Goal: Task Accomplishment & Management: Use online tool/utility

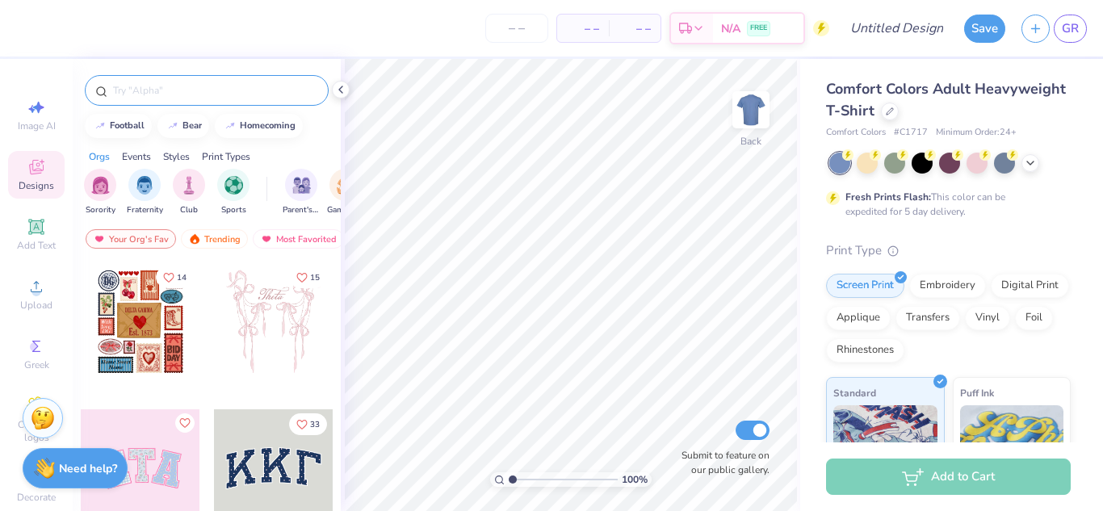
click at [239, 92] on input "text" at bounding box center [214, 90] width 207 height 16
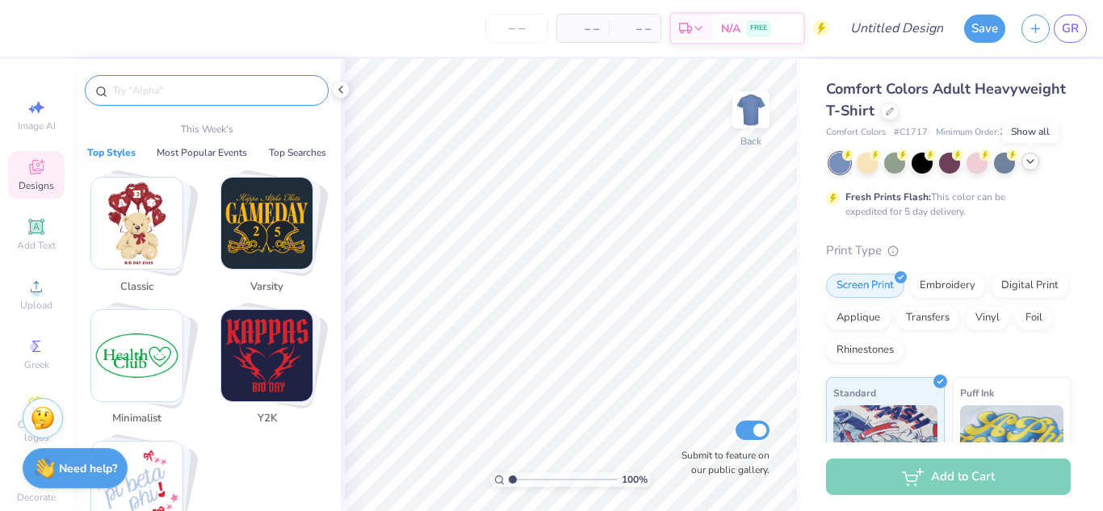
click at [1032, 165] on icon at bounding box center [1030, 161] width 13 height 13
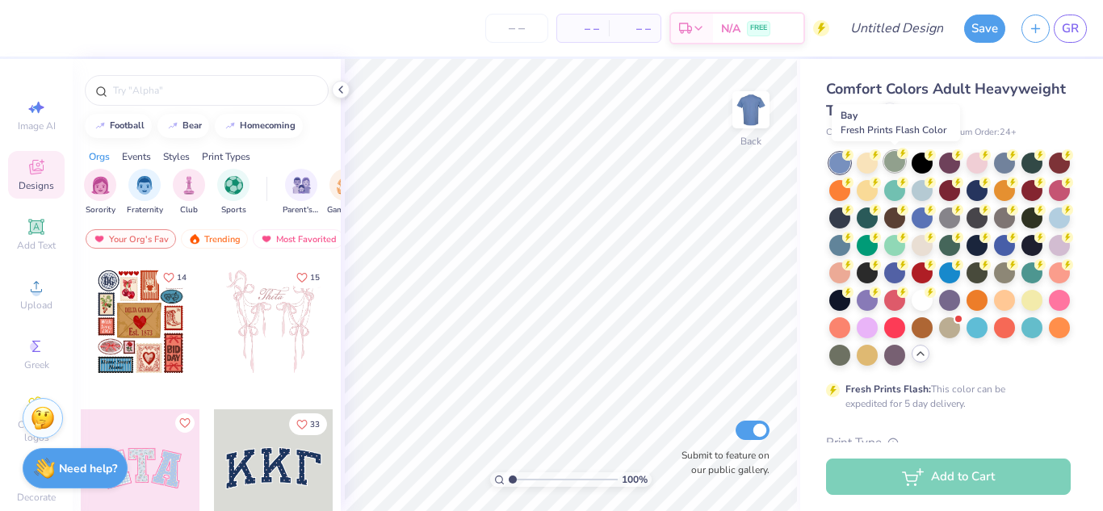
click at [894, 170] on div at bounding box center [894, 161] width 21 height 21
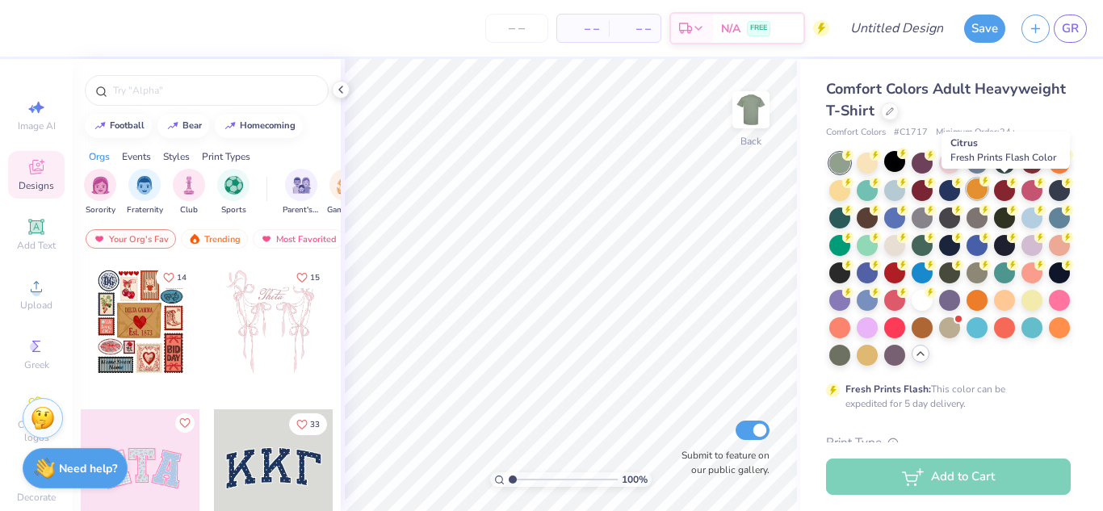
click at [987, 192] on div at bounding box center [976, 188] width 21 height 21
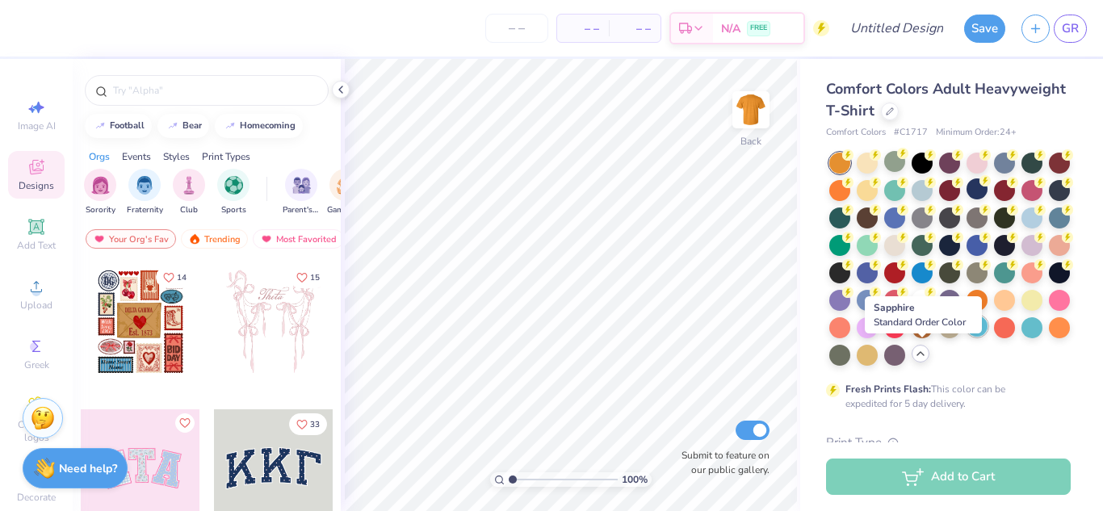
click at [966, 337] on div at bounding box center [976, 326] width 21 height 21
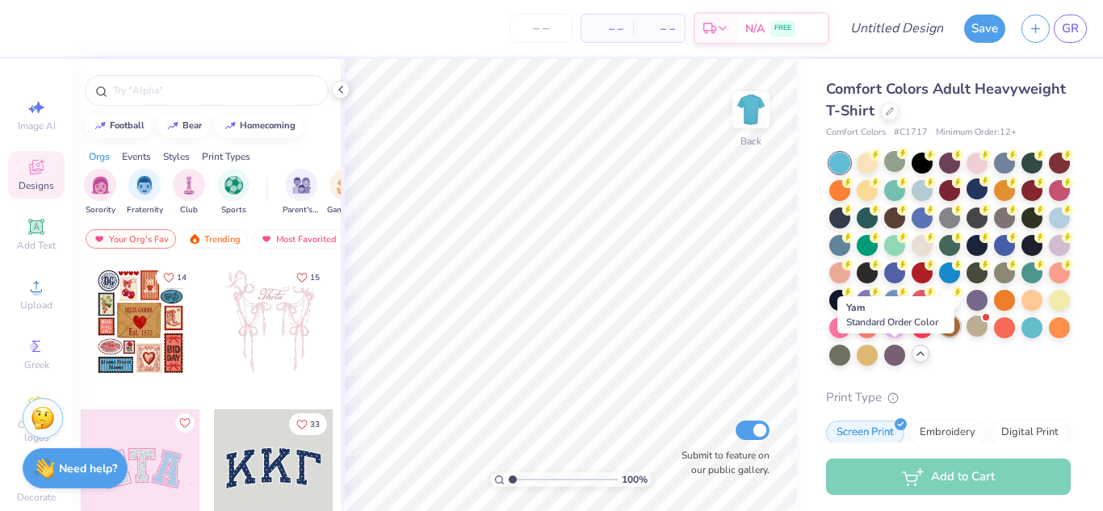
click at [939, 337] on div at bounding box center [949, 326] width 21 height 21
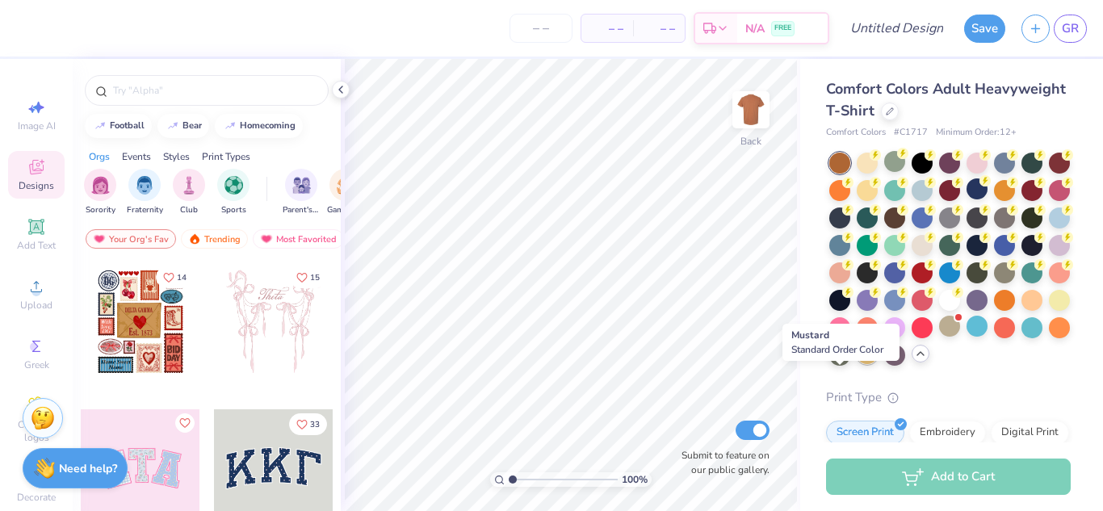
click at [856, 364] on div at bounding box center [866, 353] width 21 height 21
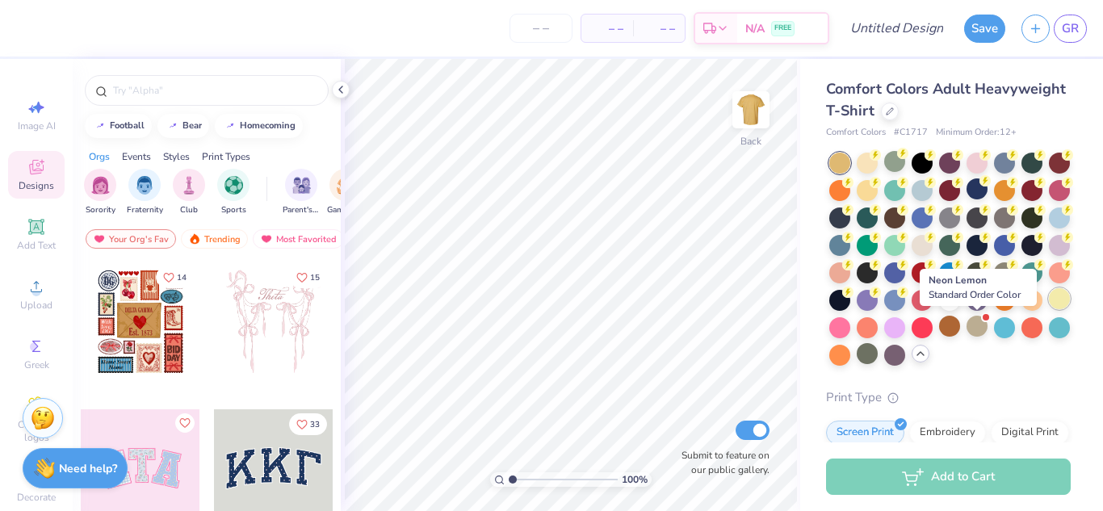
click at [1049, 309] on div at bounding box center [1059, 298] width 21 height 21
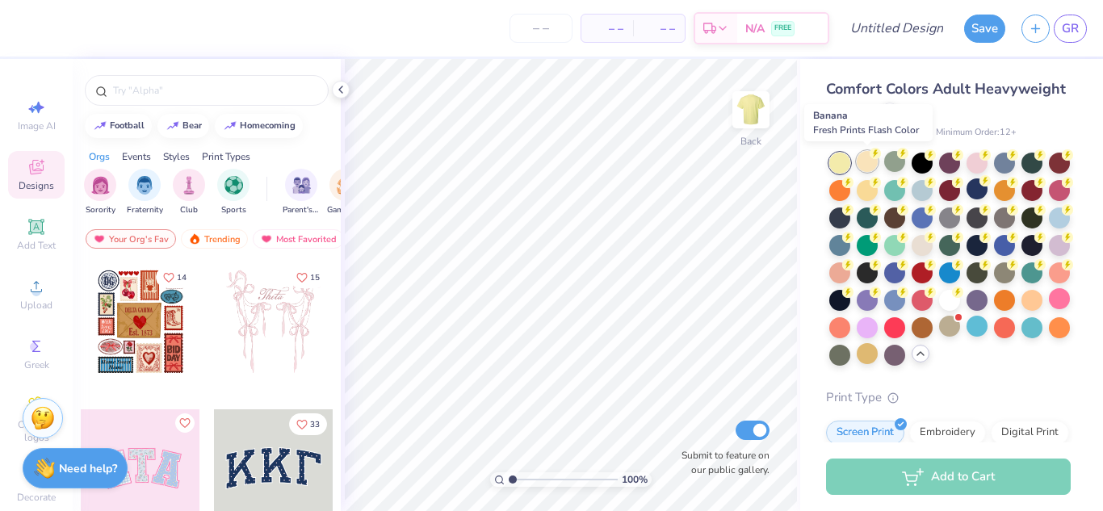
click at [868, 162] on div at bounding box center [866, 161] width 21 height 21
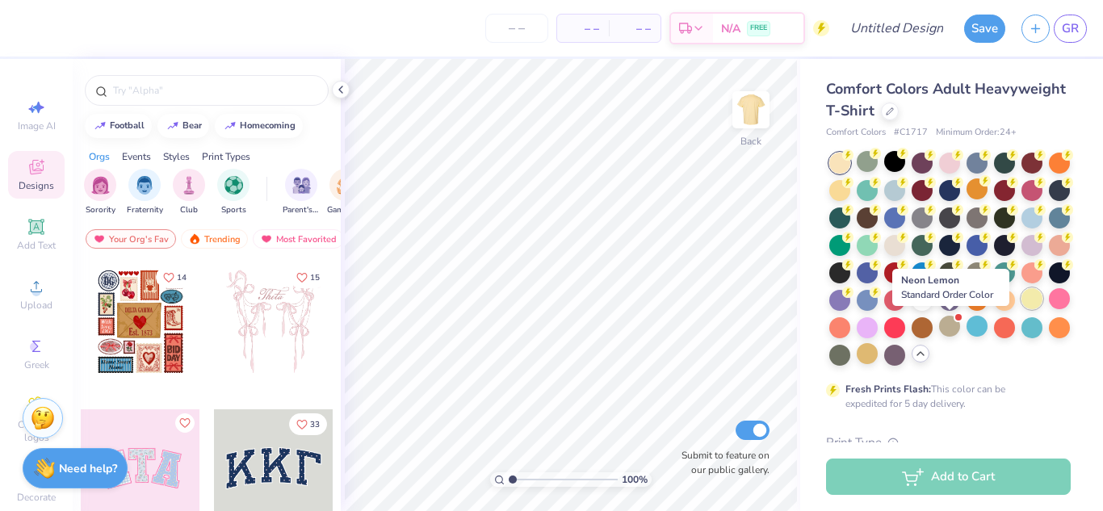
click at [1021, 309] on div at bounding box center [1031, 298] width 21 height 21
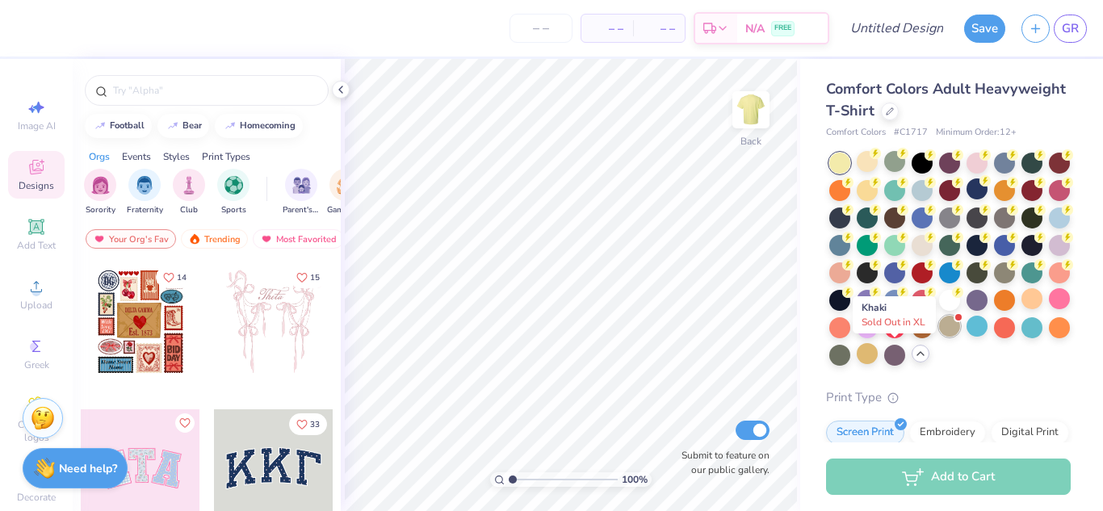
click at [939, 337] on div at bounding box center [949, 326] width 21 height 21
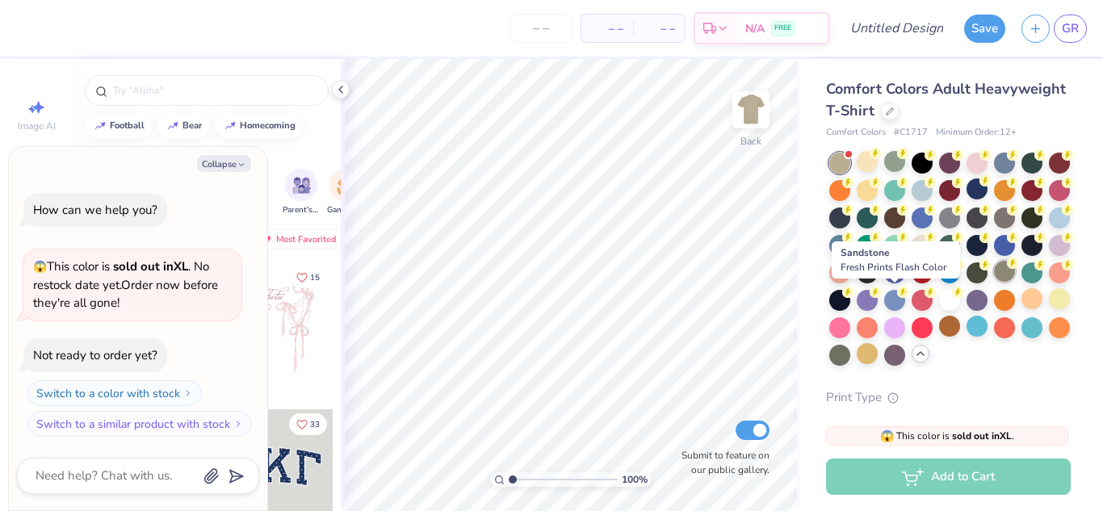
click at [994, 282] on div at bounding box center [1004, 271] width 21 height 21
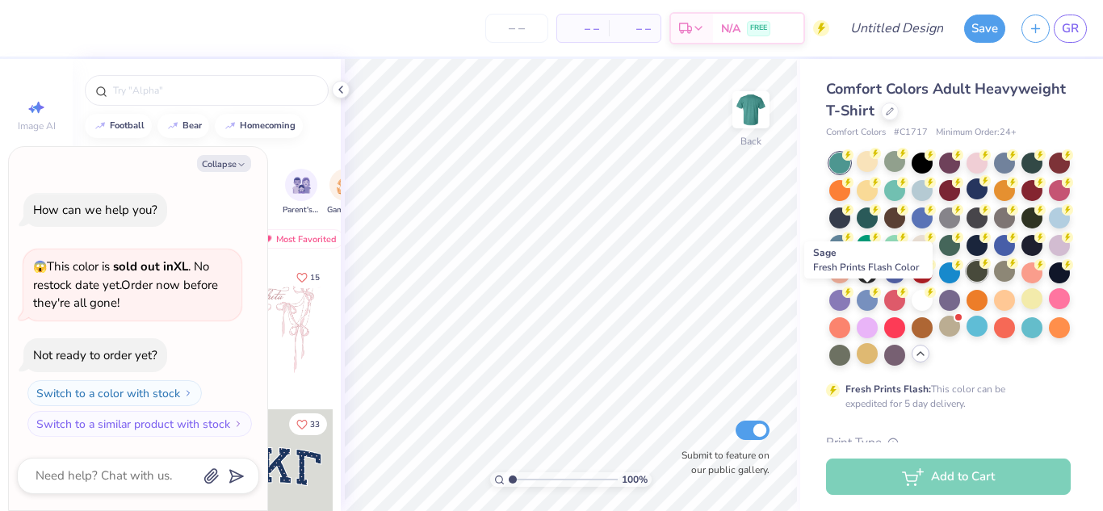
click at [966, 282] on div at bounding box center [976, 271] width 21 height 21
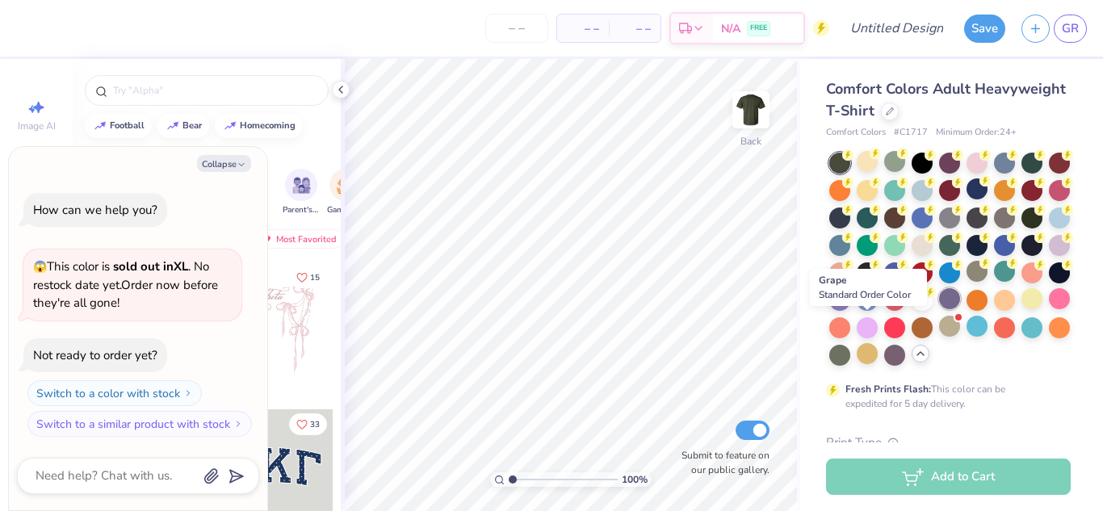
click at [939, 309] on div at bounding box center [949, 298] width 21 height 21
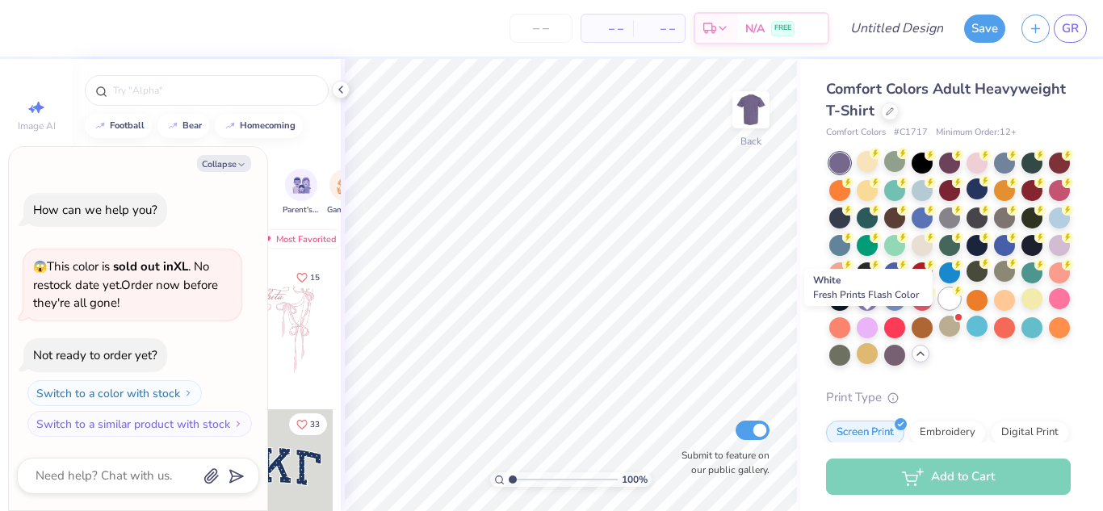
click at [939, 309] on div at bounding box center [949, 298] width 21 height 21
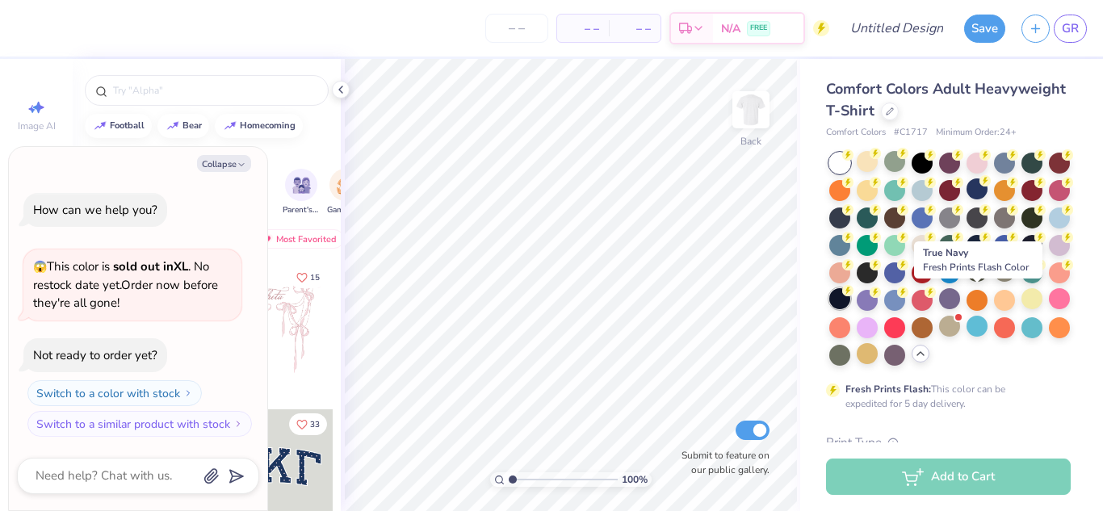
click at [850, 299] on div at bounding box center [839, 298] width 21 height 21
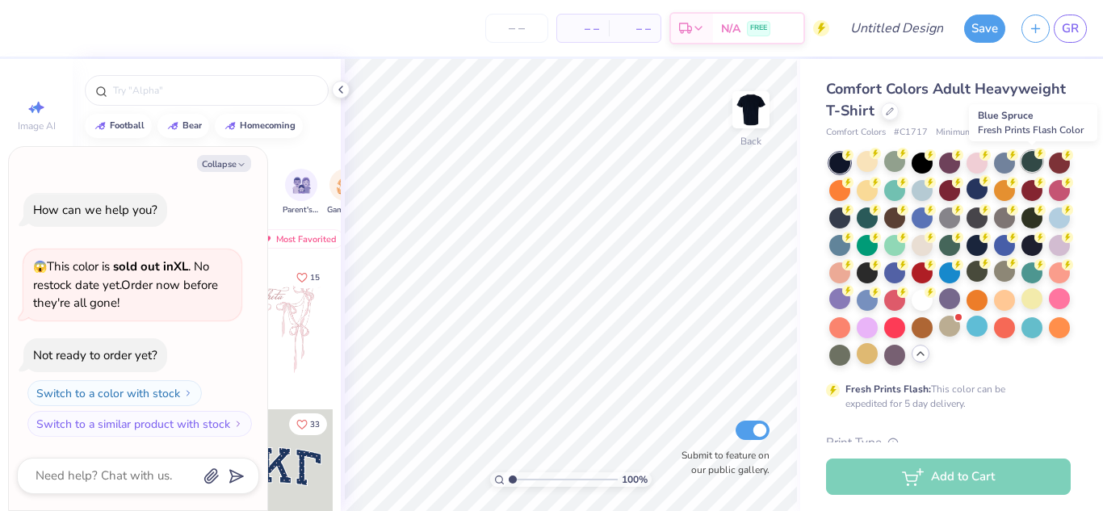
click at [1030, 162] on div at bounding box center [1031, 161] width 21 height 21
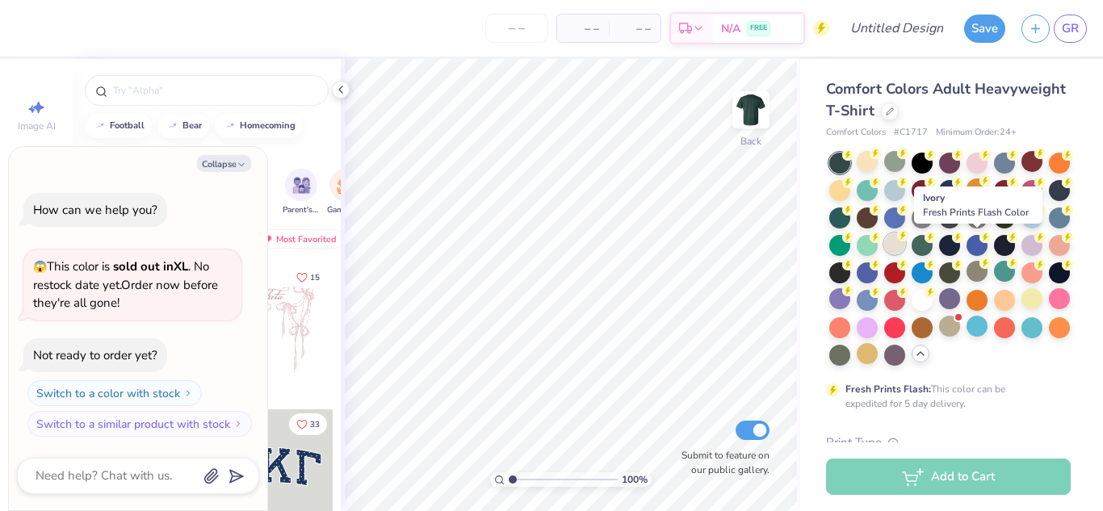
click at [905, 249] on div at bounding box center [894, 243] width 21 height 21
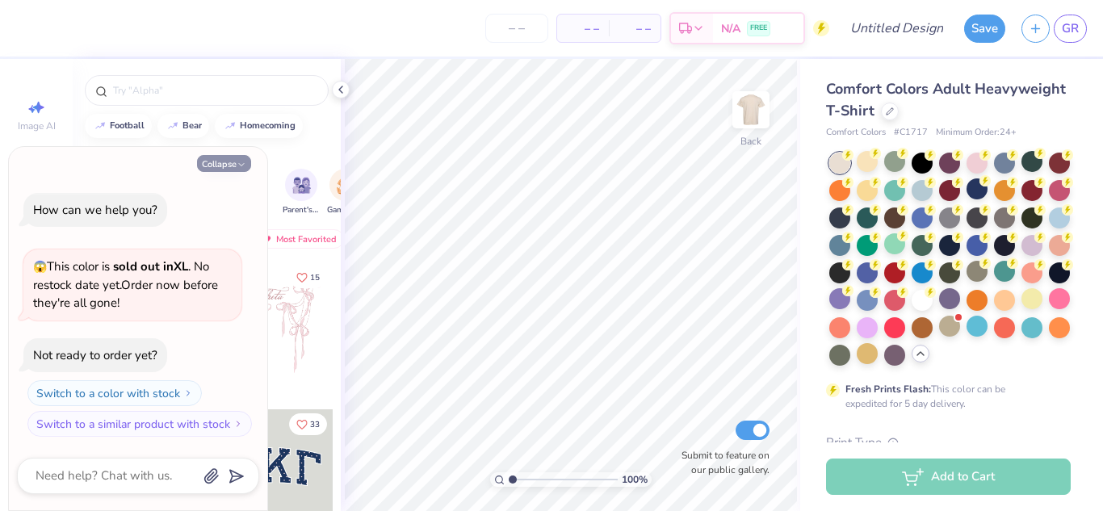
click at [232, 165] on button "Collapse" at bounding box center [224, 163] width 54 height 17
type textarea "x"
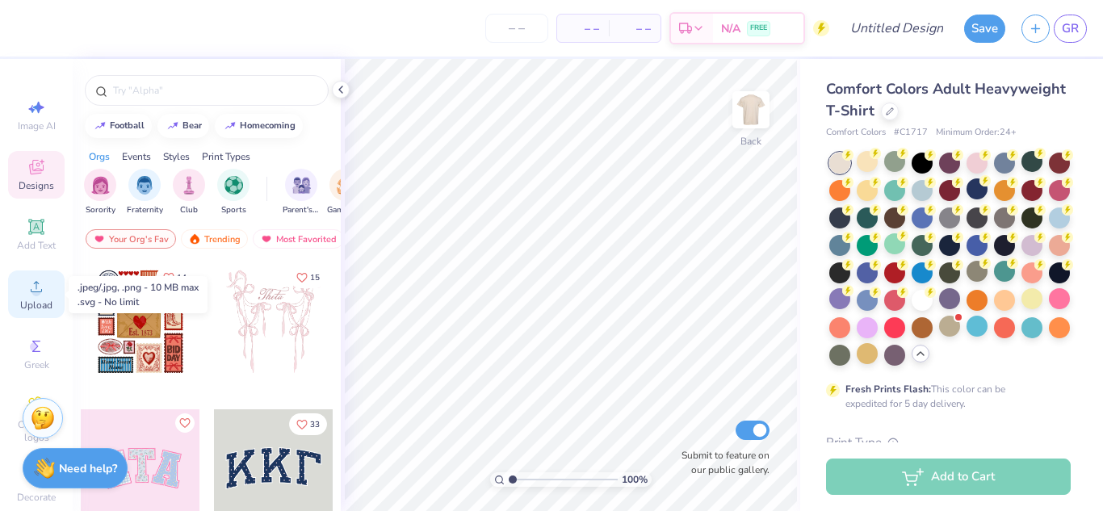
click at [48, 308] on div "Upload" at bounding box center [36, 294] width 57 height 48
click at [33, 309] on span "Upload" at bounding box center [36, 305] width 32 height 13
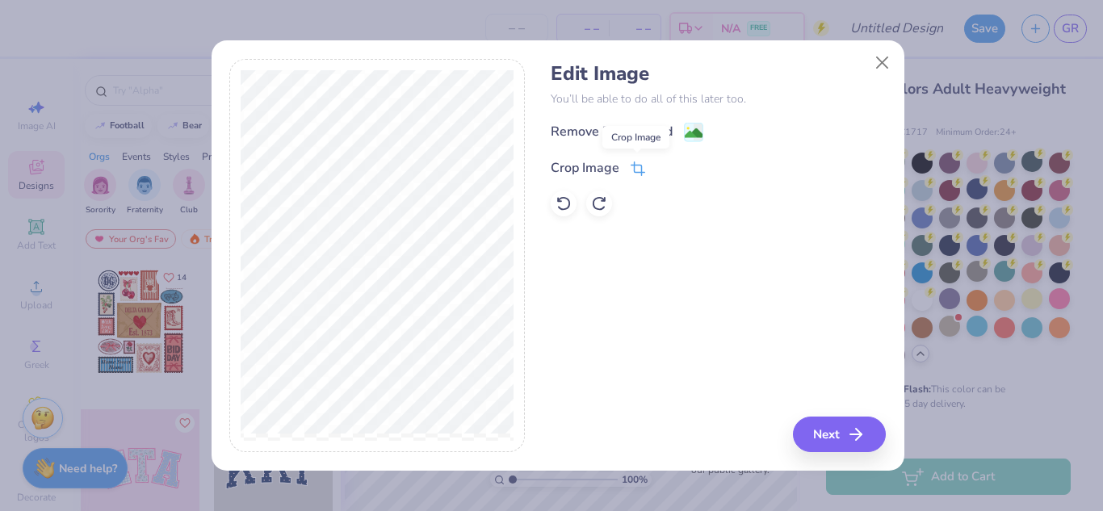
click at [635, 158] on span at bounding box center [637, 167] width 15 height 19
click at [657, 166] on button at bounding box center [664, 165] width 17 height 17
click at [845, 433] on button "Next" at bounding box center [841, 435] width 93 height 36
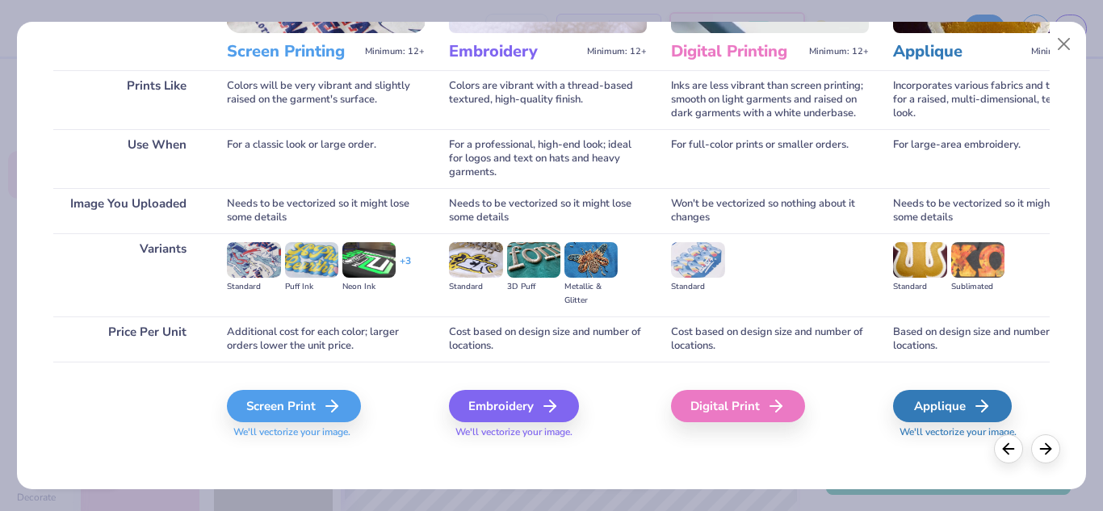
scroll to position [207, 0]
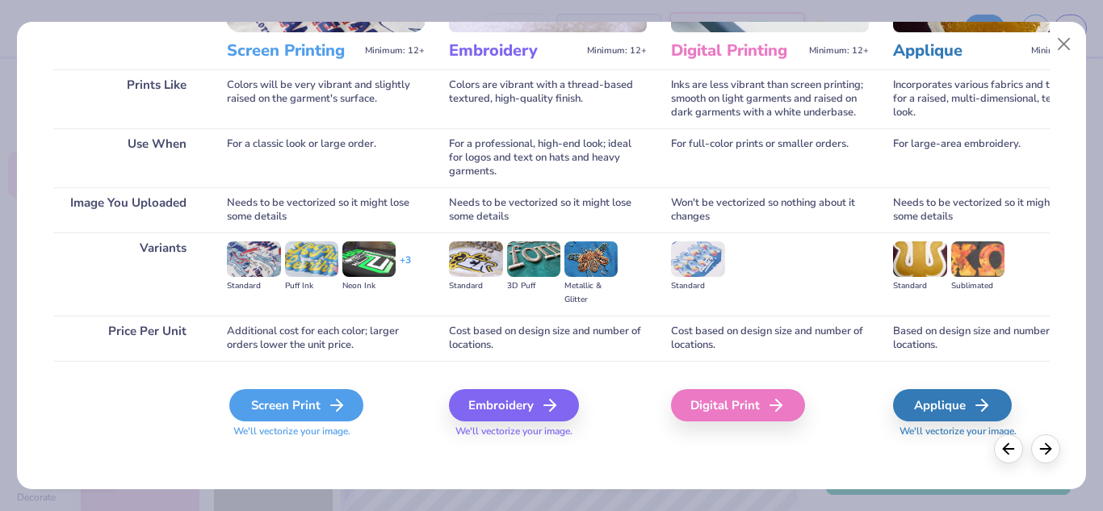
click at [341, 398] on icon at bounding box center [336, 405] width 19 height 19
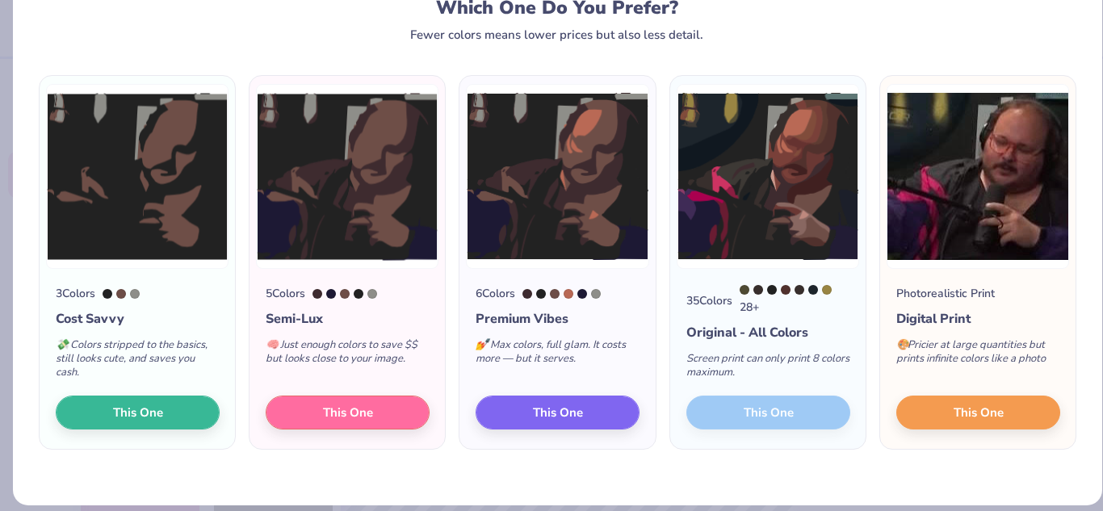
scroll to position [77, 0]
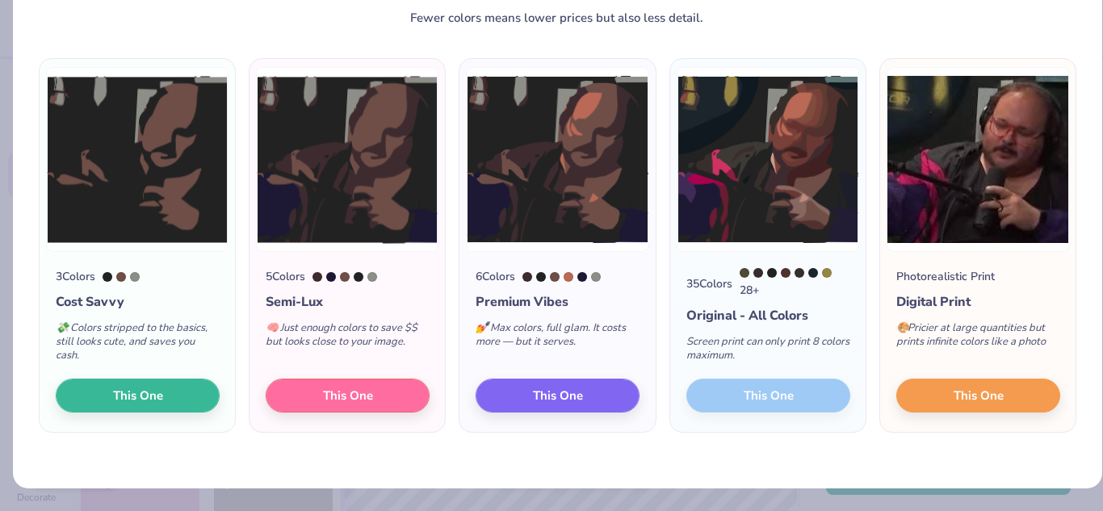
click at [750, 406] on div "35 Colors 28 + Original - All Colors Screen print can only print 8 colors maxim…" at bounding box center [767, 342] width 195 height 180
click at [769, 392] on div "35 Colors 28 + Original - All Colors Screen print can only print 8 colors maxim…" at bounding box center [767, 342] width 195 height 180
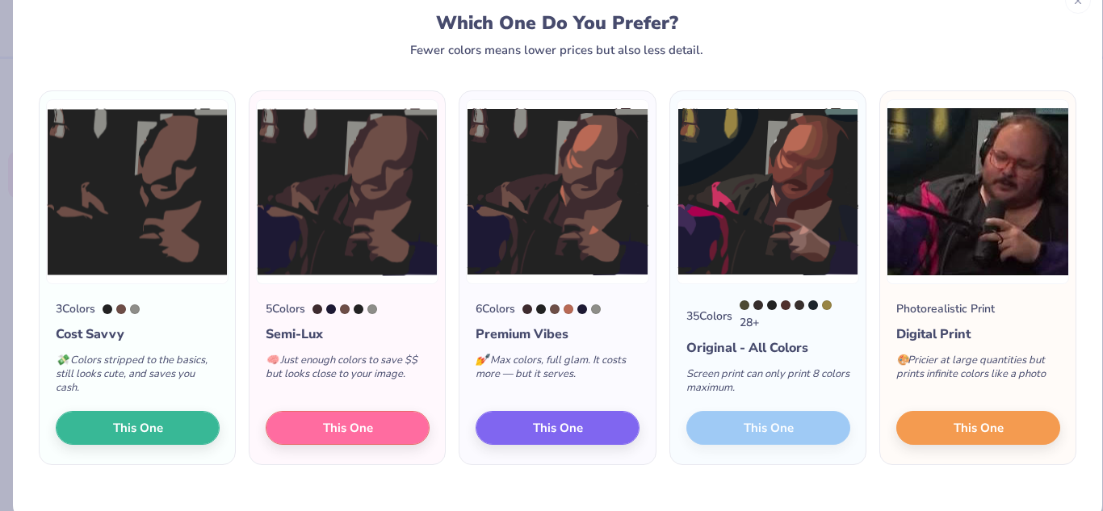
scroll to position [44, 0]
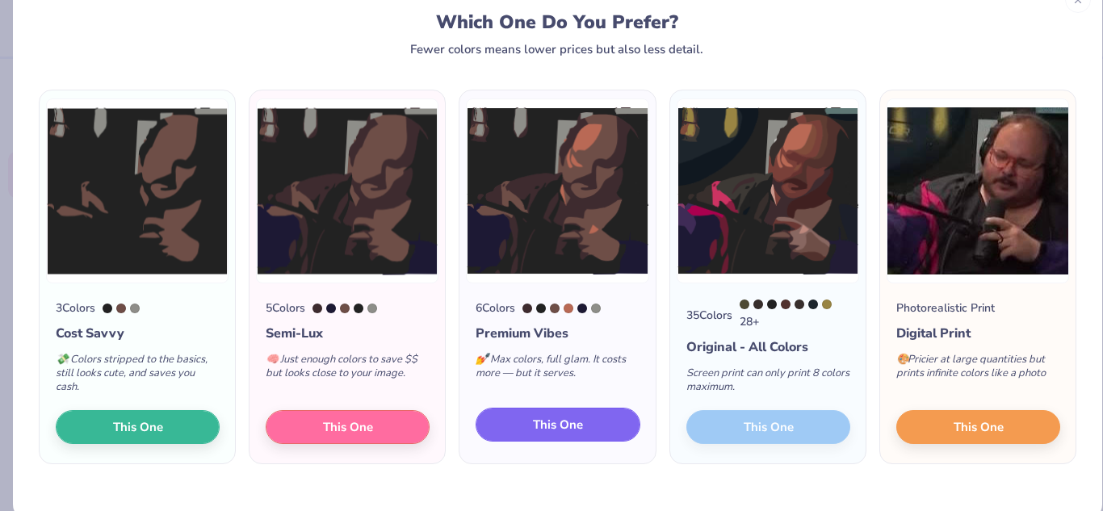
click at [559, 431] on span "This One" at bounding box center [558, 425] width 50 height 19
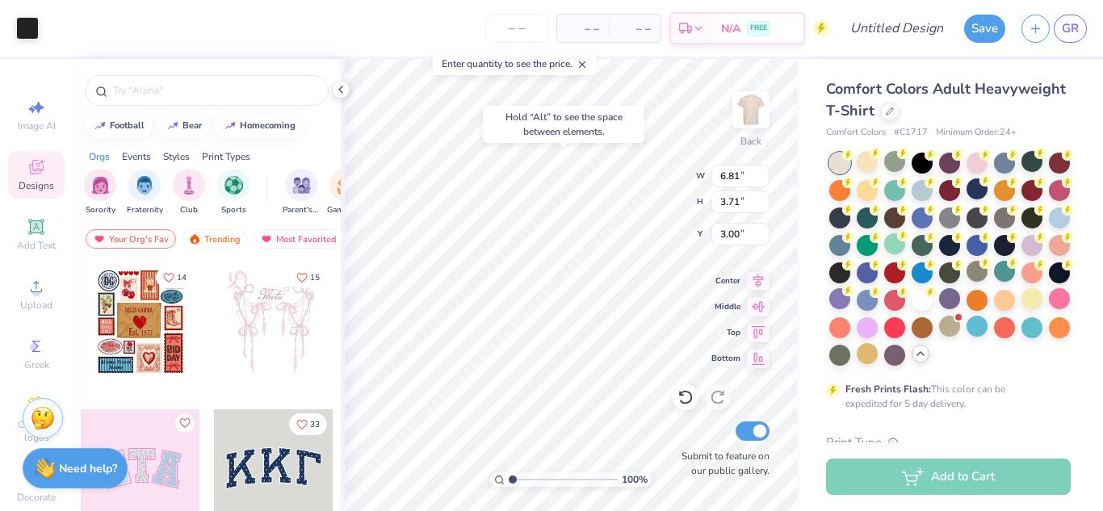
type input "3.00"
type input "0.85"
type input "2.05"
type input "9.05"
type input "1.23"
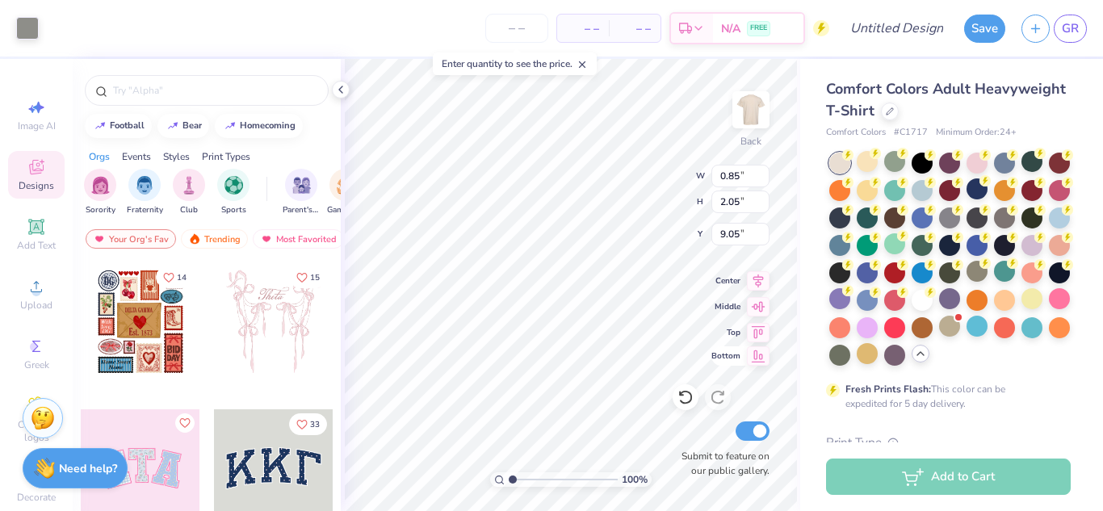
type input "0.22"
type input "7.72"
type input "1.17"
type input "0.26"
type input "7.95"
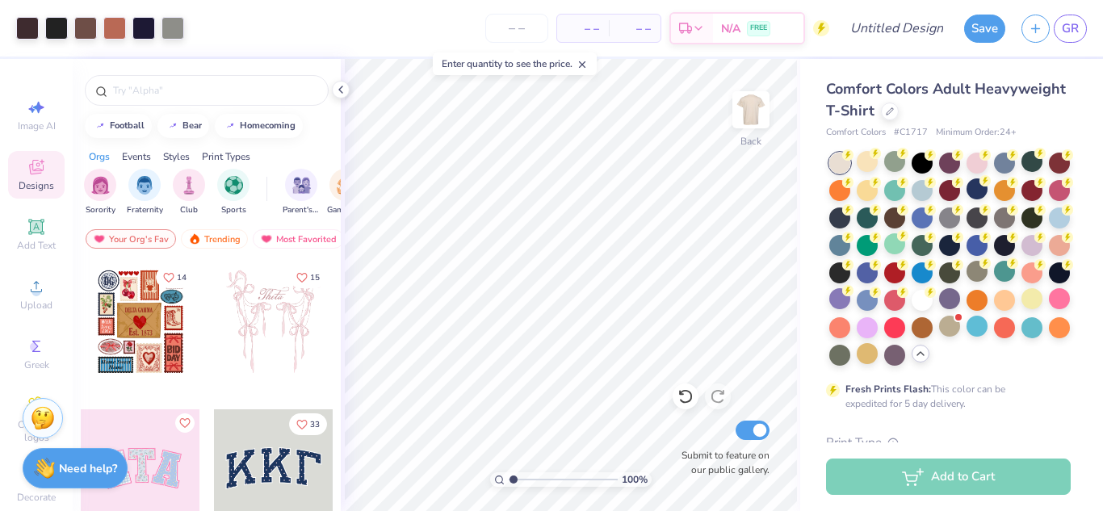
type input "1.17042741972655"
type textarea "x"
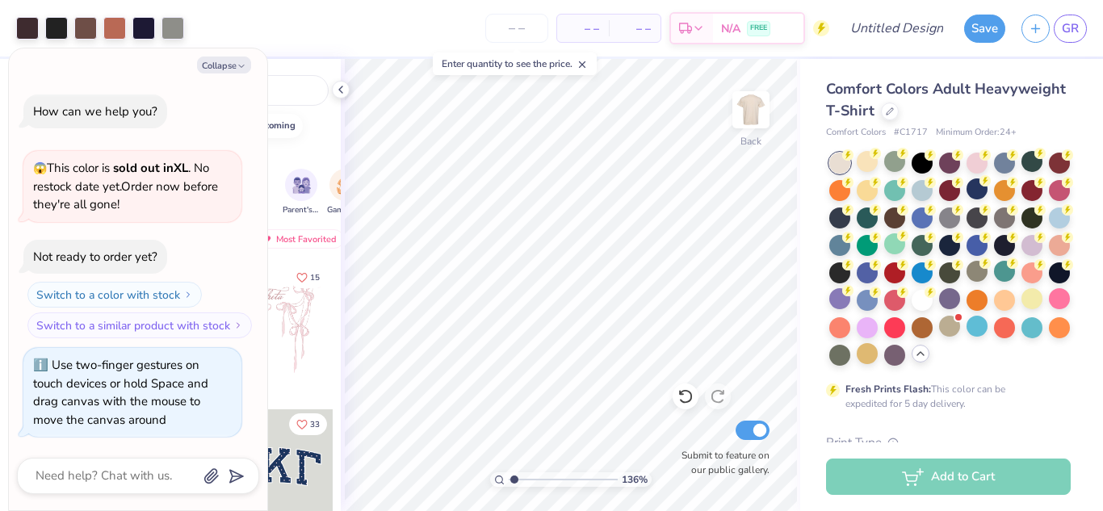
type input "1.35609031620357"
type textarea "x"
type input "1.38808440082608"
type textarea "x"
type input "2.62938442354893"
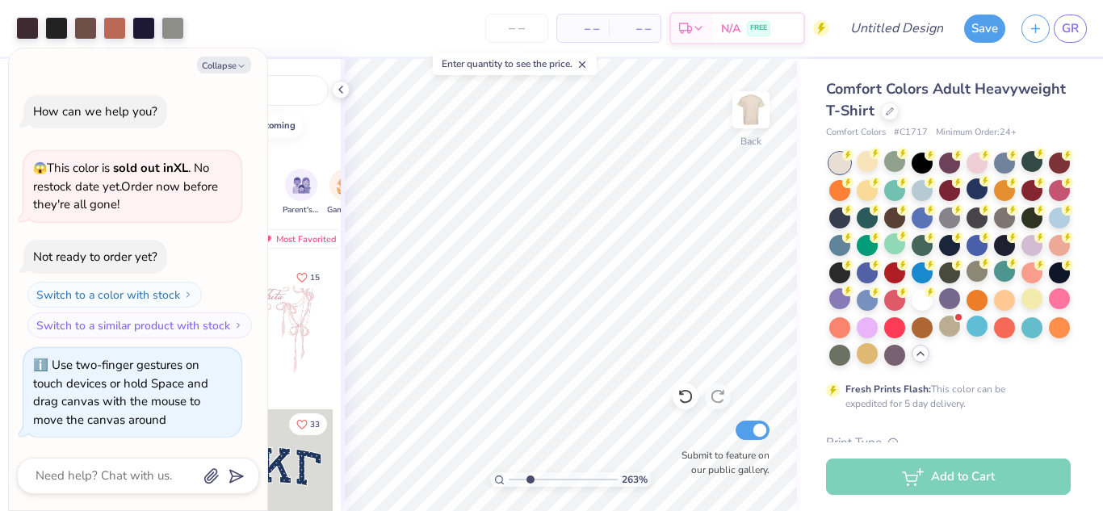
type textarea "x"
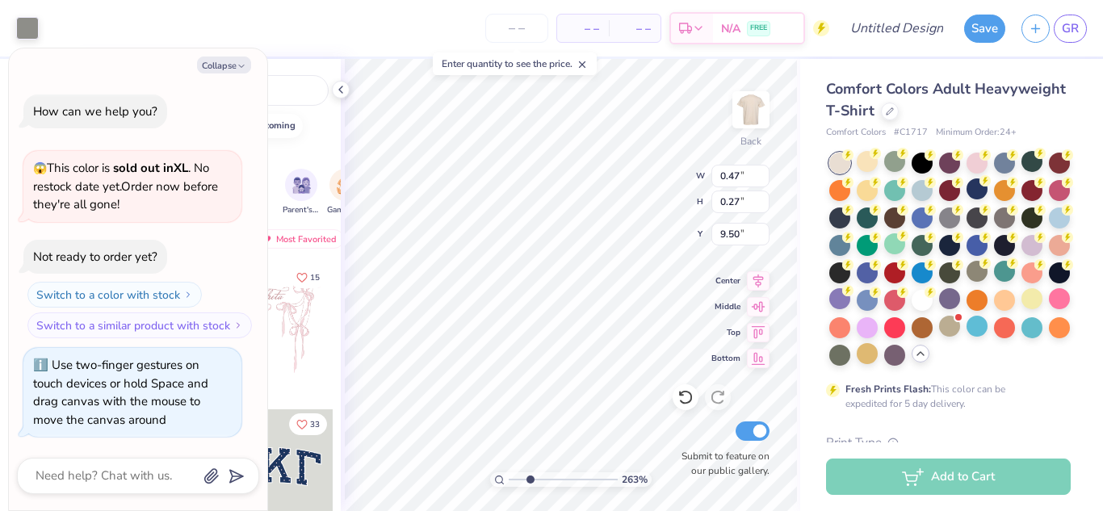
type input "2.62938442354893"
type textarea "x"
type input "0.68"
type input "0.67"
type input "9.96"
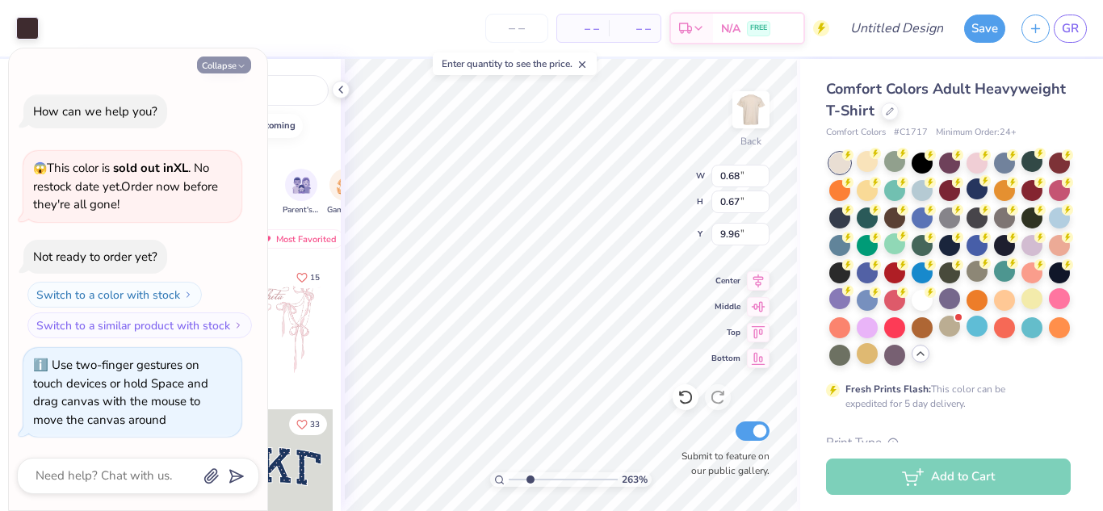
click at [216, 65] on button "Collapse" at bounding box center [224, 65] width 54 height 17
type textarea "x"
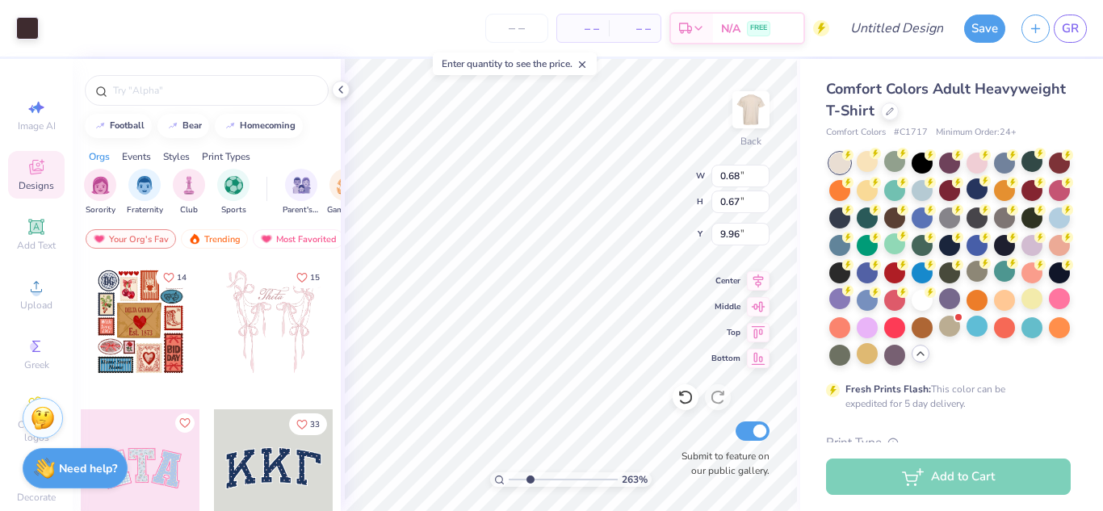
type input "2.62938442354893"
type input "0.25"
type input "0.43"
type input "9.94"
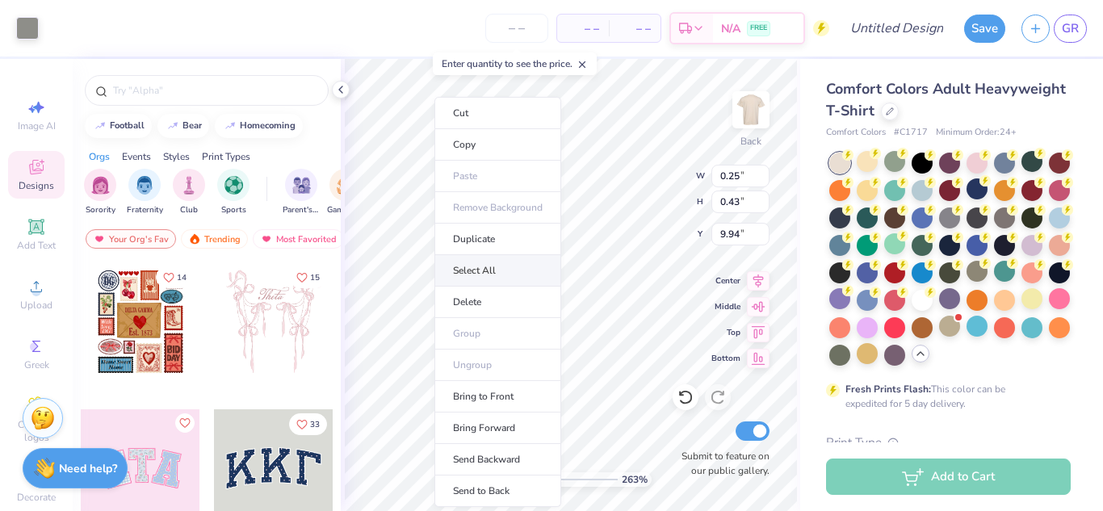
click at [497, 271] on li "Select All" at bounding box center [497, 270] width 127 height 31
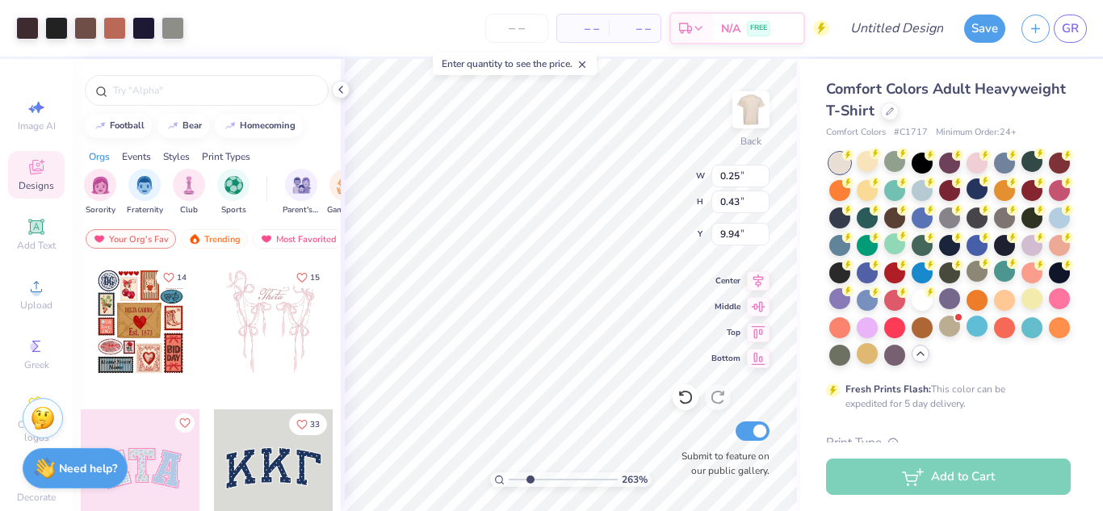
type input "2.62938442354893"
type input "9.35"
type input "12.68"
type input "3.00"
click at [341, 90] on icon at bounding box center [340, 89] width 13 height 13
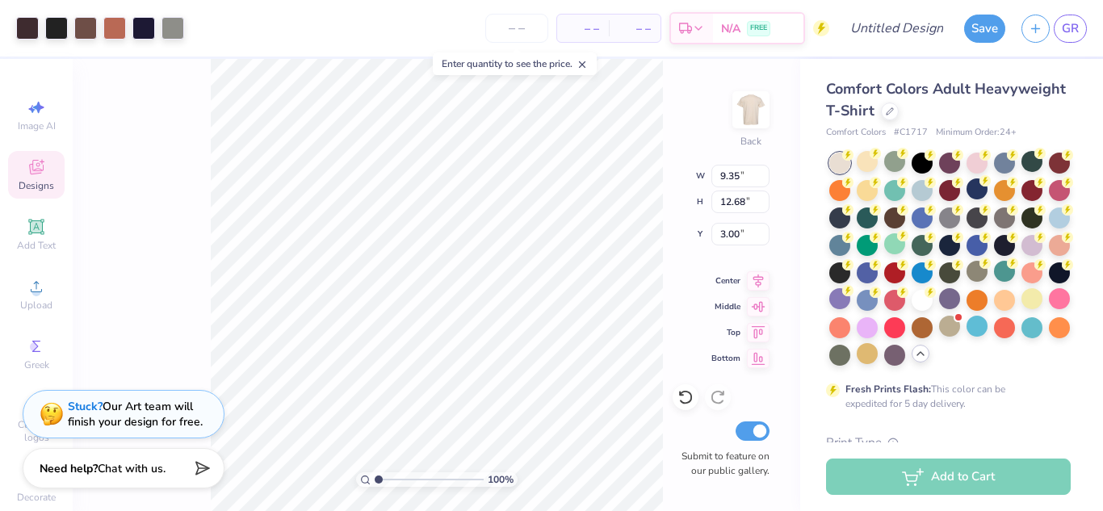
type input "1"
click at [758, 283] on icon at bounding box center [758, 278] width 23 height 19
click at [590, 73] on div "Enter quantity to see the price." at bounding box center [515, 63] width 164 height 23
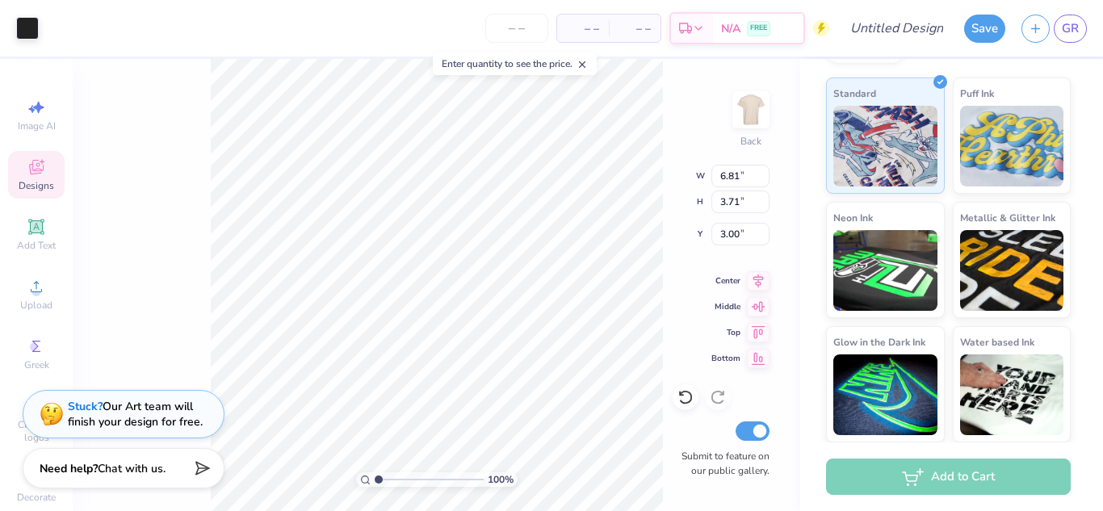
scroll to position [519, 0]
click at [905, 281] on img at bounding box center [885, 268] width 104 height 81
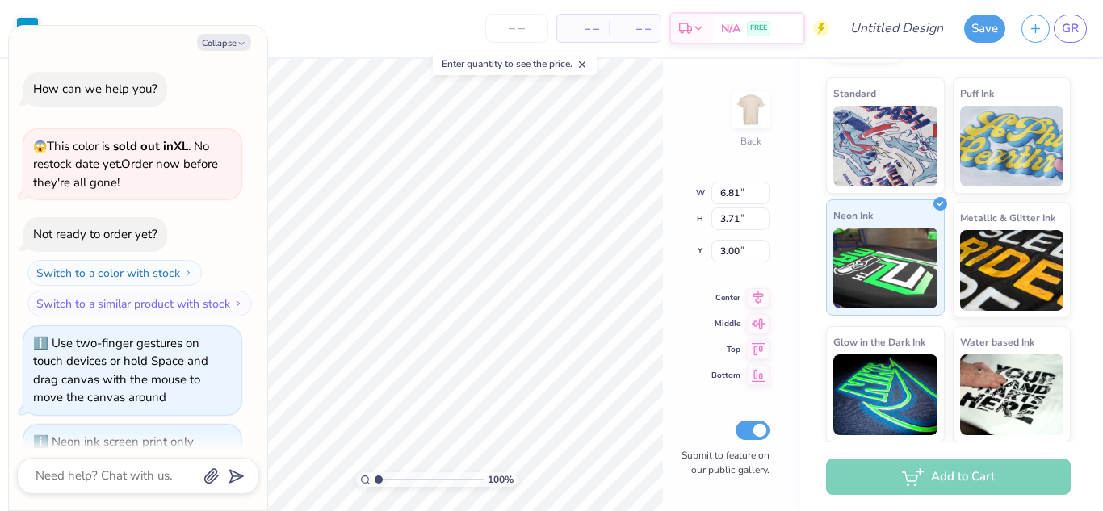
scroll to position [237, 0]
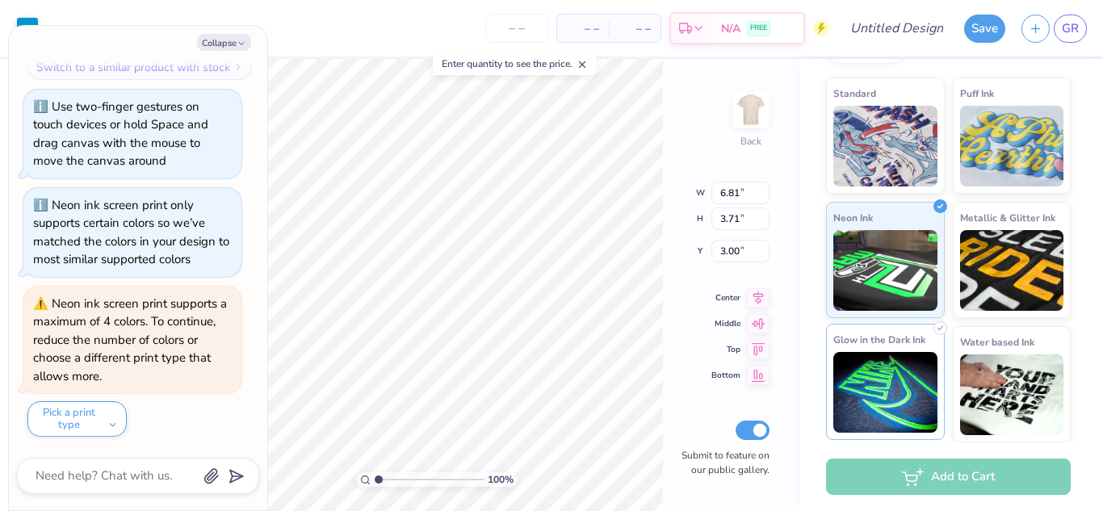
click at [893, 396] on img at bounding box center [885, 392] width 104 height 81
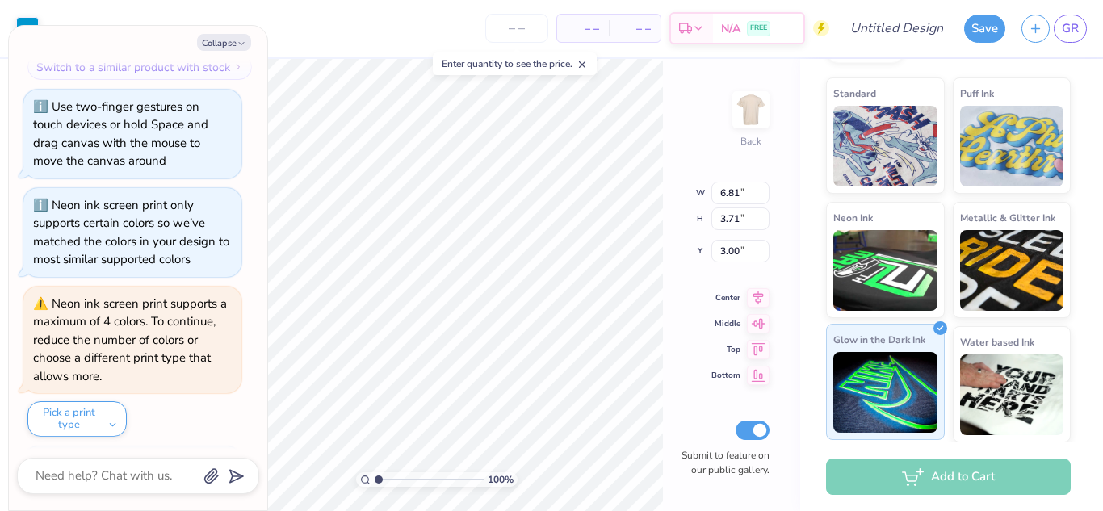
scroll to position [354, 0]
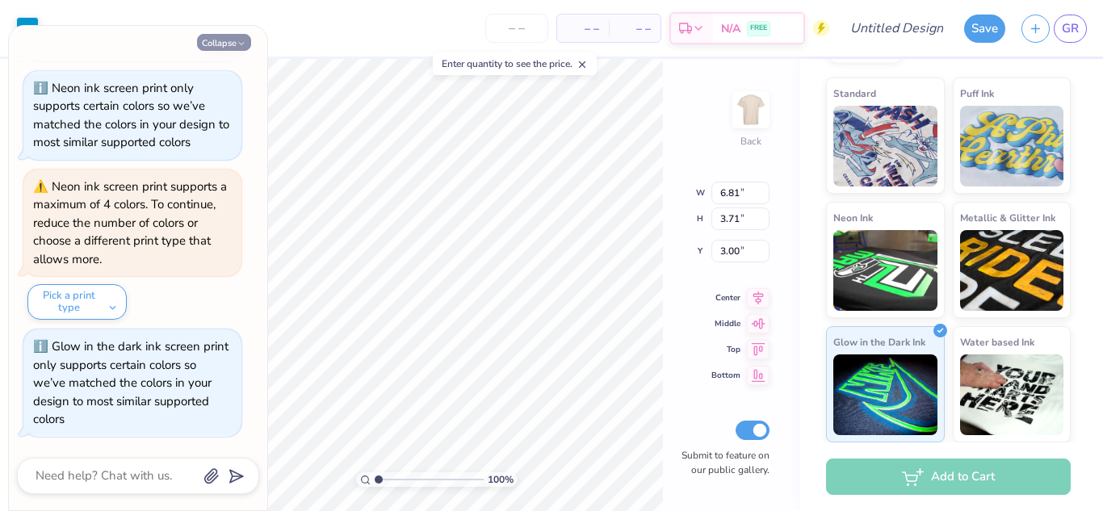
click at [221, 42] on button "Collapse" at bounding box center [224, 42] width 54 height 17
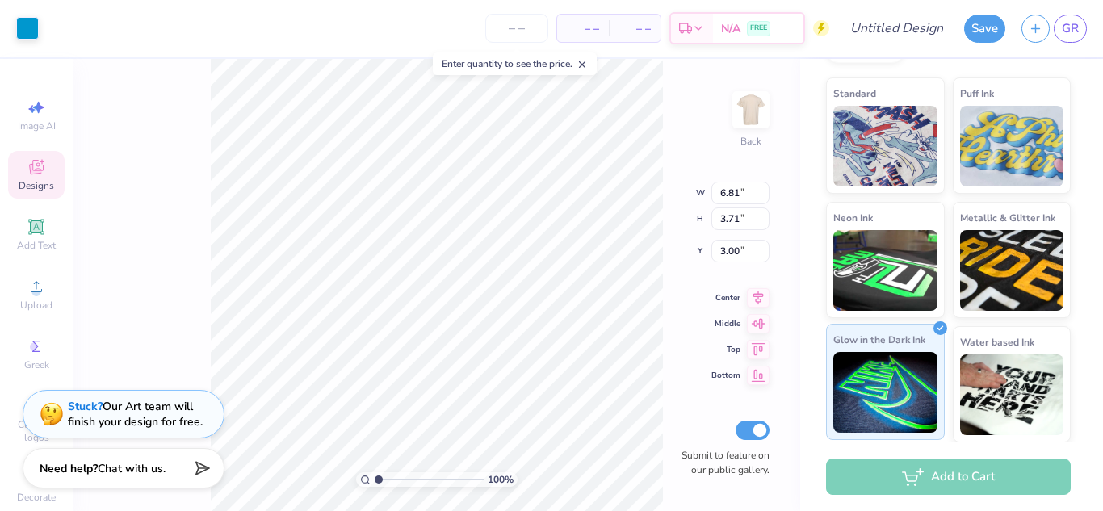
click at [886, 395] on img at bounding box center [885, 392] width 104 height 81
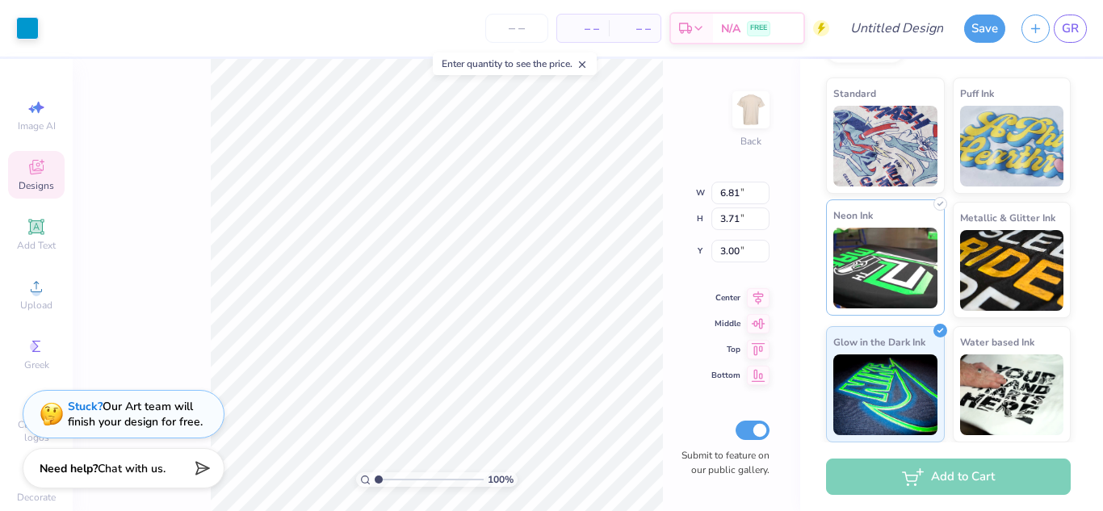
click at [882, 281] on img at bounding box center [885, 268] width 104 height 81
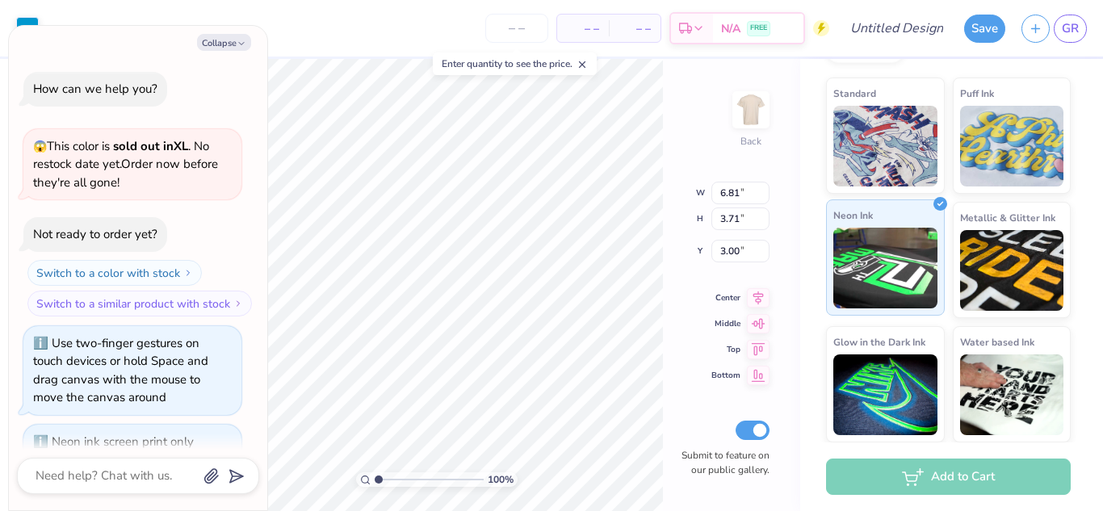
scroll to position [452, 0]
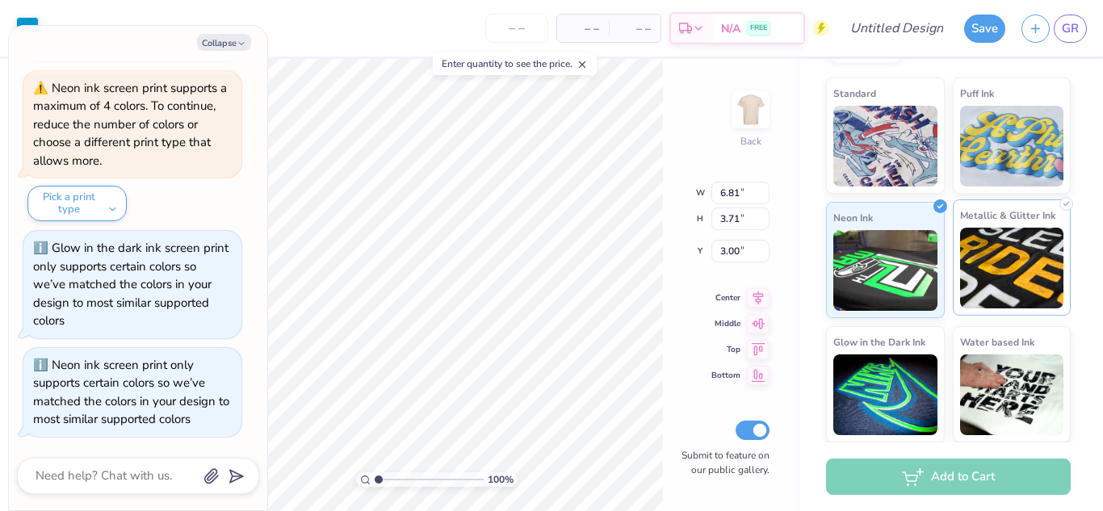
click at [1020, 280] on img at bounding box center [1012, 268] width 104 height 81
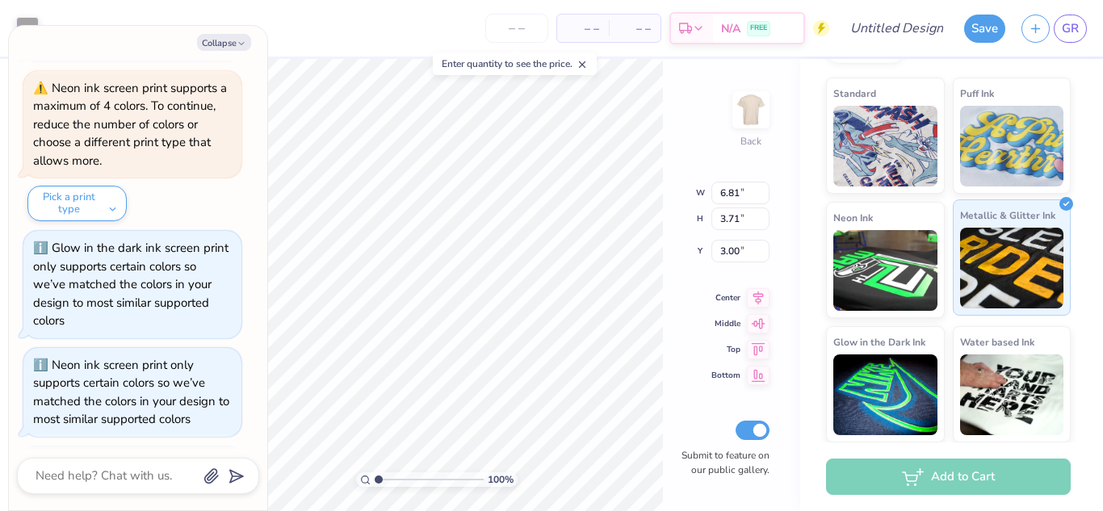
scroll to position [729, 0]
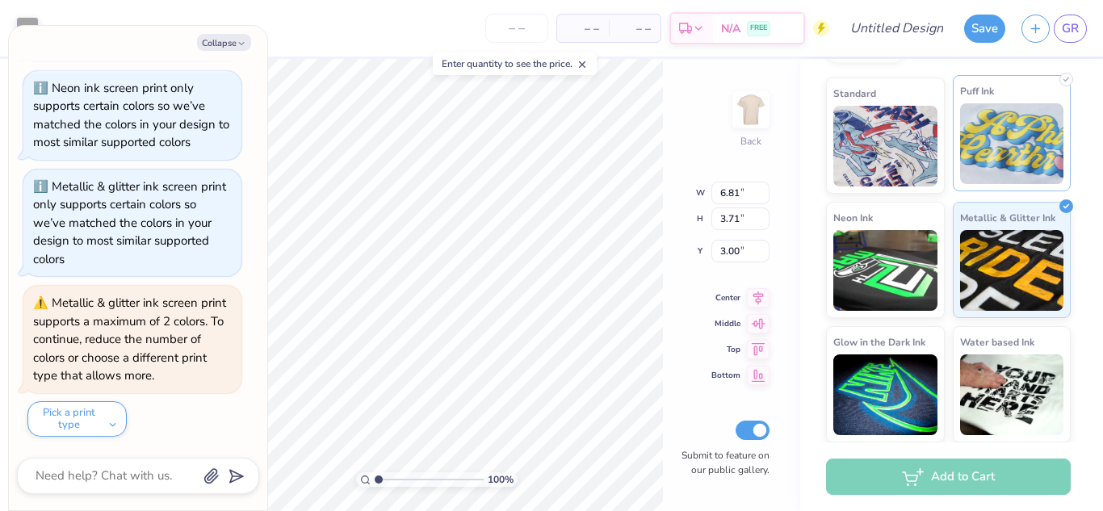
click at [1016, 159] on img at bounding box center [1012, 143] width 104 height 81
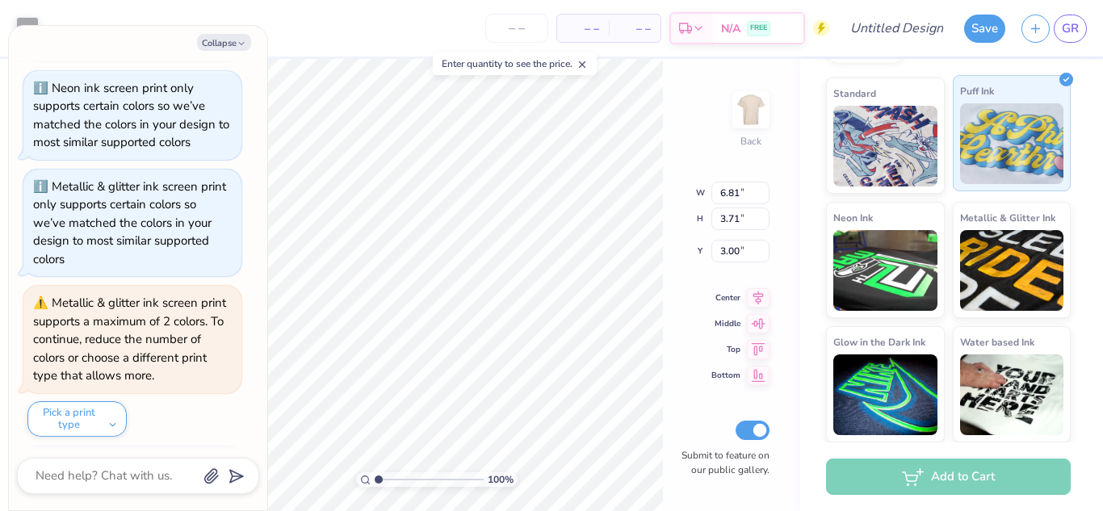
scroll to position [827, 0]
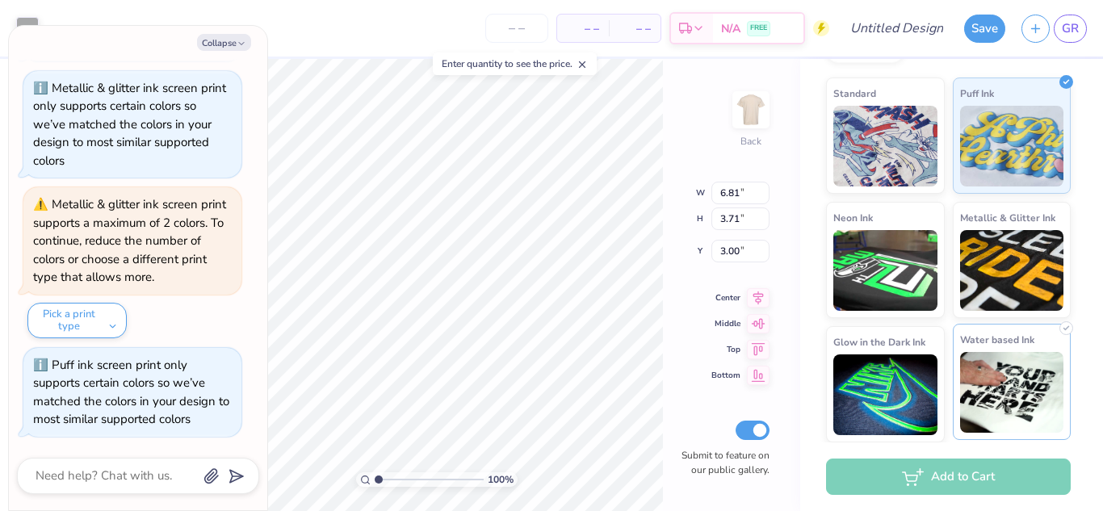
click at [1007, 367] on img at bounding box center [1012, 392] width 104 height 81
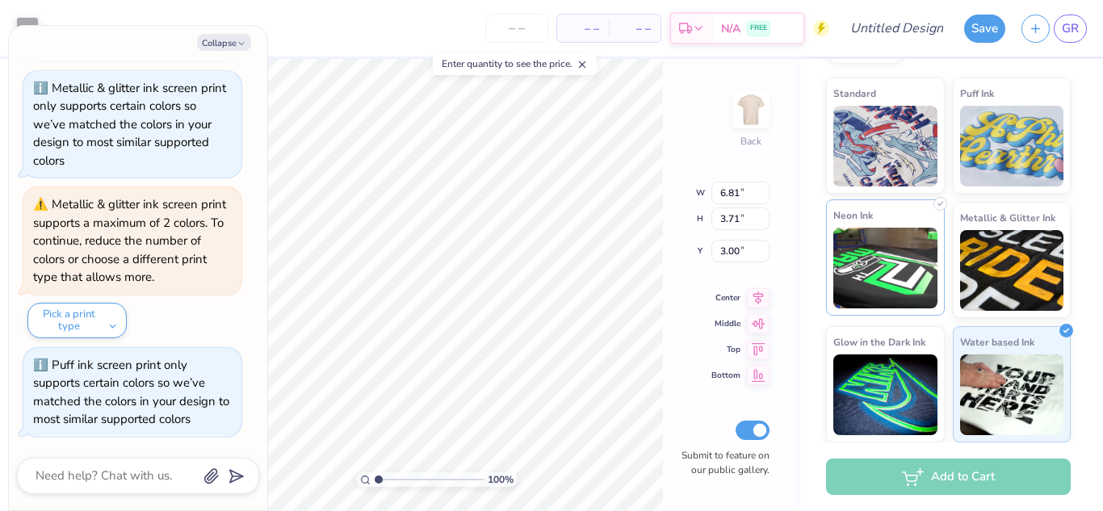
click at [902, 300] on img at bounding box center [885, 268] width 104 height 81
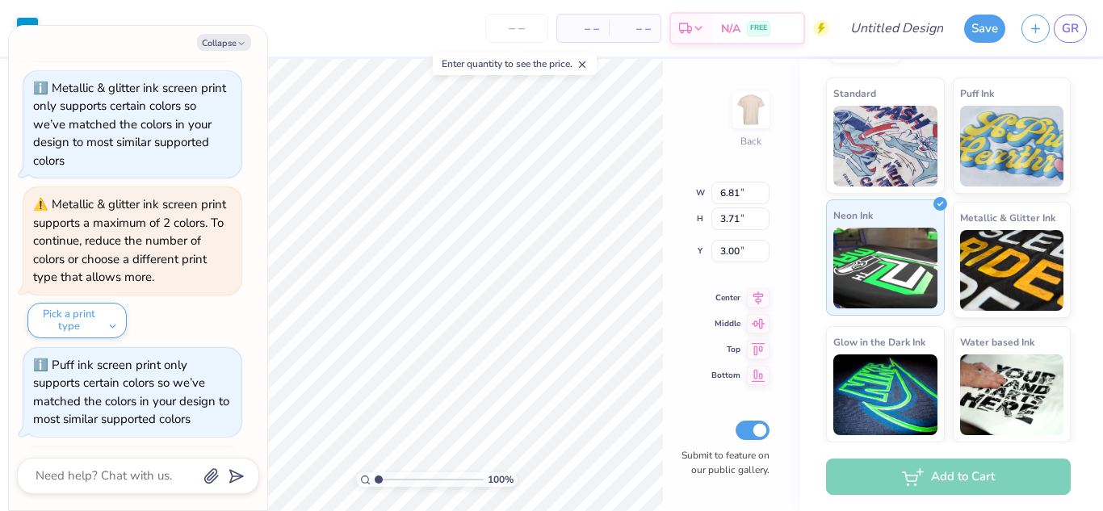
scroll to position [926, 0]
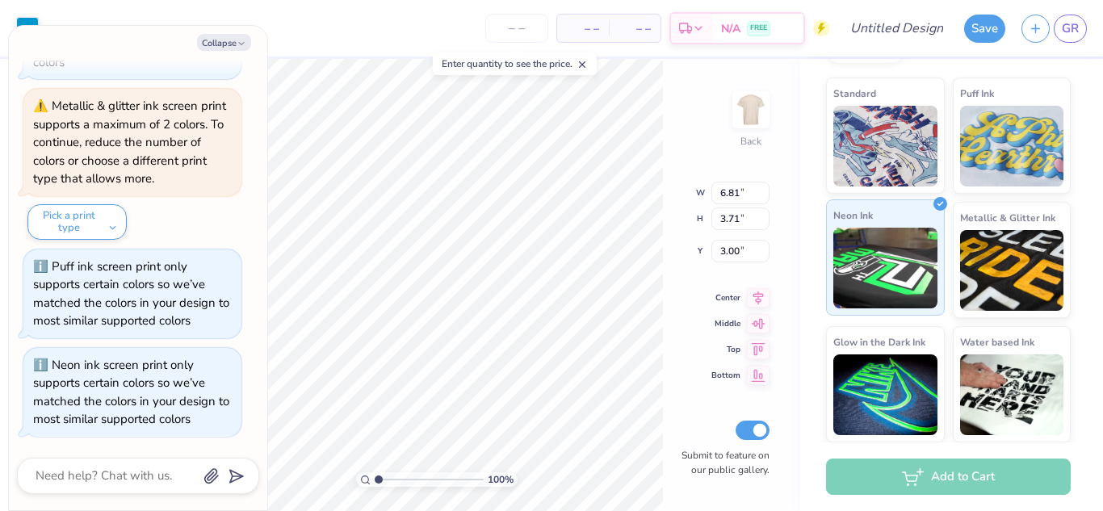
type textarea "x"
type input "2.22"
type input "2.34"
type input "12.82"
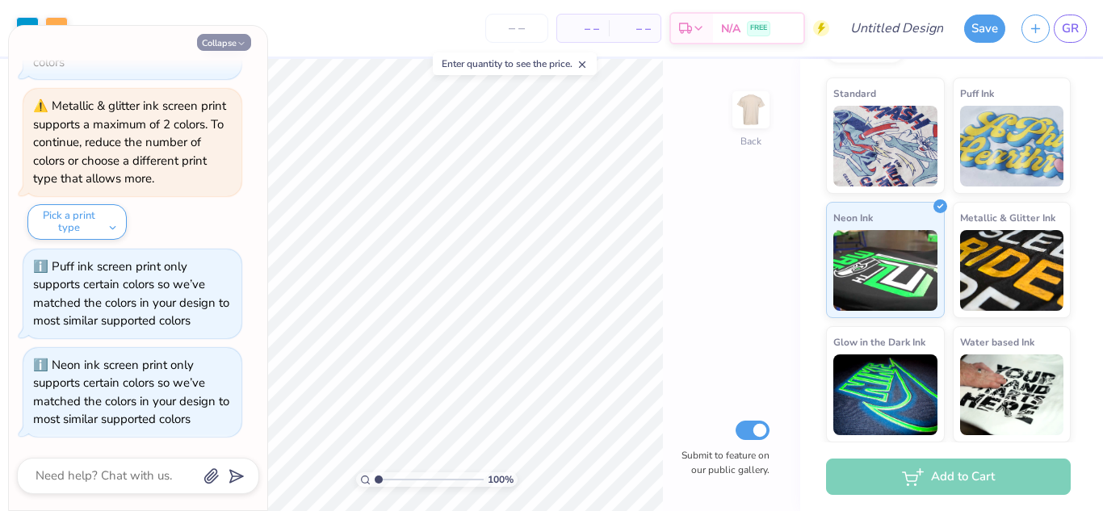
click at [217, 38] on button "Collapse" at bounding box center [224, 42] width 54 height 17
type textarea "x"
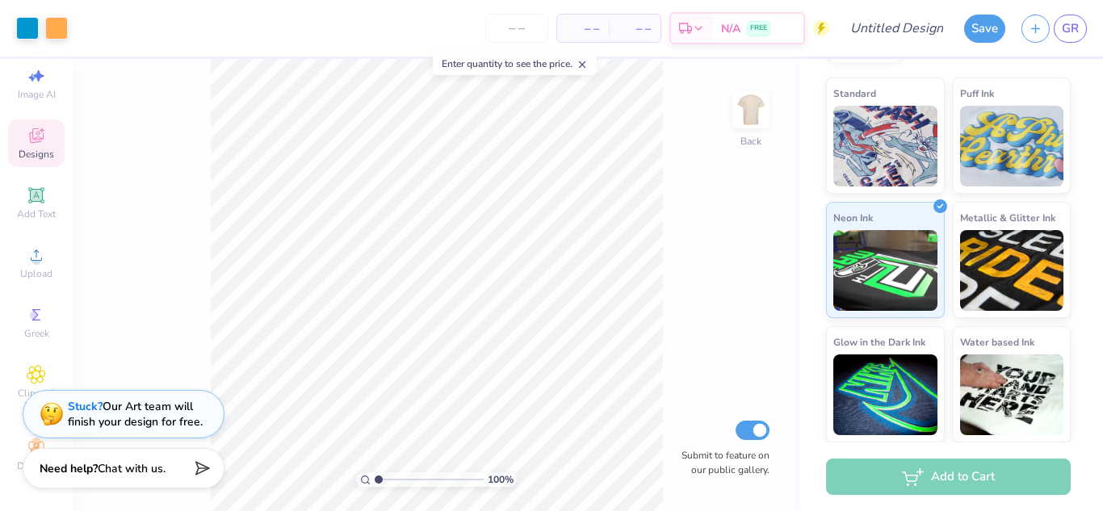
scroll to position [0, 0]
click at [30, 169] on icon at bounding box center [36, 167] width 15 height 15
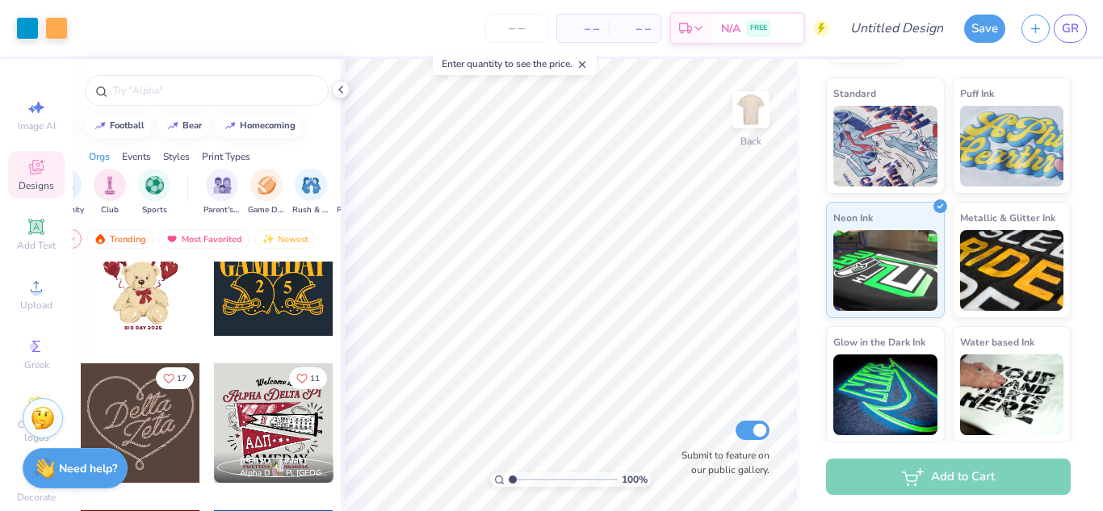
scroll to position [0, 85]
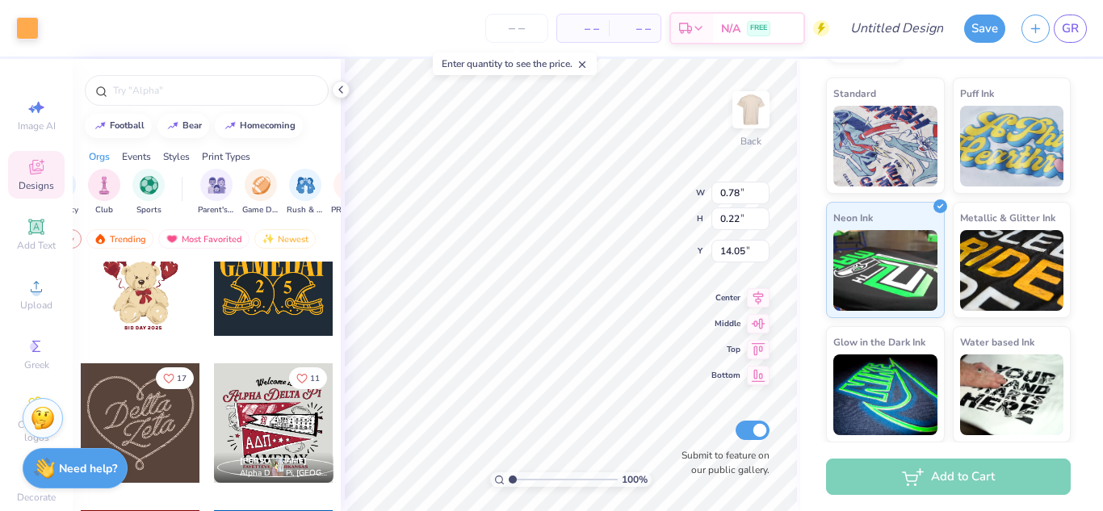
type input "0.78"
type input "0.22"
type input "14.05"
click at [585, 65] on line at bounding box center [583, 65] width 6 height 6
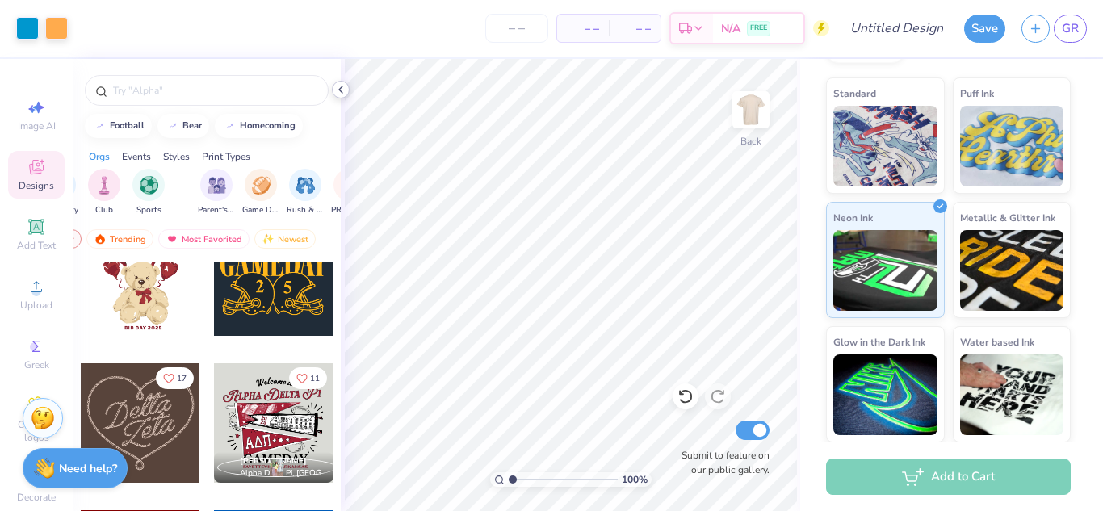
click at [345, 93] on icon at bounding box center [340, 89] width 13 height 13
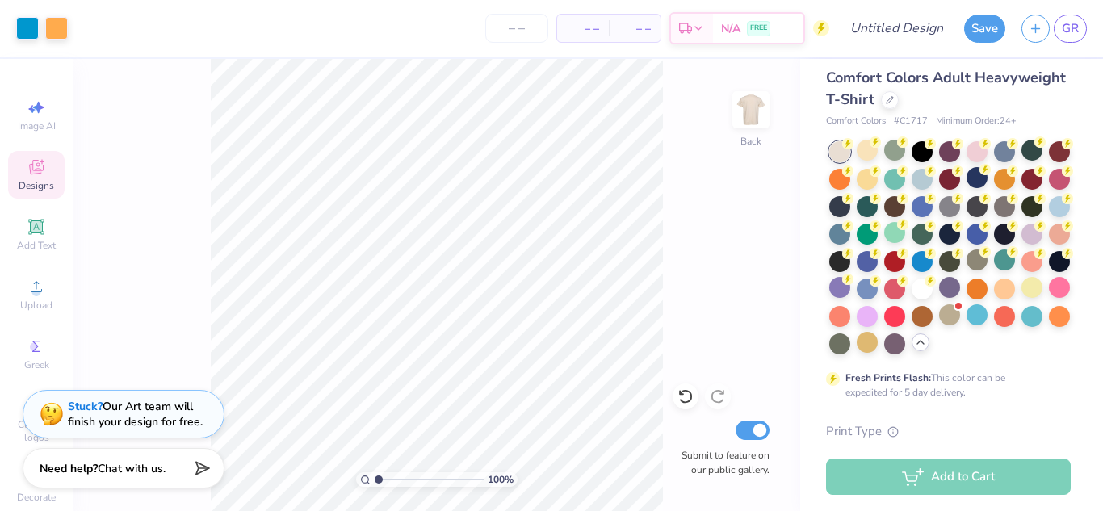
scroll to position [0, 0]
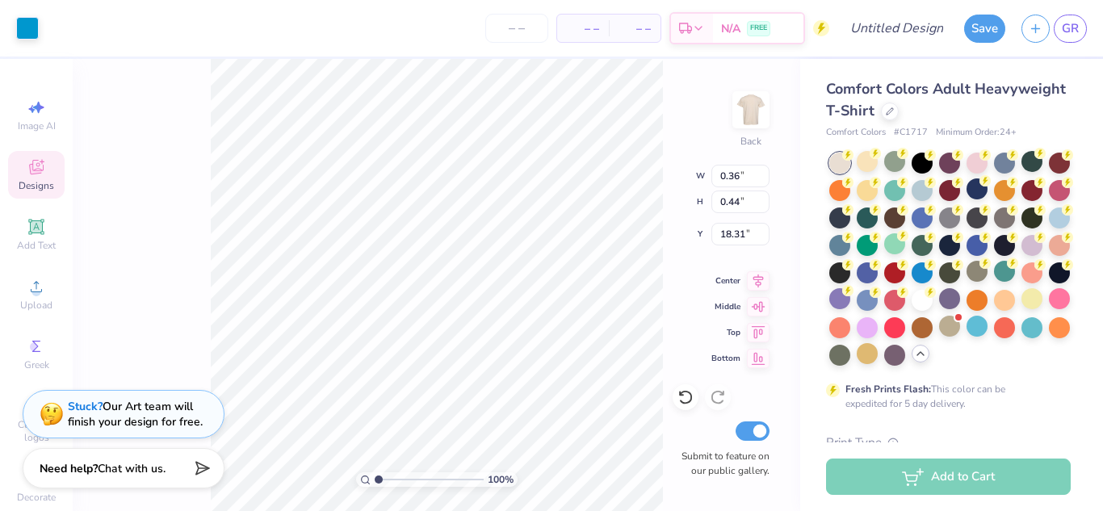
type input "0.36"
type input "0.44"
type input "18.31"
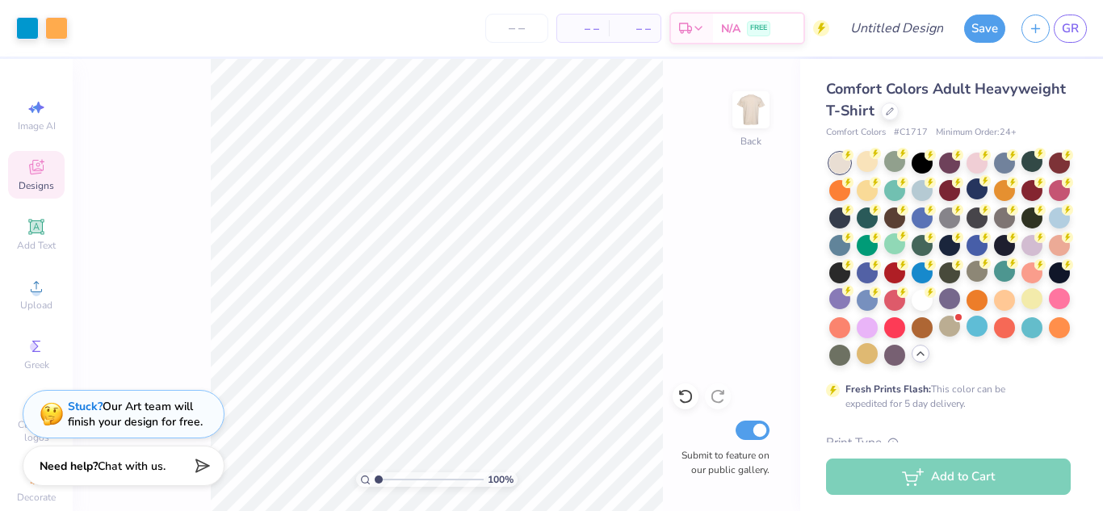
click at [177, 471] on div "Need help? Chat with us." at bounding box center [124, 466] width 202 height 40
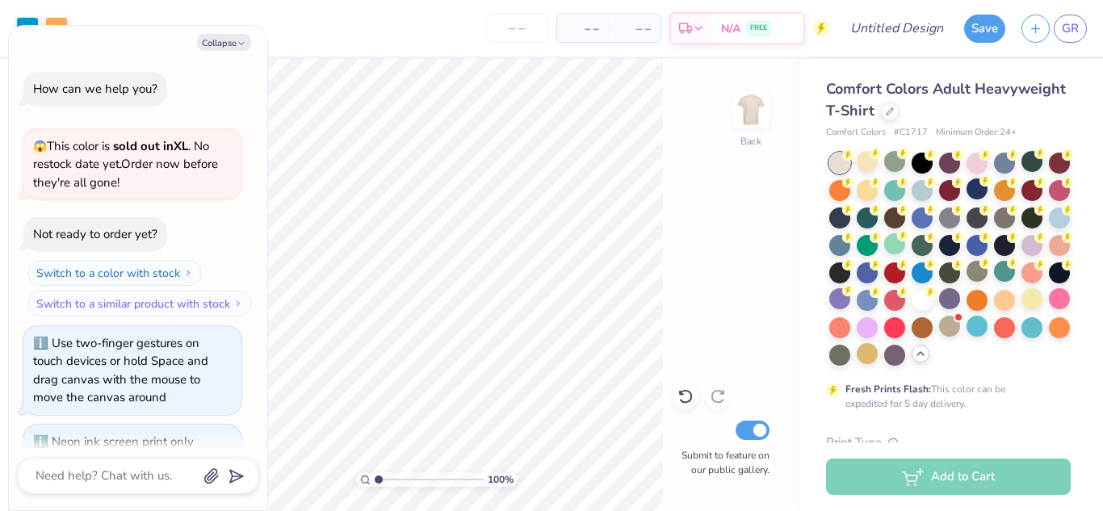
scroll to position [926, 0]
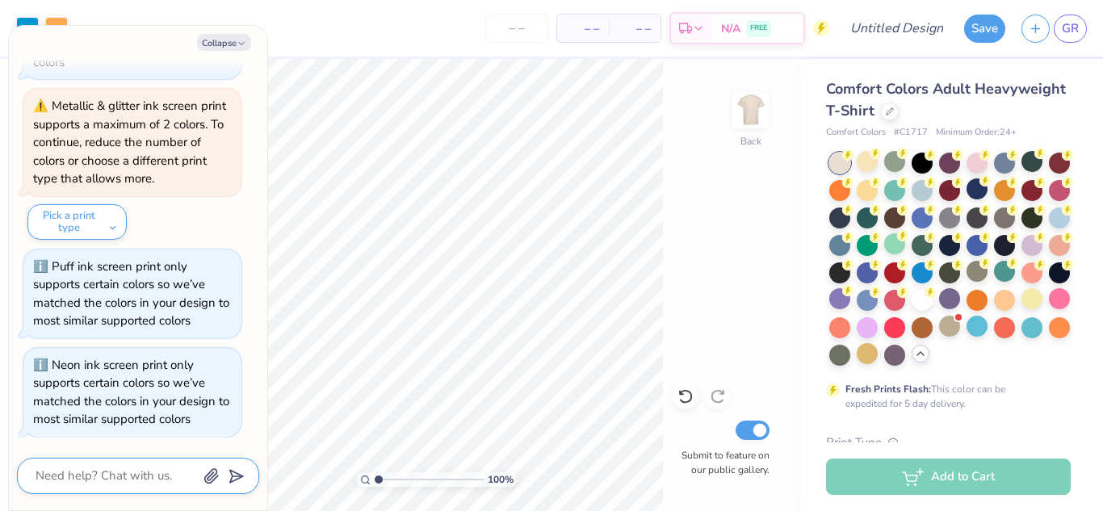
click at [147, 479] on textarea at bounding box center [116, 476] width 164 height 22
type textarea "x"
type textarea "h"
type textarea "x"
type textarea "ho"
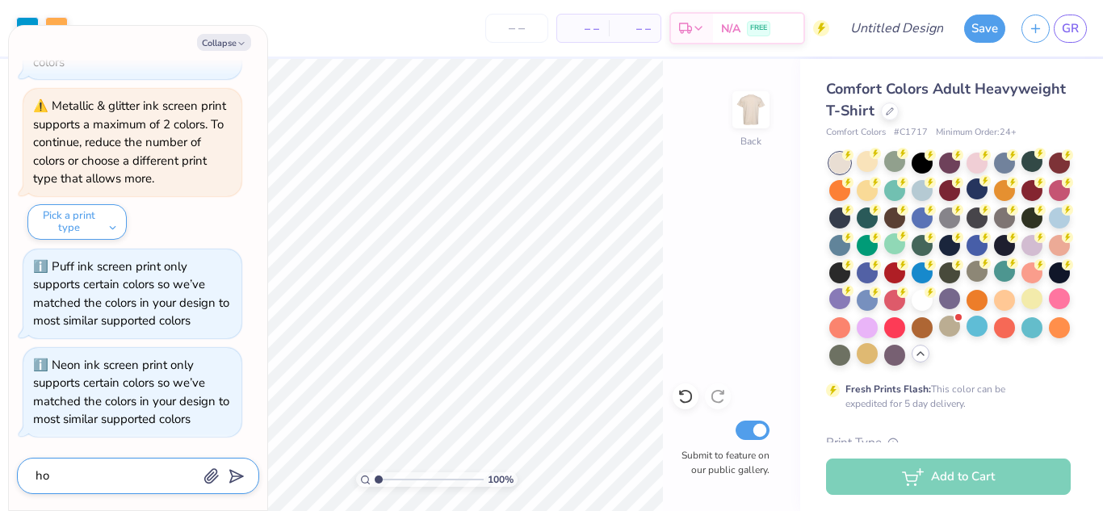
type textarea "x"
type textarea "how"
type textarea "x"
type textarea "how"
type textarea "x"
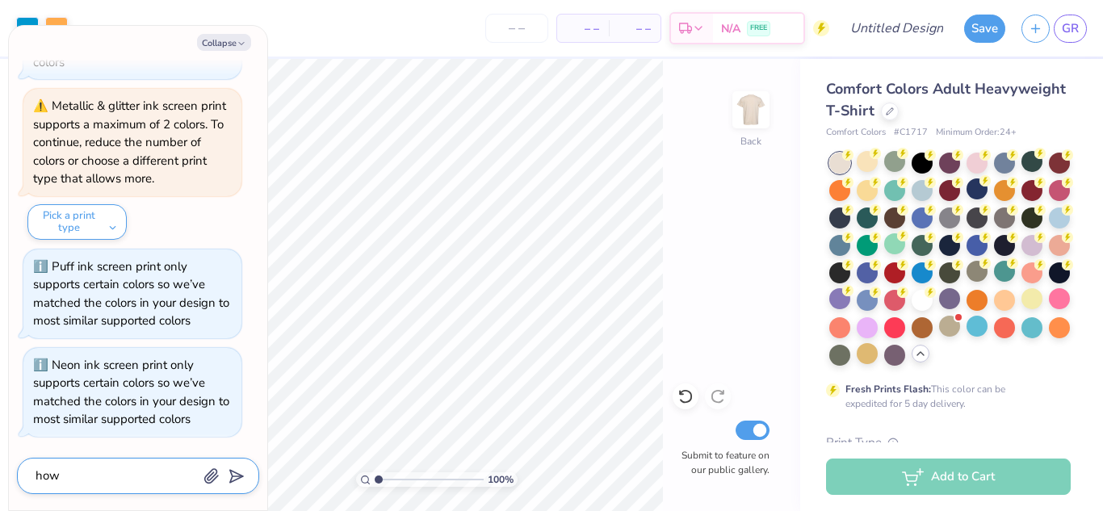
type textarea "how d"
type textarea "x"
type textarea "how do"
type textarea "x"
type textarea "how do"
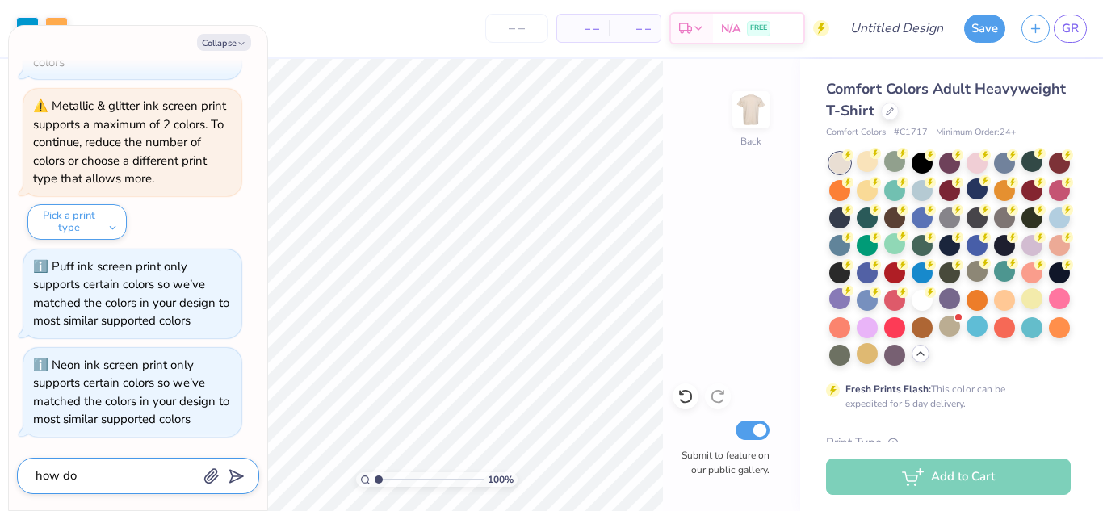
type textarea "x"
type textarea "how do i"
type textarea "x"
type textarea "how do i"
type textarea "x"
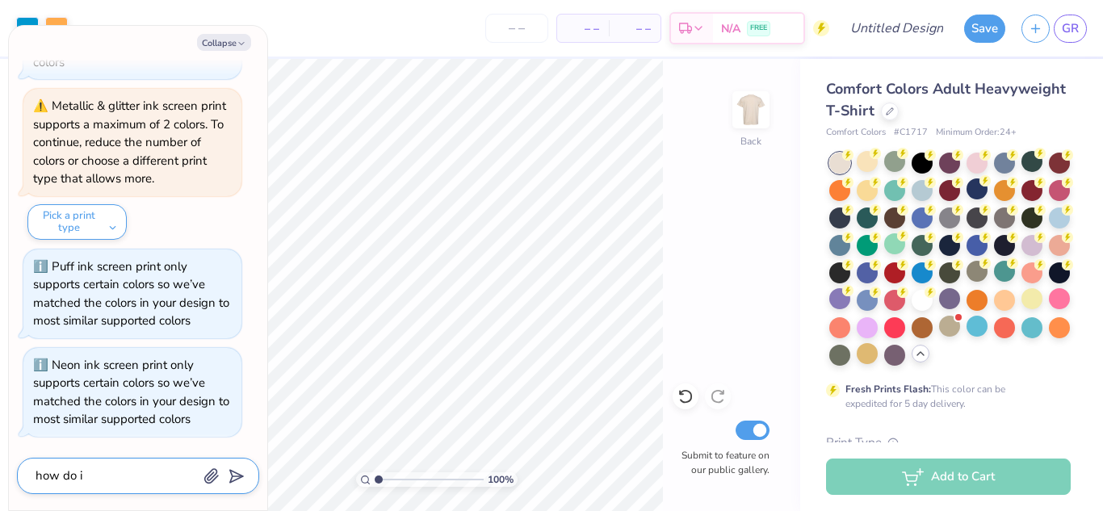
type textarea "how do i d"
type textarea "x"
type textarea "how do i de"
type textarea "x"
type textarea "how do i del"
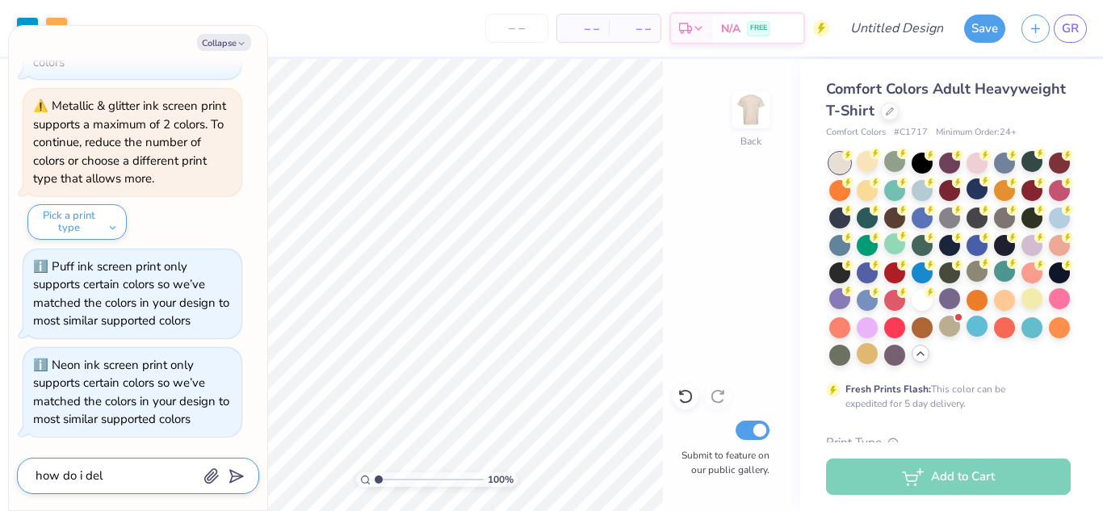
type textarea "x"
type textarea "how do i dele"
type textarea "x"
type textarea "how do i delet"
type textarea "x"
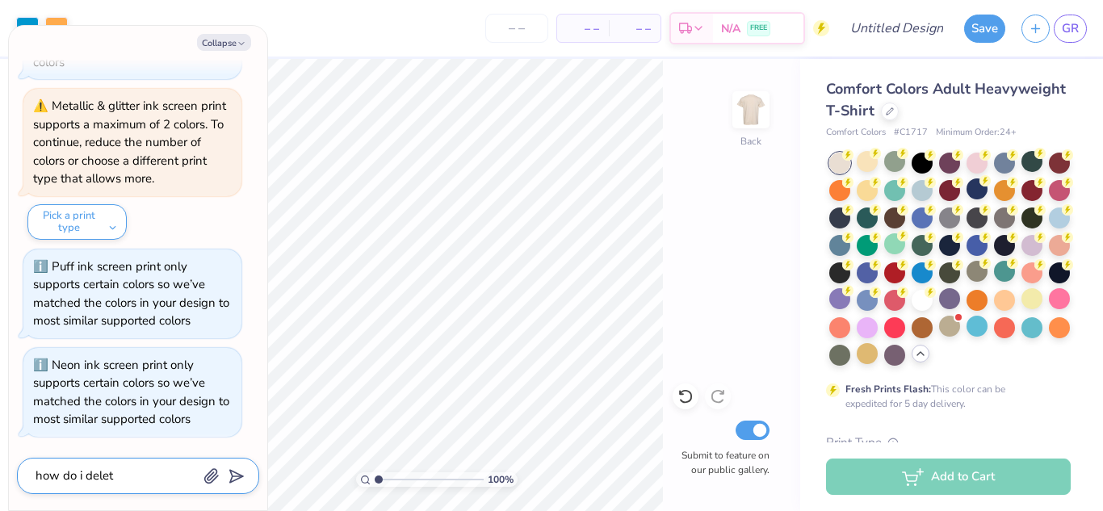
type textarea "how do i delete"
type textarea "x"
type textarea "how do i delete"
type textarea "x"
type textarea "how do i delete i"
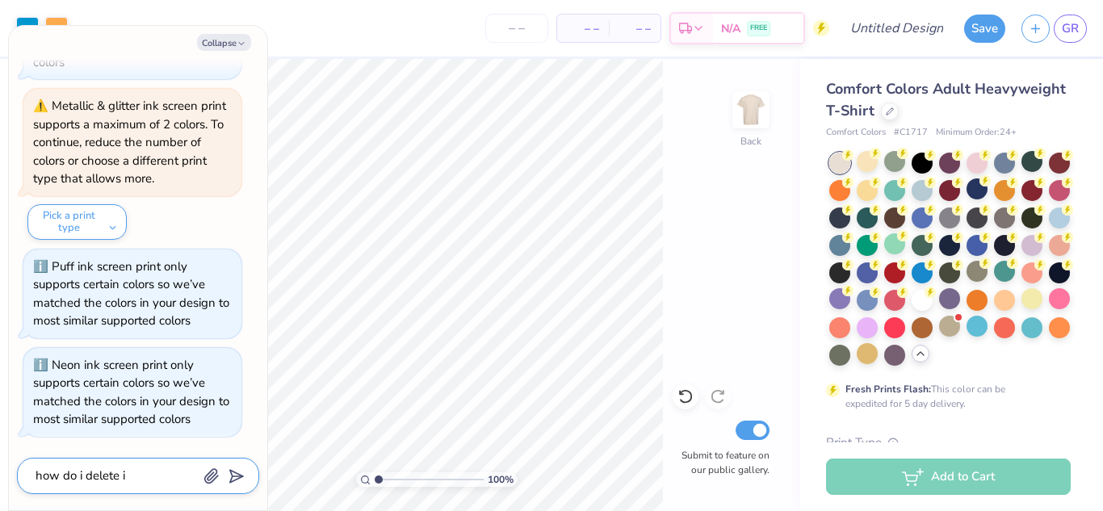
type textarea "x"
type textarea "how do i delete im"
type textarea "x"
type textarea "how do i delete ima"
type textarea "x"
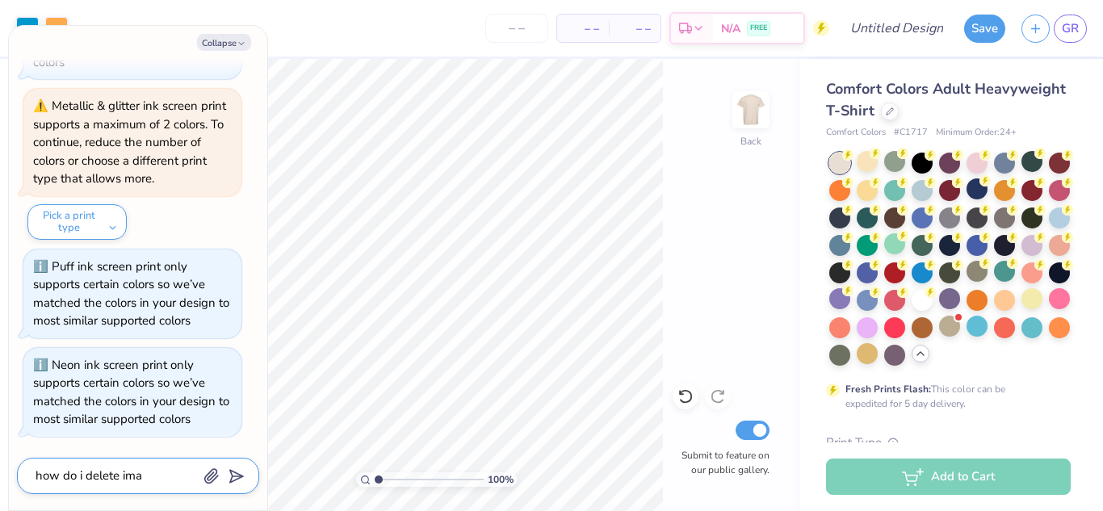
type textarea "how do i delete imag"
type textarea "x"
type textarea "how do i delete image"
type textarea "x"
type textarea "how do i delete images"
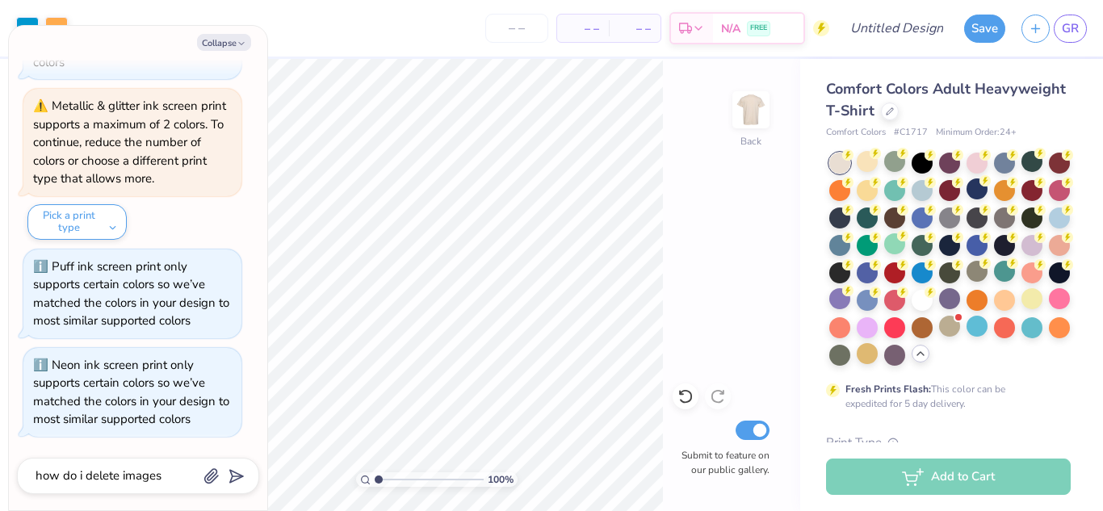
scroll to position [970, 0]
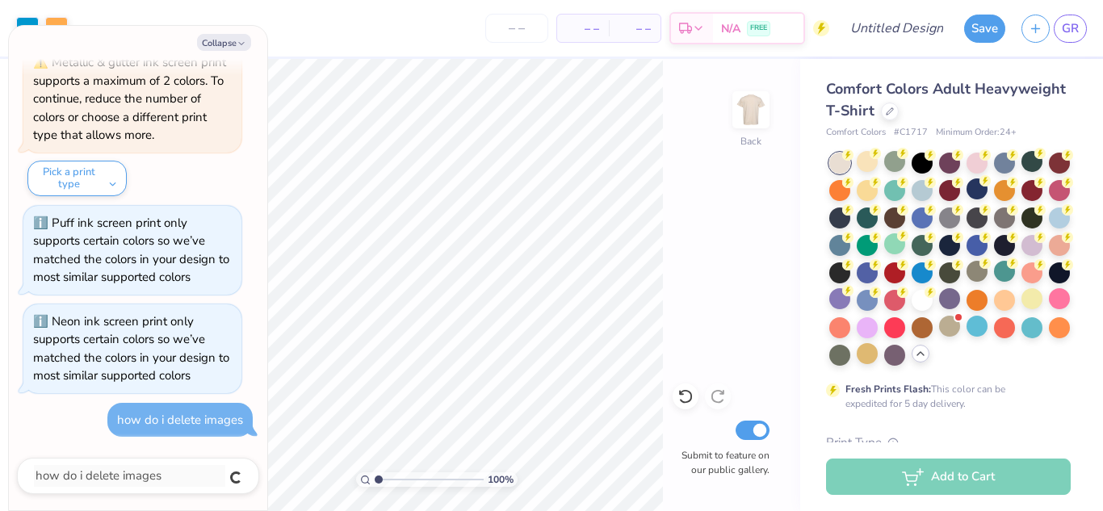
type textarea "x"
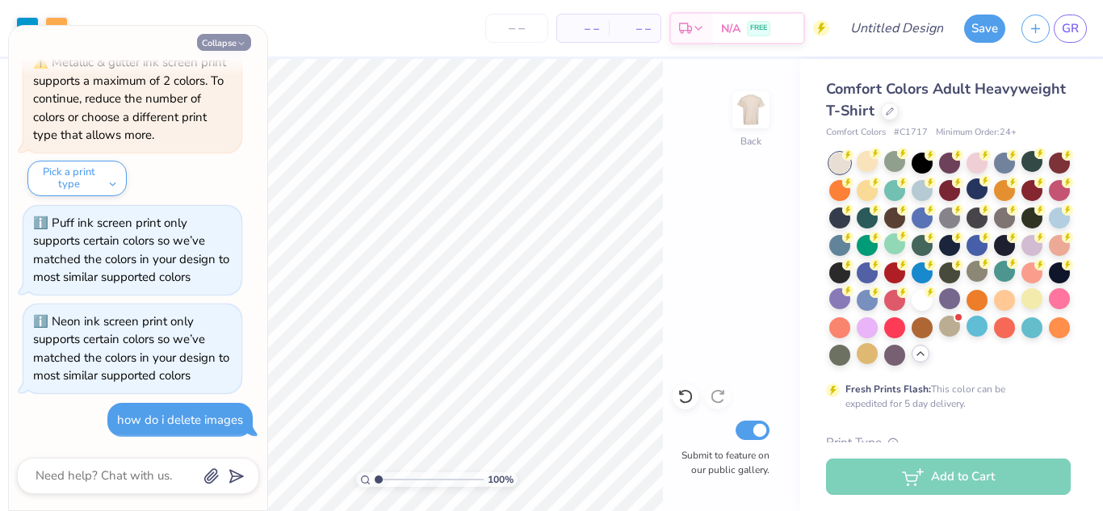
click at [232, 48] on button "Collapse" at bounding box center [224, 42] width 54 height 17
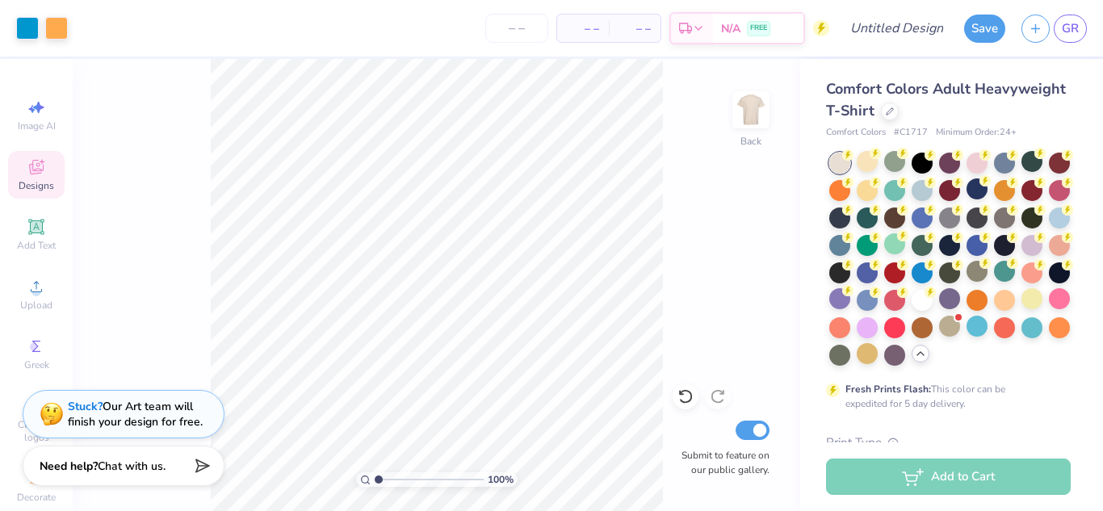
click at [195, 476] on div "Need help? Chat with us." at bounding box center [124, 466] width 202 height 40
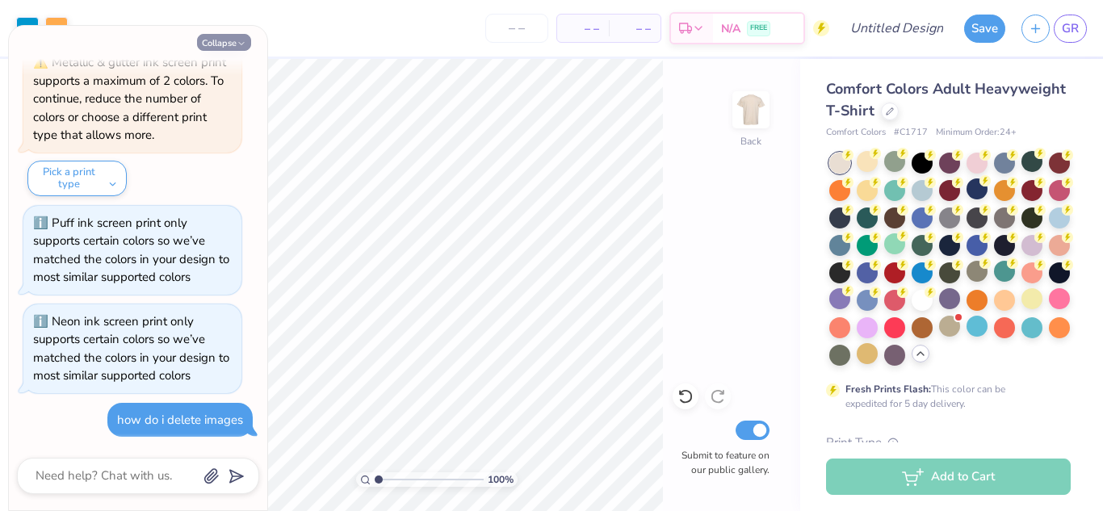
click at [247, 42] on button "Collapse" at bounding box center [224, 42] width 54 height 17
type textarea "x"
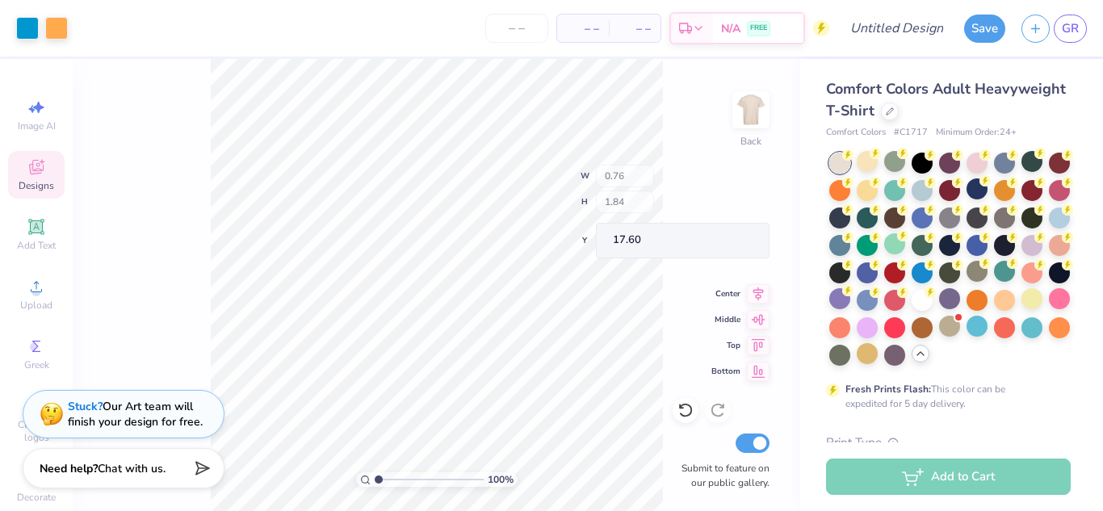
type input "0.76"
type input "1.84"
type input "17.60"
type input "8.94"
type input "12.65"
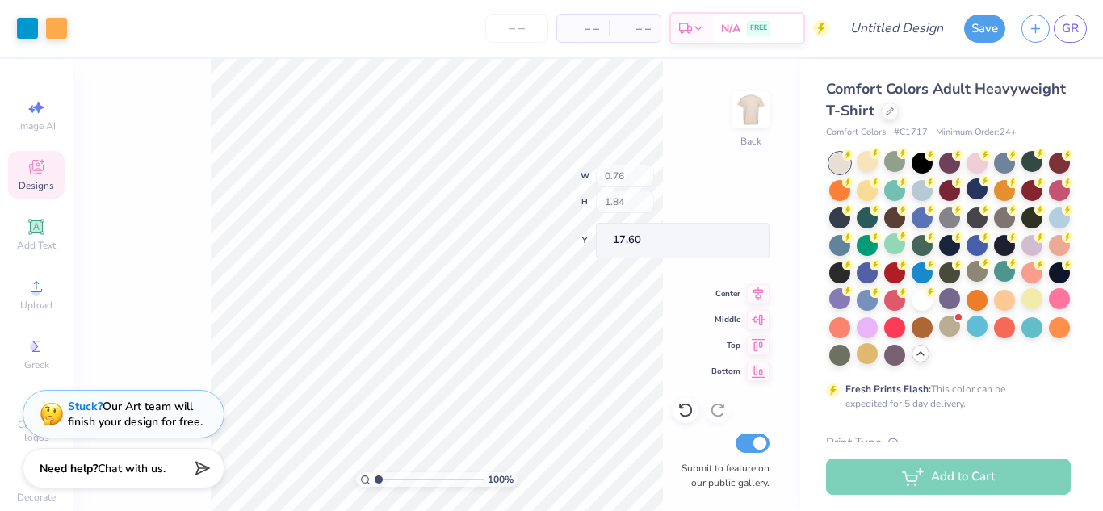
type input "11.34"
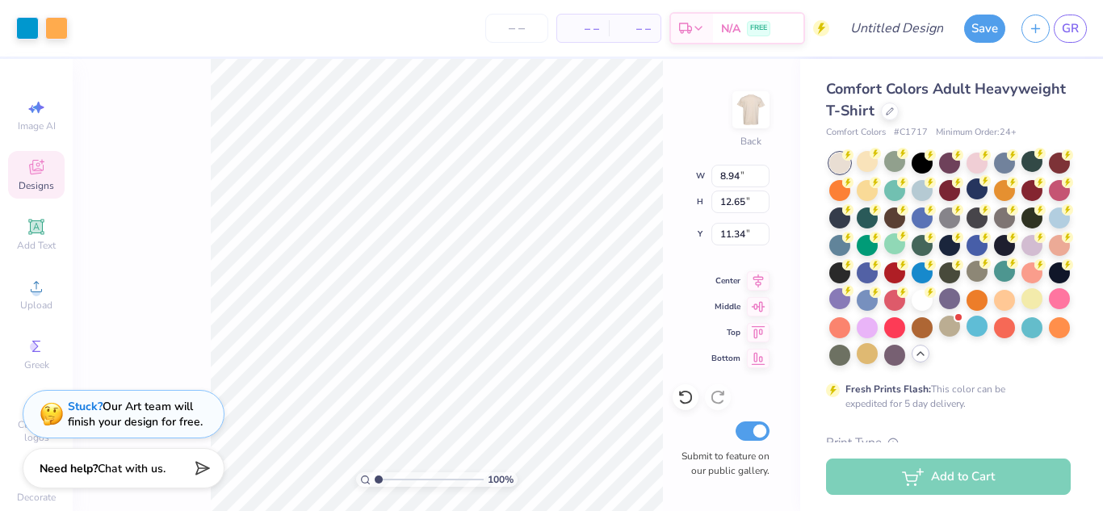
click at [0, 27] on div "Art colors" at bounding box center [34, 28] width 68 height 57
click at [27, 33] on div at bounding box center [27, 26] width 23 height 23
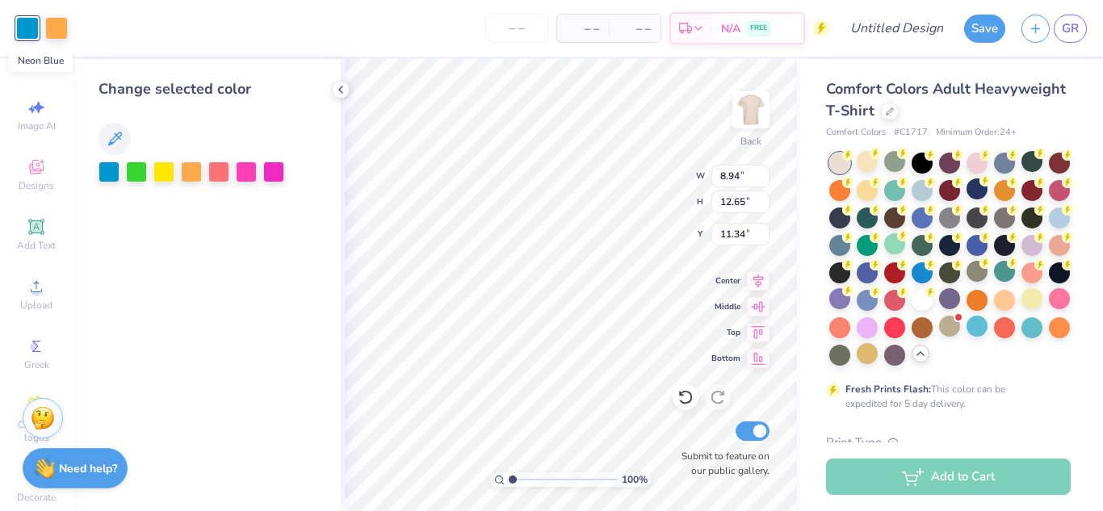
click at [111, 136] on icon at bounding box center [114, 138] width 19 height 19
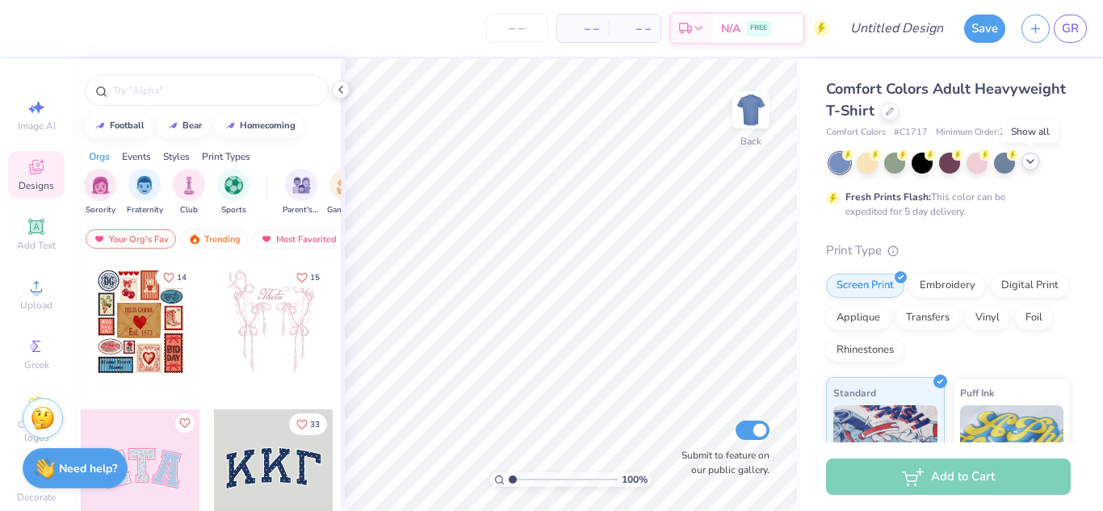
click at [1024, 165] on icon at bounding box center [1030, 161] width 13 height 13
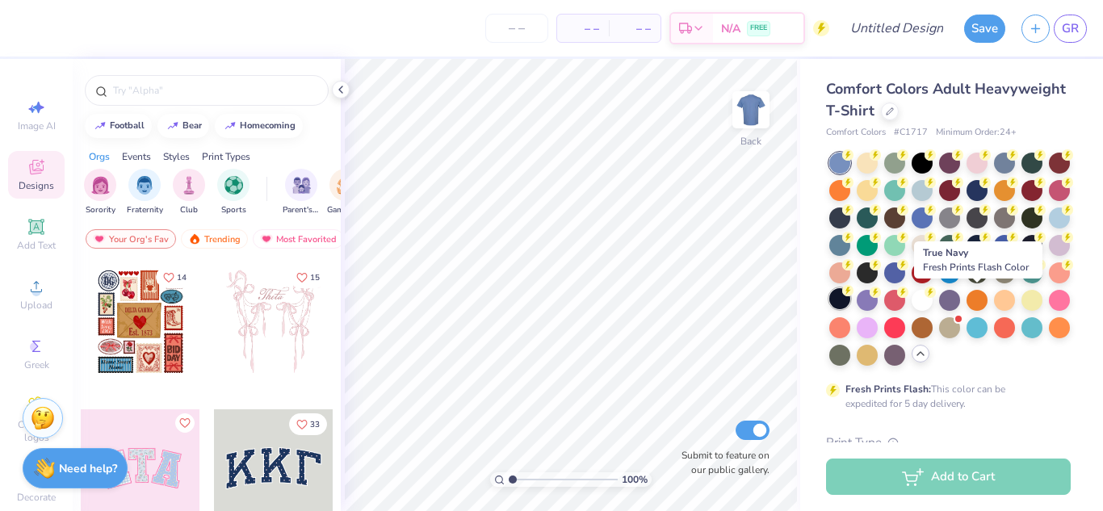
click at [853, 295] on icon at bounding box center [847, 290] width 11 height 11
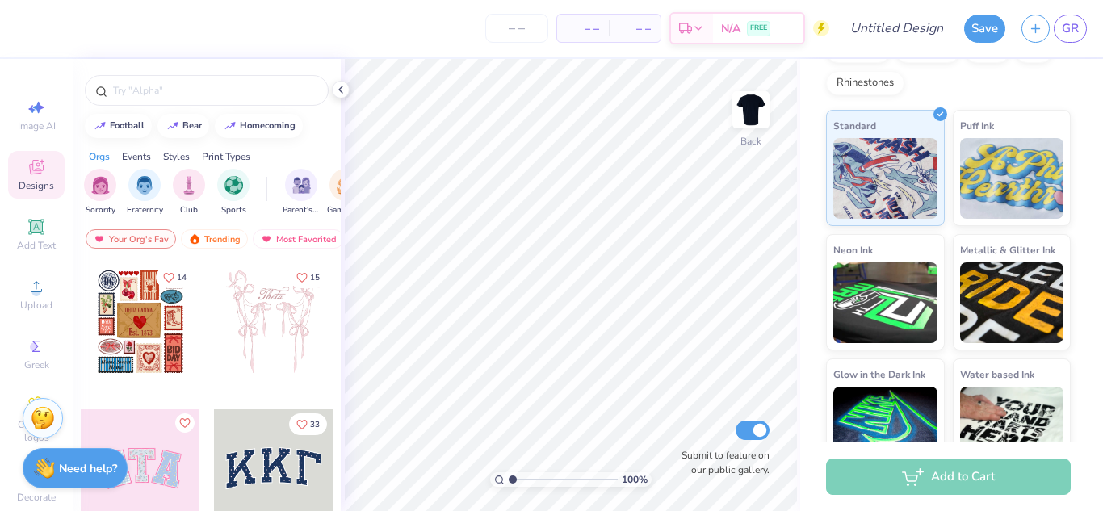
scroll to position [462, 0]
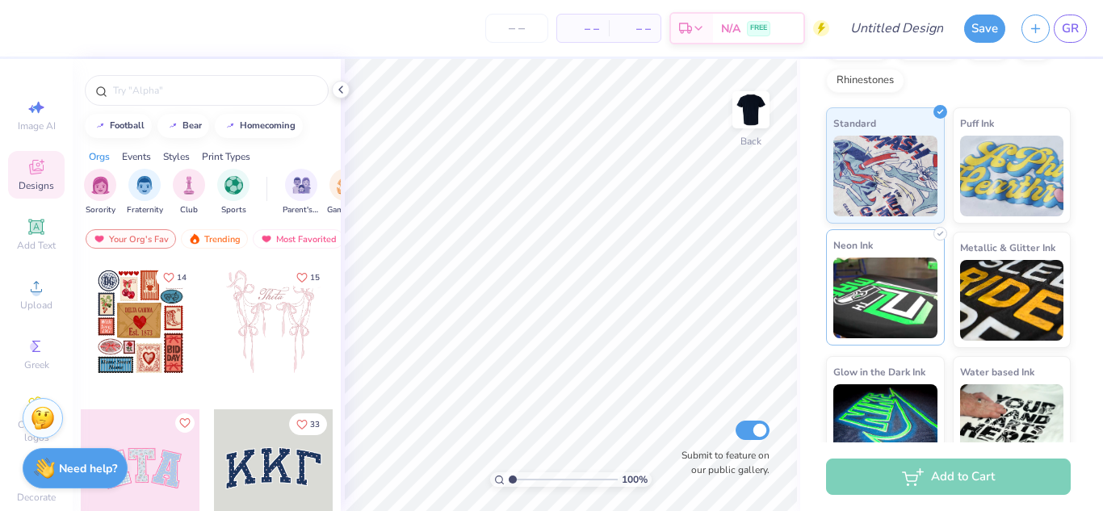
click at [890, 333] on img at bounding box center [885, 298] width 104 height 81
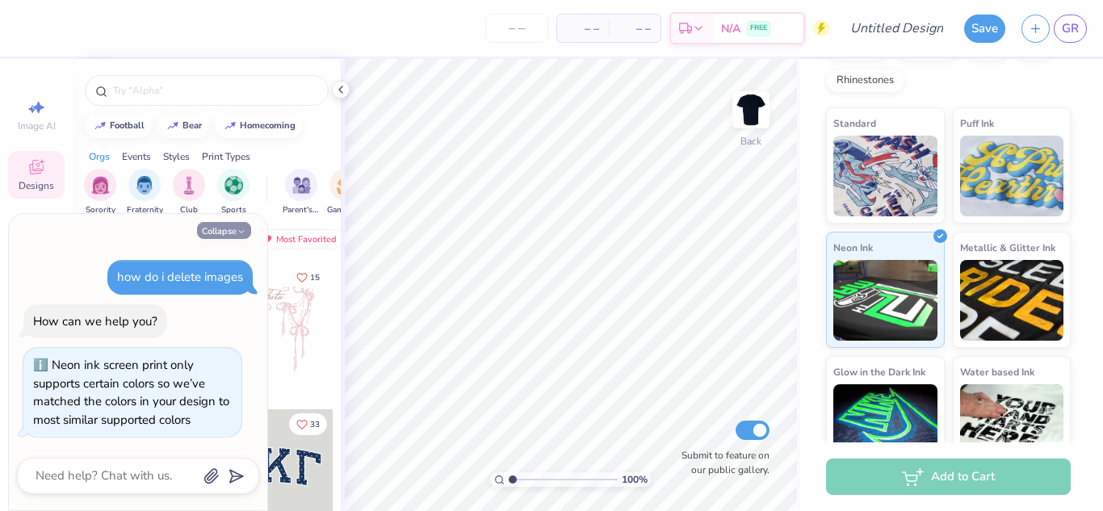
click at [236, 228] on button "Collapse" at bounding box center [224, 230] width 54 height 17
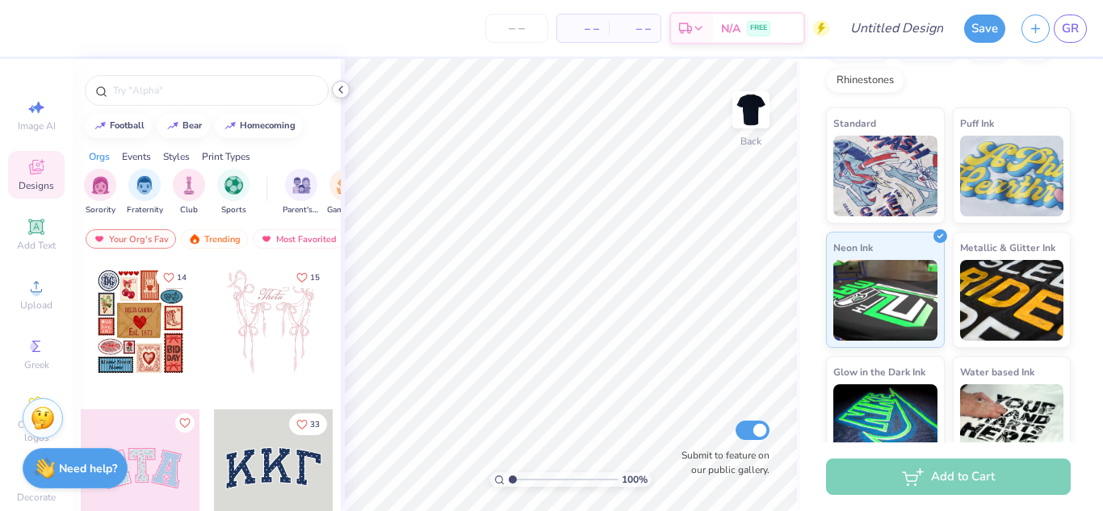
click at [337, 86] on icon at bounding box center [340, 89] width 13 height 13
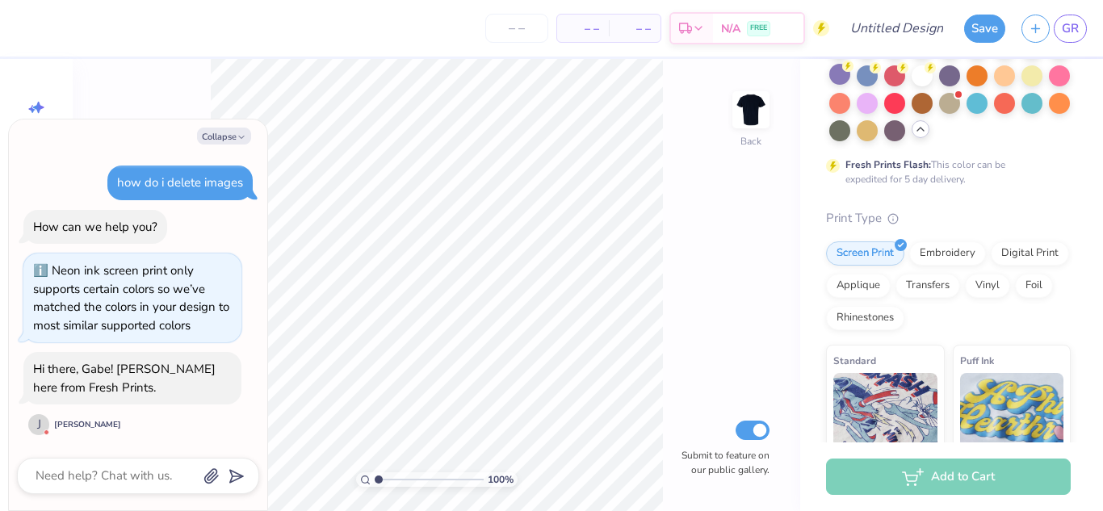
scroll to position [237, 0]
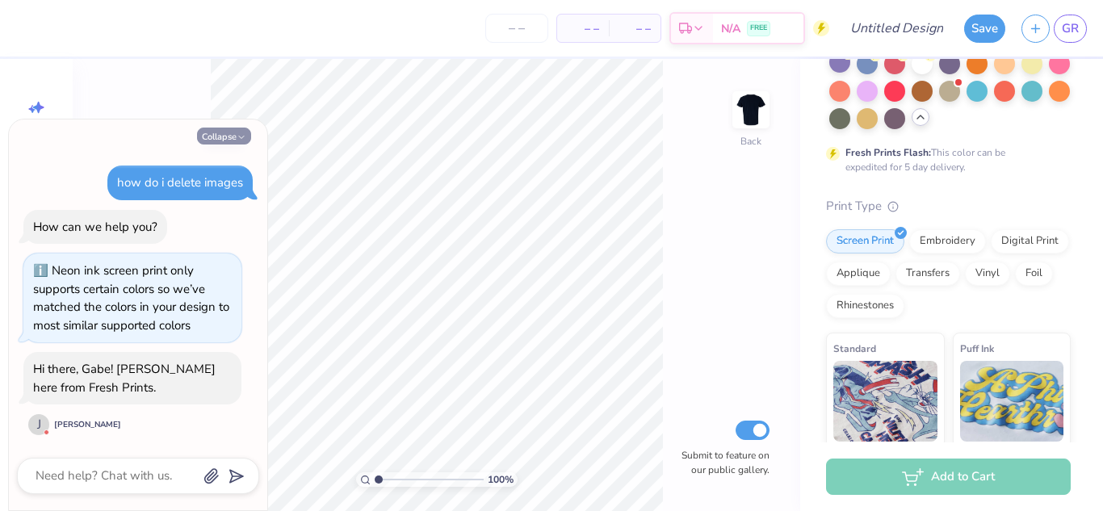
click at [218, 142] on button "Collapse" at bounding box center [224, 136] width 54 height 17
type textarea "x"
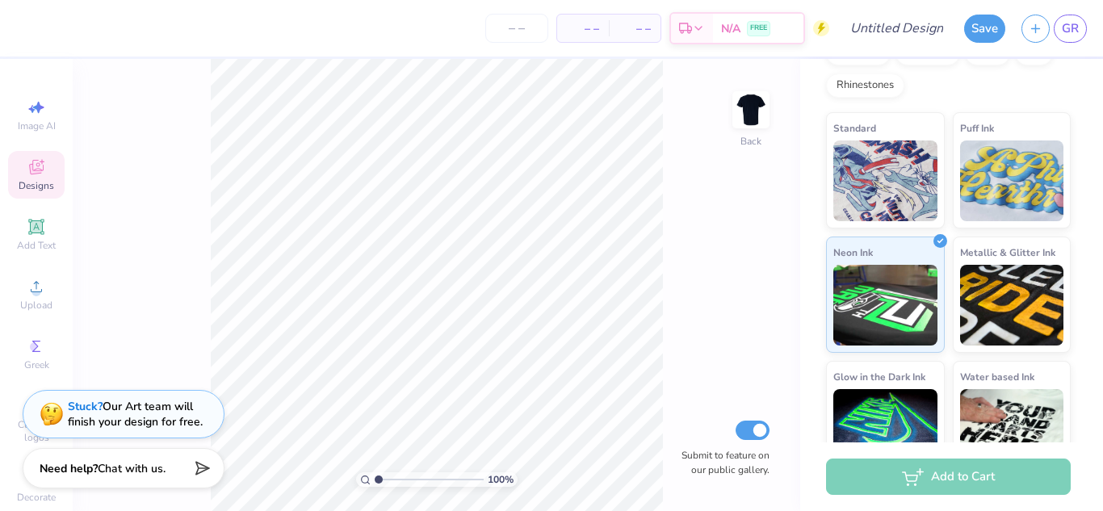
scroll to position [519, 0]
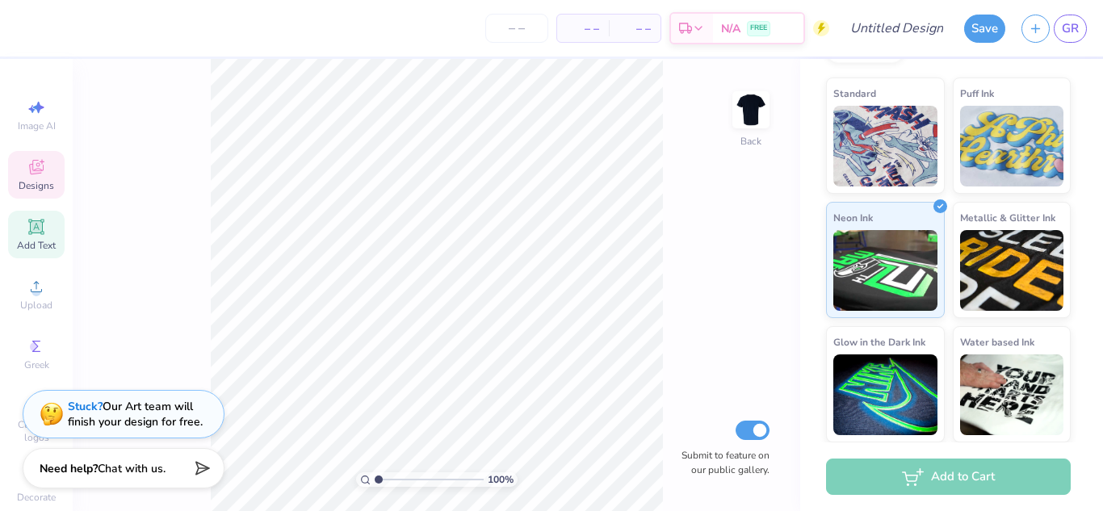
click at [40, 234] on div "Add Text" at bounding box center [36, 235] width 57 height 48
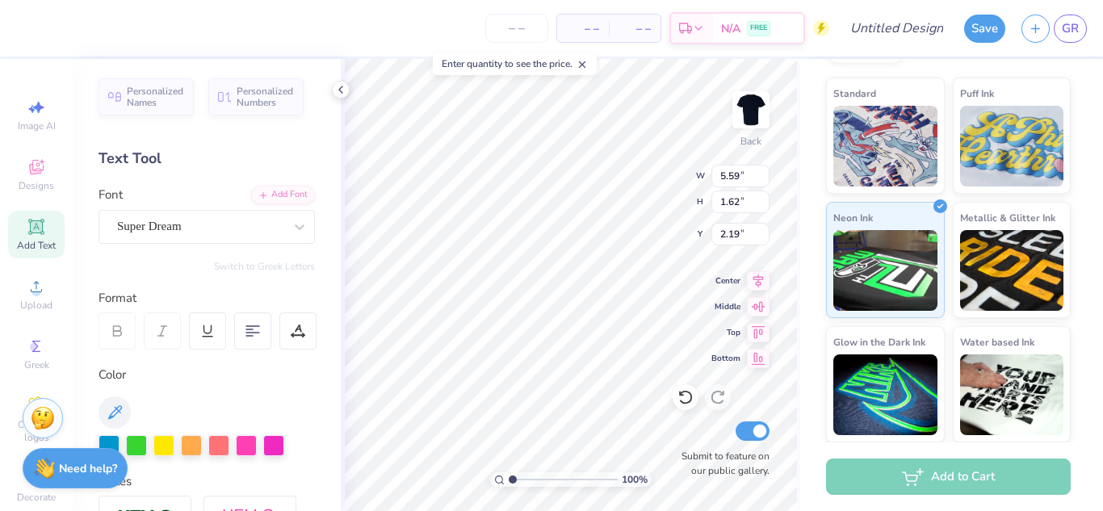
type input "2.19"
click at [259, 218] on div "Super Dream" at bounding box center [200, 226] width 170 height 25
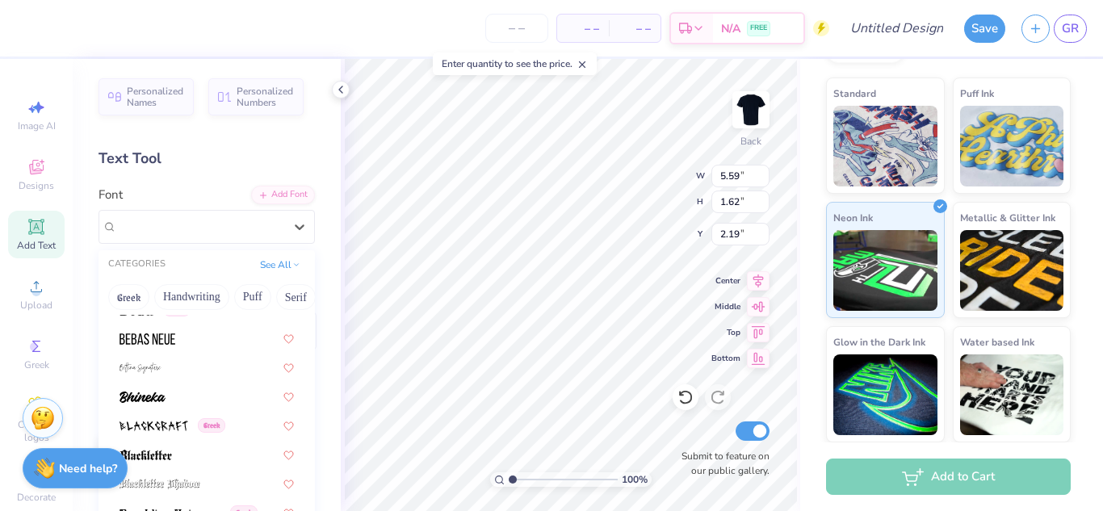
scroll to position [788, 0]
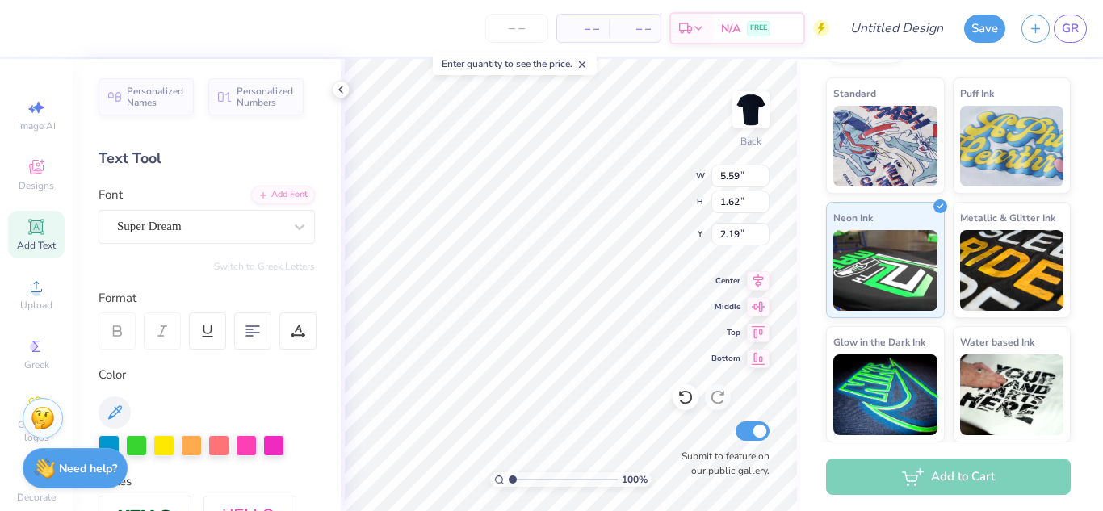
click at [308, 384] on div "Personalized Names Personalized Numbers Text Tool Add Font Font Super Dream Swi…" at bounding box center [207, 285] width 268 height 452
click at [294, 231] on icon at bounding box center [299, 227] width 16 height 16
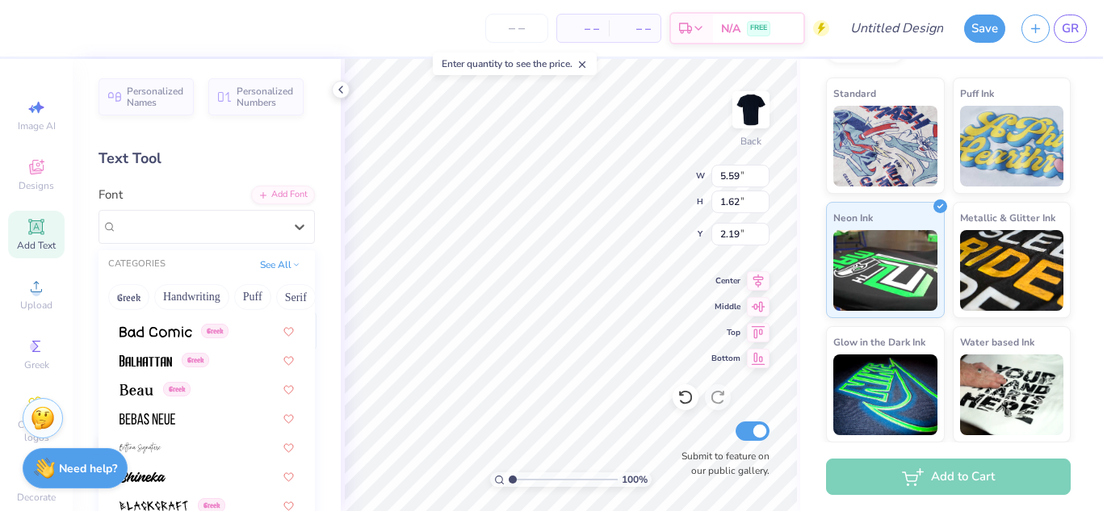
scroll to position [708, 0]
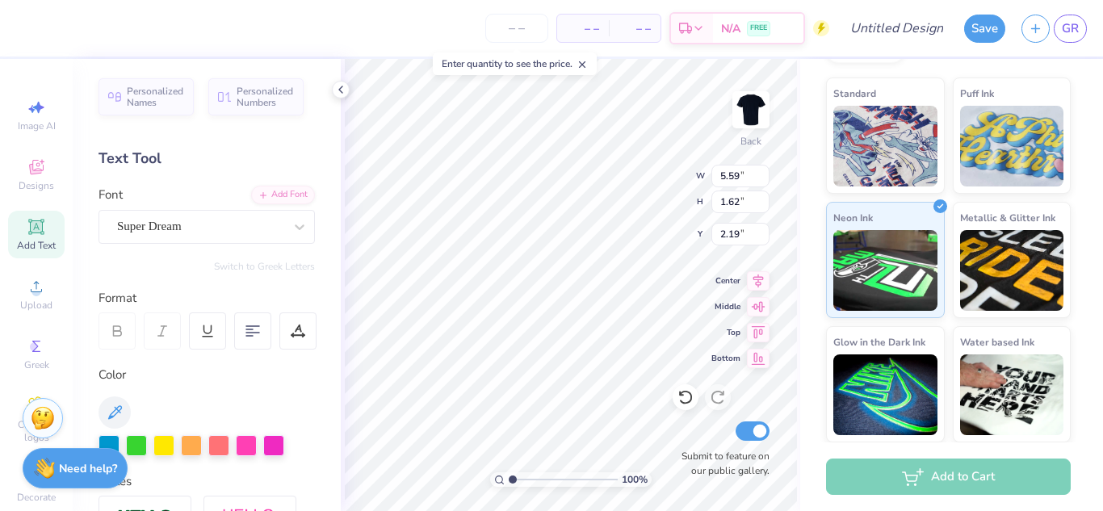
click at [302, 387] on div "Personalized Names Personalized Numbers Text Tool Add Font Font Super Dream Swi…" at bounding box center [207, 285] width 268 height 452
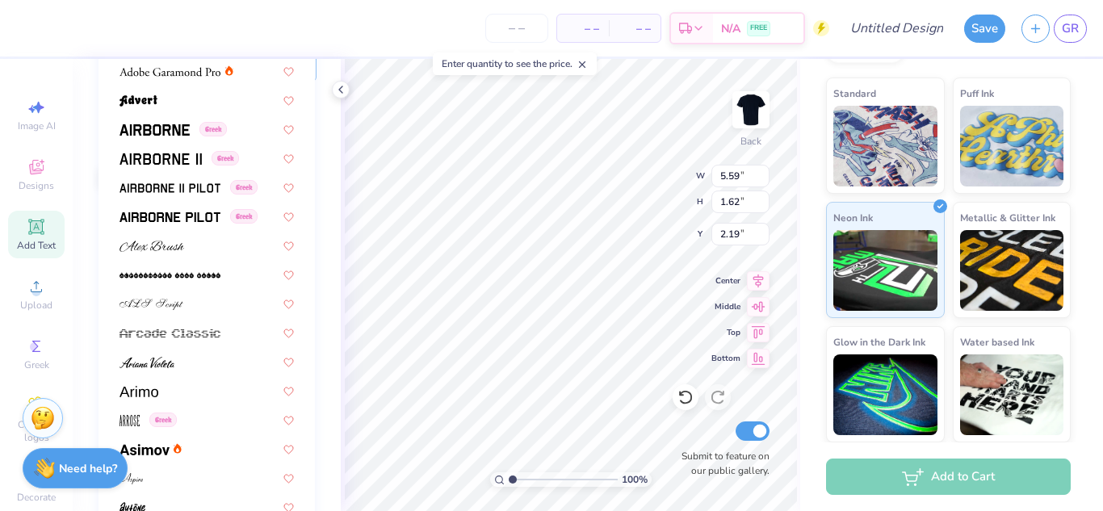
scroll to position [270, 0]
click at [142, 335] on img at bounding box center [169, 332] width 101 height 11
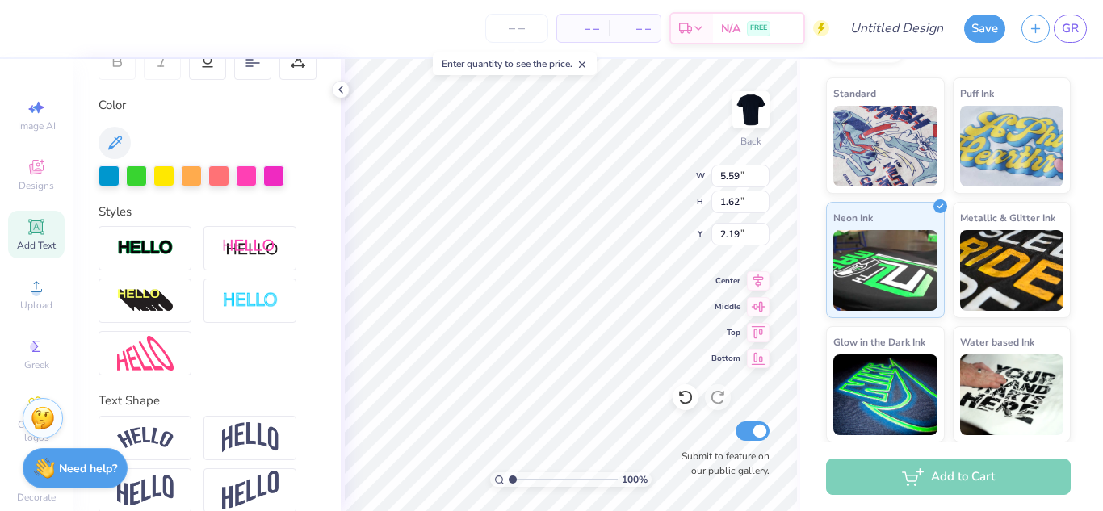
type input "6.69"
type input "1.60"
type input "2.20"
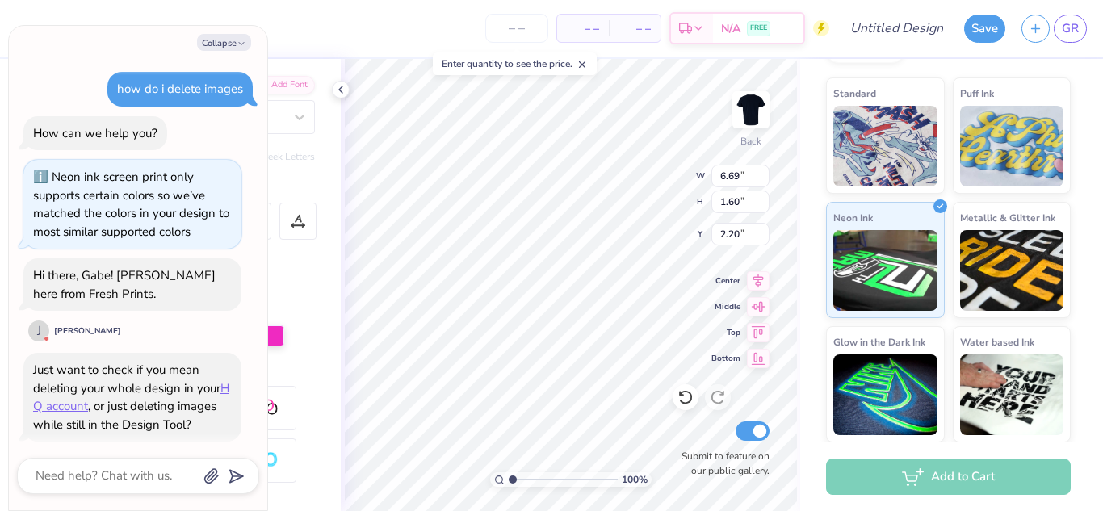
scroll to position [37, 0]
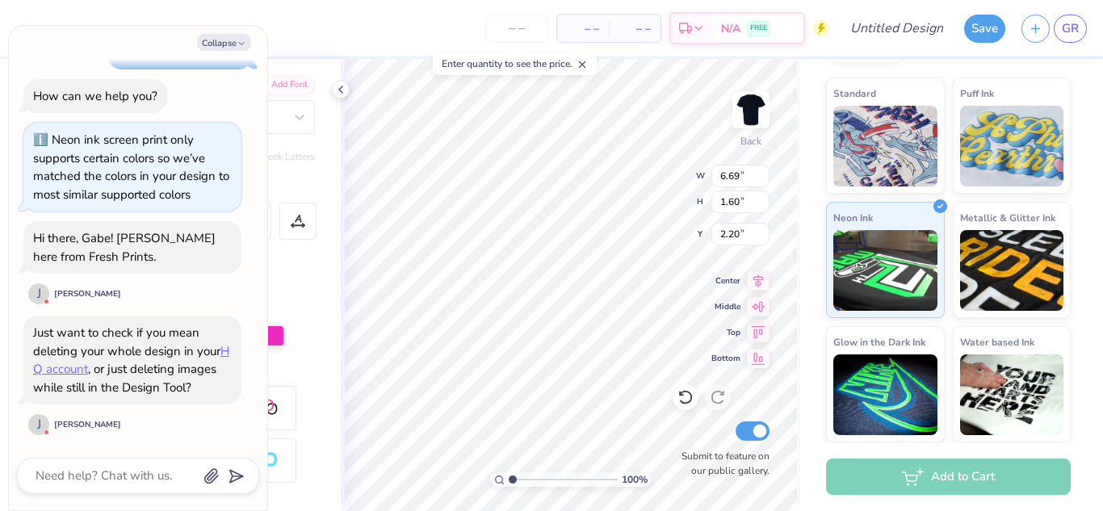
click at [136, 119] on div "how do i delete images How can we help you? Neon ink screen print only supports…" at bounding box center [138, 236] width 242 height 428
click at [212, 49] on button "Collapse" at bounding box center [224, 42] width 54 height 17
type textarea "x"
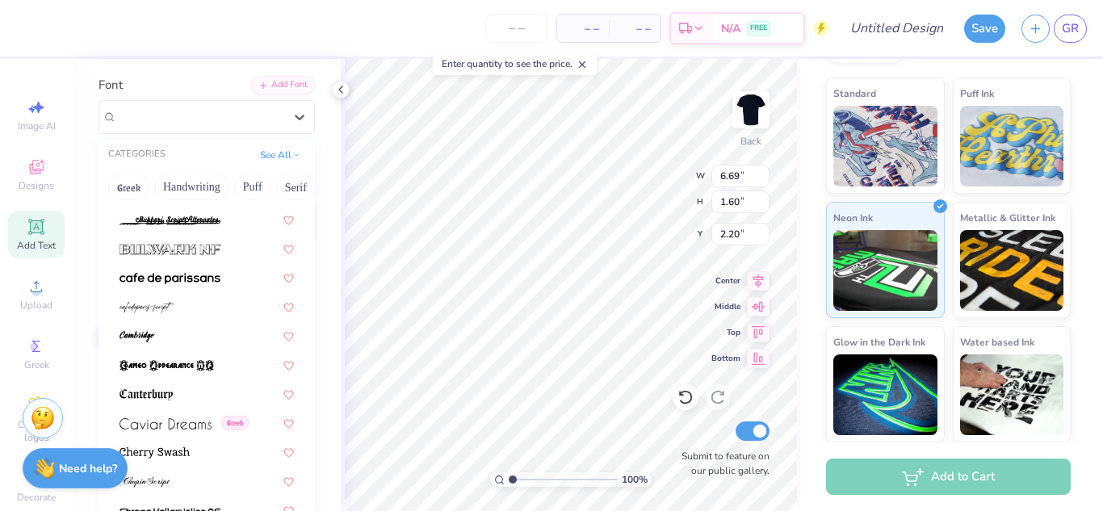
scroll to position [1561, 0]
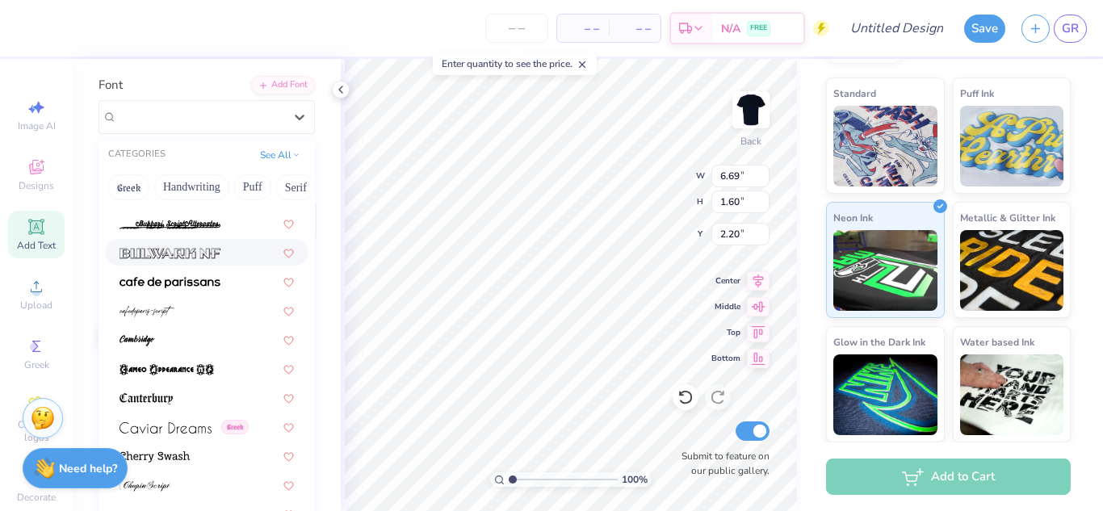
click at [157, 253] on img at bounding box center [169, 253] width 101 height 11
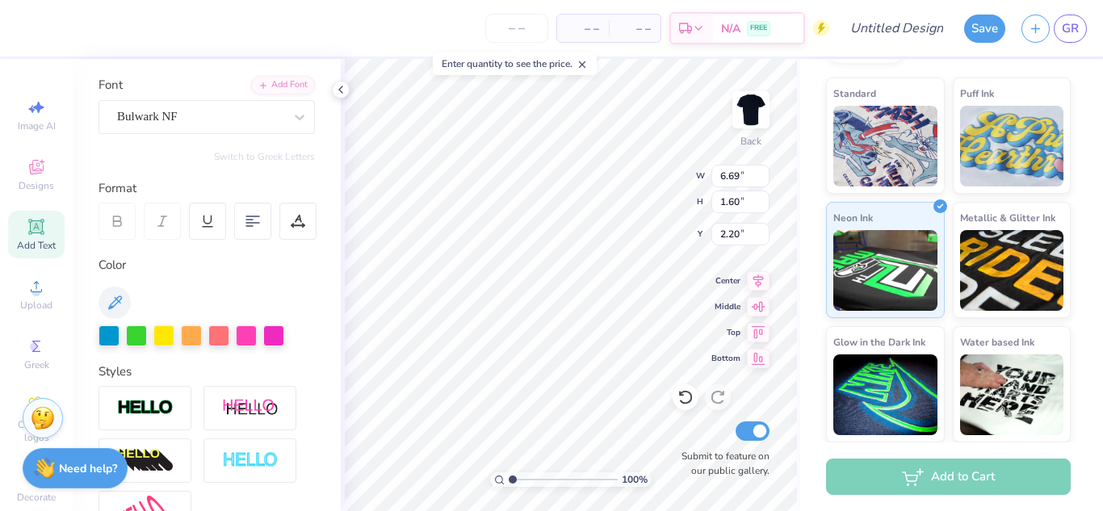
type input "8.20"
type input "1.87"
type input "2.07"
click at [156, 453] on img at bounding box center [145, 461] width 57 height 26
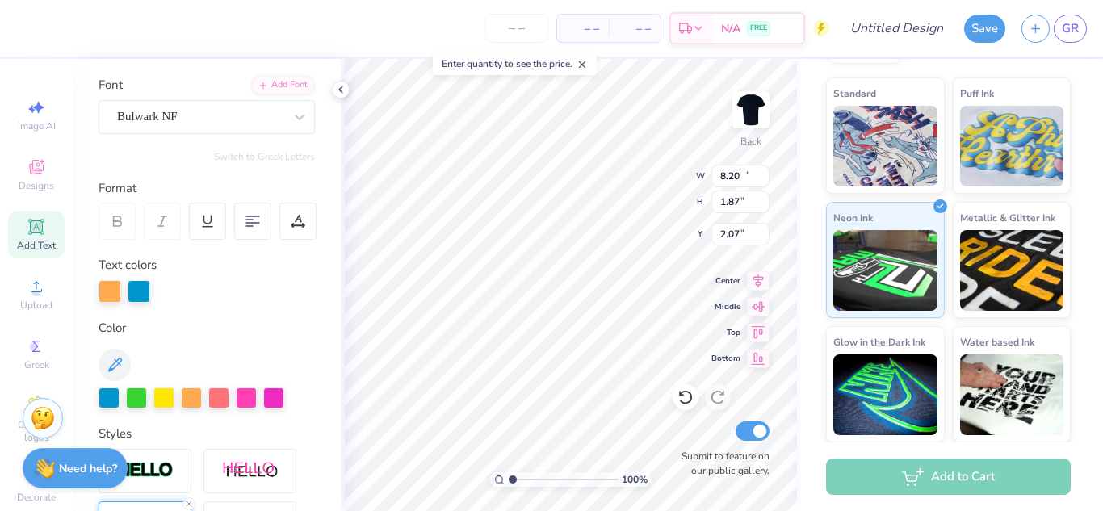
type input "10.65"
type input "2.43"
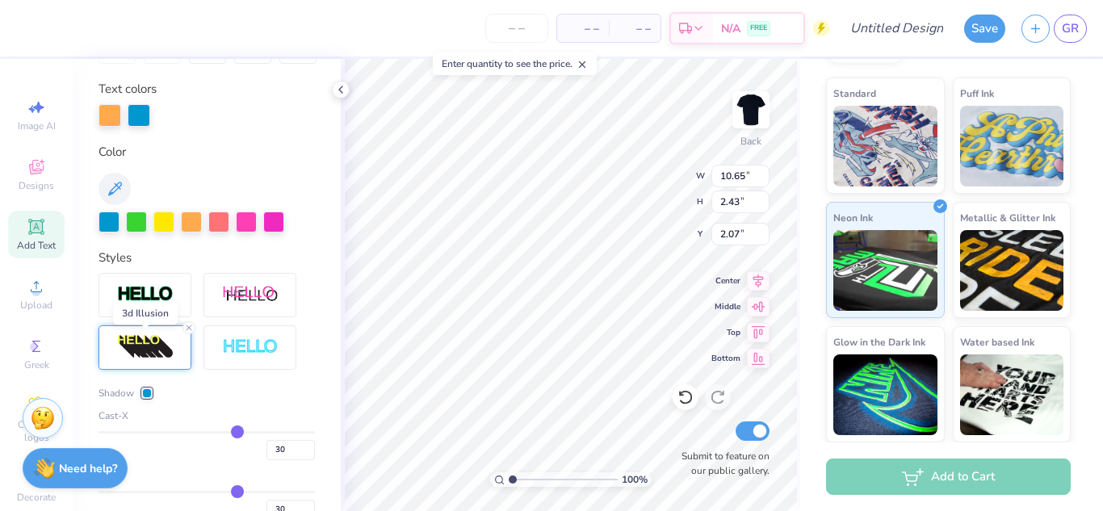
scroll to position [287, 0]
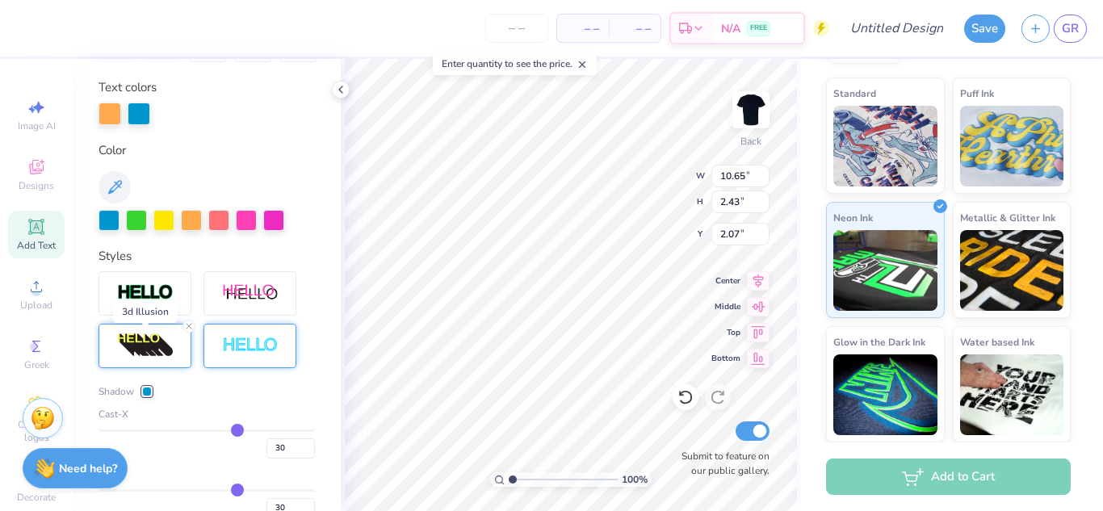
click at [234, 337] on img at bounding box center [250, 346] width 57 height 19
type input "10.67"
type input "2.44"
type input "2.05"
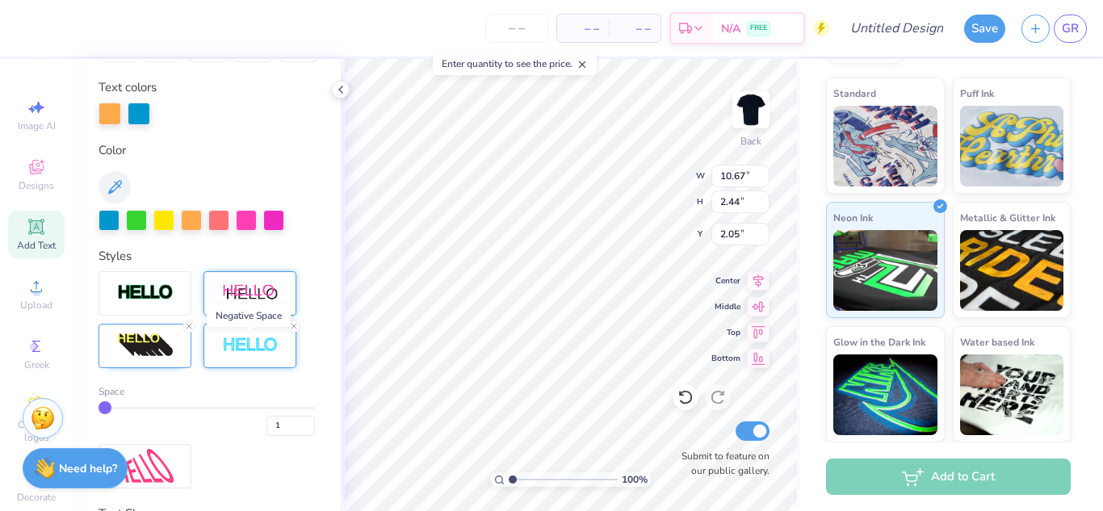
click at [235, 299] on img at bounding box center [250, 293] width 57 height 20
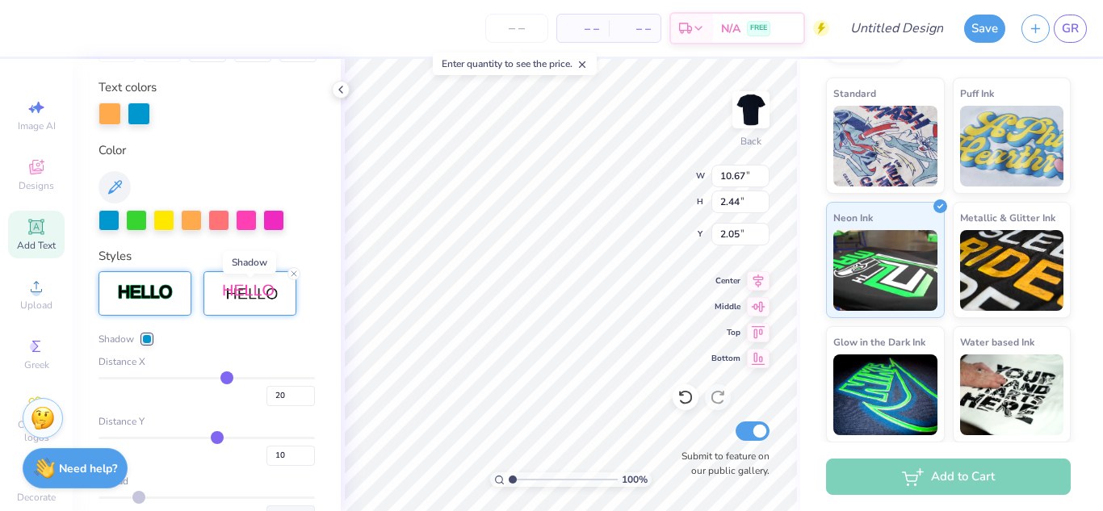
click at [136, 287] on img at bounding box center [145, 292] width 57 height 19
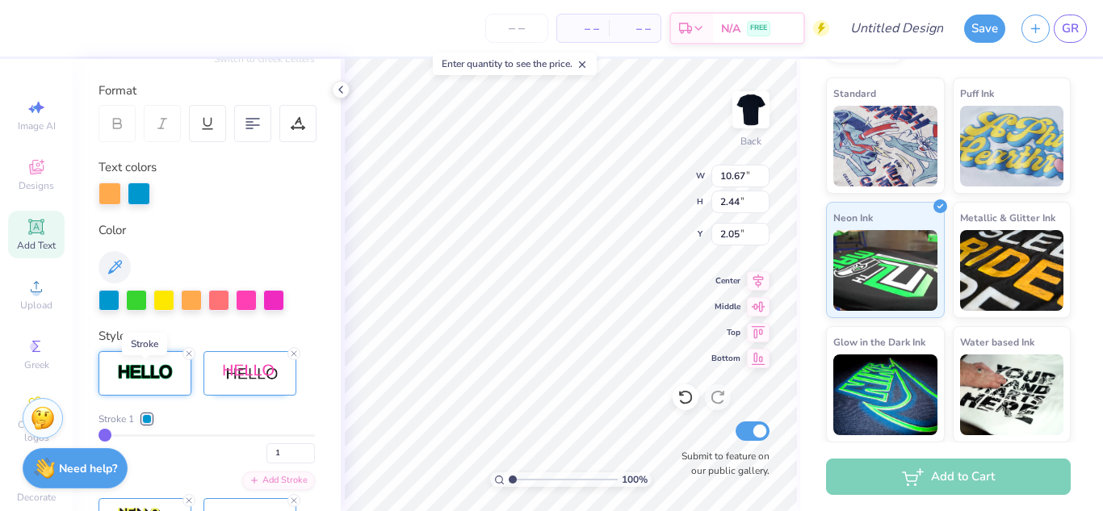
scroll to position [212, 0]
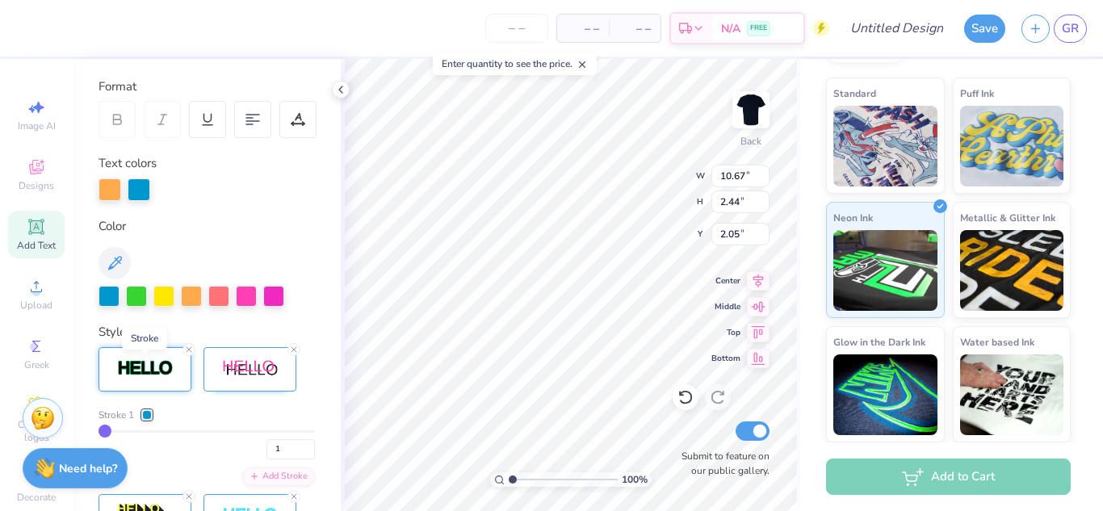
click at [122, 372] on img at bounding box center [145, 368] width 57 height 19
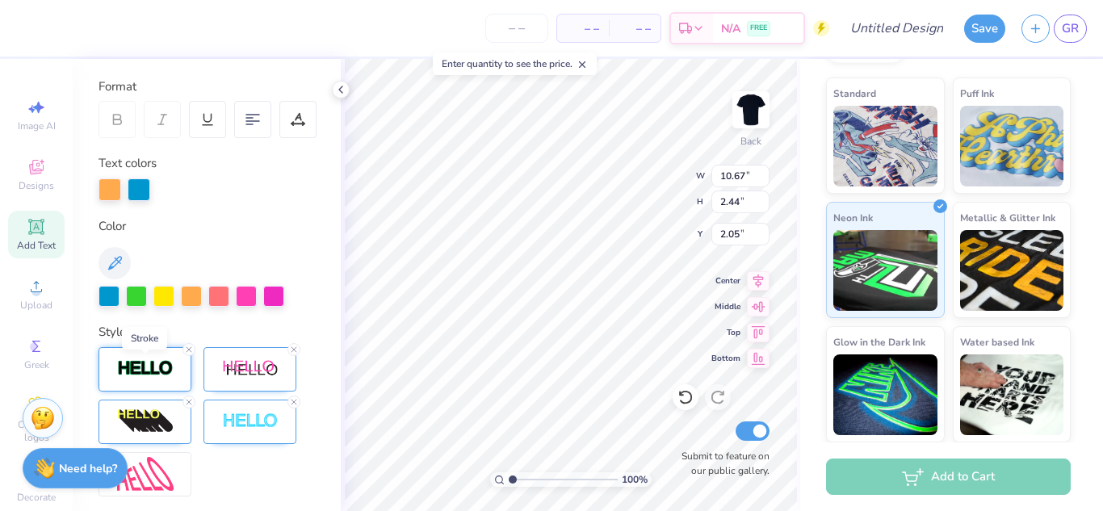
click at [140, 375] on img at bounding box center [145, 368] width 57 height 19
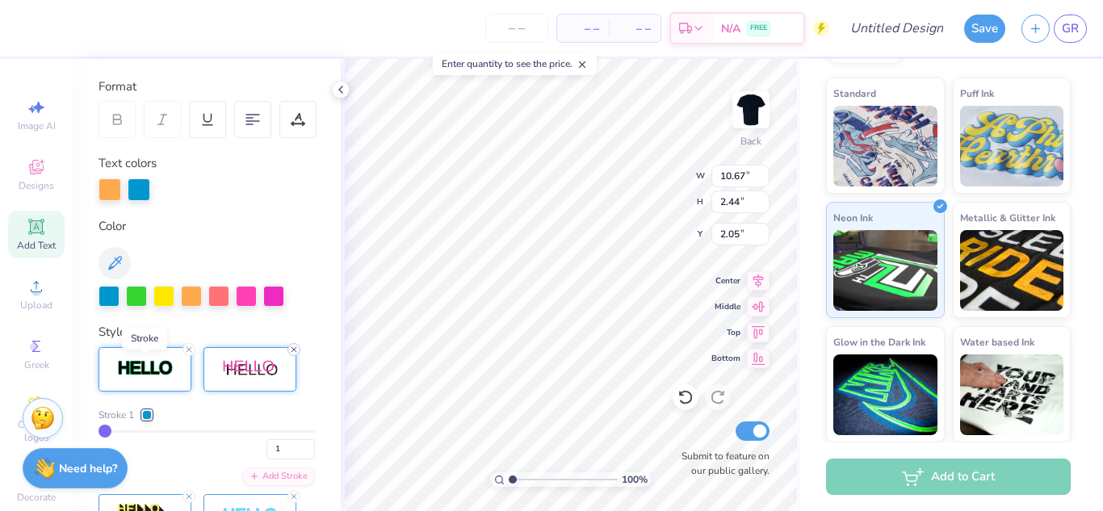
click at [289, 350] on icon at bounding box center [294, 350] width 10 height 10
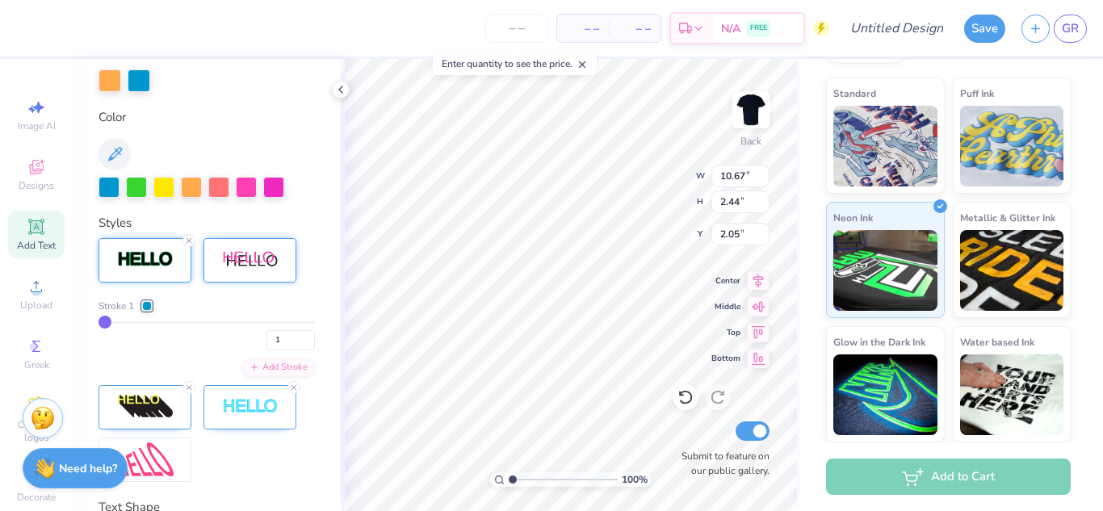
scroll to position [337, 0]
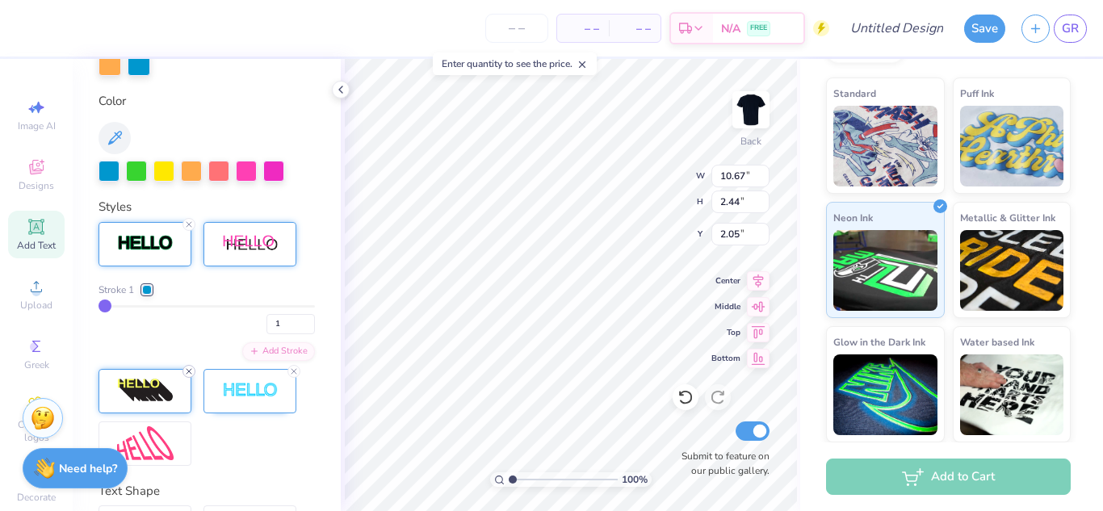
click at [189, 371] on line at bounding box center [188, 371] width 5 height 5
type input "8.23"
type input "1.90"
click at [294, 371] on line at bounding box center [293, 371] width 5 height 5
type input "19"
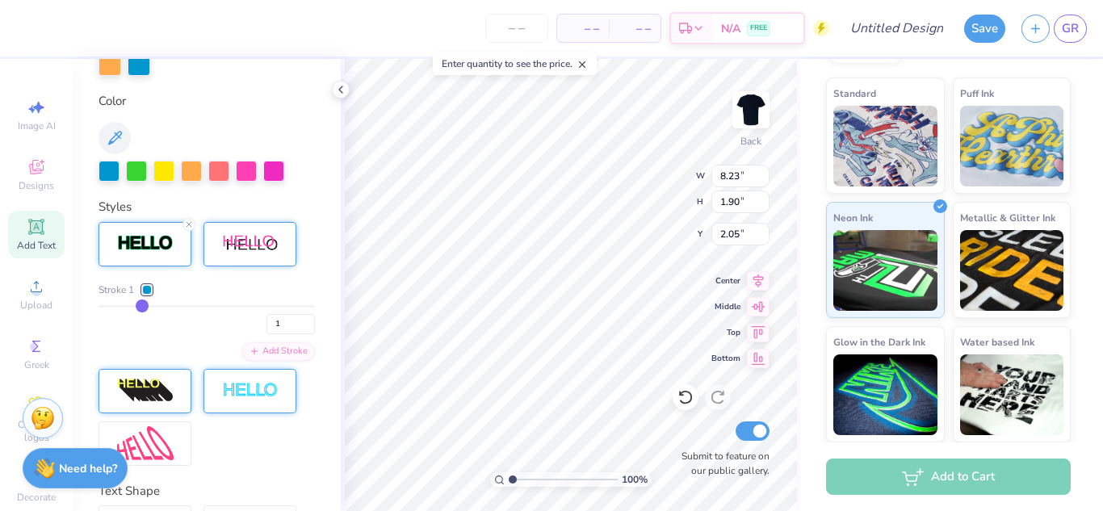
type input "19"
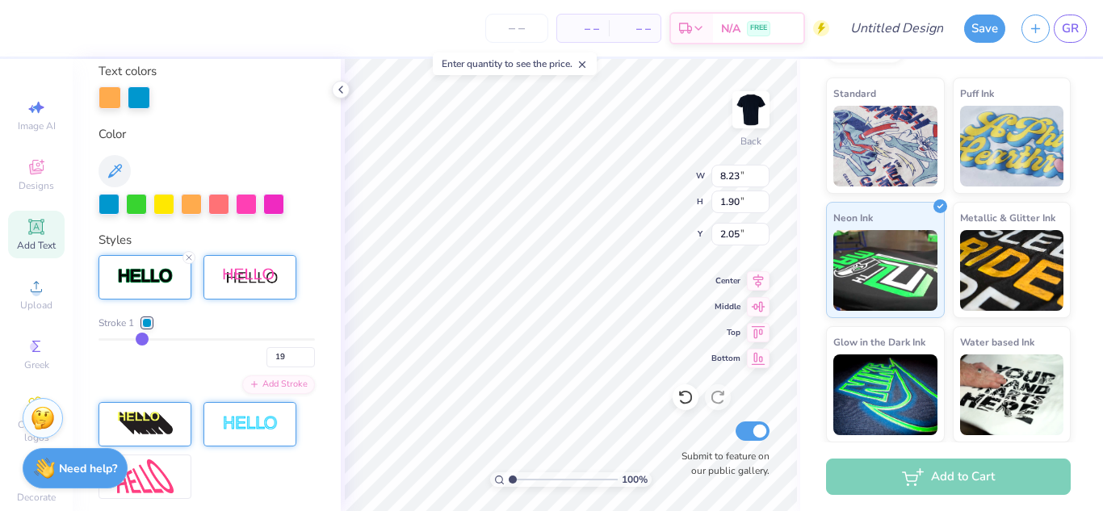
type input "8.77"
type input "2.45"
type input "1.78"
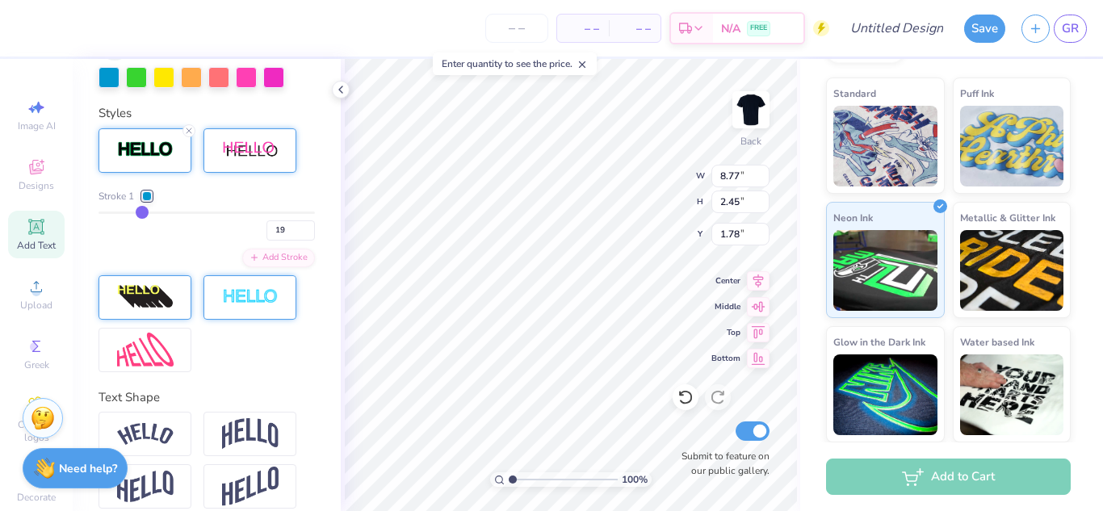
scroll to position [431, 0]
click at [120, 362] on img at bounding box center [145, 349] width 57 height 35
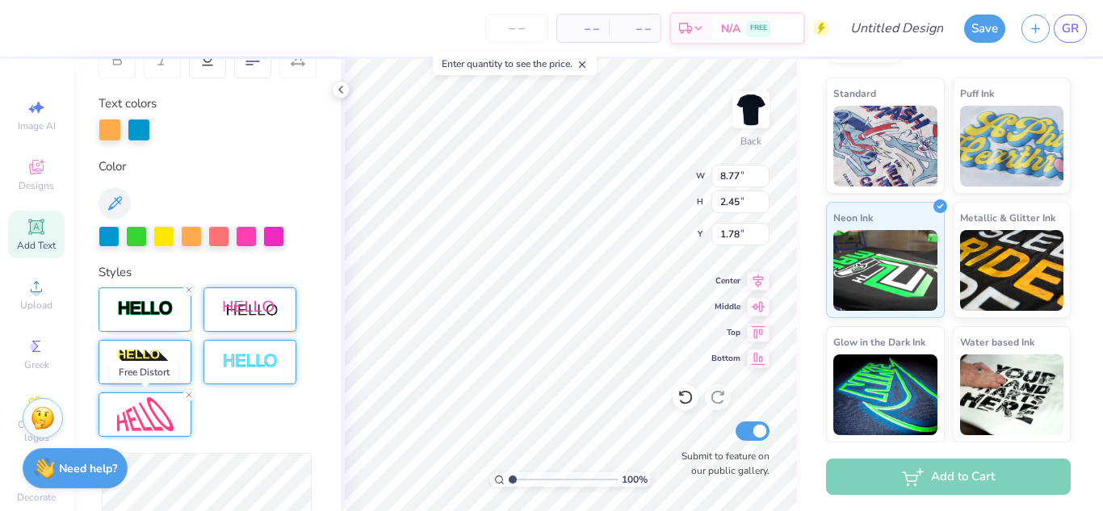
scroll to position [270, 0]
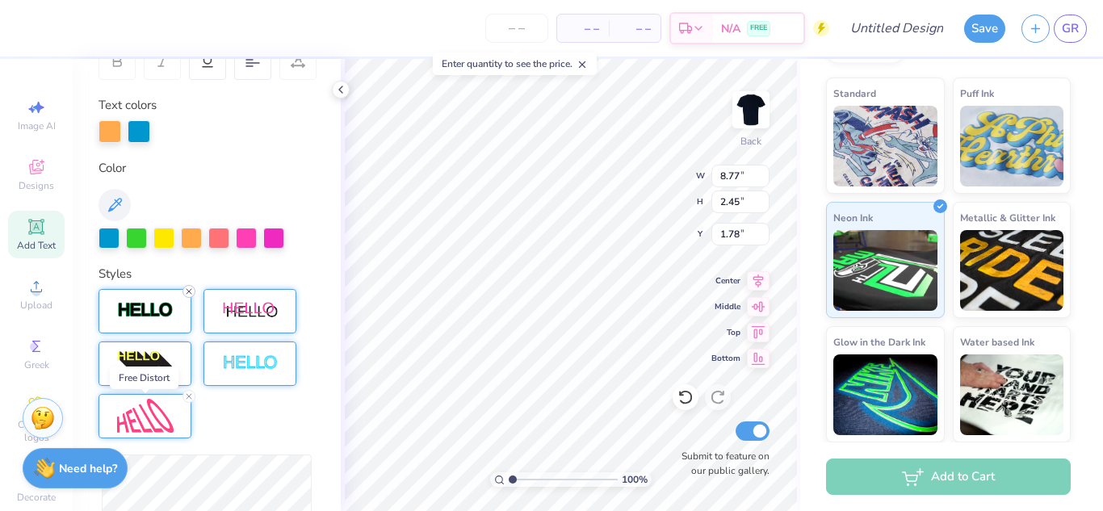
click at [190, 295] on icon at bounding box center [189, 292] width 10 height 10
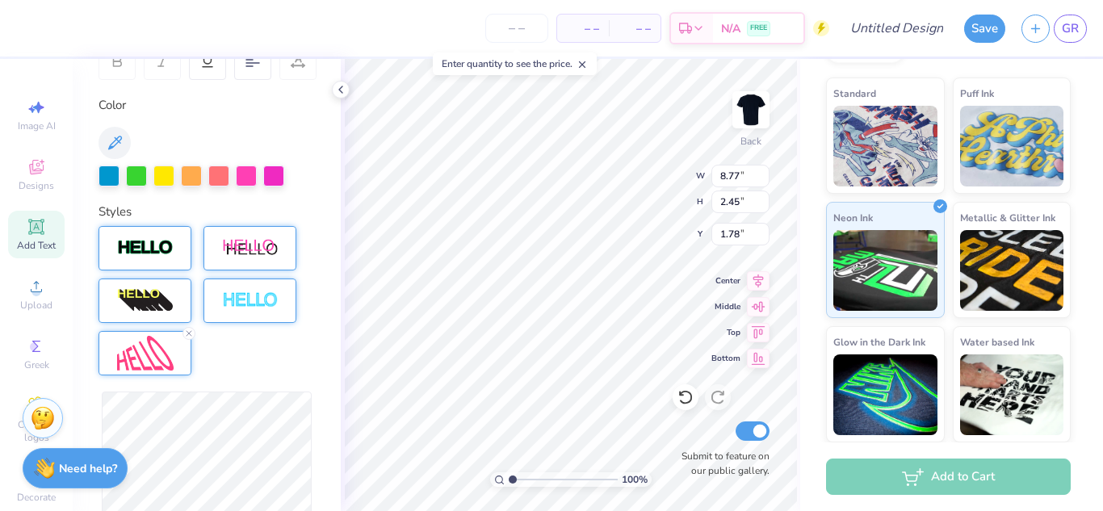
type input "8.20"
type input "1.87"
type input "2.07"
click at [132, 355] on img at bounding box center [145, 353] width 57 height 35
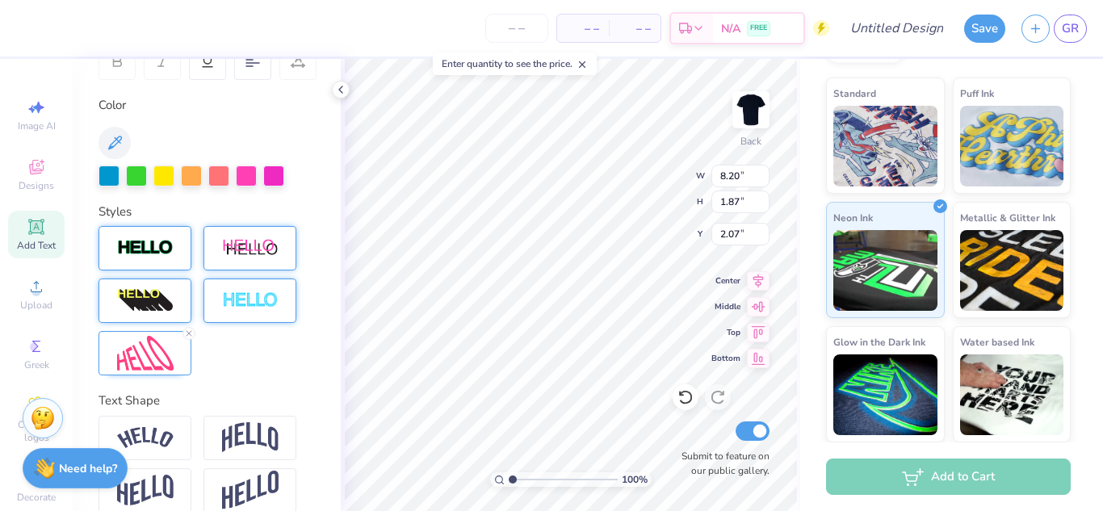
scroll to position [291, 0]
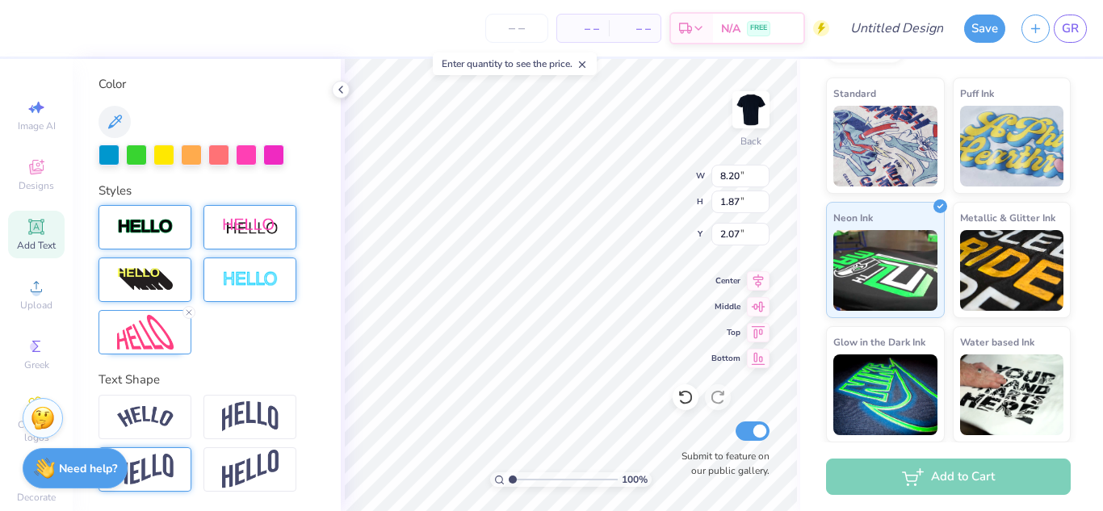
click at [145, 471] on img at bounding box center [145, 469] width 57 height 31
type input "2.79"
type input "1.60"
click at [246, 475] on img at bounding box center [250, 470] width 57 height 40
type input "3.71"
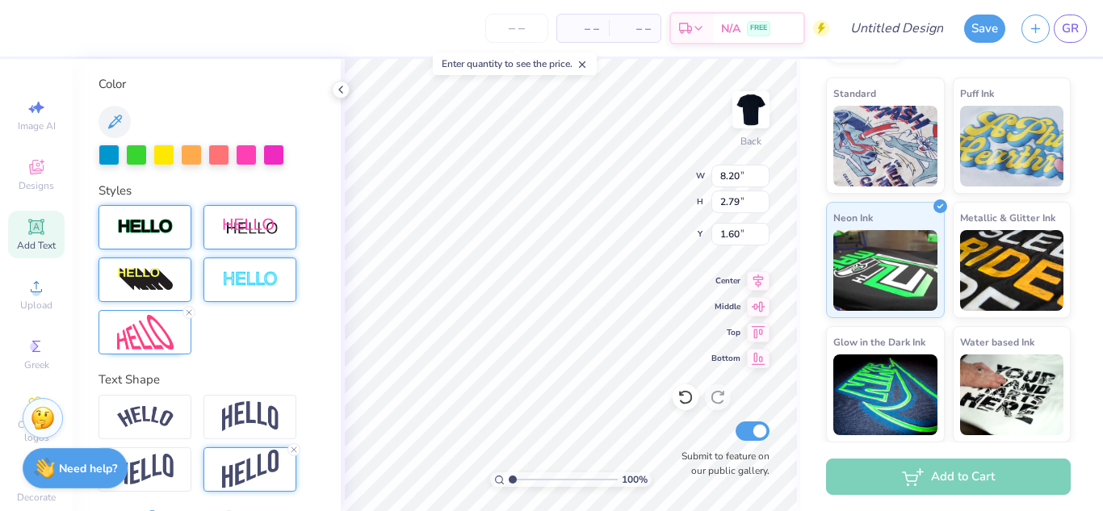
type input "1.15"
click at [193, 310] on icon at bounding box center [189, 313] width 10 height 10
type input "5.08"
type input "2.29"
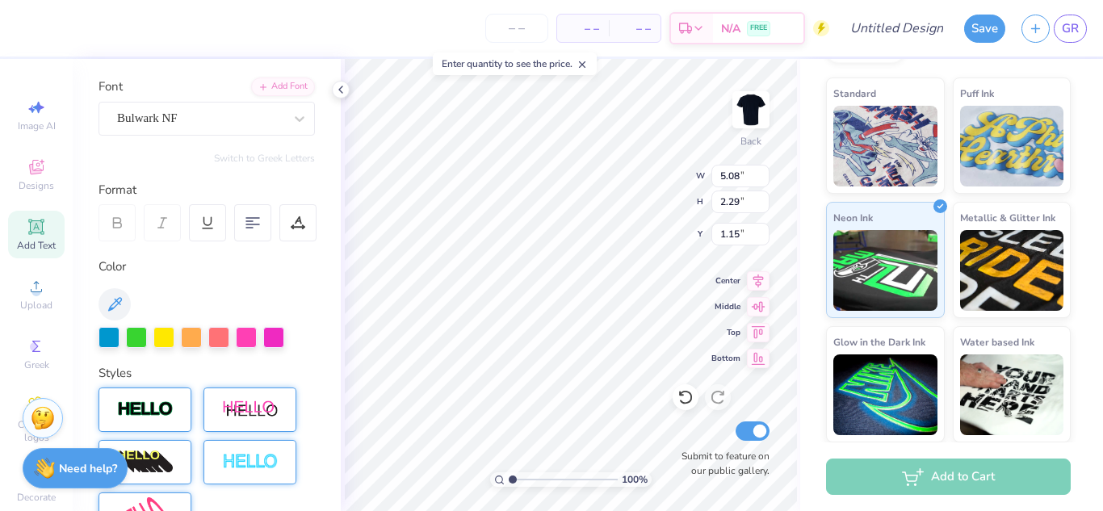
scroll to position [104, 0]
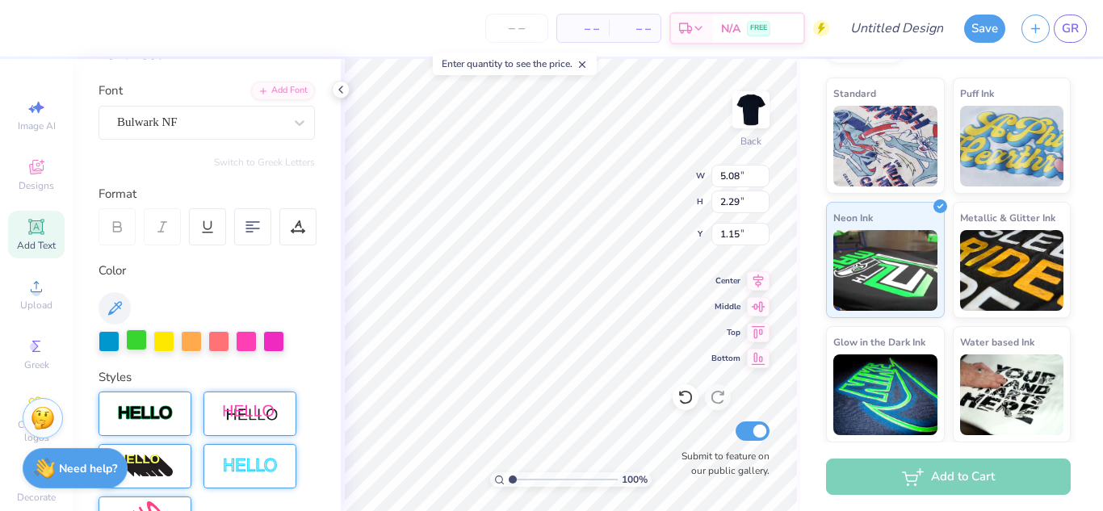
click at [136, 341] on div at bounding box center [136, 339] width 21 height 21
click at [165, 346] on div at bounding box center [163, 339] width 21 height 21
click at [757, 325] on icon at bounding box center [758, 329] width 23 height 19
click at [758, 332] on icon at bounding box center [758, 329] width 23 height 19
click at [760, 361] on icon at bounding box center [758, 355] width 23 height 19
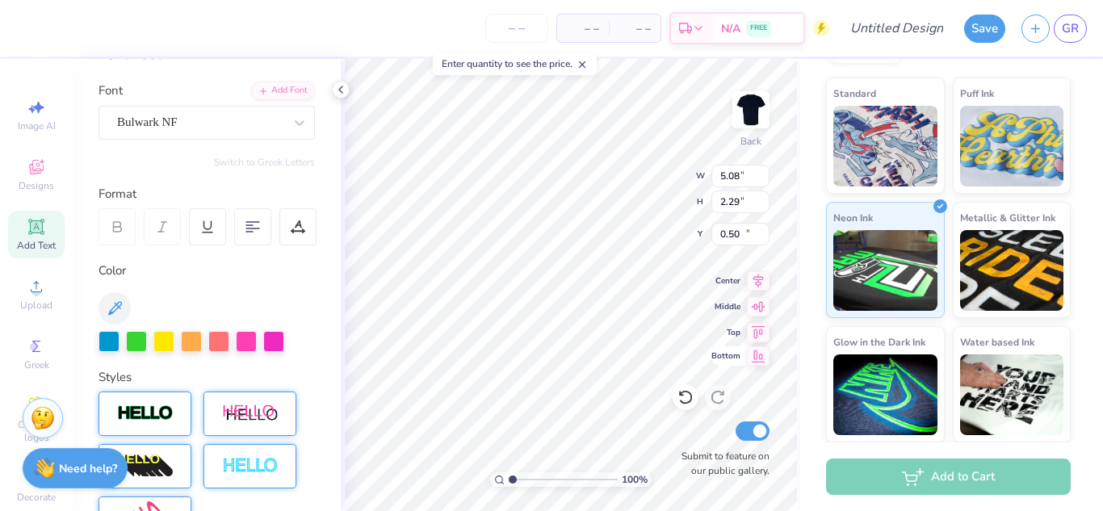
type input "22.21"
type input "7.99"
type input "3.61"
type input "11.22"
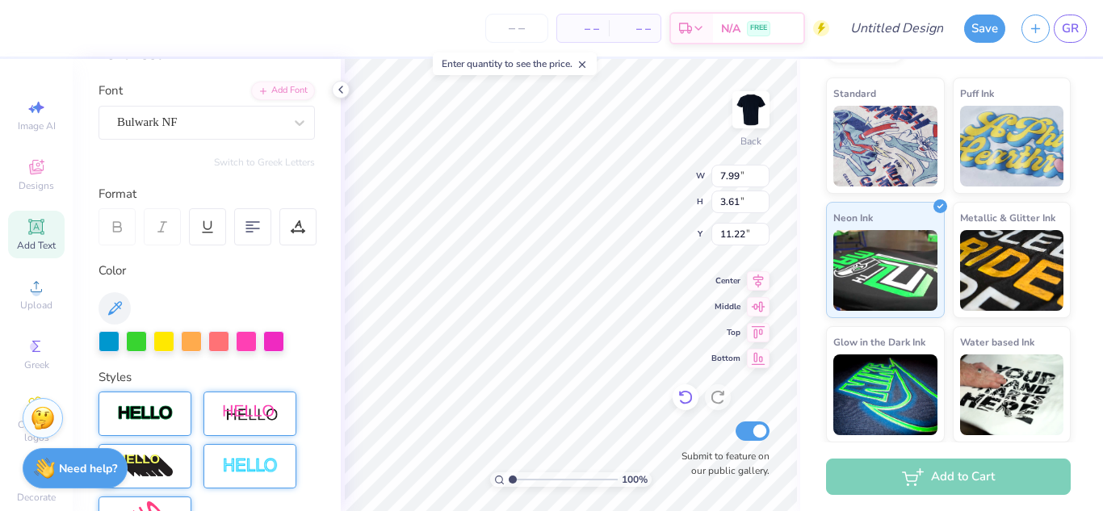
type textarea "X"
type textarea "Sideshow"
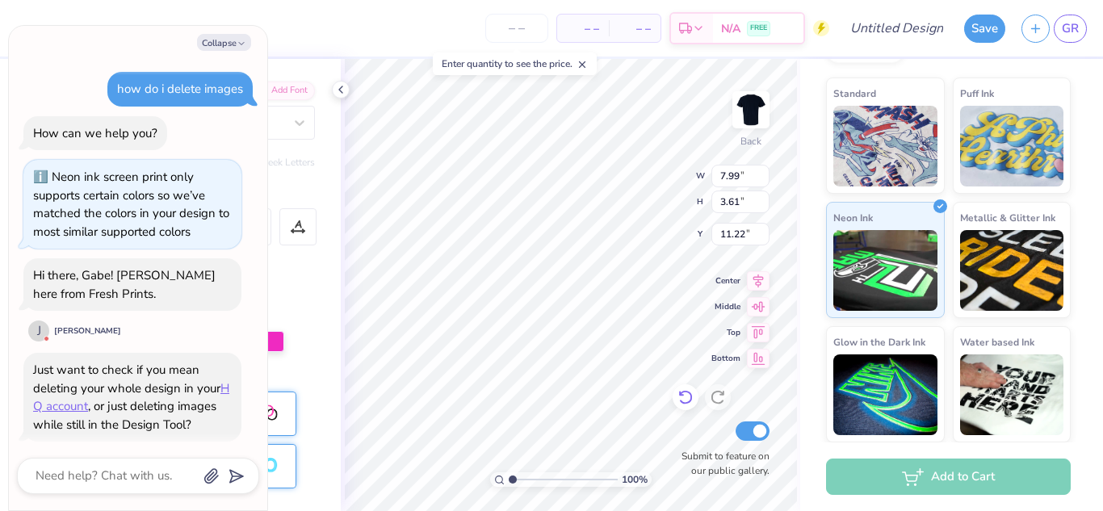
scroll to position [150, 0]
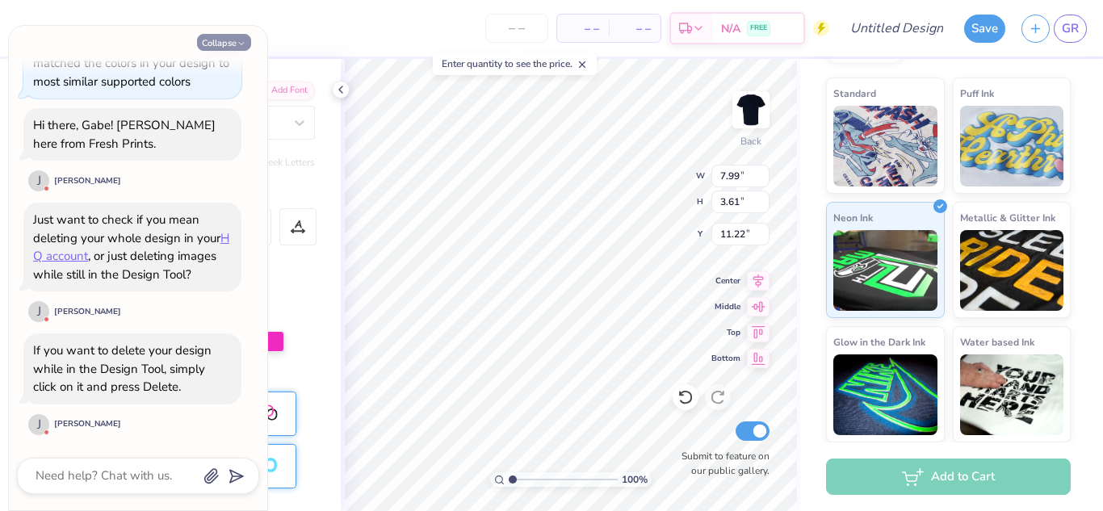
click at [236, 44] on button "Collapse" at bounding box center [224, 42] width 54 height 17
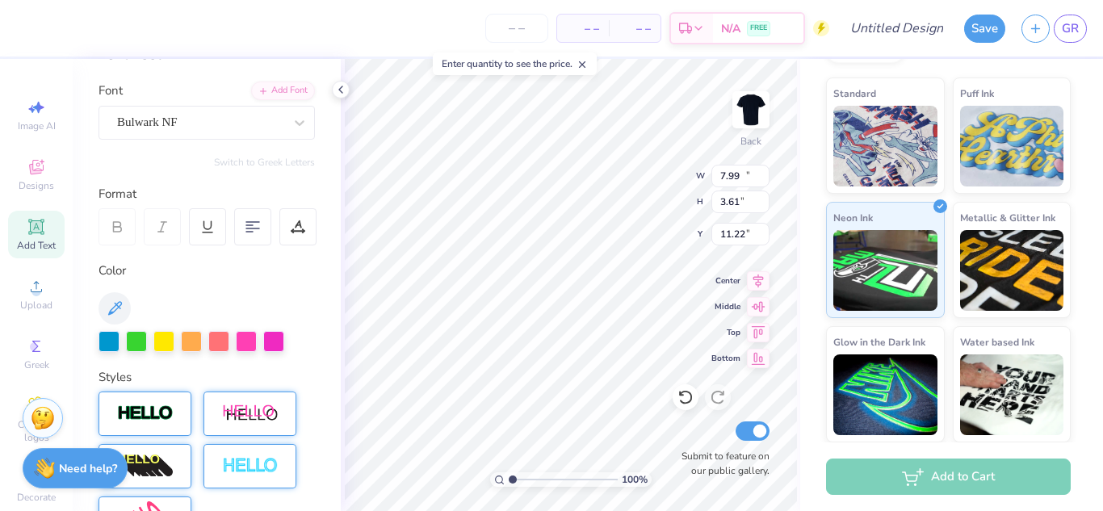
type textarea "x"
type input "14.17"
type input "3.30"
type input "11.38"
click at [72, 475] on div "Need help? Chat with us." at bounding box center [75, 466] width 105 height 40
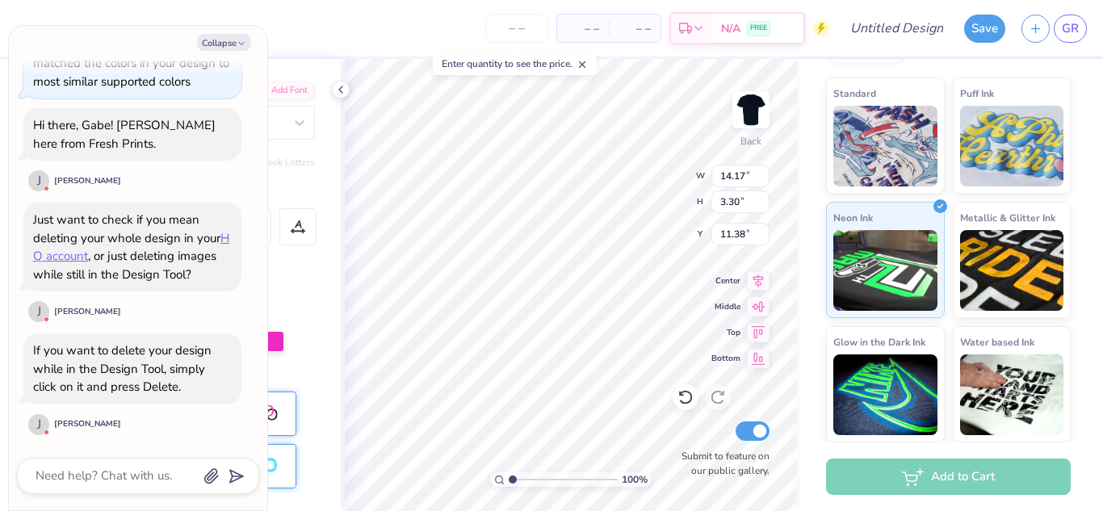
scroll to position [350, 0]
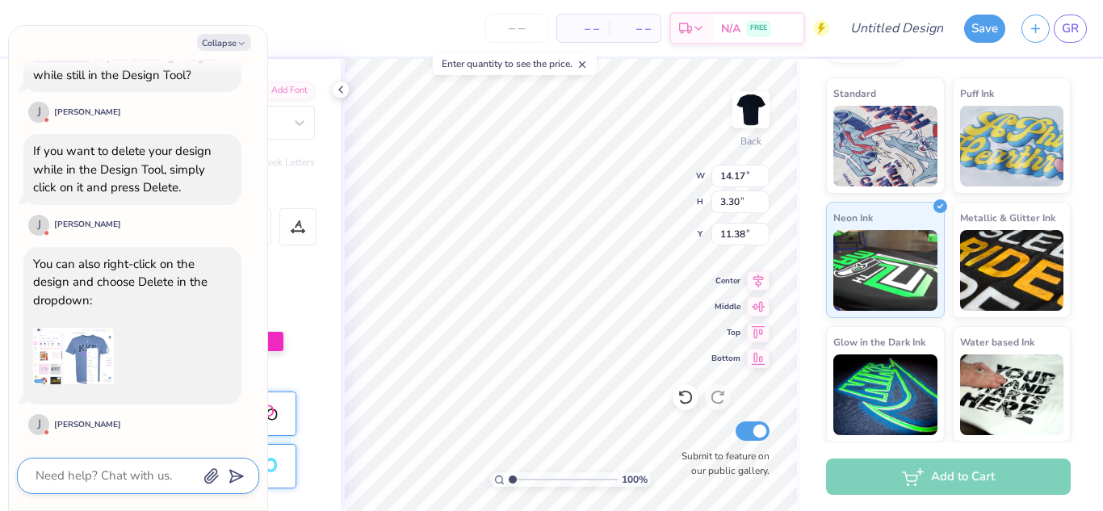
click at [100, 482] on textarea at bounding box center [116, 476] width 164 height 22
type textarea "x"
type textarea "o"
type textarea "x"
type textarea "ok"
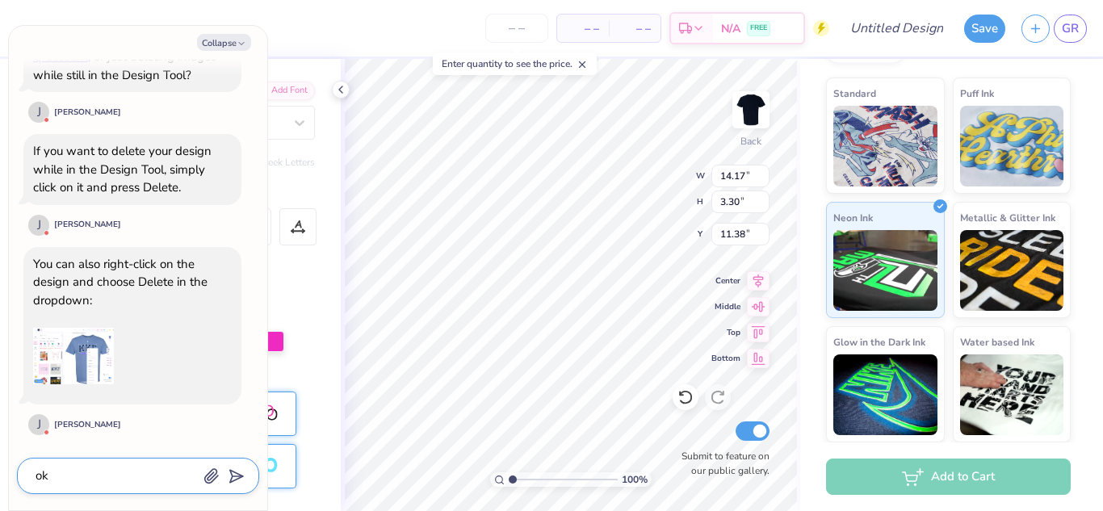
type textarea "x"
type textarea "ok"
type textarea "x"
type textarea "ok g"
type textarea "x"
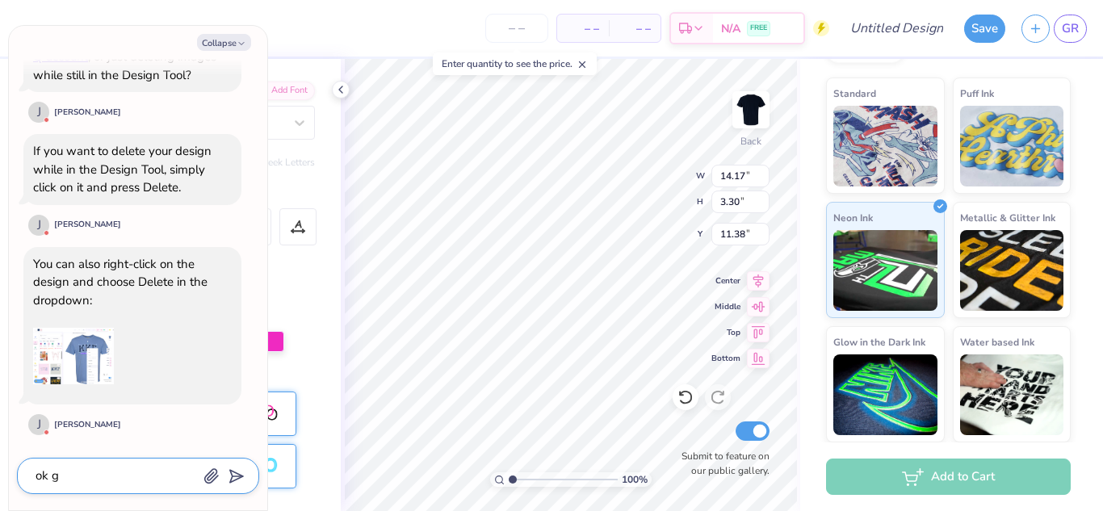
type textarea "ok go"
type textarea "x"
type textarea "ok got"
type textarea "x"
type textarea "ok got"
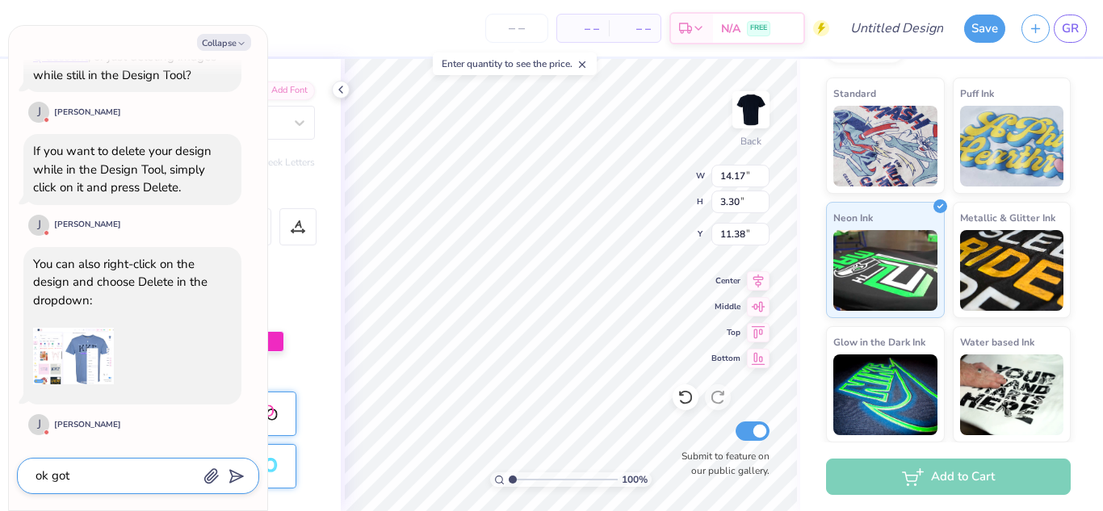
type textarea "x"
type textarea "ok got i"
type textarea "x"
type textarea "ok got it"
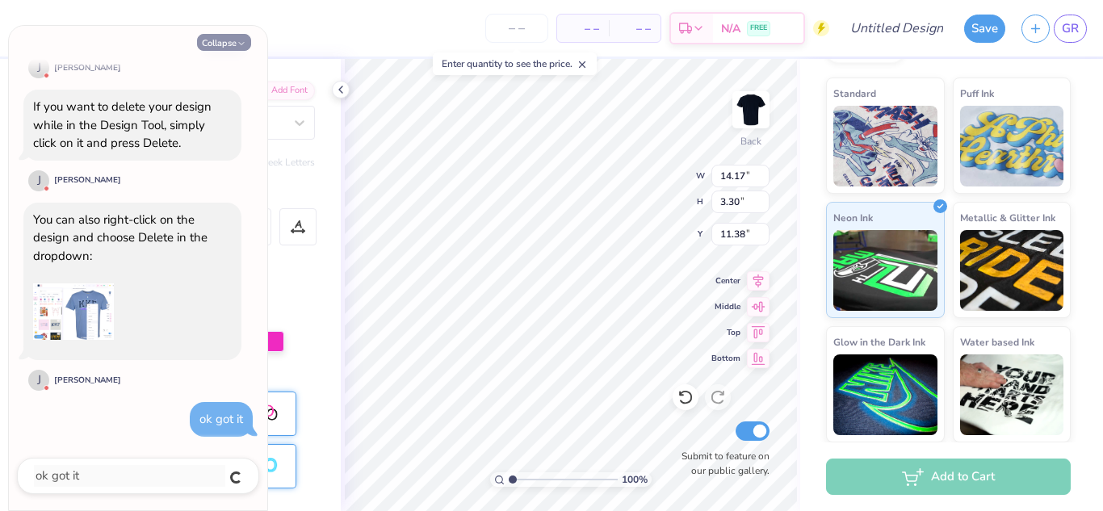
type textarea "x"
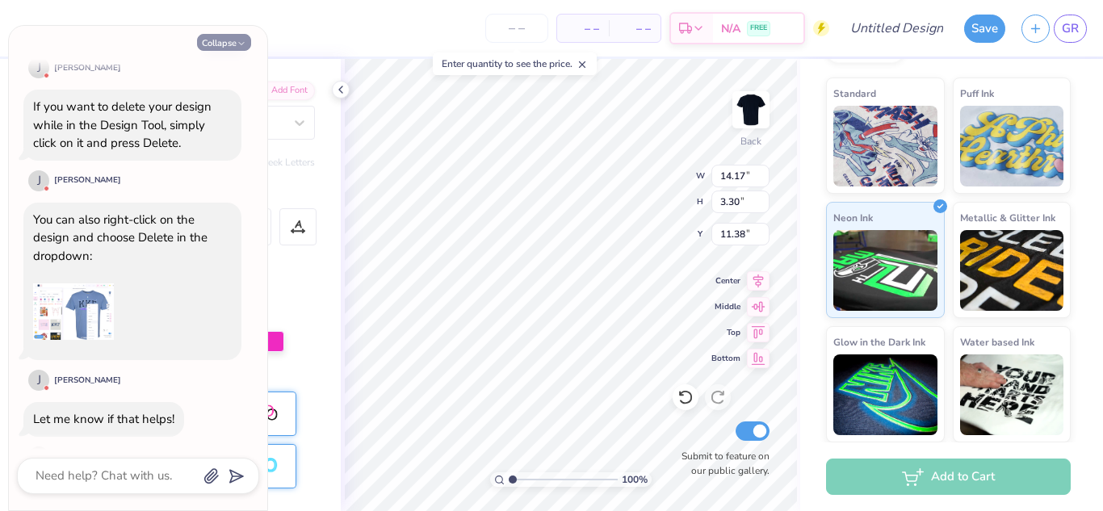
scroll to position [470, 0]
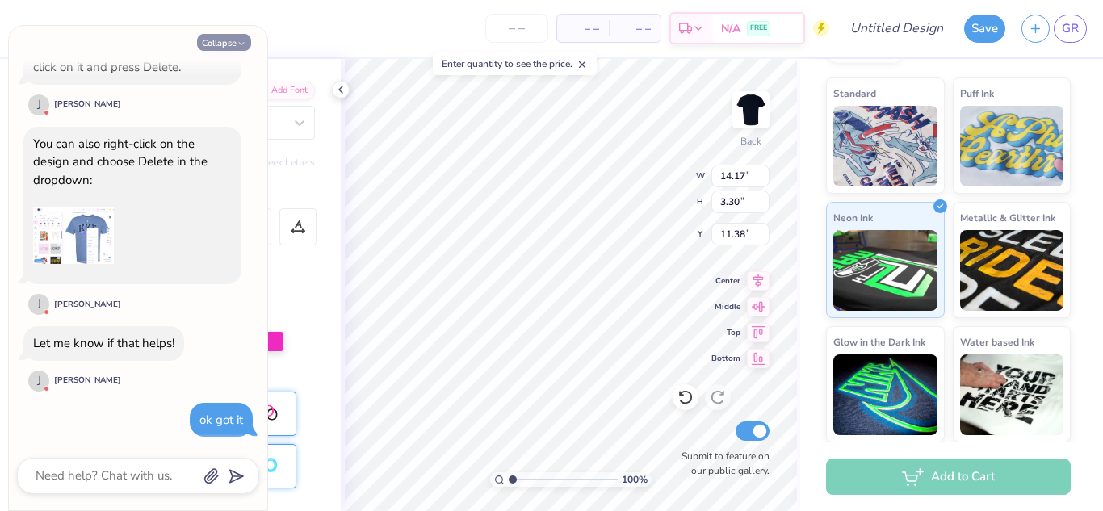
click at [233, 42] on button "Collapse" at bounding box center [224, 42] width 54 height 17
type textarea "x"
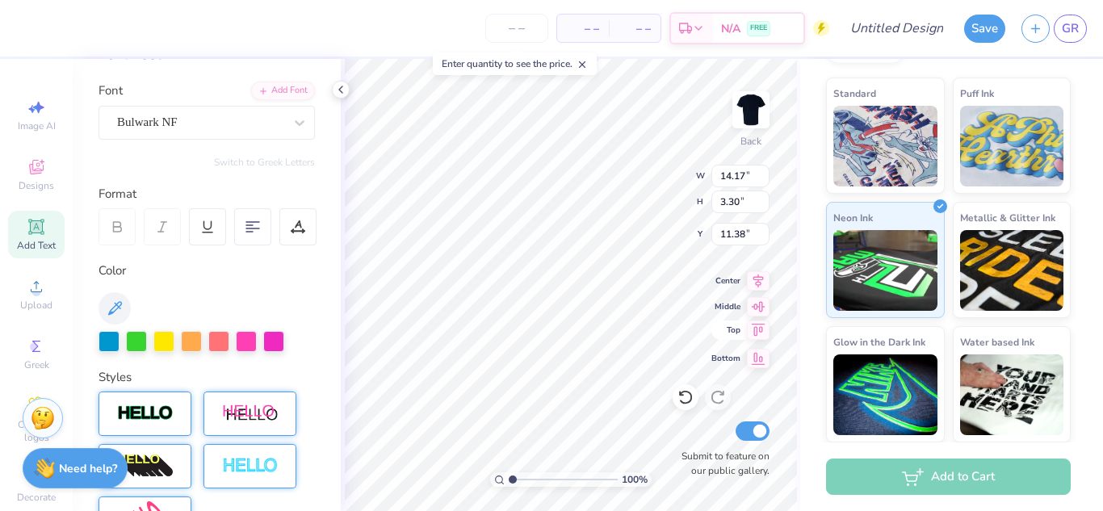
click at [753, 328] on icon at bounding box center [758, 329] width 23 height 19
click at [760, 306] on icon at bounding box center [759, 304] width 14 height 10
click at [764, 334] on icon at bounding box center [758, 329] width 23 height 19
type input "0.50"
click at [174, 417] on div at bounding box center [144, 414] width 93 height 44
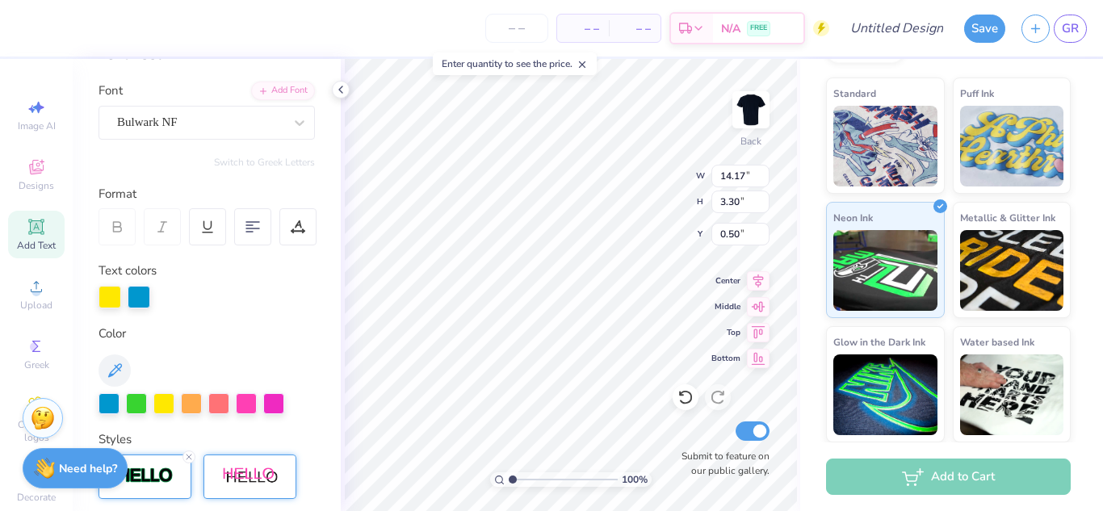
type input "3.32"
type input "0.53"
click at [138, 299] on div at bounding box center [139, 295] width 23 height 23
click at [119, 371] on icon at bounding box center [114, 370] width 19 height 19
click at [109, 374] on icon at bounding box center [114, 370] width 19 height 19
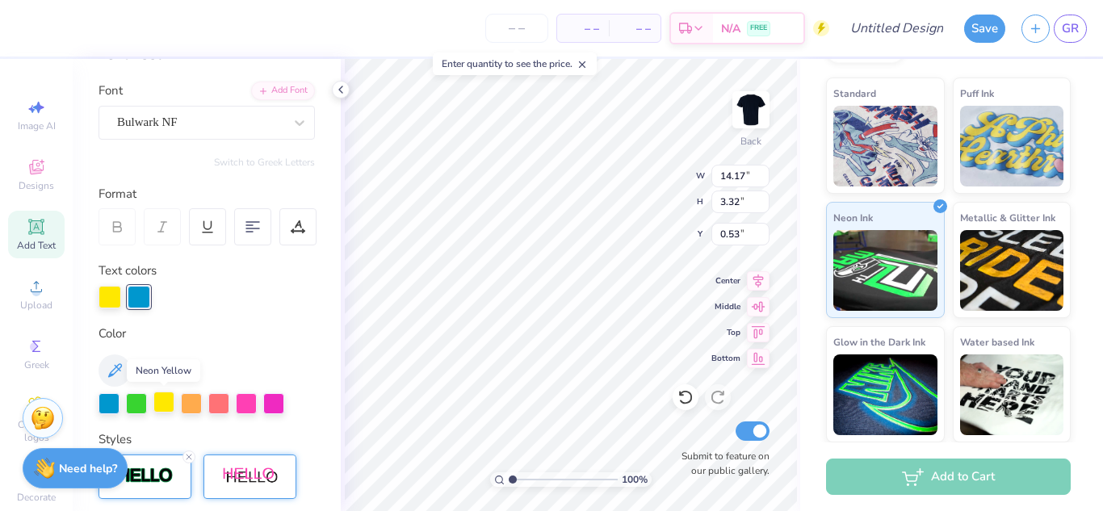
click at [164, 403] on div at bounding box center [163, 402] width 21 height 21
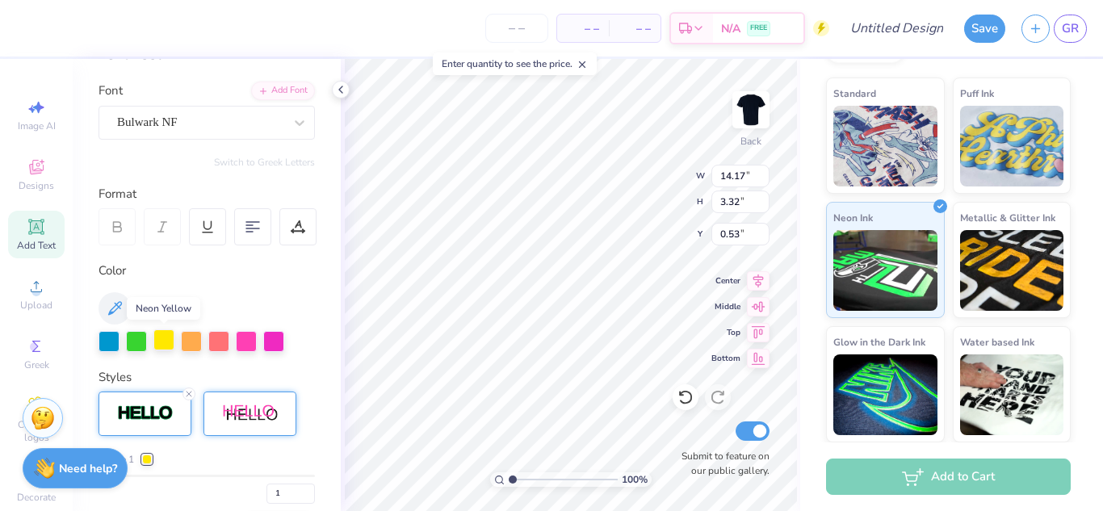
click at [163, 339] on div at bounding box center [163, 339] width 21 height 21
click at [191, 341] on div at bounding box center [191, 339] width 21 height 21
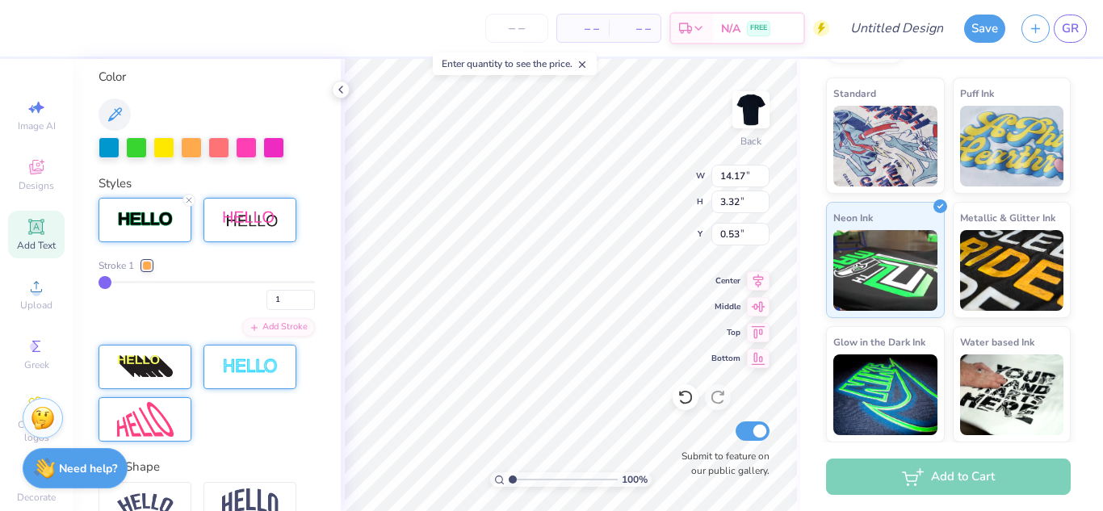
scroll to position [299, 0]
type input "4"
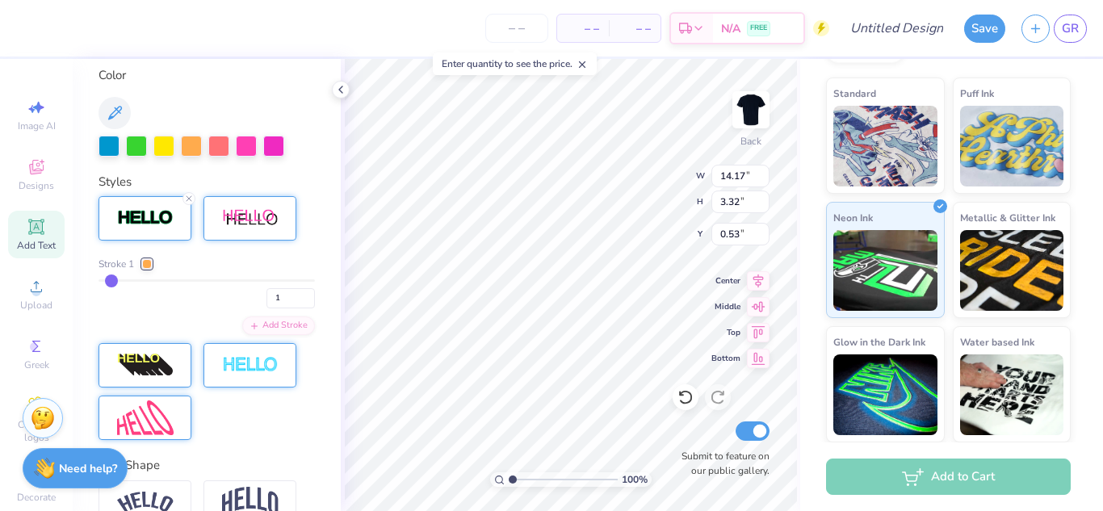
type input "4"
type input "5"
type input "6"
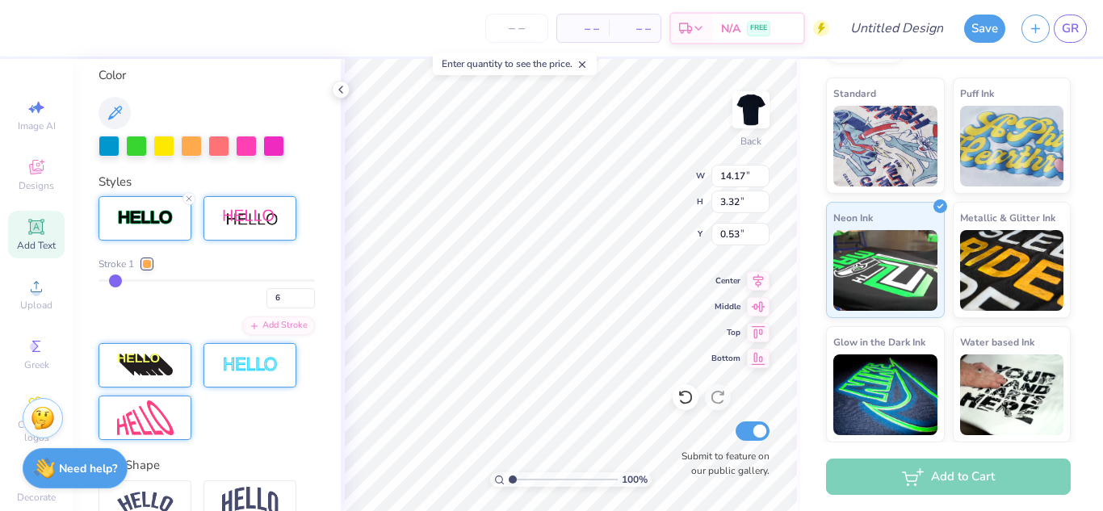
type input "7"
type input "8"
type input "9"
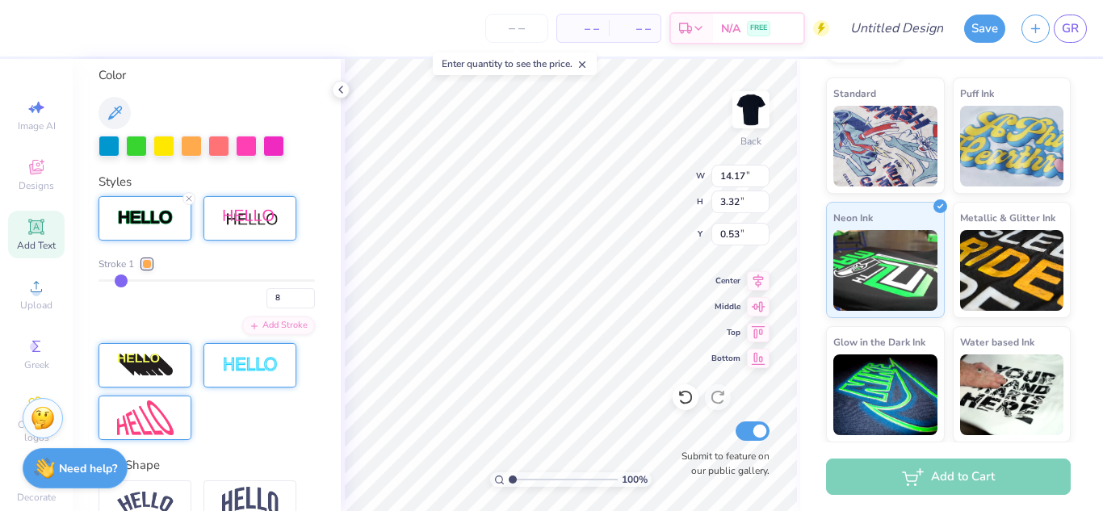
type input "9"
type input "10"
type input "11"
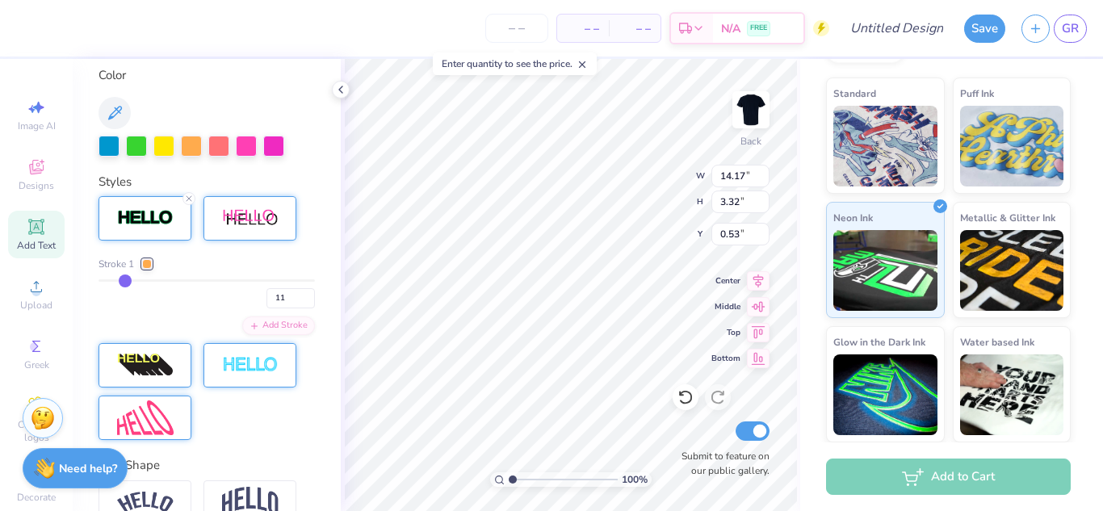
type input "12"
type input "13"
type input "14"
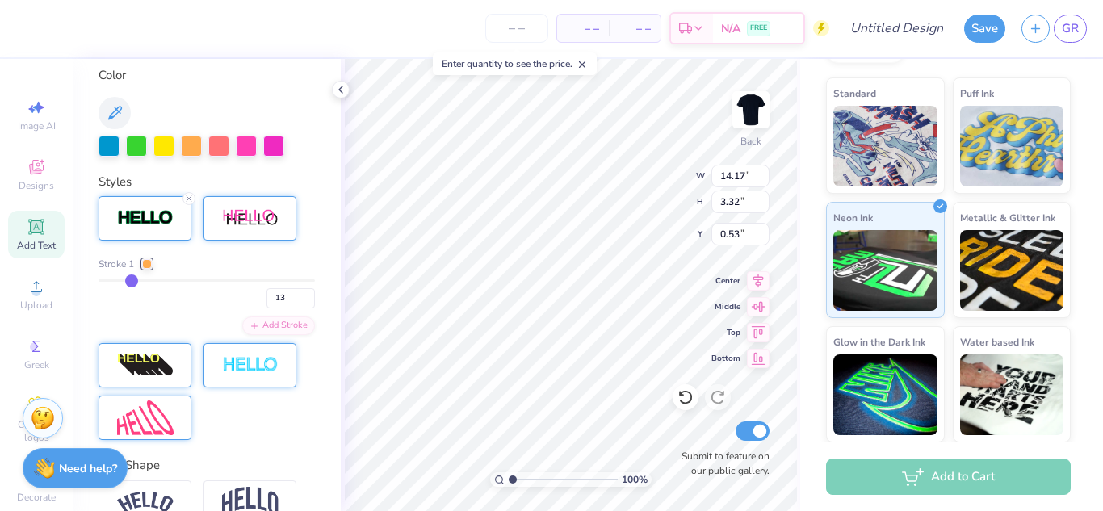
type input "14"
type input "15"
type input "16"
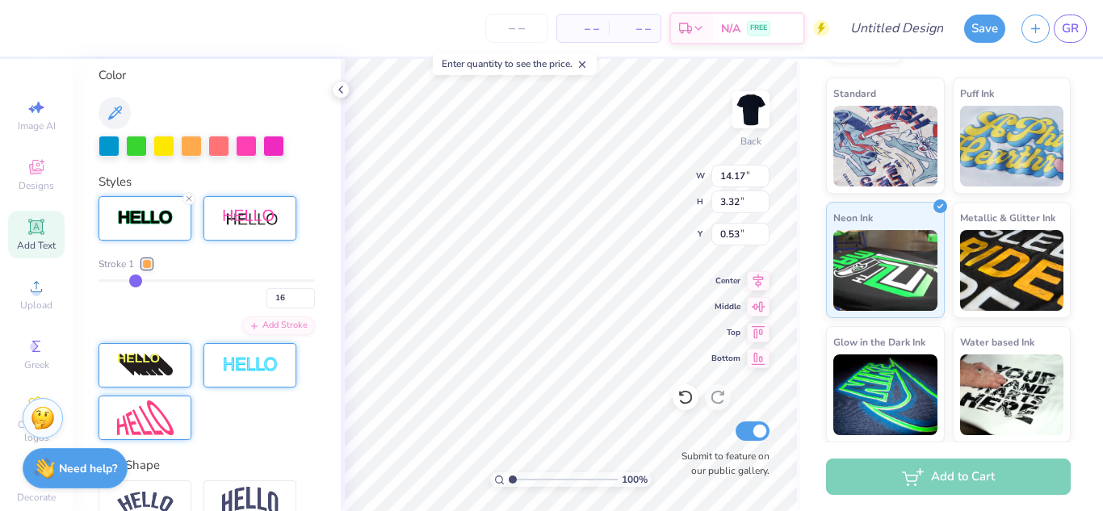
type input "17"
type input "18"
type input "3.66"
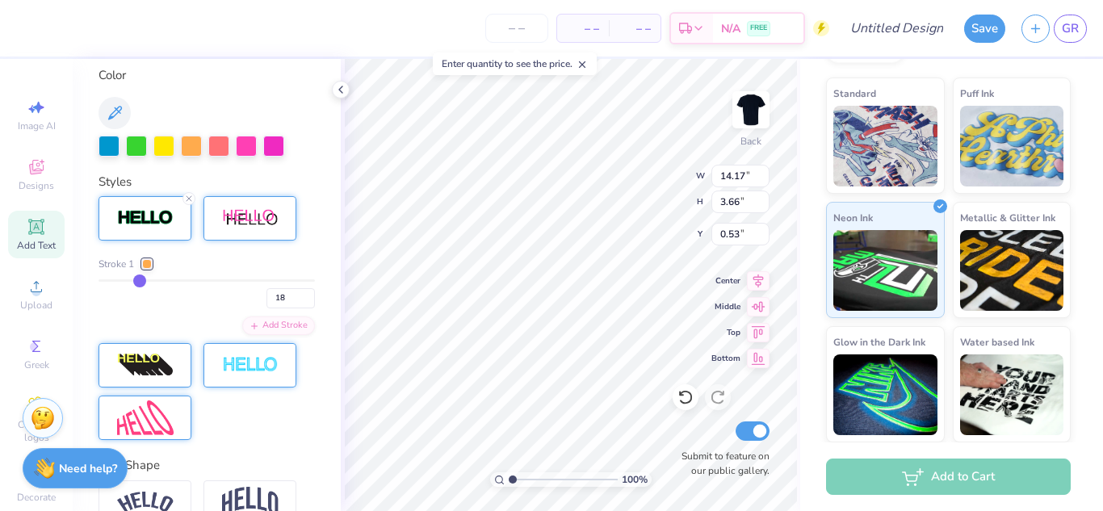
drag, startPoint x: 109, startPoint y: 278, endPoint x: 261, endPoint y: 285, distance: 151.9
type input "19"
type input "20"
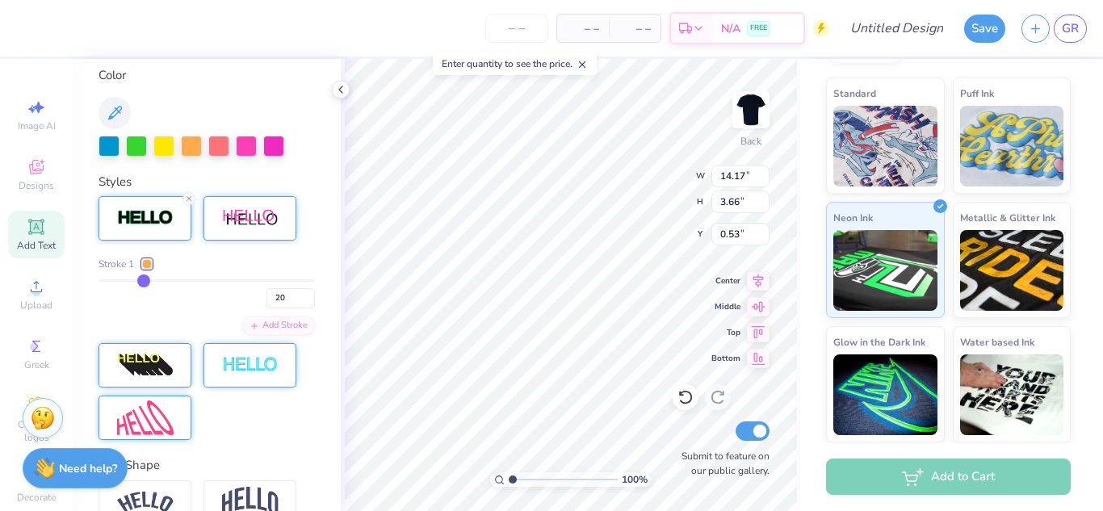
type input "21"
type input "23"
type input "24"
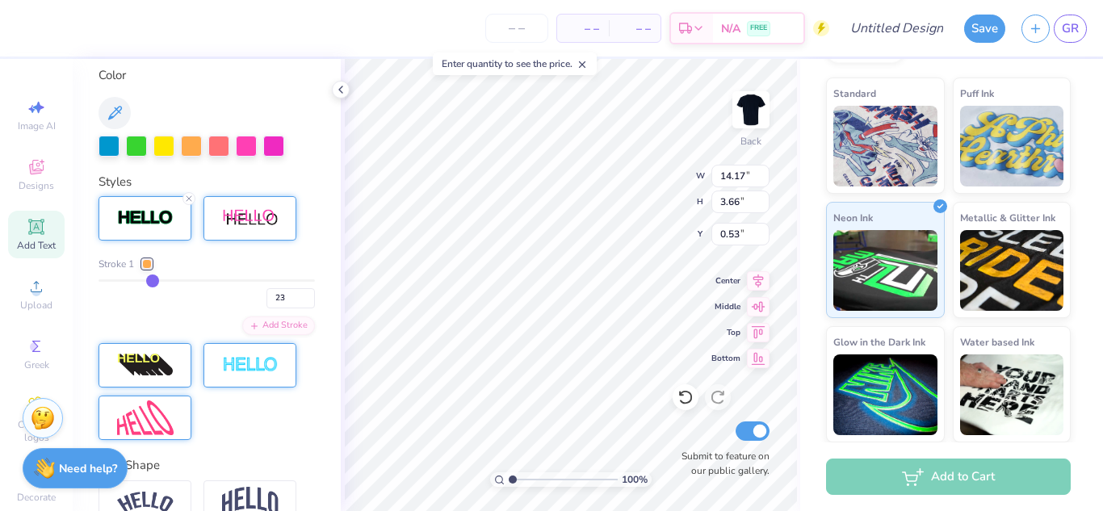
type input "24"
type input "25"
type input "26"
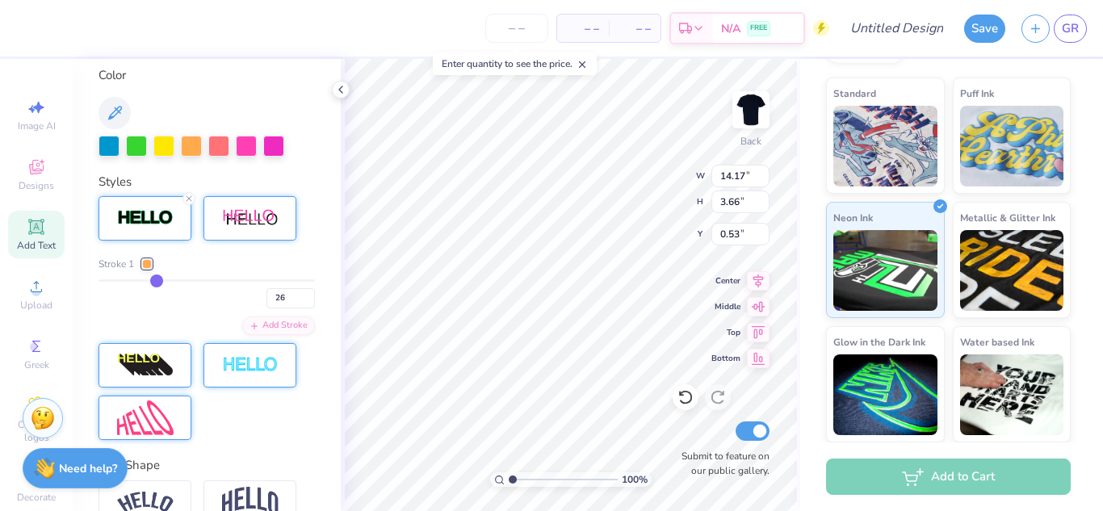
type input "27"
type input "28"
type input "29"
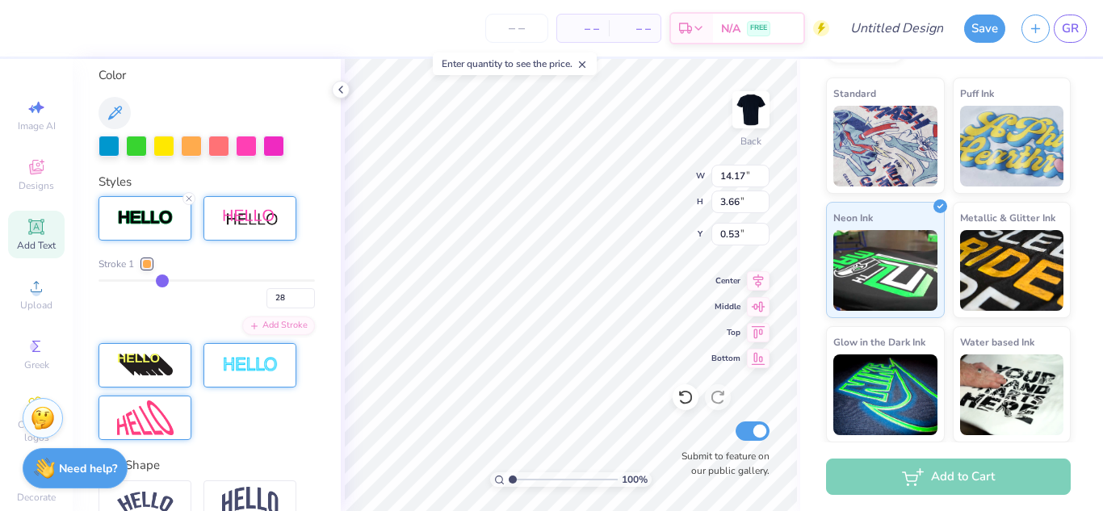
type input "29"
type input "28"
type input "27"
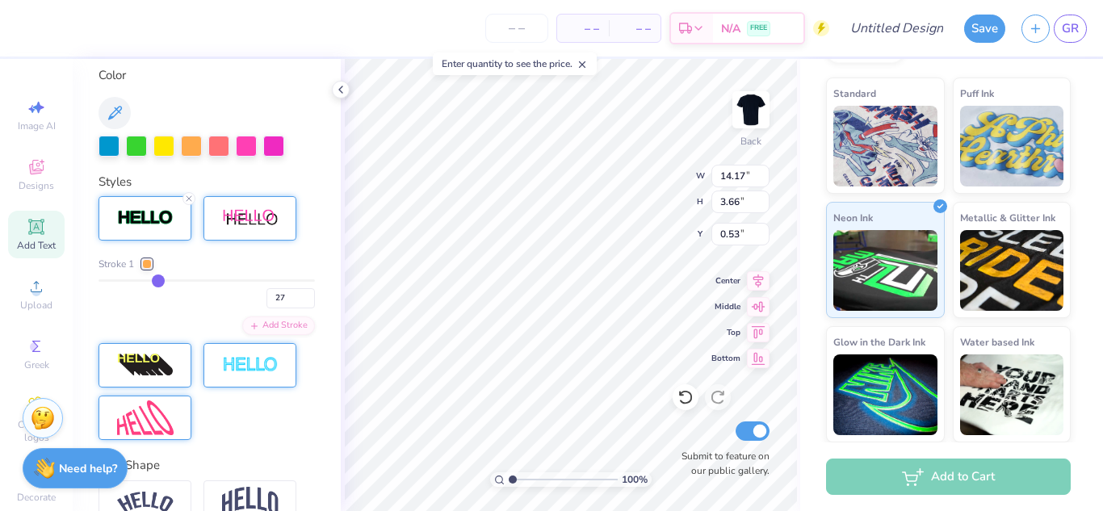
type input "26"
type input "25"
type input "24"
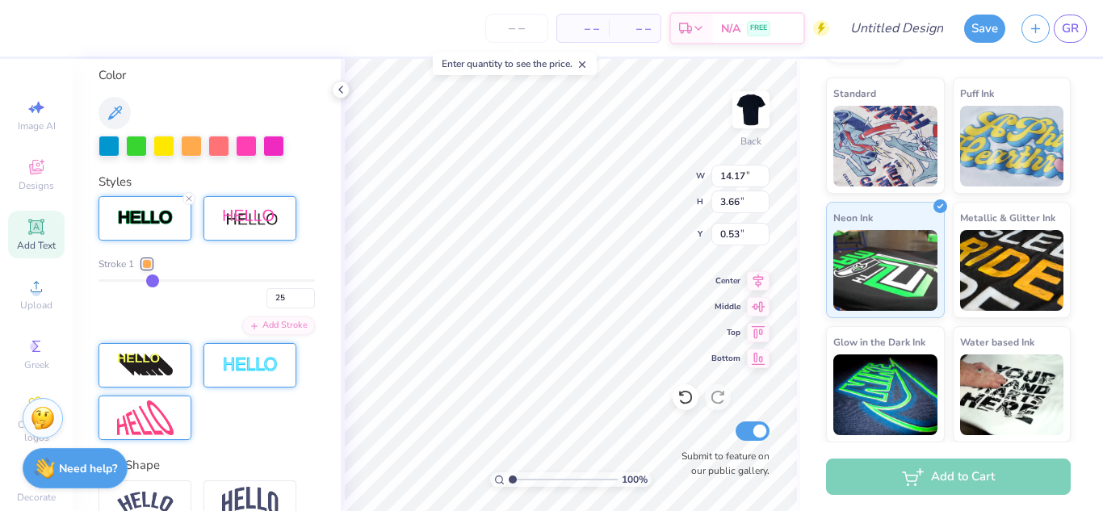
type input "24"
type input "23"
type input "22"
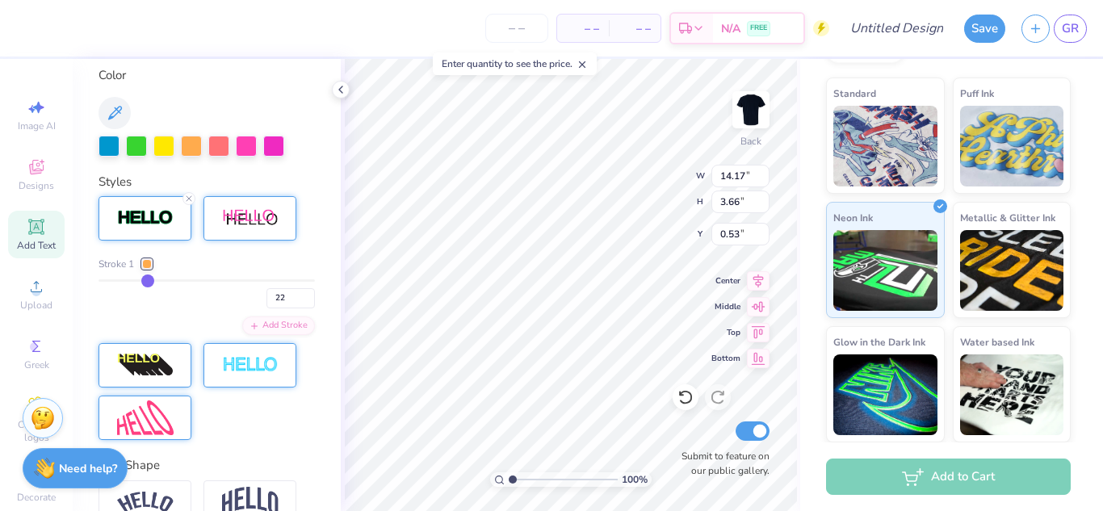
type input "21"
type input "20"
type input "19"
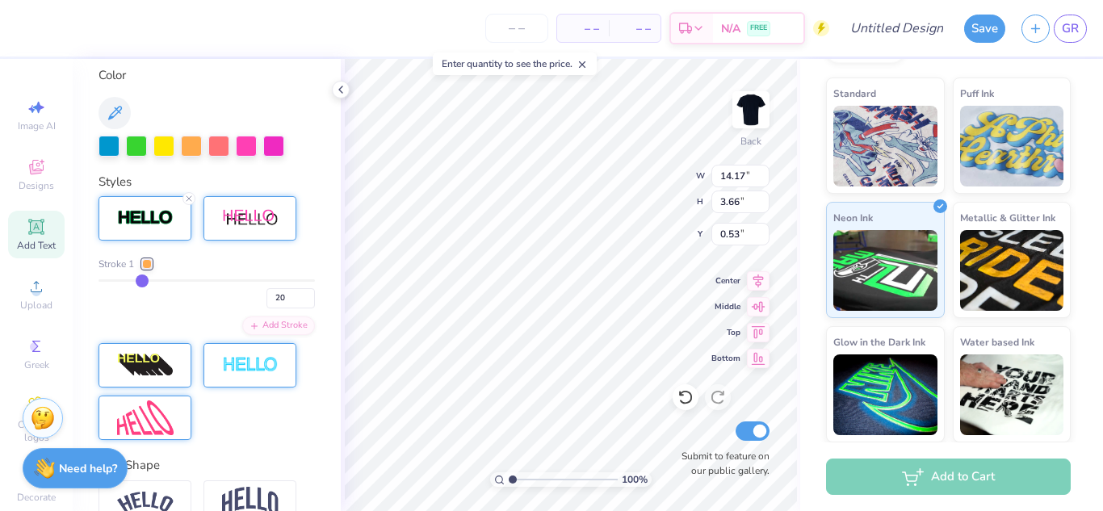
type input "19"
type input "18"
type input "17"
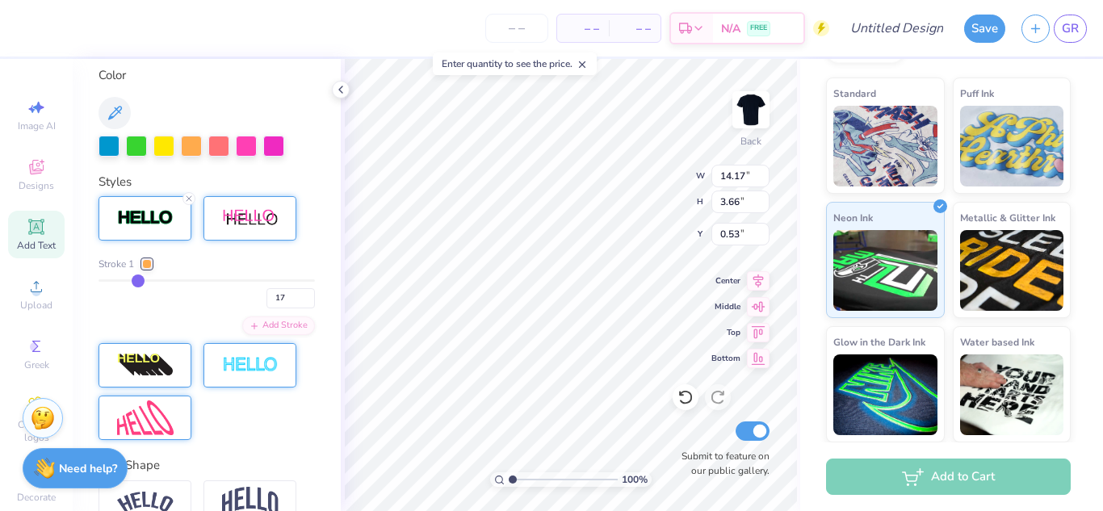
type input "16"
type input "15"
type input "14"
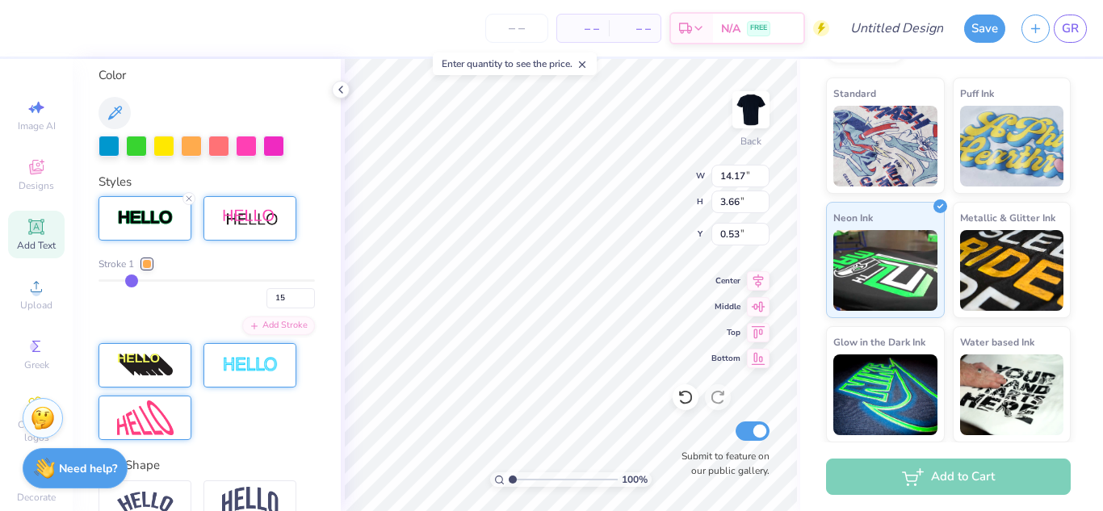
type input "14"
type input "13"
type input "12"
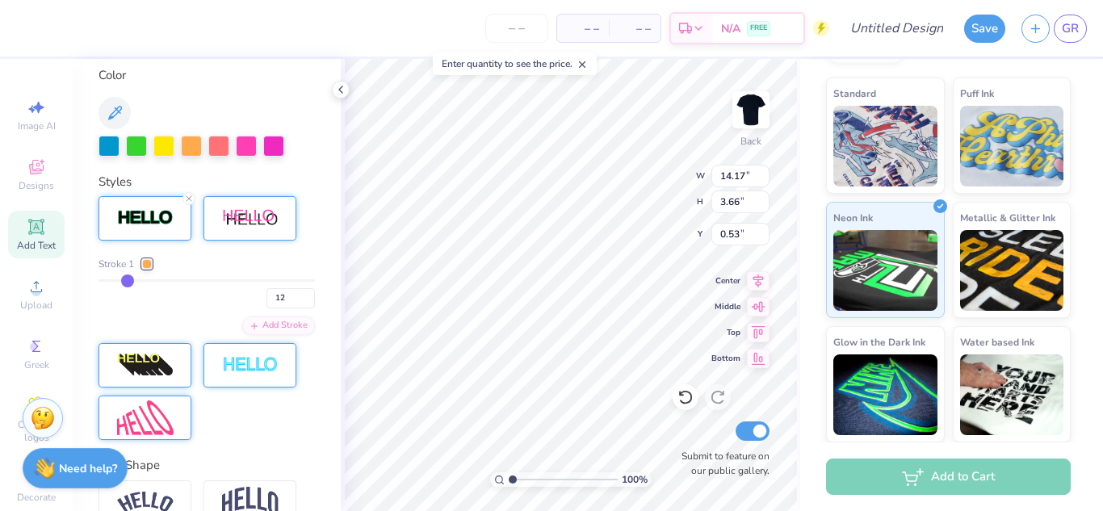
type input "11"
type input "10"
type input "9"
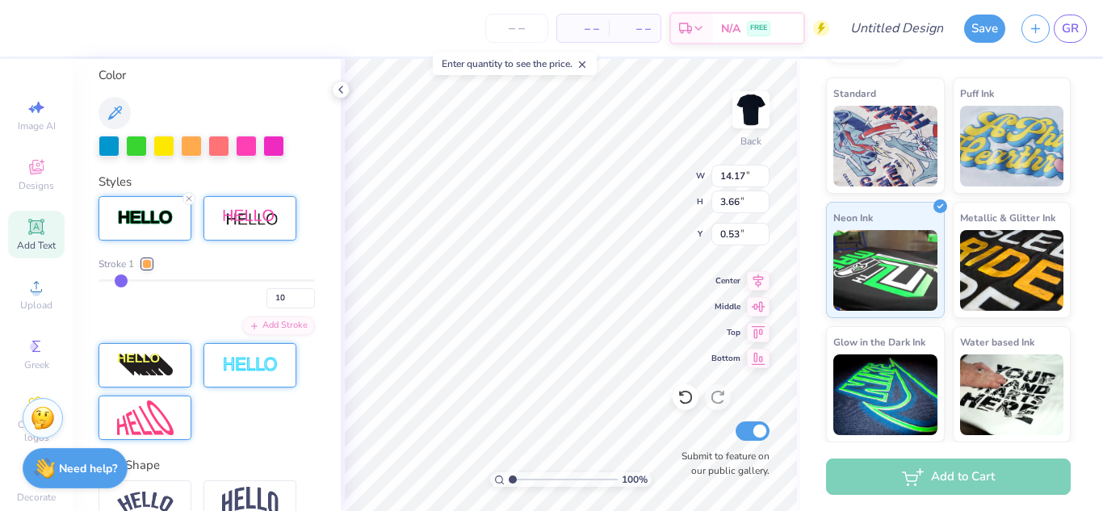
type input "9"
type input "8"
type input "7"
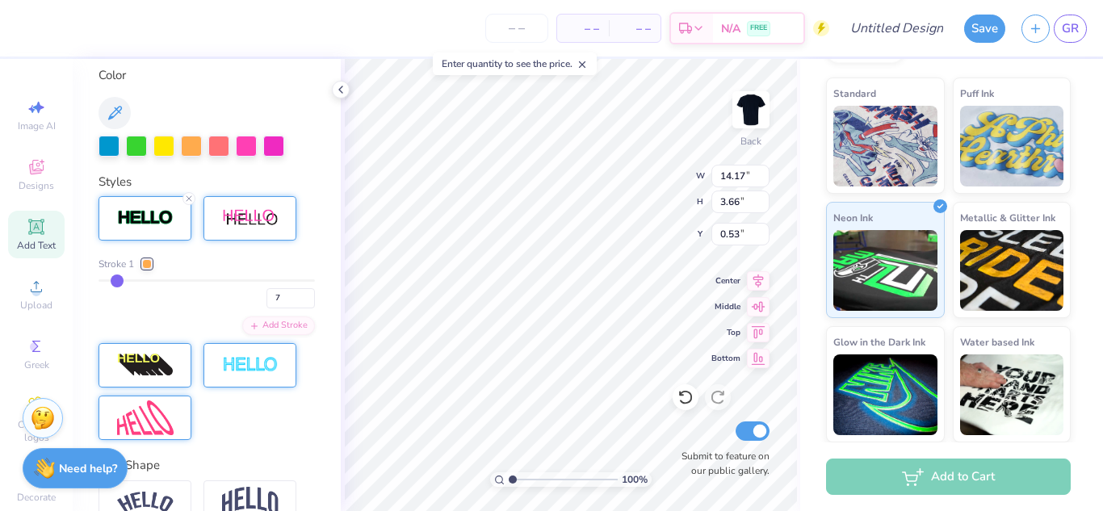
type input "6"
type input "5"
drag, startPoint x: 137, startPoint y: 279, endPoint x: 112, endPoint y: 280, distance: 25.0
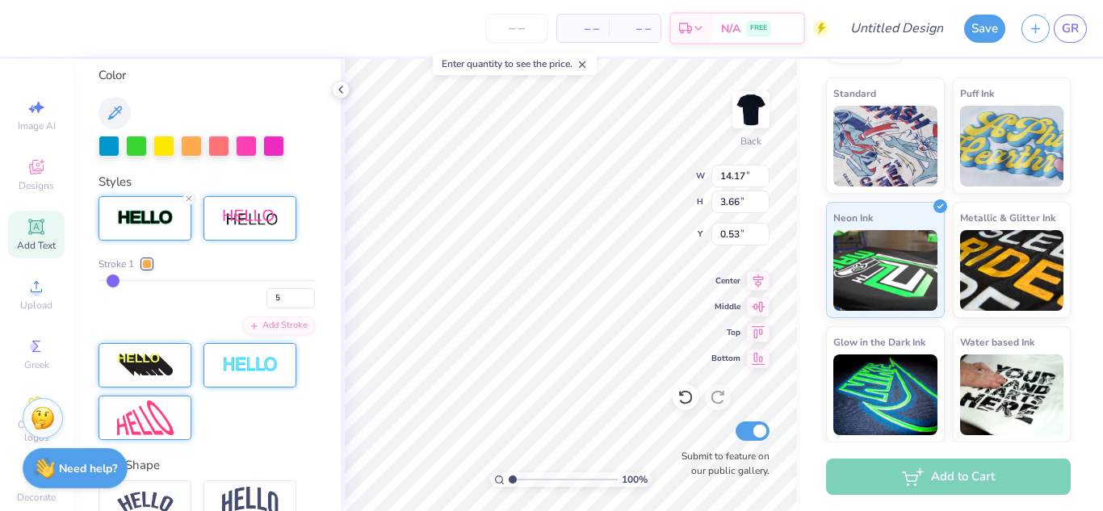
type input "5"
click at [112, 280] on input "range" at bounding box center [206, 280] width 216 height 2
type input "13.84"
type input "3.32"
type input "0.70"
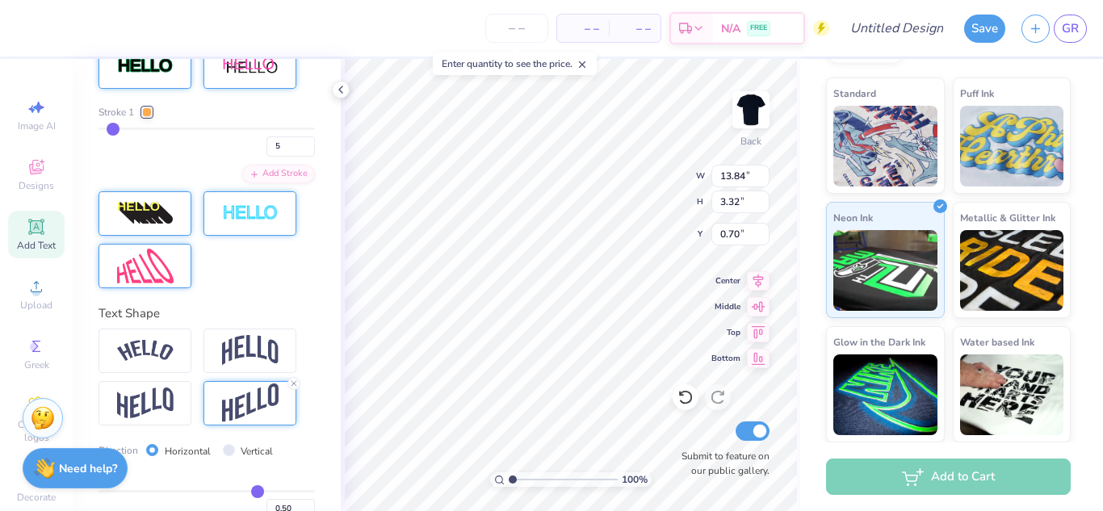
scroll to position [479, 0]
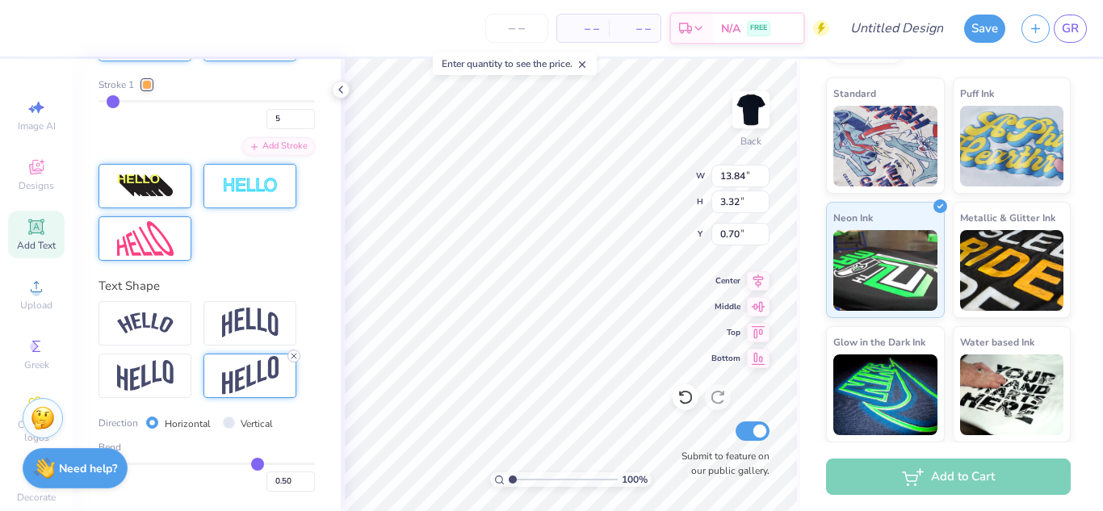
click at [294, 355] on line at bounding box center [293, 356] width 5 height 5
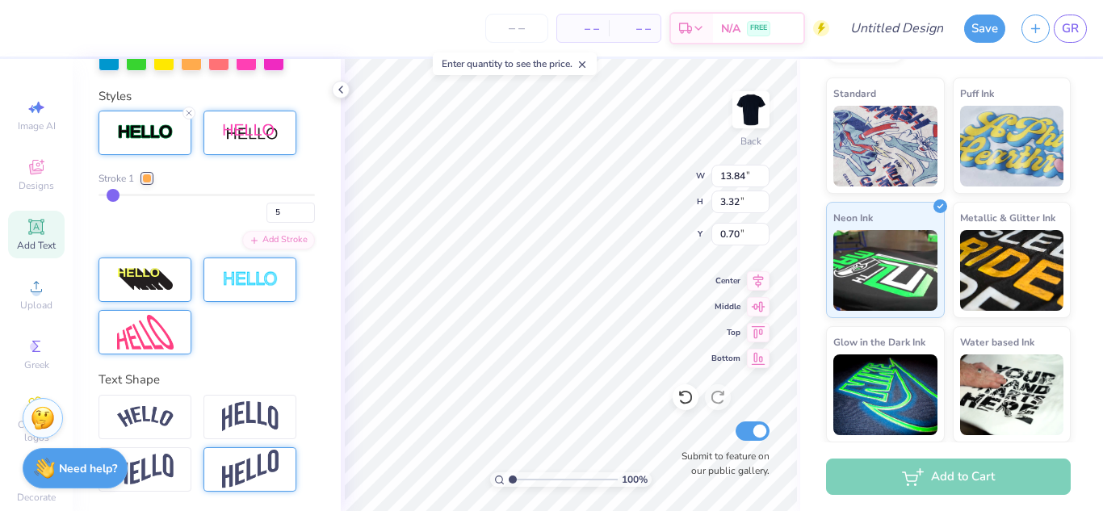
type input "1.73"
type input "1.50"
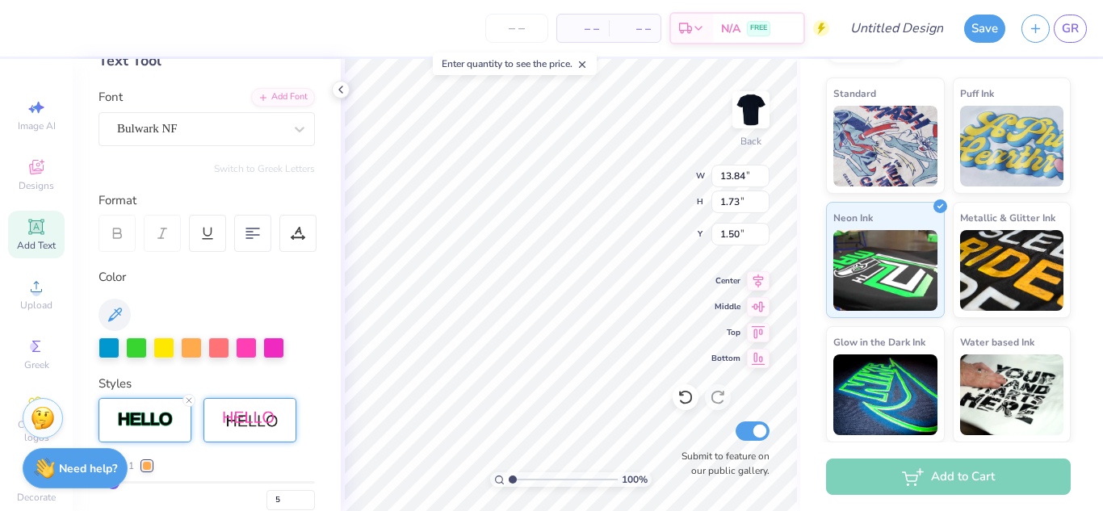
scroll to position [89, 0]
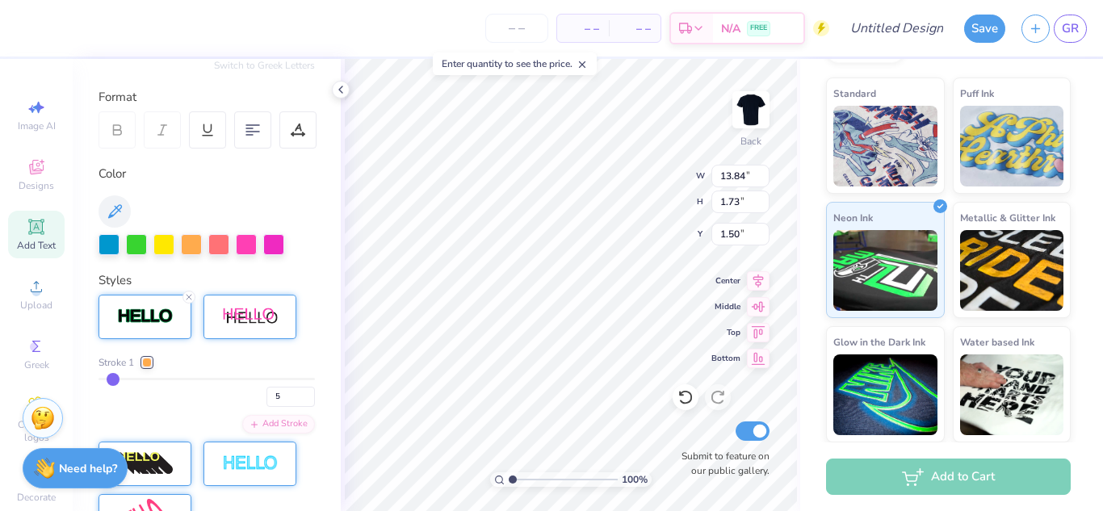
scroll to position [203, 0]
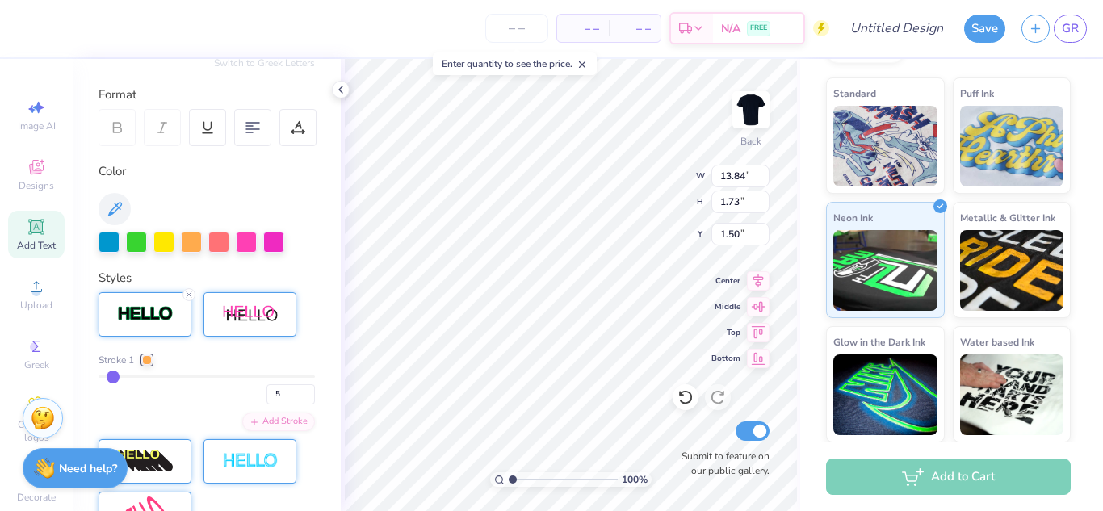
type input "7"
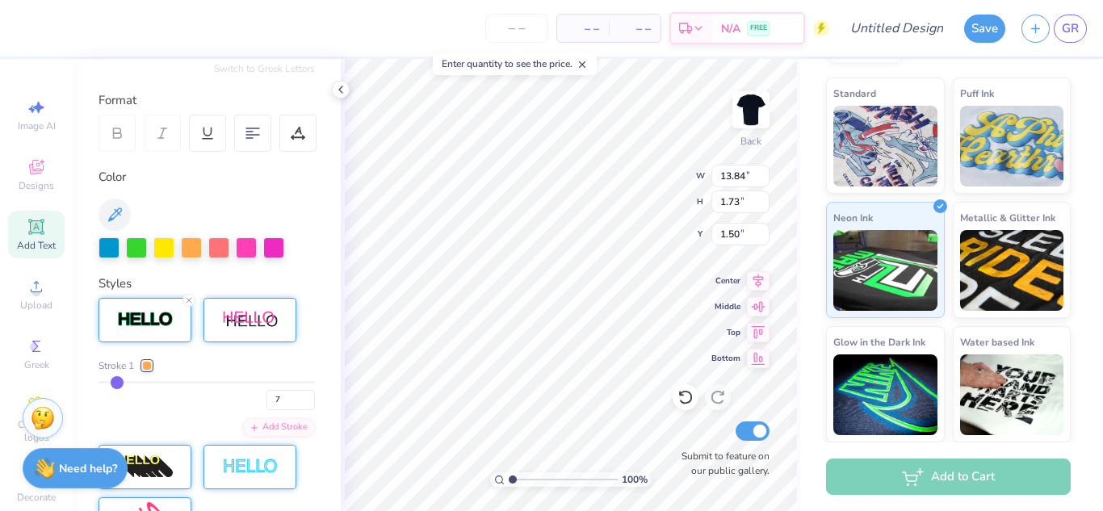
scroll to position [195, 0]
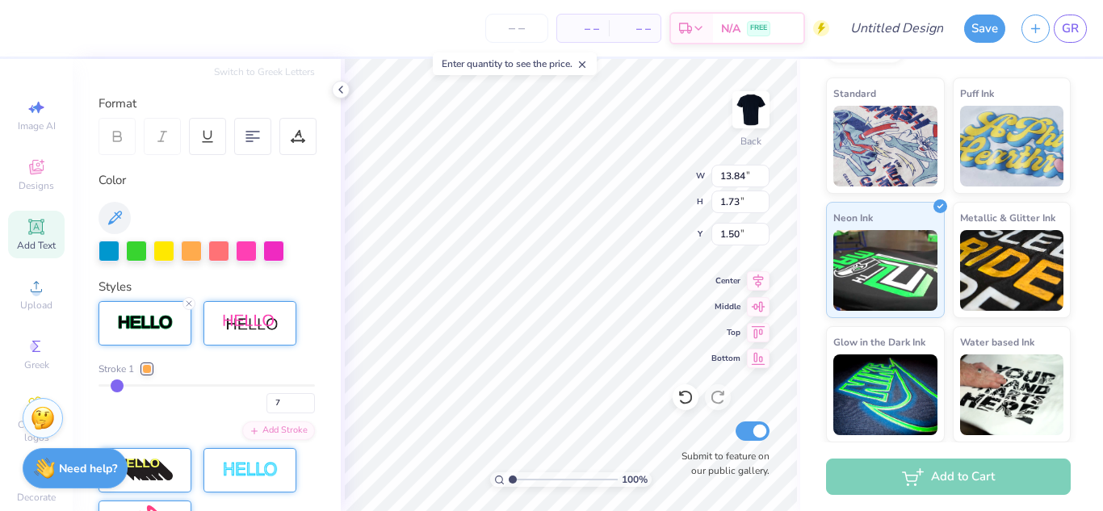
type input "13.89"
type input "1.78"
type input "1.47"
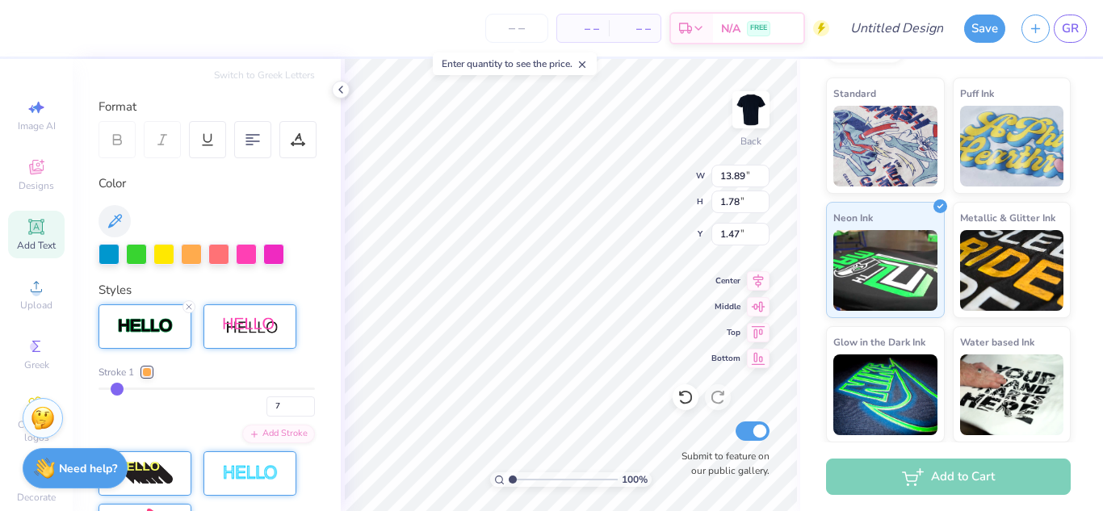
type input "13"
type input "7"
type input "4"
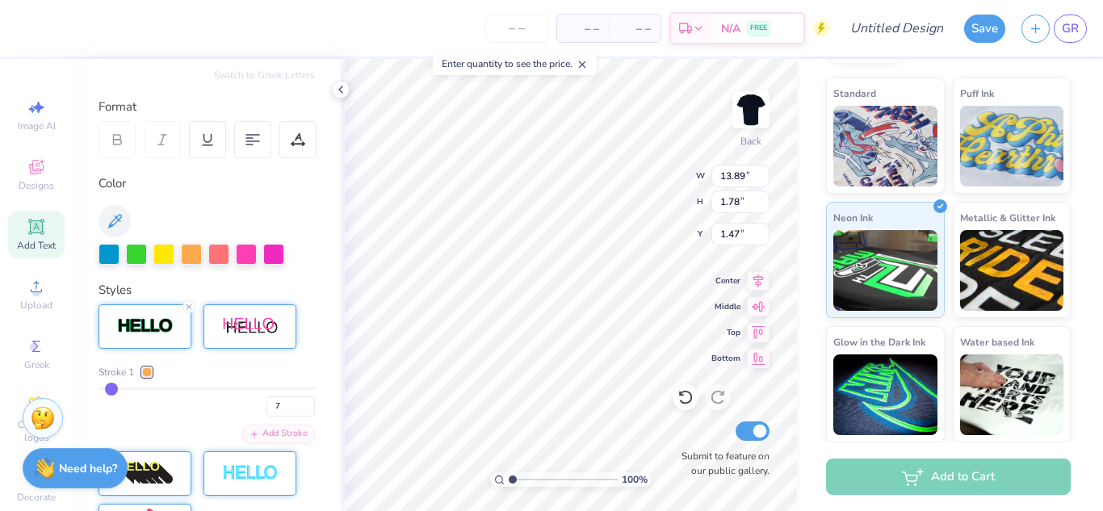
type input "4"
type input "3"
type input "1"
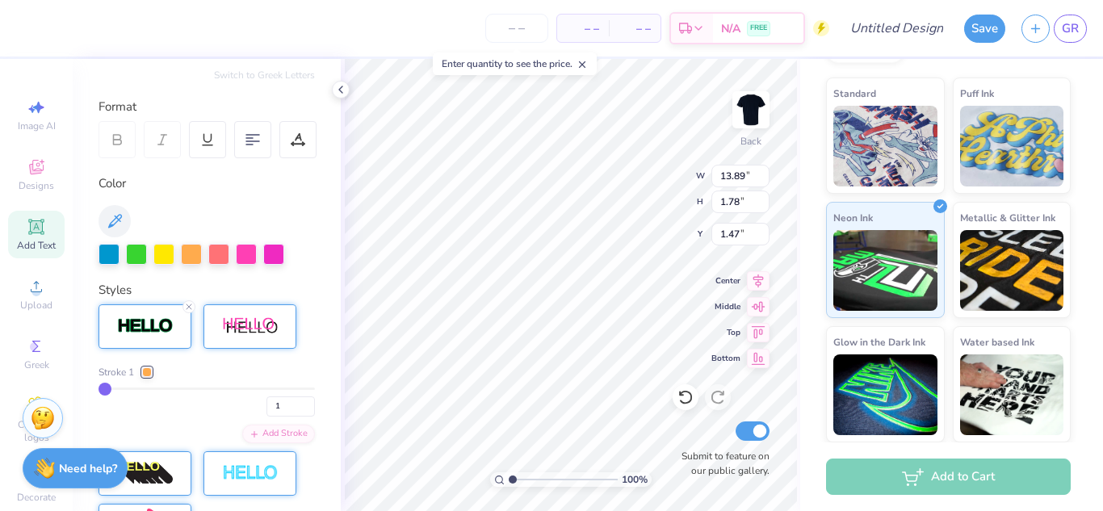
type input "1"
click at [224, 330] on img at bounding box center [250, 326] width 57 height 20
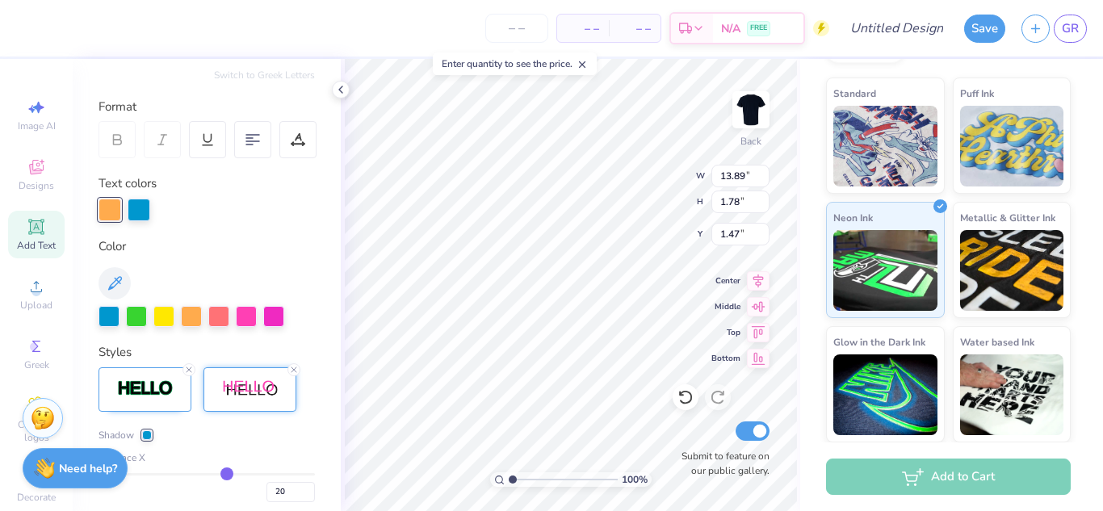
type input "14.16"
type input "1.52"
type input "1.68"
click at [295, 371] on line at bounding box center [293, 369] width 5 height 5
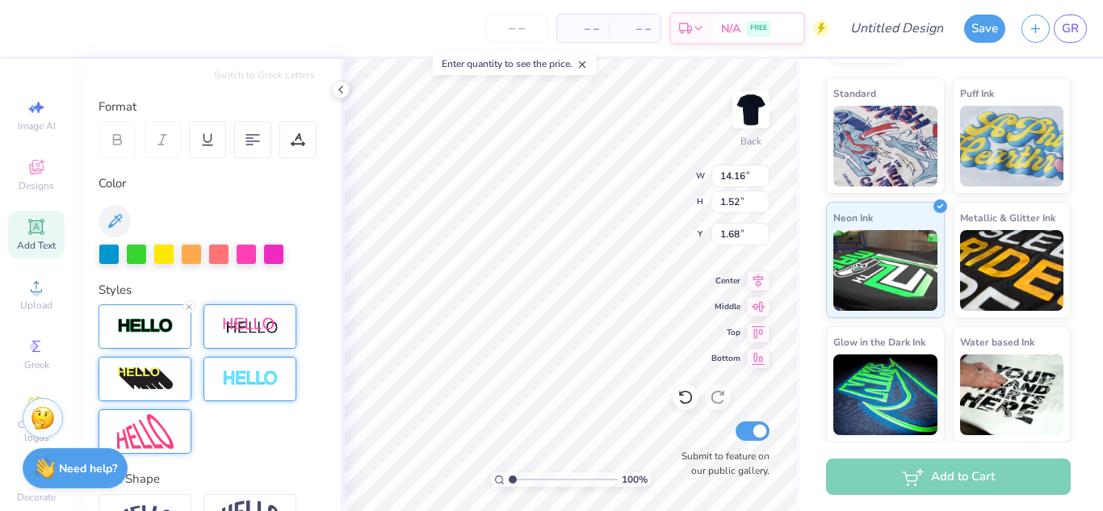
type input "11.81"
type input "1.40"
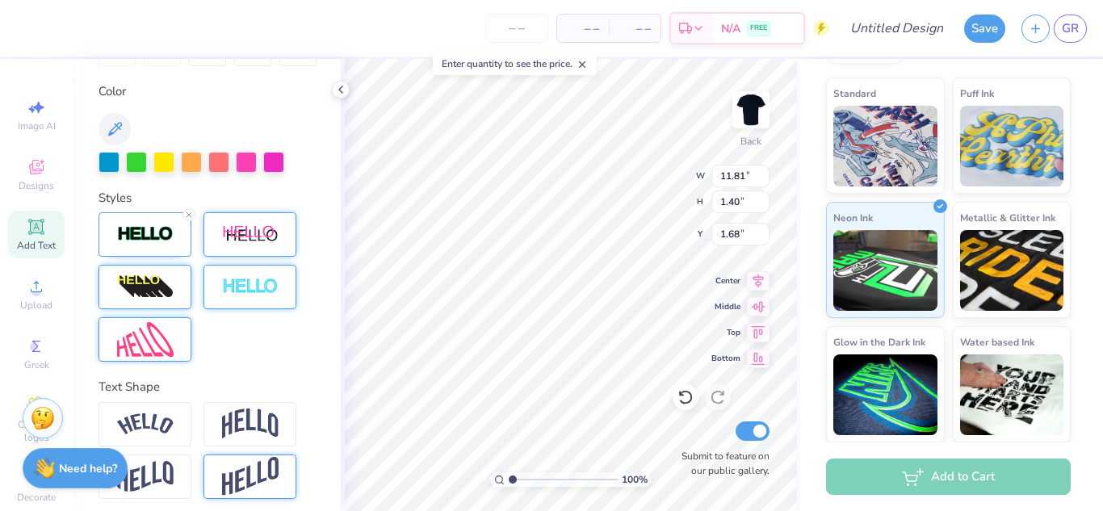
scroll to position [286, 0]
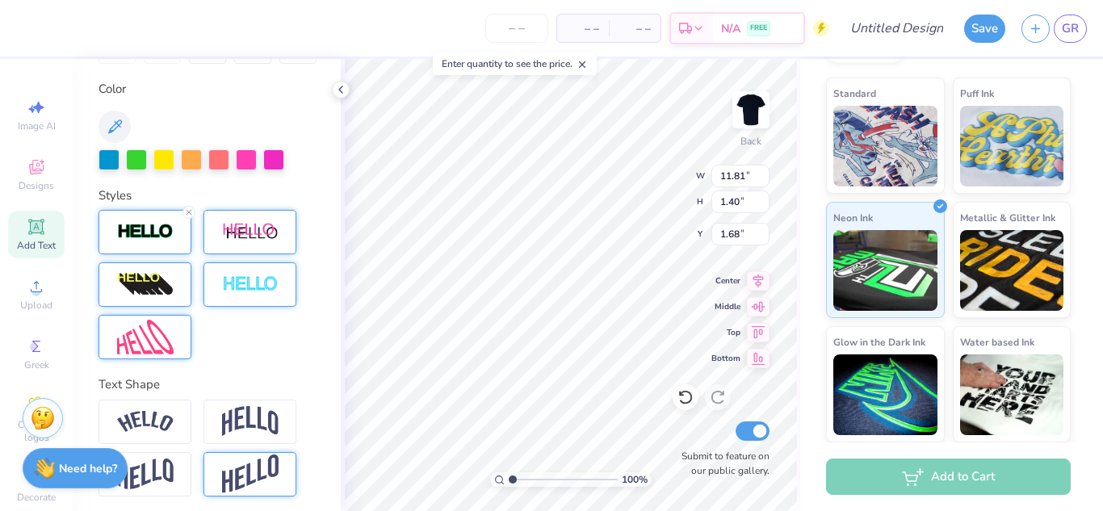
click at [132, 241] on img at bounding box center [145, 232] width 57 height 19
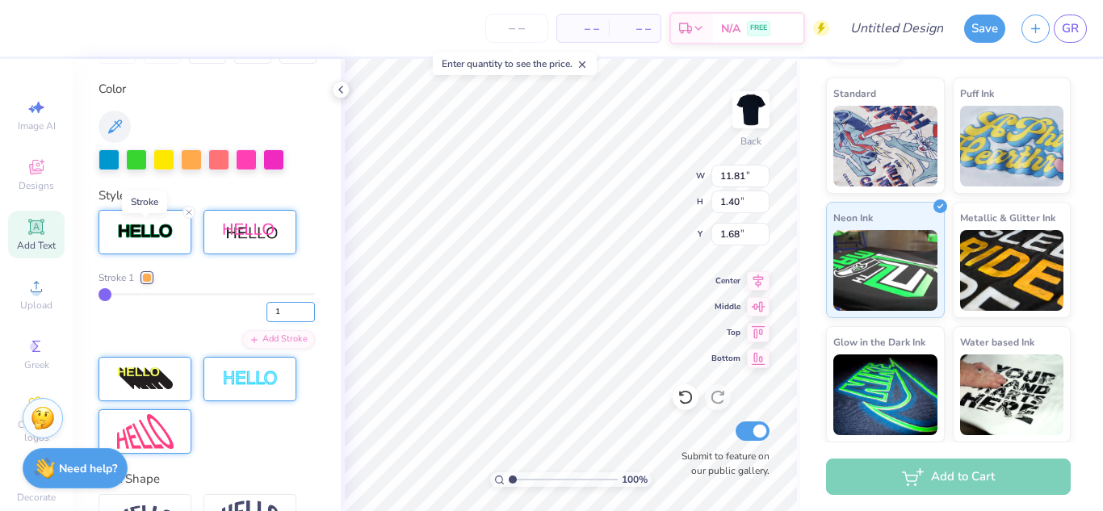
click at [279, 315] on input "1" at bounding box center [290, 312] width 48 height 20
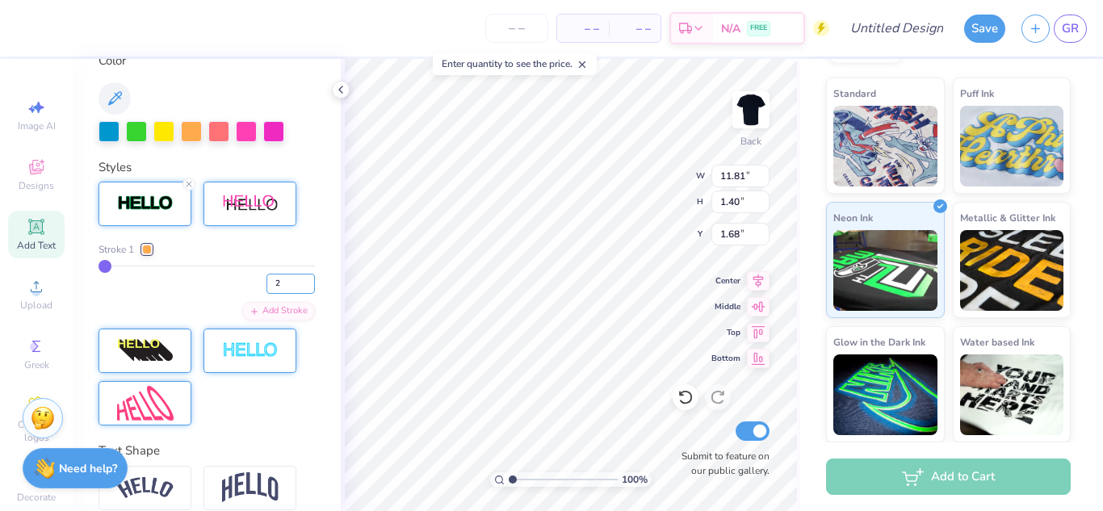
scroll to position [385, 0]
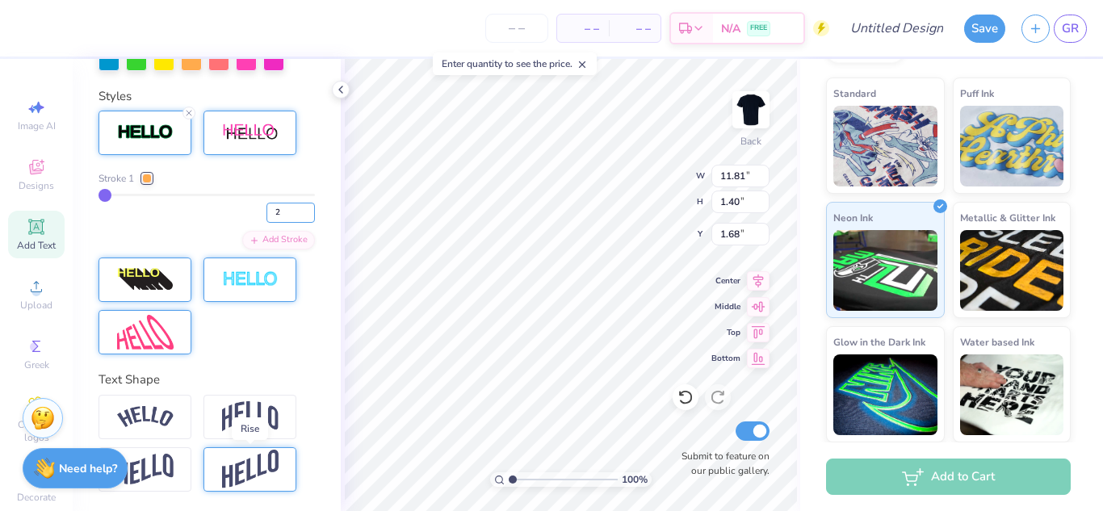
type input "2"
click at [254, 465] on img at bounding box center [250, 470] width 57 height 40
type input "2.77"
type input "0.99"
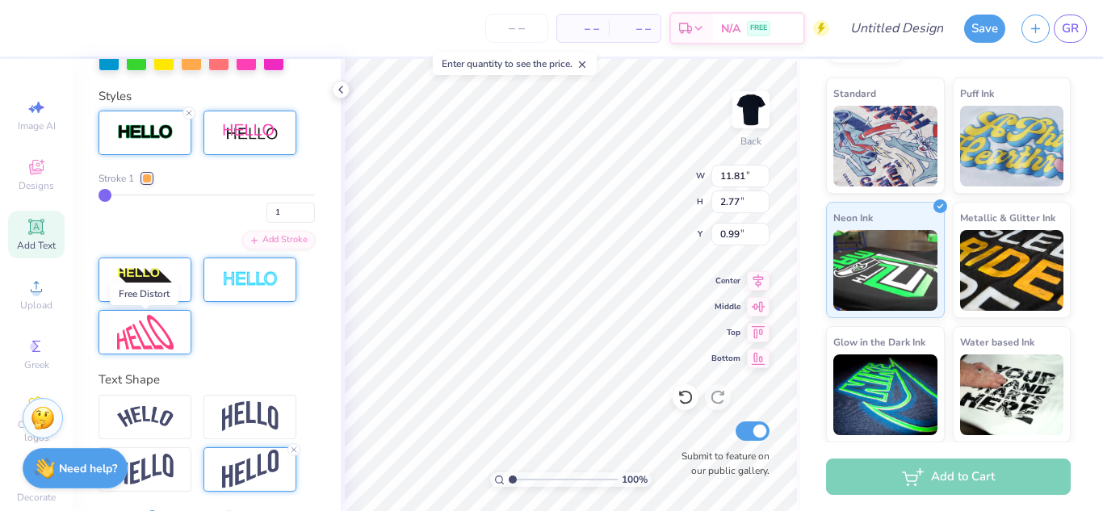
click at [161, 325] on img at bounding box center [145, 332] width 57 height 35
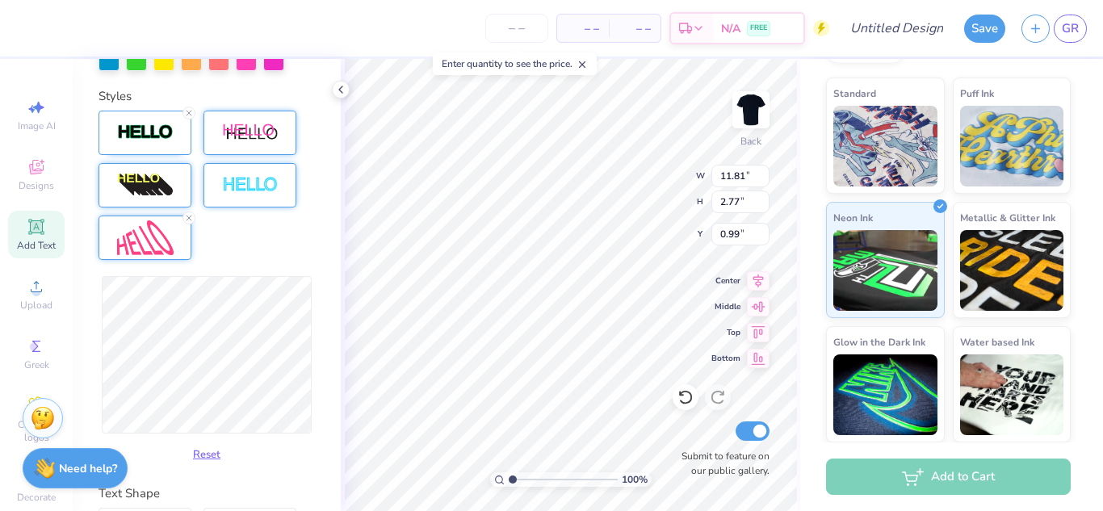
type input "10.86"
type input "5.25"
type input "0.53"
type input "9.84"
type input "9.45"
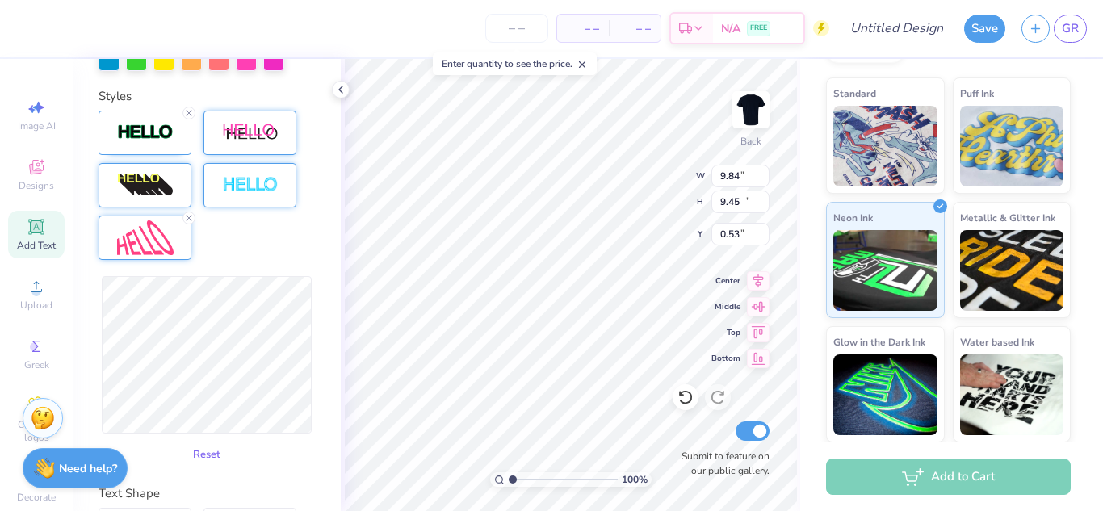
type input "8.91"
click at [753, 279] on icon at bounding box center [758, 278] width 23 height 19
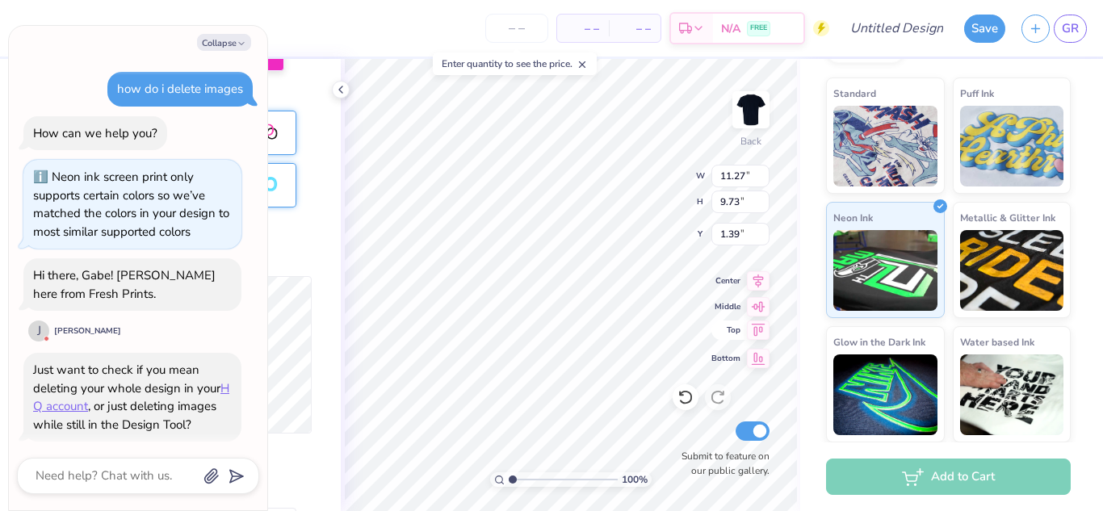
scroll to position [564, 0]
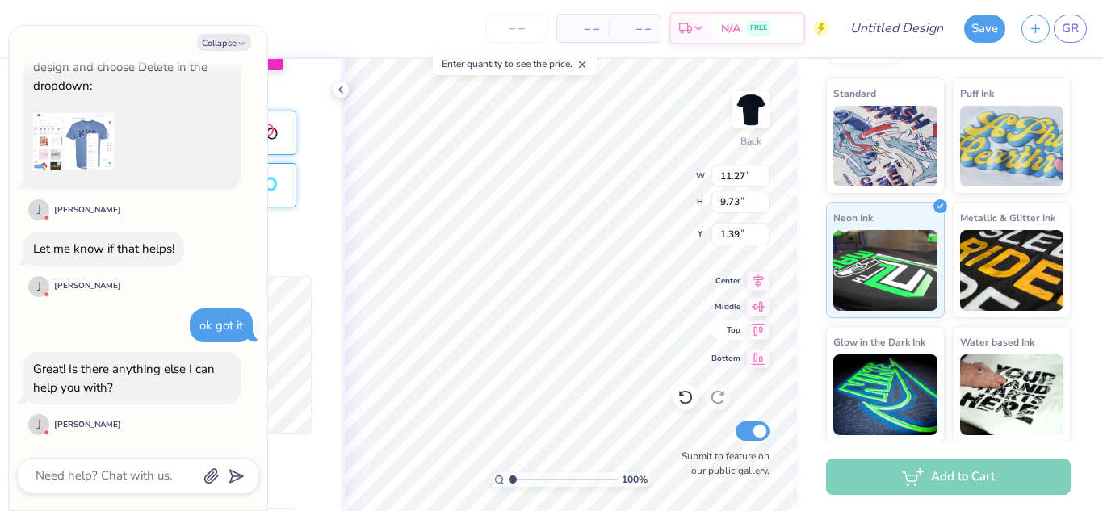
click at [758, 326] on icon at bounding box center [758, 329] width 23 height 19
click at [224, 44] on button "Collapse" at bounding box center [224, 42] width 54 height 17
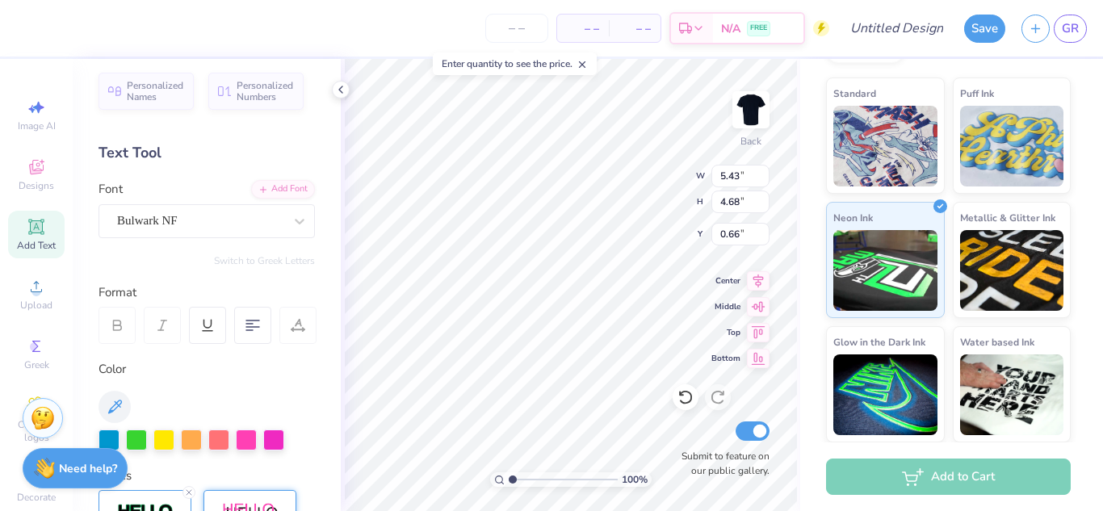
scroll to position [0, 0]
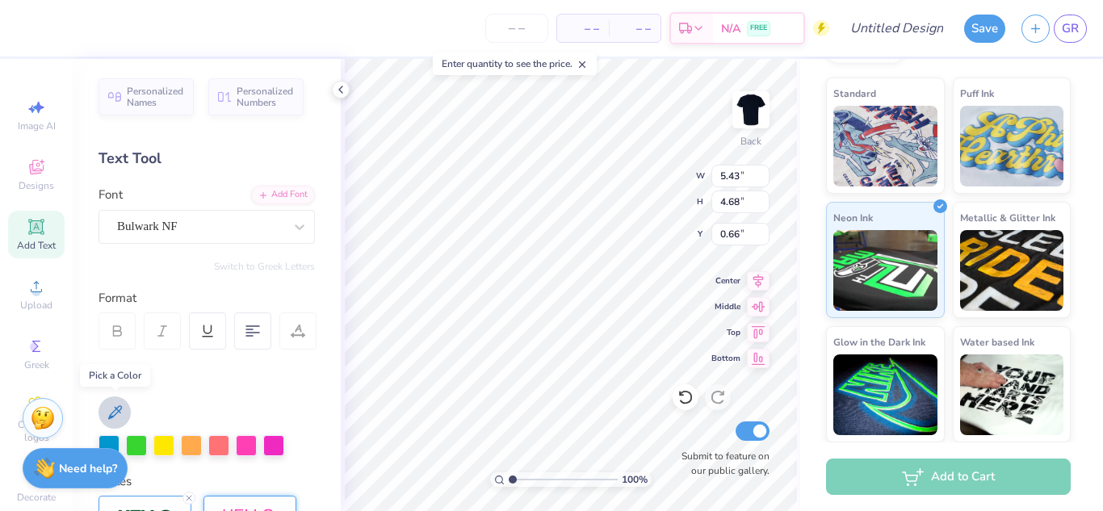
click at [117, 408] on icon at bounding box center [115, 412] width 14 height 14
click at [170, 446] on div at bounding box center [163, 443] width 21 height 21
click at [112, 437] on div at bounding box center [108, 443] width 21 height 21
click at [162, 454] on div at bounding box center [163, 443] width 21 height 21
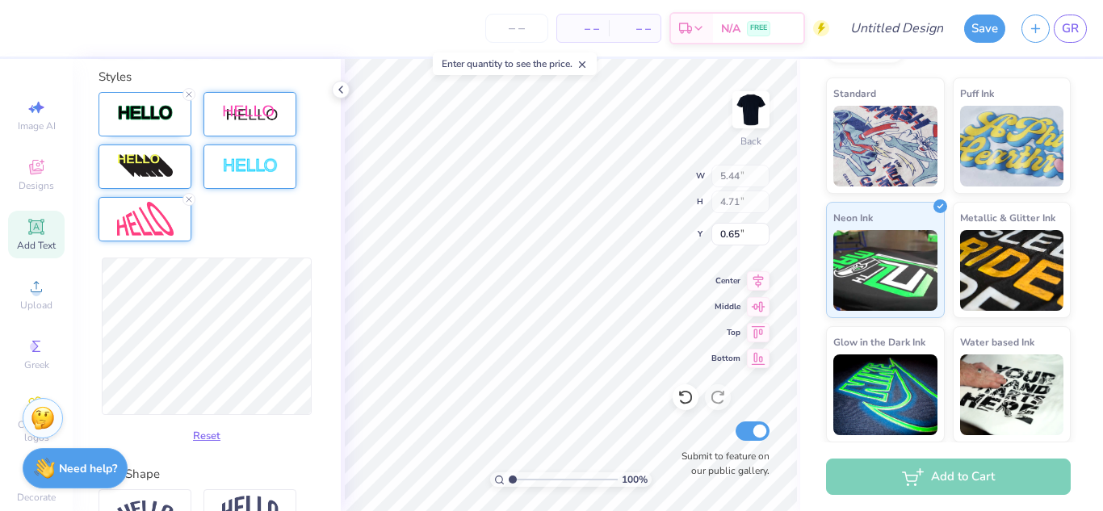
scroll to position [529, 0]
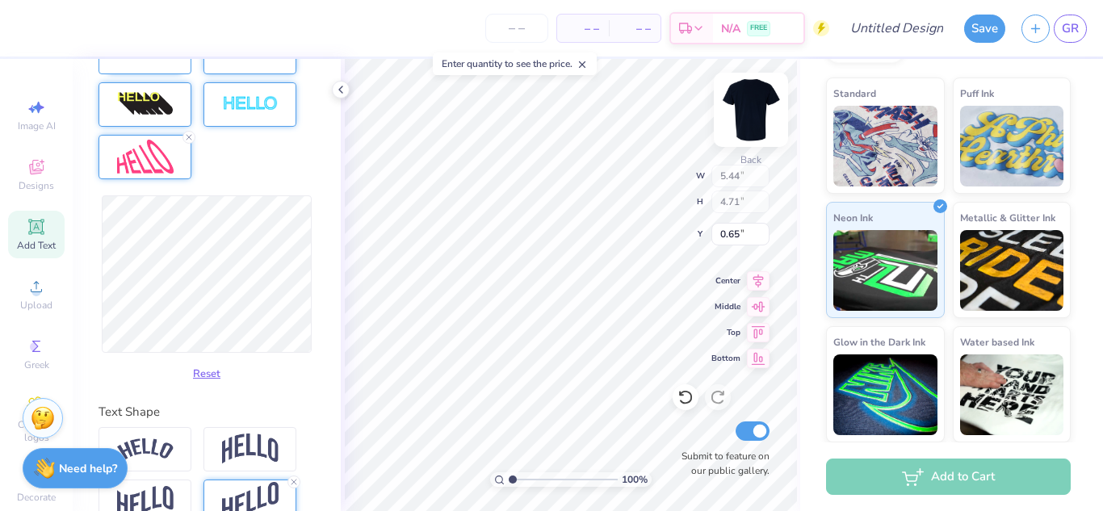
click at [756, 107] on img at bounding box center [750, 109] width 65 height 65
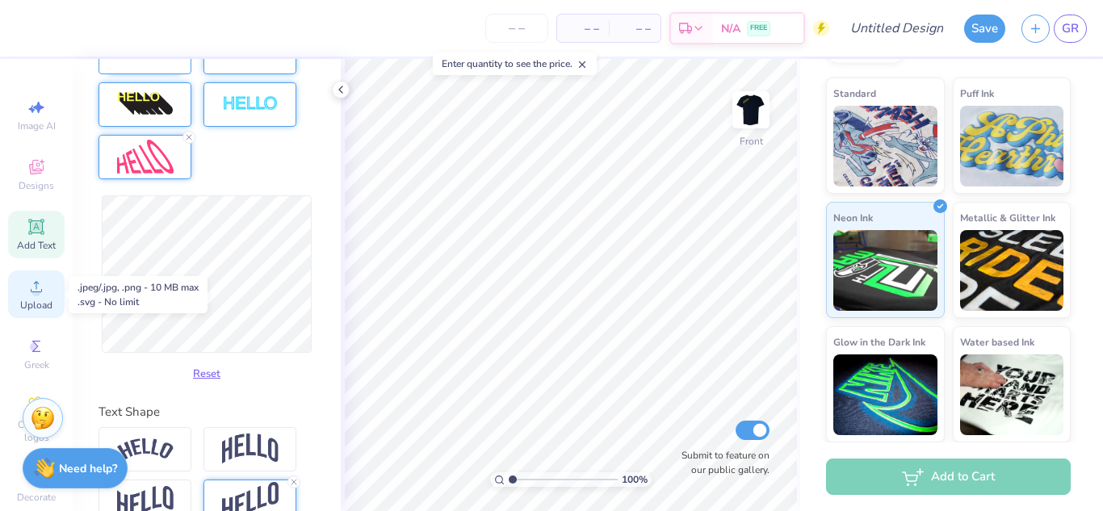
click at [34, 299] on span "Upload" at bounding box center [36, 305] width 32 height 13
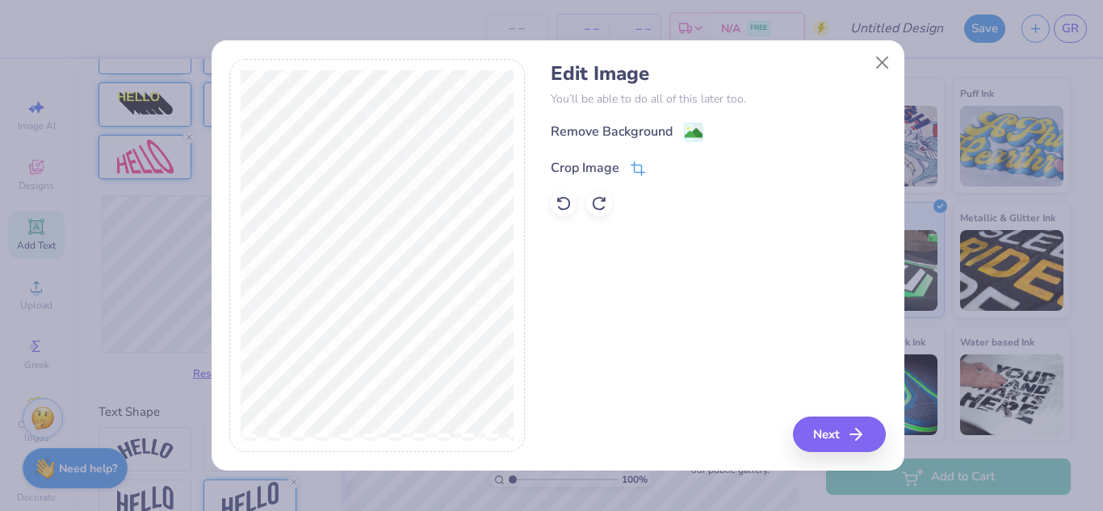
click at [620, 162] on div "Crop Image" at bounding box center [598, 167] width 94 height 19
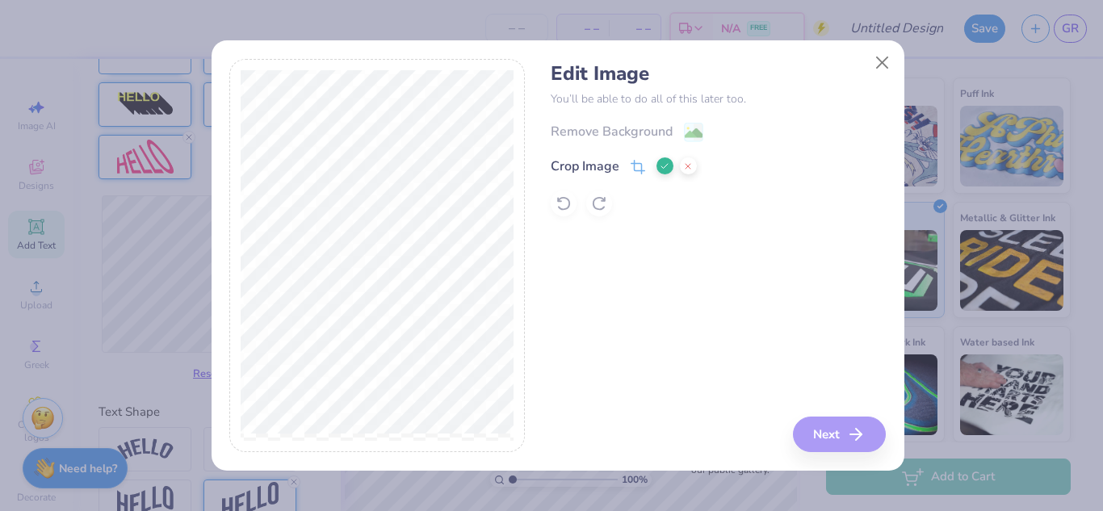
click at [836, 433] on div "Edit Image You’ll be able to do all of this later too. Remove Background Crop I…" at bounding box center [718, 256] width 335 height 394
click at [660, 173] on button at bounding box center [664, 165] width 17 height 17
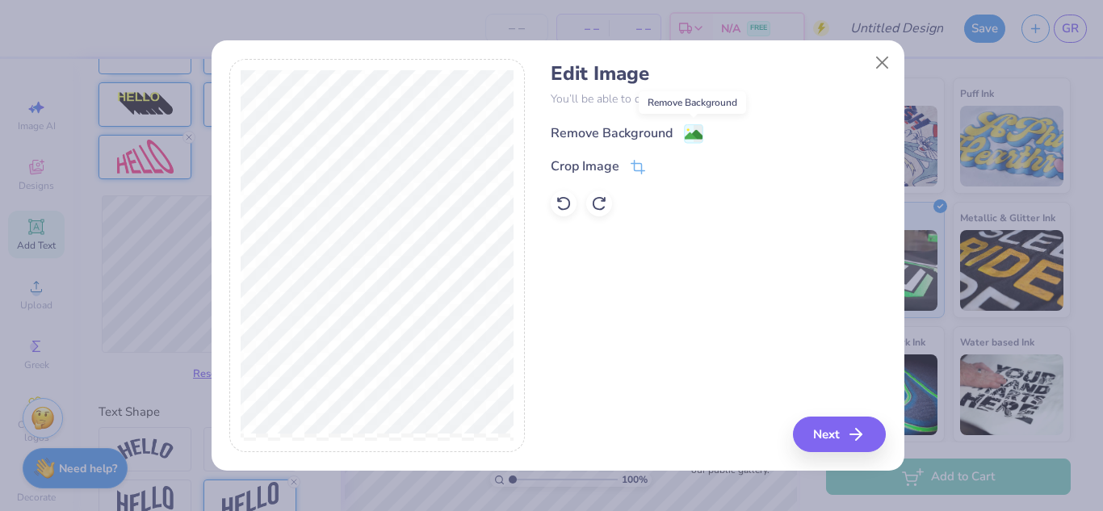
click at [698, 134] on image at bounding box center [694, 135] width 18 height 18
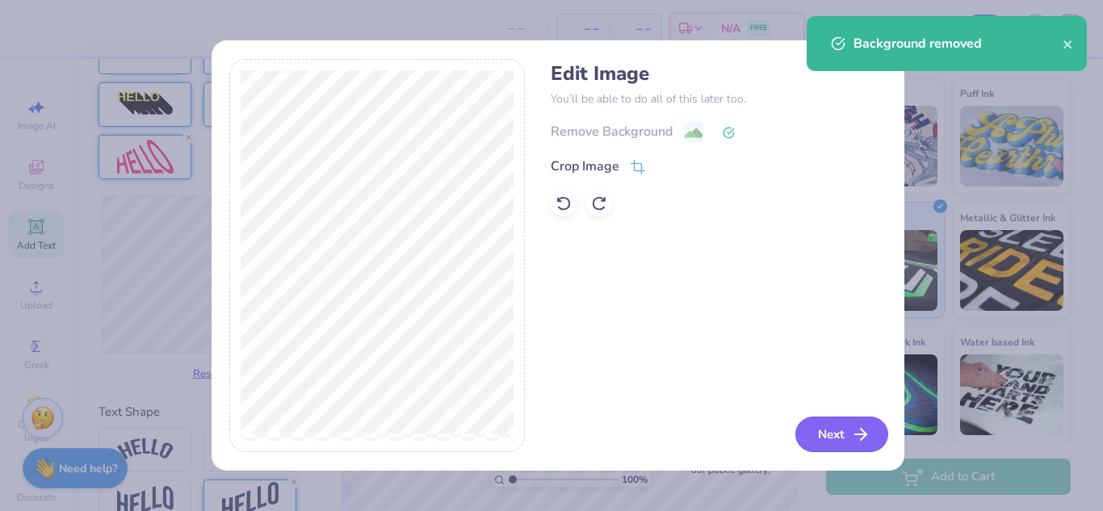
click at [862, 433] on icon "button" at bounding box center [860, 434] width 19 height 19
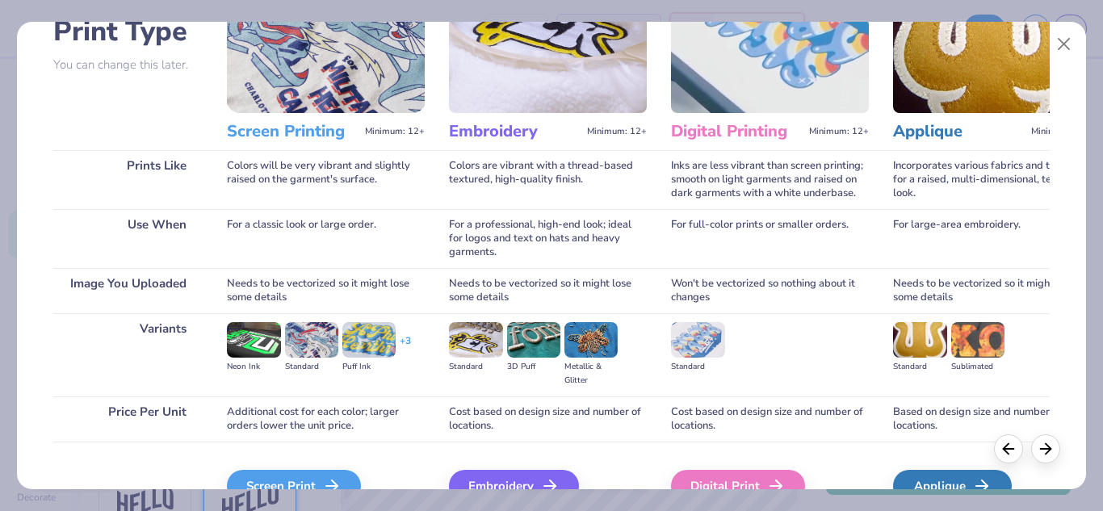
scroll to position [213, 0]
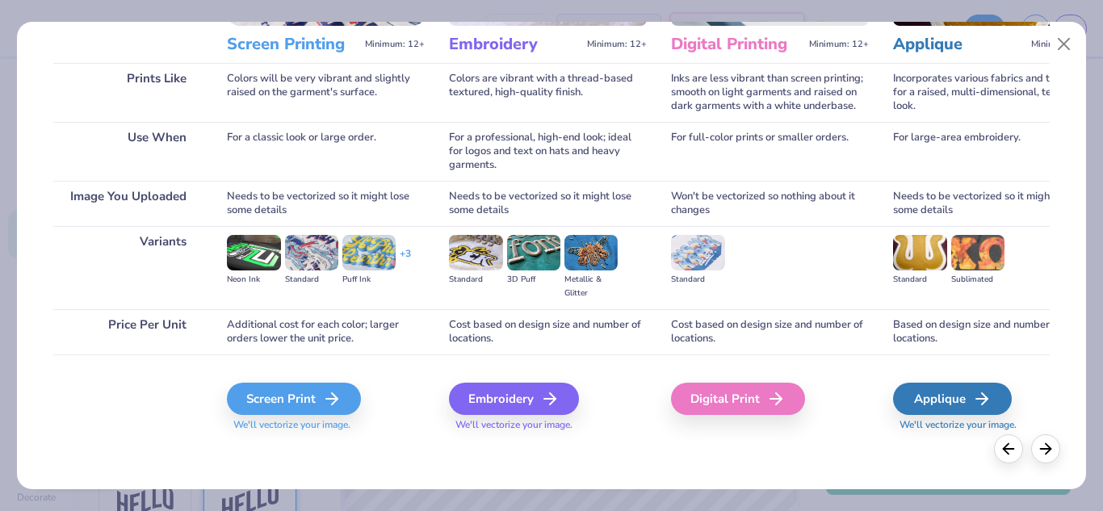
click at [253, 406] on div "Screen Print" at bounding box center [294, 399] width 134 height 32
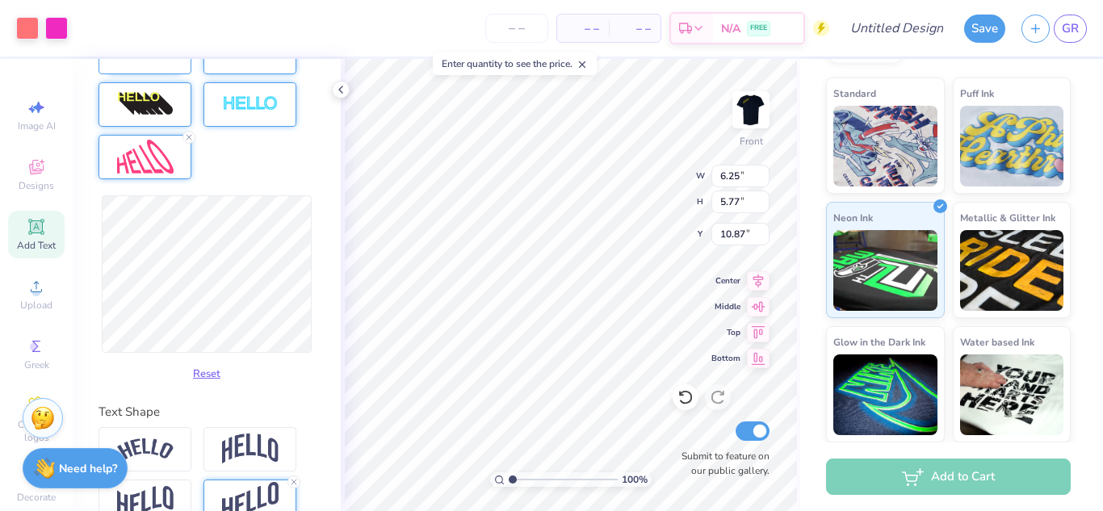
scroll to position [519, 0]
click at [57, 23] on div at bounding box center [56, 26] width 23 height 23
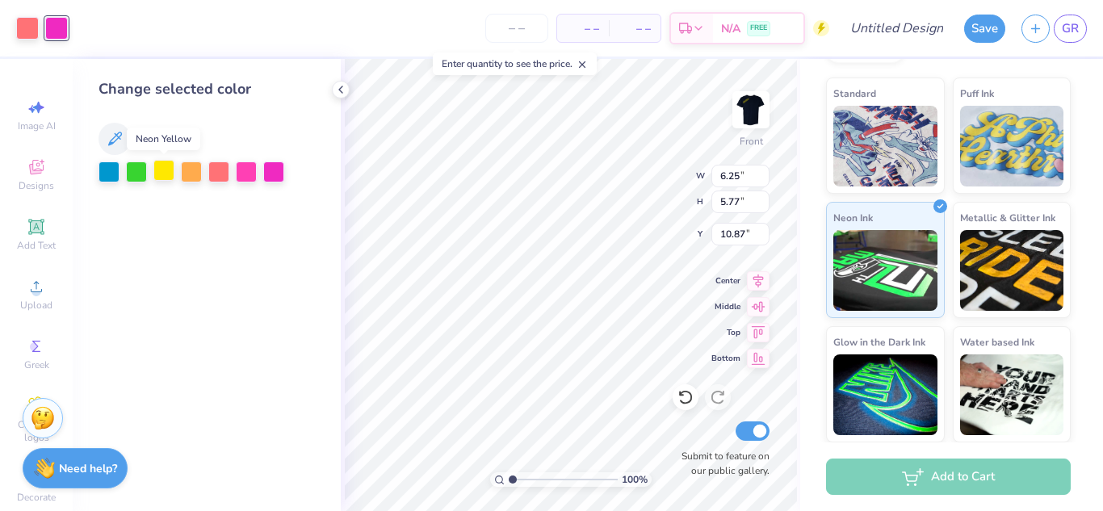
click at [165, 170] on div at bounding box center [163, 170] width 21 height 21
click at [211, 167] on div at bounding box center [218, 170] width 21 height 21
click at [192, 172] on div at bounding box center [191, 170] width 21 height 21
click at [82, 25] on div "– – Per Item – – Total Est. Delivery N/A FREE" at bounding box center [438, 28] width 782 height 57
click at [31, 25] on div at bounding box center [27, 28] width 23 height 23
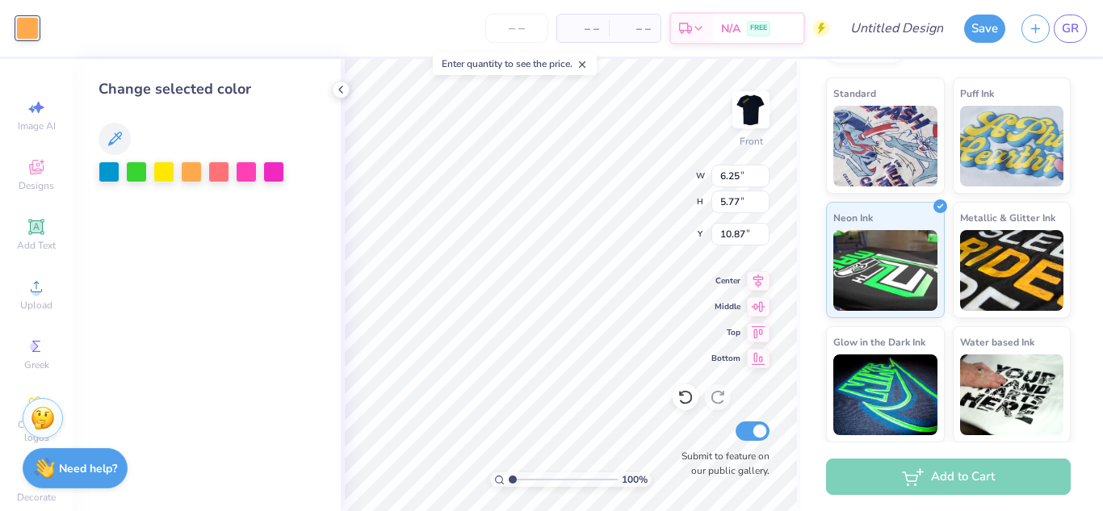
click at [207, 96] on div "Change selected color" at bounding box center [206, 89] width 216 height 22
click at [110, 168] on div at bounding box center [108, 170] width 21 height 21
click at [135, 170] on div at bounding box center [136, 170] width 21 height 21
click at [513, 24] on input "number" at bounding box center [516, 28] width 63 height 29
click at [580, 29] on span "– –" at bounding box center [583, 28] width 32 height 17
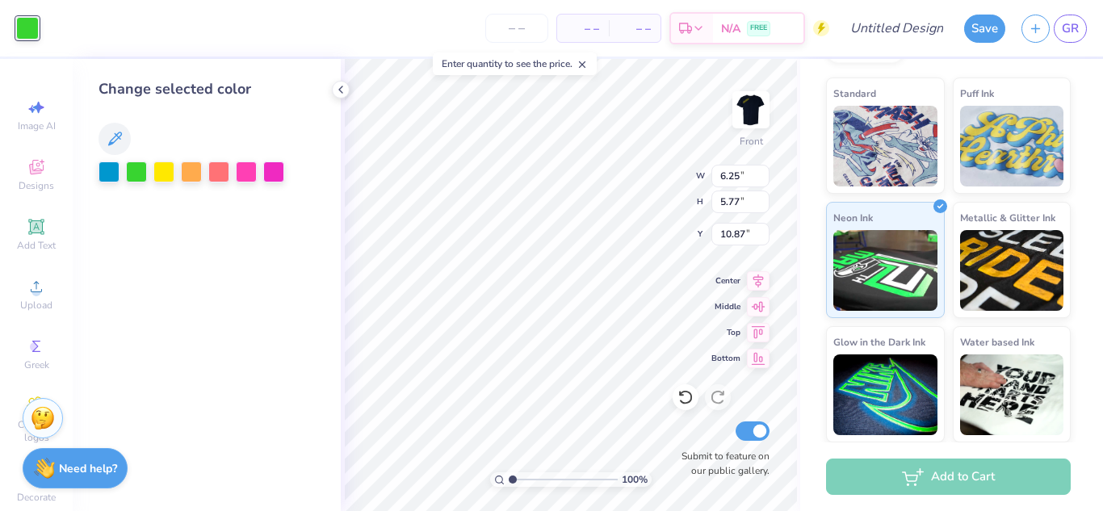
click at [647, 39] on div "– – Total" at bounding box center [635, 28] width 52 height 27
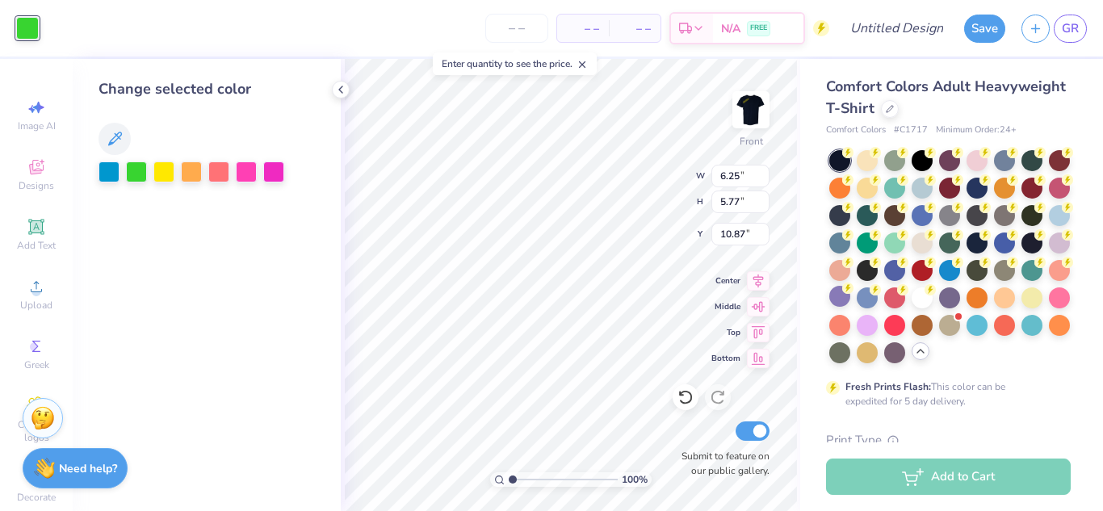
scroll to position [0, 0]
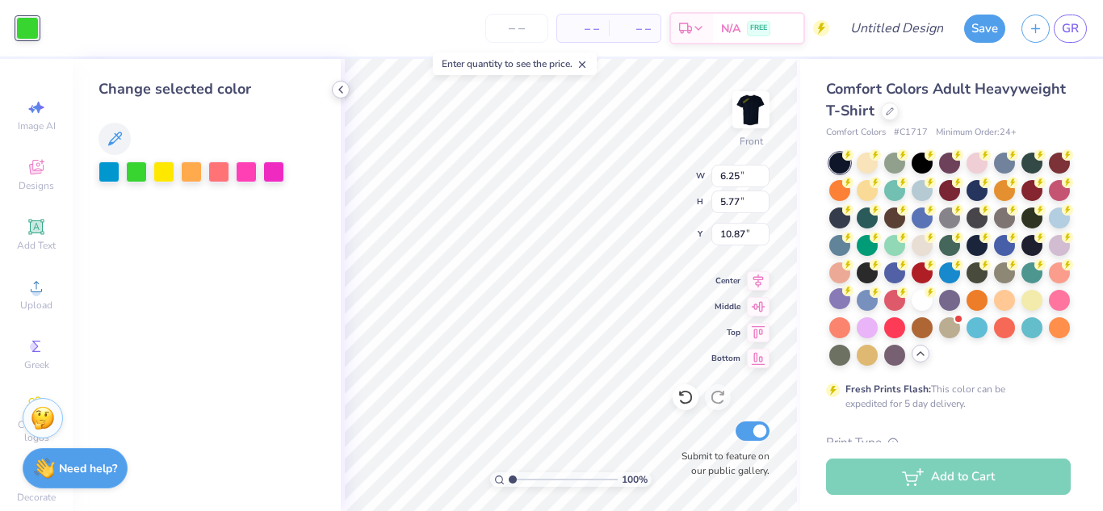
click at [339, 94] on icon at bounding box center [340, 89] width 13 height 13
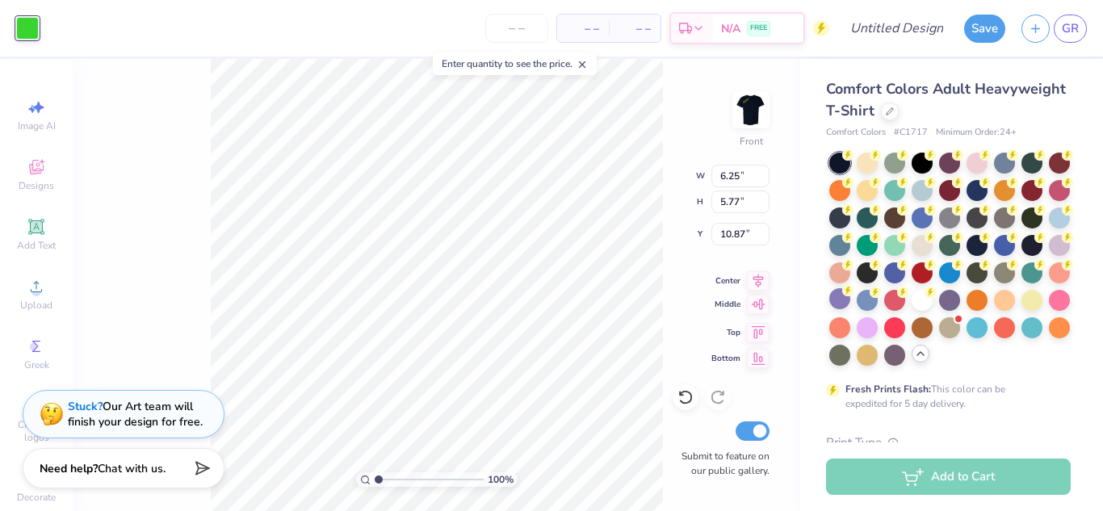
click at [757, 307] on icon at bounding box center [758, 304] width 23 height 19
click at [763, 336] on icon at bounding box center [758, 329] width 23 height 19
click at [761, 360] on icon at bounding box center [758, 355] width 23 height 19
click at [756, 304] on icon at bounding box center [758, 304] width 23 height 19
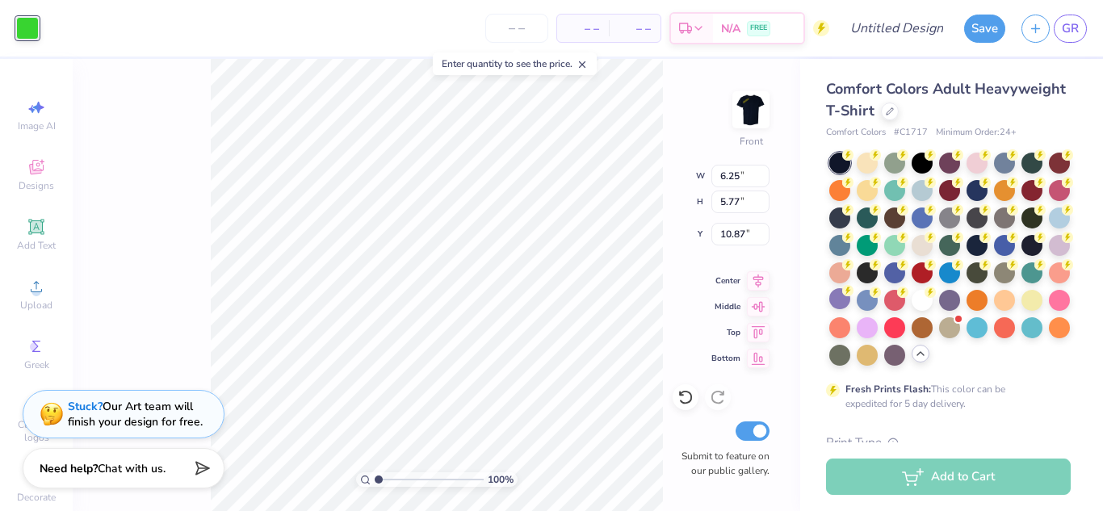
click at [33, 33] on div at bounding box center [27, 28] width 23 height 23
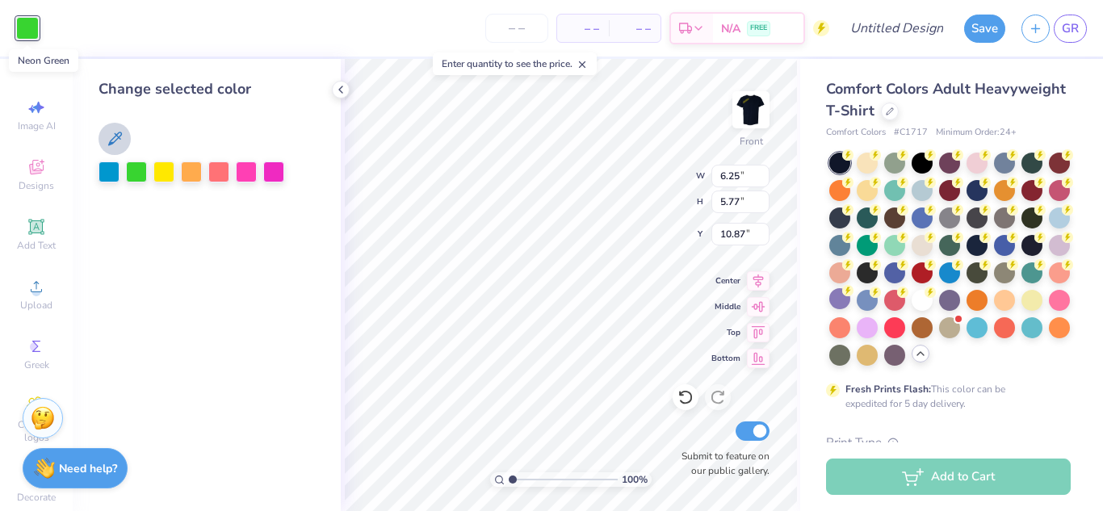
click at [122, 139] on icon at bounding box center [114, 138] width 19 height 19
click at [685, 398] on icon at bounding box center [685, 397] width 16 height 16
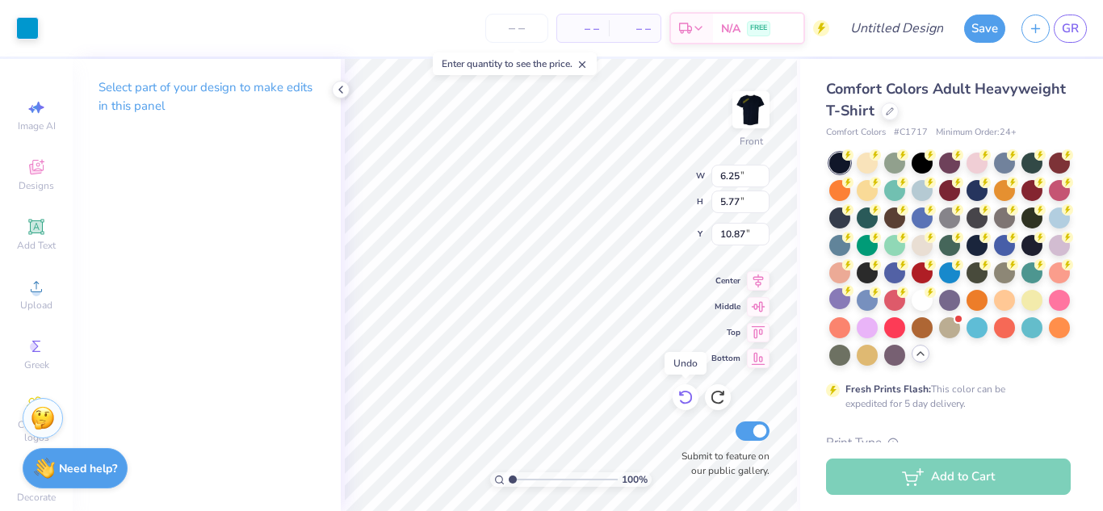
click at [685, 398] on icon at bounding box center [685, 397] width 16 height 16
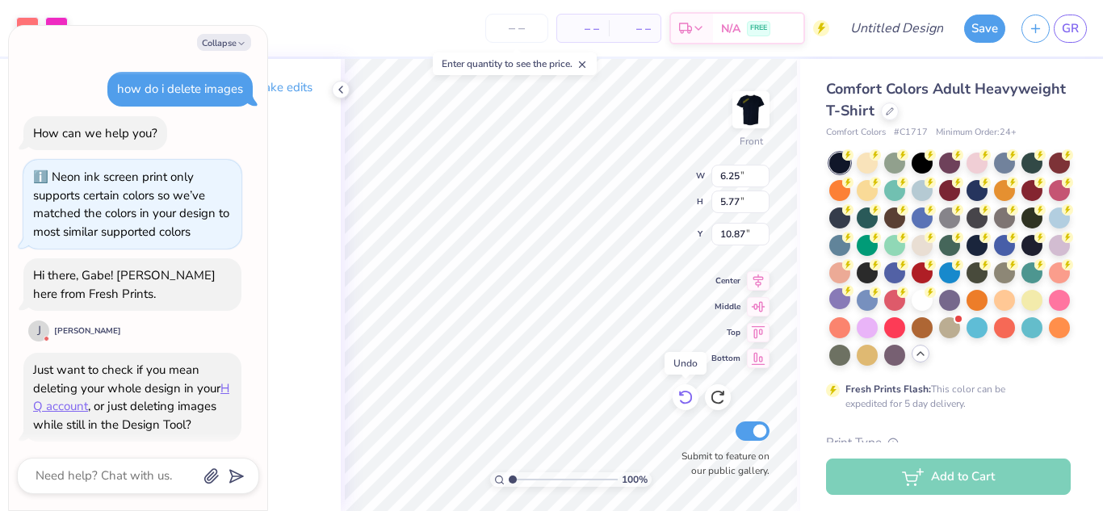
scroll to position [695, 0]
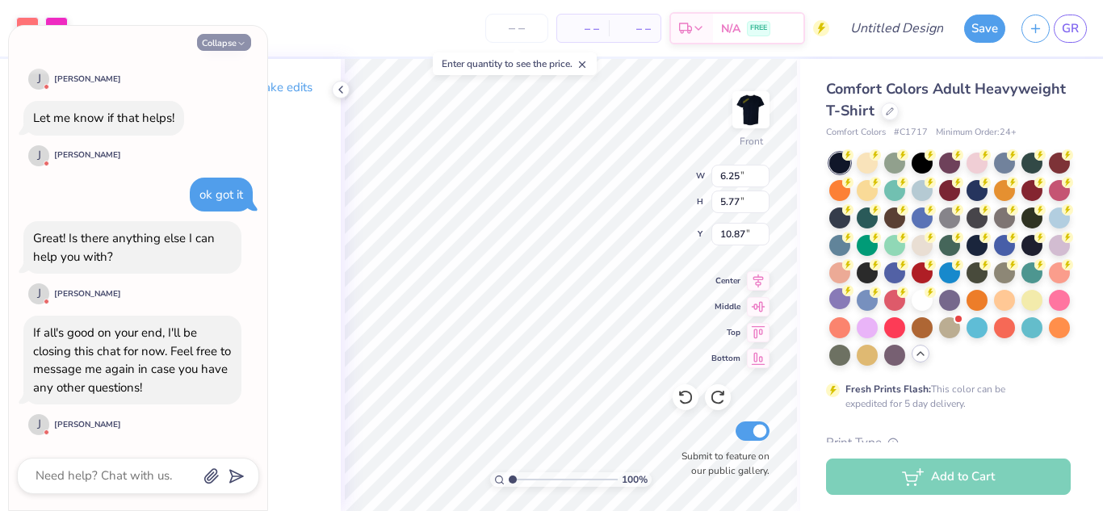
click at [234, 35] on button "Collapse" at bounding box center [224, 42] width 54 height 17
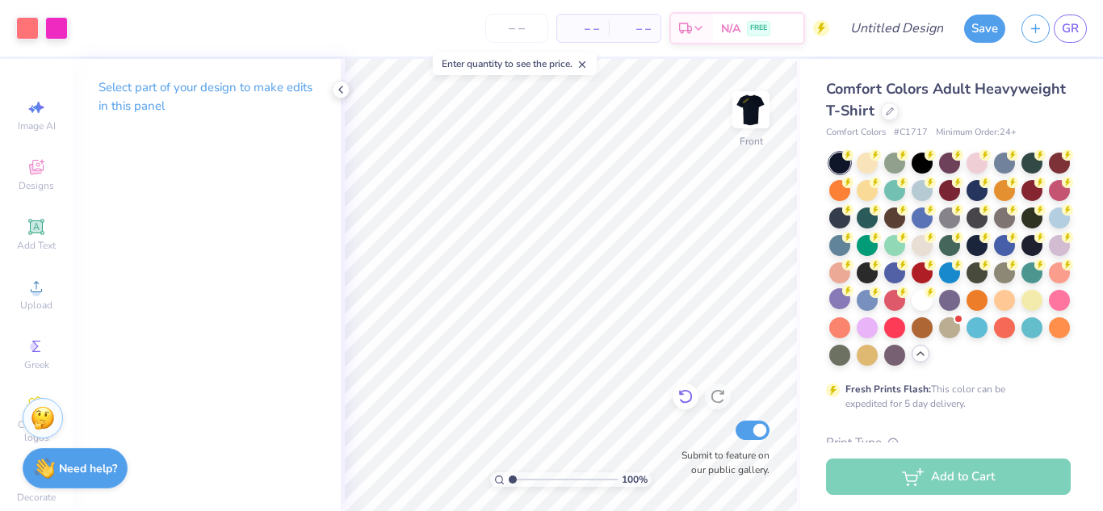
click at [683, 396] on icon at bounding box center [685, 396] width 16 height 16
click at [761, 300] on icon at bounding box center [759, 304] width 14 height 10
click at [757, 285] on icon at bounding box center [758, 278] width 23 height 19
click at [753, 279] on icon at bounding box center [758, 278] width 23 height 19
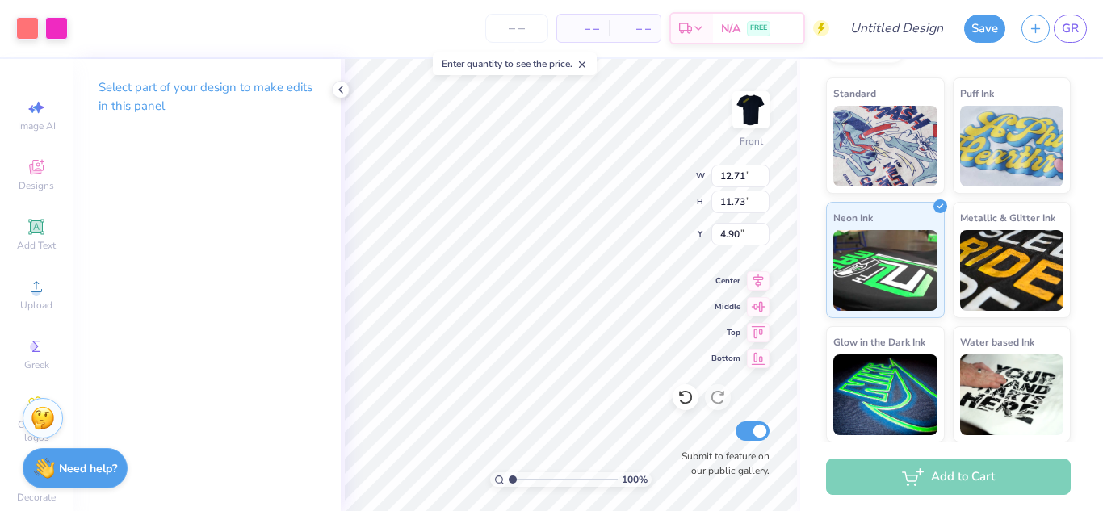
scroll to position [519, 0]
click at [887, 148] on img at bounding box center [885, 143] width 104 height 81
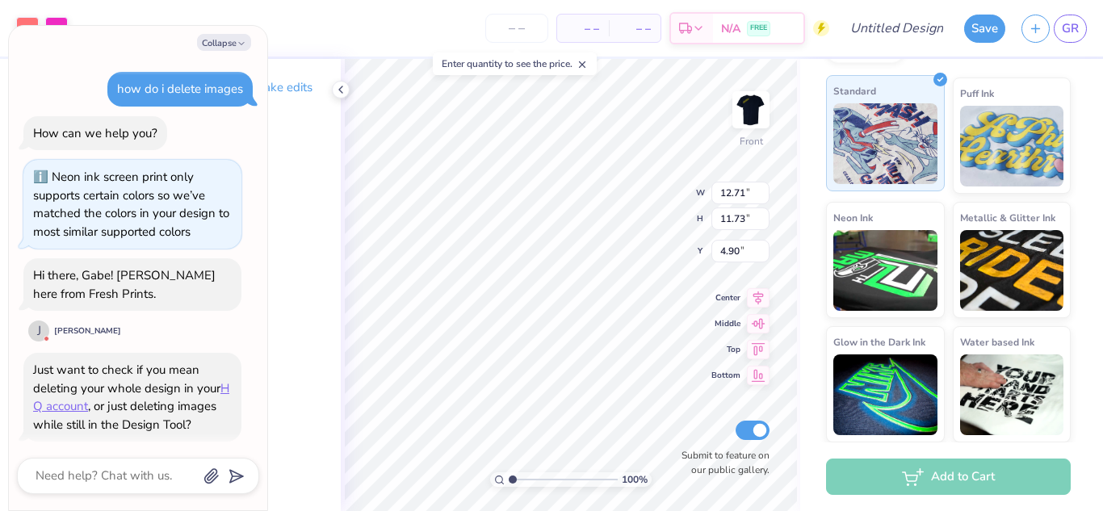
scroll to position [794, 0]
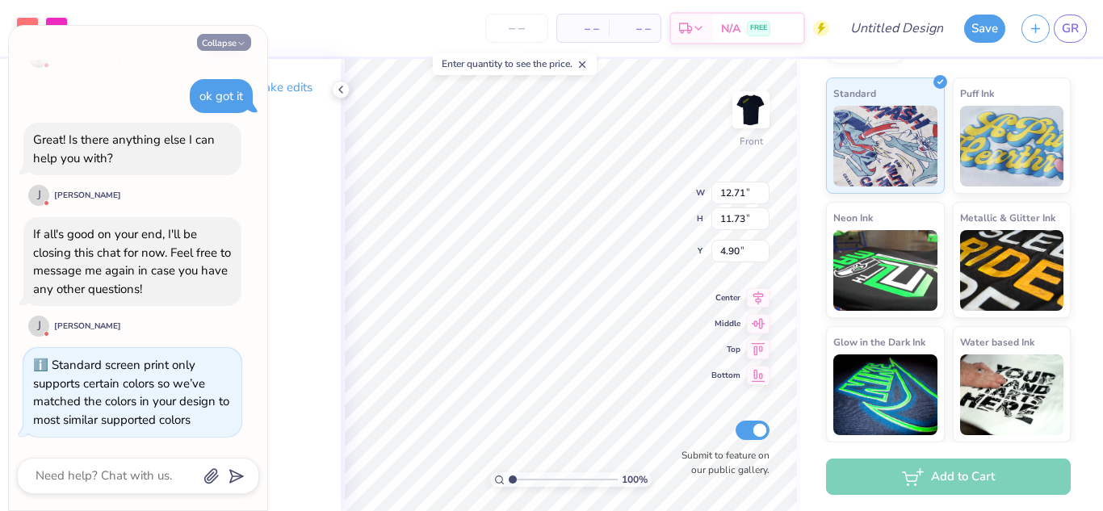
click at [216, 48] on button "Collapse" at bounding box center [224, 42] width 54 height 17
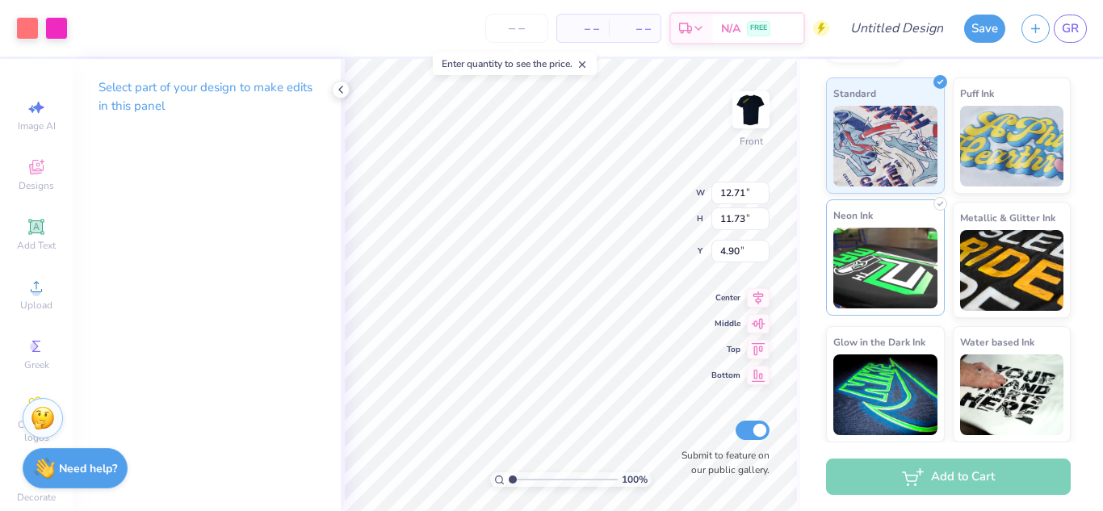
click at [894, 276] on img at bounding box center [885, 268] width 104 height 81
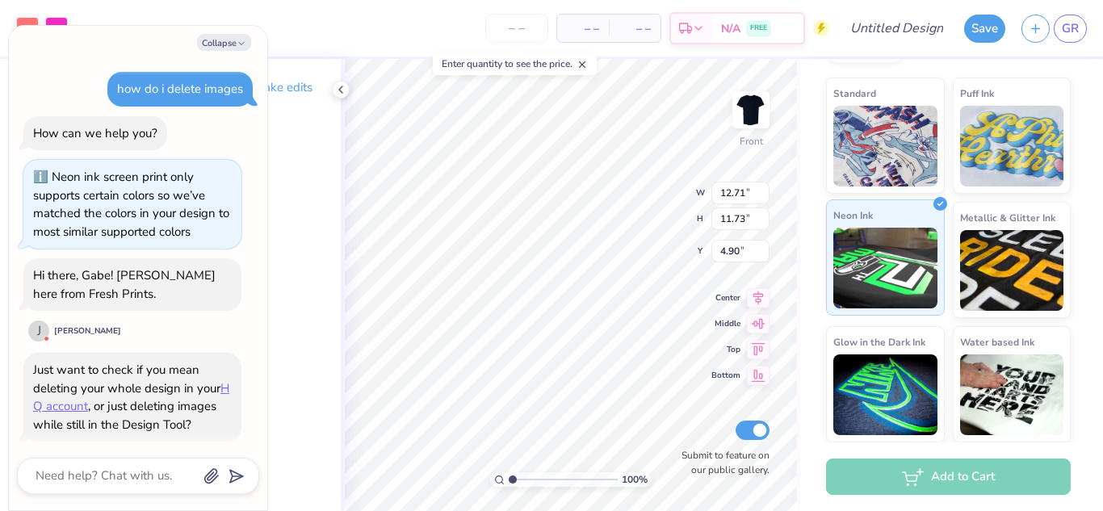
click at [27, 42] on div "Collapse" at bounding box center [138, 42] width 242 height 17
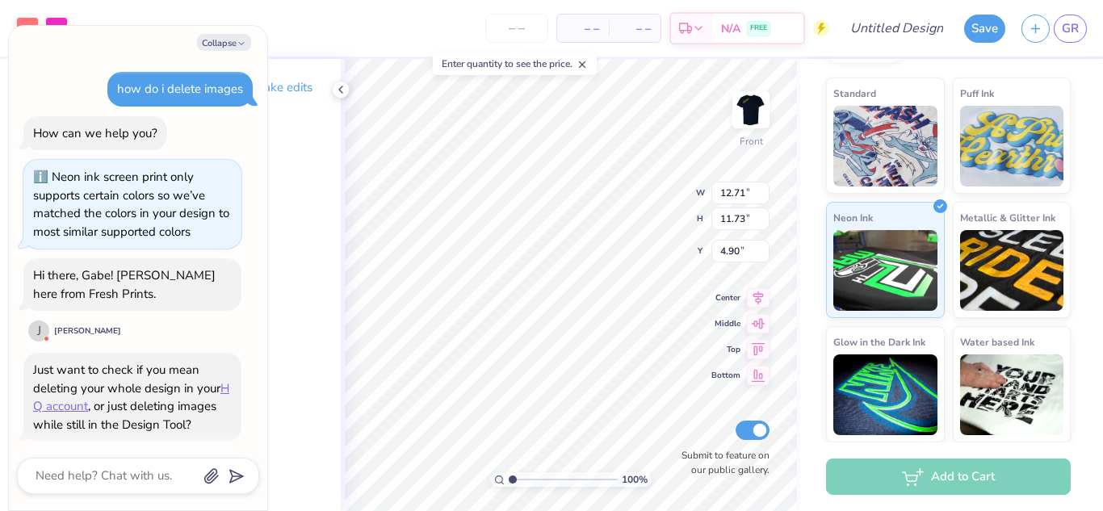
scroll to position [892, 0]
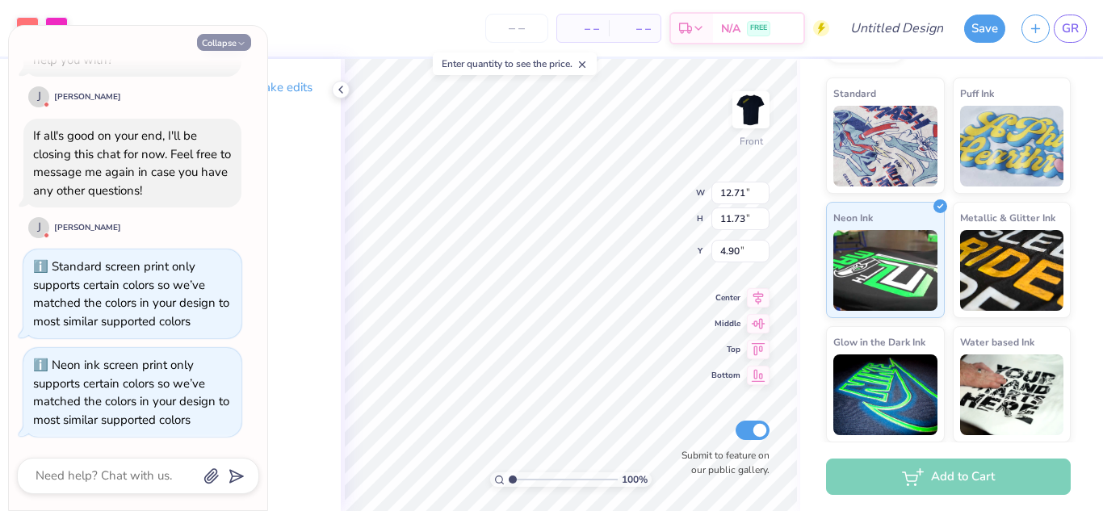
click at [219, 41] on button "Collapse" at bounding box center [224, 42] width 54 height 17
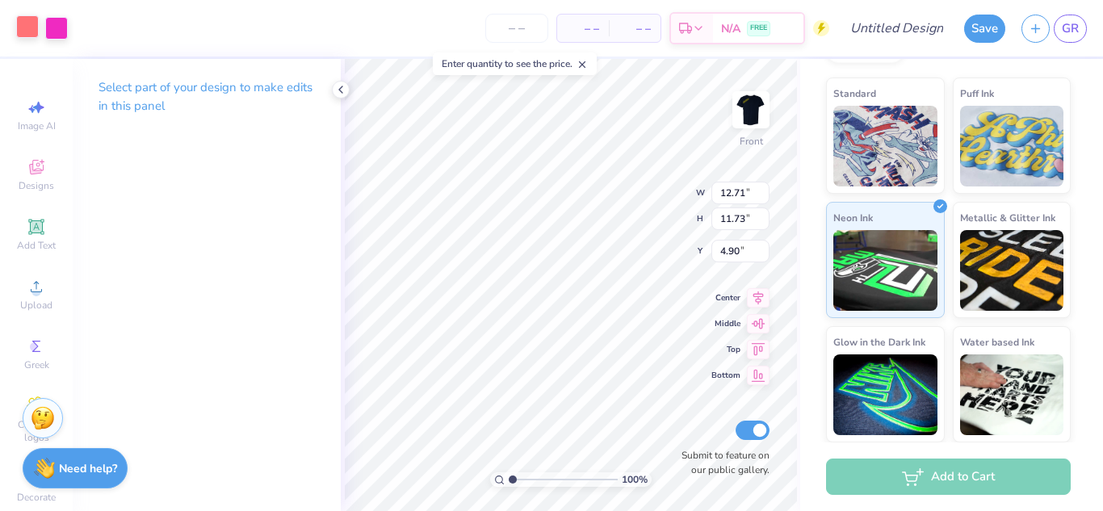
click at [31, 31] on div at bounding box center [27, 26] width 23 height 23
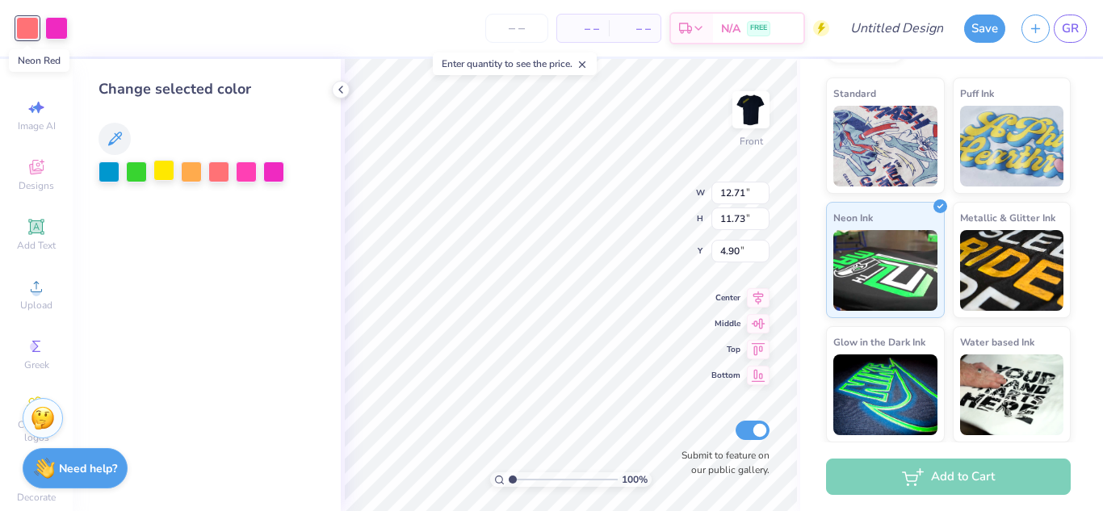
click at [161, 171] on div at bounding box center [163, 170] width 21 height 21
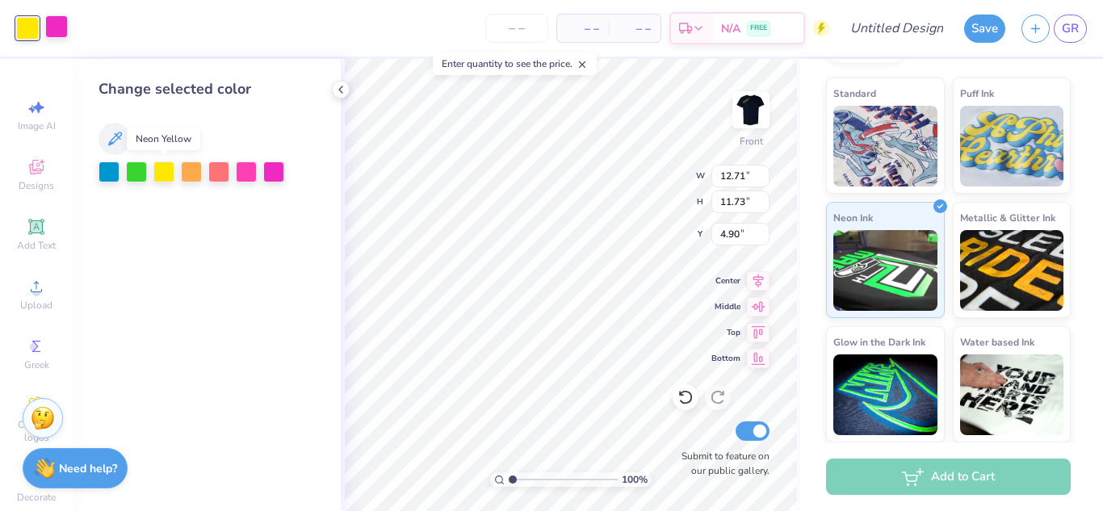
click at [62, 31] on div at bounding box center [56, 26] width 23 height 23
click at [111, 173] on div at bounding box center [108, 170] width 21 height 21
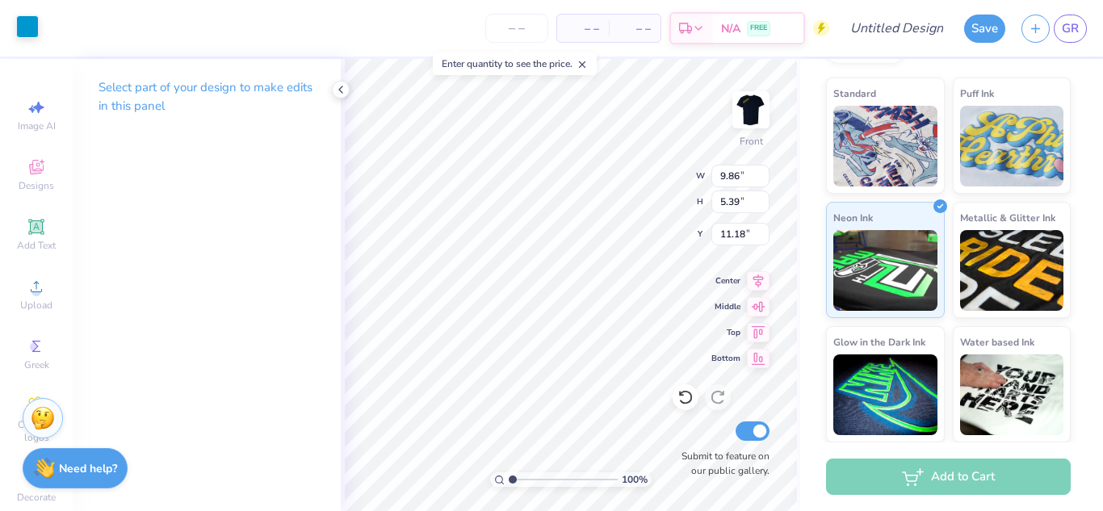
click at [31, 38] on div at bounding box center [27, 26] width 23 height 23
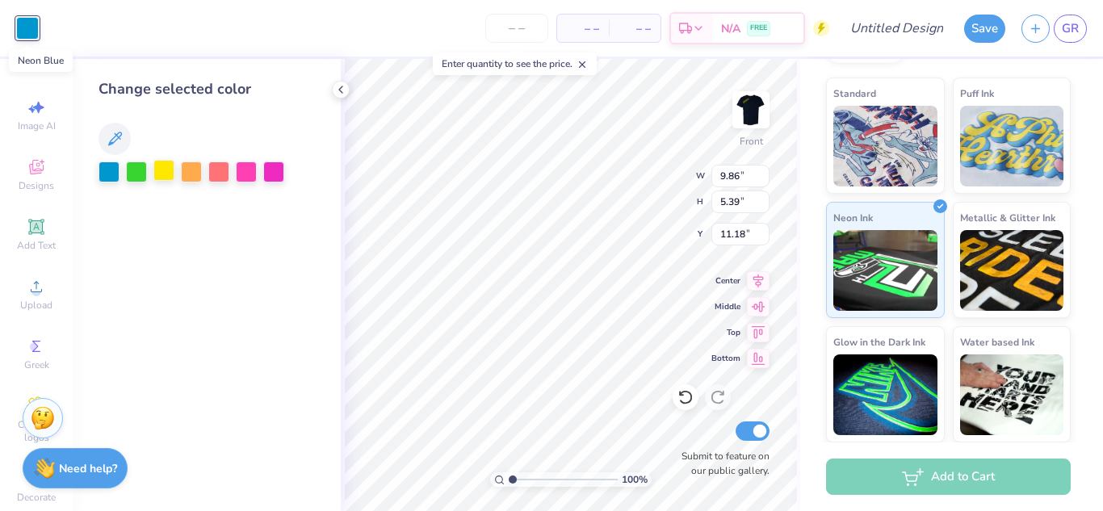
click at [164, 174] on div at bounding box center [163, 170] width 21 height 21
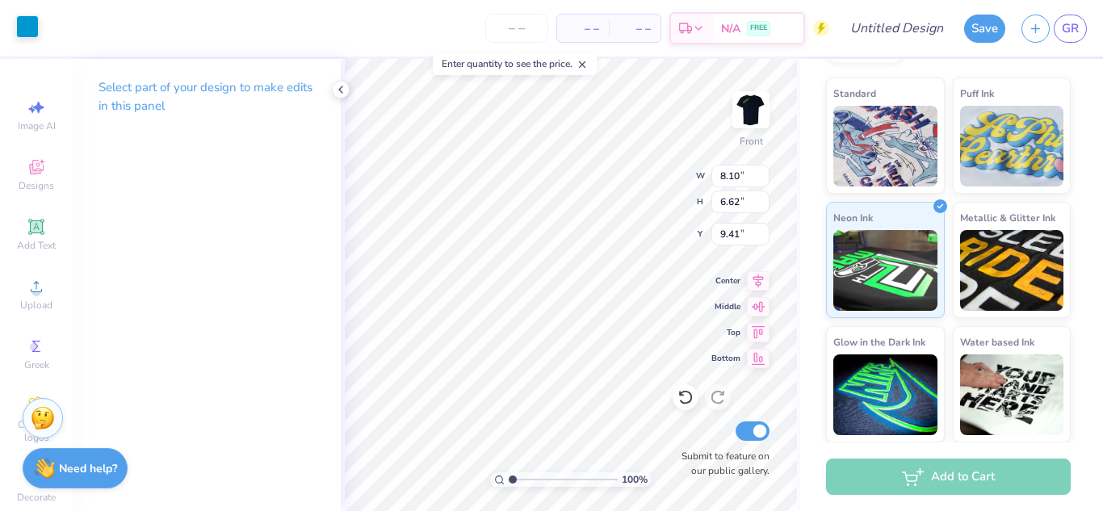
click at [19, 31] on div at bounding box center [27, 26] width 23 height 23
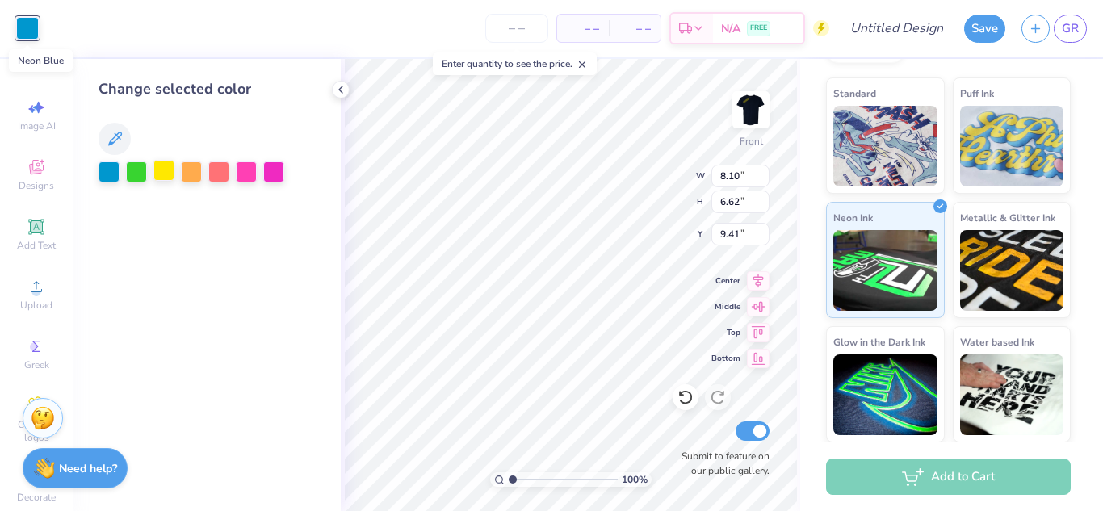
click at [165, 173] on div at bounding box center [163, 170] width 21 height 21
click at [116, 173] on div at bounding box center [108, 170] width 21 height 21
click at [170, 173] on div at bounding box center [163, 170] width 21 height 21
click at [143, 172] on div at bounding box center [136, 170] width 21 height 21
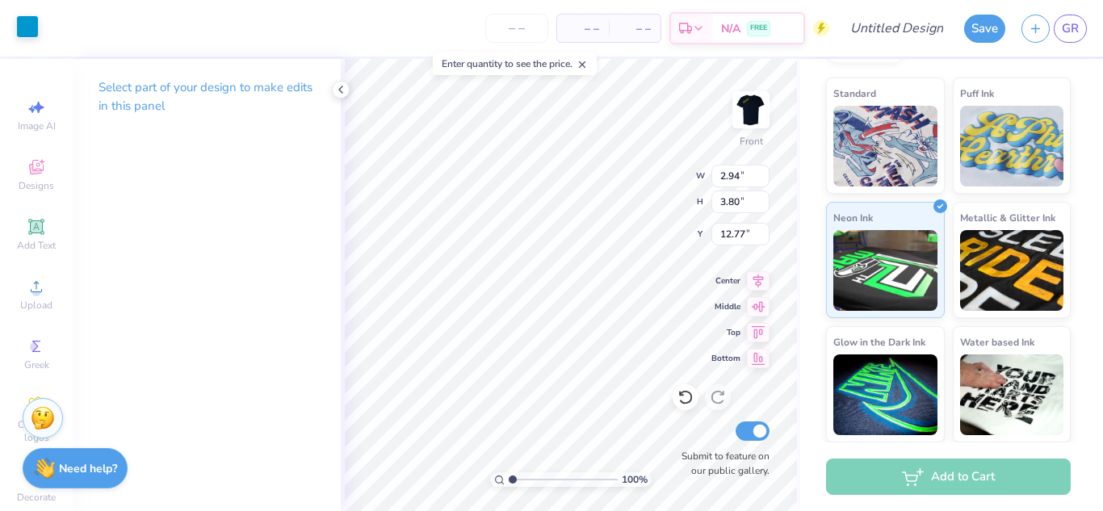
click at [35, 38] on div at bounding box center [27, 26] width 23 height 23
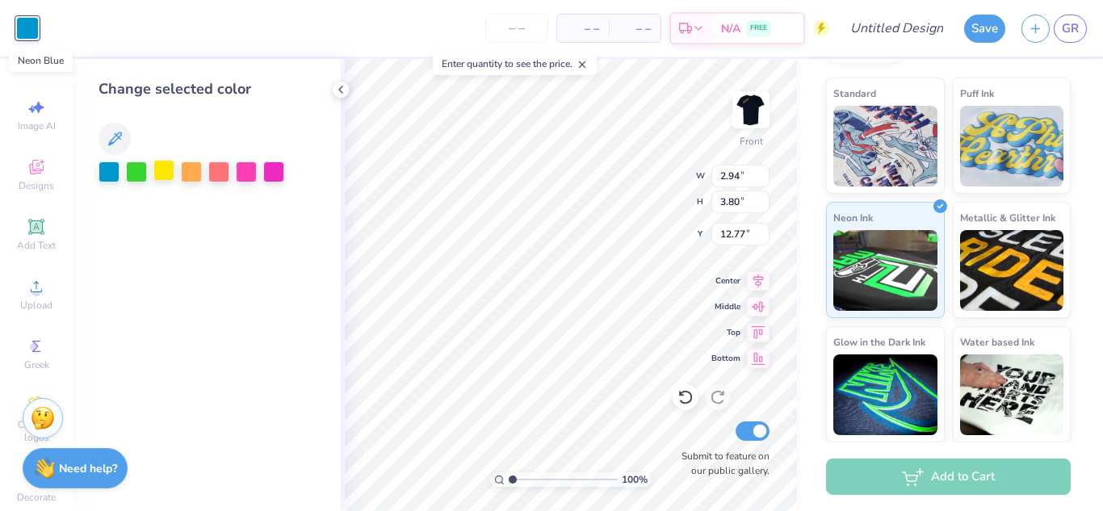
click at [164, 170] on div at bounding box center [163, 170] width 21 height 21
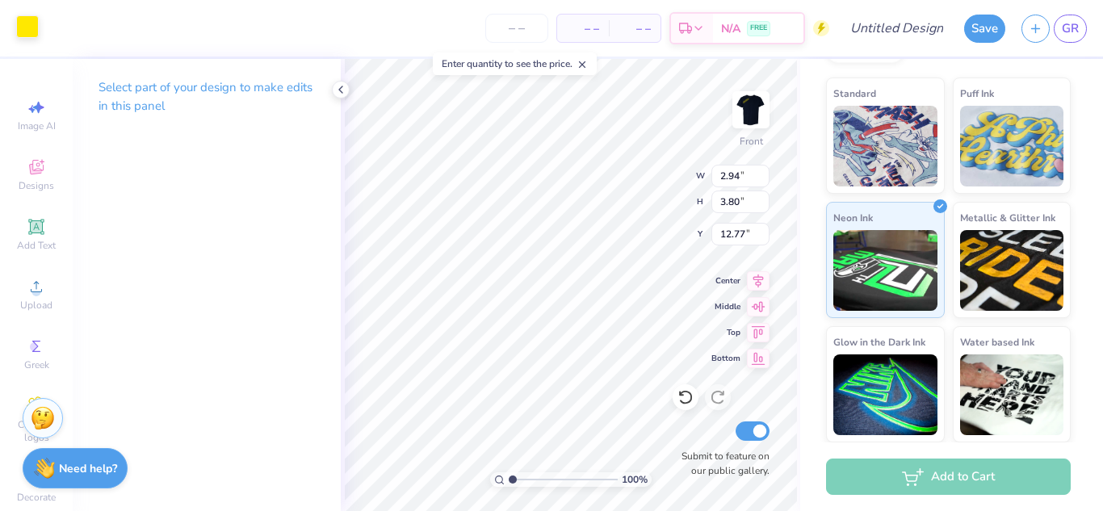
click at [35, 31] on div at bounding box center [27, 26] width 23 height 23
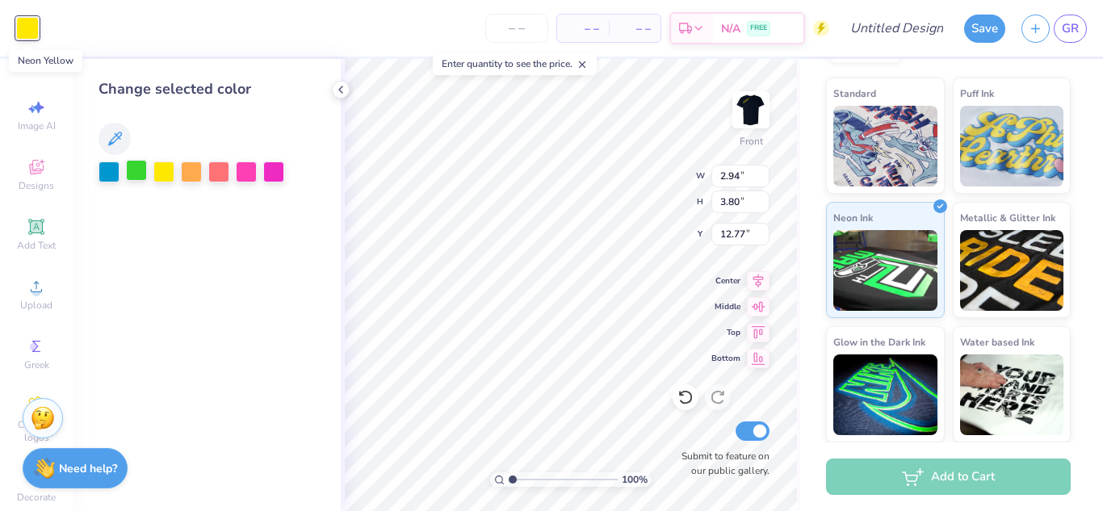
click at [140, 172] on div at bounding box center [136, 170] width 21 height 21
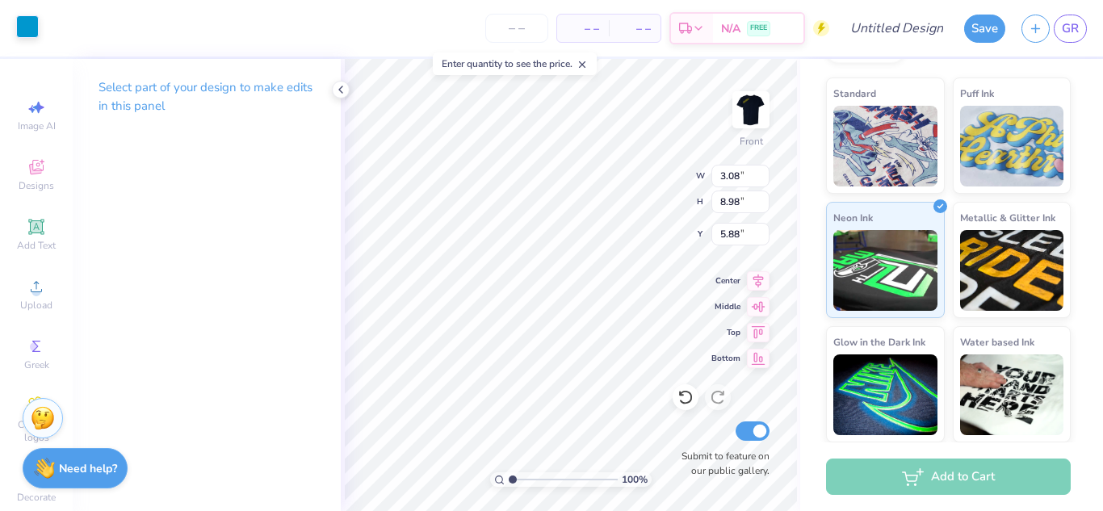
click at [33, 29] on div at bounding box center [27, 26] width 23 height 23
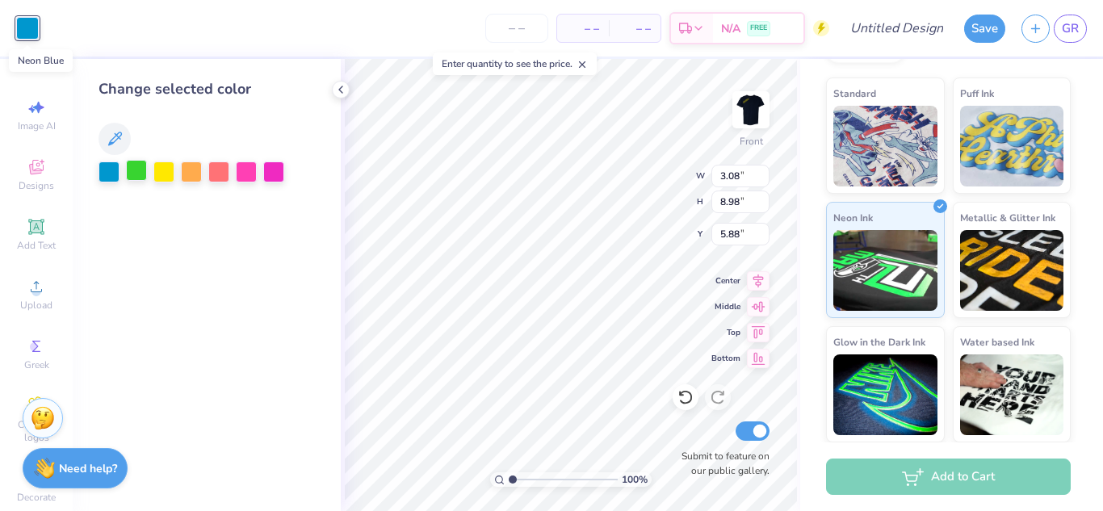
click at [136, 167] on div at bounding box center [136, 170] width 21 height 21
click at [165, 169] on div at bounding box center [163, 170] width 21 height 21
click at [100, 169] on div at bounding box center [108, 170] width 21 height 21
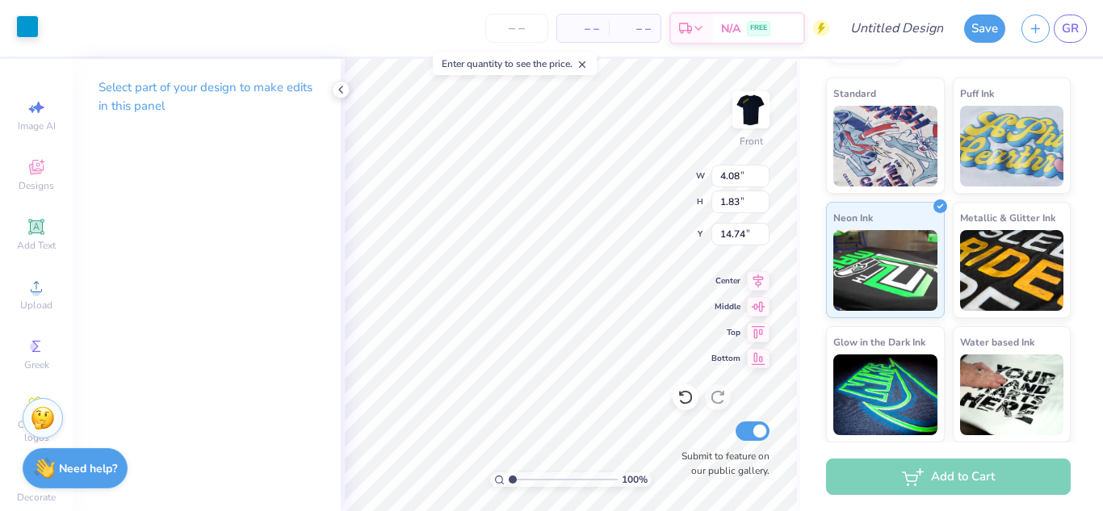
click at [32, 31] on div at bounding box center [27, 26] width 23 height 23
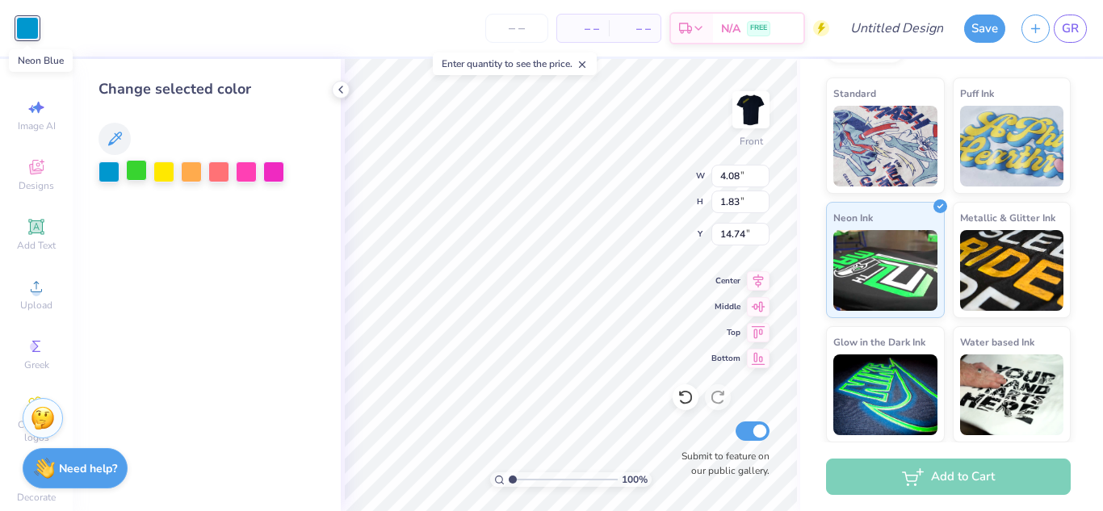
click at [139, 171] on div at bounding box center [136, 170] width 21 height 21
click at [163, 174] on div at bounding box center [163, 170] width 21 height 21
click at [136, 170] on div at bounding box center [136, 170] width 21 height 21
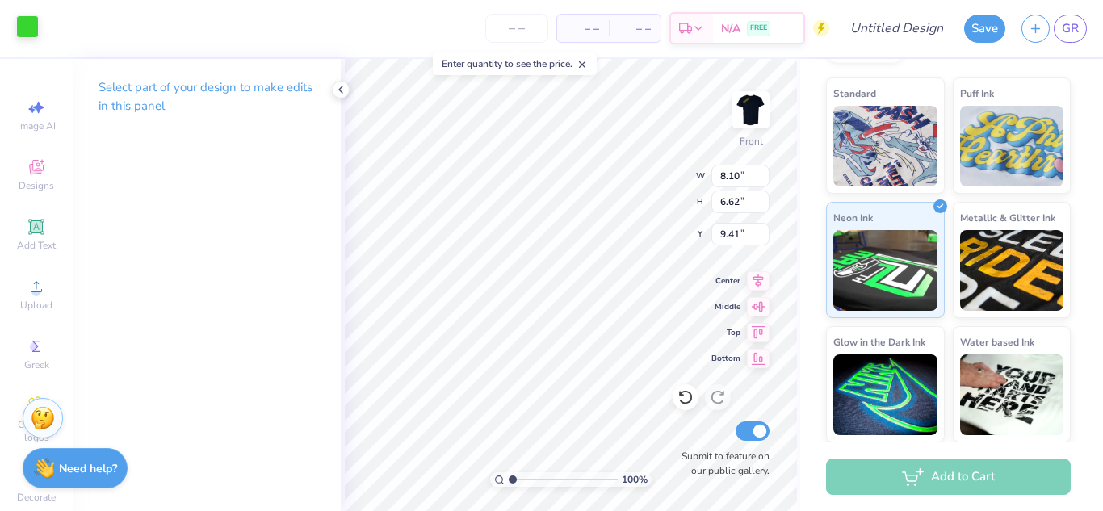
click at [26, 36] on div at bounding box center [27, 26] width 23 height 23
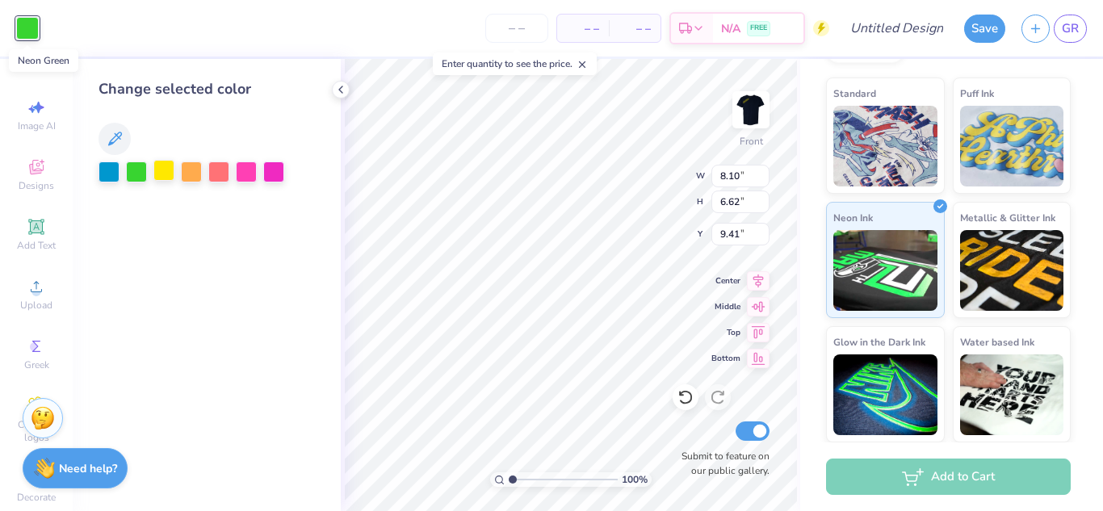
click at [160, 173] on div at bounding box center [163, 170] width 21 height 21
click at [112, 170] on div at bounding box center [108, 170] width 21 height 21
click at [132, 173] on div at bounding box center [136, 170] width 21 height 21
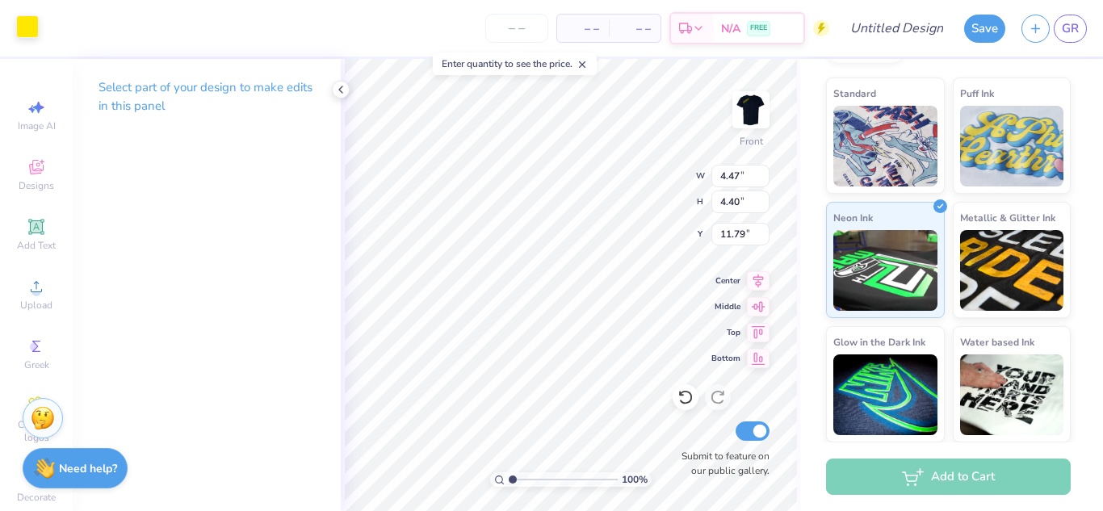
click at [35, 31] on div at bounding box center [27, 26] width 23 height 23
click at [25, 30] on div at bounding box center [27, 26] width 23 height 23
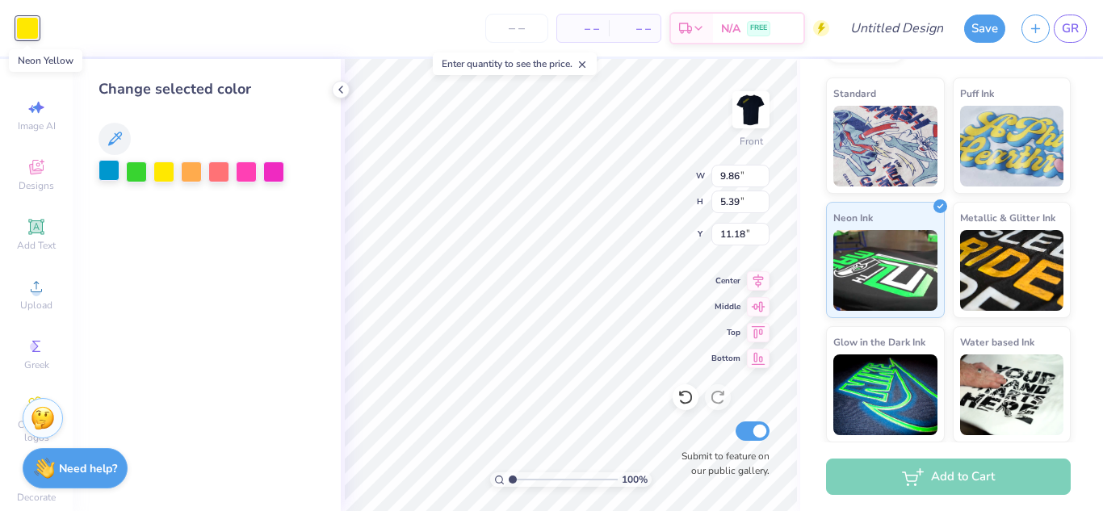
click at [116, 174] on div at bounding box center [108, 170] width 21 height 21
click at [170, 173] on div at bounding box center [163, 170] width 21 height 21
click at [114, 176] on div at bounding box center [108, 170] width 21 height 21
click at [134, 174] on div at bounding box center [136, 170] width 21 height 21
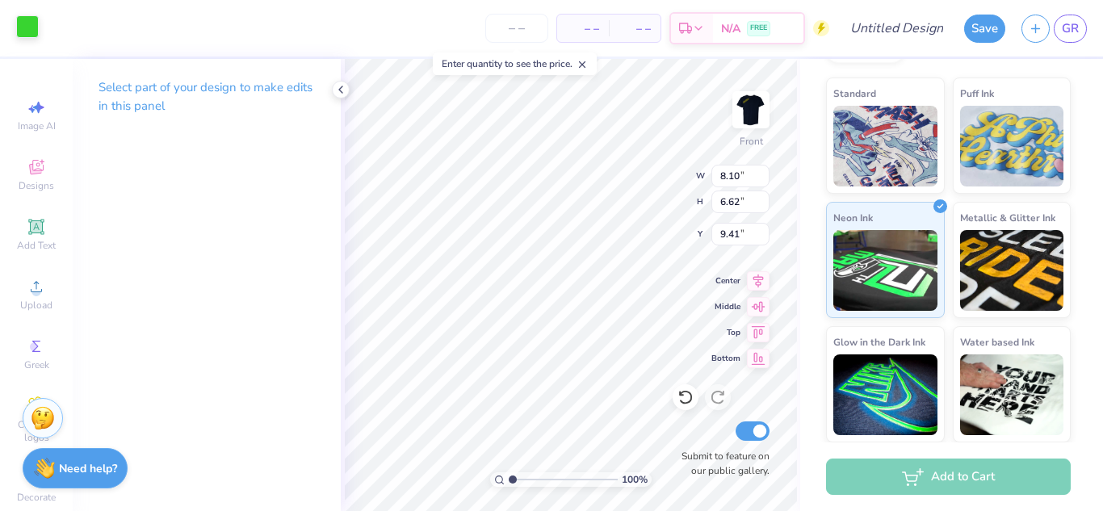
click at [32, 30] on div at bounding box center [27, 26] width 23 height 23
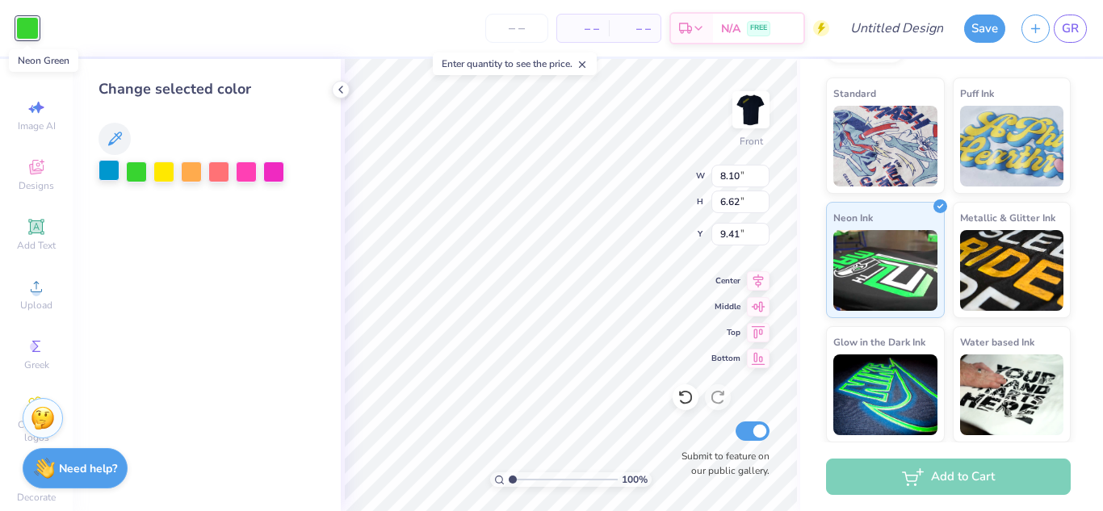
click at [115, 170] on div at bounding box center [108, 170] width 21 height 21
click at [136, 174] on div at bounding box center [136, 170] width 21 height 21
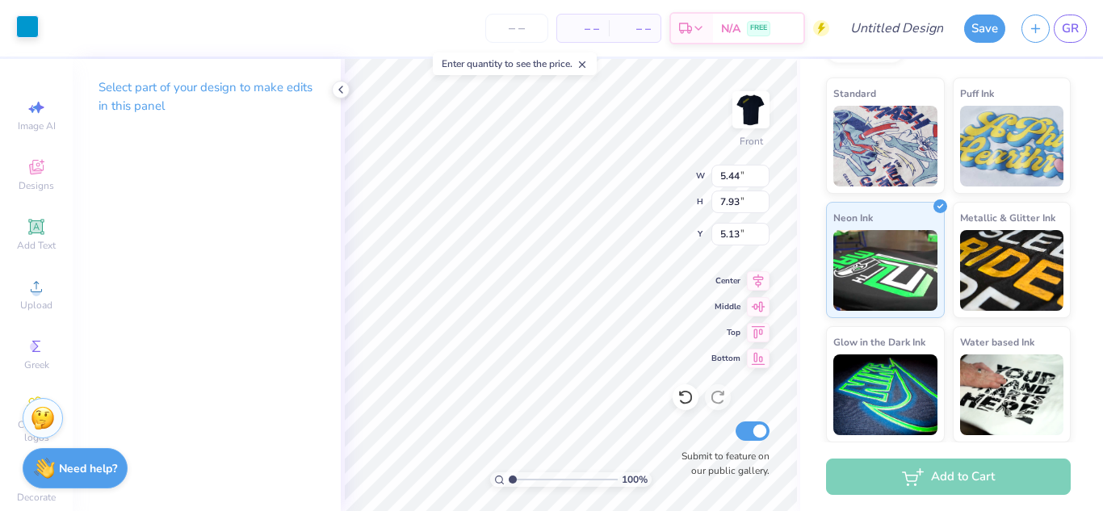
click at [28, 38] on div at bounding box center [27, 26] width 23 height 23
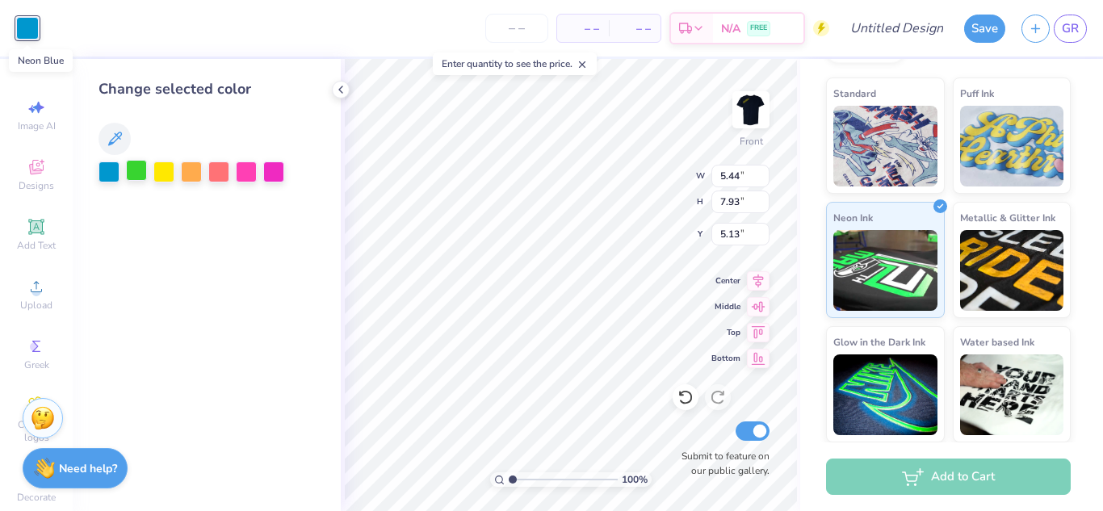
click at [135, 170] on div at bounding box center [136, 170] width 21 height 21
click at [116, 174] on div at bounding box center [108, 170] width 21 height 21
click at [162, 171] on div at bounding box center [163, 170] width 21 height 21
click at [108, 170] on div at bounding box center [108, 170] width 21 height 21
click at [192, 173] on div at bounding box center [191, 170] width 21 height 21
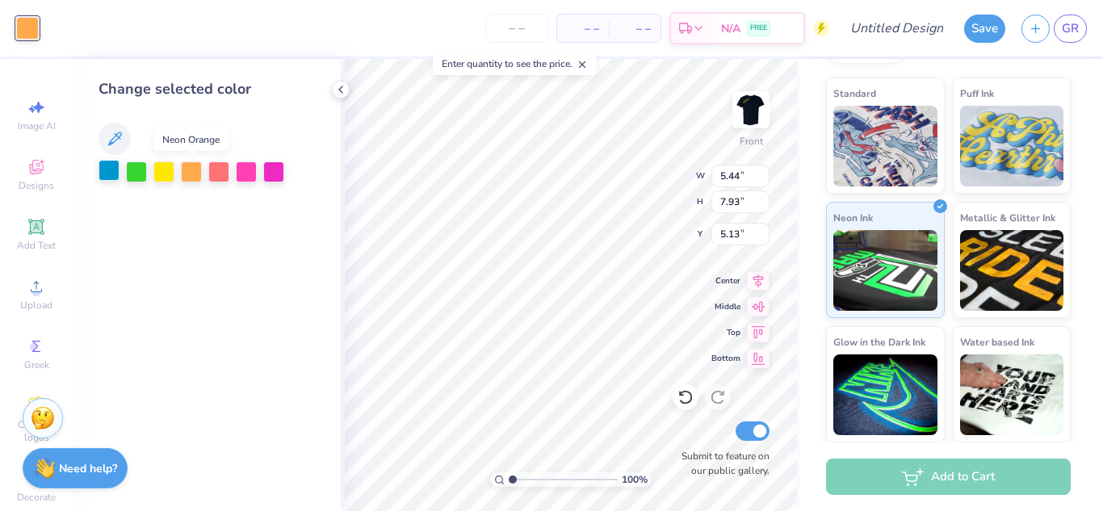
click at [116, 177] on div at bounding box center [108, 170] width 21 height 21
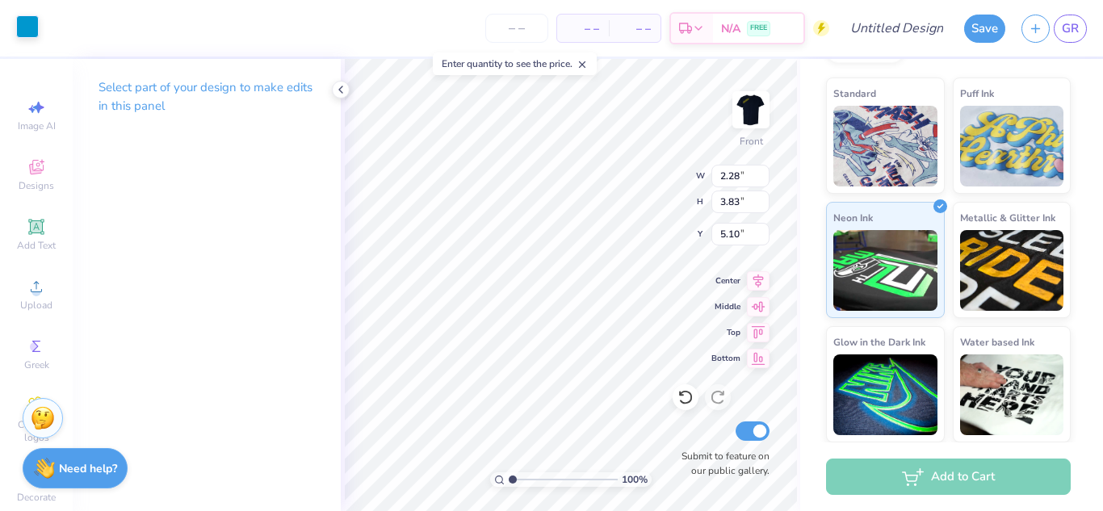
click at [31, 31] on div at bounding box center [27, 26] width 23 height 23
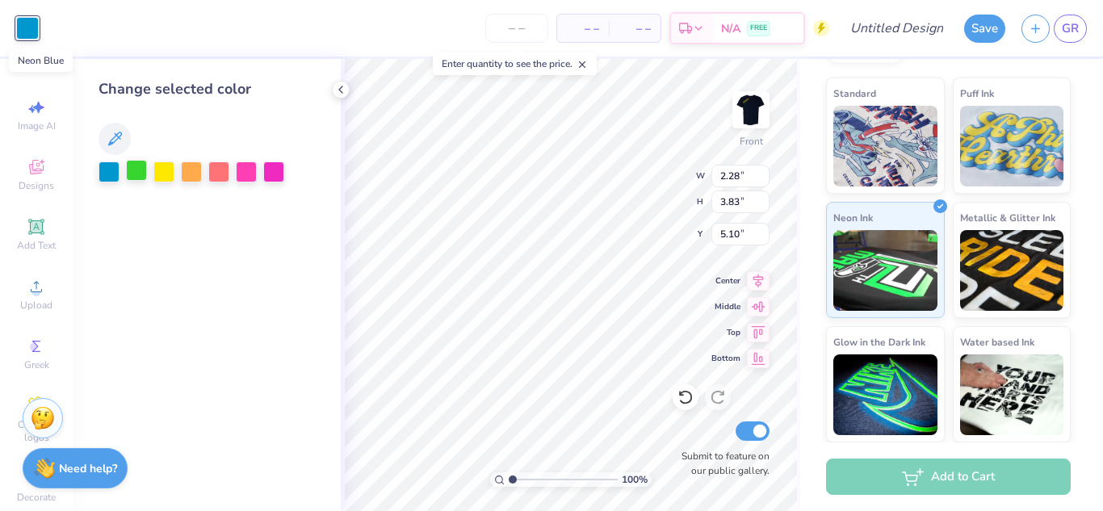
click at [139, 174] on div at bounding box center [136, 170] width 21 height 21
click at [108, 174] on div at bounding box center [108, 170] width 21 height 21
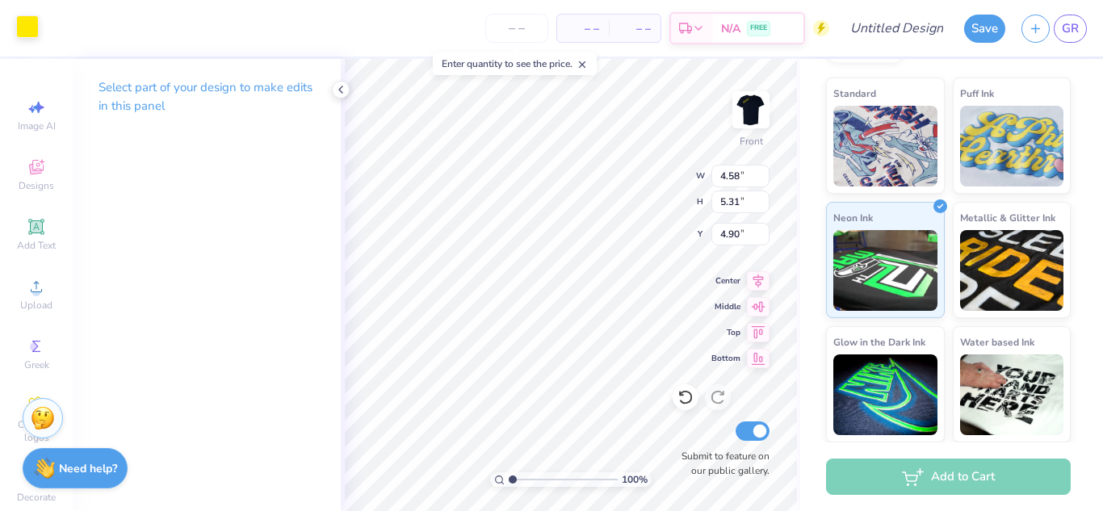
click at [38, 36] on div at bounding box center [27, 26] width 23 height 23
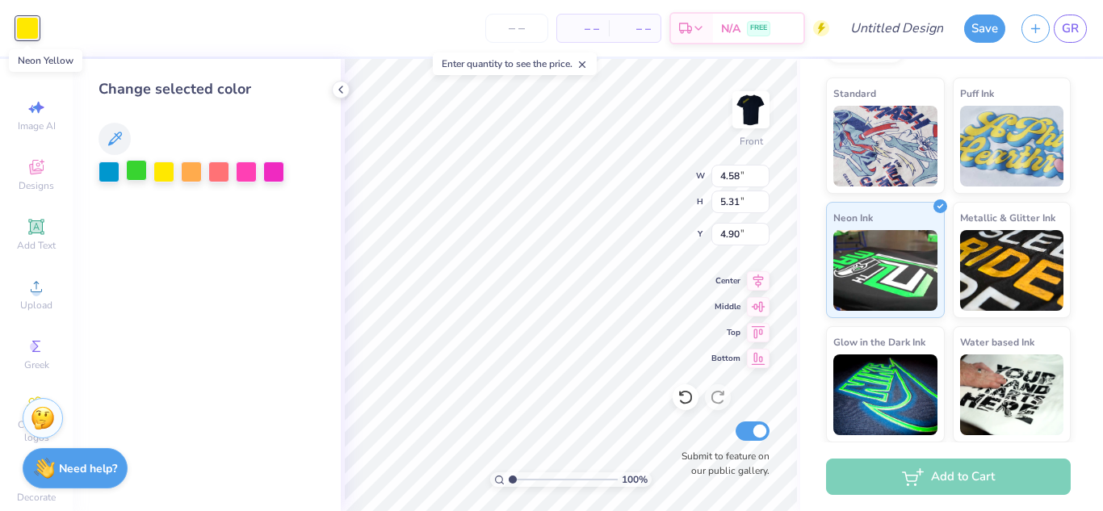
click at [138, 178] on div at bounding box center [136, 170] width 21 height 21
click at [110, 173] on div at bounding box center [108, 170] width 21 height 21
click at [137, 171] on div at bounding box center [136, 170] width 21 height 21
click at [170, 174] on div at bounding box center [163, 170] width 21 height 21
click at [136, 169] on div at bounding box center [136, 170] width 21 height 21
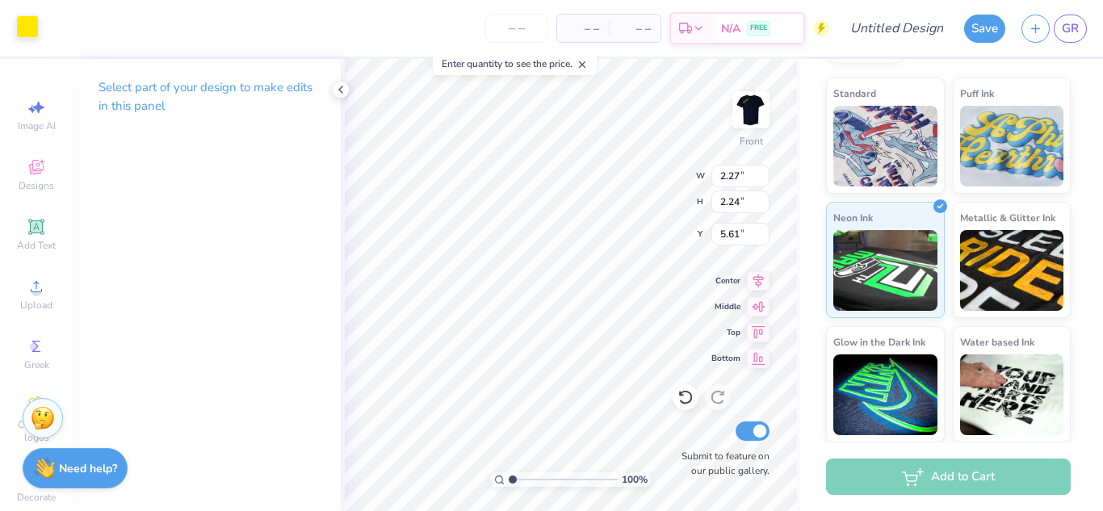
click at [27, 36] on div at bounding box center [27, 26] width 23 height 23
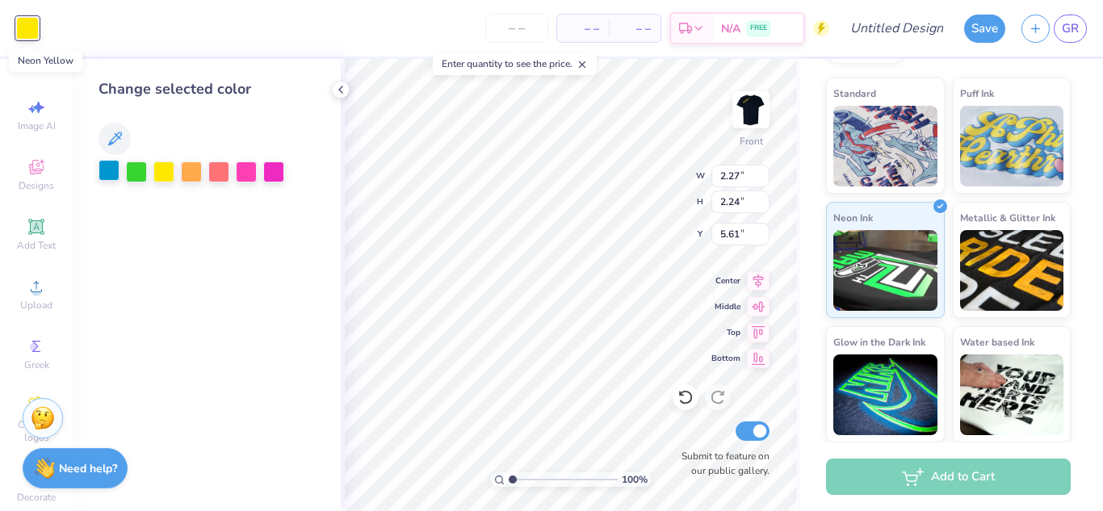
click at [116, 176] on div at bounding box center [108, 170] width 21 height 21
click at [135, 173] on div at bounding box center [136, 170] width 21 height 21
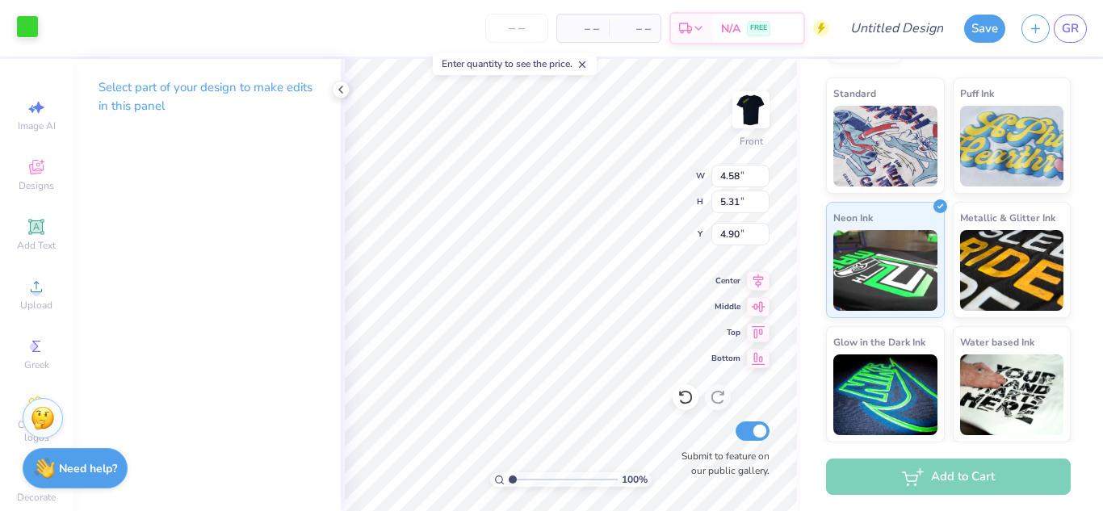
click at [28, 34] on div at bounding box center [27, 26] width 23 height 23
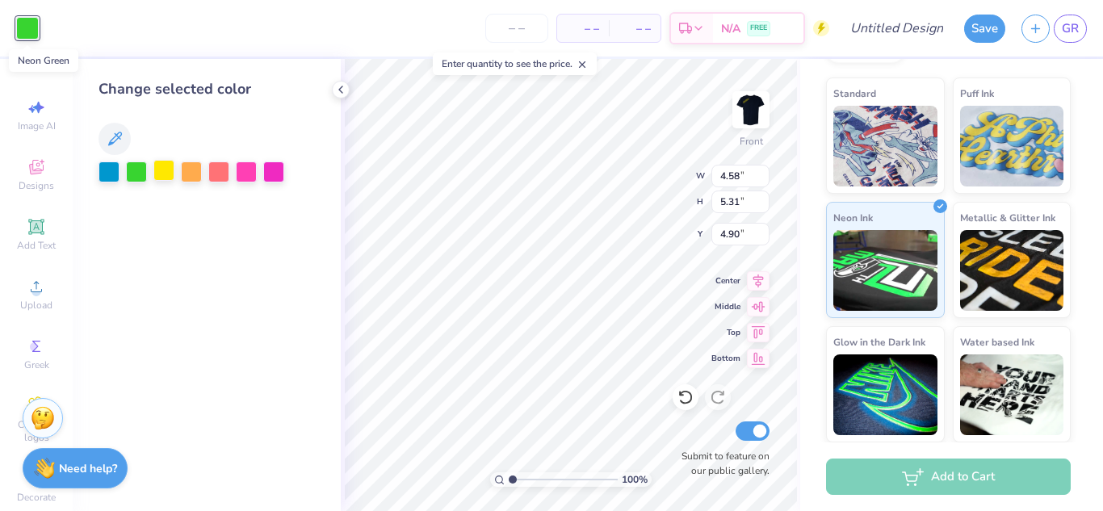
click at [165, 175] on div at bounding box center [163, 170] width 21 height 21
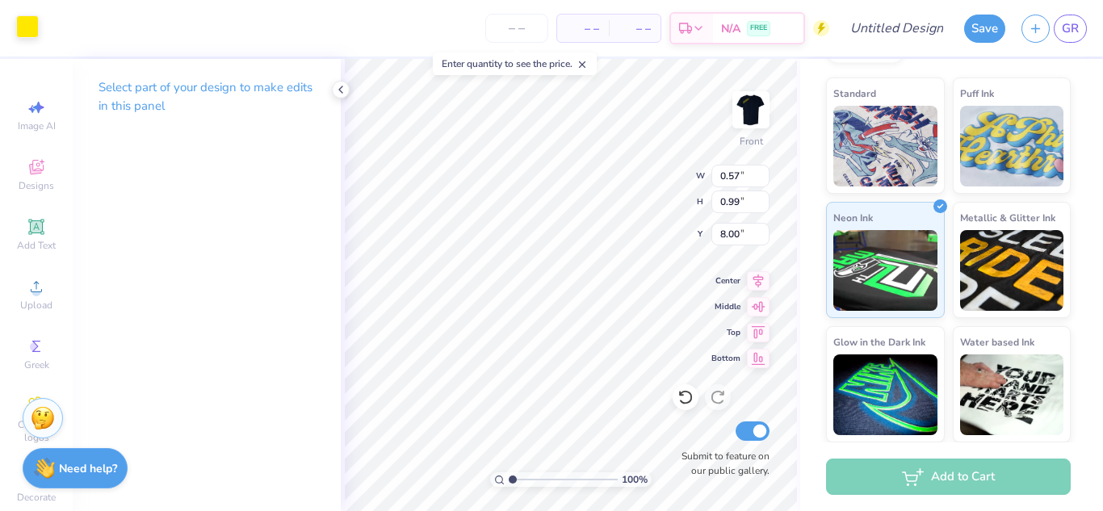
click at [27, 33] on div at bounding box center [27, 26] width 23 height 23
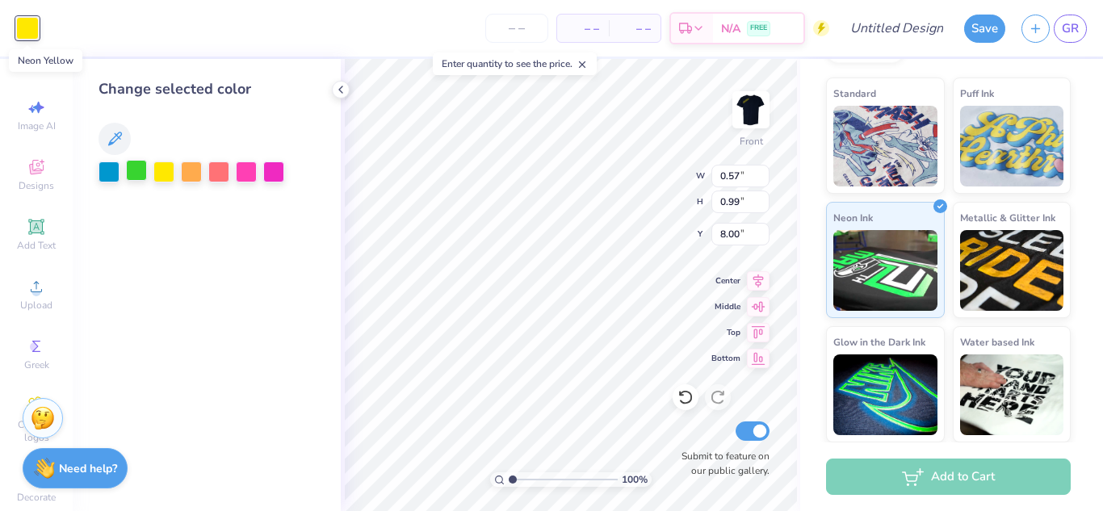
click at [136, 176] on div at bounding box center [136, 170] width 21 height 21
click at [112, 178] on div at bounding box center [108, 170] width 21 height 21
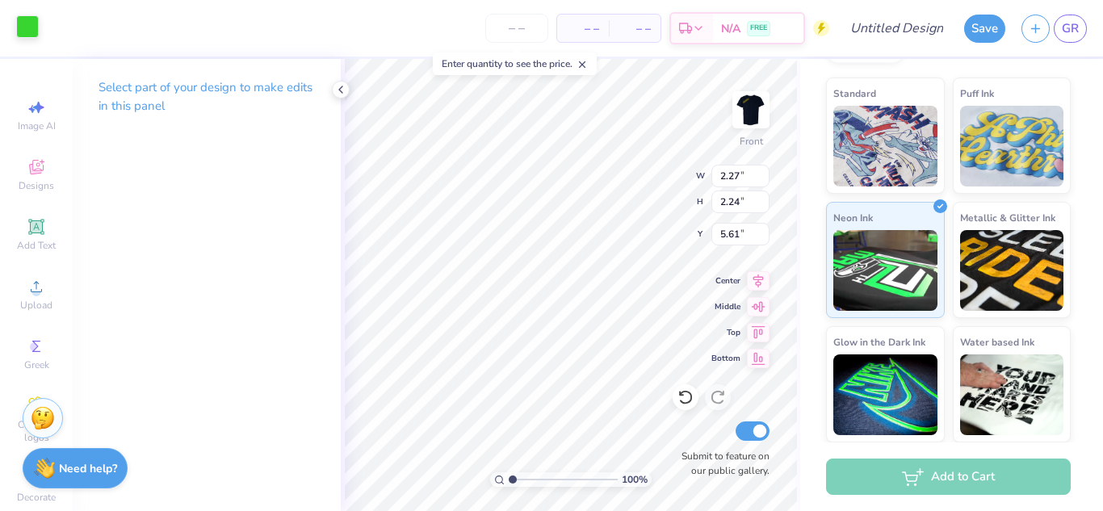
click at [27, 36] on div at bounding box center [27, 26] width 23 height 23
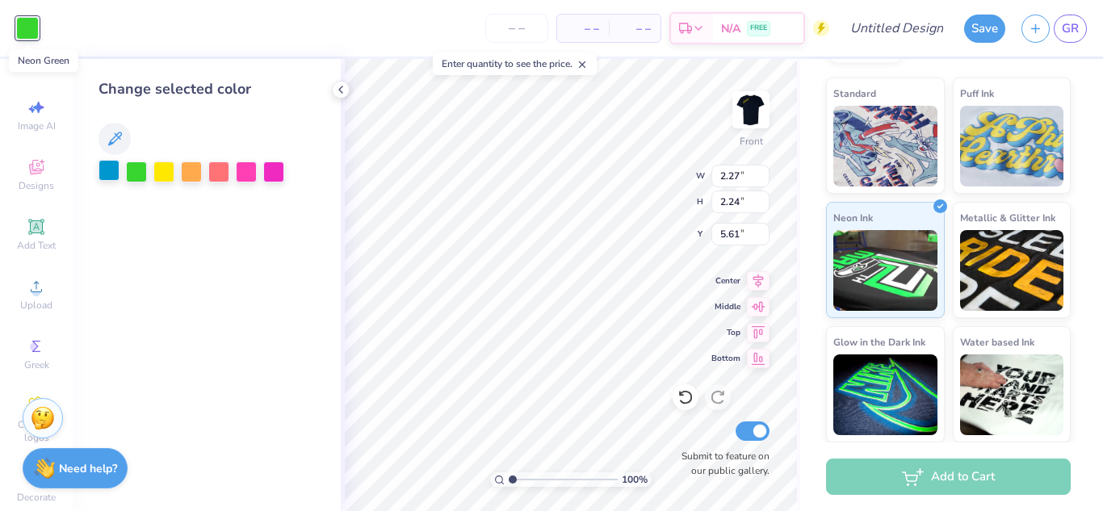
click at [112, 167] on div at bounding box center [108, 170] width 21 height 21
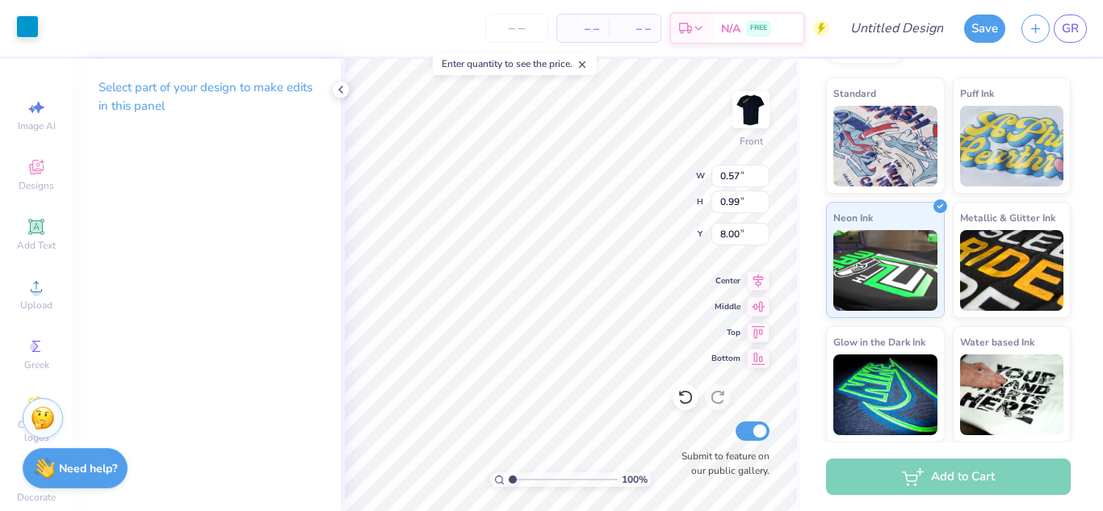
click at [37, 36] on div at bounding box center [27, 26] width 23 height 23
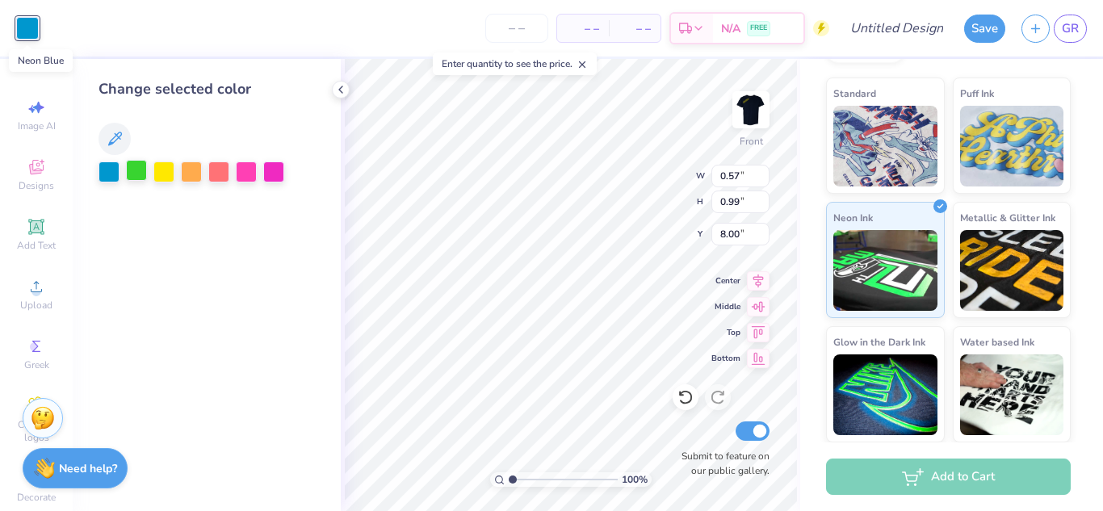
click at [136, 178] on div at bounding box center [136, 170] width 21 height 21
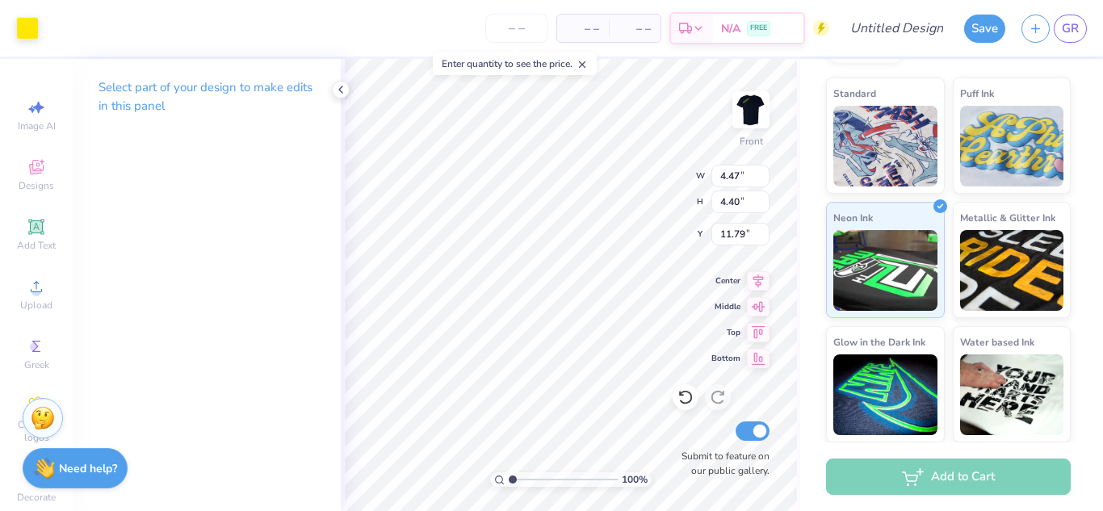
click at [585, 61] on icon at bounding box center [581, 64] width 11 height 11
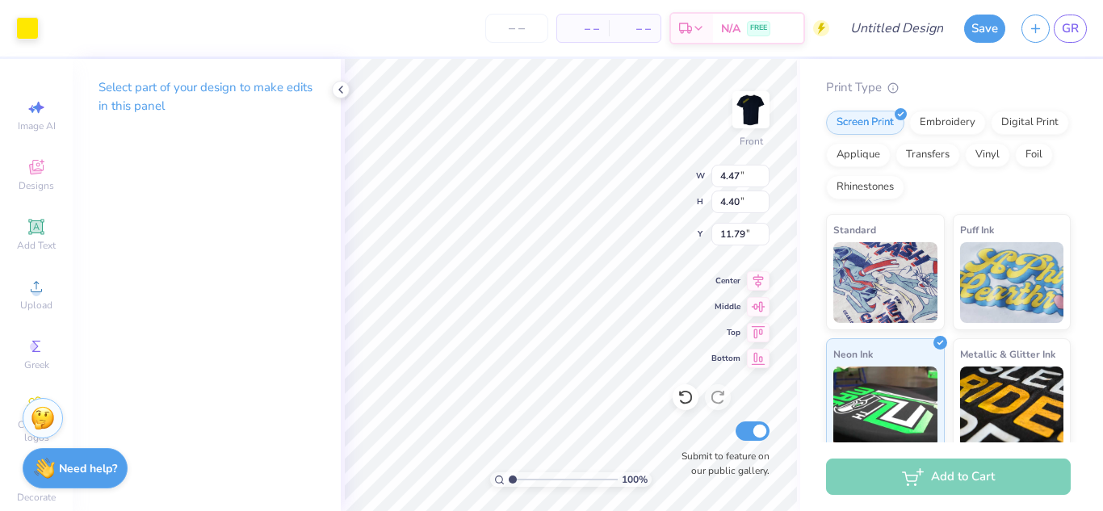
scroll to position [325, 0]
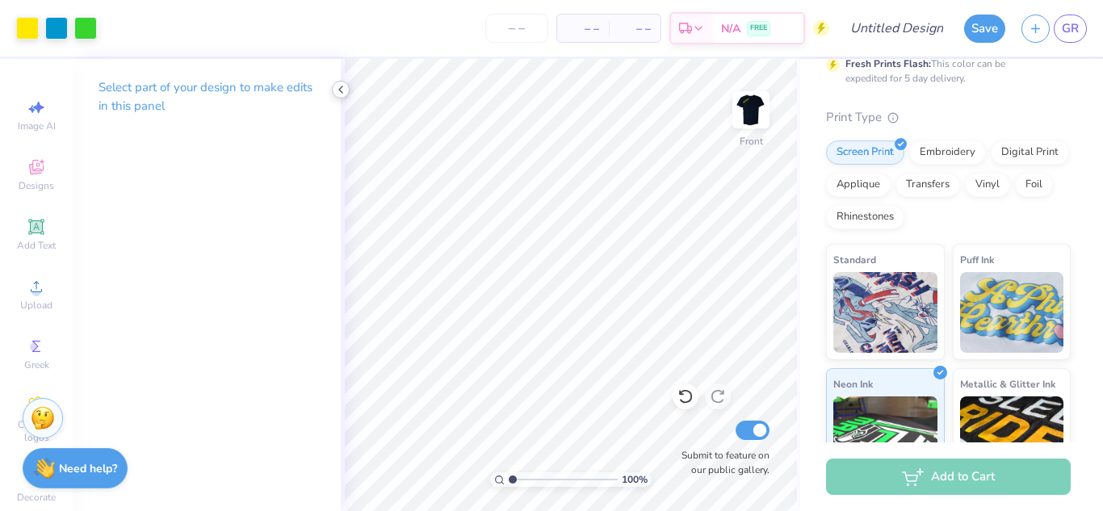
click at [345, 95] on icon at bounding box center [340, 89] width 13 height 13
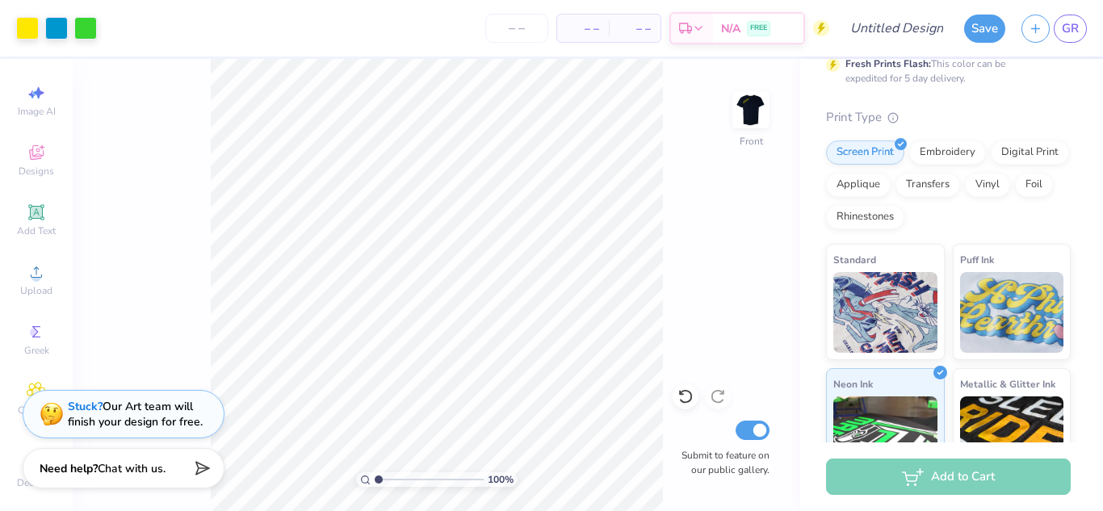
scroll to position [0, 0]
click at [25, 120] on span "Image AI" at bounding box center [37, 125] width 38 height 13
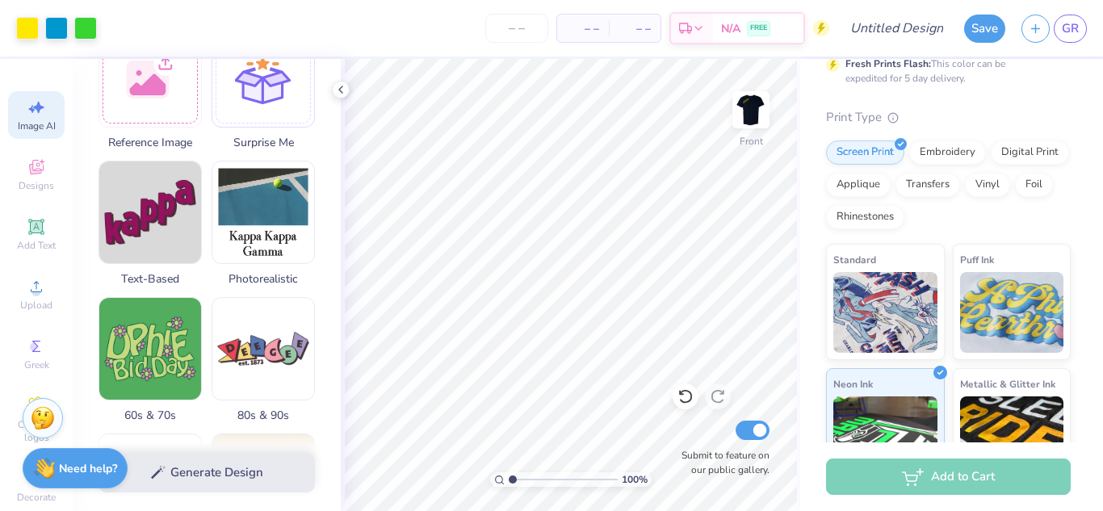
scroll to position [279, 0]
click at [341, 90] on icon at bounding box center [340, 89] width 13 height 13
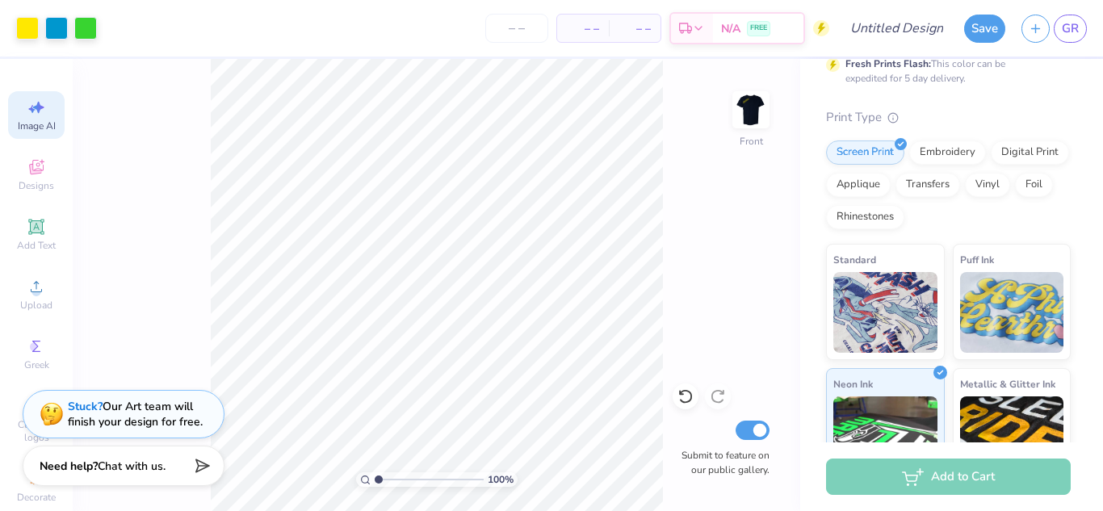
click at [86, 471] on strong "Need help?" at bounding box center [69, 466] width 58 height 15
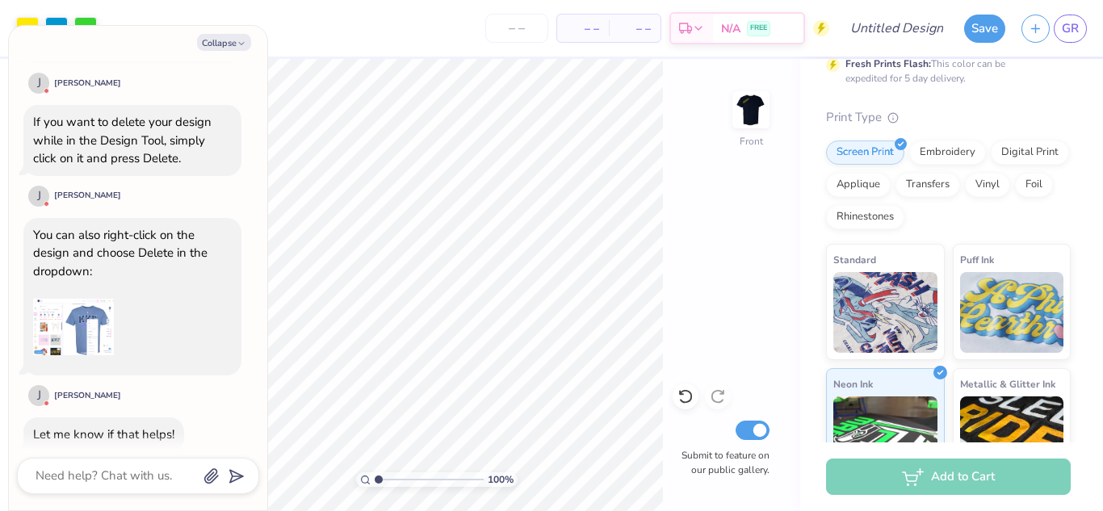
scroll to position [375, 0]
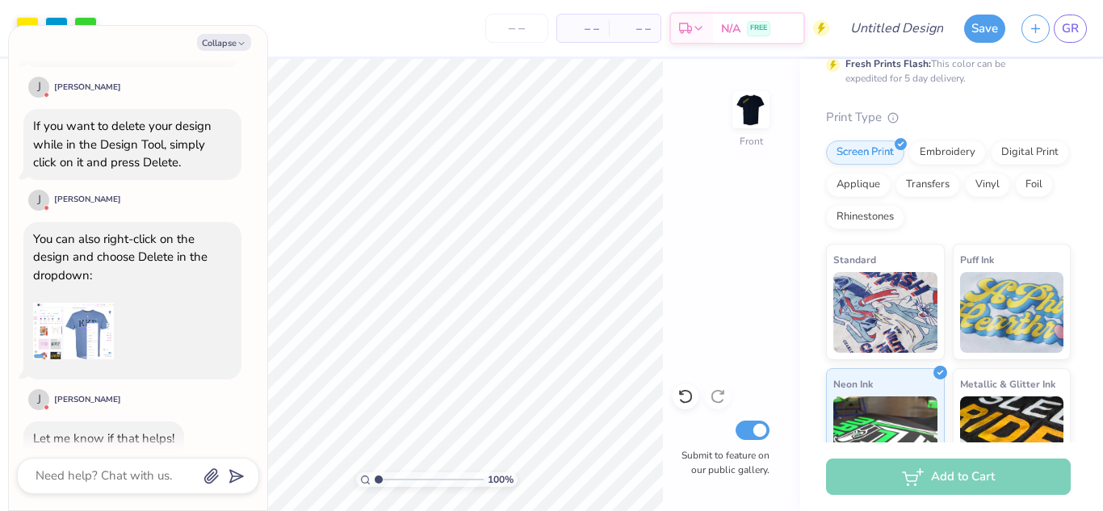
click at [67, 318] on img at bounding box center [73, 331] width 81 height 81
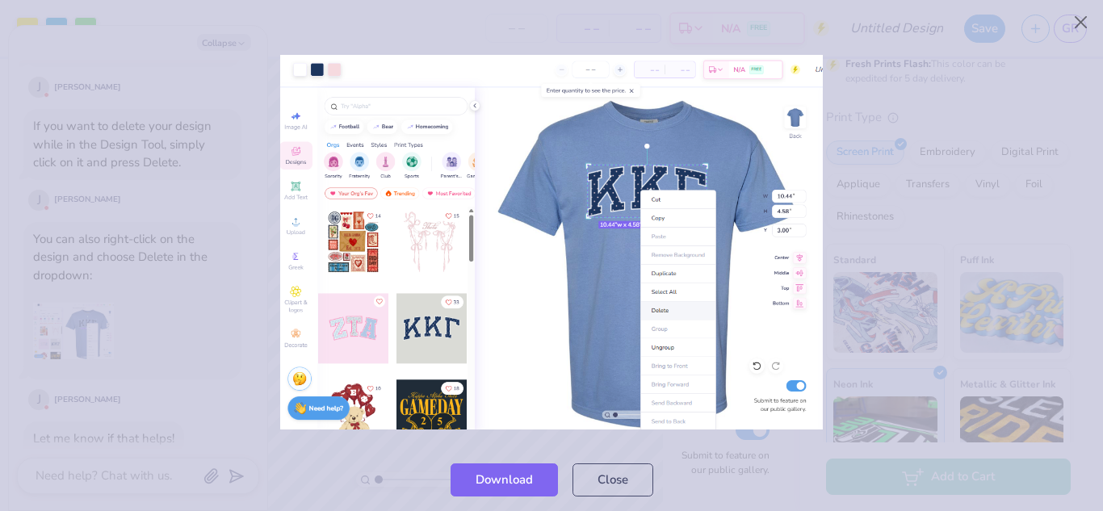
click at [723, 466] on div "Download Close" at bounding box center [551, 479] width 1103 height 63
click at [614, 17] on div at bounding box center [551, 18] width 1103 height 36
click at [230, 263] on div at bounding box center [551, 242] width 1103 height 412
click at [630, 486] on button "Close" at bounding box center [612, 475] width 81 height 33
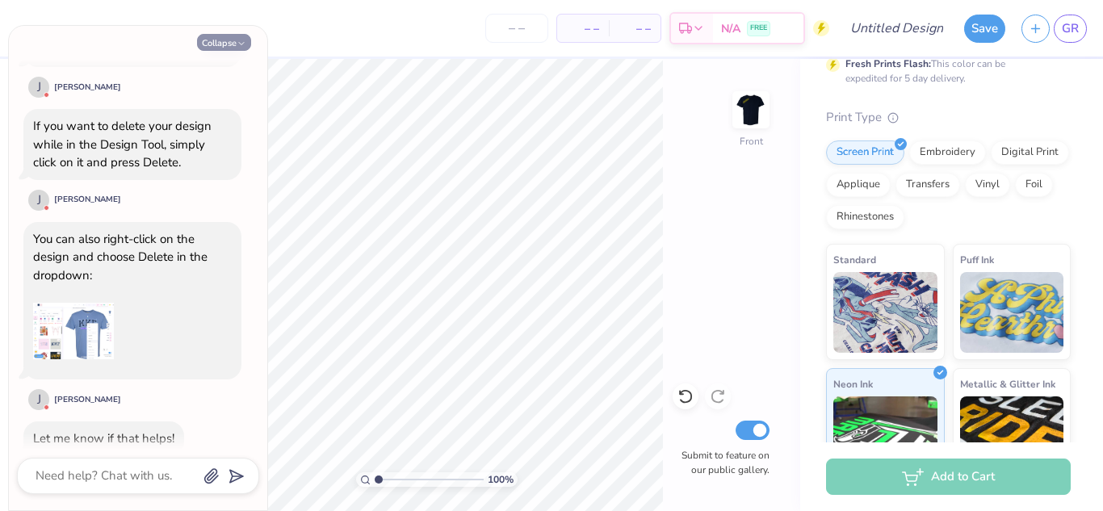
click at [235, 39] on button "Collapse" at bounding box center [224, 42] width 54 height 17
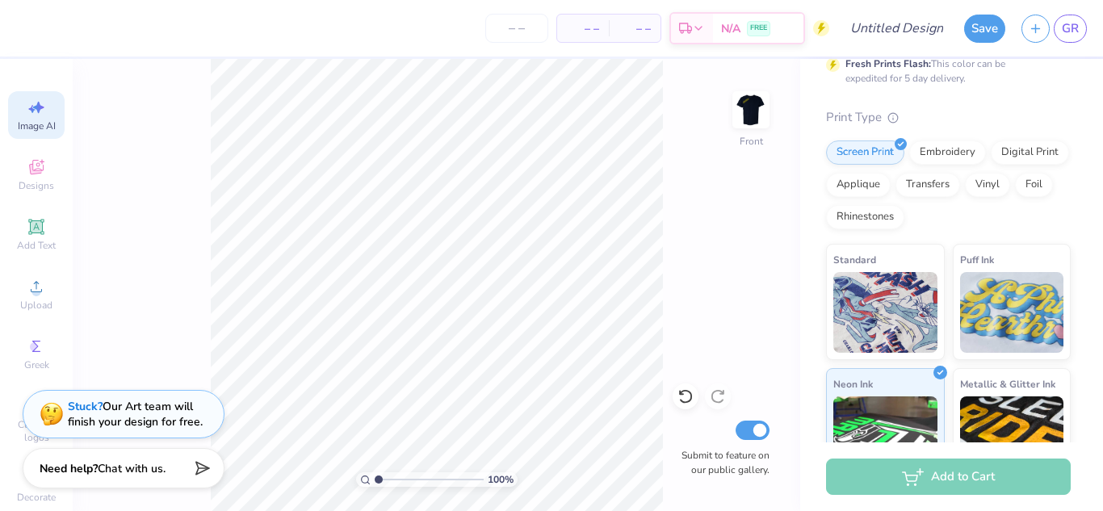
click at [44, 121] on span "Image AI" at bounding box center [37, 125] width 38 height 13
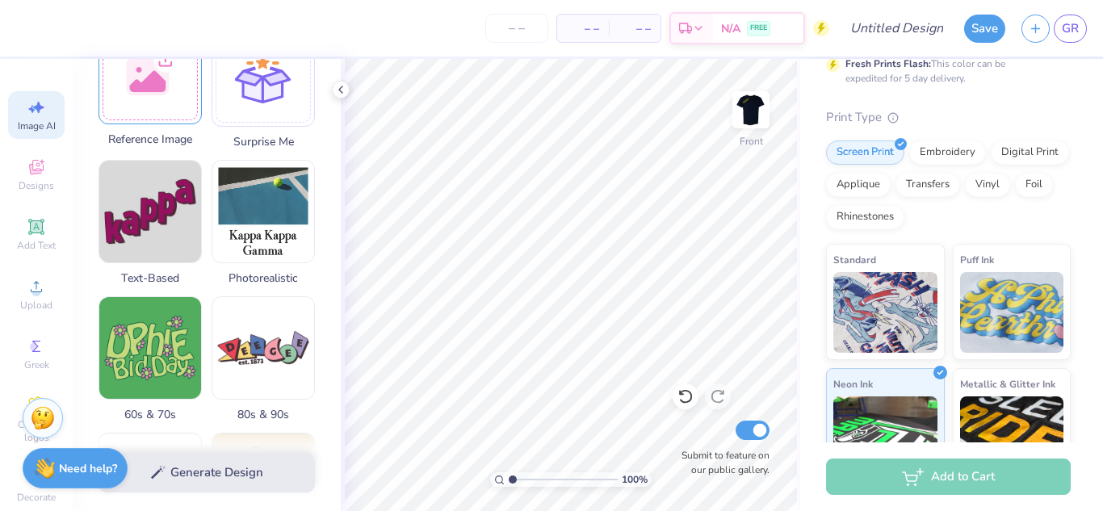
click at [151, 107] on div at bounding box center [149, 72] width 103 height 103
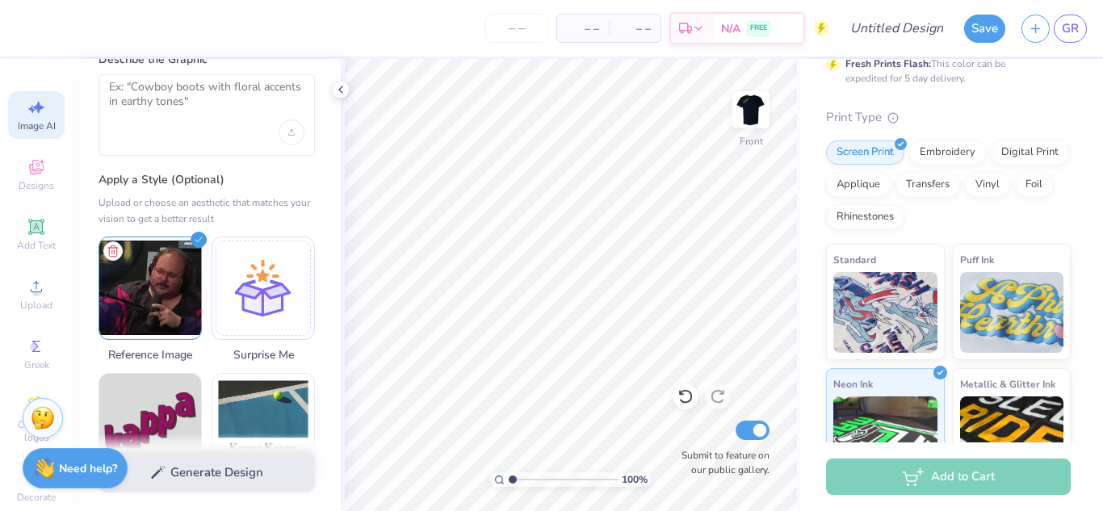
scroll to position [0, 0]
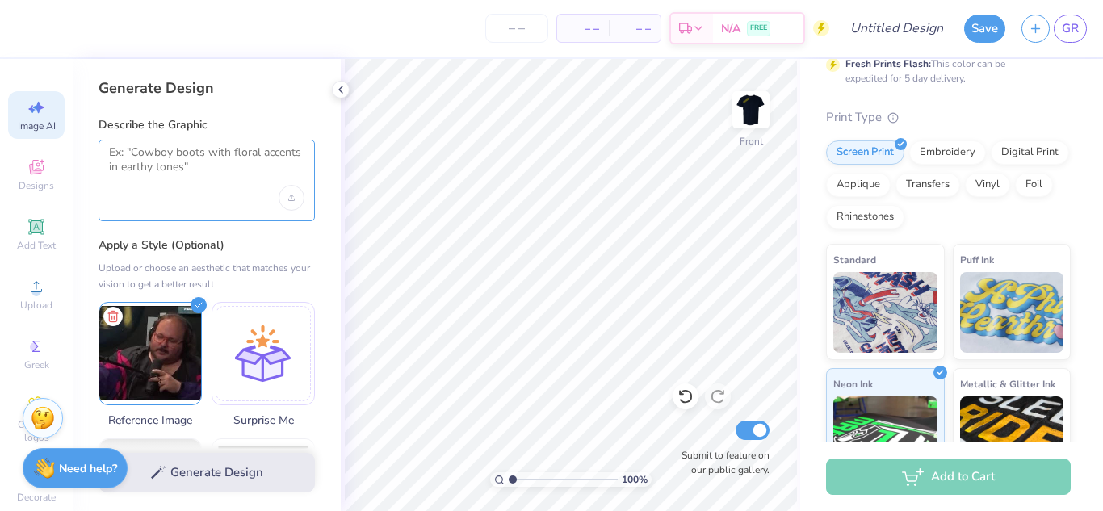
click at [136, 158] on textarea at bounding box center [206, 165] width 195 height 40
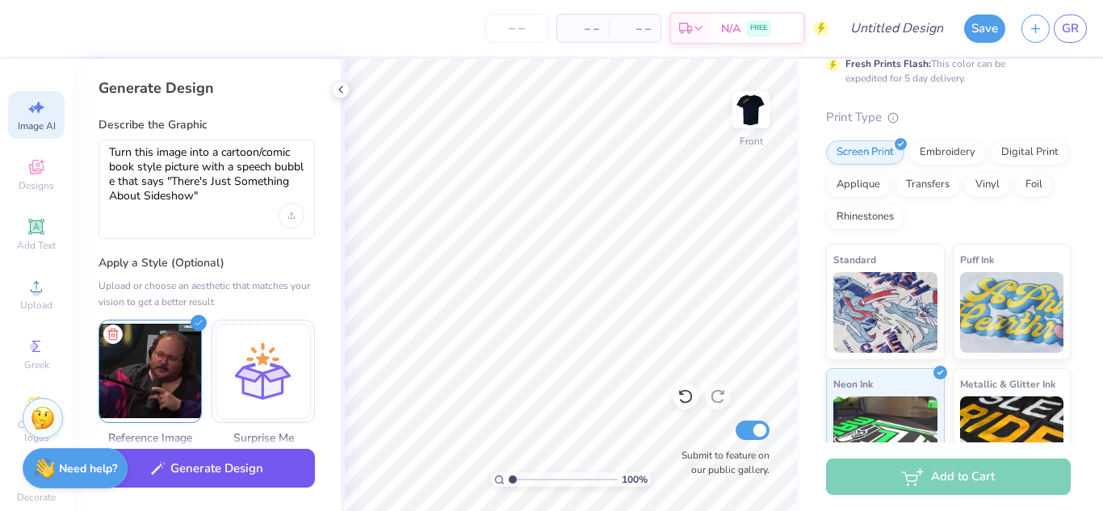
click at [234, 463] on button "Generate Design" at bounding box center [206, 469] width 216 height 40
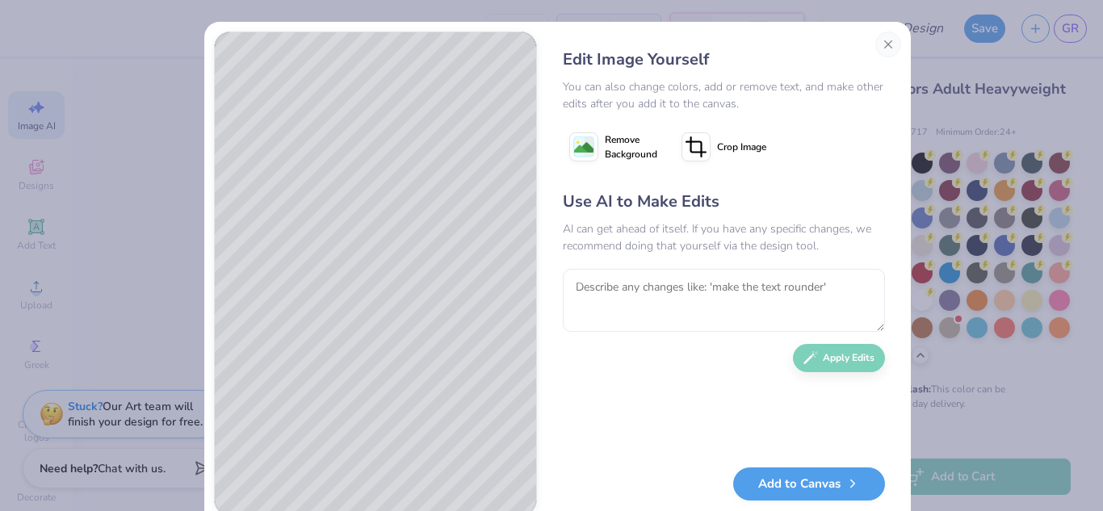
scroll to position [325, 0]
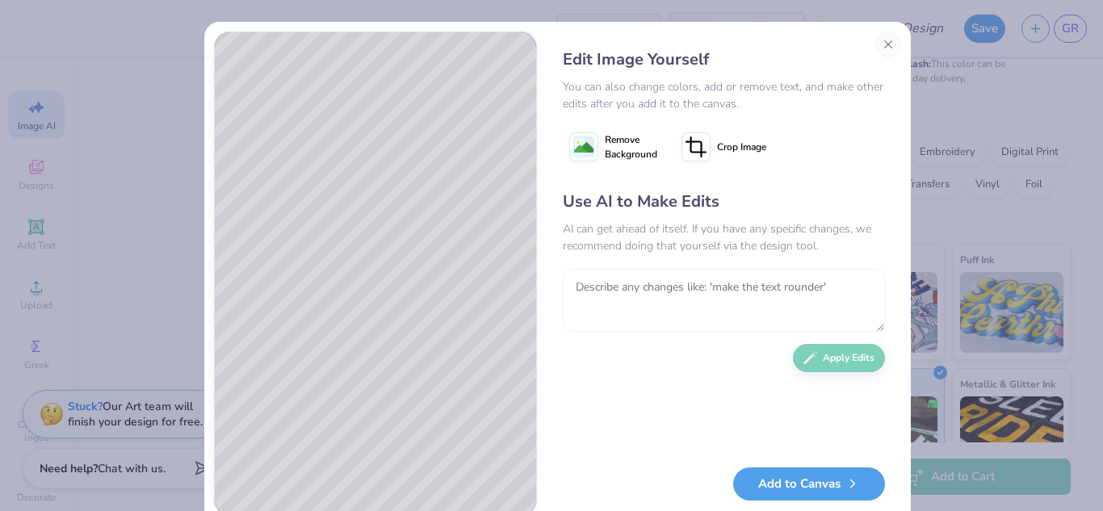
click at [688, 292] on textarea at bounding box center [724, 300] width 322 height 63
type textarea "Use blue and yellow colors"
click at [828, 354] on button "Apply Edits" at bounding box center [839, 354] width 92 height 28
click at [731, 295] on textarea "Use blue and yellow colors" at bounding box center [724, 300] width 322 height 63
type textarea "h"
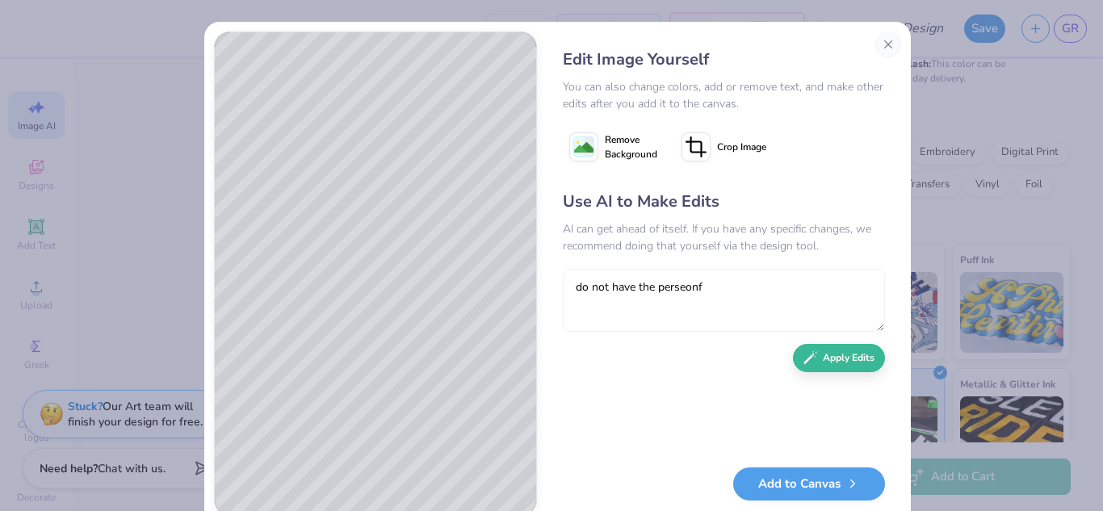
type textarea "do not have the perseonf"
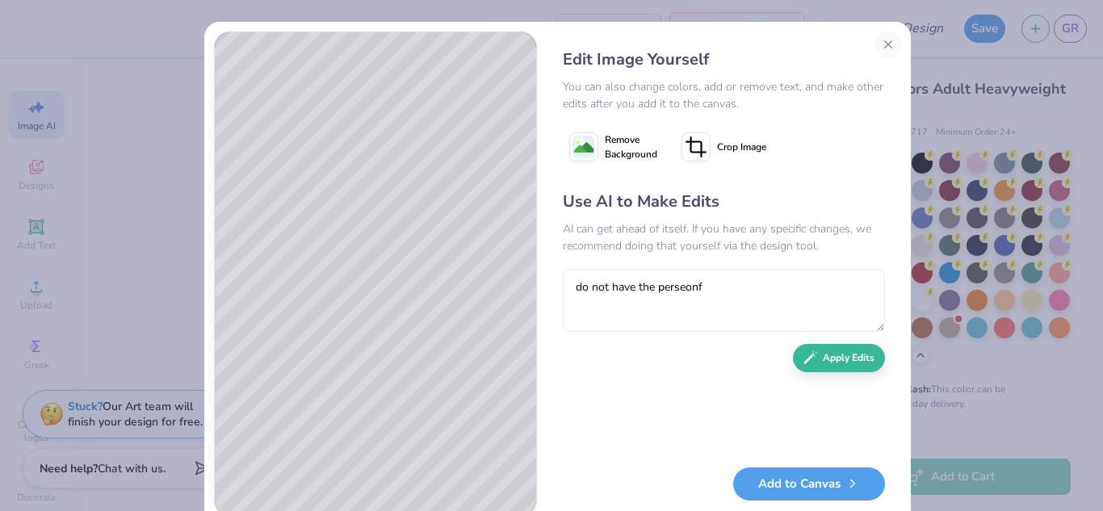
scroll to position [325, 0]
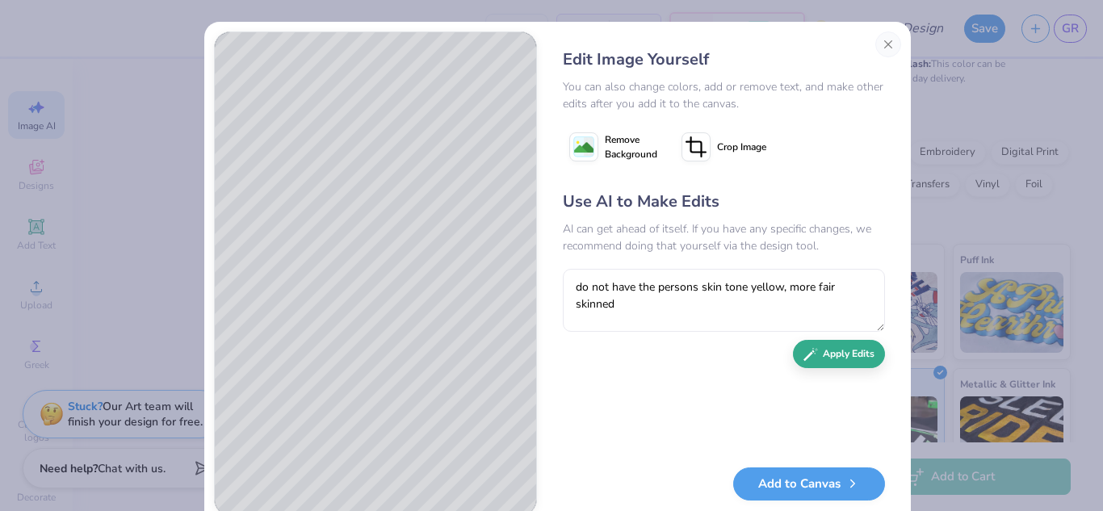
type textarea "do not have the persons skin tone yellow, more fair skinned"
click at [813, 346] on button "Apply Edits" at bounding box center [839, 354] width 92 height 28
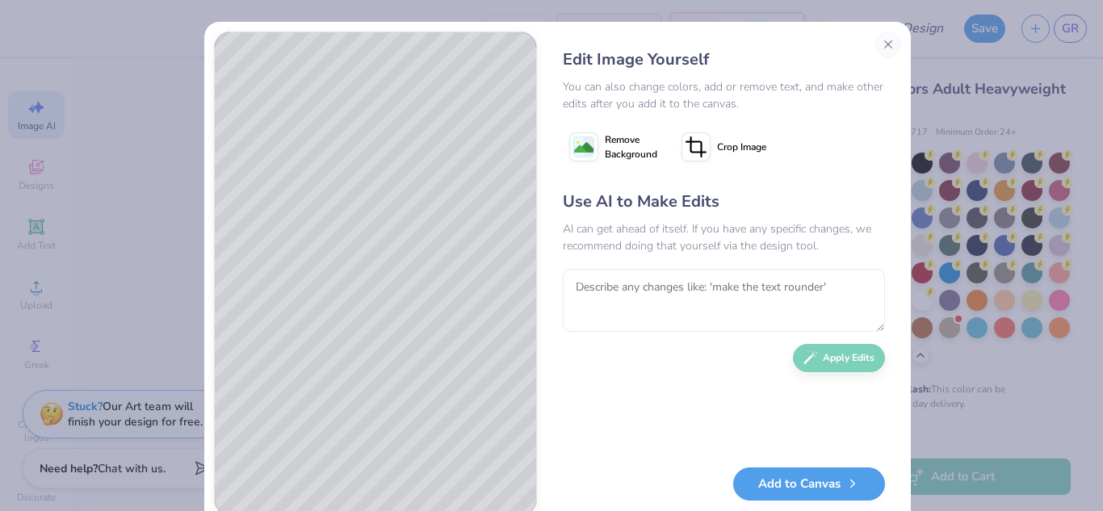
scroll to position [325, 0]
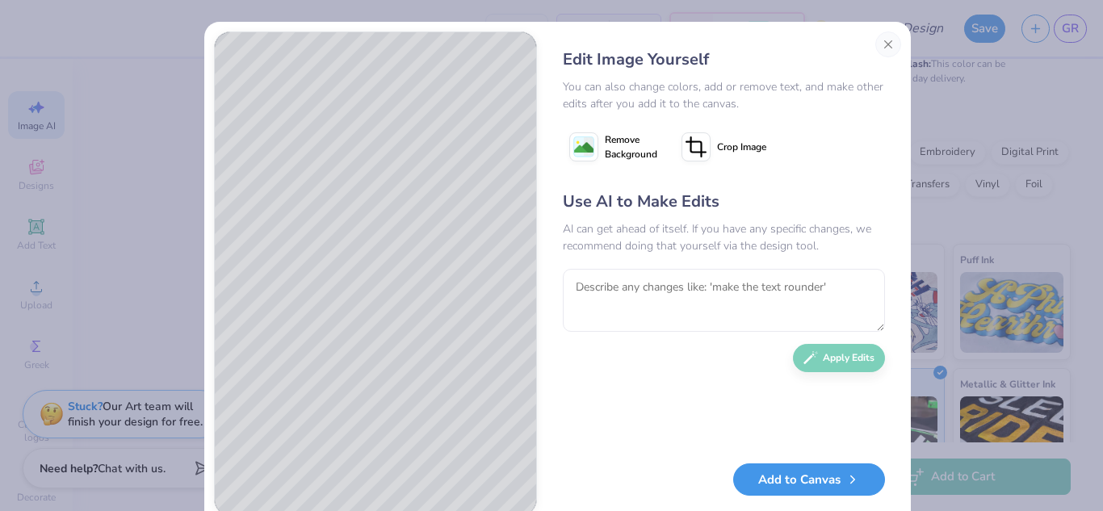
click at [836, 487] on button "Add to Canvas" at bounding box center [809, 479] width 152 height 33
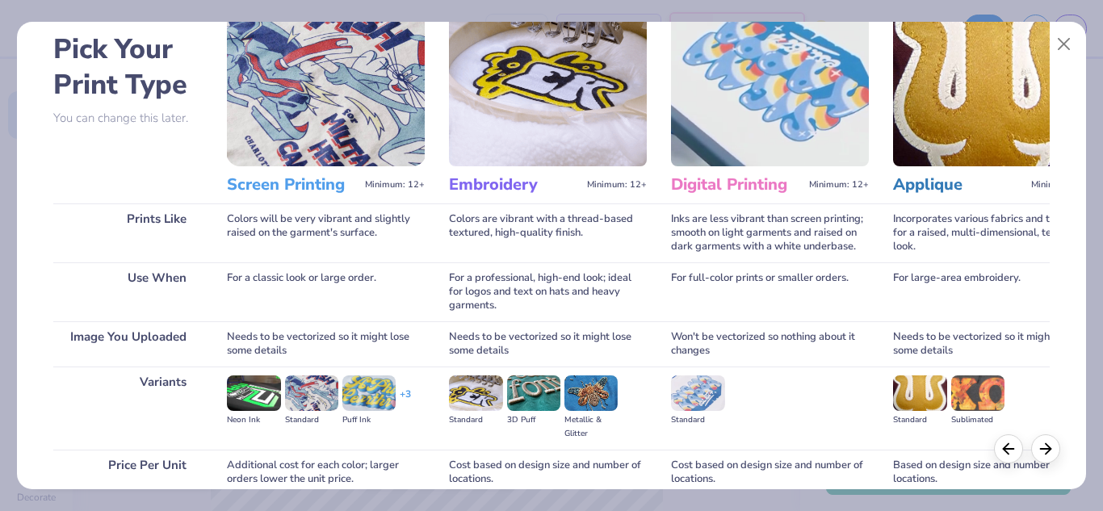
scroll to position [213, 0]
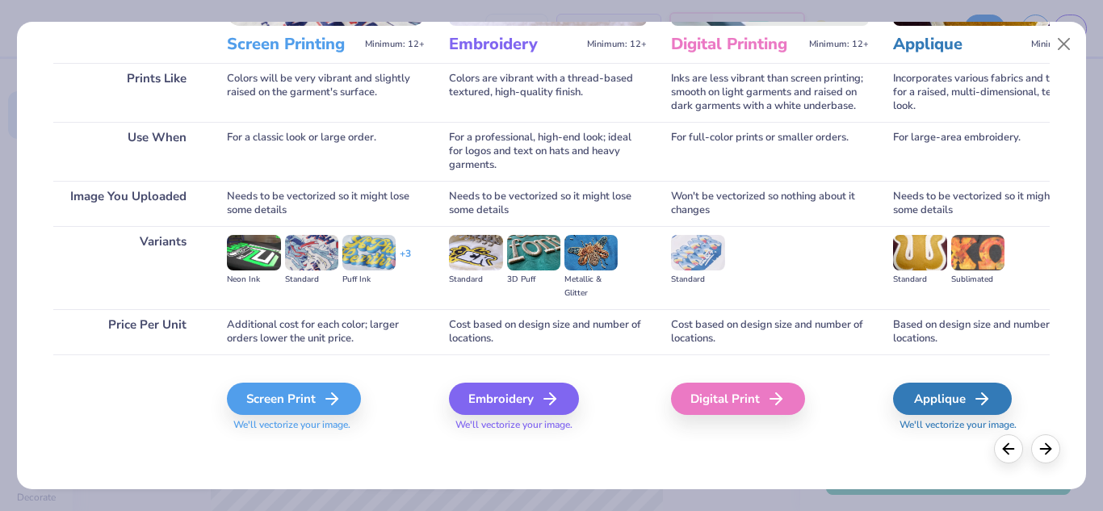
click at [325, 404] on icon at bounding box center [331, 398] width 19 height 19
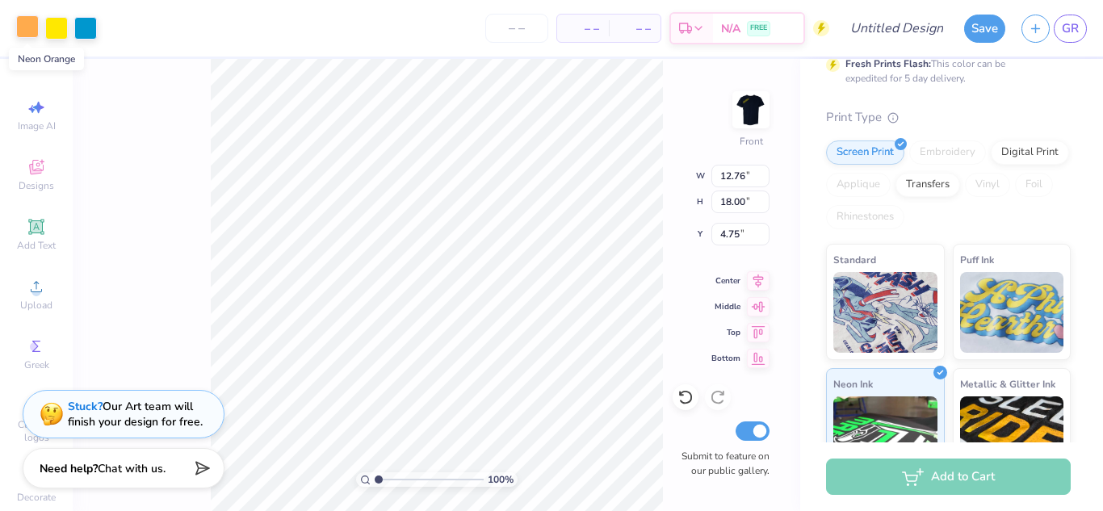
click at [21, 22] on div at bounding box center [27, 26] width 23 height 23
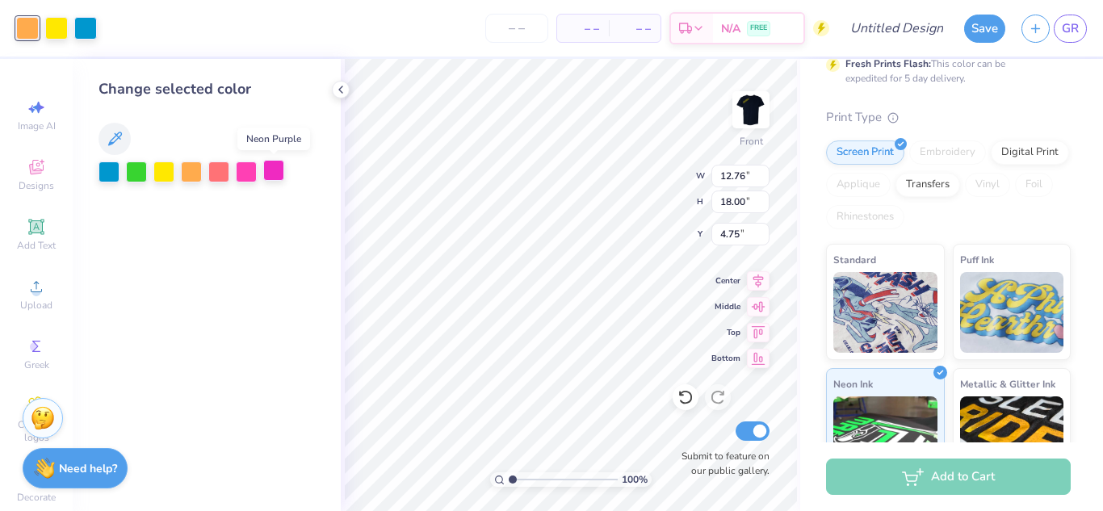
click at [276, 165] on div at bounding box center [273, 170] width 21 height 21
click at [220, 177] on div at bounding box center [218, 170] width 21 height 21
click at [195, 170] on div at bounding box center [191, 170] width 21 height 21
click at [688, 391] on icon at bounding box center [685, 397] width 16 height 16
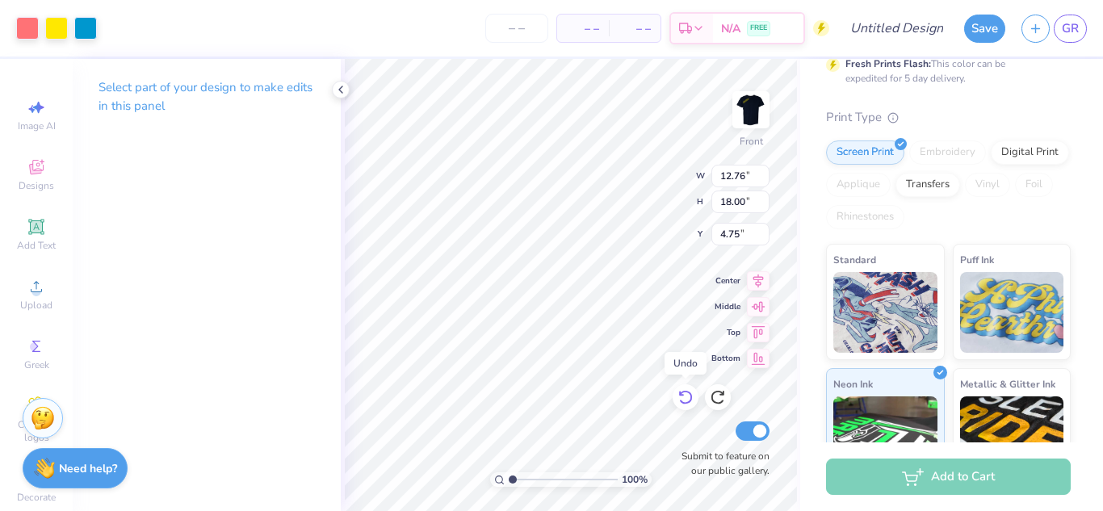
click at [688, 391] on icon at bounding box center [685, 397] width 16 height 16
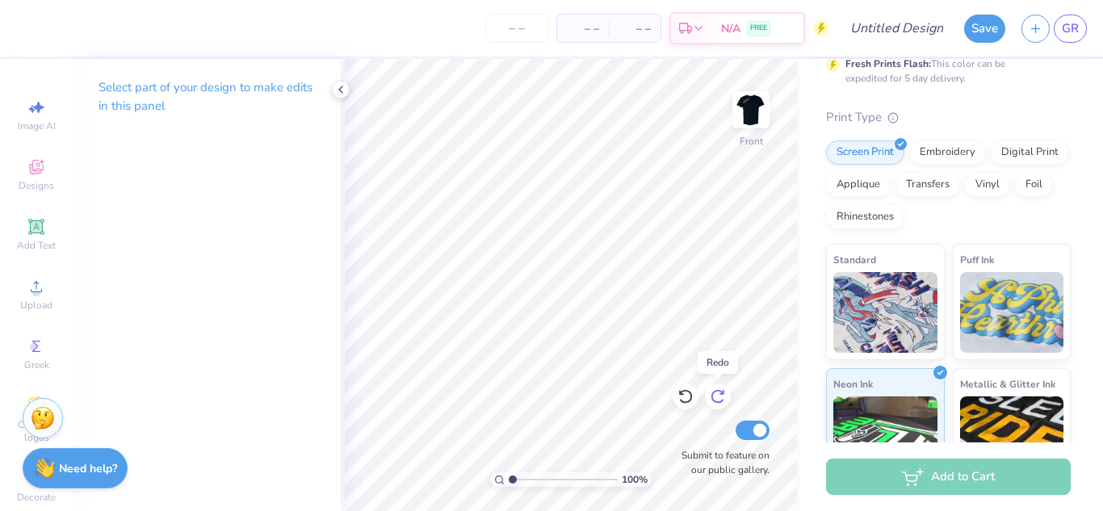
click at [718, 397] on icon at bounding box center [718, 396] width 16 height 16
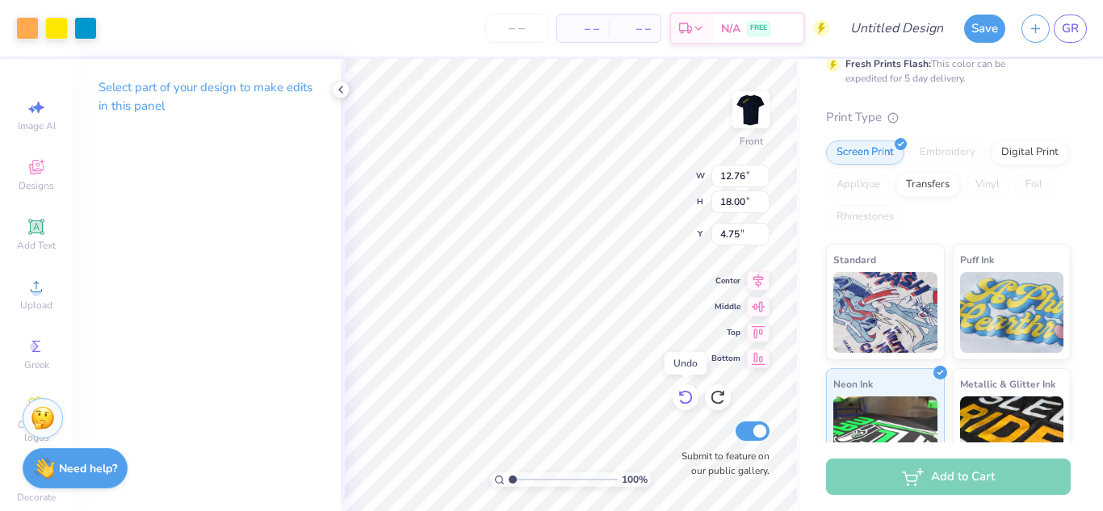
click at [680, 398] on icon at bounding box center [685, 397] width 16 height 16
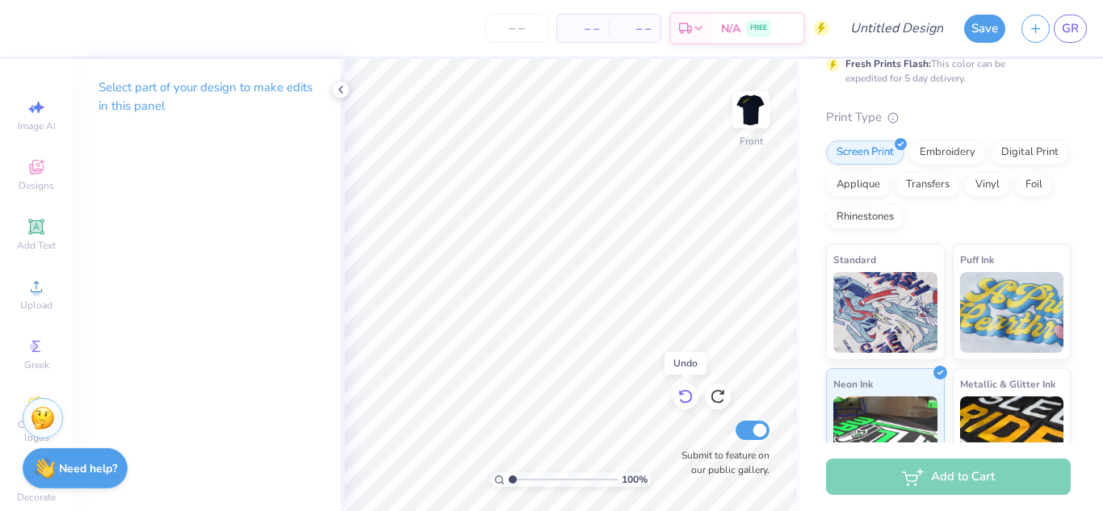
click at [680, 398] on icon at bounding box center [685, 396] width 16 height 16
click at [717, 396] on icon at bounding box center [718, 396] width 16 height 16
click at [19, 30] on div at bounding box center [27, 26] width 23 height 23
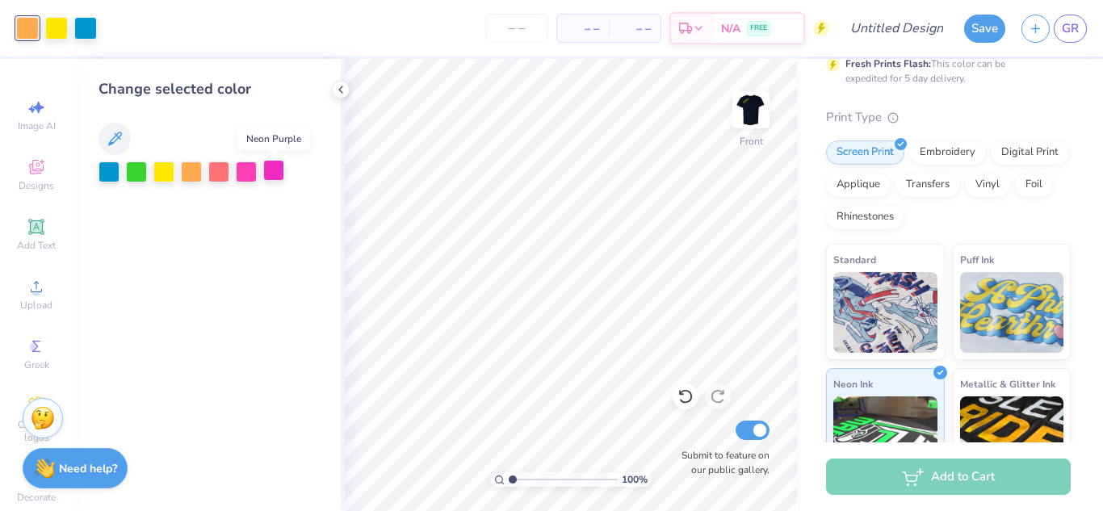
click at [272, 171] on div at bounding box center [273, 170] width 21 height 21
click at [61, 30] on div at bounding box center [56, 26] width 23 height 23
click at [242, 174] on div at bounding box center [246, 170] width 21 height 21
click at [218, 174] on div at bounding box center [218, 170] width 21 height 21
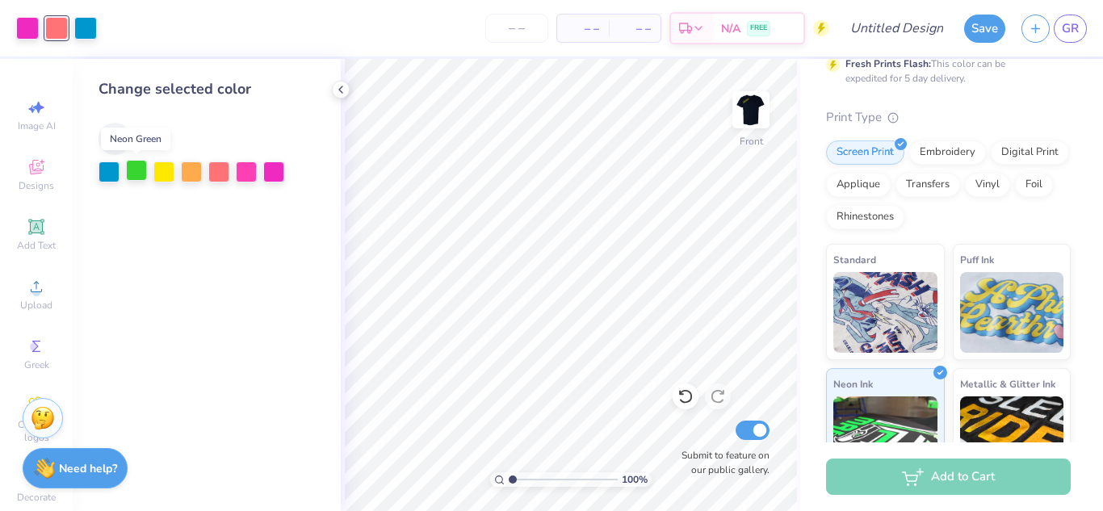
click at [137, 165] on div at bounding box center [136, 170] width 21 height 21
click at [88, 36] on div at bounding box center [85, 26] width 23 height 23
click at [170, 173] on div at bounding box center [163, 170] width 21 height 21
click at [23, 27] on div at bounding box center [27, 26] width 23 height 23
click at [105, 171] on div at bounding box center [108, 170] width 21 height 21
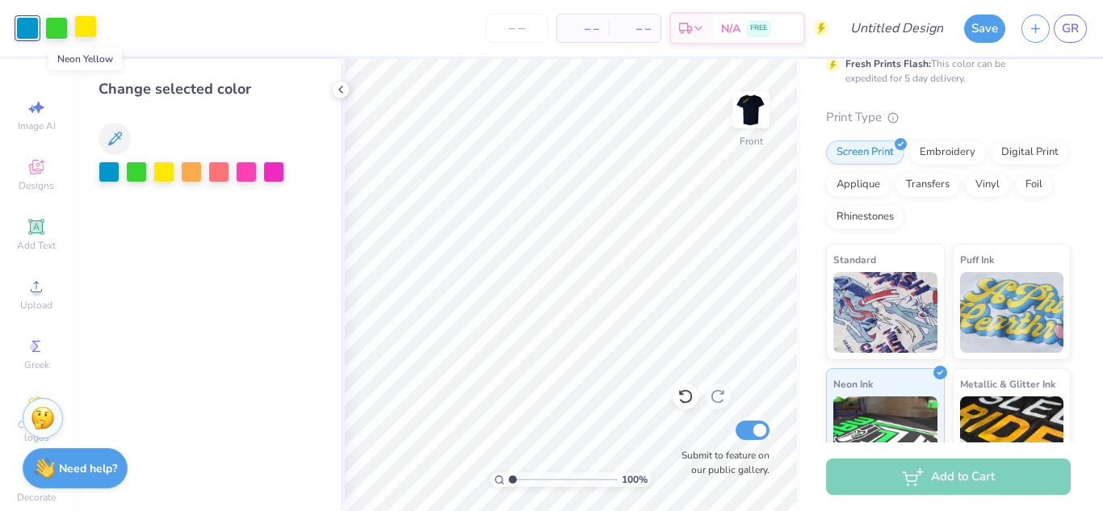
click at [85, 31] on div at bounding box center [85, 26] width 23 height 23
click at [273, 175] on div at bounding box center [273, 170] width 21 height 21
click at [31, 29] on div at bounding box center [27, 26] width 23 height 23
click at [161, 168] on div at bounding box center [163, 170] width 21 height 21
click at [58, 32] on div at bounding box center [56, 26] width 23 height 23
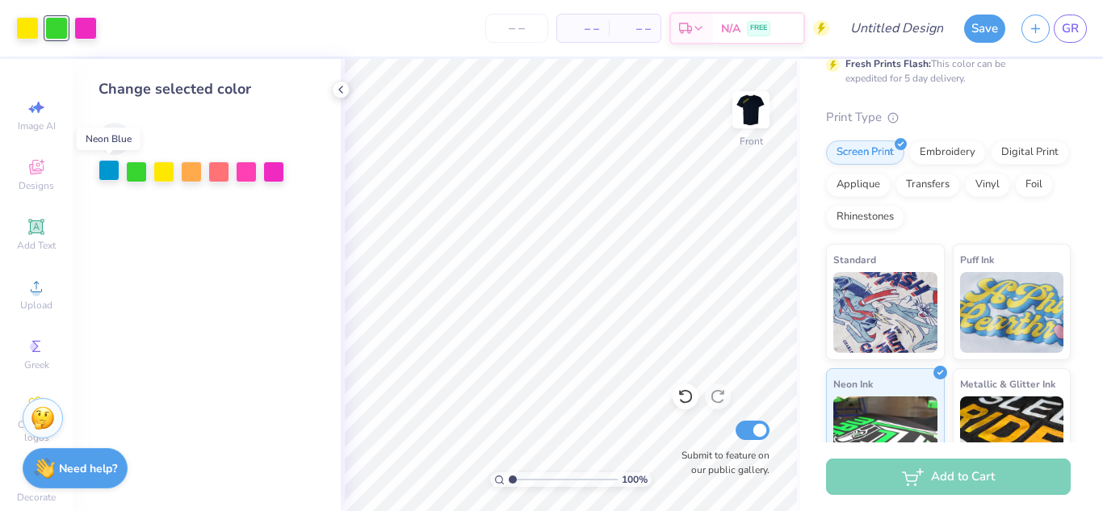
click at [106, 169] on div at bounding box center [108, 170] width 21 height 21
click at [194, 171] on div at bounding box center [191, 170] width 21 height 21
click at [91, 26] on div at bounding box center [85, 26] width 23 height 23
click at [110, 167] on div at bounding box center [108, 170] width 21 height 21
click at [55, 33] on div at bounding box center [56, 26] width 23 height 23
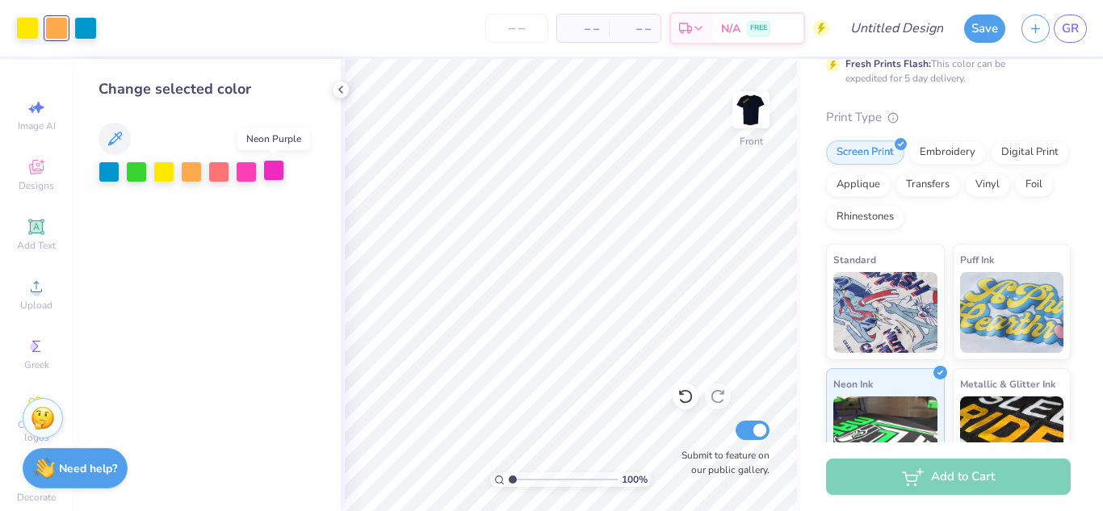
click at [269, 175] on div at bounding box center [273, 170] width 21 height 21
click at [248, 174] on div at bounding box center [246, 170] width 21 height 21
click at [253, 170] on div at bounding box center [246, 170] width 21 height 21
click at [864, 350] on img at bounding box center [885, 310] width 104 height 81
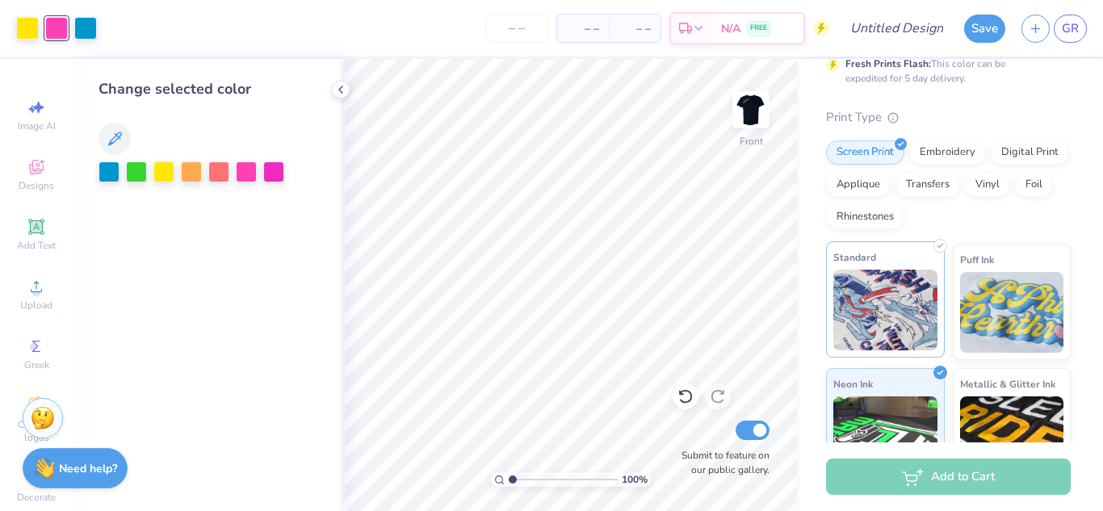
click at [864, 350] on img at bounding box center [885, 310] width 104 height 81
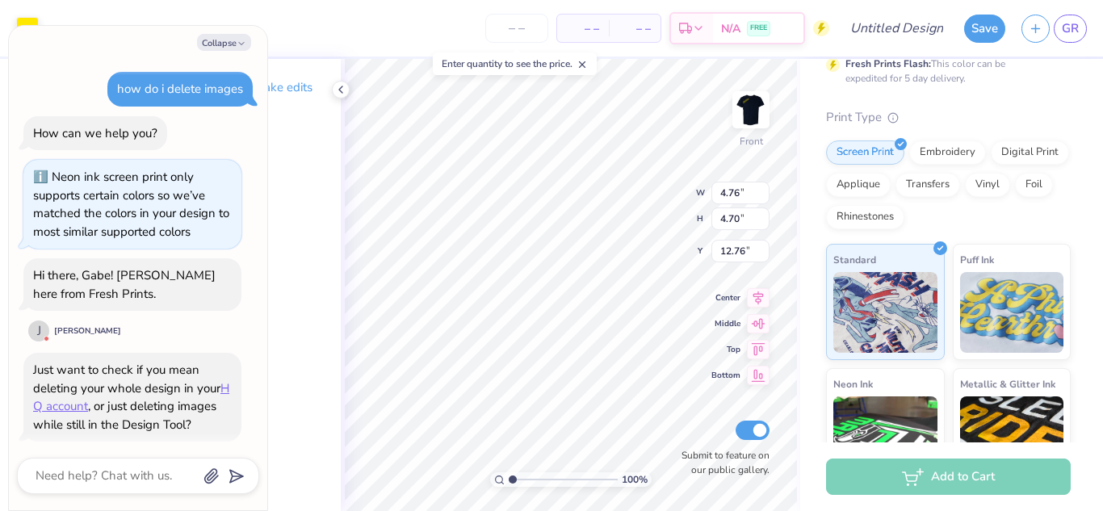
scroll to position [991, 0]
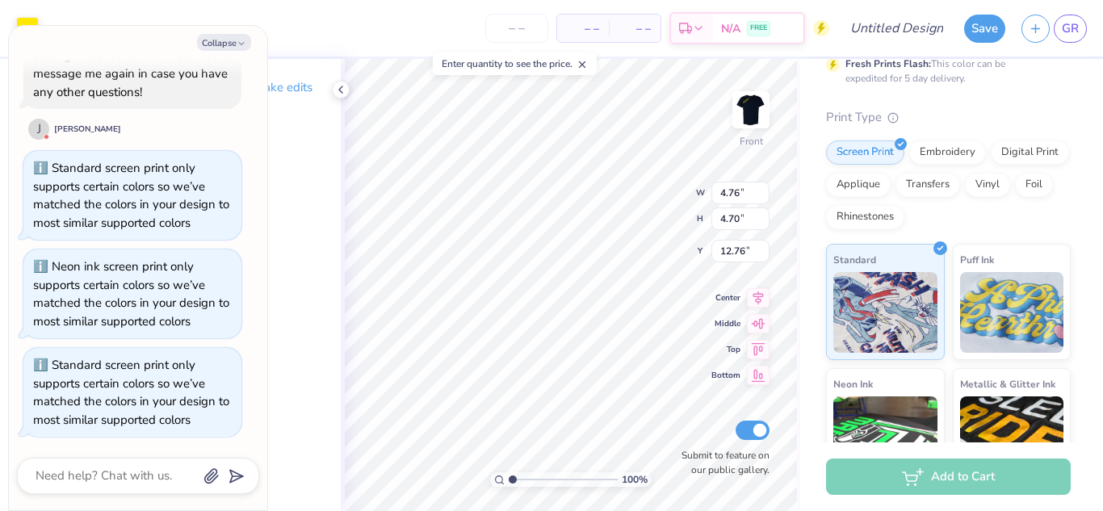
click at [235, 44] on button "Collapse" at bounding box center [224, 42] width 54 height 17
type textarea "x"
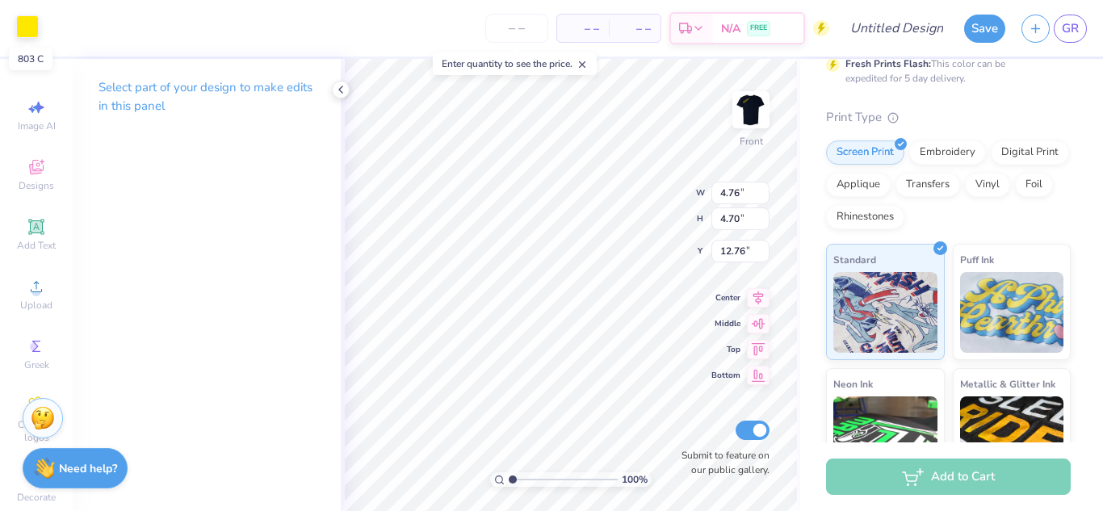
click at [27, 35] on div at bounding box center [27, 26] width 23 height 23
click at [26, 35] on div at bounding box center [27, 26] width 23 height 23
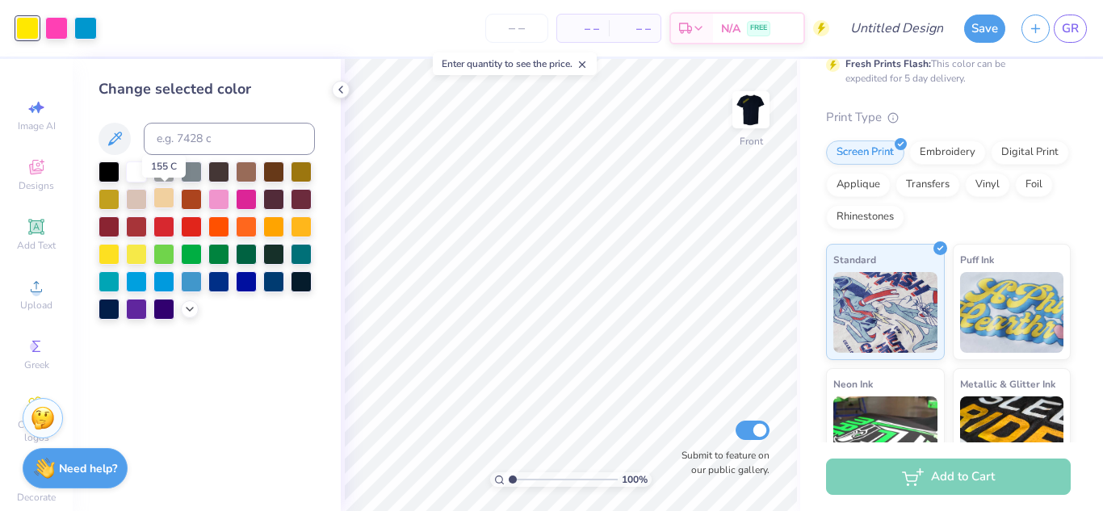
click at [165, 204] on div at bounding box center [163, 197] width 21 height 21
click at [304, 232] on div at bounding box center [301, 225] width 21 height 21
click at [56, 31] on div at bounding box center [56, 26] width 23 height 23
click at [255, 255] on div at bounding box center [246, 252] width 21 height 21
click at [104, 166] on div at bounding box center [108, 170] width 21 height 21
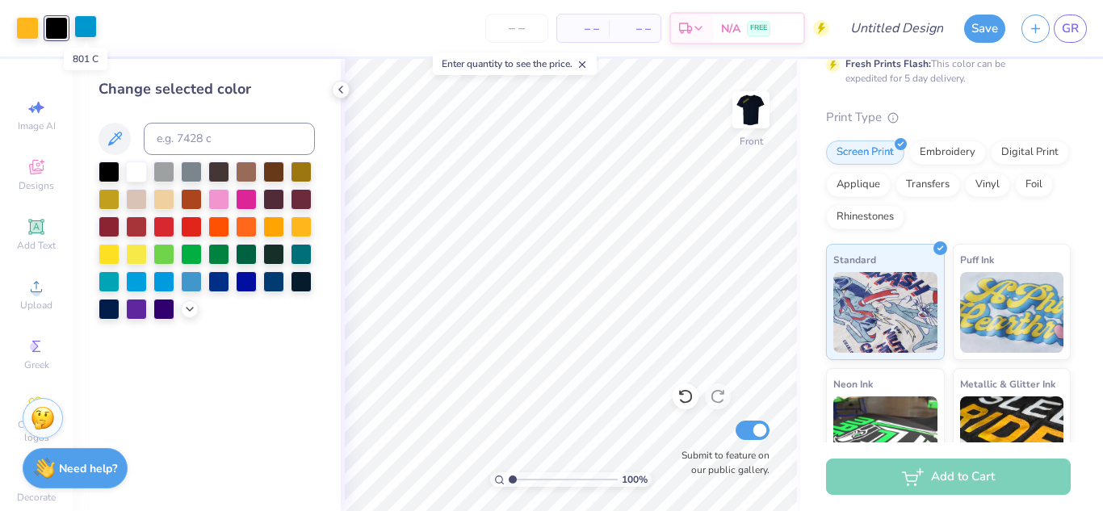
click at [93, 30] on div at bounding box center [85, 26] width 23 height 23
click at [93, 30] on div at bounding box center [85, 28] width 23 height 23
click at [246, 279] on div at bounding box center [246, 280] width 21 height 21
click at [245, 203] on div at bounding box center [246, 197] width 21 height 21
click at [310, 195] on div at bounding box center [301, 197] width 21 height 21
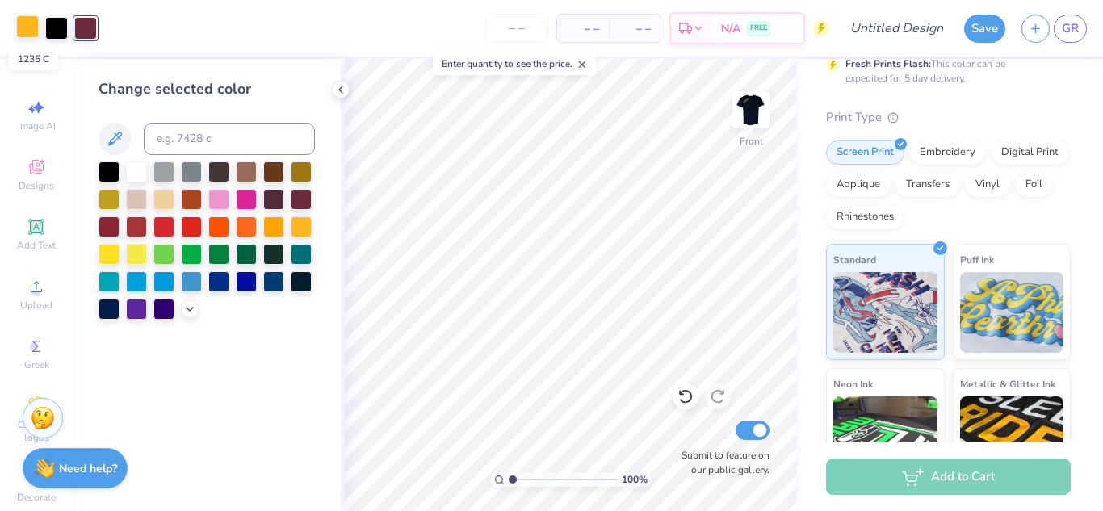
click at [20, 27] on div at bounding box center [27, 26] width 23 height 23
click at [295, 175] on div at bounding box center [301, 170] width 21 height 21
click at [55, 22] on div at bounding box center [56, 26] width 23 height 23
click at [137, 175] on div at bounding box center [136, 170] width 21 height 21
click at [162, 201] on div at bounding box center [163, 197] width 21 height 21
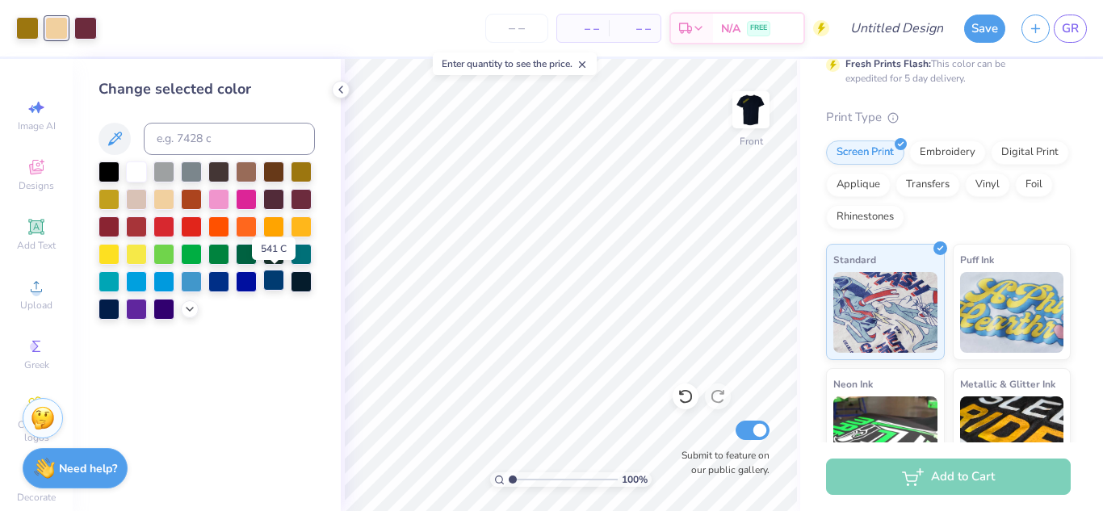
click at [270, 286] on div at bounding box center [273, 280] width 21 height 21
click at [168, 203] on div at bounding box center [163, 197] width 21 height 21
click at [90, 33] on div at bounding box center [85, 26] width 23 height 23
click at [266, 279] on div at bounding box center [273, 280] width 21 height 21
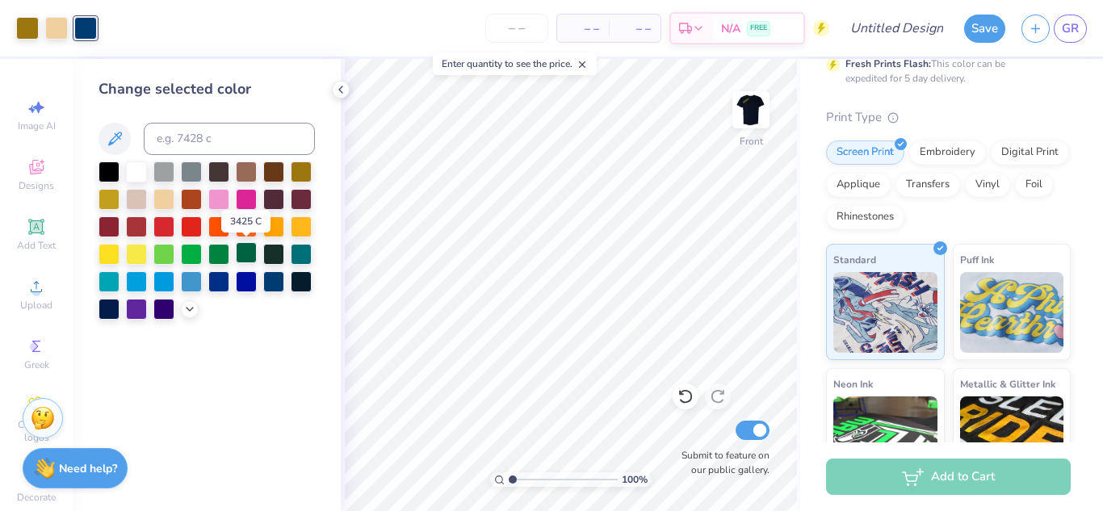
click at [241, 252] on div at bounding box center [246, 252] width 21 height 21
click at [211, 256] on div at bounding box center [218, 252] width 21 height 21
click at [112, 258] on div at bounding box center [108, 252] width 21 height 21
click at [111, 191] on div at bounding box center [108, 197] width 21 height 21
click at [191, 307] on icon at bounding box center [189, 307] width 13 height 13
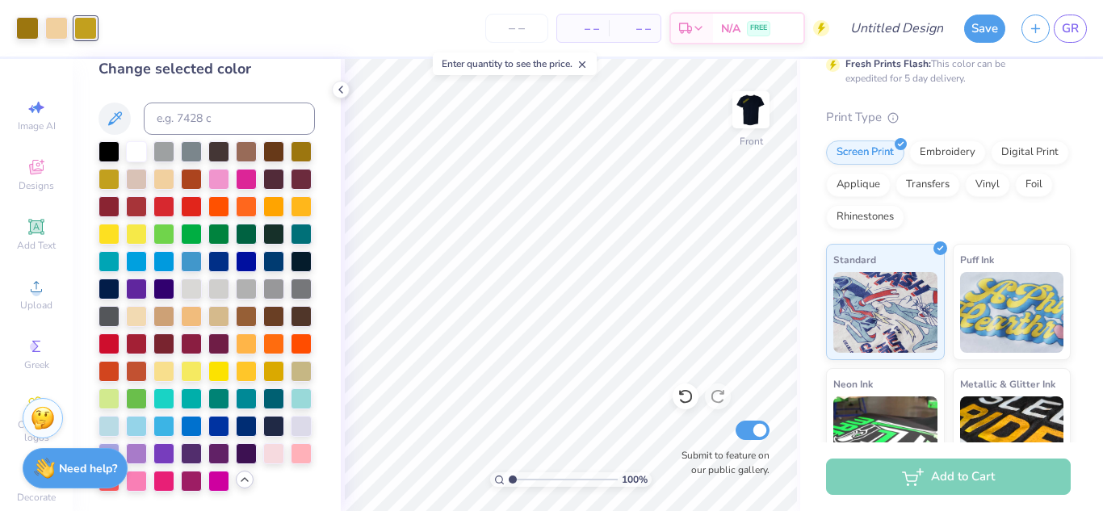
scroll to position [75, 0]
click at [147, 277] on div at bounding box center [136, 287] width 21 height 21
click at [115, 140] on div at bounding box center [108, 150] width 21 height 21
click at [27, 30] on div at bounding box center [27, 26] width 23 height 23
click at [141, 140] on div at bounding box center [136, 150] width 21 height 21
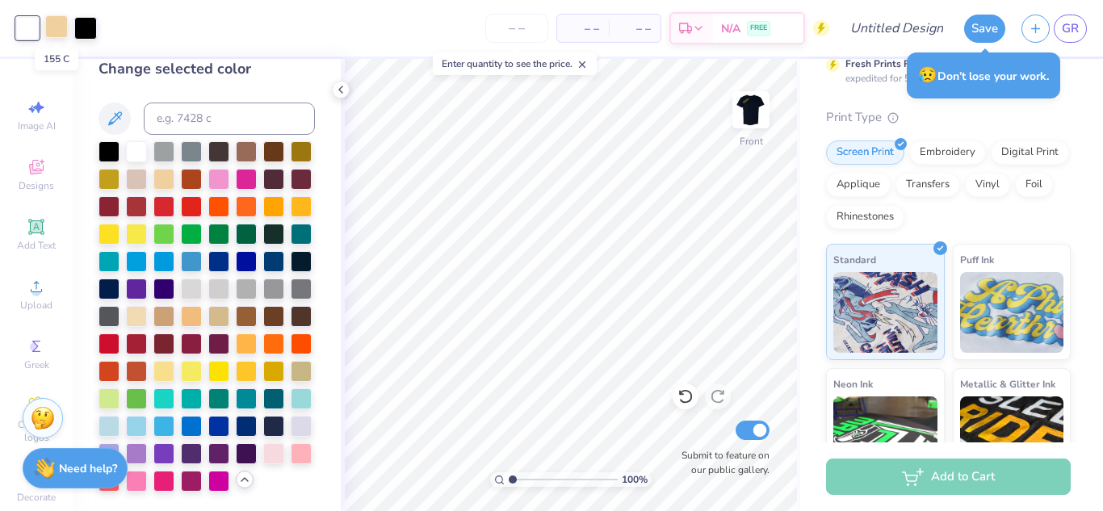
click at [61, 29] on div at bounding box center [56, 26] width 23 height 23
click at [192, 140] on div at bounding box center [191, 150] width 21 height 21
click at [748, 106] on img at bounding box center [750, 109] width 65 height 65
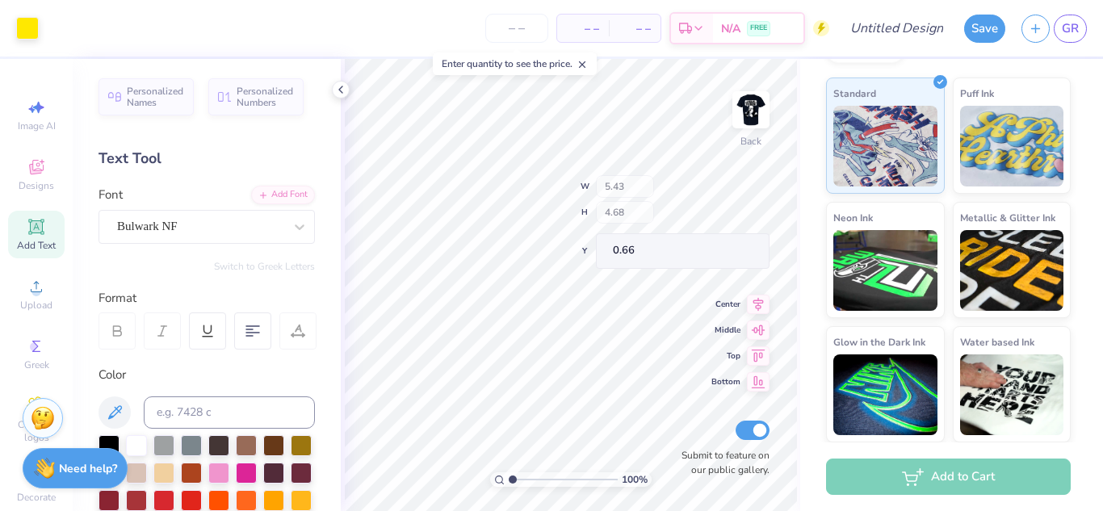
scroll to position [417, 0]
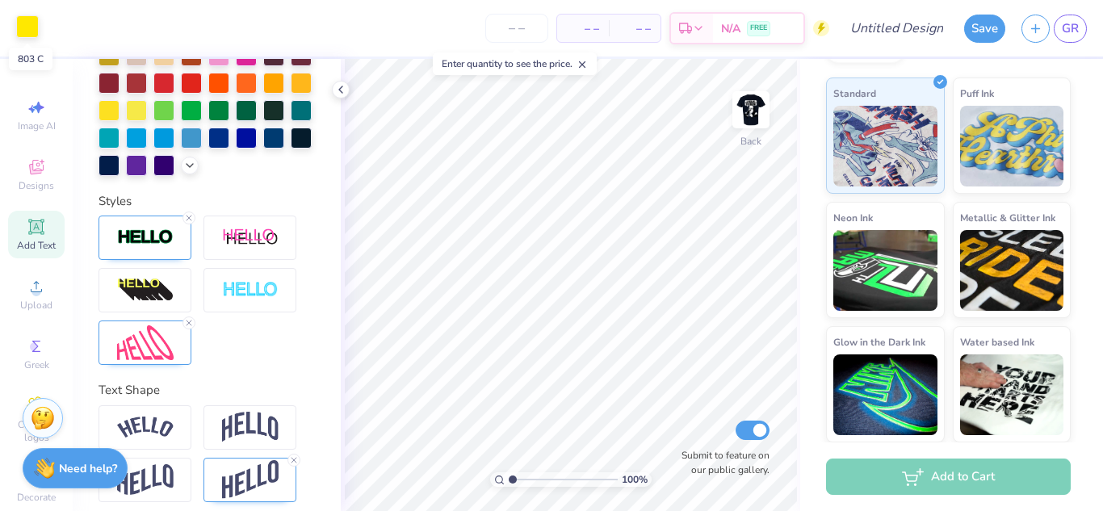
click at [27, 30] on div at bounding box center [27, 26] width 23 height 23
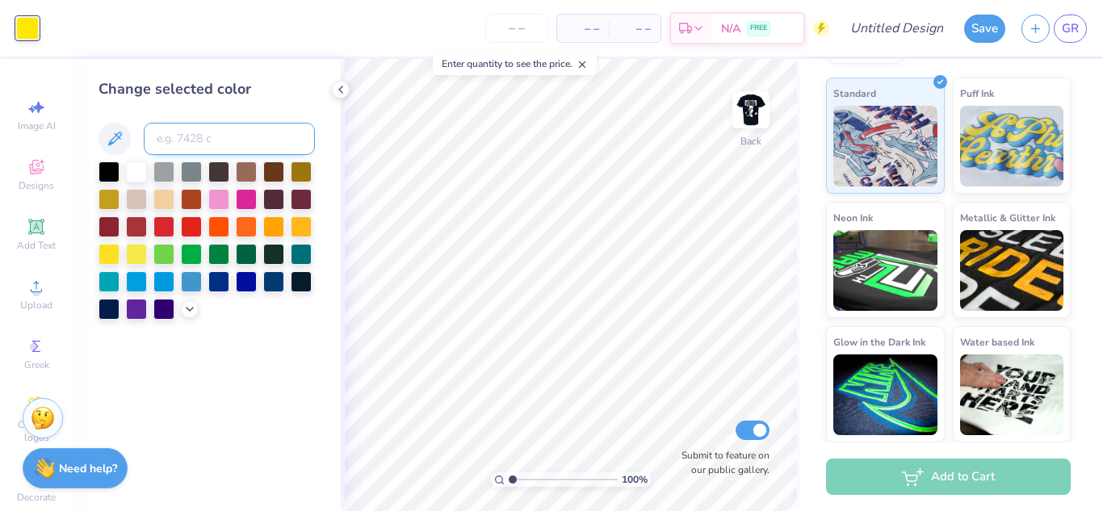
click at [213, 132] on input at bounding box center [229, 139] width 171 height 32
click at [190, 309] on polyline at bounding box center [189, 307] width 6 height 3
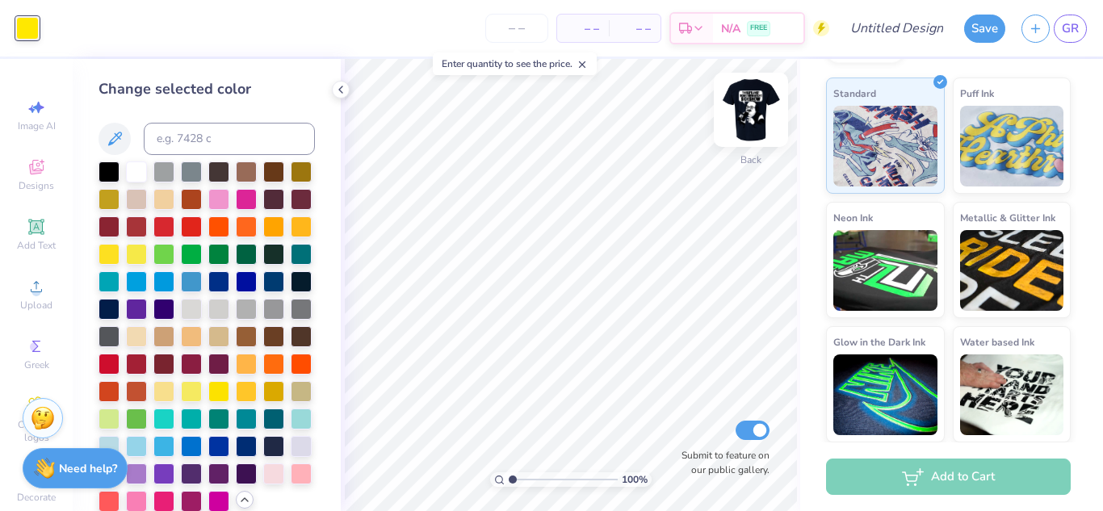
click at [756, 110] on img at bounding box center [750, 109] width 65 height 65
click at [735, 115] on img at bounding box center [750, 109] width 65 height 65
click at [340, 84] on icon at bounding box center [340, 89] width 13 height 13
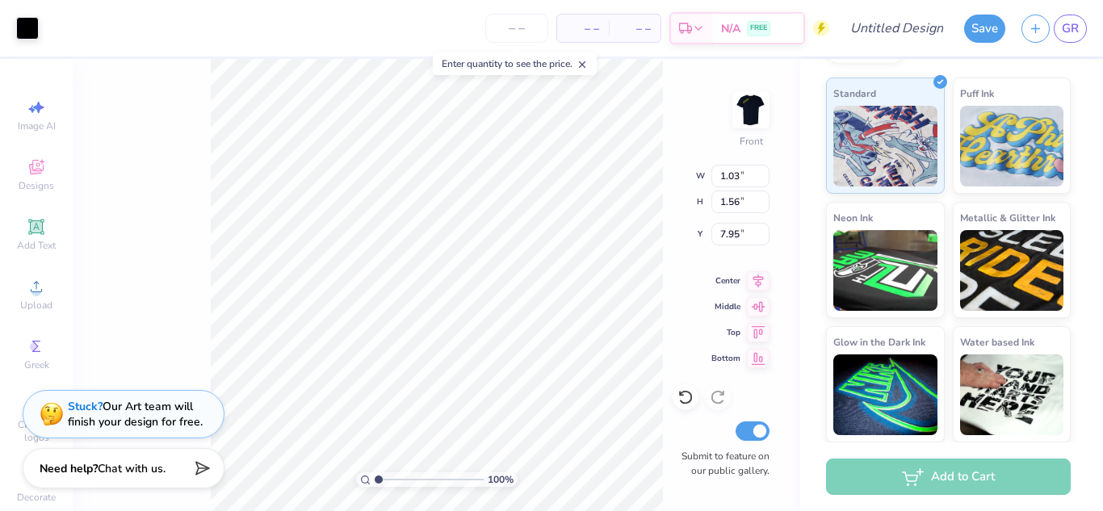
type input "2.10"
type input "3.37"
type input "14.63"
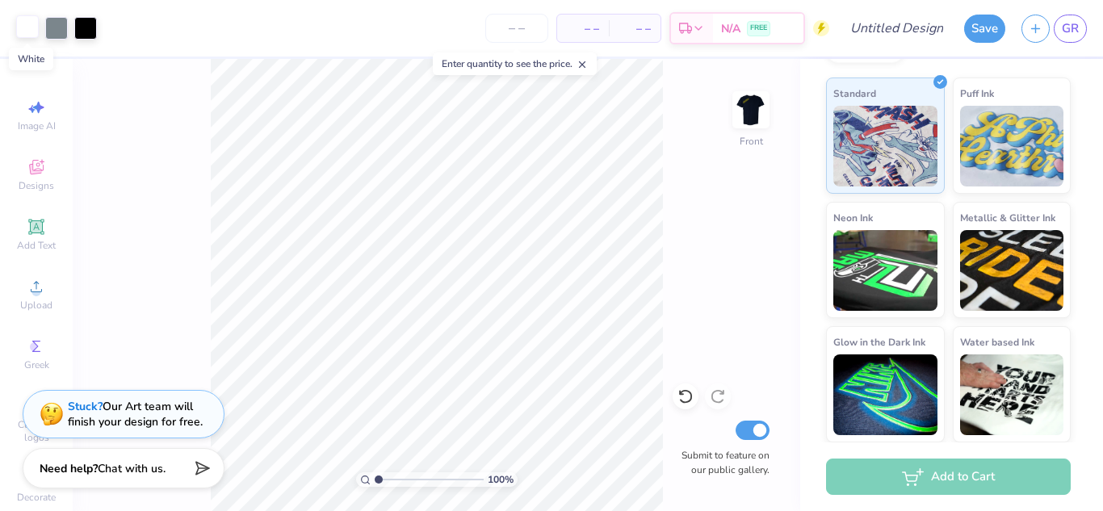
click at [31, 21] on div at bounding box center [27, 26] width 23 height 23
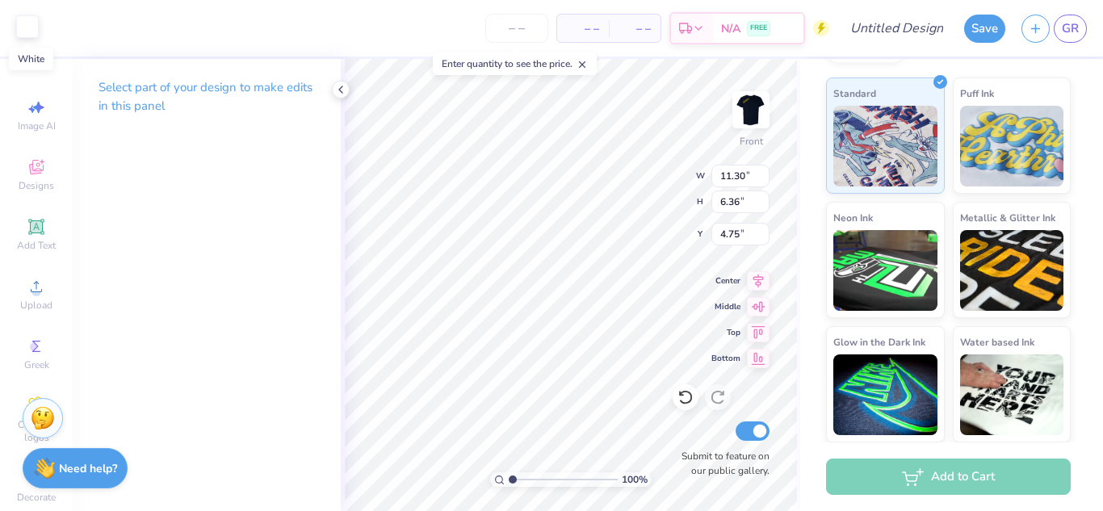
click at [29, 24] on div at bounding box center [27, 26] width 23 height 23
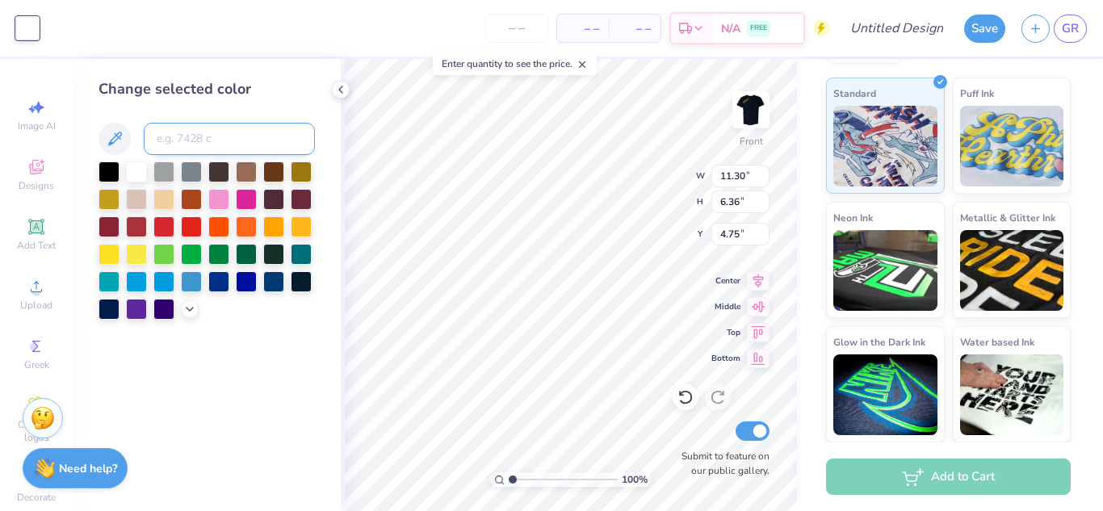
click at [238, 132] on input at bounding box center [229, 139] width 171 height 32
type input "803"
type input "c"
drag, startPoint x: 509, startPoint y: 482, endPoint x: 534, endPoint y: 482, distance: 25.0
click at [534, 482] on input "range" at bounding box center [563, 479] width 109 height 15
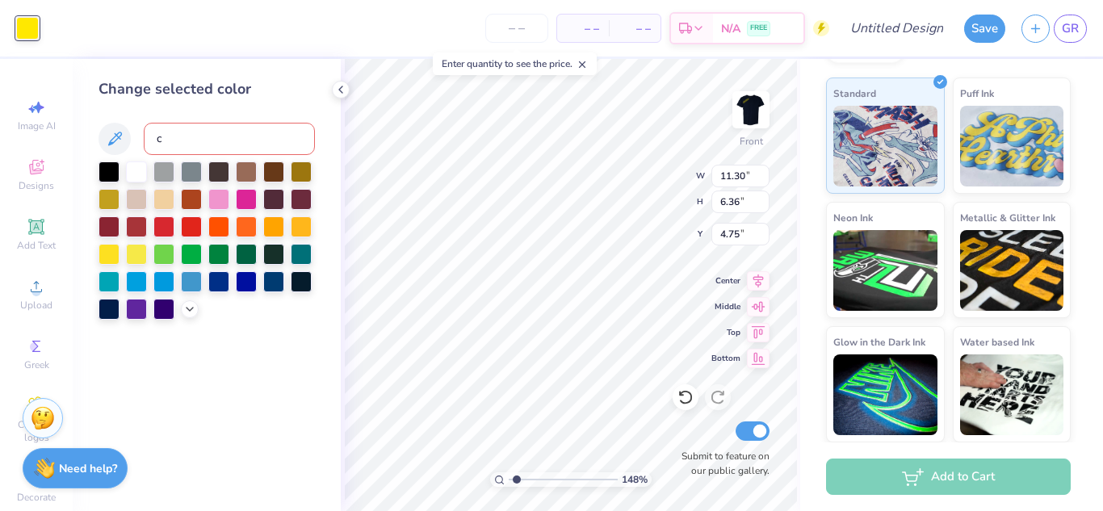
drag, startPoint x: 530, startPoint y: 476, endPoint x: 517, endPoint y: 476, distance: 12.9
type input "1.41"
click at [517, 476] on input "range" at bounding box center [563, 479] width 109 height 15
type input "0.34"
type input "0.83"
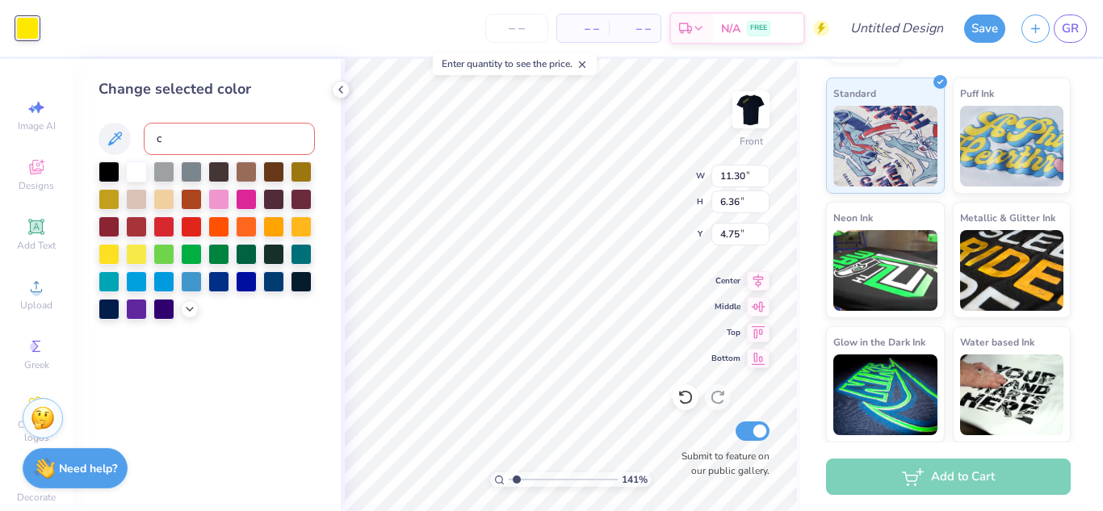
type input "8.30"
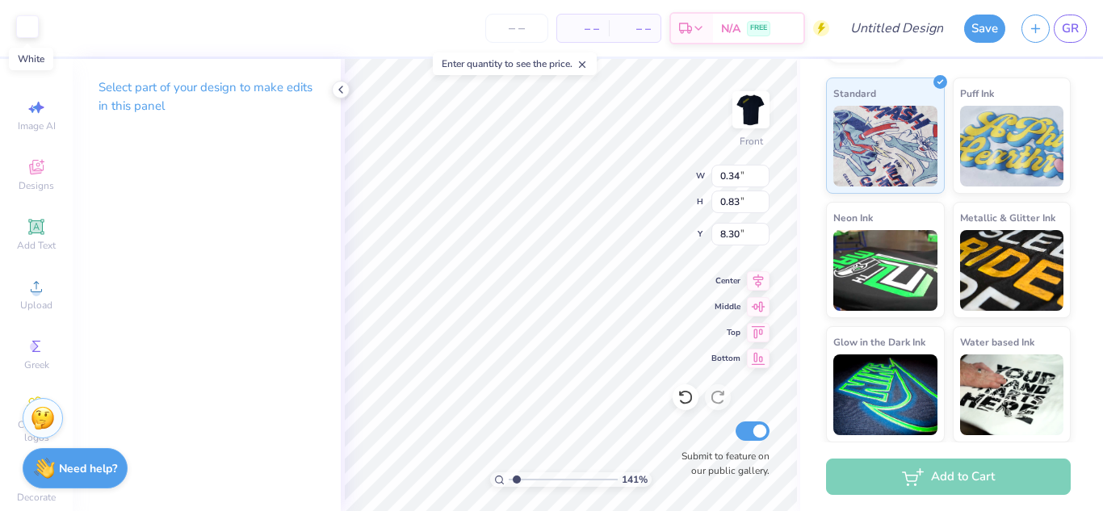
click at [36, 27] on div at bounding box center [27, 26] width 23 height 23
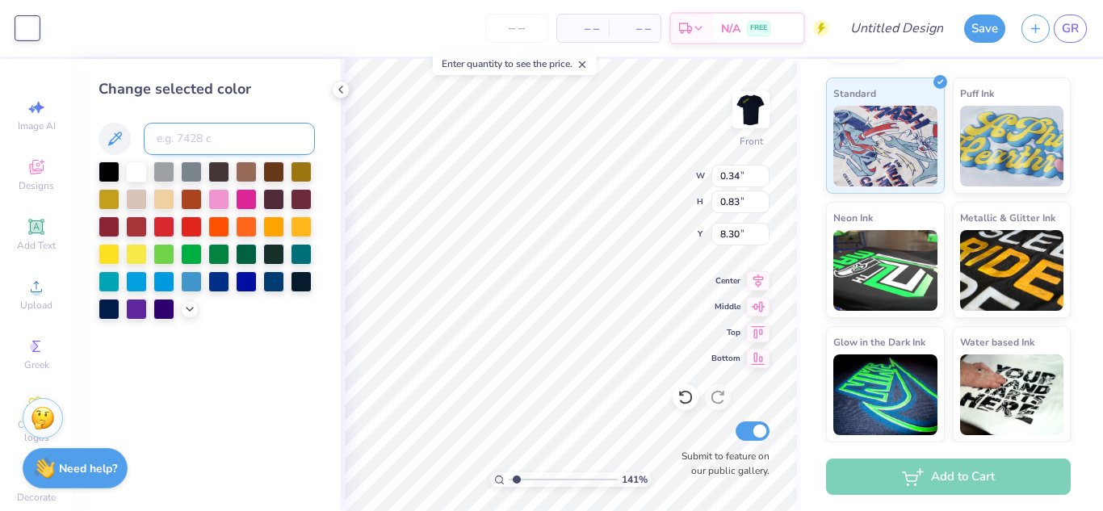
click at [192, 139] on input at bounding box center [229, 139] width 171 height 32
type input "803"
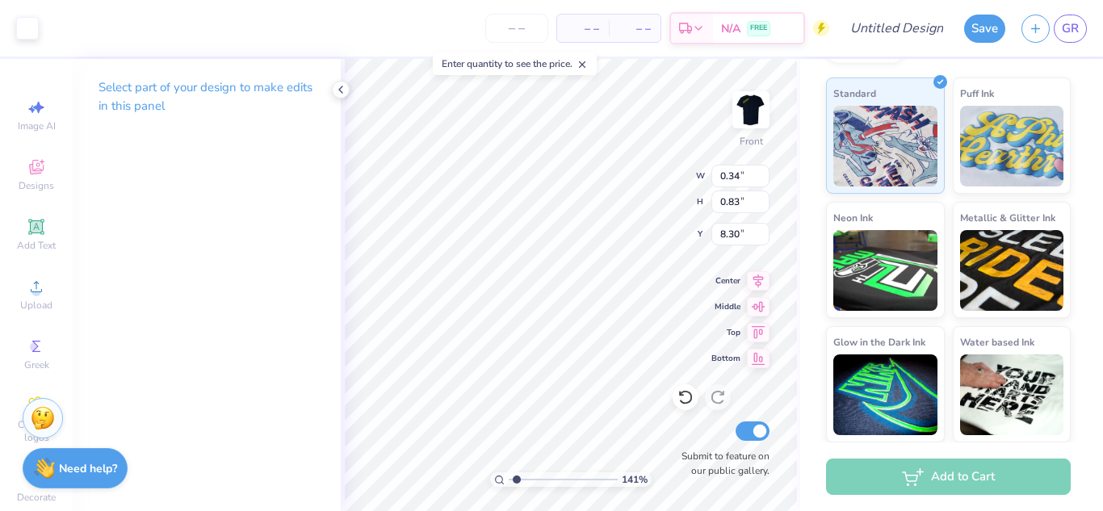
type input "0.43"
type input "0.98"
type input "8.24"
click at [25, 27] on div at bounding box center [27, 26] width 23 height 23
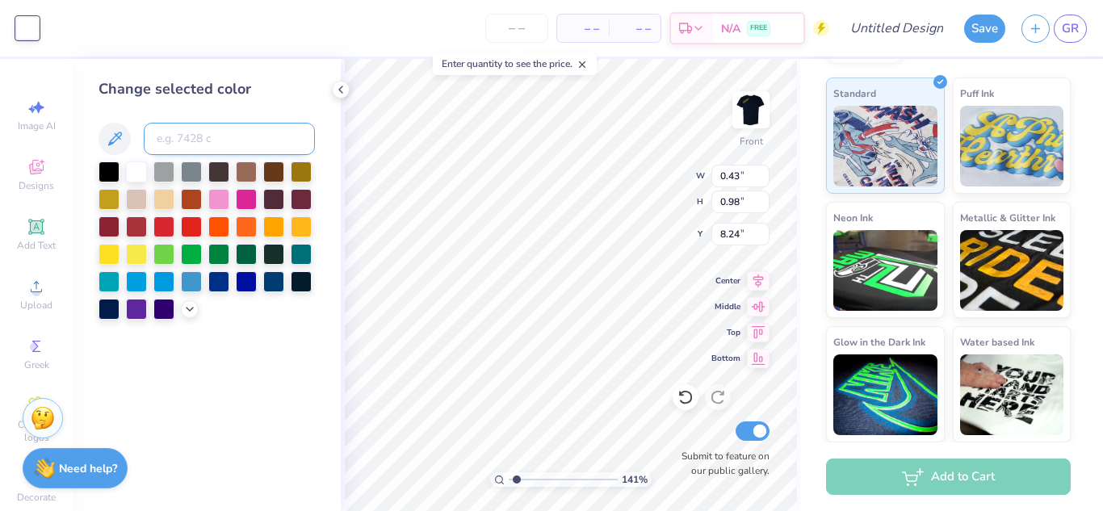
click at [208, 143] on input at bounding box center [229, 139] width 171 height 32
type input "803"
type input "0.23"
type input "0.65"
type input "6.80"
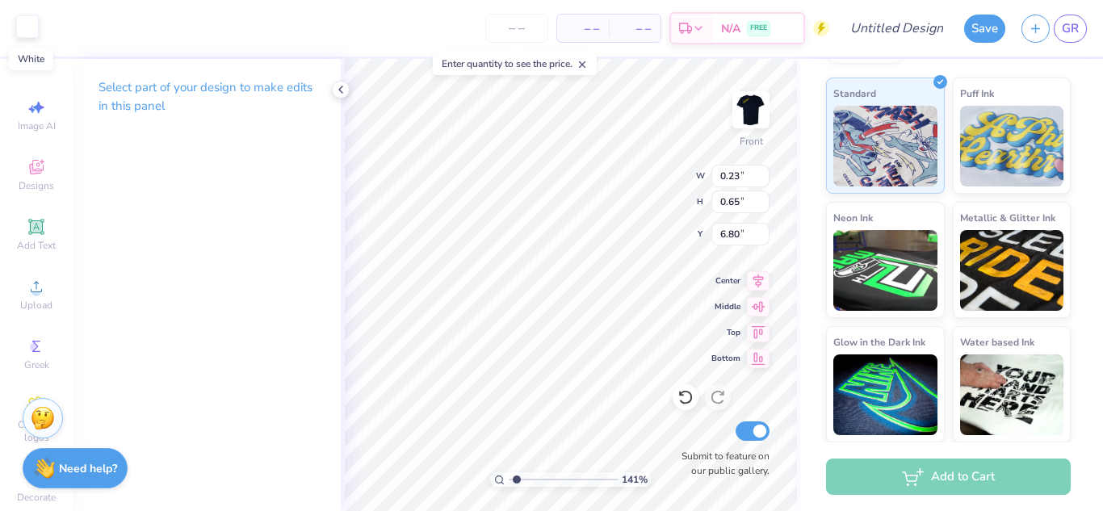
click at [39, 30] on div at bounding box center [27, 26] width 23 height 23
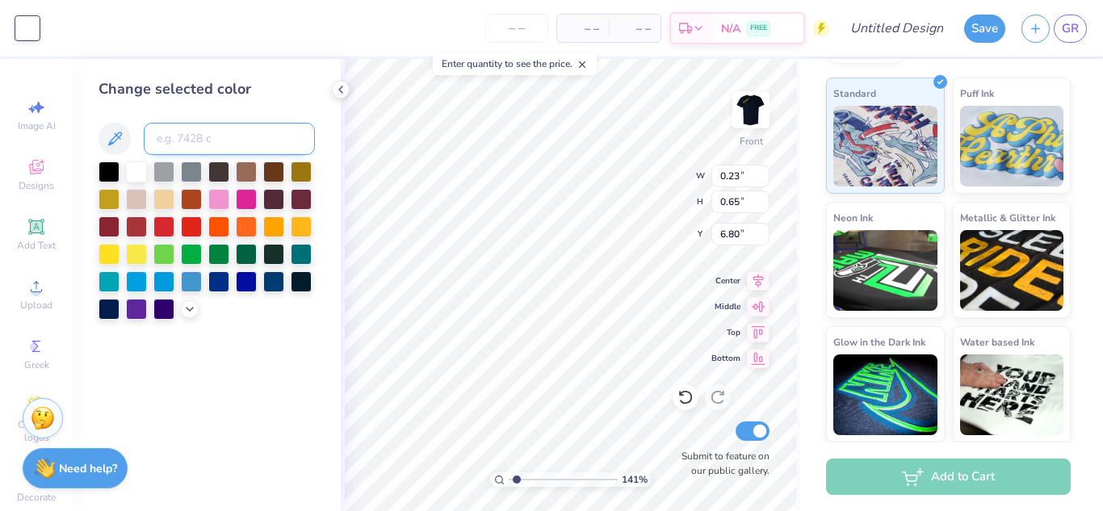
click at [246, 143] on input at bounding box center [229, 139] width 171 height 32
type input "803"
type input "0.22"
type input "0.29"
type input "5.39"
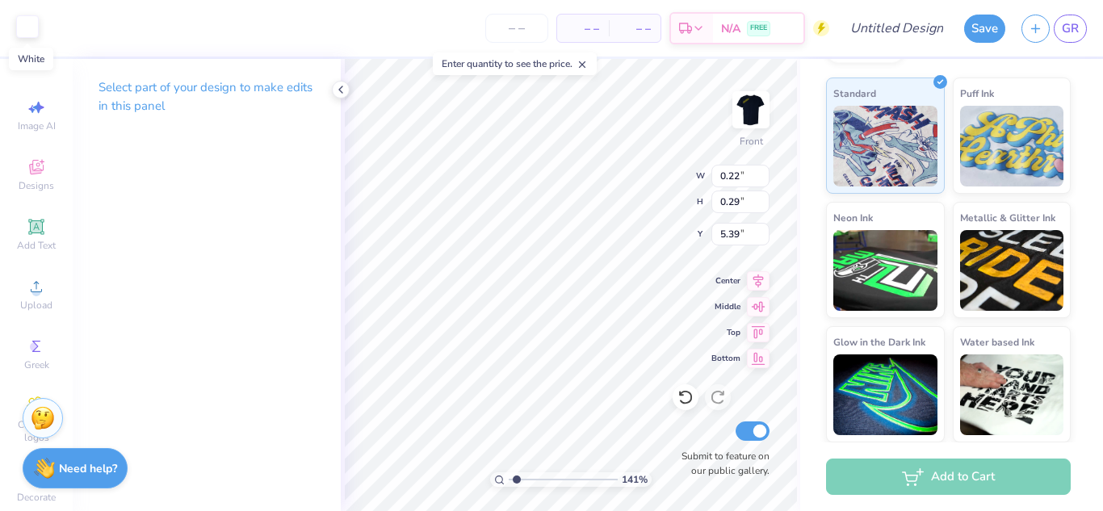
click at [36, 27] on div at bounding box center [27, 26] width 23 height 23
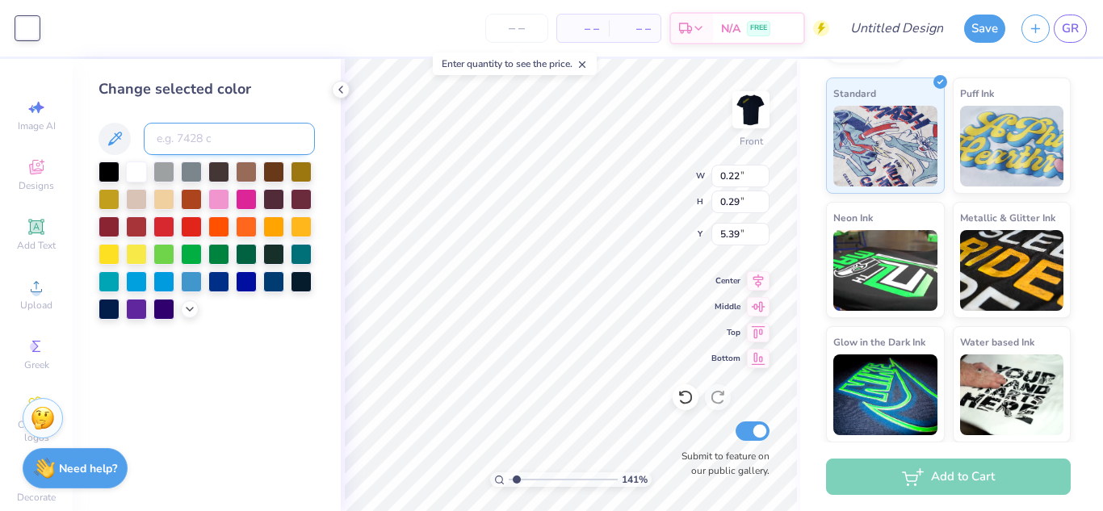
click at [236, 134] on input at bounding box center [229, 139] width 171 height 32
type input "803"
type input "0.24"
type input "0.65"
type input "6.80"
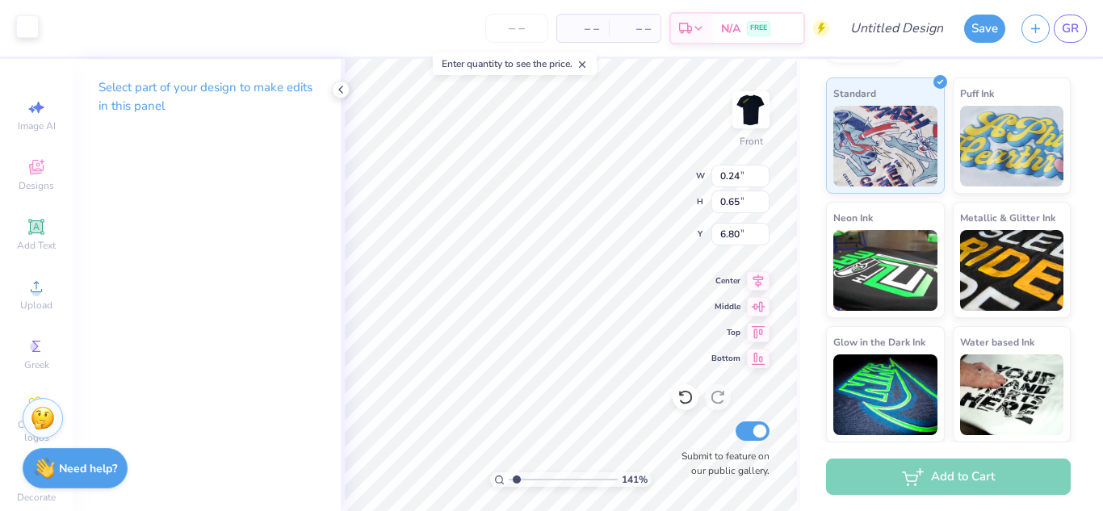
click at [31, 35] on div at bounding box center [27, 26] width 23 height 23
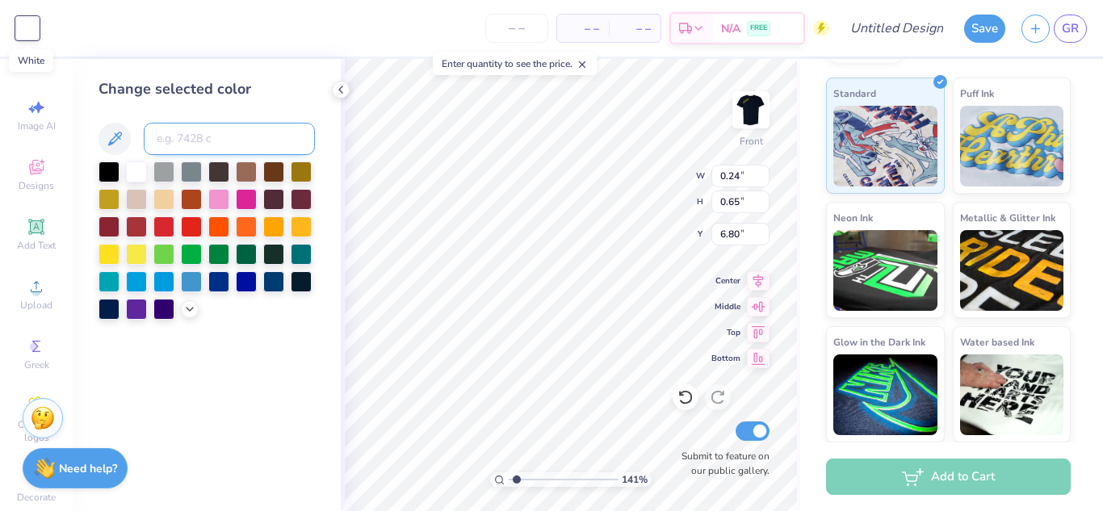
click at [177, 143] on input at bounding box center [229, 139] width 171 height 32
type input "803"
type input "0.12"
type input "0.37"
type input "6.90"
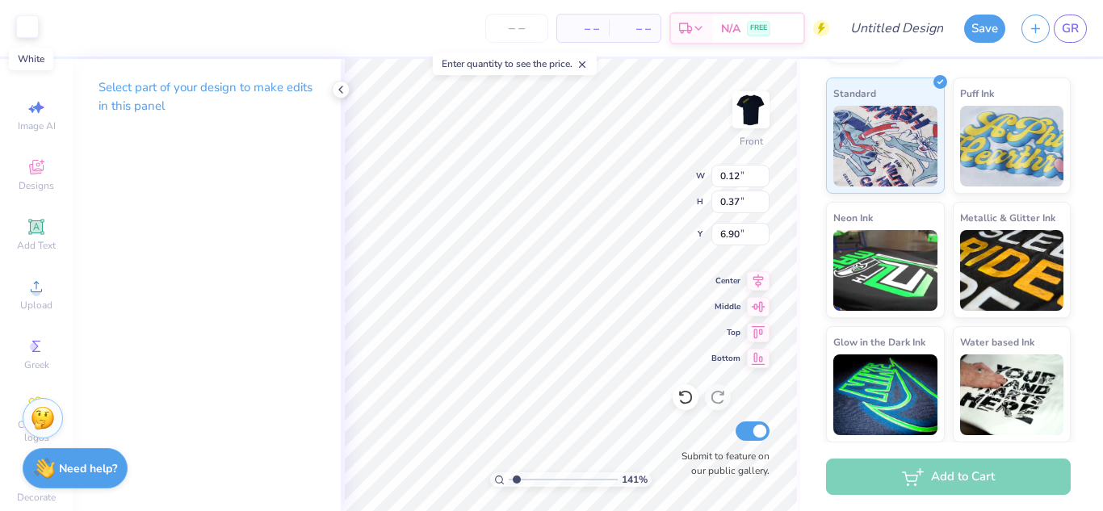
click at [27, 29] on div at bounding box center [27, 26] width 23 height 23
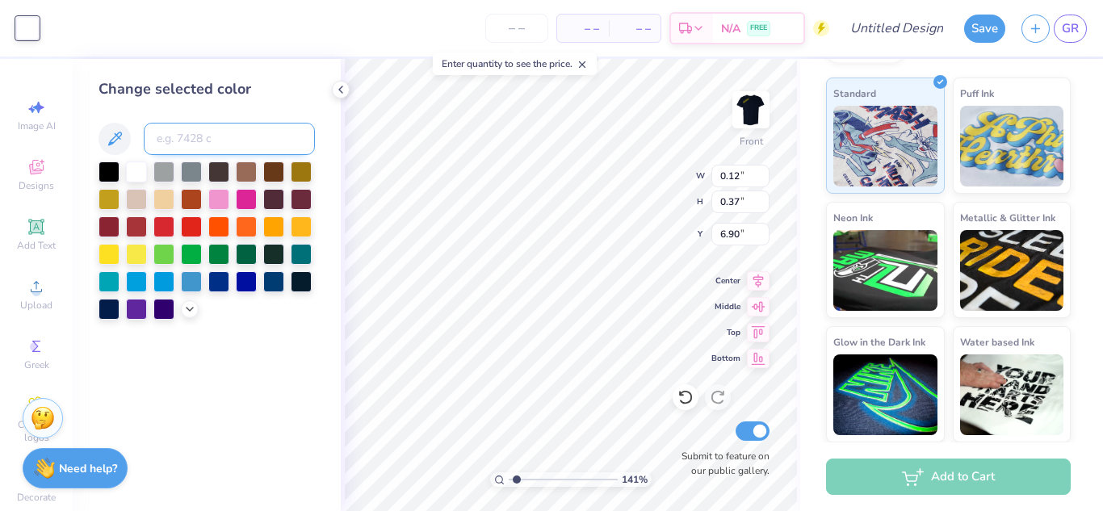
click at [211, 141] on input at bounding box center [229, 139] width 171 height 32
type input "803"
type input "0.18"
type input "0.23"
type input "6.78"
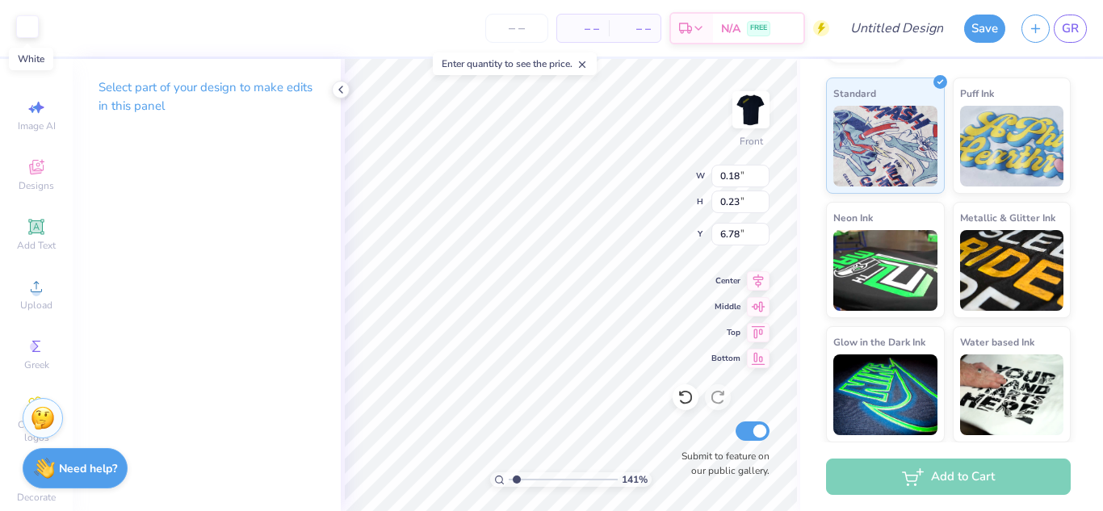
click at [23, 26] on div at bounding box center [27, 26] width 23 height 23
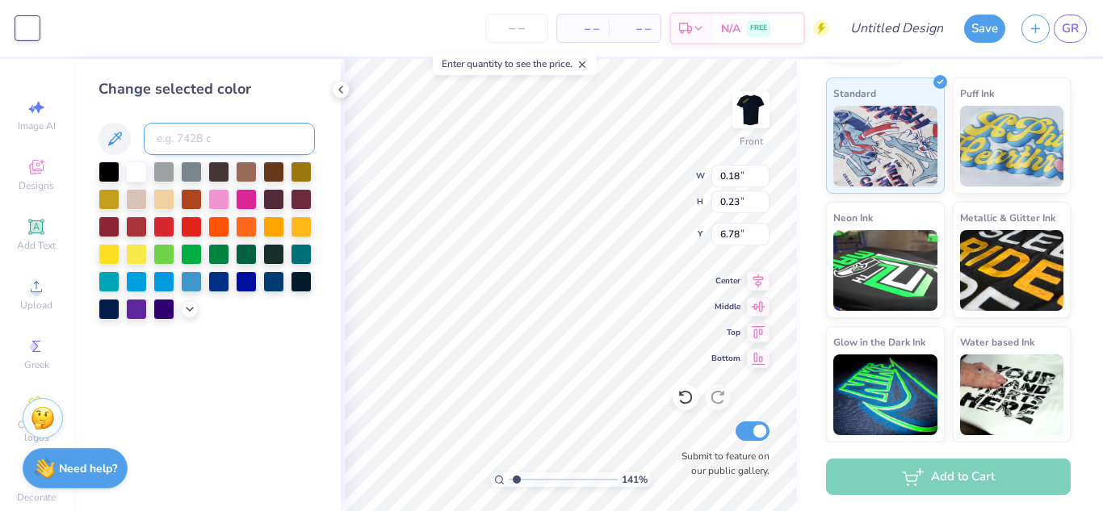
click at [224, 136] on input at bounding box center [229, 139] width 171 height 32
type input "803"
type input "0.61"
type input "1.10"
type input "6.58"
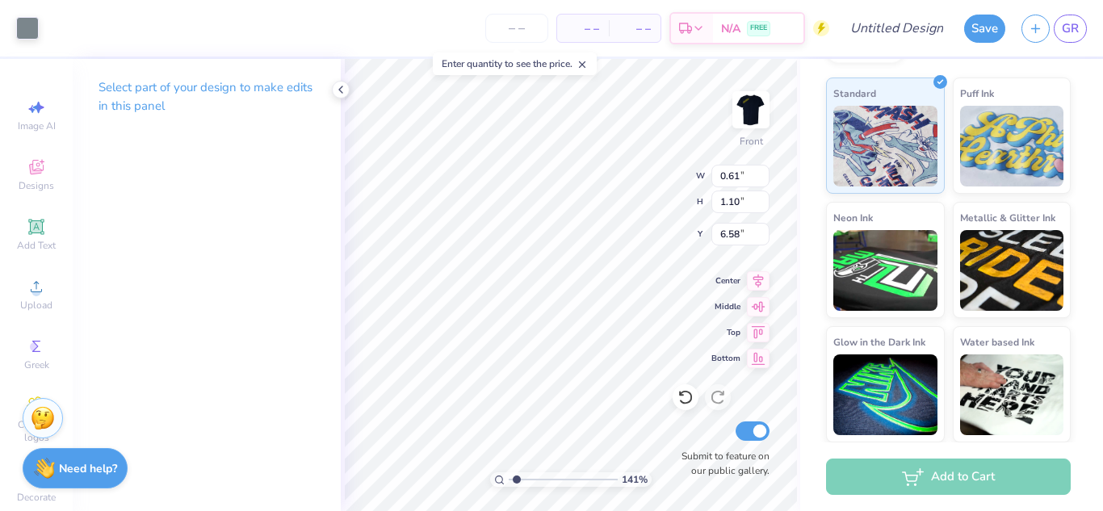
type input "0.17"
type input "0.25"
type input "7.20"
click at [27, 25] on div at bounding box center [27, 26] width 23 height 23
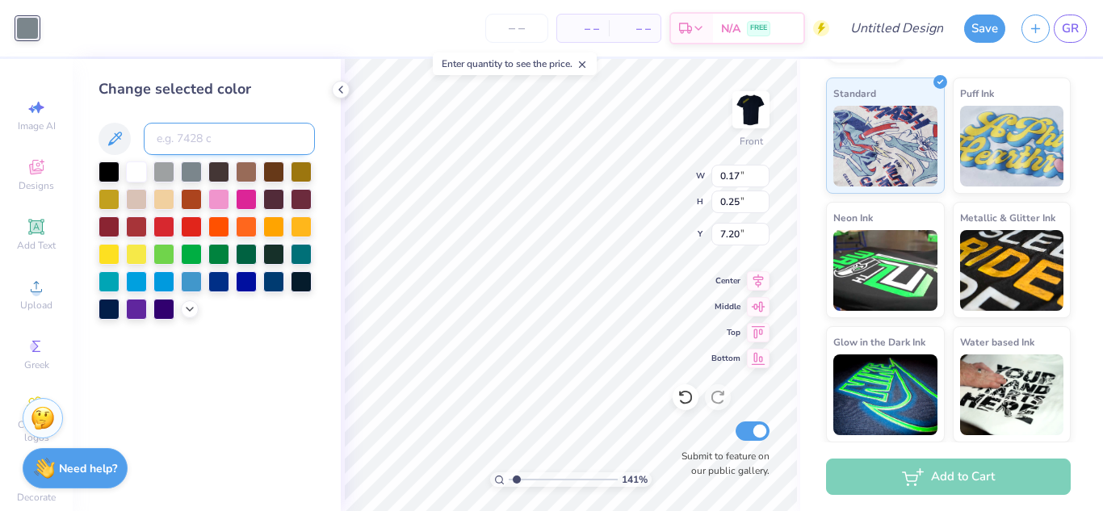
click at [219, 140] on input at bounding box center [229, 139] width 171 height 32
type input "803"
type input "0.90"
type input "1.07"
type input "6.59"
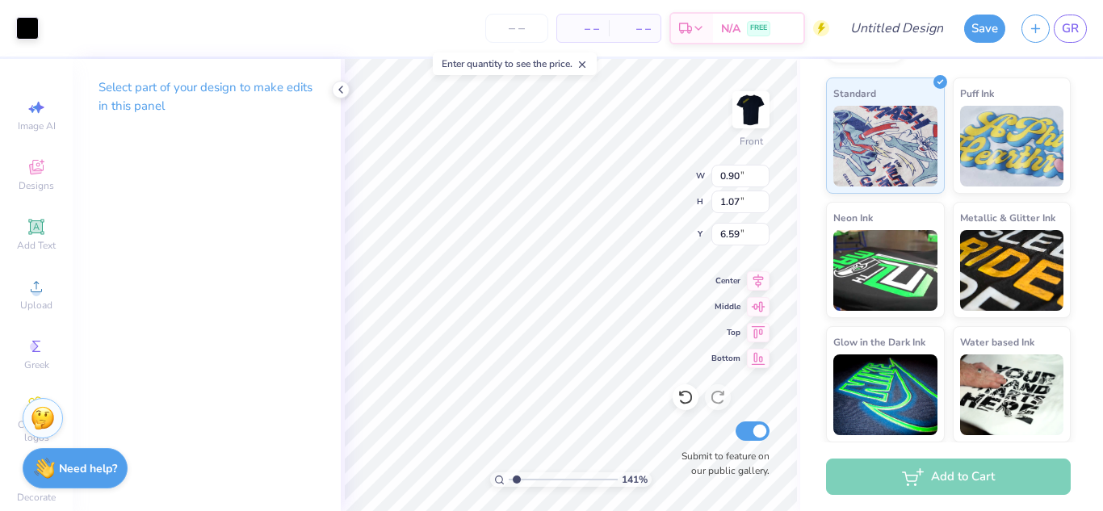
type input "0.56"
type input "1.15"
type input "5.14"
type input "0.72"
type input "1.20"
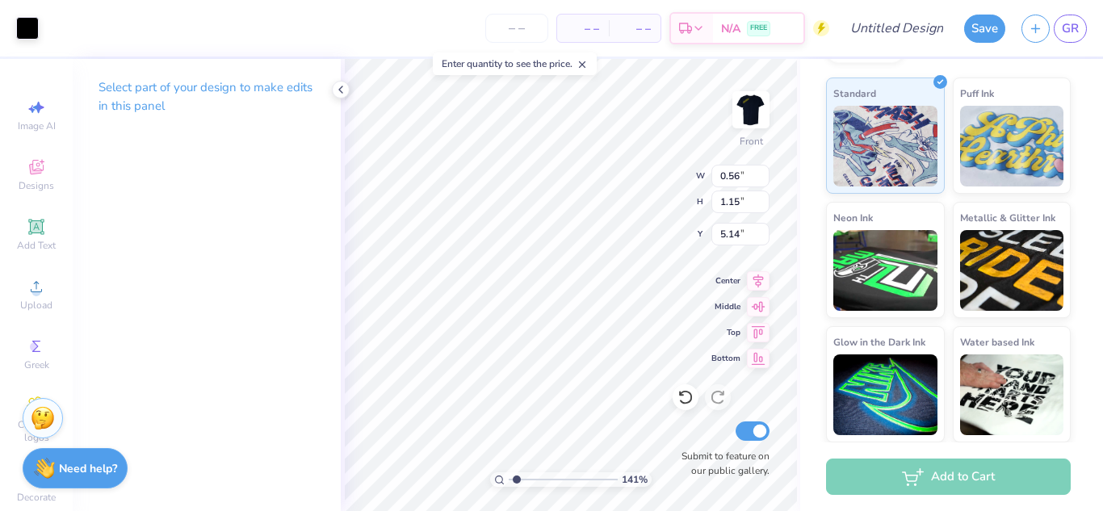
type input "5.13"
type input "0.63"
type input "1.17"
type input "0.98"
type input "1.67"
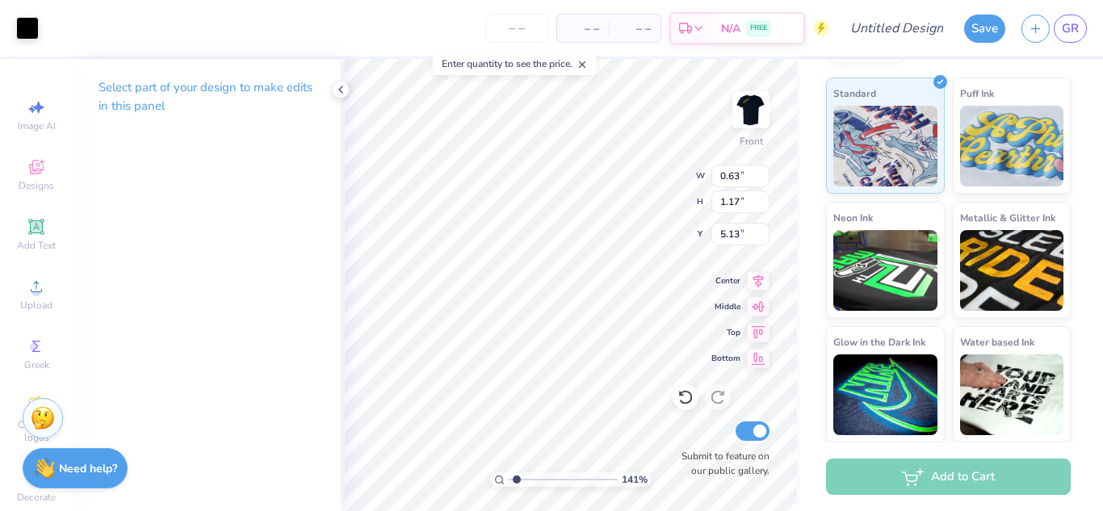
type input "7.90"
click at [37, 35] on div at bounding box center [27, 26] width 23 height 23
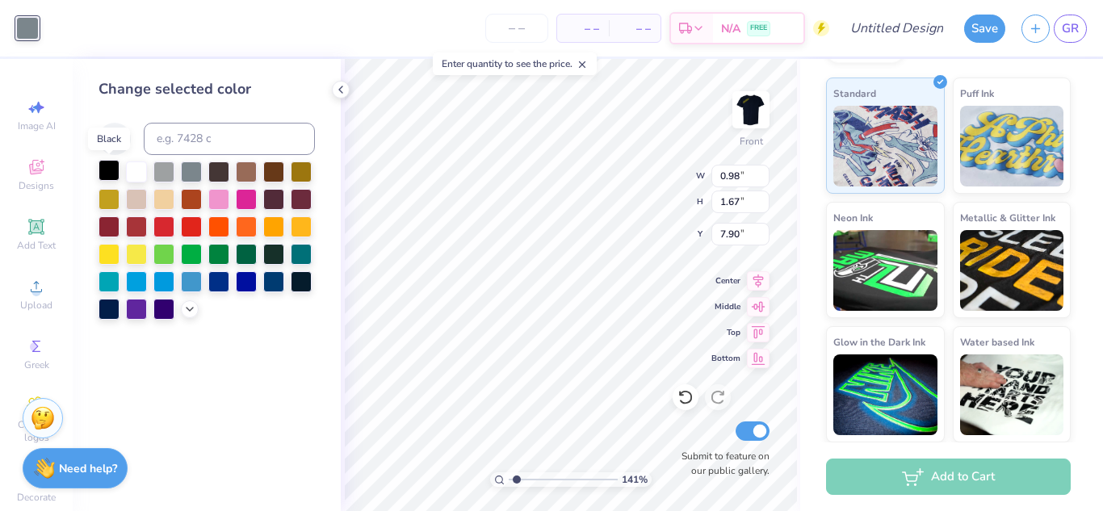
click at [101, 171] on div at bounding box center [108, 170] width 21 height 21
type input "1.00"
type input "1.69"
type input "7.89"
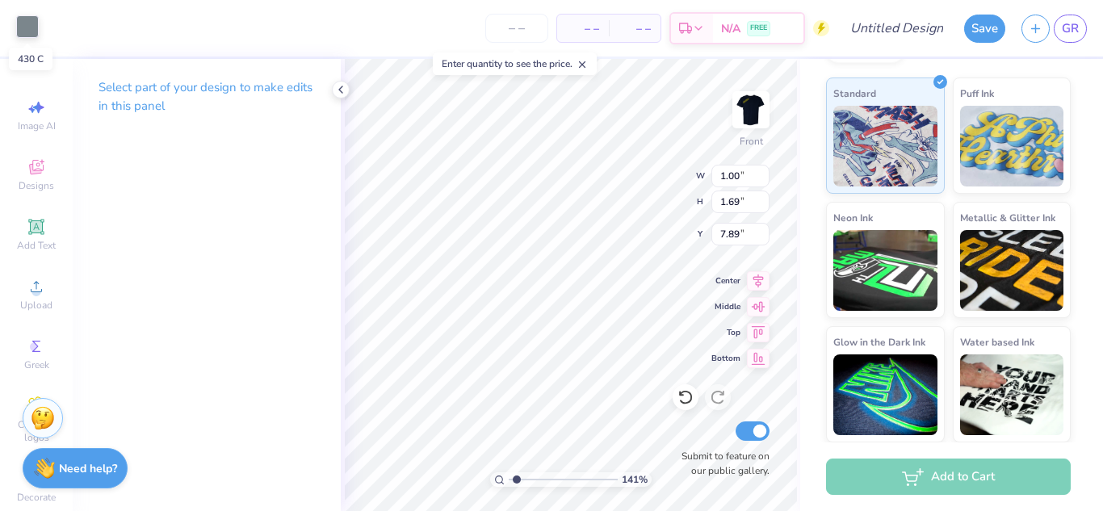
click at [30, 26] on div at bounding box center [27, 26] width 23 height 23
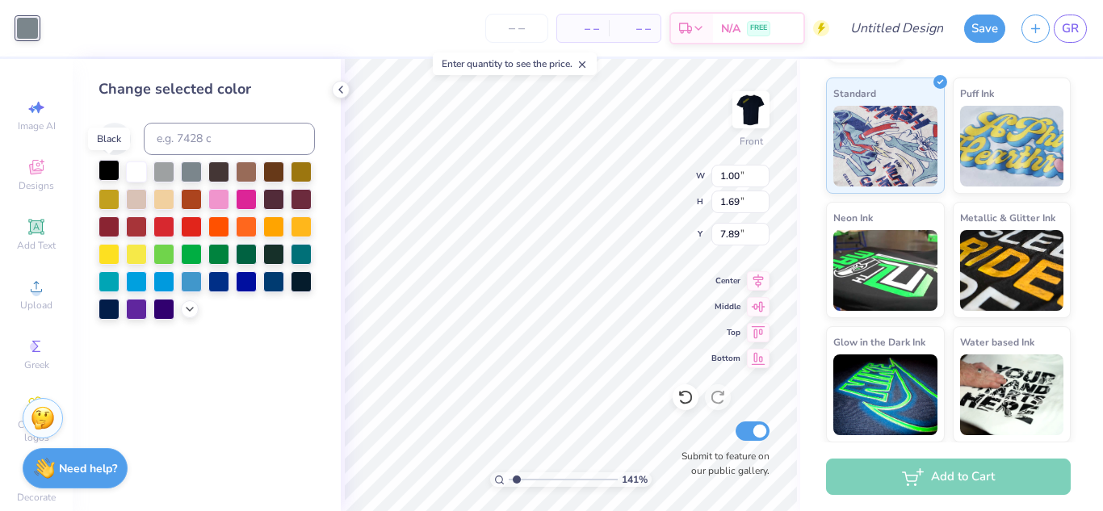
click at [102, 160] on div at bounding box center [108, 170] width 21 height 21
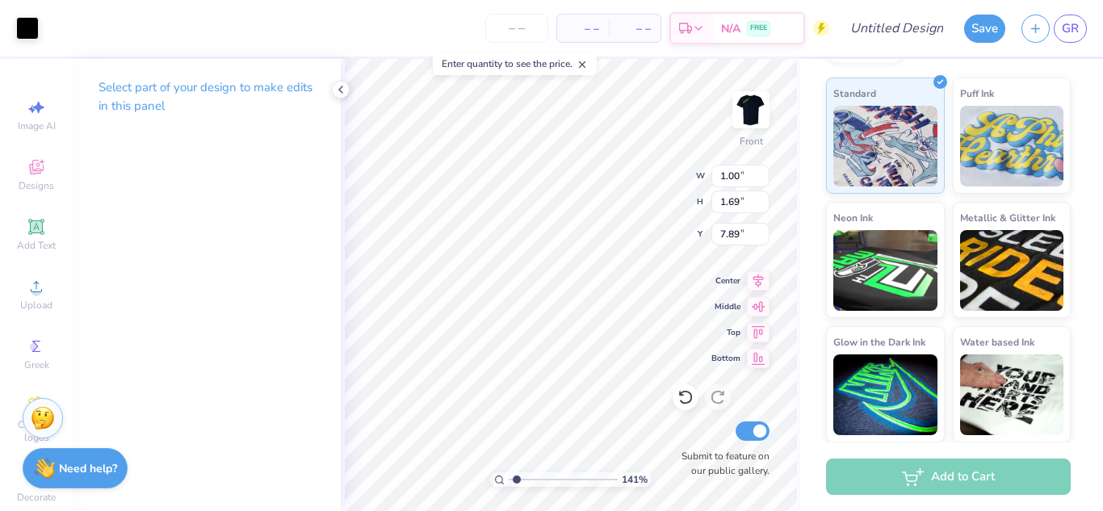
type input "0.33"
type input "1.60"
type input "7.94"
type input "1.03"
type input "1.56"
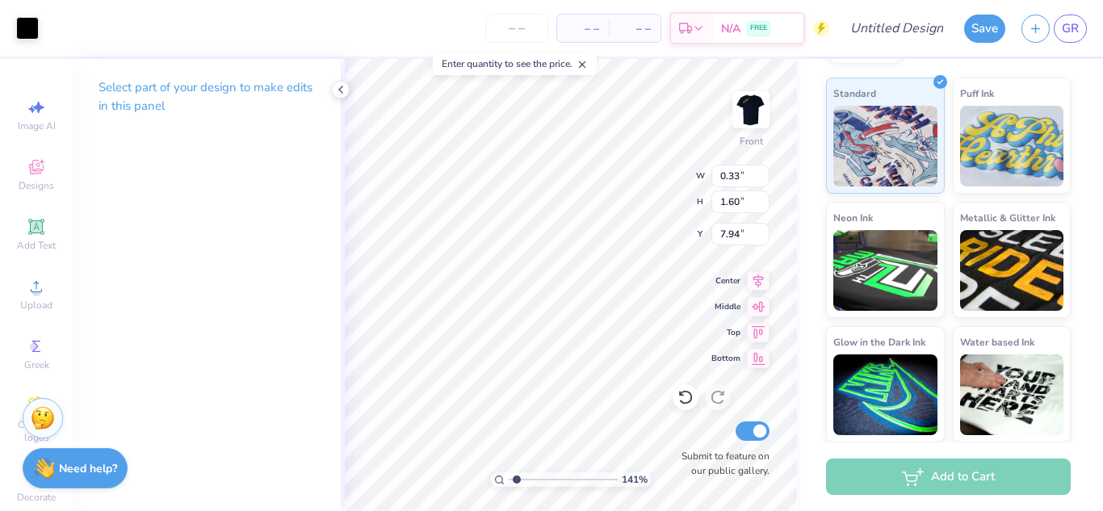
type input "7.95"
type input "0.82"
type input "1.60"
type input "7.94"
type input "0.91"
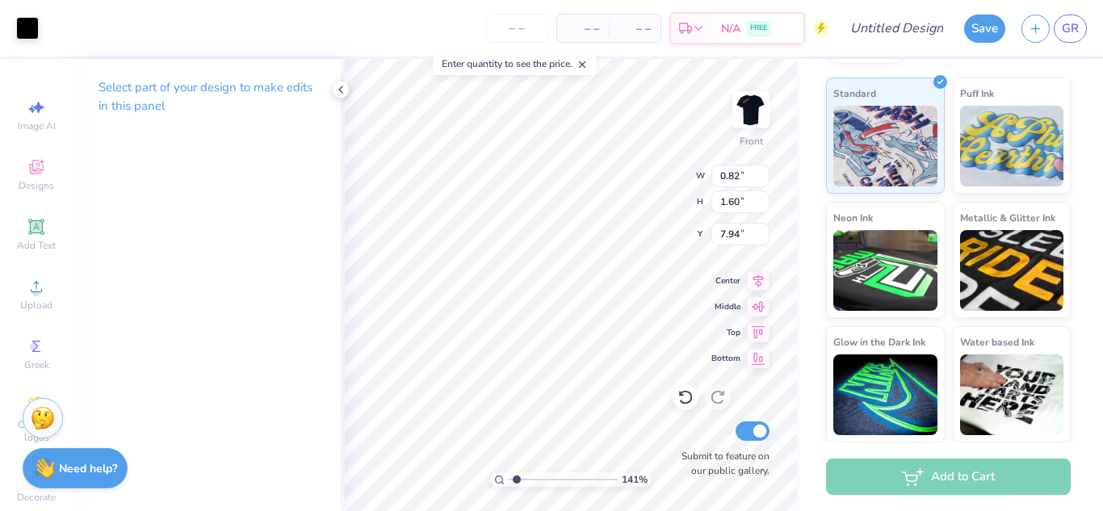
type input "1.61"
type input "7.93"
type input "0.97"
type input "1.56"
type input "7.95"
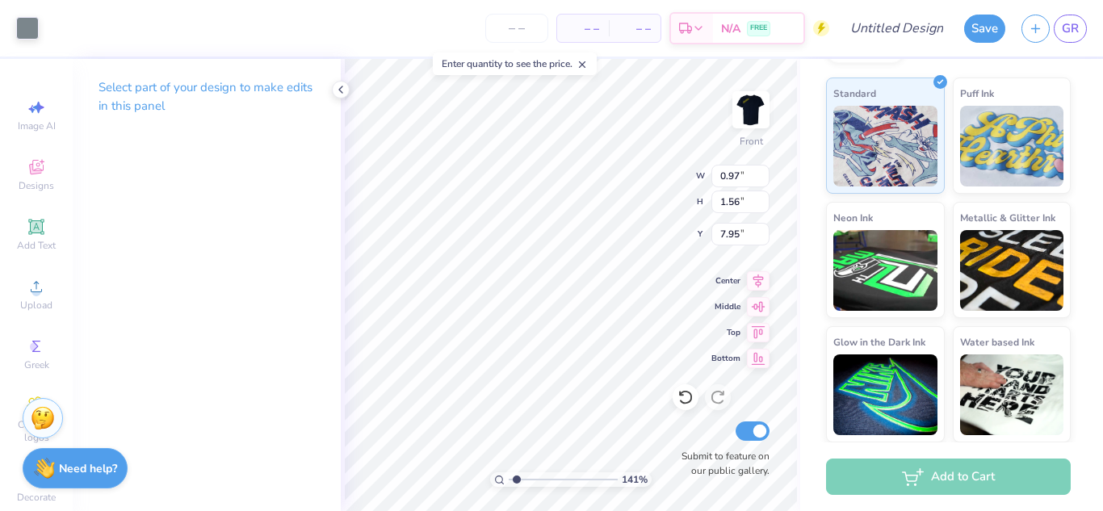
type input "1.14"
type input "1.69"
type input "7.89"
click at [38, 28] on div at bounding box center [27, 26] width 23 height 23
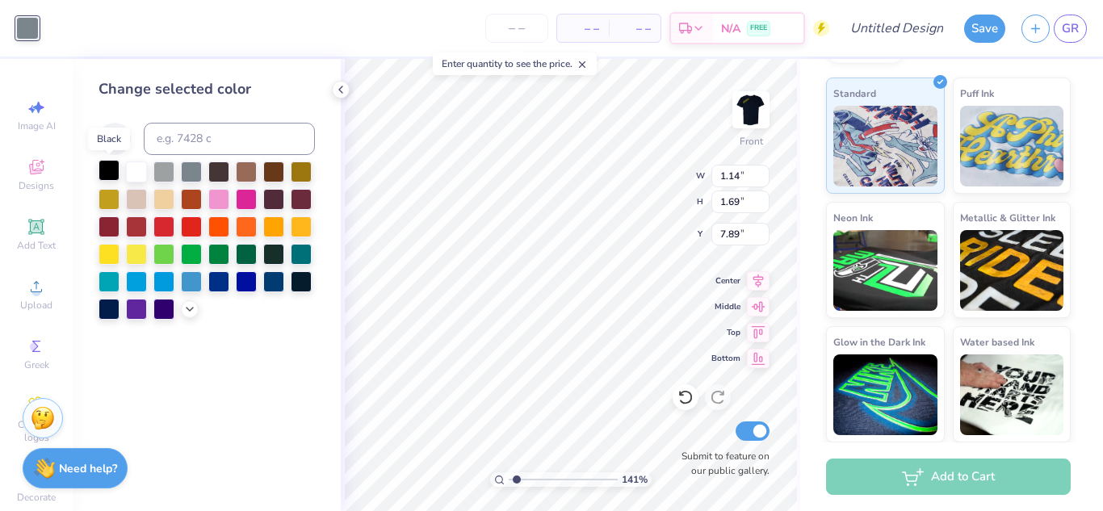
click at [110, 168] on div at bounding box center [108, 170] width 21 height 21
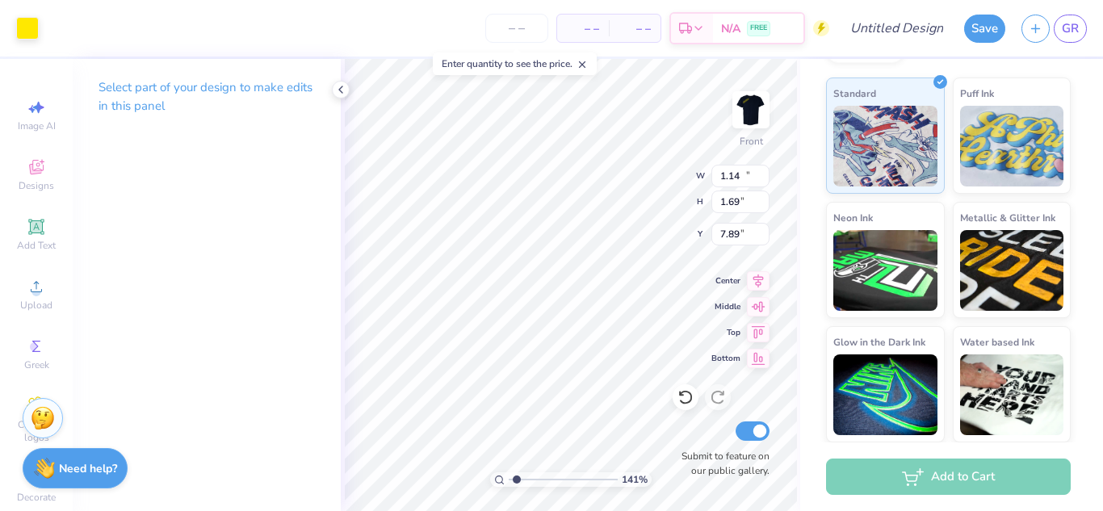
type input "11.30"
type input "6.36"
type input "4.75"
type input "1.74"
type input "1.57"
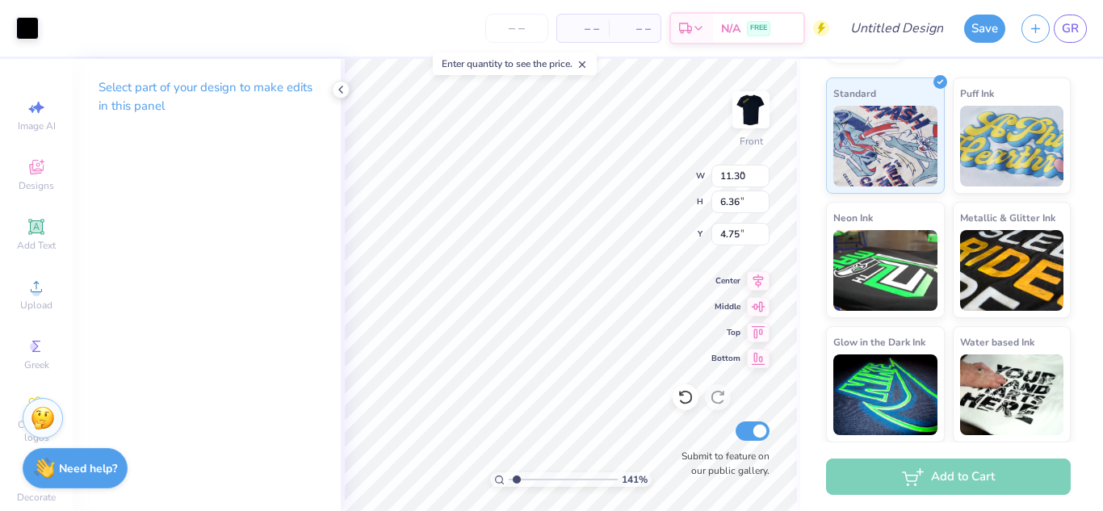
type input "7.95"
type input "0.64"
type input "1.10"
type input "6.58"
type input "0.62"
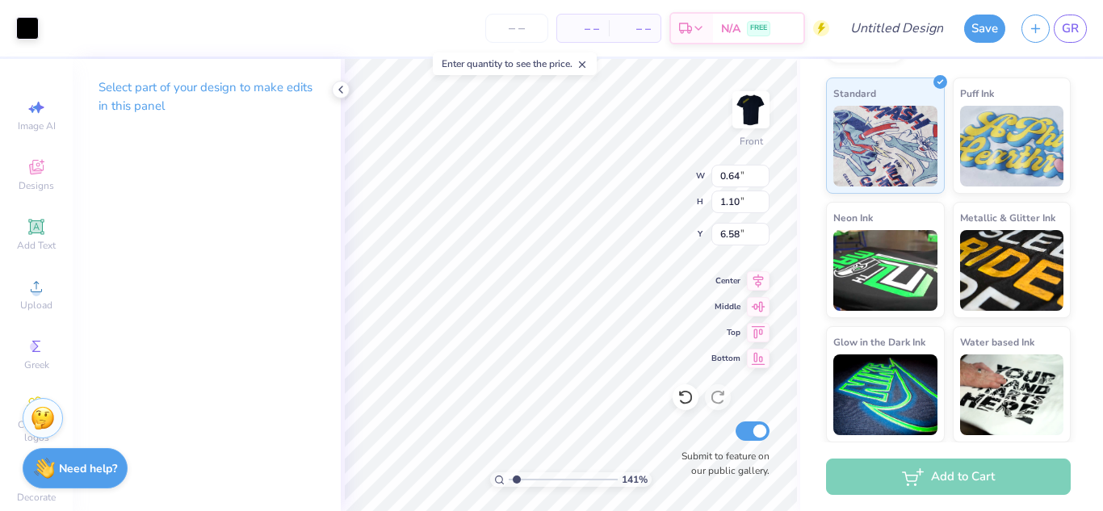
type input "1.11"
type input "6.57"
type input "0.65"
type input "1.08"
type input "6.58"
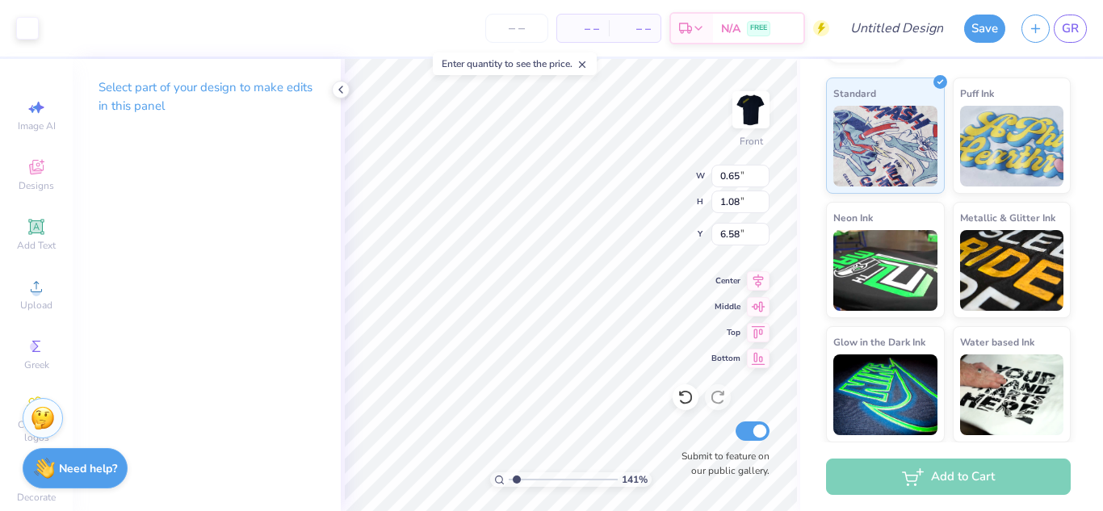
type input "0.14"
type input "0.22"
type input "7.21"
drag, startPoint x: 14, startPoint y: 38, endPoint x: 23, endPoint y: 32, distance: 10.5
click at [23, 32] on div "Art colors" at bounding box center [19, 28] width 39 height 57
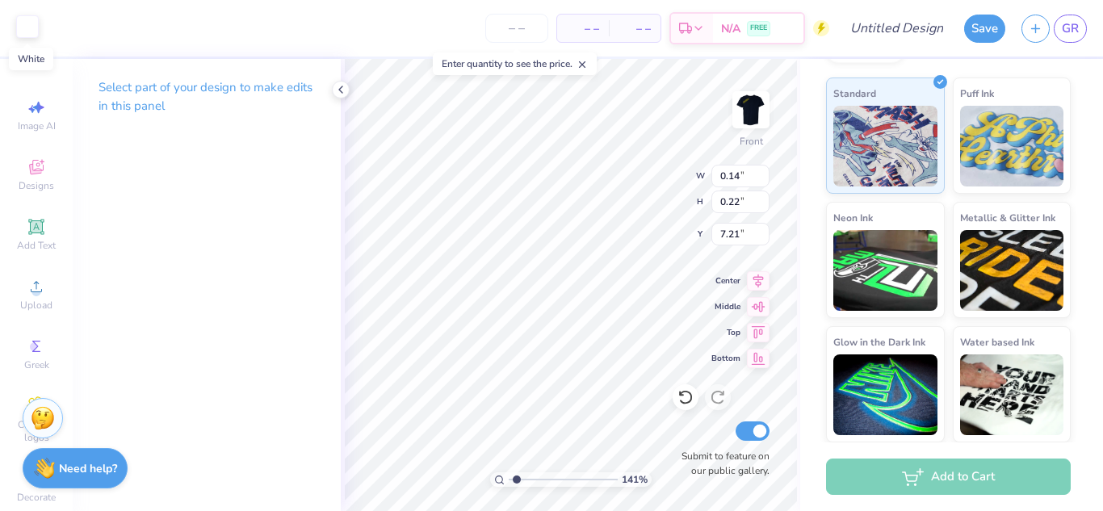
click at [23, 32] on div at bounding box center [27, 26] width 23 height 23
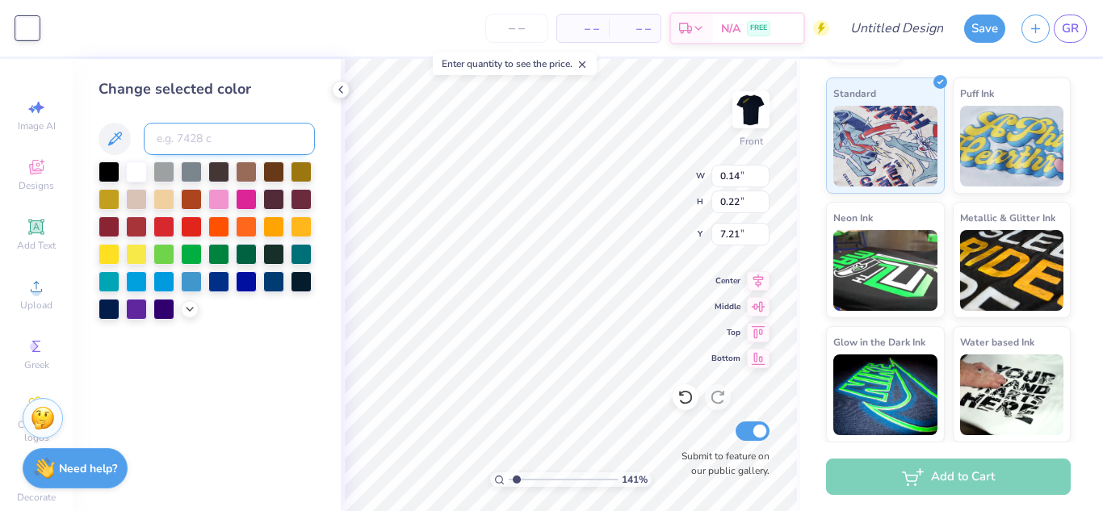
click at [213, 140] on input at bounding box center [229, 139] width 171 height 32
type input "803"
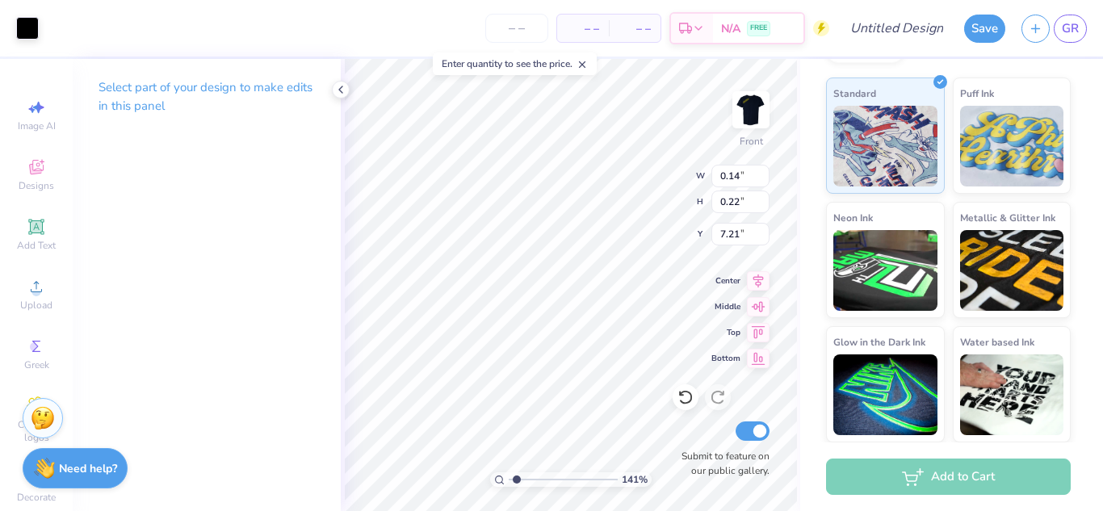
type input "0.66"
type input "1.07"
type input "6.59"
type input "0.61"
type input "1.08"
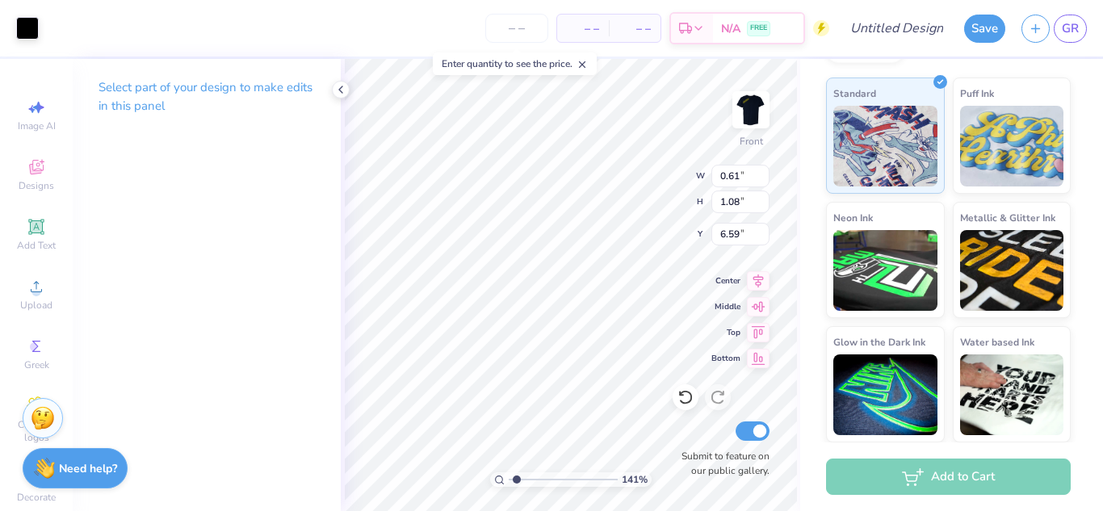
type input "0.64"
type input "1.11"
type input "6.57"
type input "0.21"
type input "1.06"
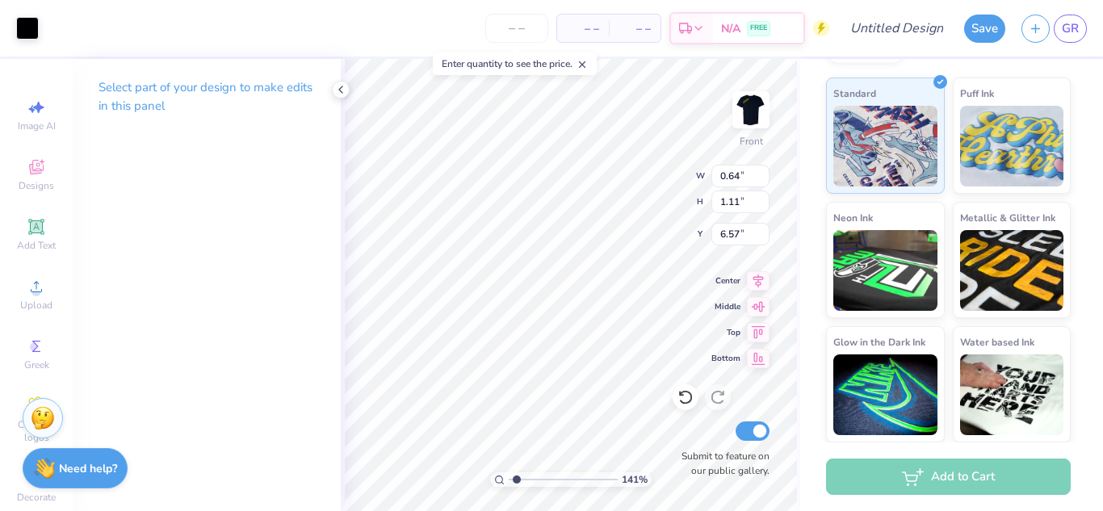
type input "6.59"
type input "0.64"
type input "1.07"
type input "11.30"
type input "6.36"
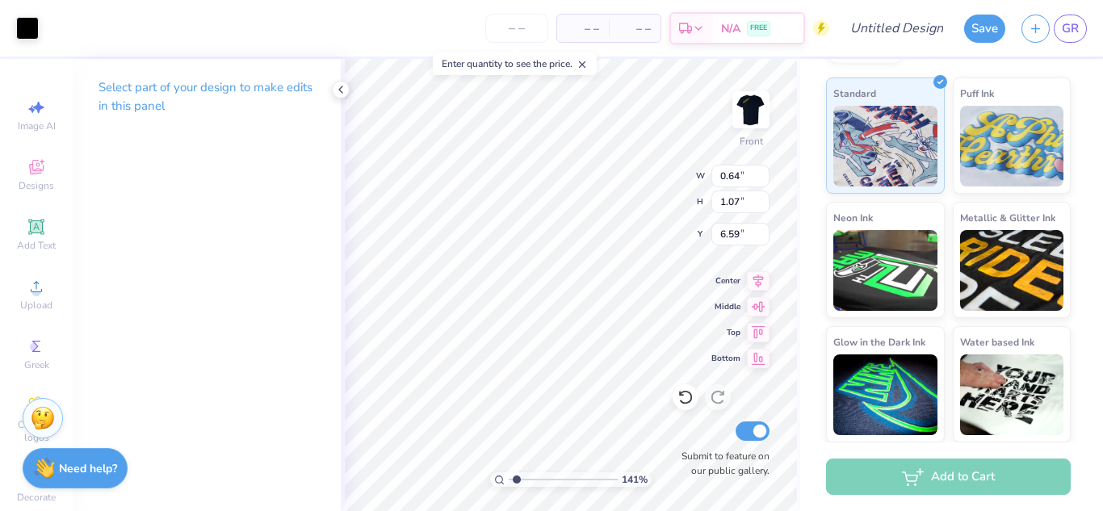
type input "4.75"
type input "0.59"
type input "1.10"
type input "6.57"
type input "11.30"
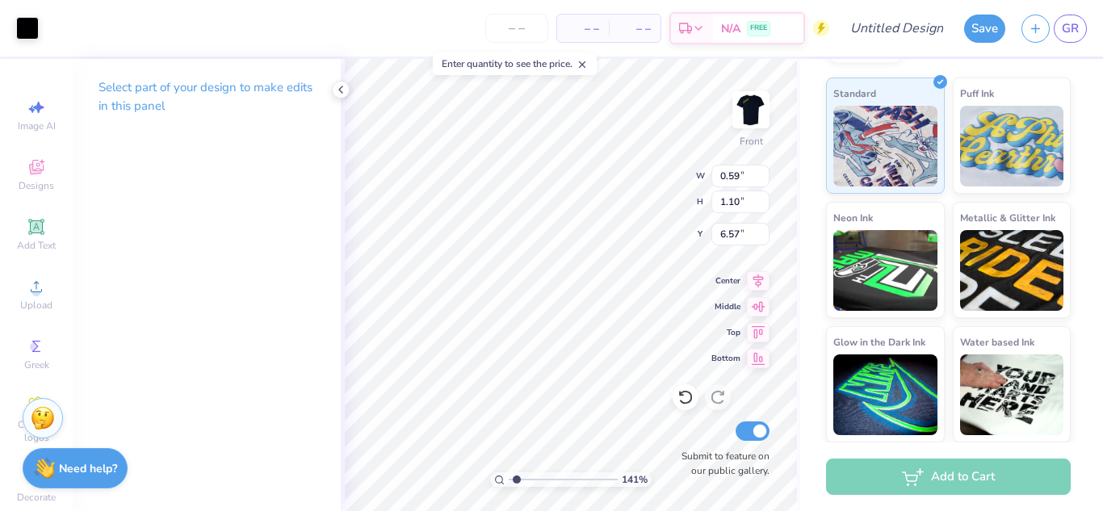
type input "6.36"
type input "4.75"
type input "0.55"
type input "1.10"
type input "6.57"
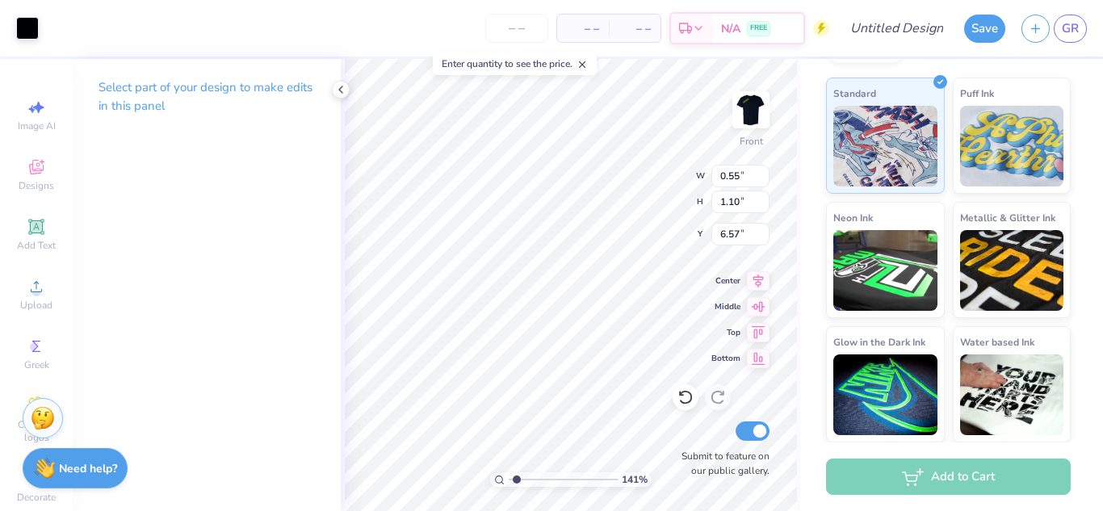
type input "0.59"
type input "0.57"
type input "7.12"
click at [26, 27] on div at bounding box center [27, 26] width 23 height 23
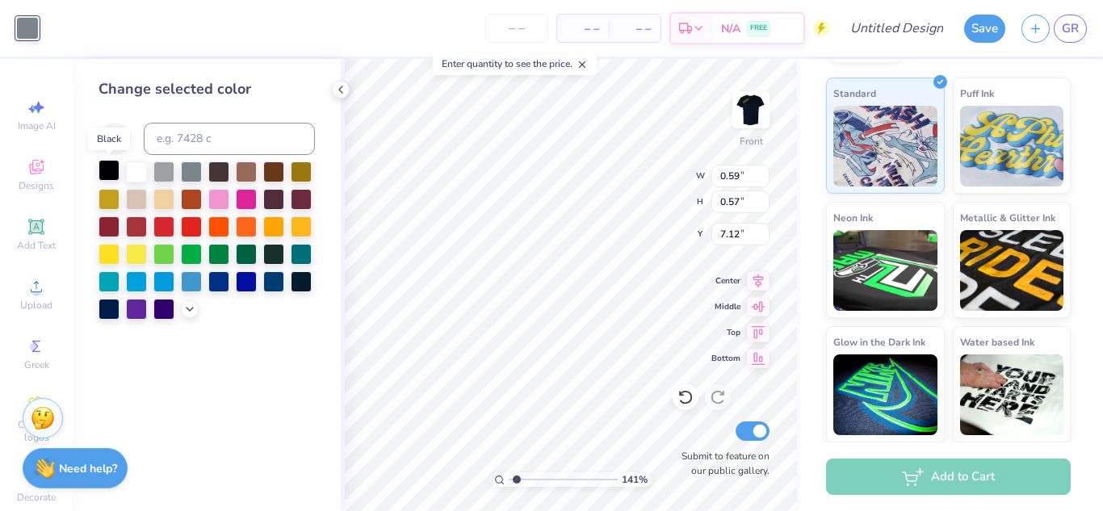
click at [107, 174] on div at bounding box center [108, 170] width 21 height 21
type input "0.23"
type input "0.65"
type input "6.80"
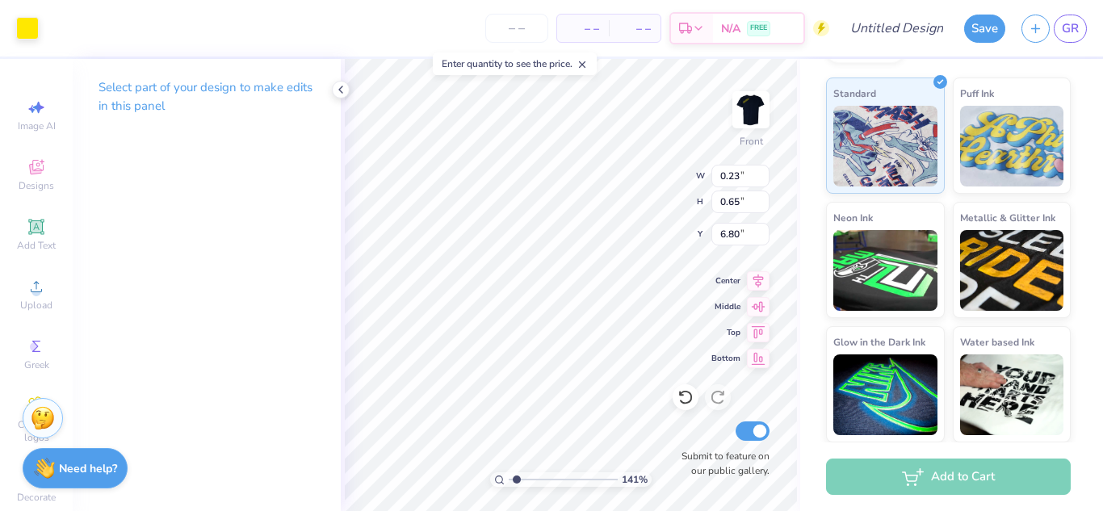
type input "0.74"
type input "1.14"
type input "6.55"
click at [22, 31] on div at bounding box center [27, 26] width 23 height 23
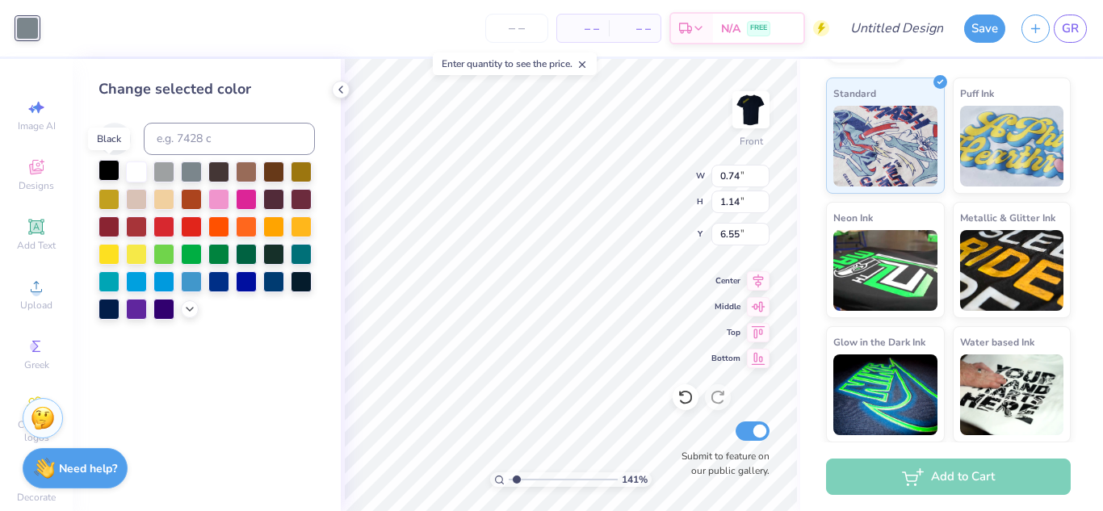
click at [107, 173] on div at bounding box center [108, 170] width 21 height 21
type input "11.30"
type input "6.36"
type input "4.75"
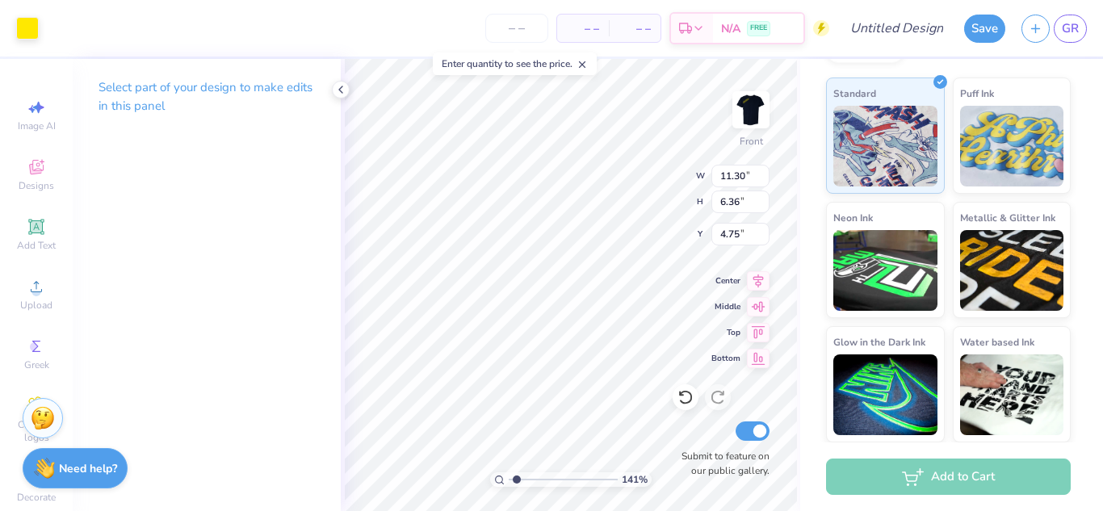
type input "0.51"
type input "0.33"
type input "7.35"
type input "0.58"
type input "1.00"
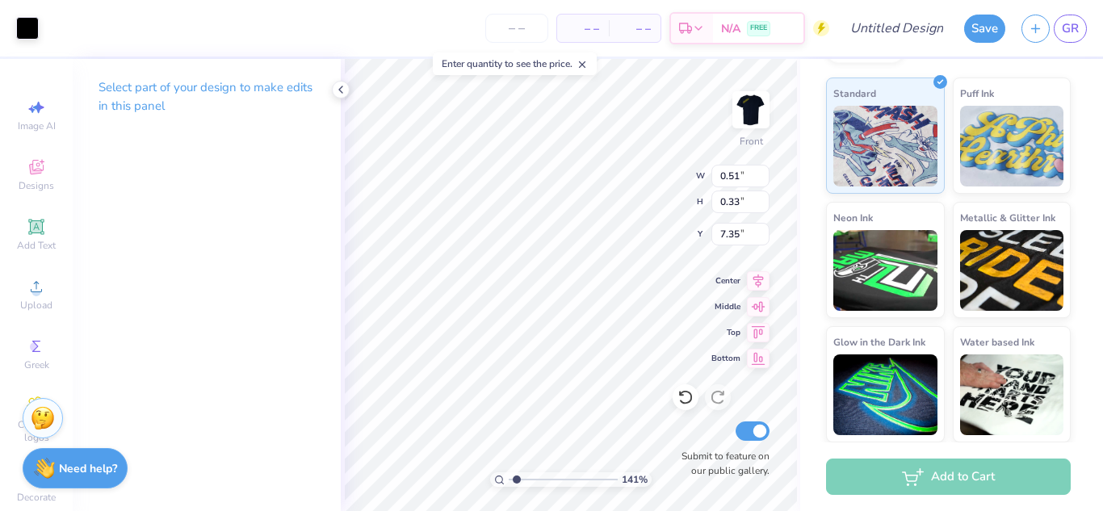
type input "6.57"
type input "0.71"
type input "1.20"
type input "5.11"
type input "11.30"
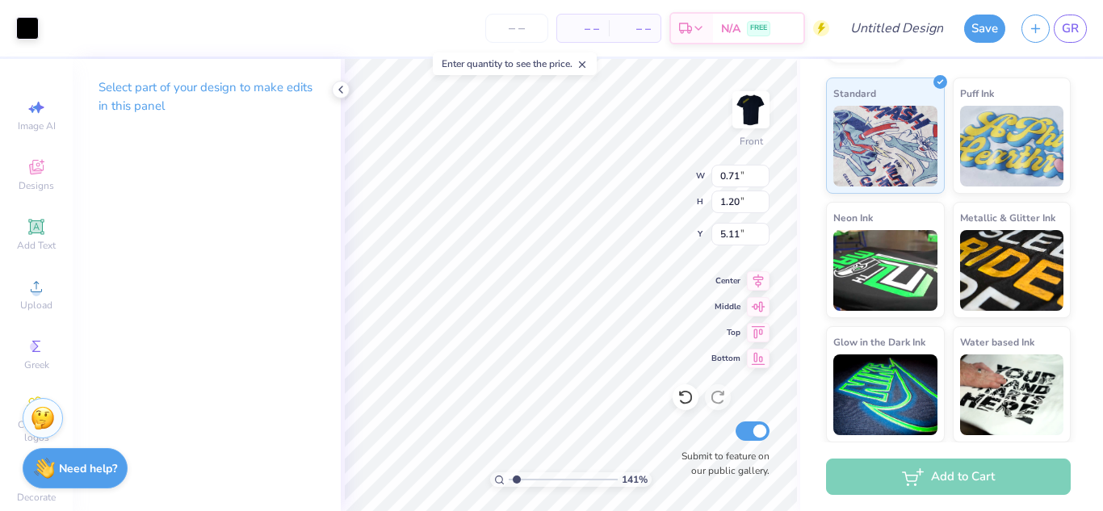
type input "6.36"
type input "4.75"
type input "0.75"
type input "1.19"
type input "5.13"
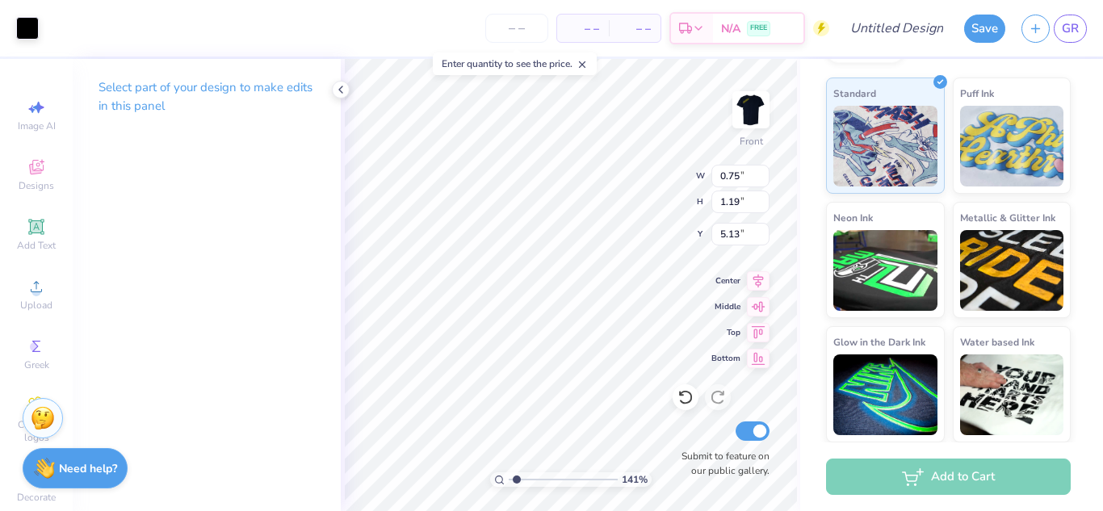
type input "0.60"
type input "1.20"
type input "5.11"
type input "0.76"
type input "1.22"
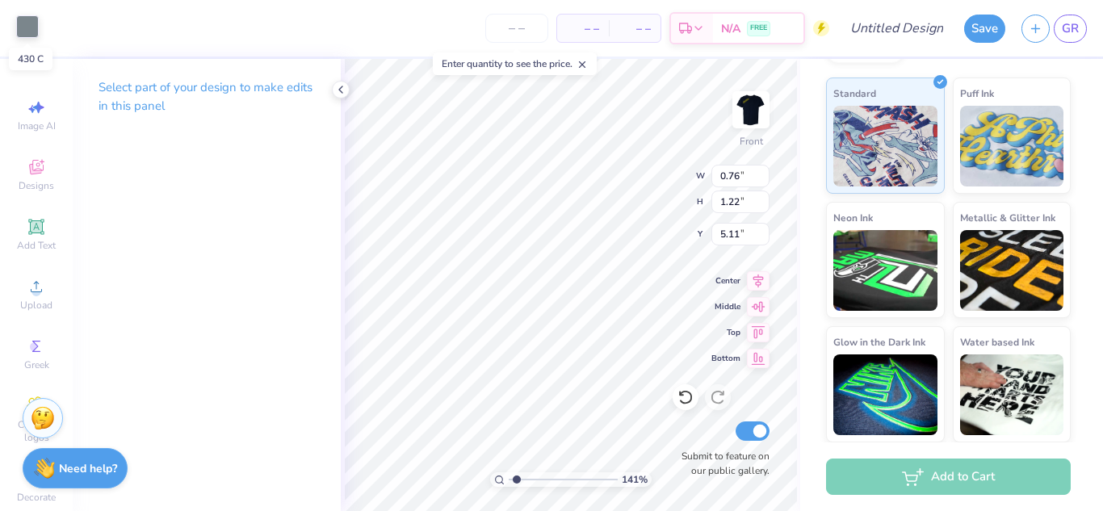
click at [29, 30] on div at bounding box center [27, 26] width 23 height 23
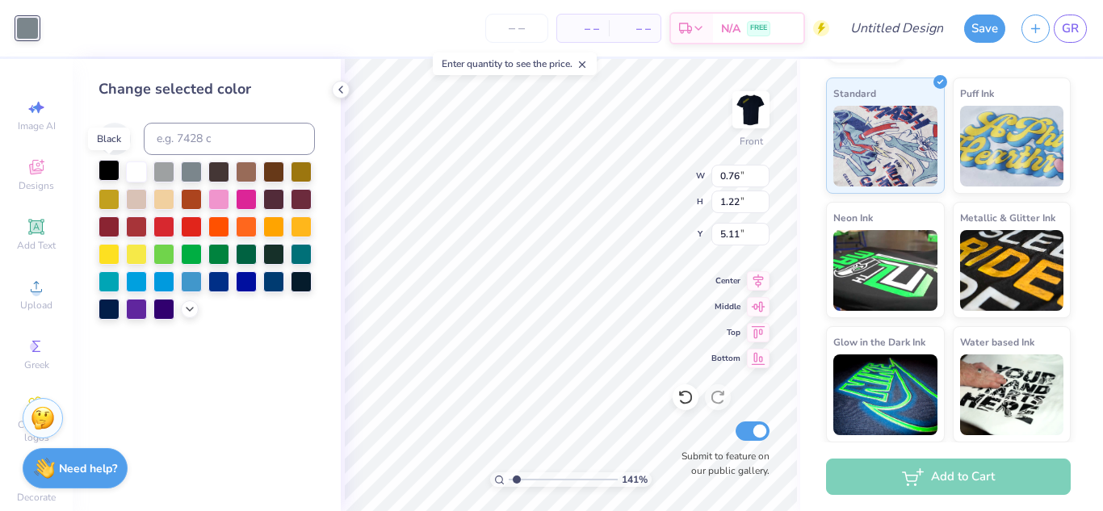
click at [100, 167] on div at bounding box center [108, 170] width 21 height 21
type input "0.56"
type input "1.15"
type input "5.14"
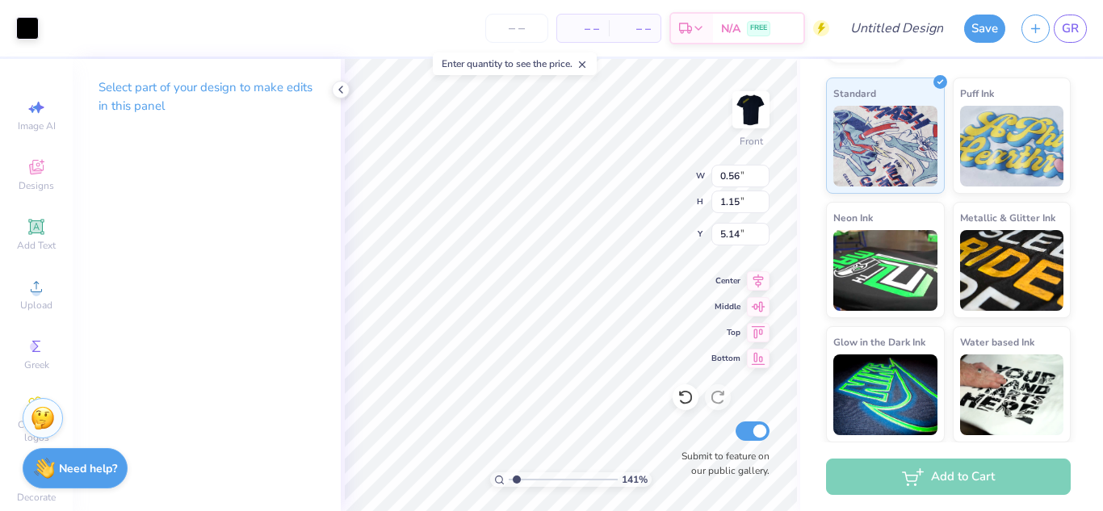
type input "0.65"
type input "1.17"
type input "5.13"
type input "0.27"
type input "0.48"
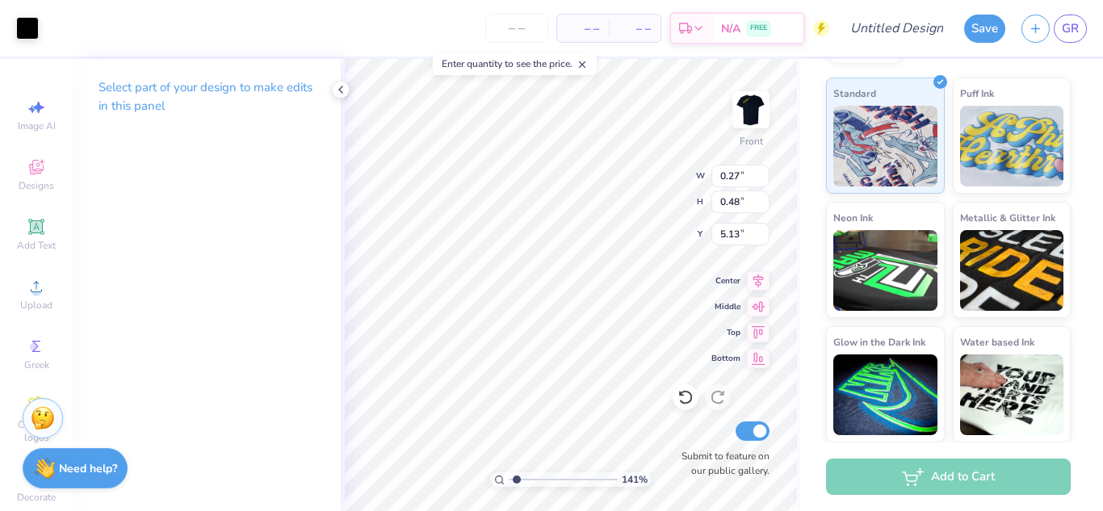
type input "11.30"
type input "6.36"
type input "4.75"
type input "0.27"
type input "0.48"
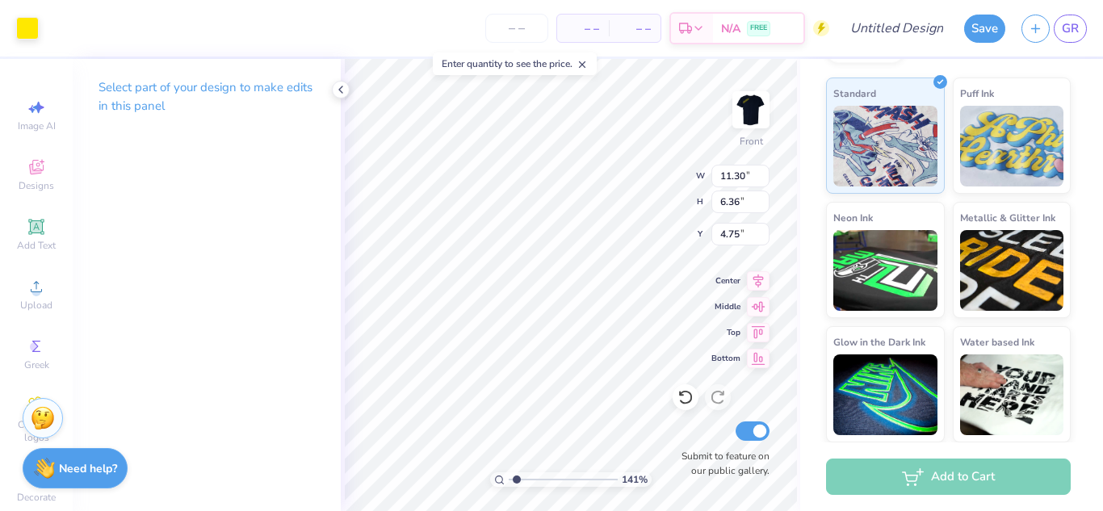
type input "5.13"
type input "0.70"
type input "1.18"
type input "0.66"
type input "1.22"
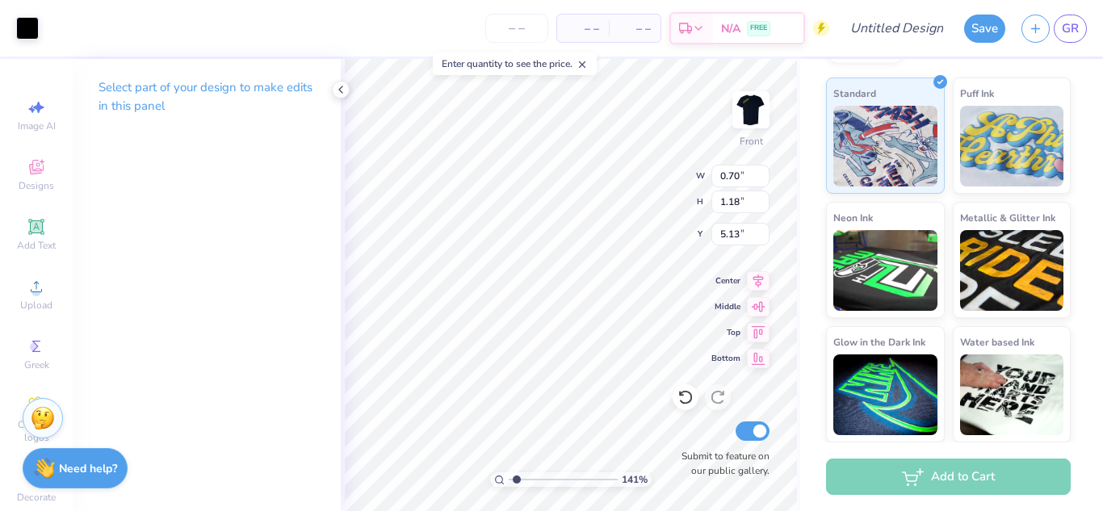
type input "5.11"
click at [35, 31] on div at bounding box center [27, 26] width 23 height 23
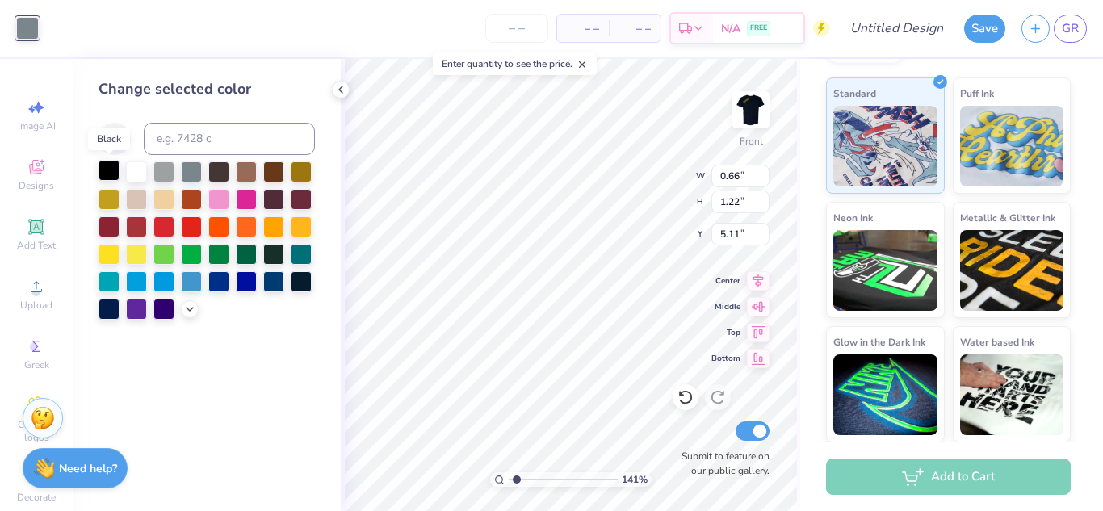
click at [101, 165] on div at bounding box center [108, 170] width 21 height 21
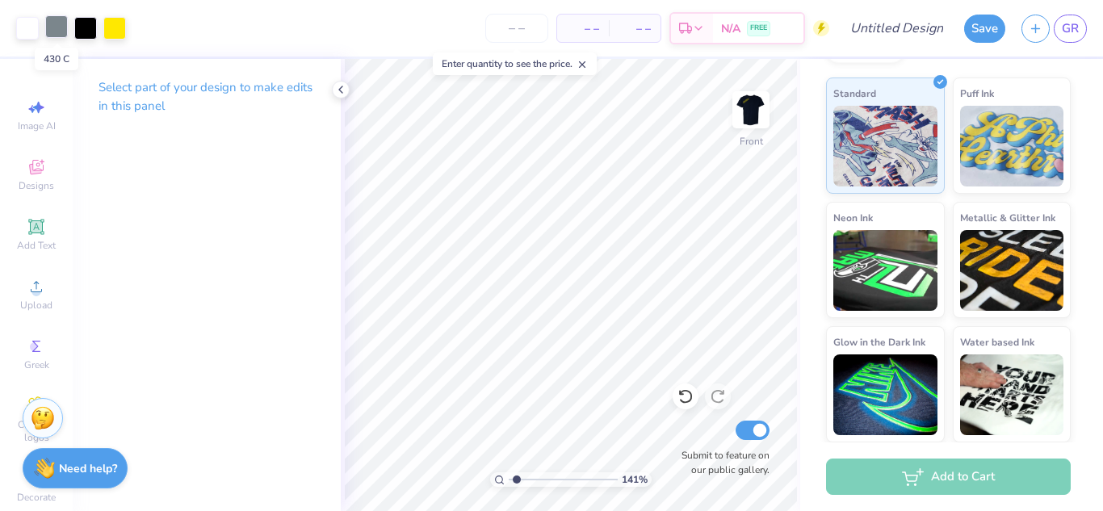
click at [45, 26] on div at bounding box center [56, 26] width 23 height 23
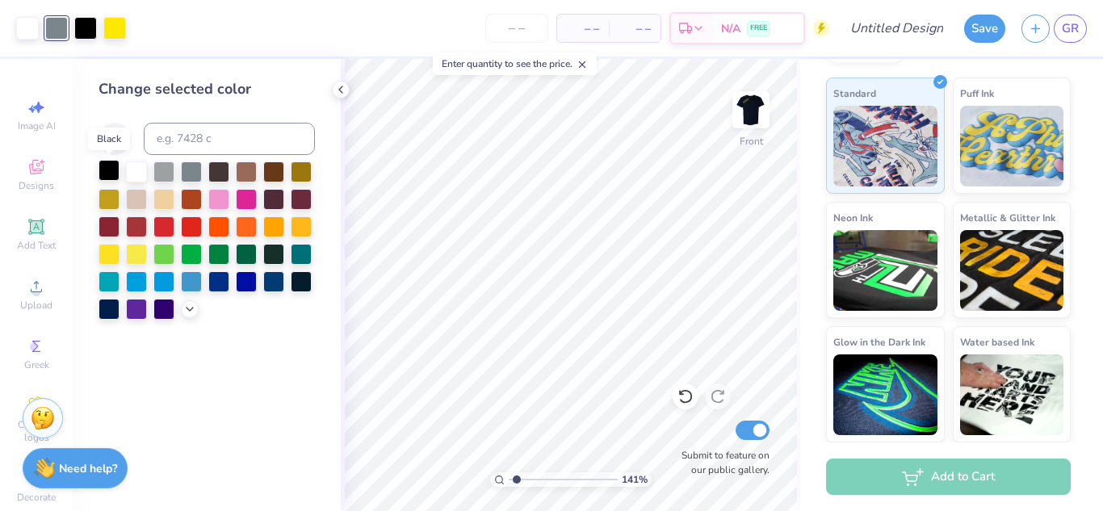
click at [110, 165] on div at bounding box center [108, 170] width 21 height 21
click at [20, 29] on div at bounding box center [27, 26] width 23 height 23
click at [111, 199] on div at bounding box center [108, 197] width 21 height 21
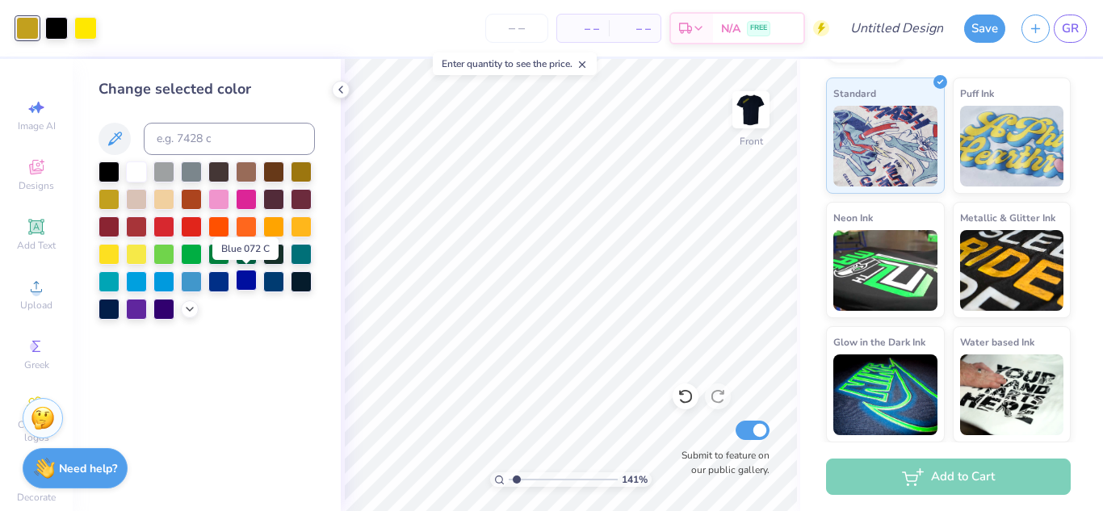
click at [243, 284] on div at bounding box center [246, 280] width 21 height 21
click at [136, 278] on div at bounding box center [136, 280] width 21 height 21
click at [169, 282] on div at bounding box center [163, 280] width 21 height 21
click at [194, 285] on div at bounding box center [191, 280] width 21 height 21
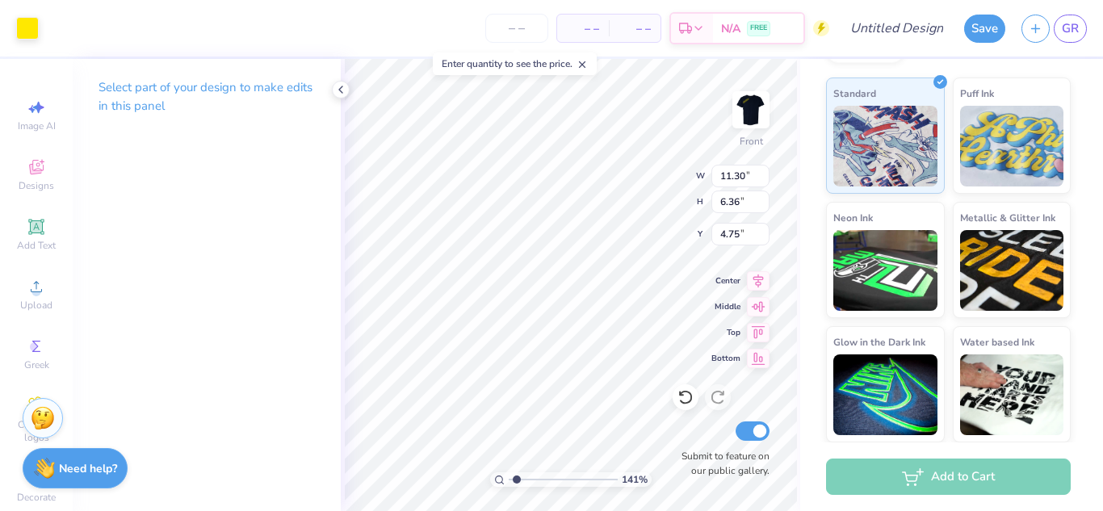
type input "11.30"
type input "6.36"
type input "4.75"
type input "4.34"
type input "2.78"
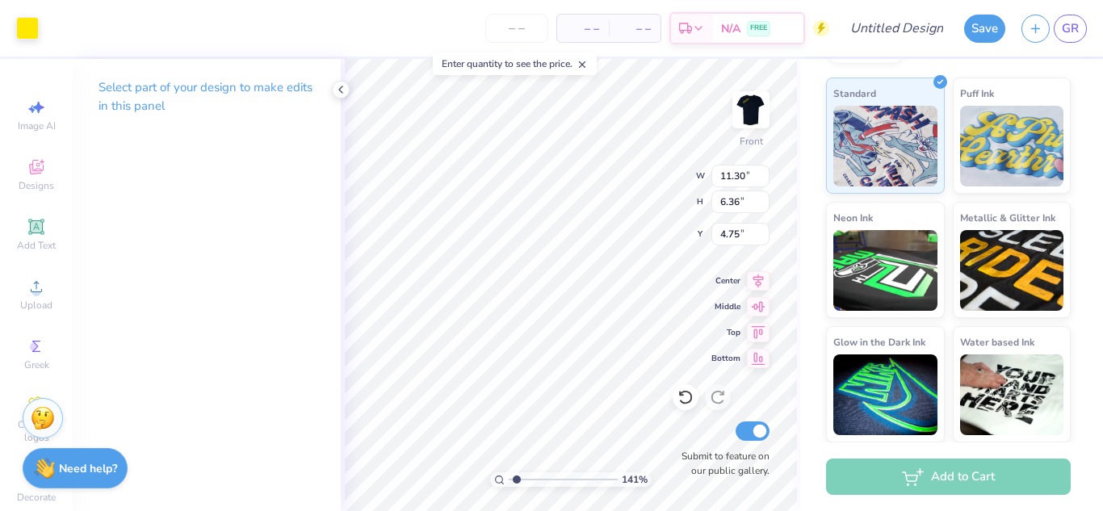
type input "9.88"
type input "2.82"
type input "3.17"
type input "16.28"
type input "3.86"
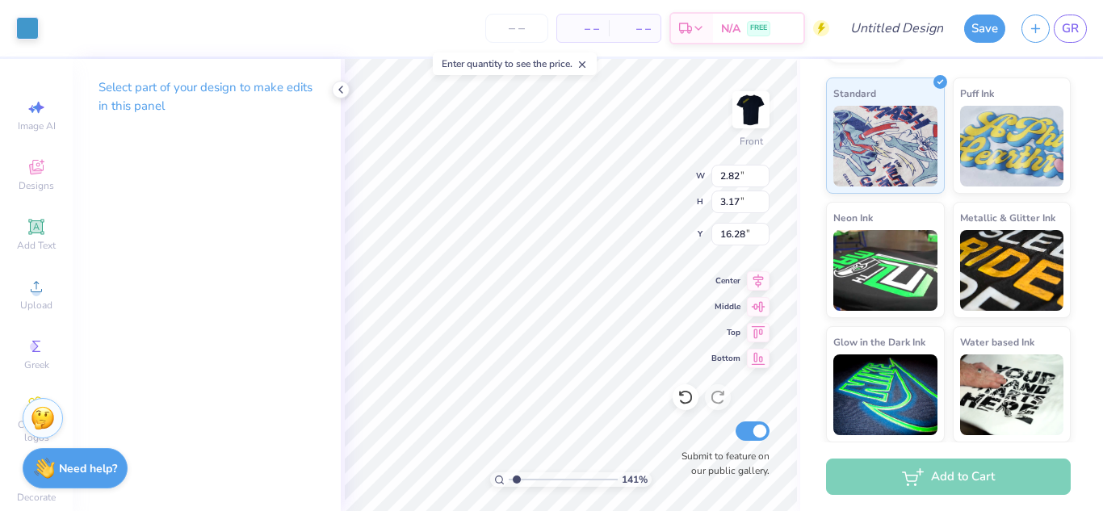
type input "4.54"
type input "14.95"
click at [53, 26] on div at bounding box center [56, 26] width 23 height 23
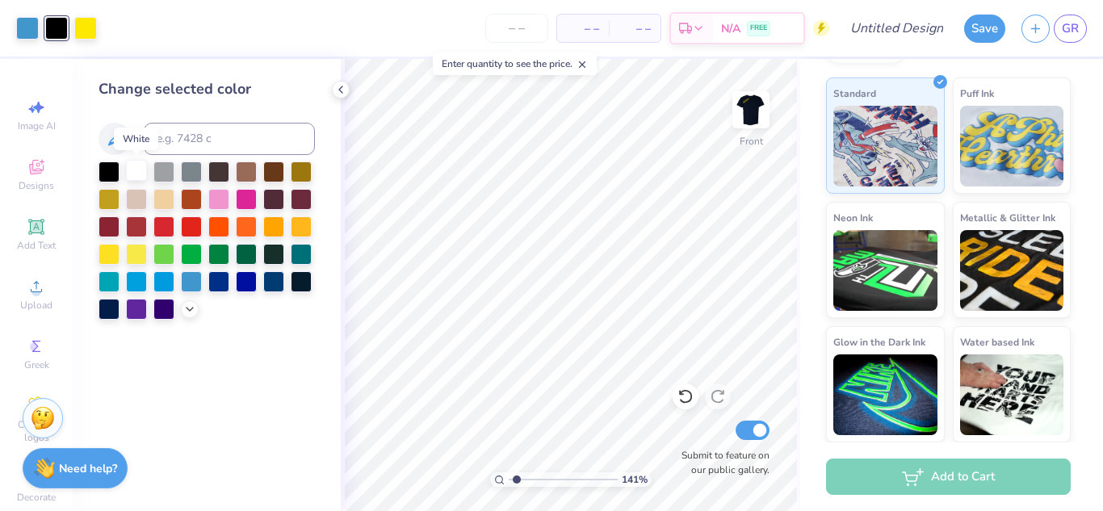
click at [138, 170] on div at bounding box center [136, 170] width 21 height 21
click at [28, 32] on div at bounding box center [27, 26] width 23 height 23
click at [108, 177] on div at bounding box center [108, 170] width 21 height 21
click at [59, 22] on div at bounding box center [56, 26] width 23 height 23
click at [189, 282] on div at bounding box center [191, 280] width 21 height 21
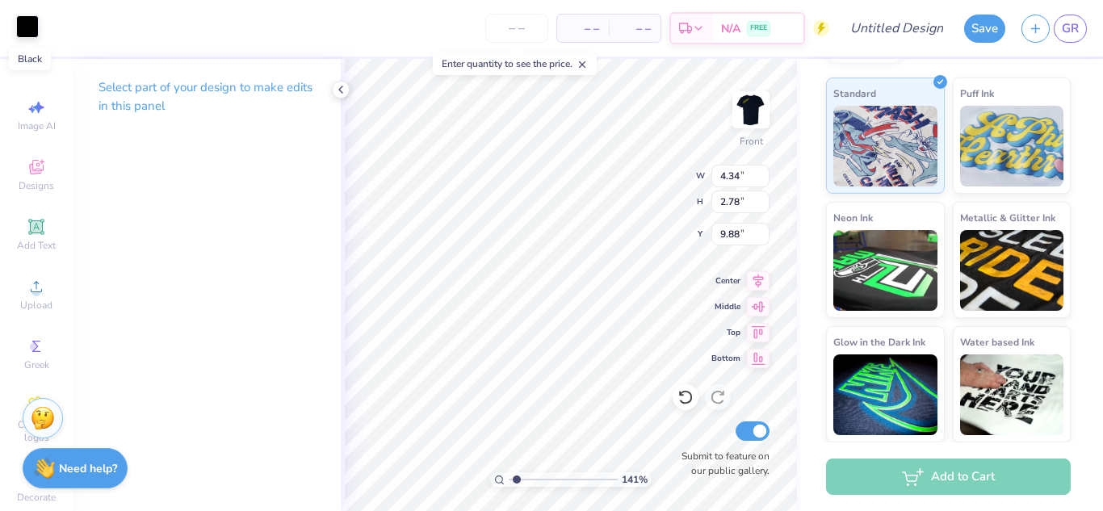
click at [28, 27] on div at bounding box center [27, 26] width 23 height 23
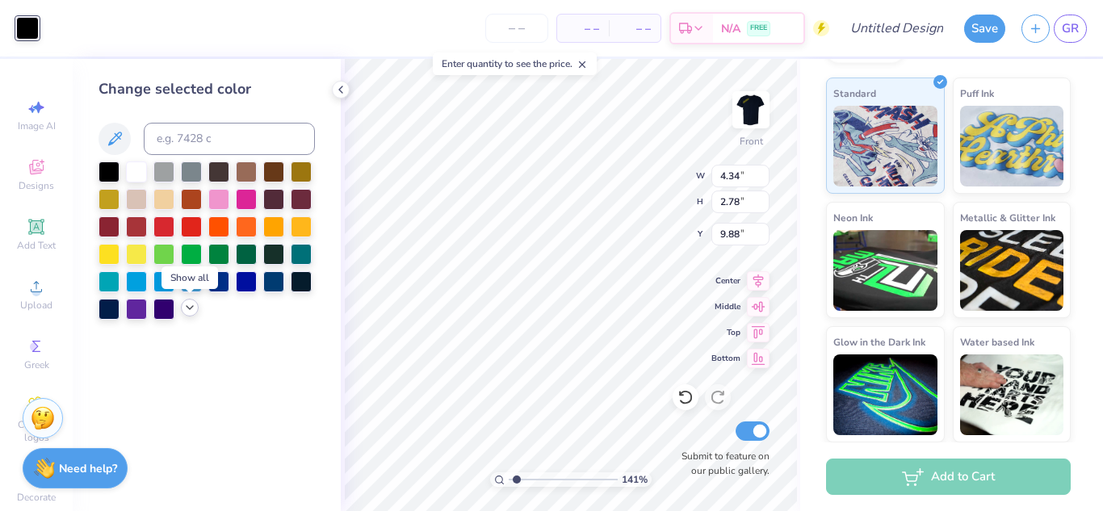
click at [190, 307] on icon at bounding box center [189, 307] width 13 height 13
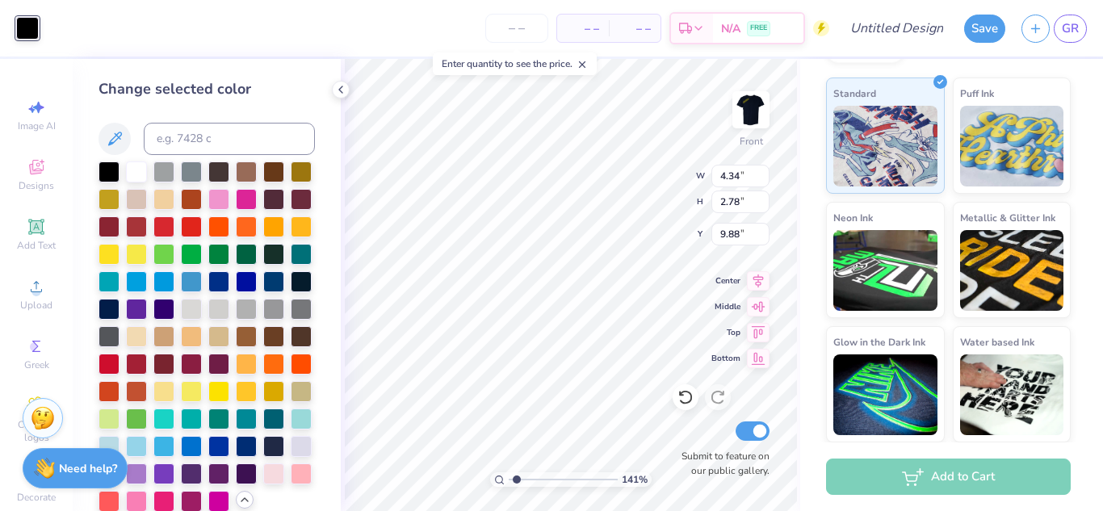
type input "11.30"
type input "6.36"
type input "4.75"
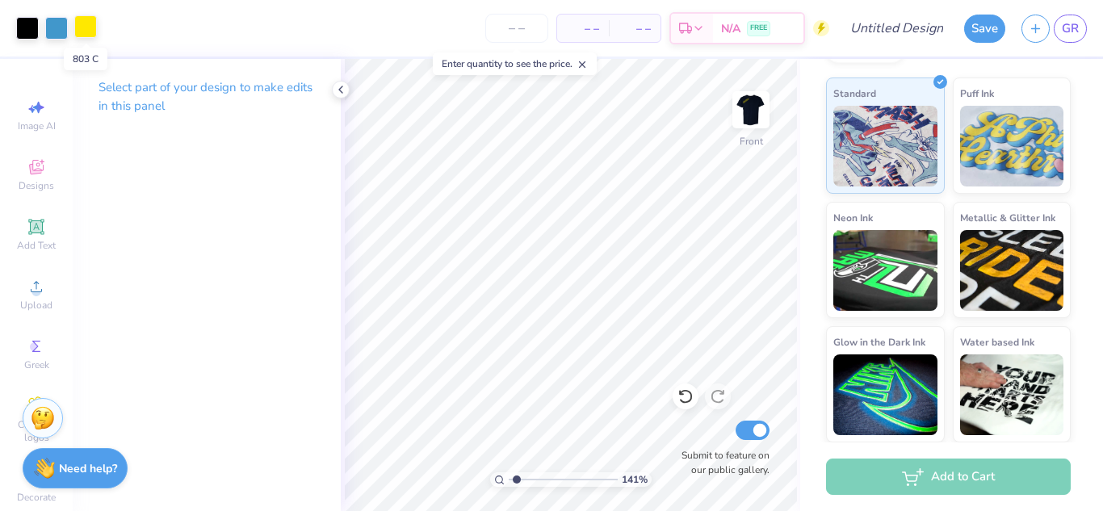
click at [90, 23] on div at bounding box center [85, 26] width 23 height 23
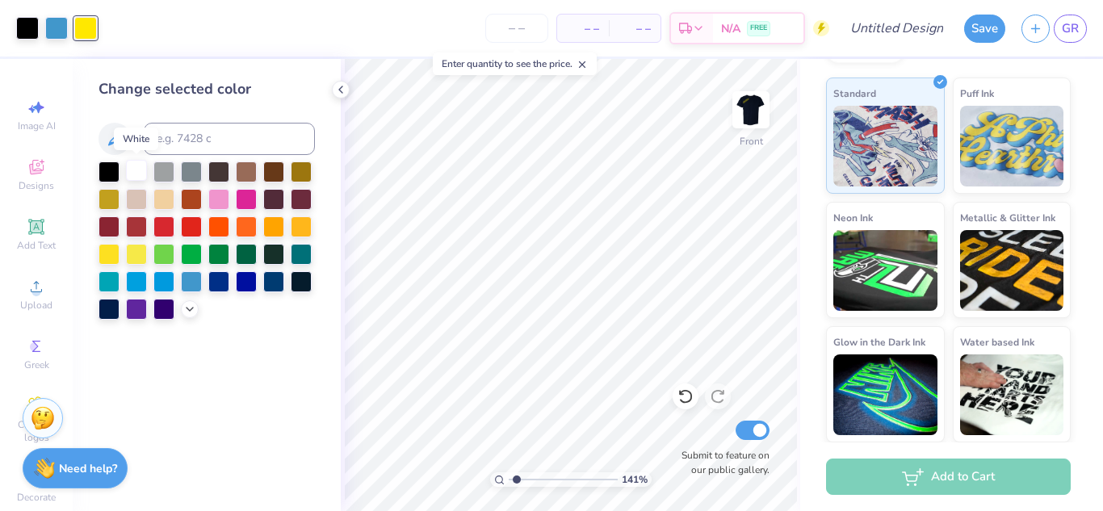
click at [136, 170] on div at bounding box center [136, 170] width 21 height 21
click at [25, 34] on div at bounding box center [27, 26] width 23 height 23
click at [207, 136] on input at bounding box center [229, 139] width 171 height 32
type input "803"
click at [83, 23] on div at bounding box center [85, 26] width 23 height 23
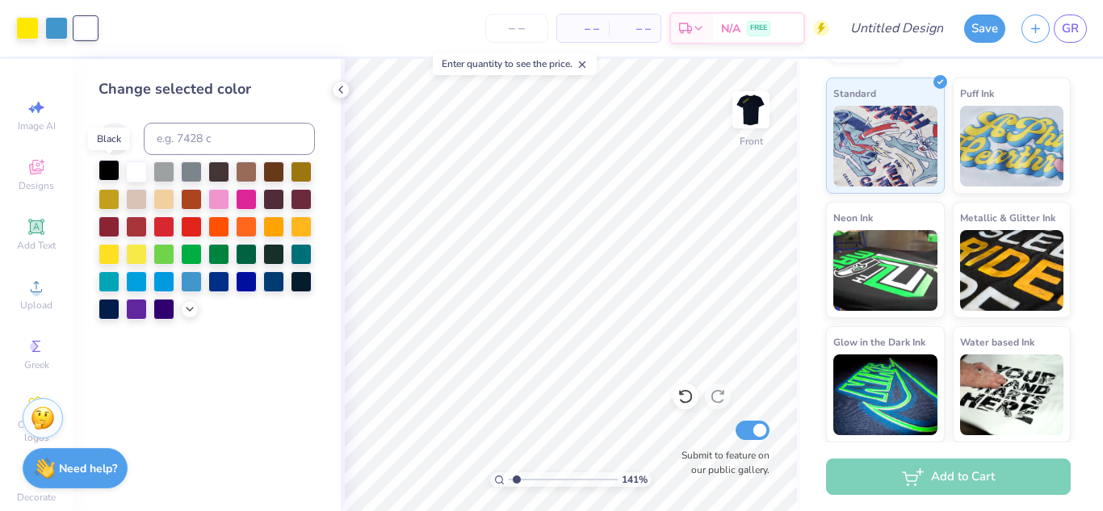
click at [105, 174] on div at bounding box center [108, 170] width 21 height 21
click at [186, 171] on div at bounding box center [191, 170] width 21 height 21
click at [161, 173] on div at bounding box center [163, 170] width 21 height 21
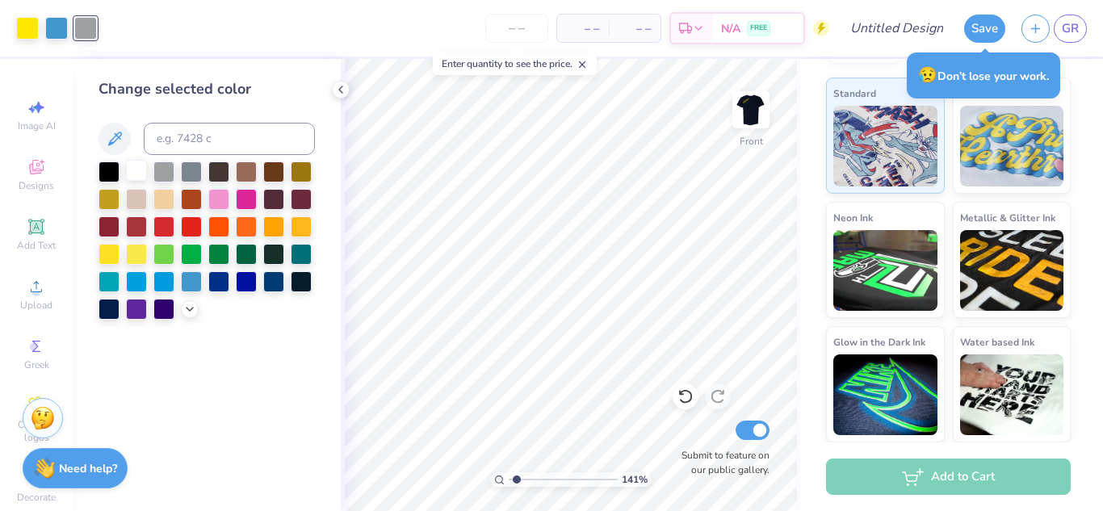
click at [128, 171] on div at bounding box center [206, 240] width 216 height 158
click at [128, 171] on div at bounding box center [136, 170] width 21 height 21
click at [186, 303] on icon at bounding box center [189, 307] width 13 height 13
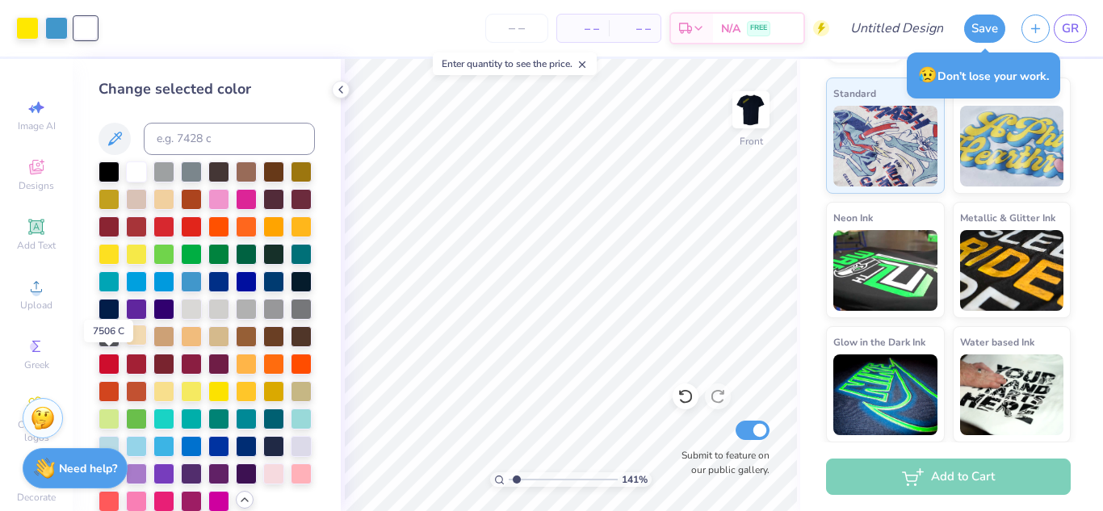
click at [126, 346] on div at bounding box center [136, 335] width 21 height 21
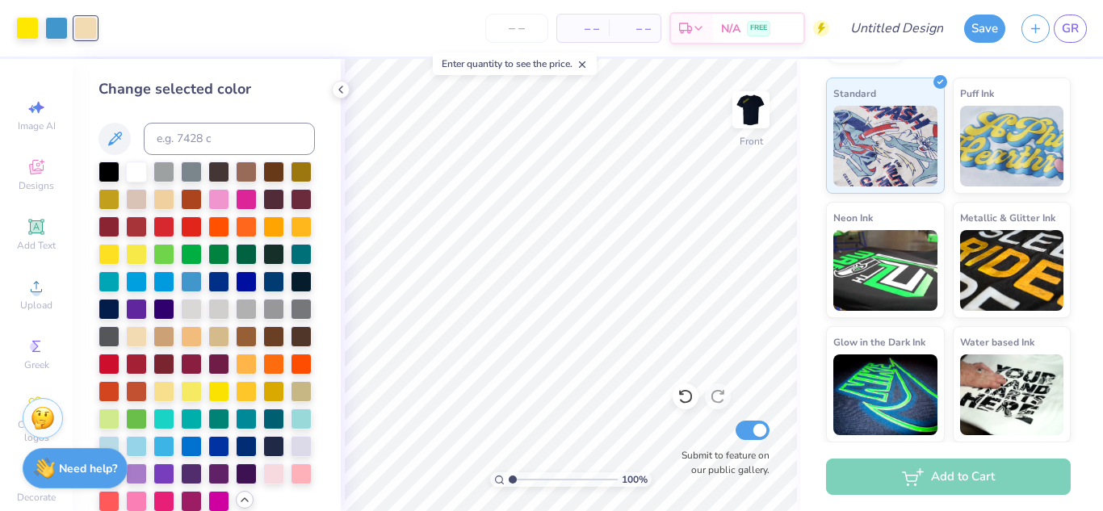
drag, startPoint x: 513, startPoint y: 480, endPoint x: 495, endPoint y: 483, distance: 18.7
click at [509, 483] on input "range" at bounding box center [563, 479] width 109 height 15
click at [513, 475] on input "range" at bounding box center [563, 479] width 109 height 15
drag, startPoint x: 513, startPoint y: 475, endPoint x: 594, endPoint y: 489, distance: 82.7
click at [594, 487] on input "range" at bounding box center [563, 479] width 109 height 15
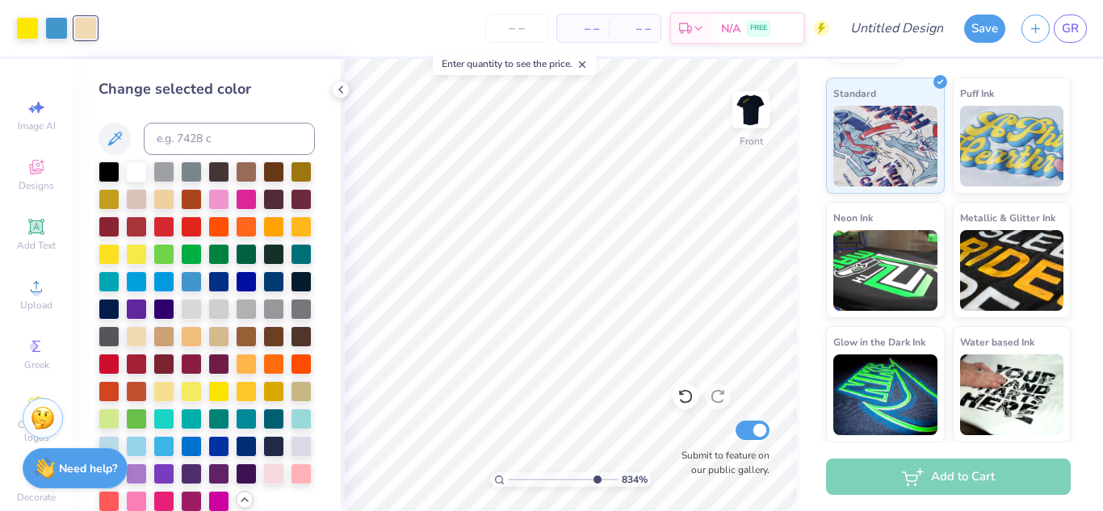
type input "8.56"
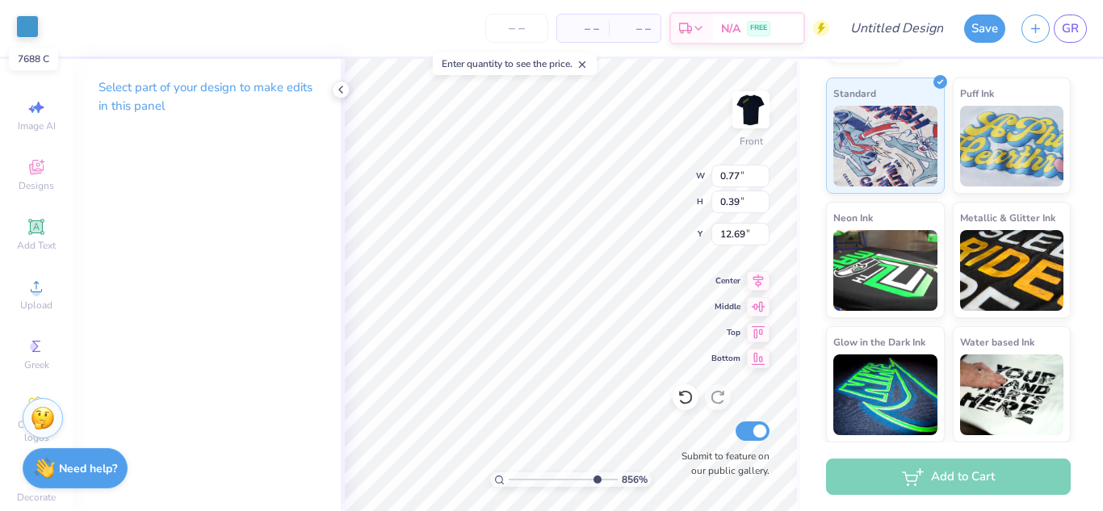
click at [28, 19] on div at bounding box center [27, 26] width 23 height 23
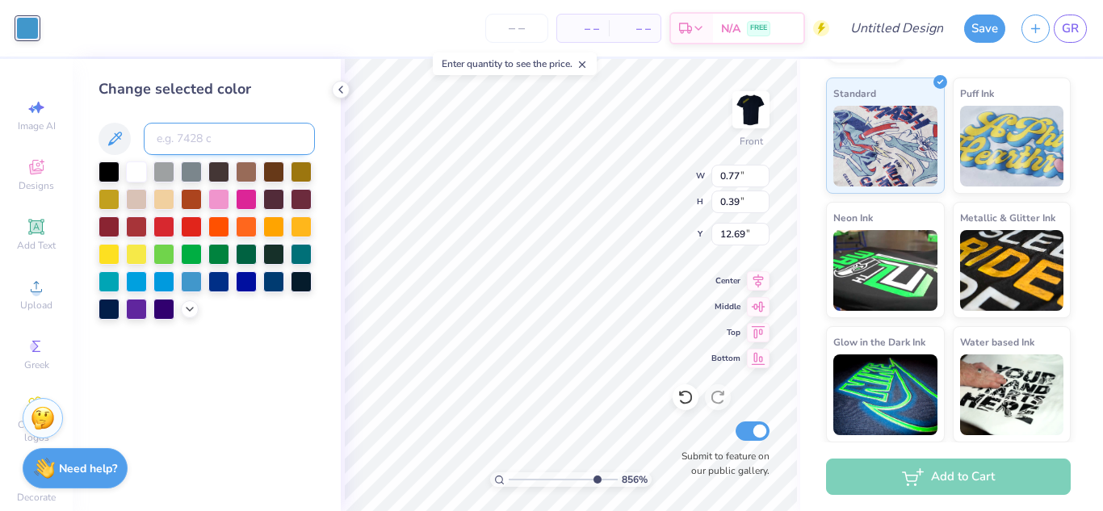
click at [235, 132] on input at bounding box center [229, 139] width 171 height 32
type input "803"
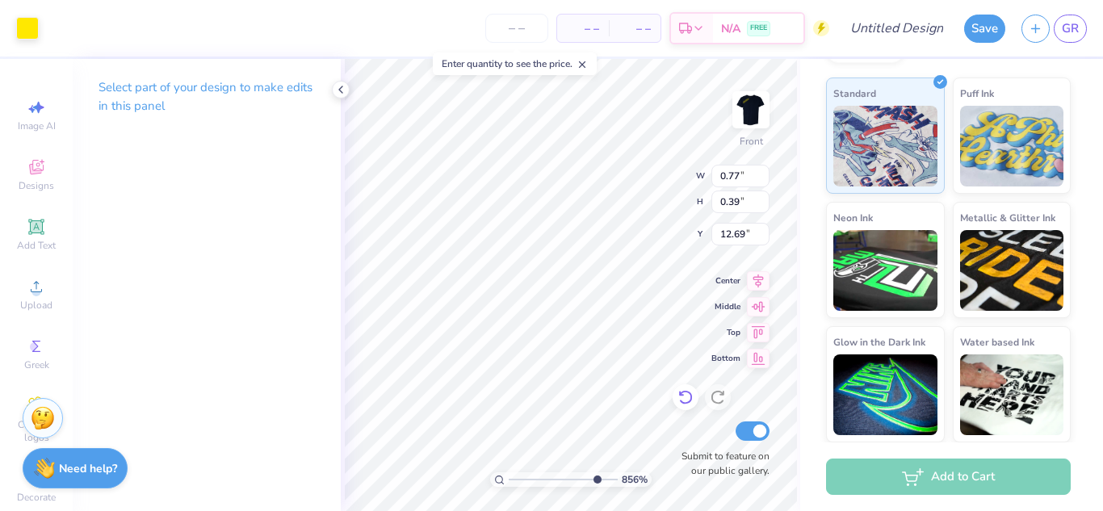
click at [684, 397] on icon at bounding box center [685, 397] width 16 height 16
drag, startPoint x: 591, startPoint y: 479, endPoint x: 511, endPoint y: 487, distance: 80.3
click at [511, 487] on input "range" at bounding box center [563, 479] width 109 height 15
drag, startPoint x: 511, startPoint y: 475, endPoint x: 529, endPoint y: 477, distance: 17.9
click at [529, 477] on input "range" at bounding box center [563, 479] width 109 height 15
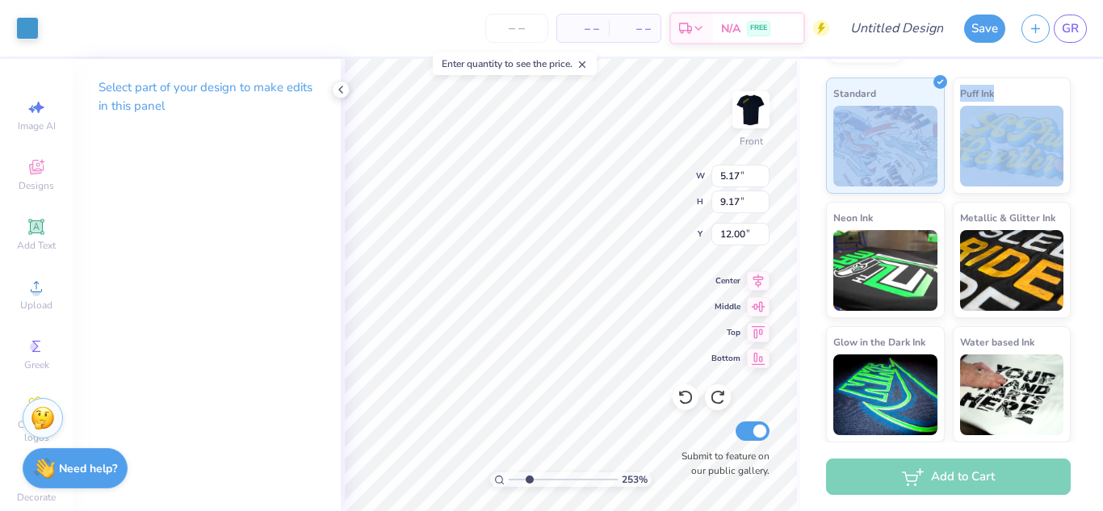
drag, startPoint x: 808, startPoint y: 159, endPoint x: 823, endPoint y: 210, distance: 52.9
click at [823, 210] on div "Comfort Colors Adult Heavyweight T-Shirt Comfort Colors # C1717 Minimum Order: …" at bounding box center [951, 4] width 303 height 875
click at [341, 90] on icon at bounding box center [340, 89] width 13 height 13
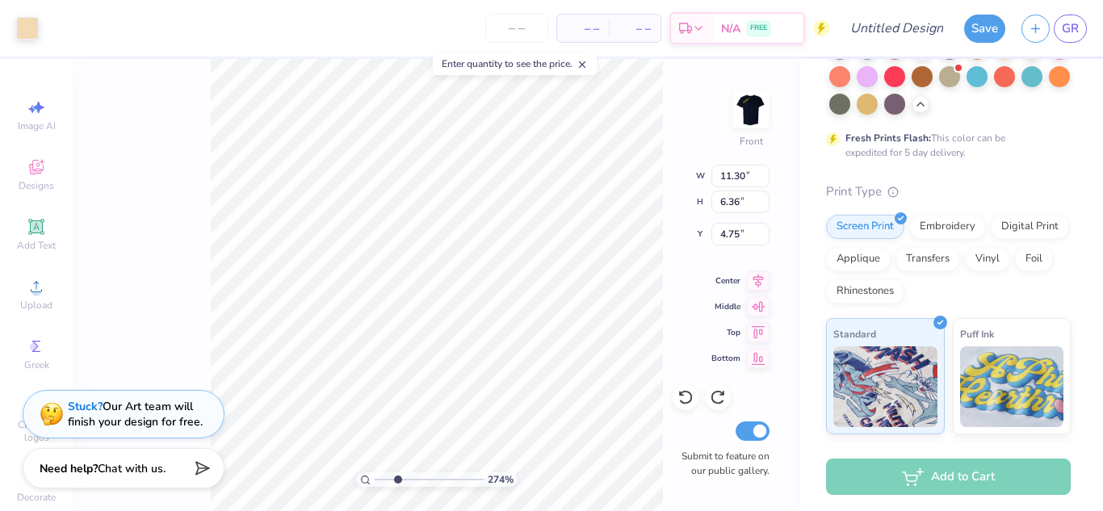
scroll to position [0, 0]
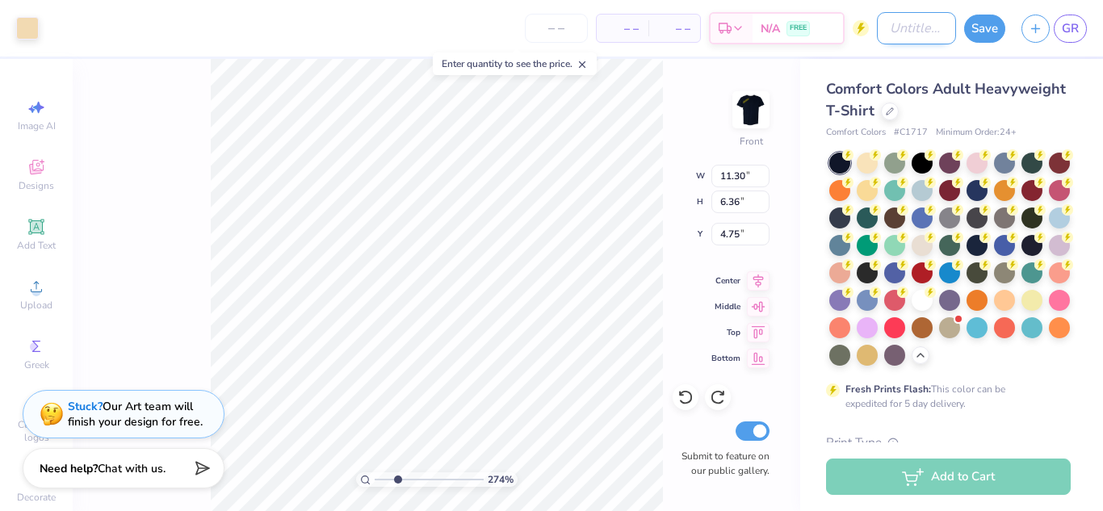
click at [852, 23] on div "Art colors – – Per Item – – Total Est. Delivery N/A FREE Design Title Save GR" at bounding box center [551, 28] width 1103 height 57
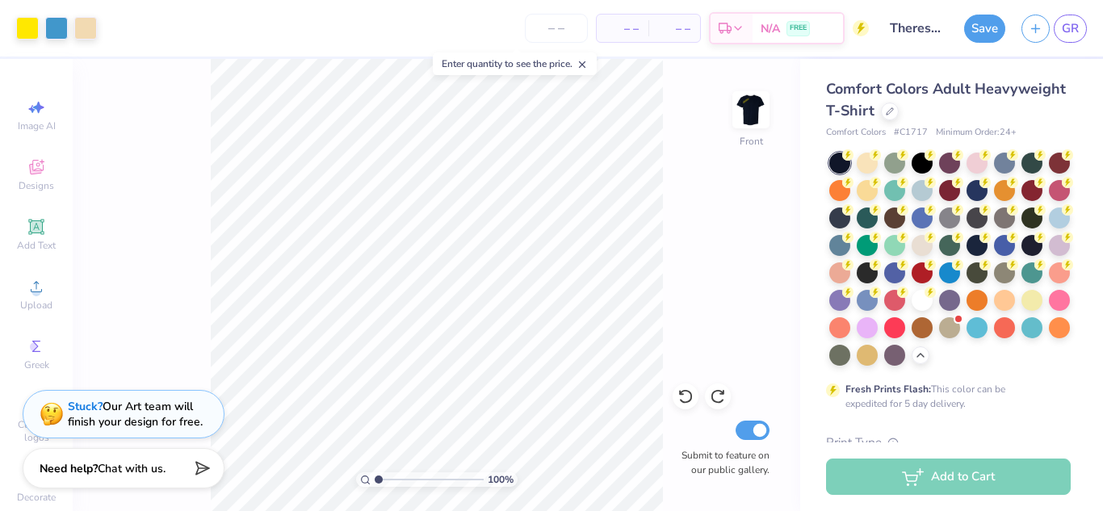
drag, startPoint x: 395, startPoint y: 481, endPoint x: 367, endPoint y: 485, distance: 27.7
click at [375, 485] on input "range" at bounding box center [429, 479] width 109 height 15
click at [93, 25] on div at bounding box center [85, 26] width 23 height 23
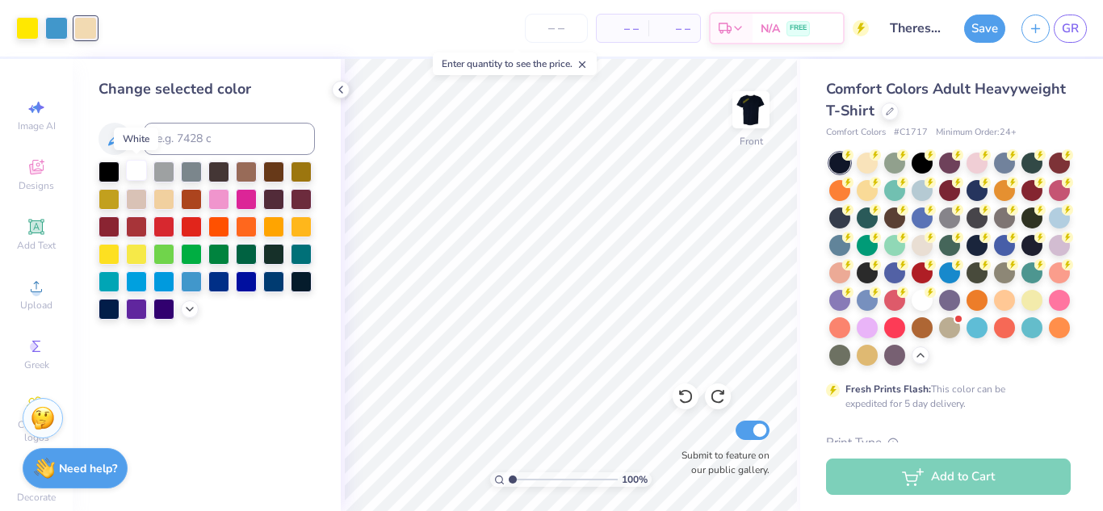
click at [138, 174] on div at bounding box center [136, 170] width 21 height 21
click at [57, 32] on div at bounding box center [56, 26] width 23 height 23
click at [110, 169] on div at bounding box center [108, 170] width 21 height 21
click at [87, 27] on div at bounding box center [85, 26] width 23 height 23
click at [191, 284] on div at bounding box center [191, 280] width 21 height 21
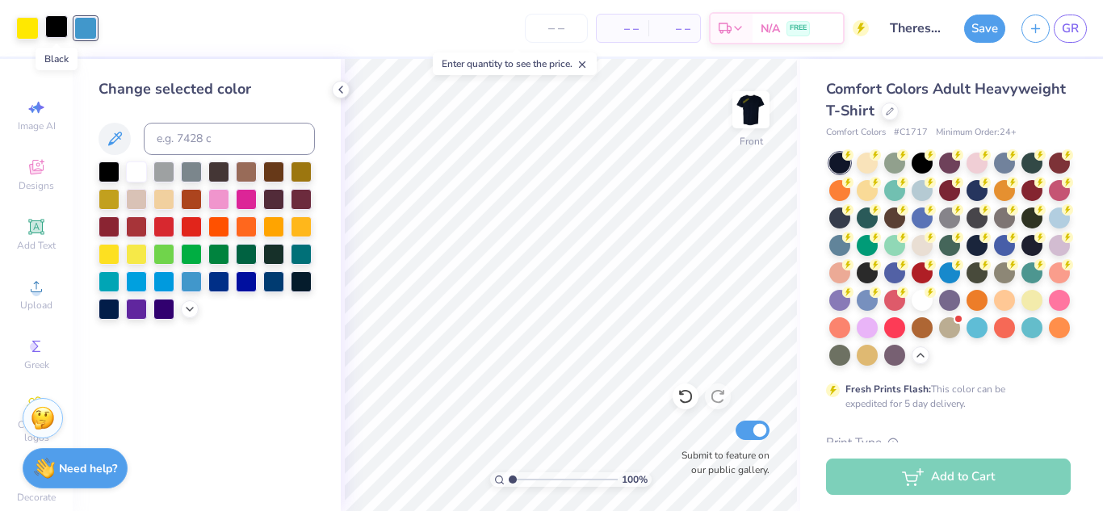
click at [56, 29] on div at bounding box center [56, 26] width 23 height 23
click at [33, 23] on div at bounding box center [27, 26] width 23 height 23
click at [133, 171] on div at bounding box center [136, 170] width 21 height 21
click at [55, 23] on div at bounding box center [56, 26] width 23 height 23
click at [186, 141] on input at bounding box center [229, 139] width 171 height 32
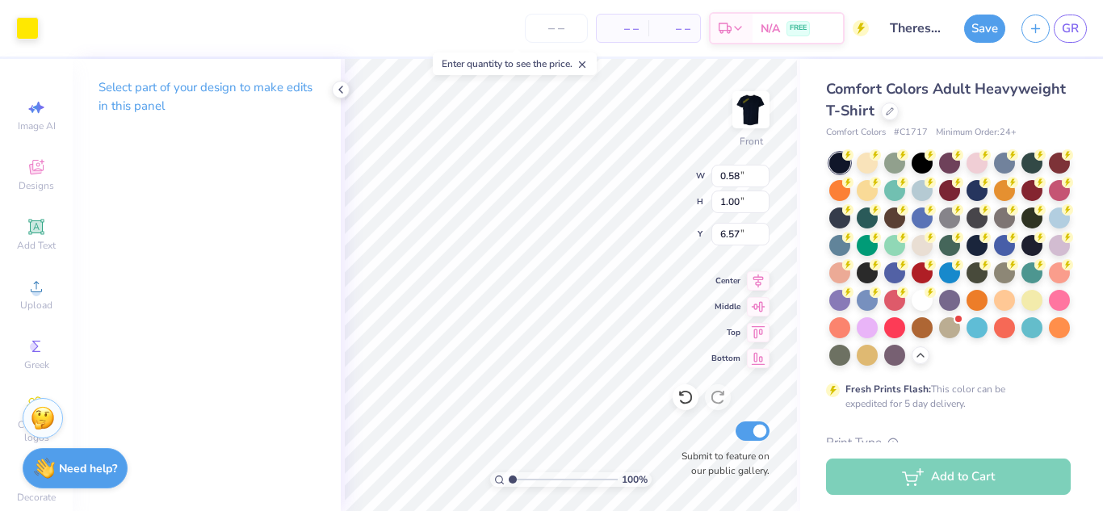
drag, startPoint x: 533, startPoint y: 480, endPoint x: 454, endPoint y: 491, distance: 79.0
click at [509, 487] on input "range" at bounding box center [563, 479] width 109 height 15
click at [26, 29] on div at bounding box center [27, 26] width 23 height 23
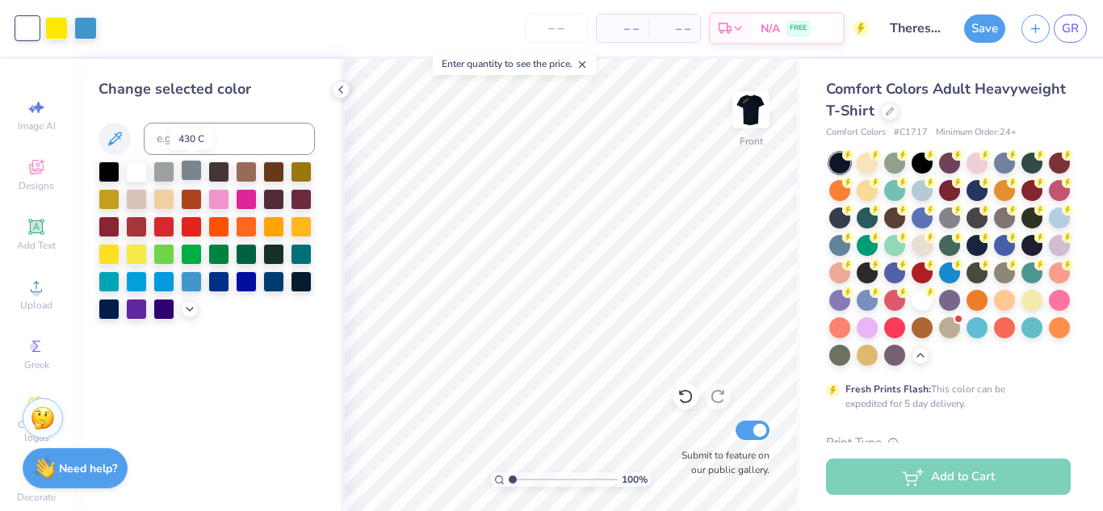
click at [195, 176] on div at bounding box center [191, 170] width 21 height 21
click at [217, 172] on div at bounding box center [218, 170] width 21 height 21
click at [250, 169] on div at bounding box center [246, 170] width 21 height 21
click at [187, 308] on icon at bounding box center [189, 307] width 13 height 13
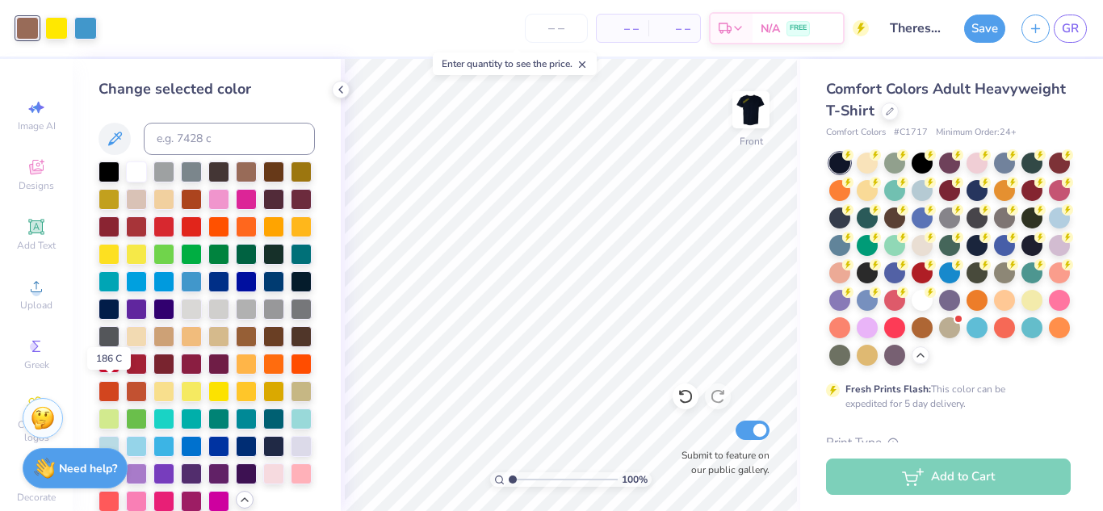
click at [112, 373] on div at bounding box center [108, 362] width 21 height 21
click at [291, 373] on div at bounding box center [301, 362] width 21 height 21
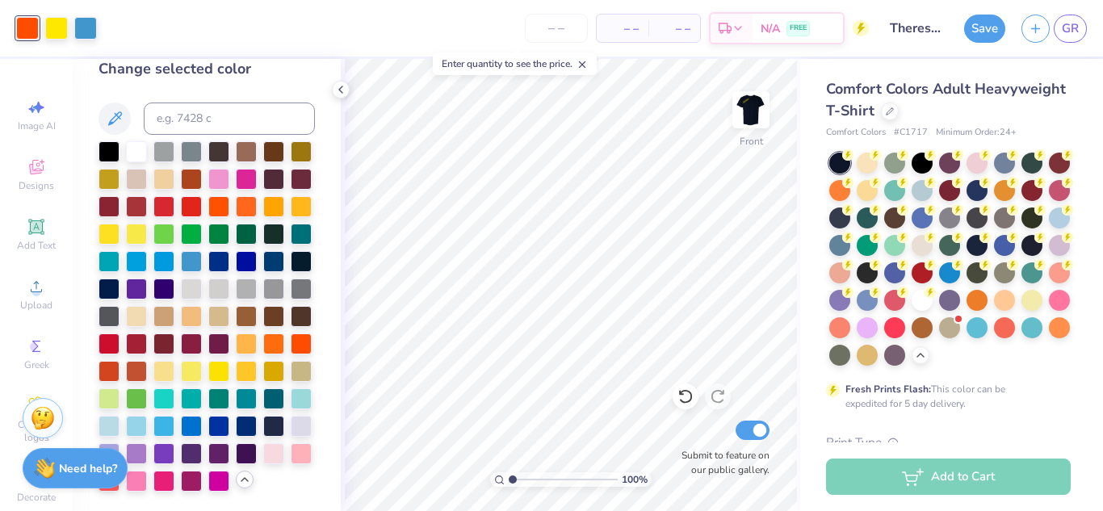
scroll to position [75, 0]
click at [208, 478] on div at bounding box center [218, 479] width 21 height 21
click at [147, 469] on div at bounding box center [136, 479] width 21 height 21
click at [119, 469] on div at bounding box center [108, 479] width 21 height 21
click at [291, 451] on div at bounding box center [301, 452] width 21 height 21
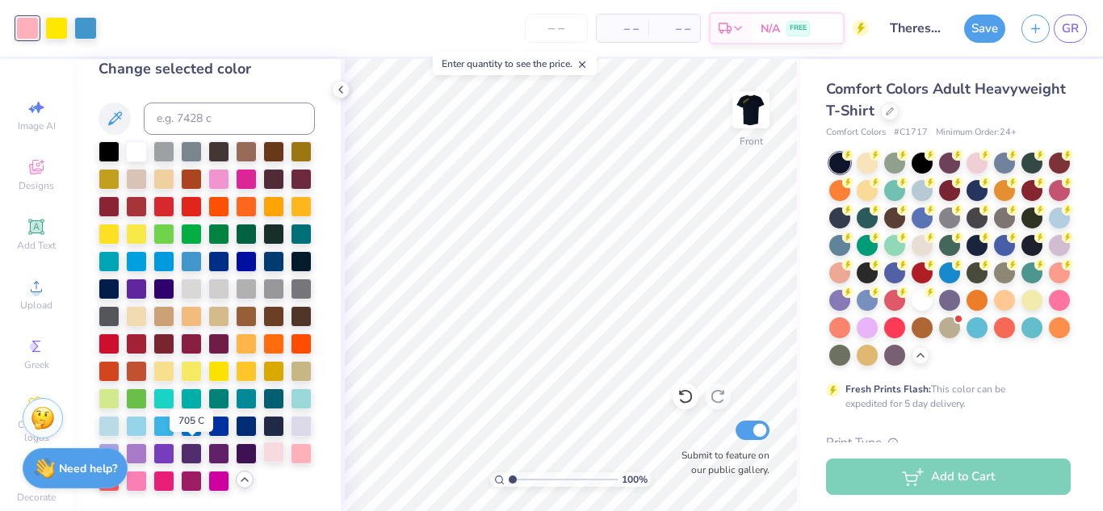
click at [263, 451] on div at bounding box center [273, 452] width 21 height 21
click at [236, 398] on div at bounding box center [246, 397] width 21 height 21
click at [19, 23] on div at bounding box center [27, 28] width 23 height 23
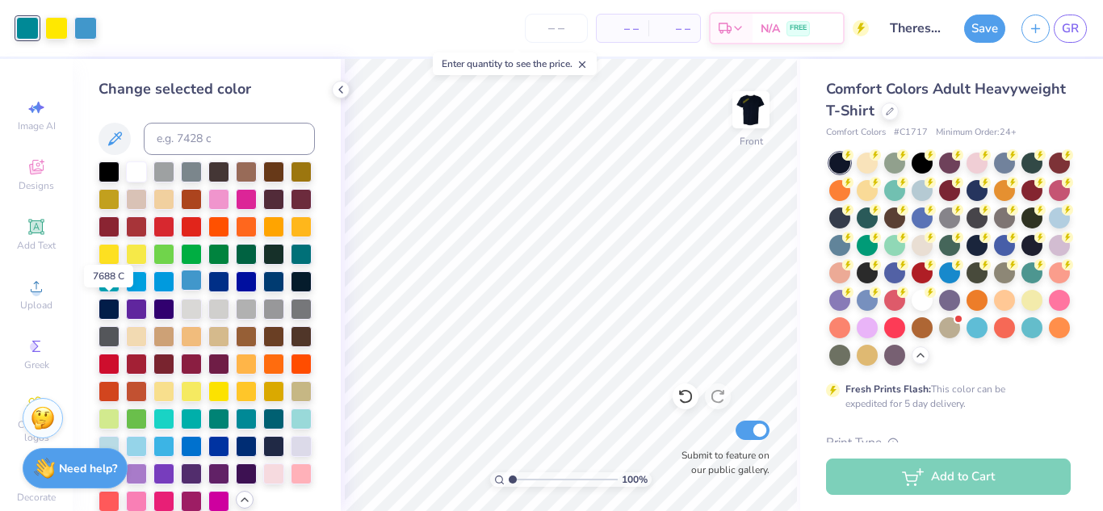
click at [181, 291] on div at bounding box center [191, 280] width 21 height 21
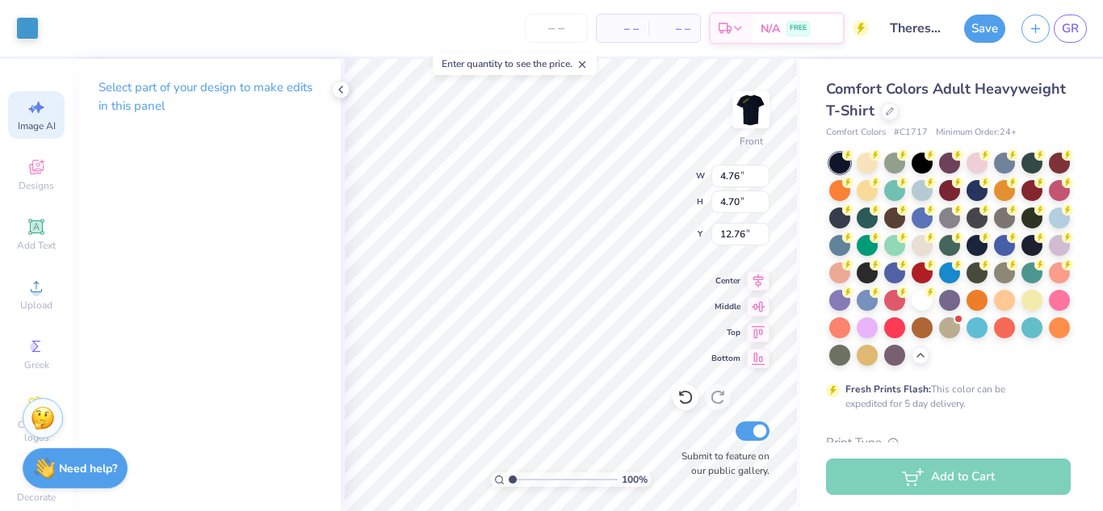
click at [36, 108] on icon at bounding box center [38, 108] width 11 height 12
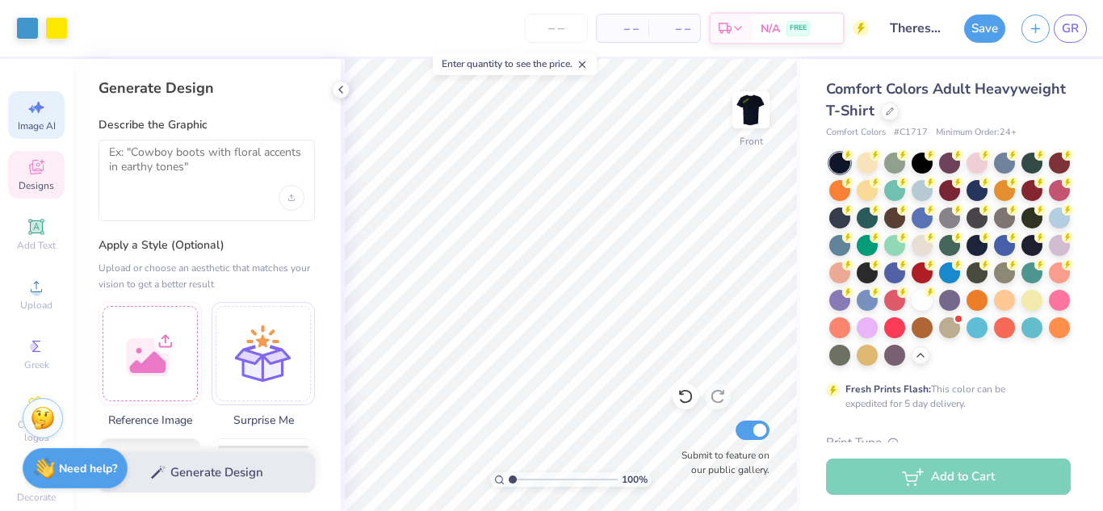
click at [30, 185] on span "Designs" at bounding box center [37, 185] width 36 height 13
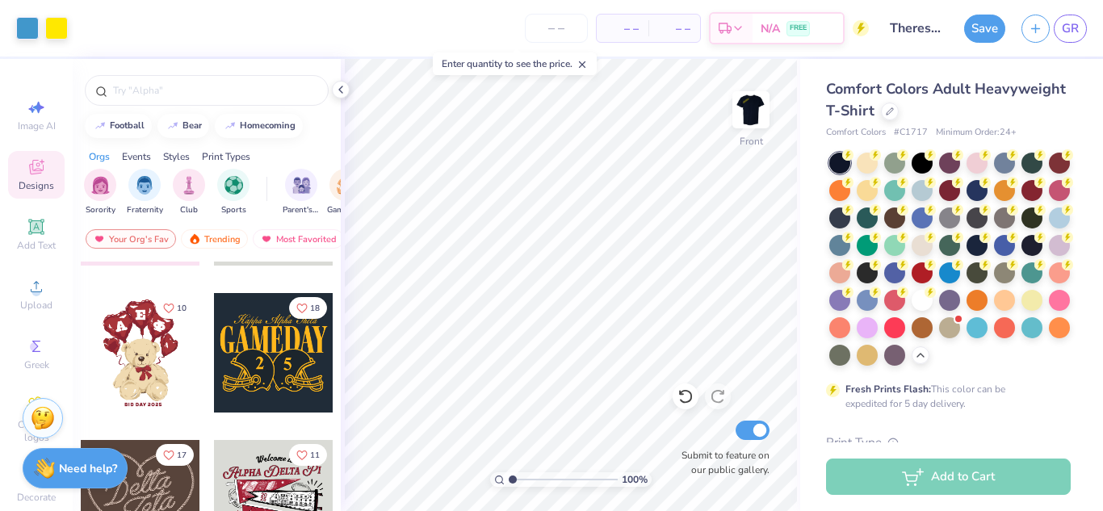
scroll to position [311, 0]
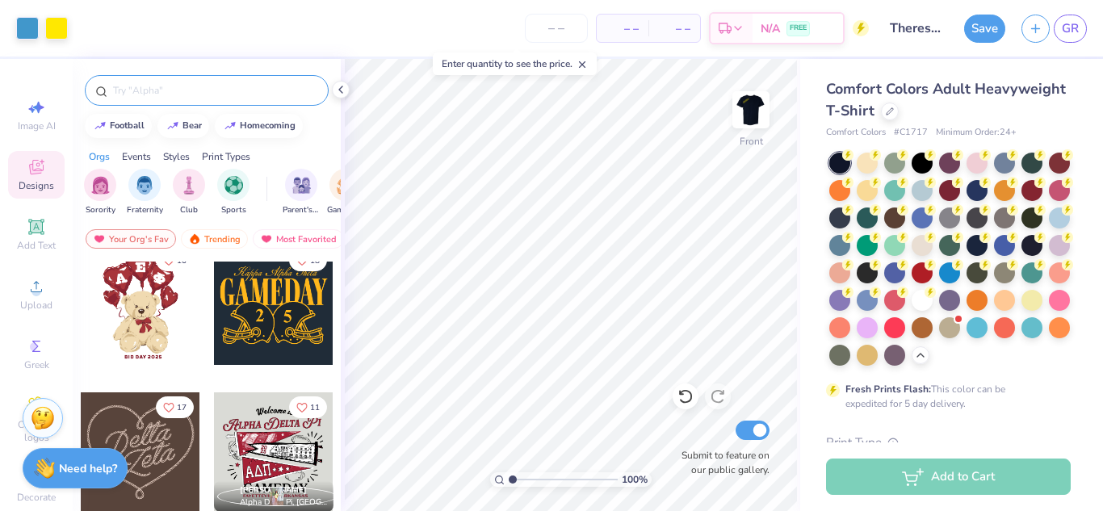
click at [182, 83] on input "text" at bounding box center [214, 90] width 207 height 16
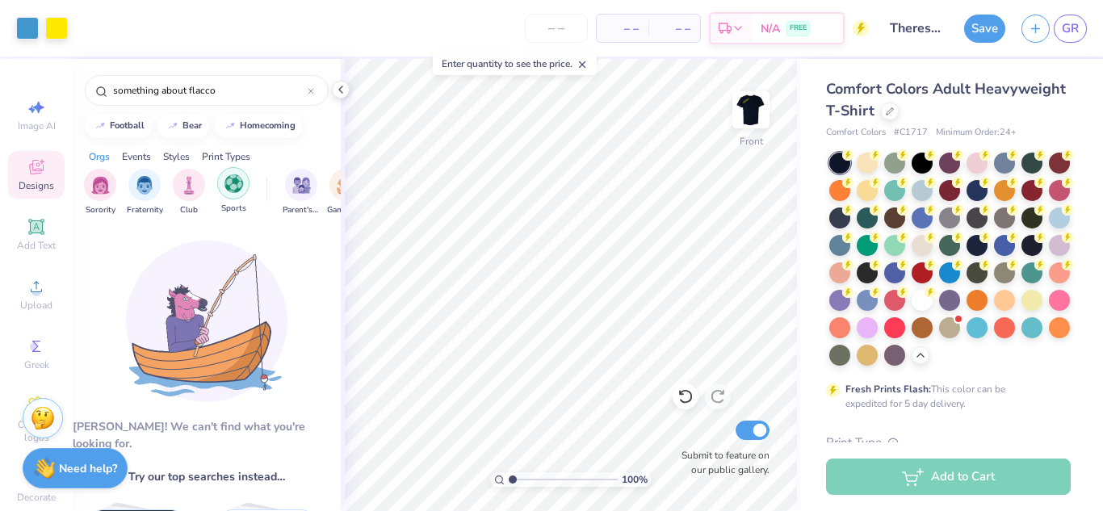
click at [233, 193] on div "filter for Sports" at bounding box center [233, 183] width 32 height 32
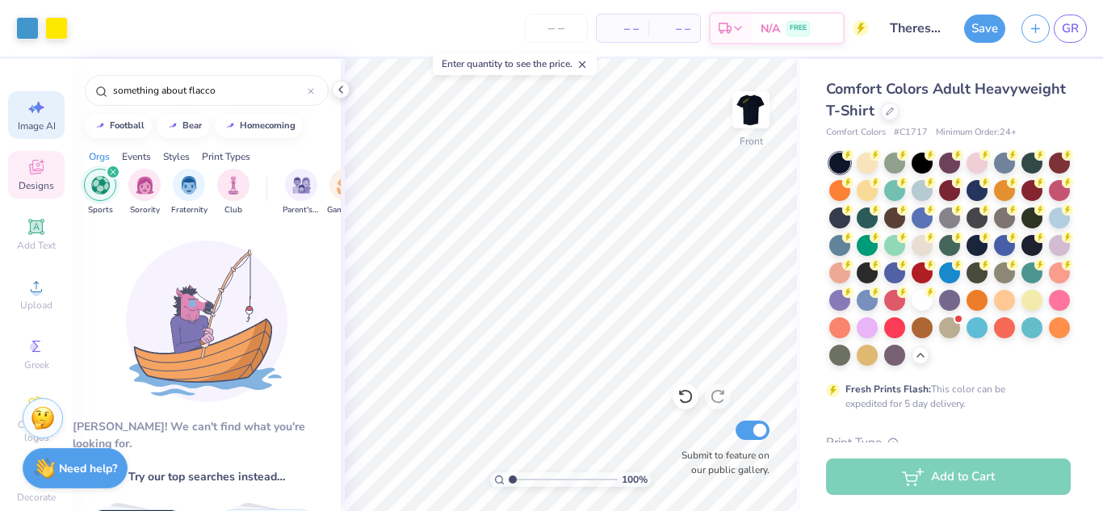
click at [27, 116] on icon at bounding box center [36, 107] width 19 height 19
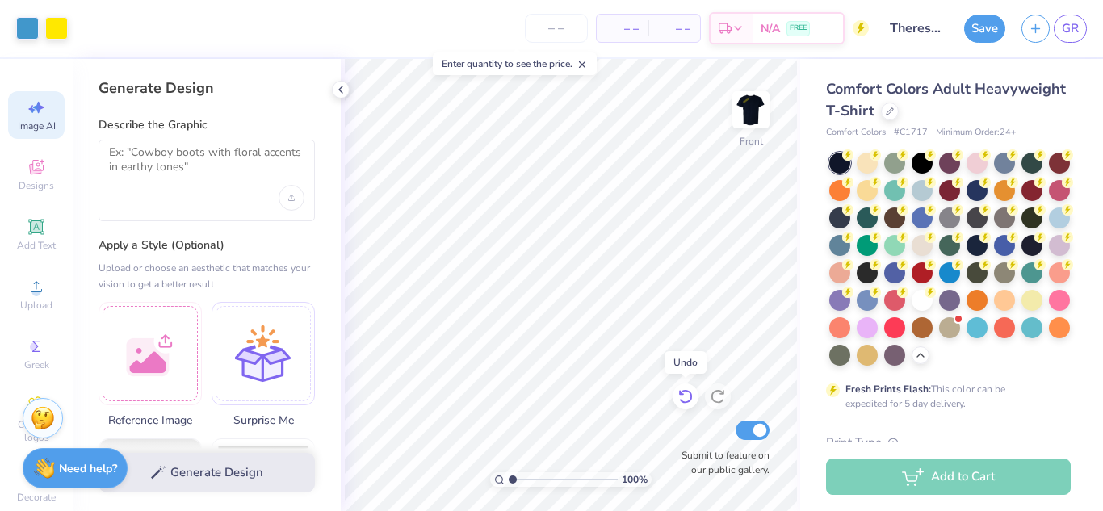
click at [693, 392] on icon at bounding box center [685, 396] width 16 height 16
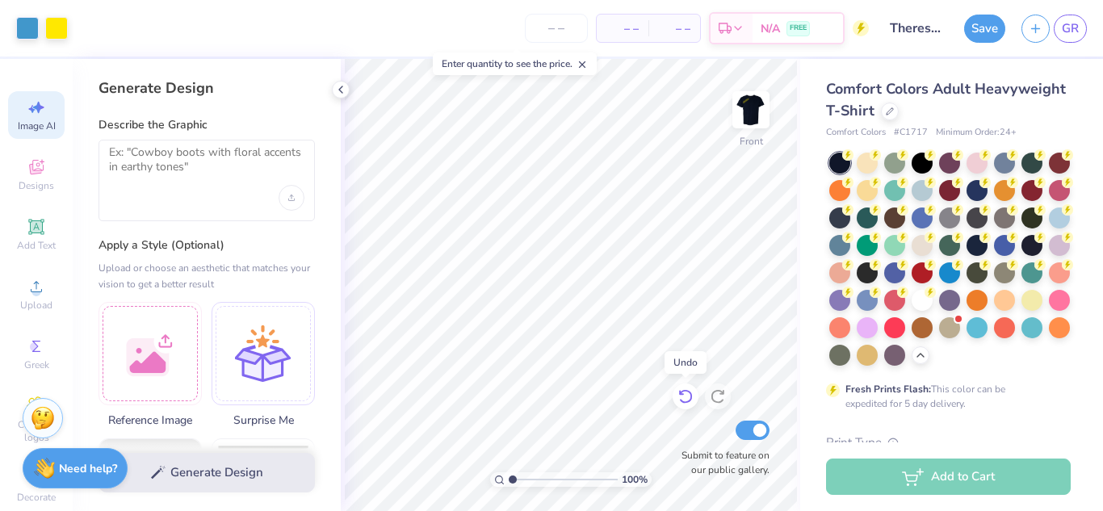
click at [693, 392] on icon at bounding box center [685, 396] width 16 height 16
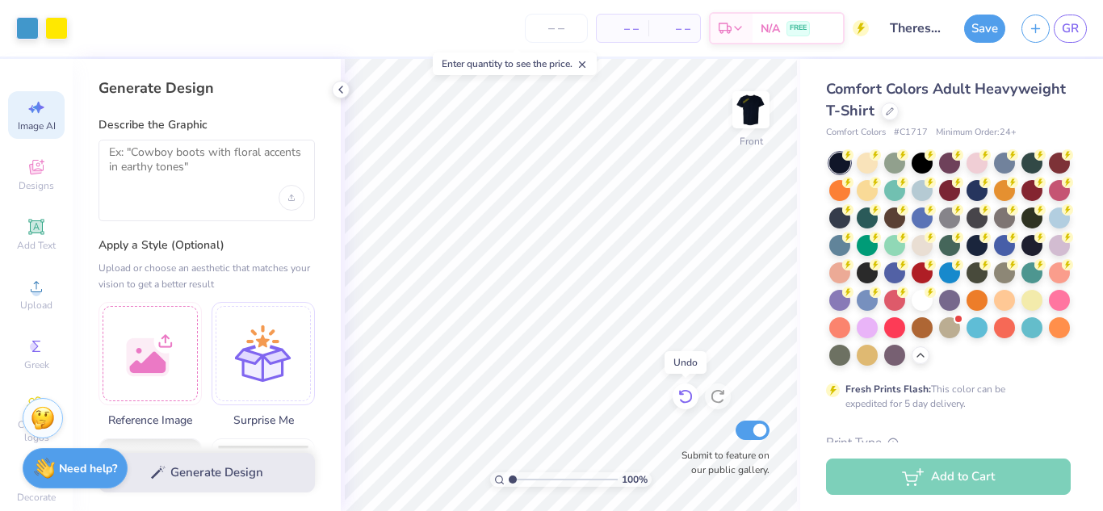
click at [688, 399] on icon at bounding box center [685, 396] width 16 height 16
click at [679, 420] on div "100 % Front Submit to feature on our public gallery." at bounding box center [570, 285] width 459 height 452
click at [159, 354] on div at bounding box center [149, 350] width 103 height 103
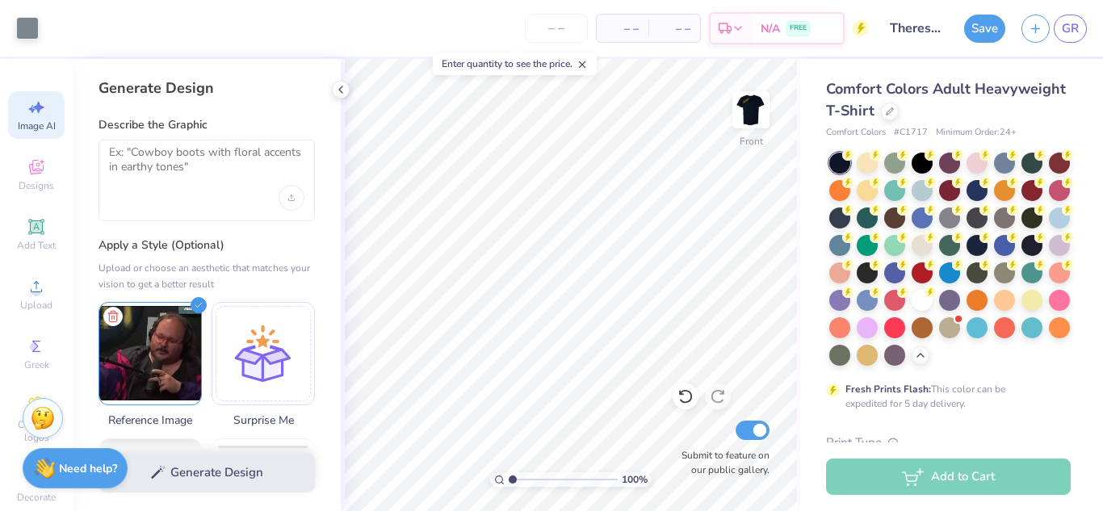
click at [209, 187] on div at bounding box center [206, 181] width 216 height 82
click at [197, 154] on textarea at bounding box center [206, 165] width 195 height 40
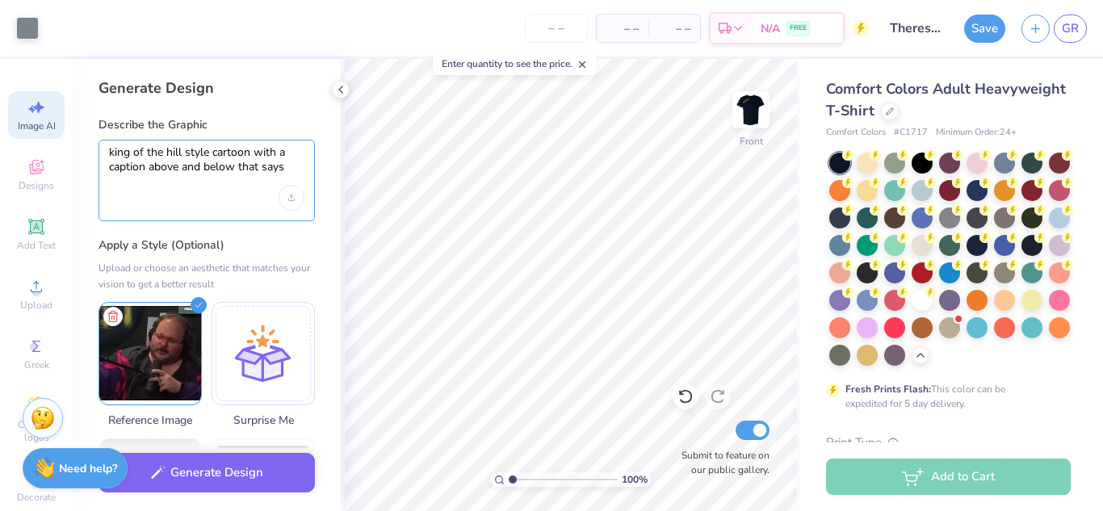
drag, startPoint x: 287, startPoint y: 170, endPoint x: 147, endPoint y: 168, distance: 139.7
click at [147, 168] on textarea "king of the hill style cartoon with a caption above and below that says" at bounding box center [206, 165] width 195 height 40
drag, startPoint x: 254, startPoint y: 154, endPoint x: 283, endPoint y: 172, distance: 34.1
click at [283, 172] on textarea "king of the hill style cartoon with a caption on the" at bounding box center [206, 165] width 195 height 40
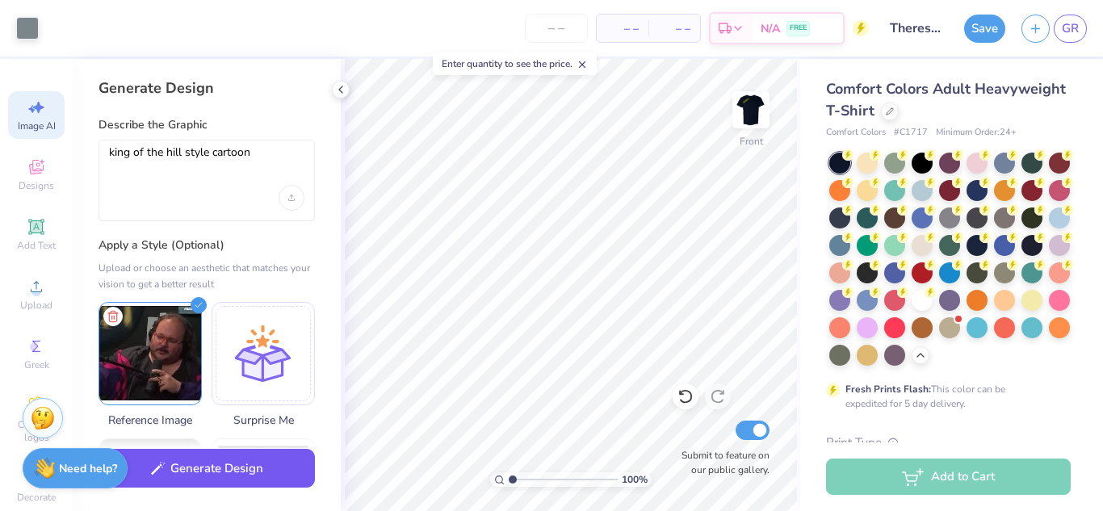
click at [249, 467] on button "Generate Design" at bounding box center [206, 469] width 216 height 40
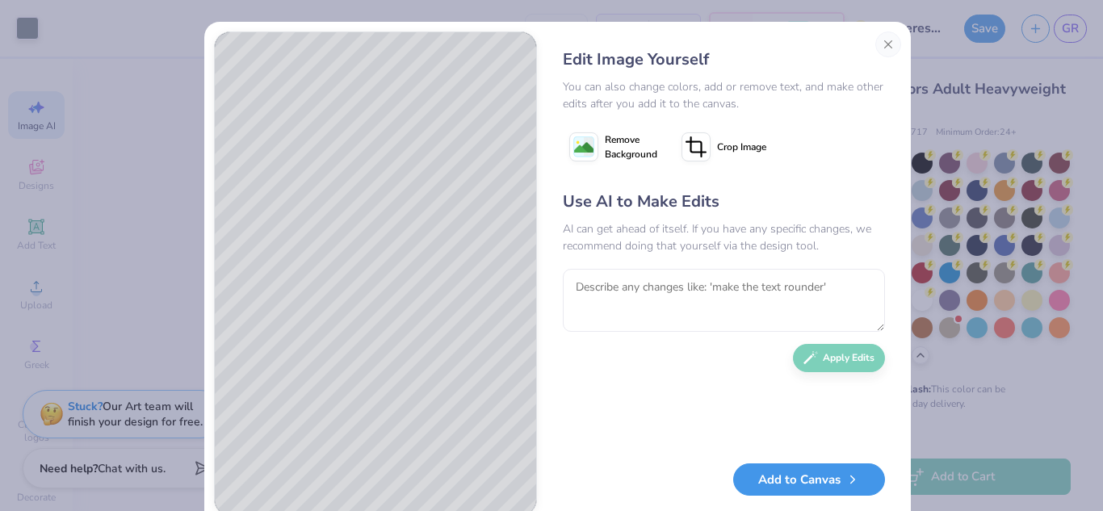
click at [795, 480] on button "Add to Canvas" at bounding box center [809, 479] width 152 height 33
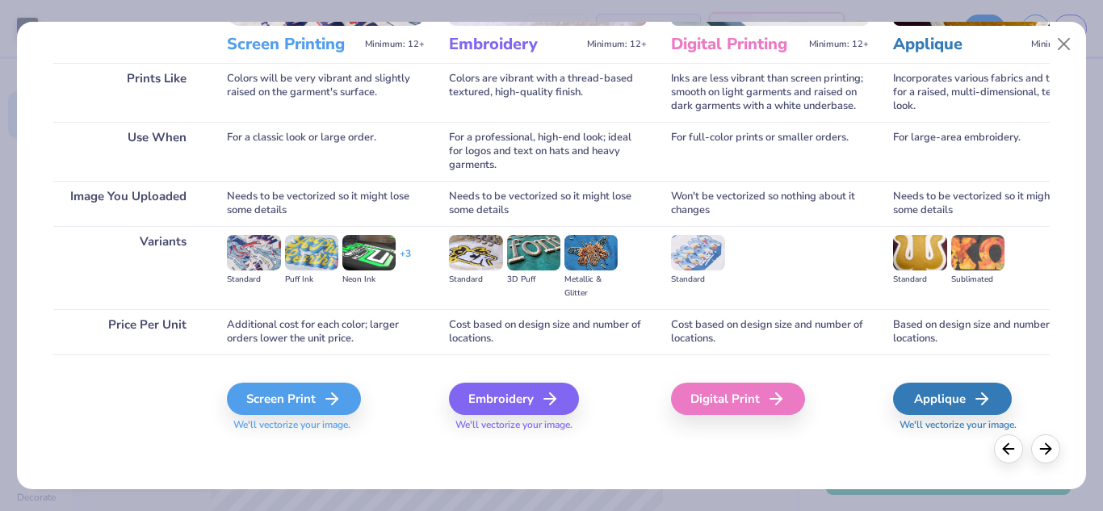
scroll to position [212, 0]
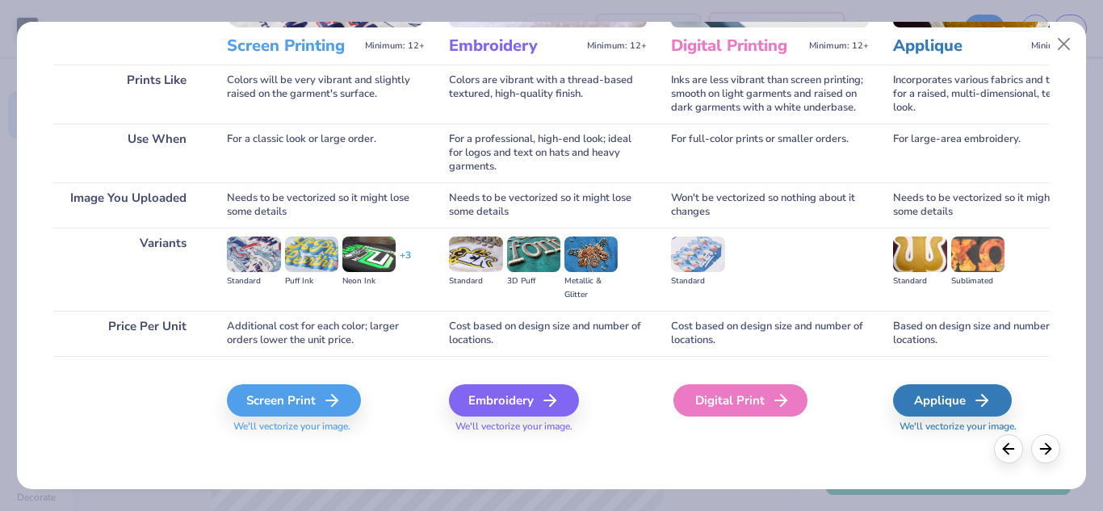
click at [716, 406] on div "Digital Print" at bounding box center [740, 400] width 134 height 32
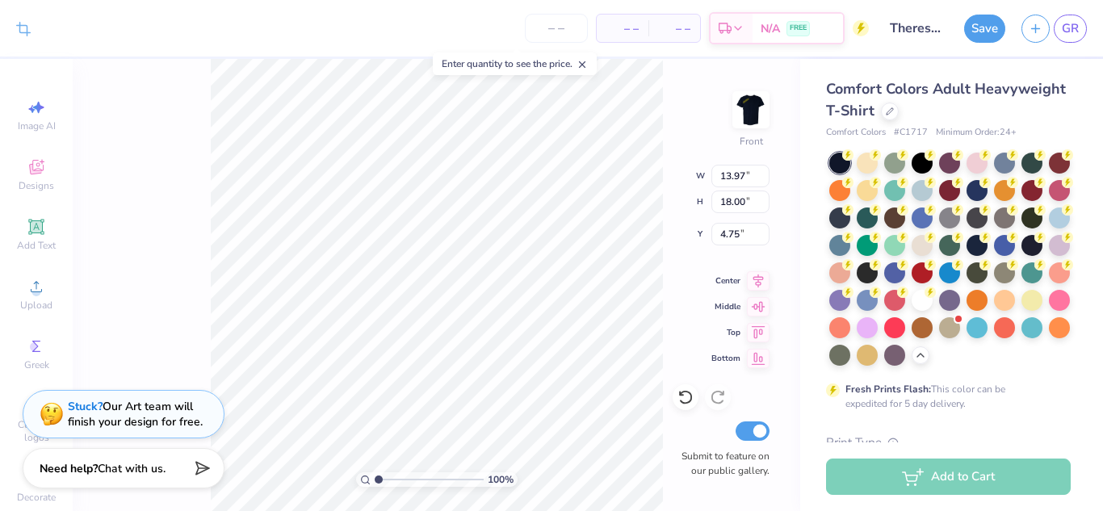
type input "11.26"
type input "14.51"
type input "5.14"
click at [27, 241] on span "Add Text" at bounding box center [36, 245] width 39 height 13
type input "5.69"
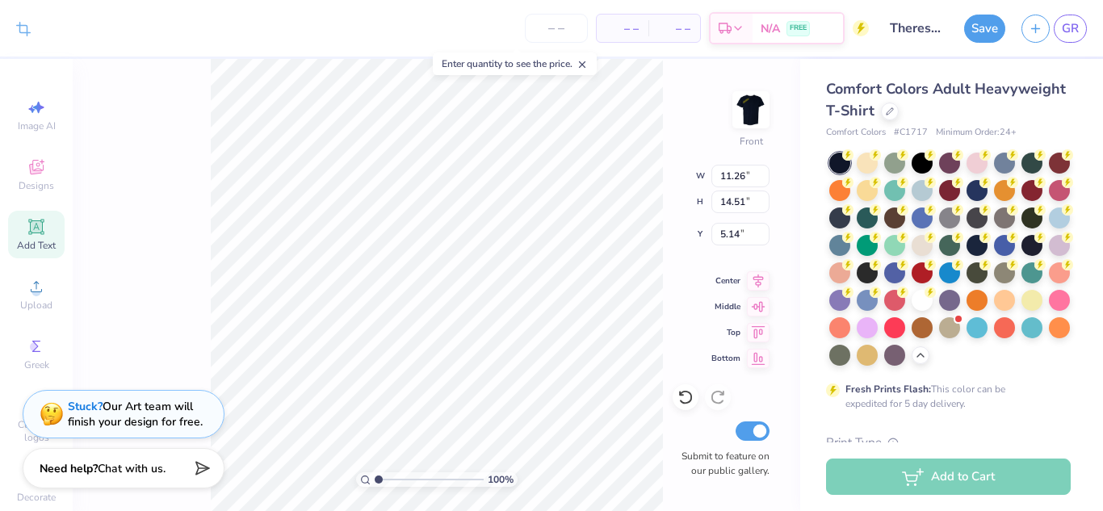
type input "1.65"
type input "12.93"
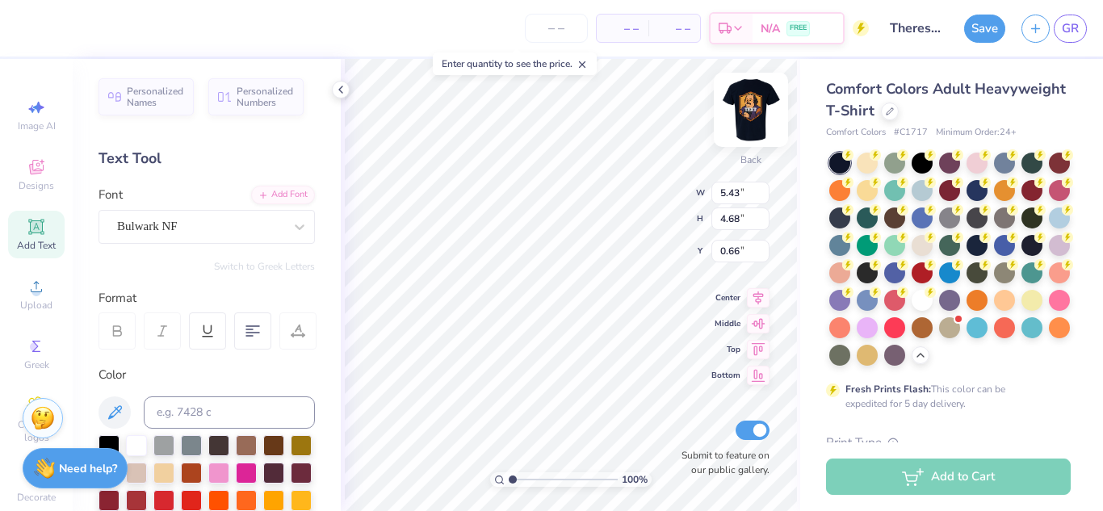
click at [777, 105] on img at bounding box center [750, 109] width 65 height 65
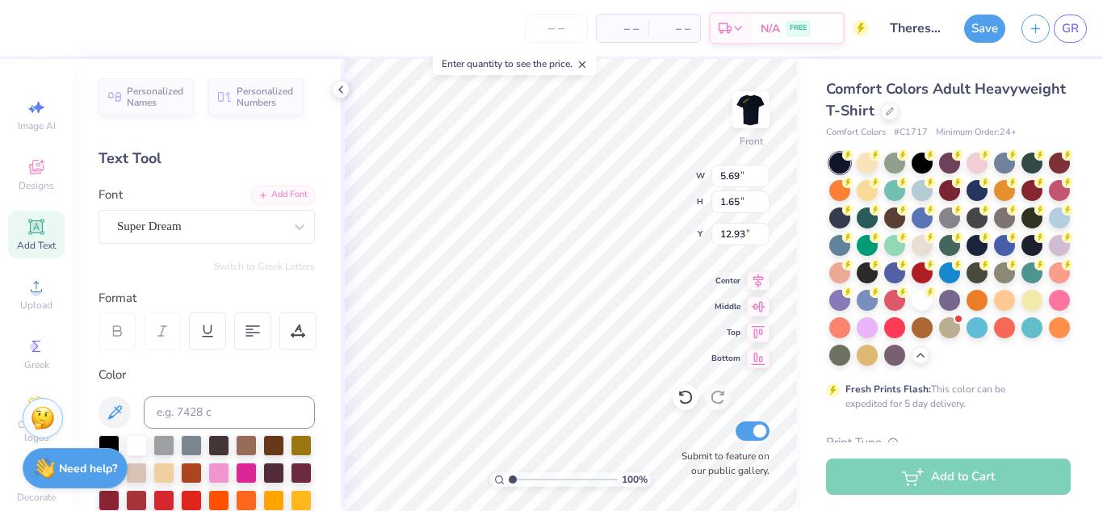
type input "1.35"
click at [249, 243] on div "Super Dream" at bounding box center [206, 227] width 216 height 34
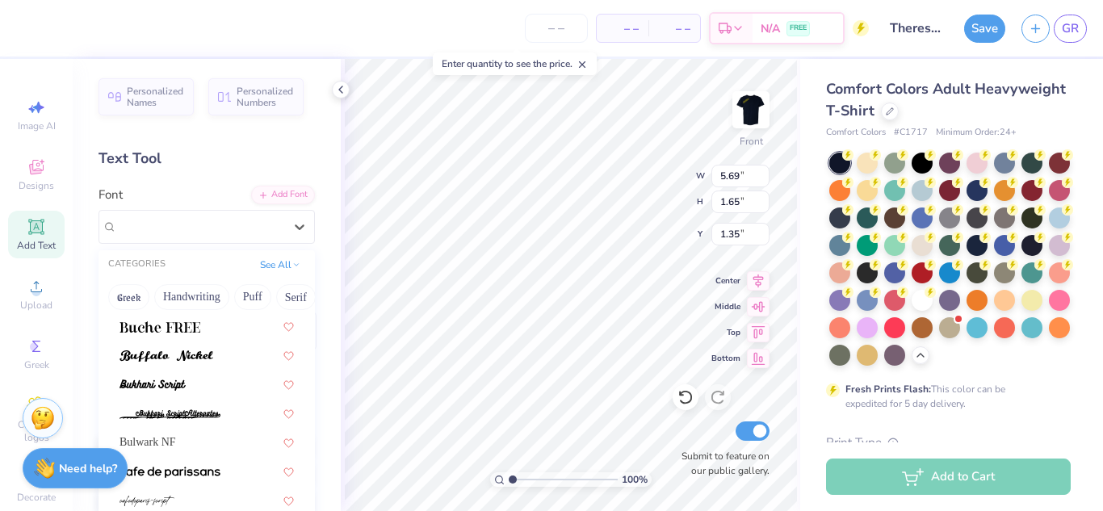
scroll to position [1486, 0]
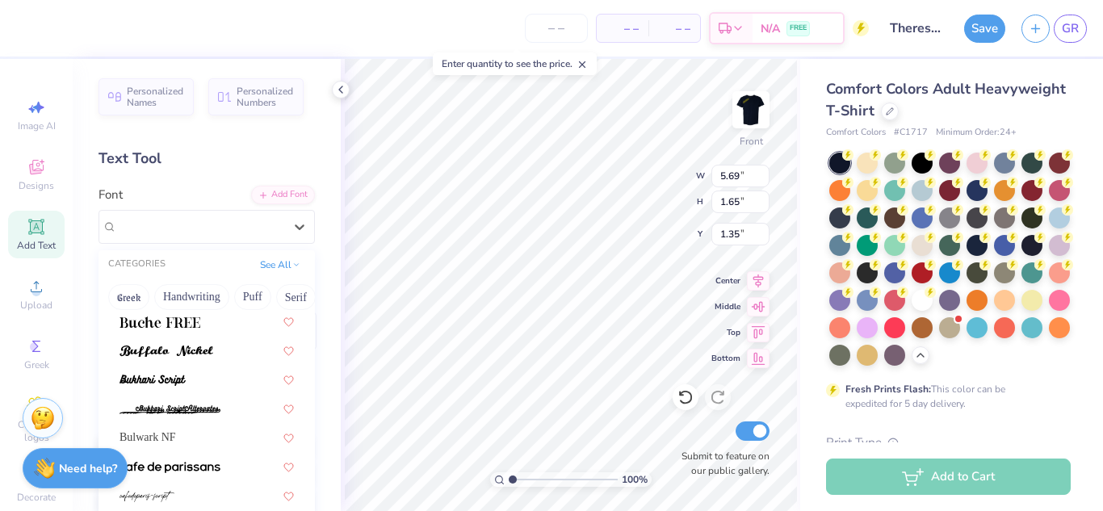
click at [170, 436] on span "Bulwark NF" at bounding box center [147, 437] width 57 height 17
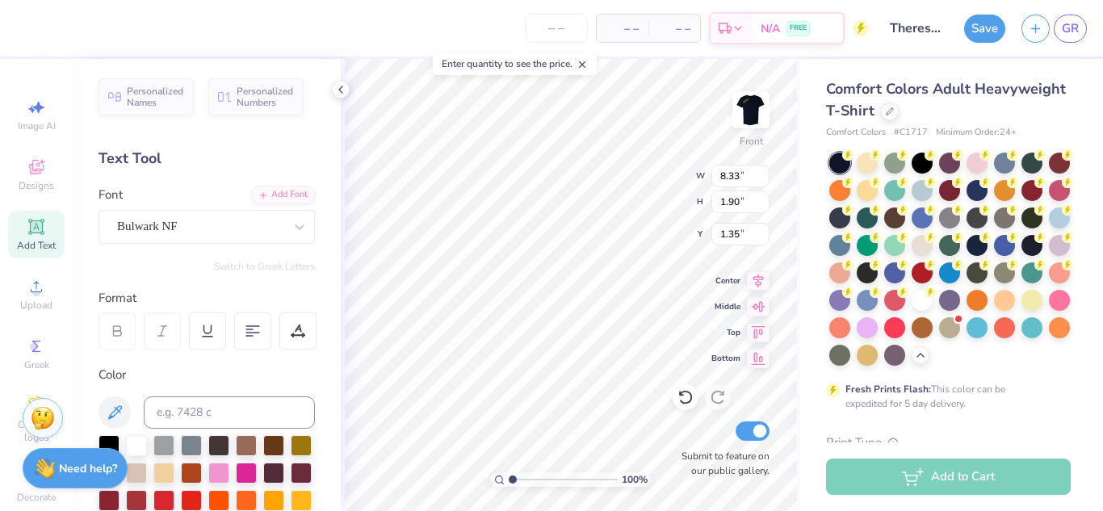
type input "8.33"
type input "1.90"
type input "1.23"
click at [228, 423] on input at bounding box center [229, 412] width 171 height 32
type input "803"
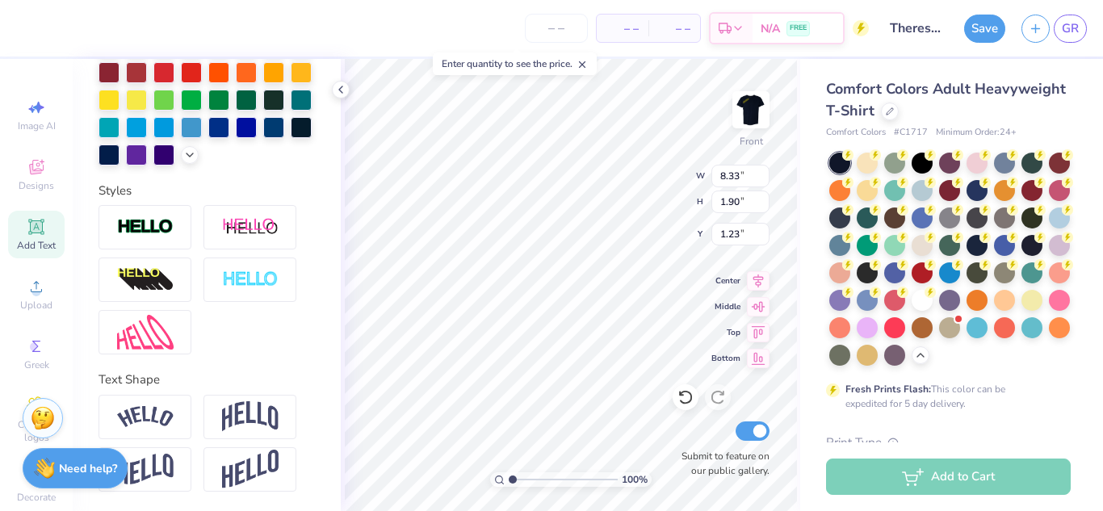
scroll to position [455, 0]
click at [763, 139] on img at bounding box center [750, 109] width 65 height 65
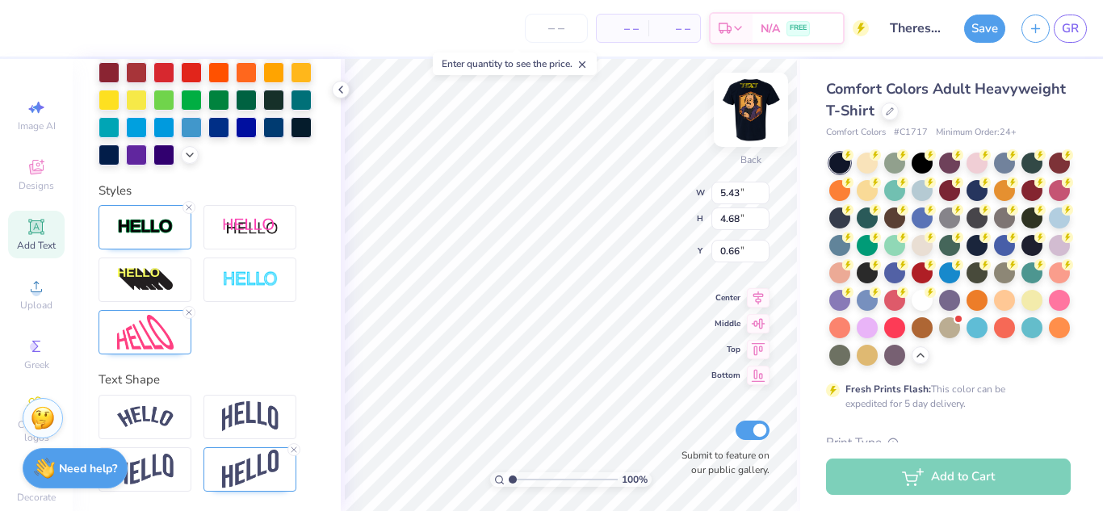
click at [766, 107] on img at bounding box center [750, 109] width 65 height 65
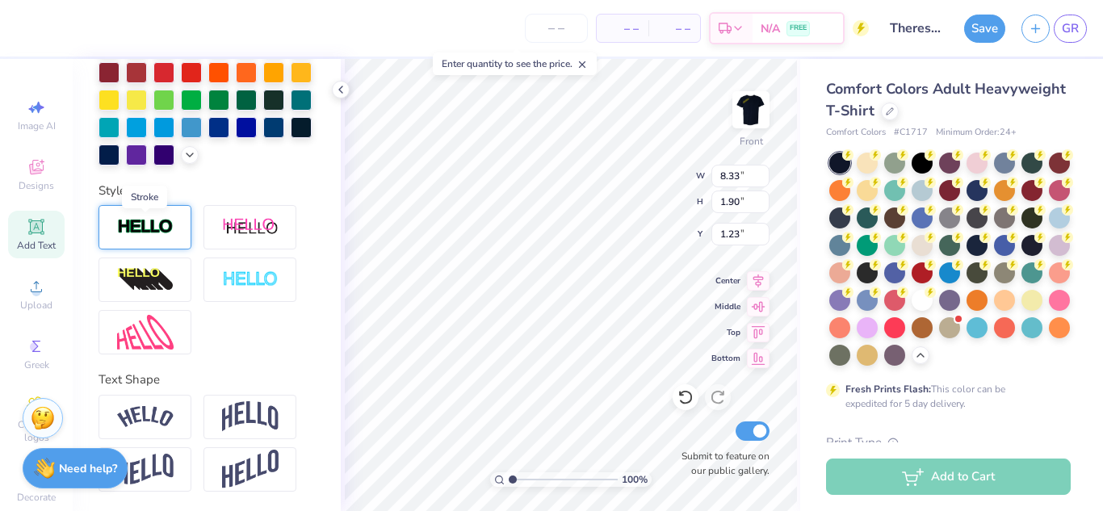
click at [170, 228] on img at bounding box center [145, 227] width 57 height 19
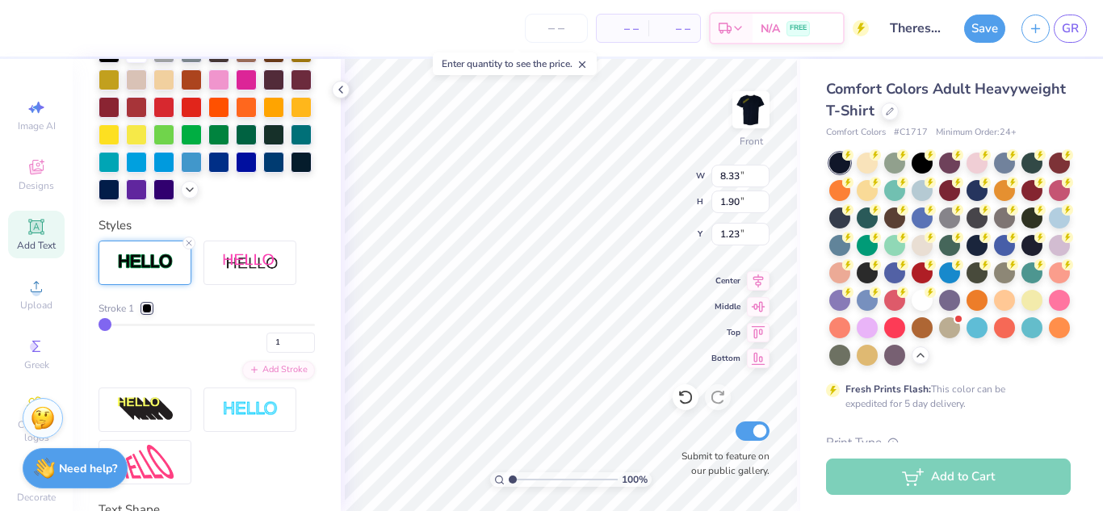
scroll to position [517, 0]
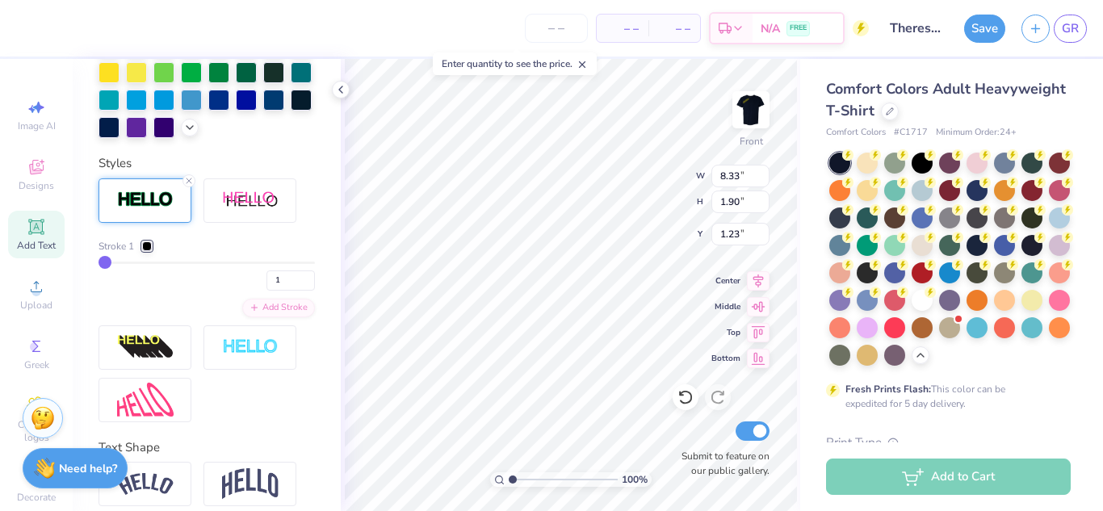
type input "8.36"
type input "1.93"
type input "1.21"
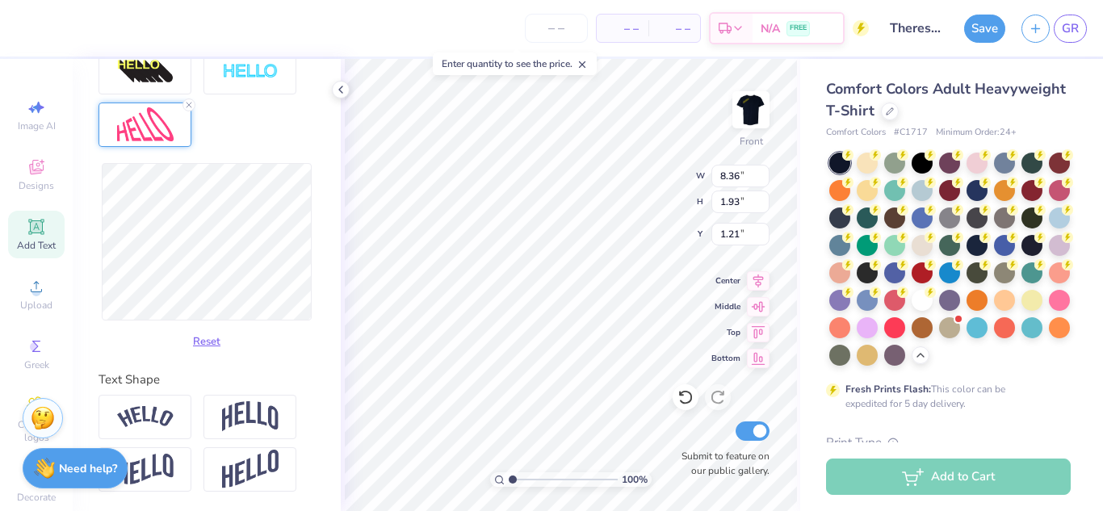
scroll to position [710, 0]
click at [260, 483] on img at bounding box center [250, 470] width 57 height 40
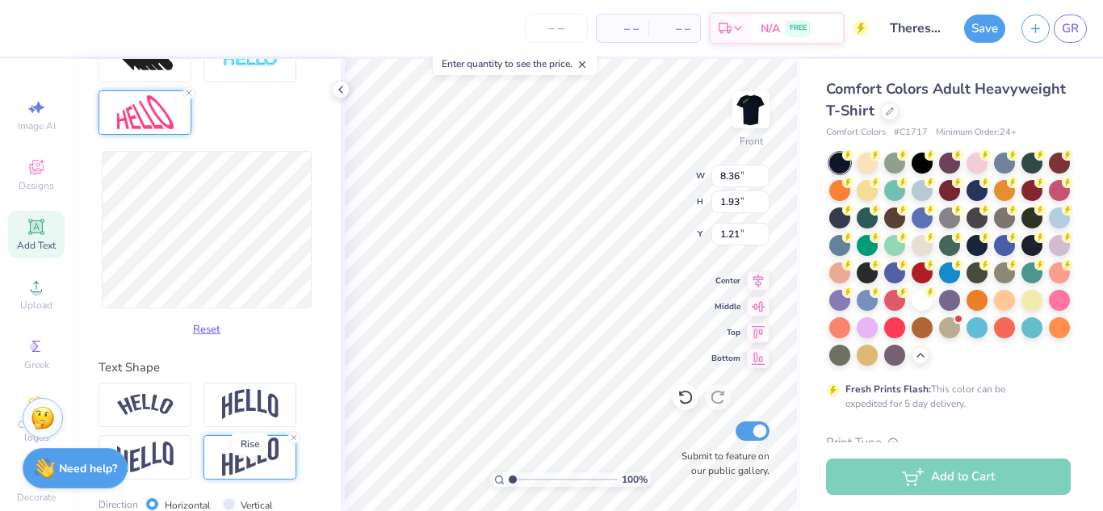
type input "3.80"
type input "0.53"
type textarea "There's just Something"
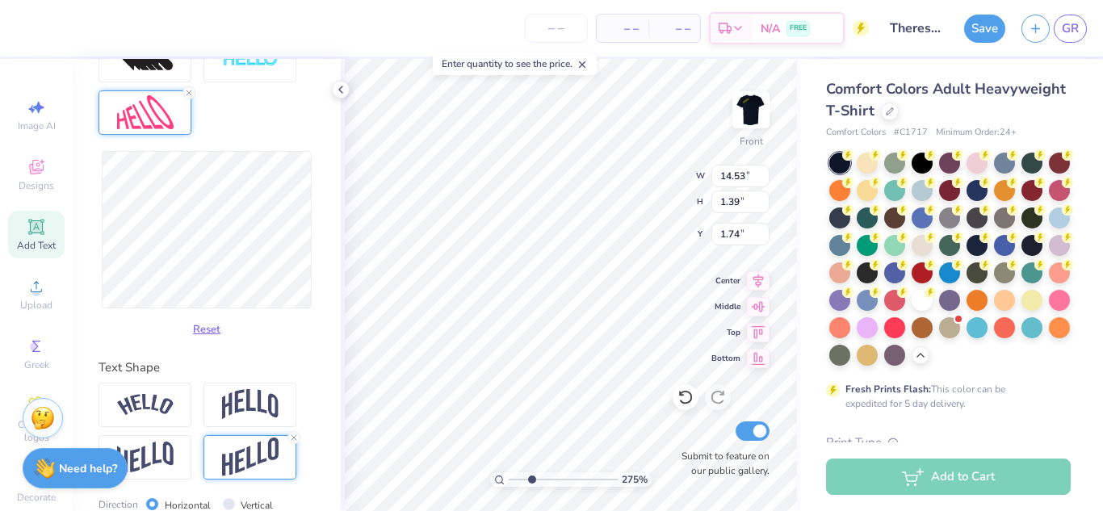
drag, startPoint x: 512, startPoint y: 479, endPoint x: 531, endPoint y: 479, distance: 19.4
click at [531, 479] on input "range" at bounding box center [563, 479] width 109 height 15
drag, startPoint x: 531, startPoint y: 479, endPoint x: 509, endPoint y: 479, distance: 21.8
click at [509, 479] on input "range" at bounding box center [563, 479] width 109 height 15
type input "1.31186035149235"
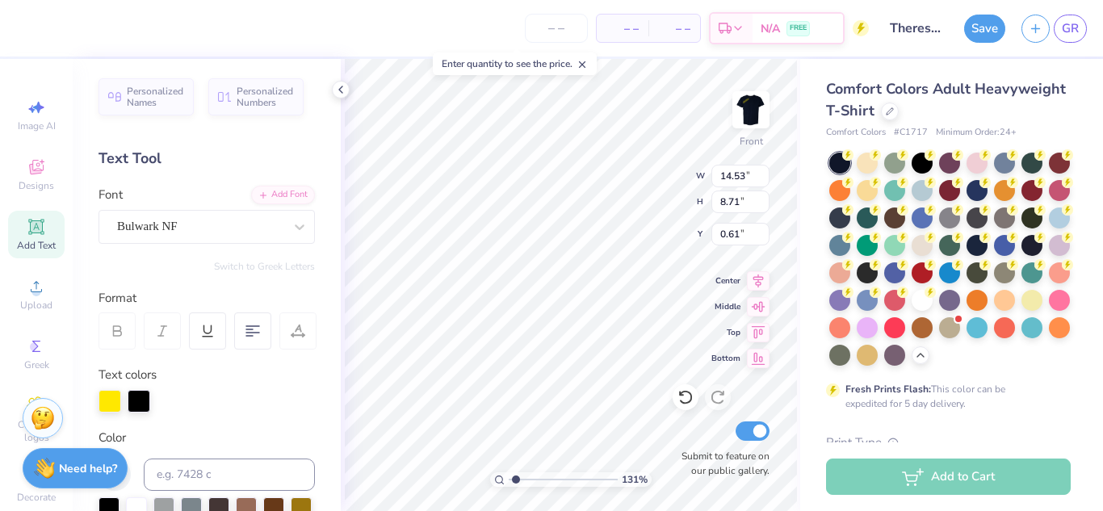
scroll to position [612, 0]
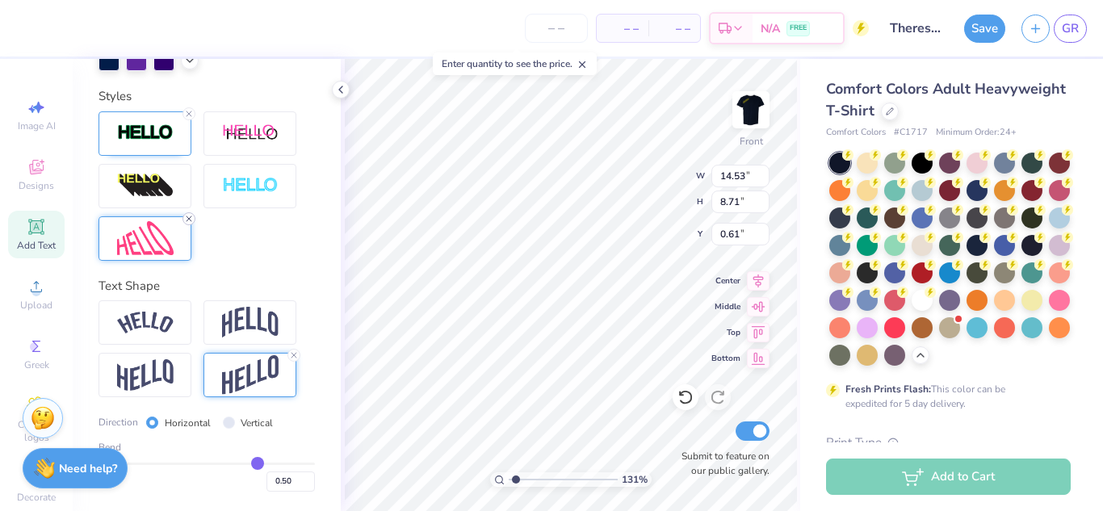
click at [191, 216] on icon at bounding box center [189, 219] width 10 height 10
type input "1.31186035149235"
type input "14.02"
type input "1.34"
type input "4.29"
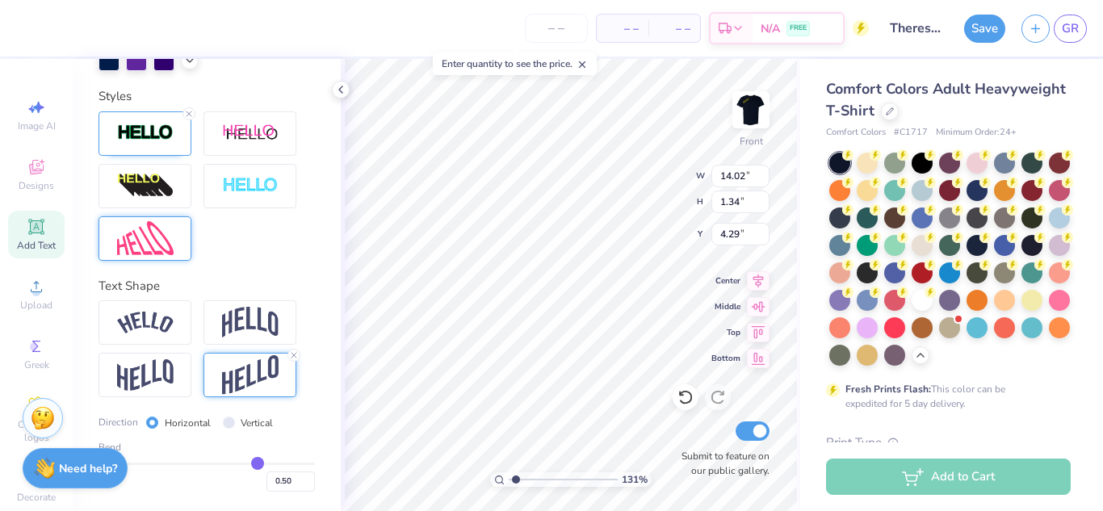
click at [179, 243] on div at bounding box center [144, 238] width 93 height 44
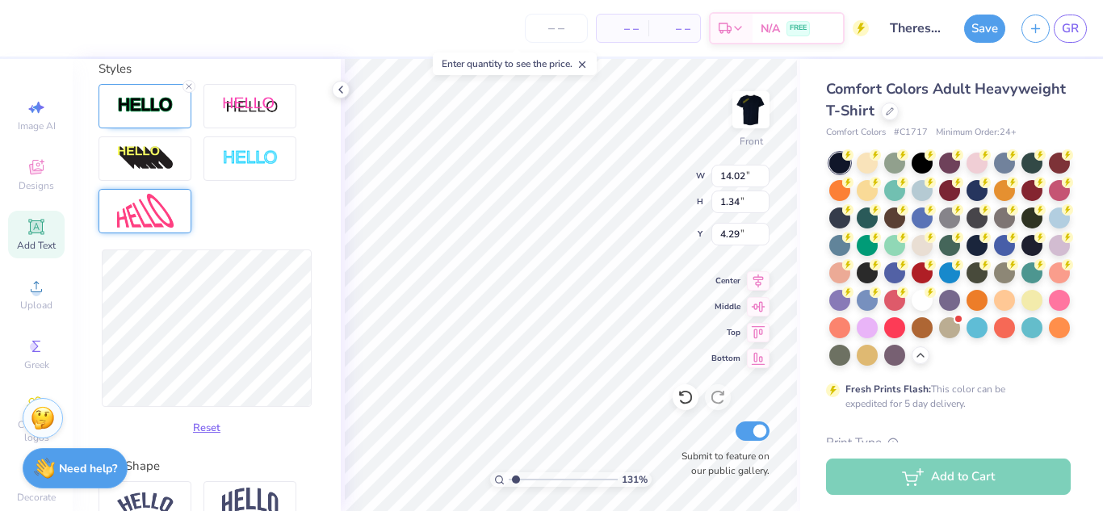
type input "1.31186035149235"
type input "2.33"
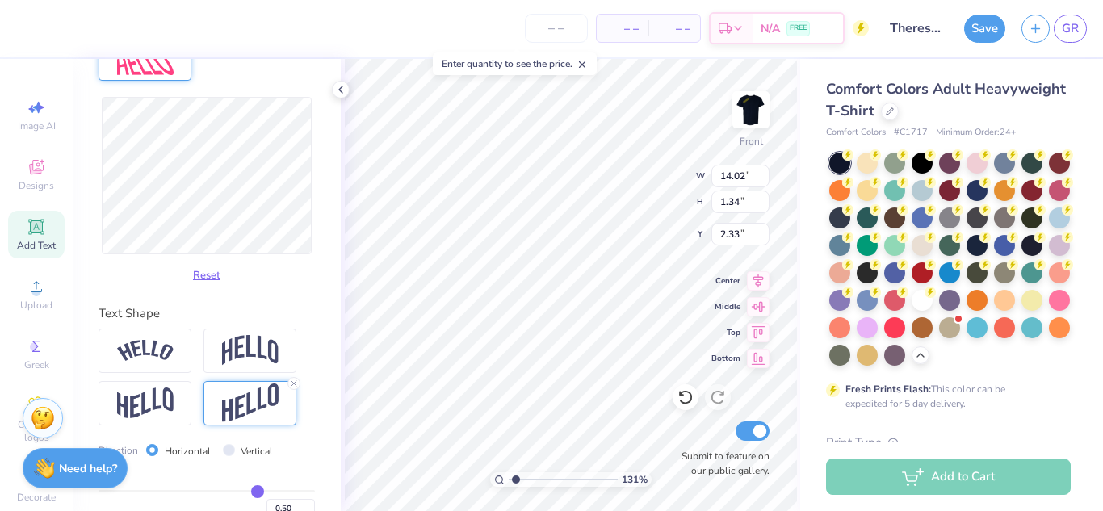
scroll to position [819, 0]
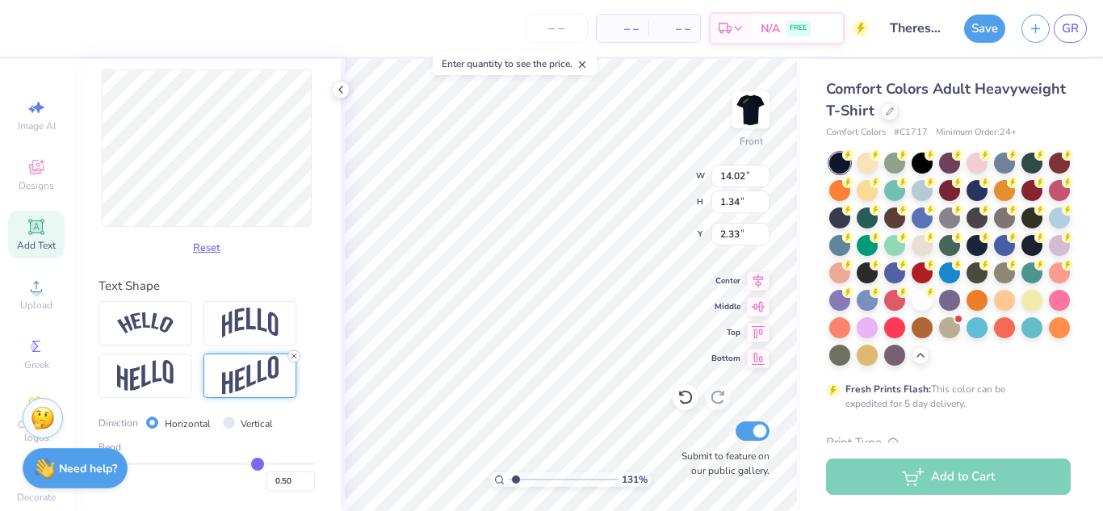
click at [293, 353] on icon at bounding box center [294, 356] width 10 height 10
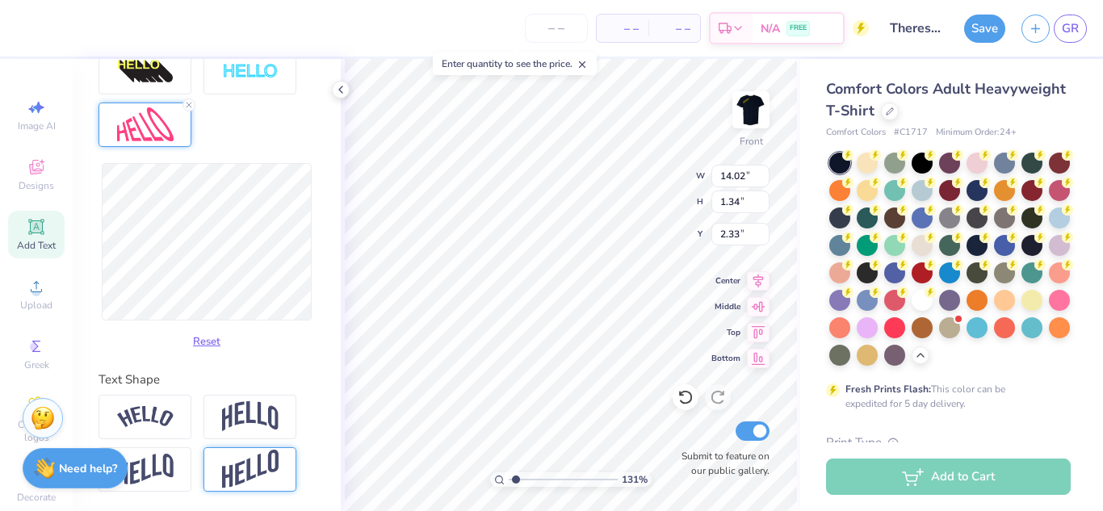
scroll to position [726, 0]
type input "1.31186035149235"
type input "0.68"
type input "2.66"
type input "1.31186035149235"
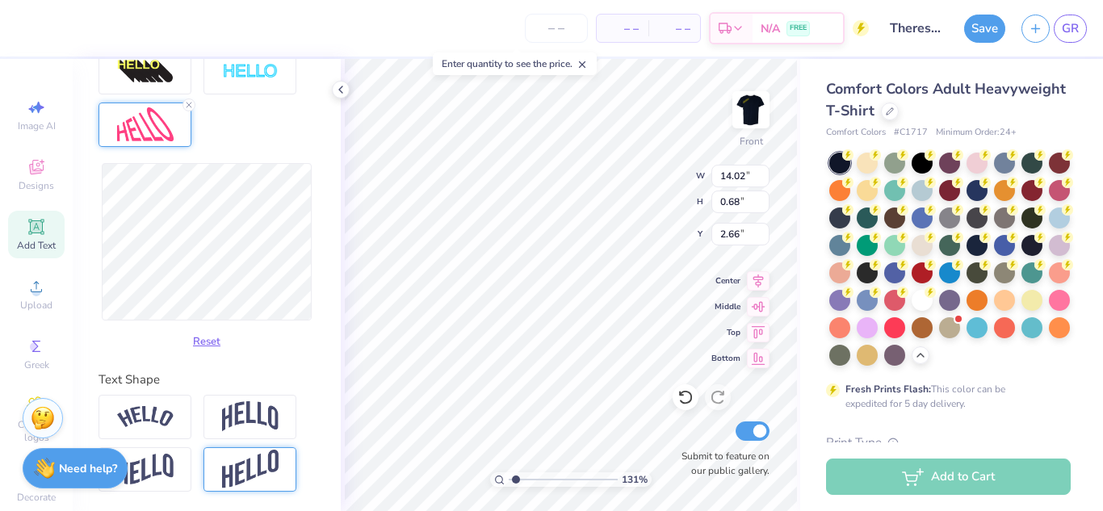
type input "14.05"
type input "4.59"
type input "0.71"
type input "1.31186035149235"
type input "14.01"
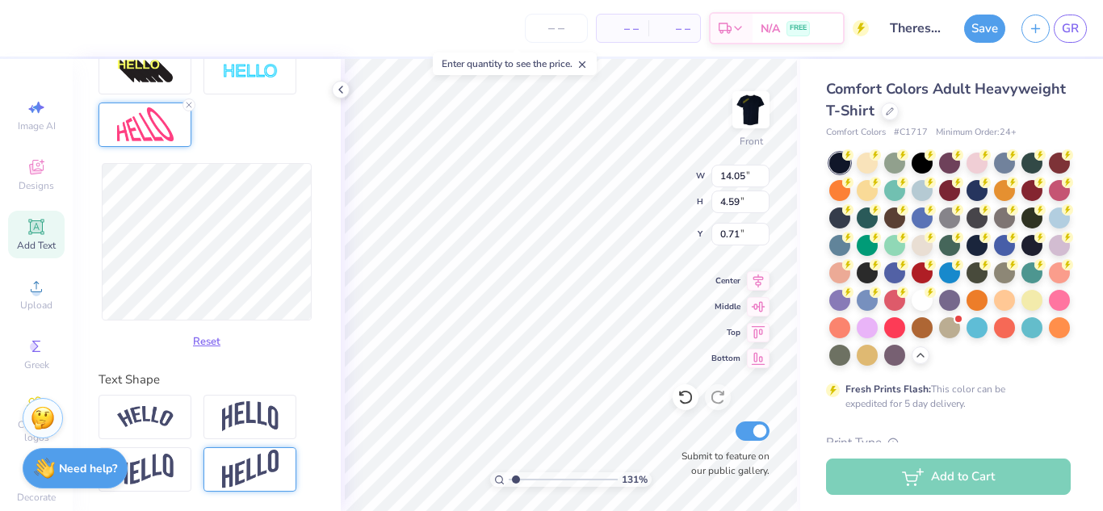
type input "4.65"
type input "0.68"
type input "1.31186035149235"
type input "13.98"
type input "4.54"
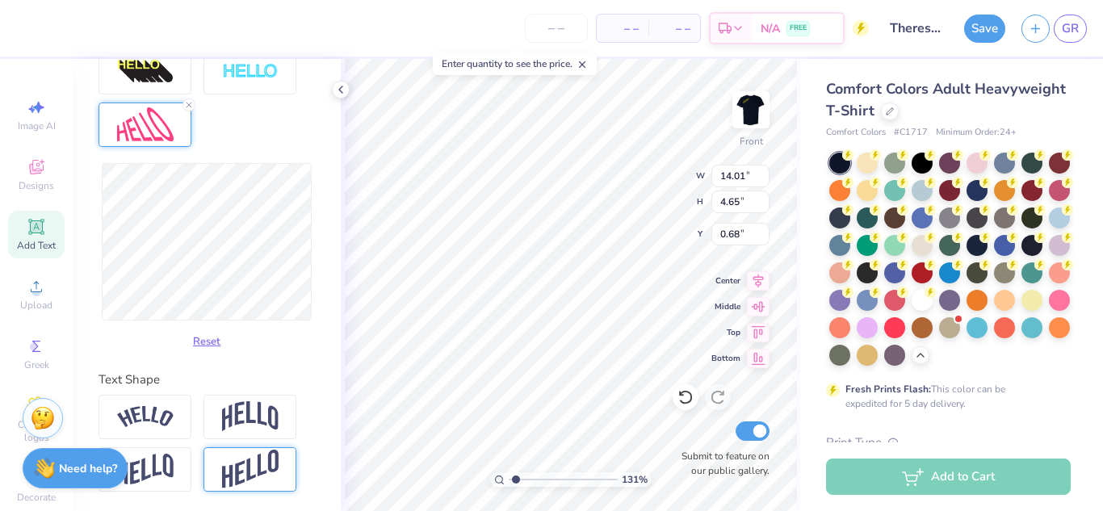
type input "0.73"
type input "1.31186035149235"
type input "14.12"
type input "4.43"
type input "0.78"
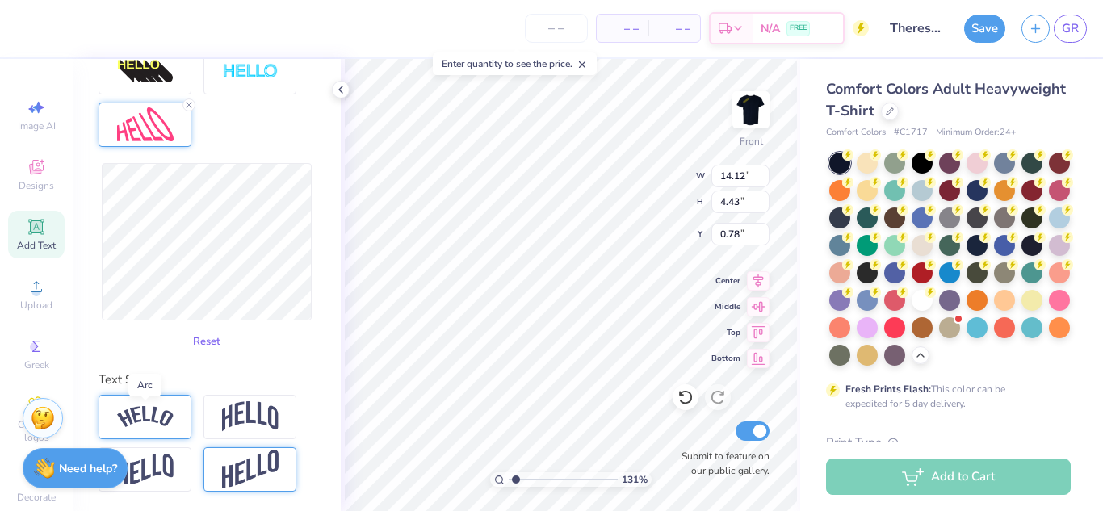
click at [135, 407] on img at bounding box center [145, 417] width 57 height 22
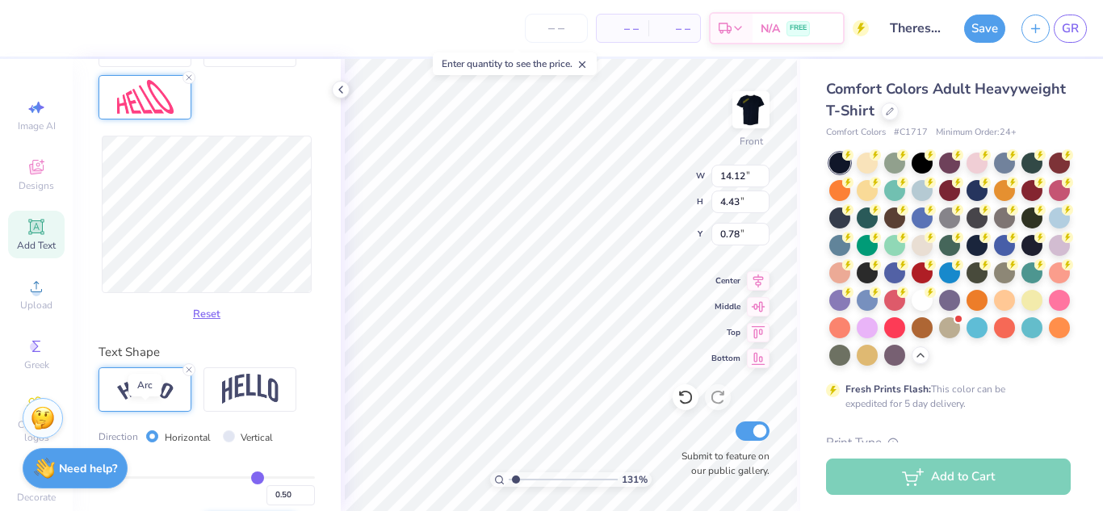
type input "1.31186035149235"
type input "14.11"
type input "4.25"
type input "0.87"
type input "1.31186035149235"
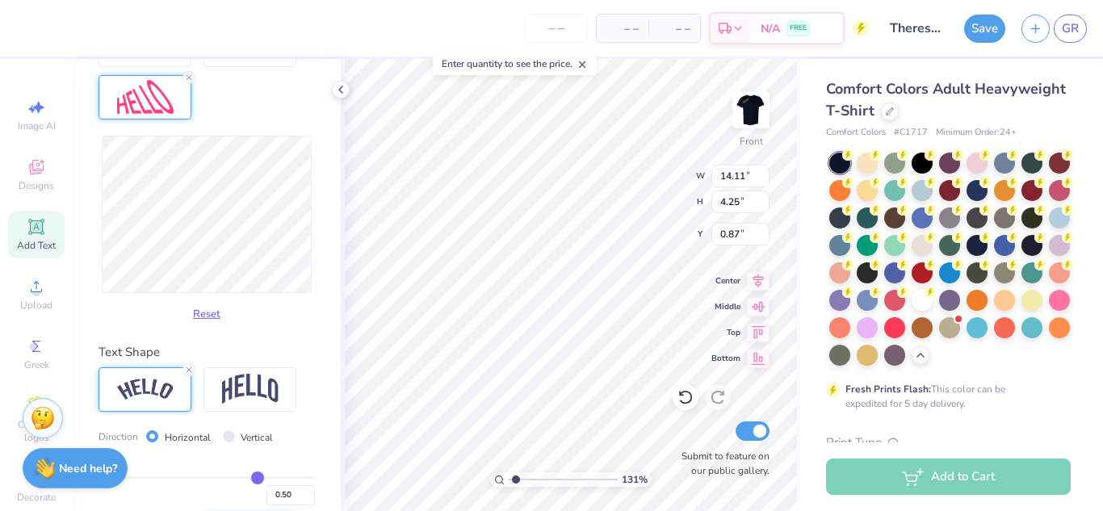
type input "3.48"
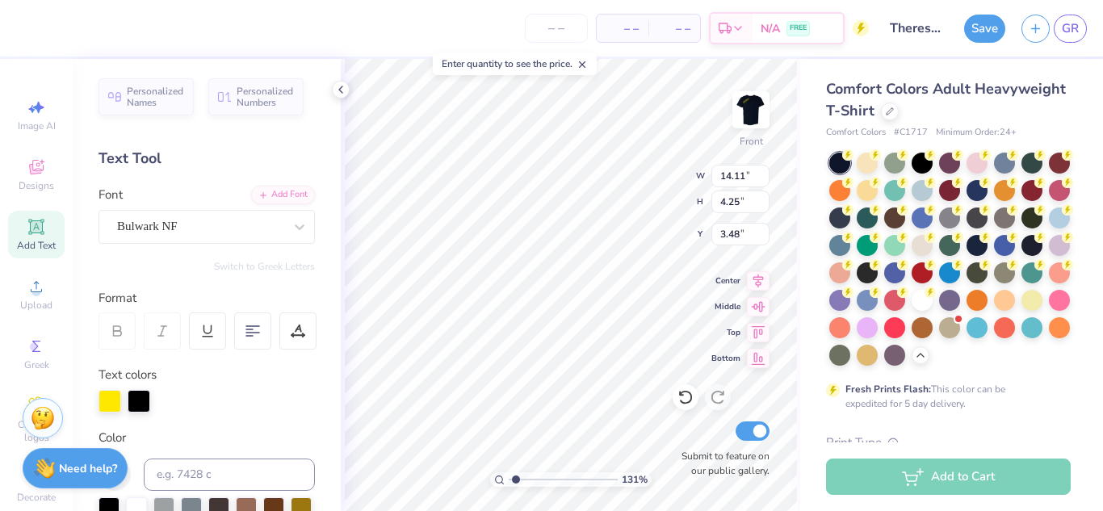
type input "1.31186035149235"
type input "14.53"
type input "2.63"
type input "4.29"
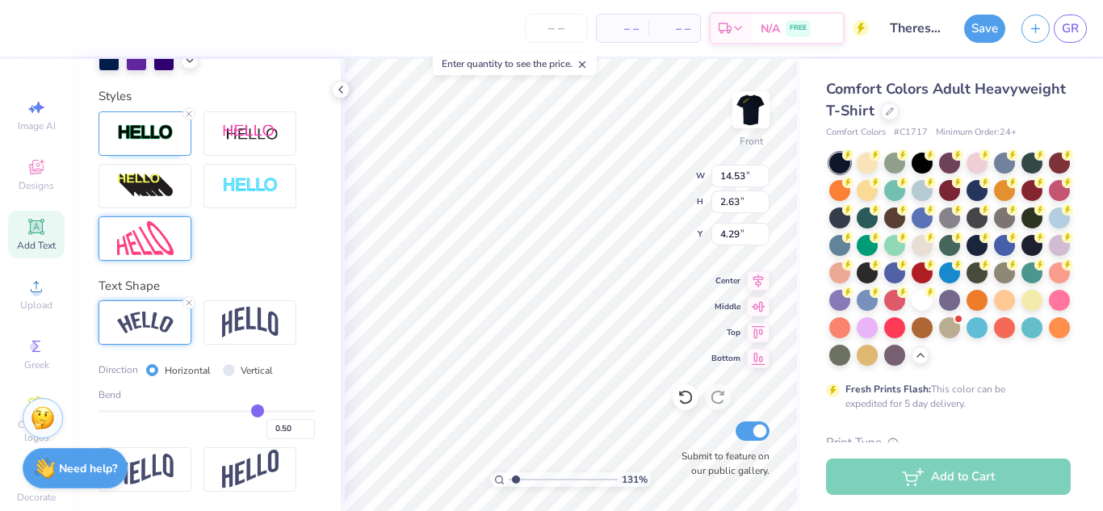
click at [130, 247] on img at bounding box center [145, 238] width 57 height 35
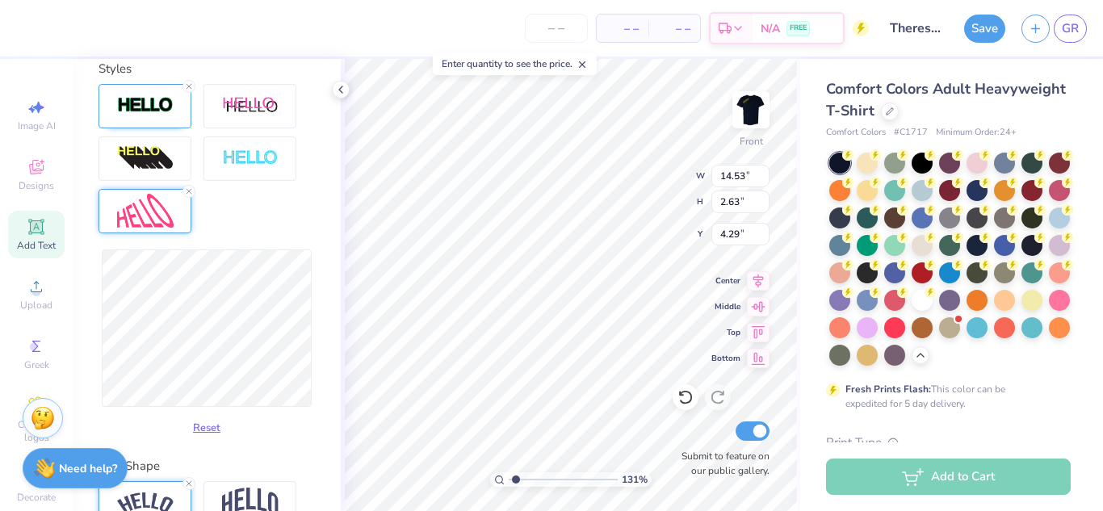
scroll to position [720, 0]
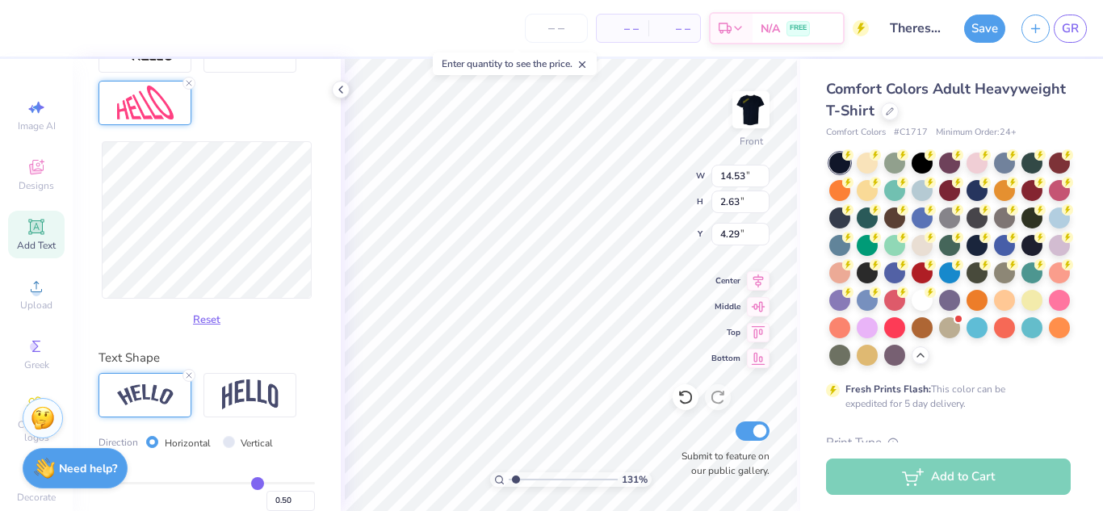
type input "1.31186035149235"
type input "5.34"
type input "2.94"
type input "1.31186035149235"
type input "7.05"
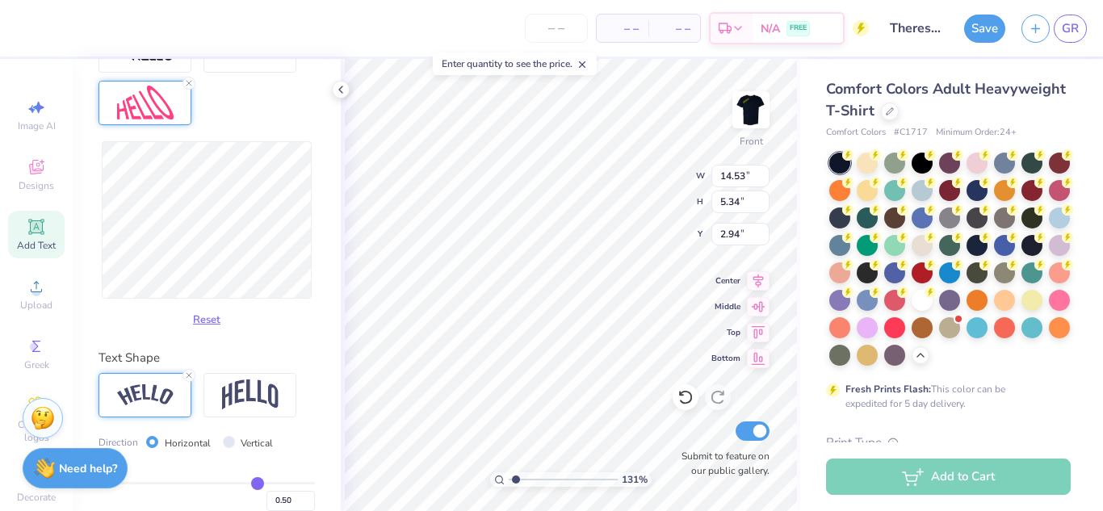
type input "2.08"
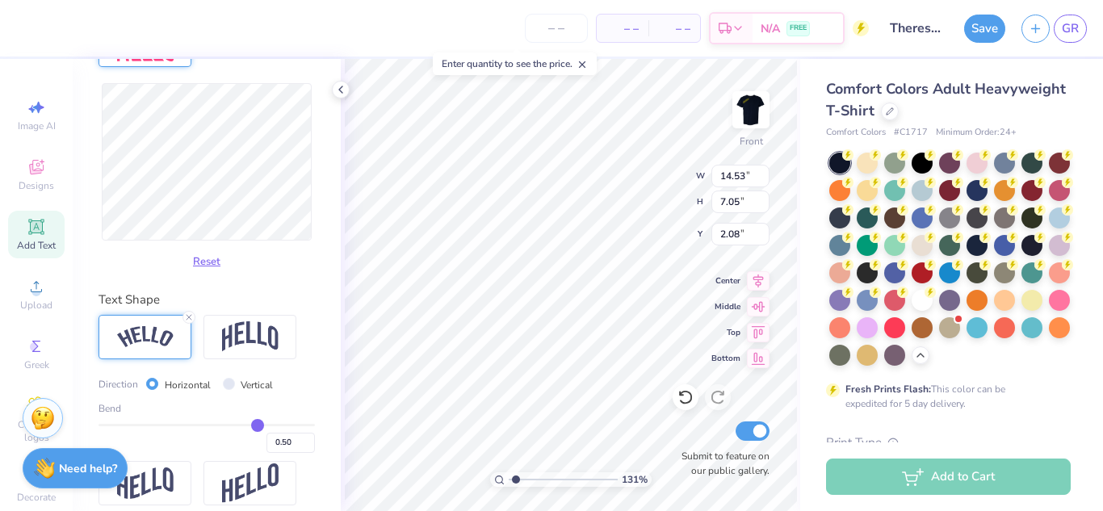
scroll to position [819, 0]
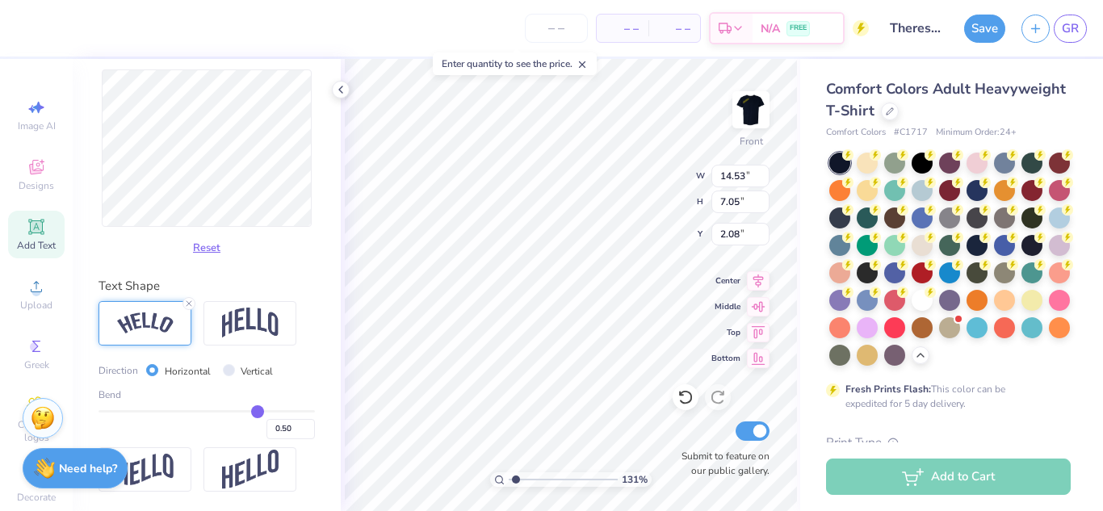
type input "0.49"
type input "0.48"
type input "0.46"
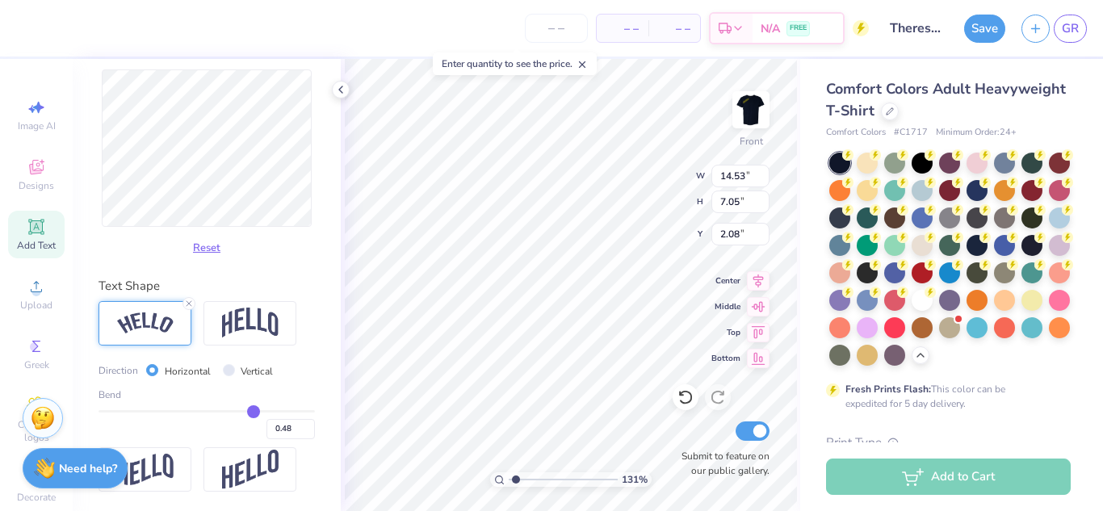
type input "0.46"
type input "0.44"
type input "0.43"
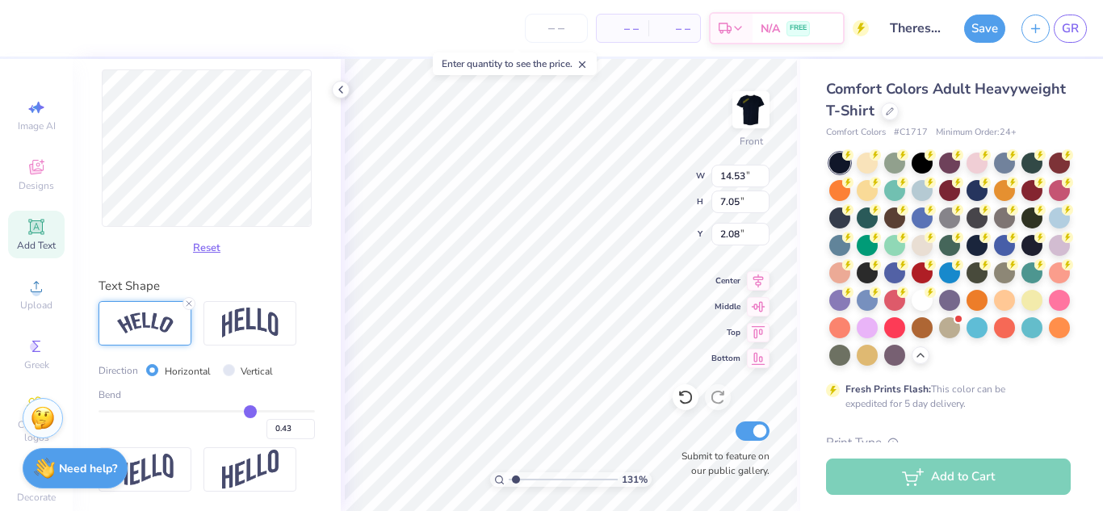
type input "0.42"
type input "0.41"
type input "0.4"
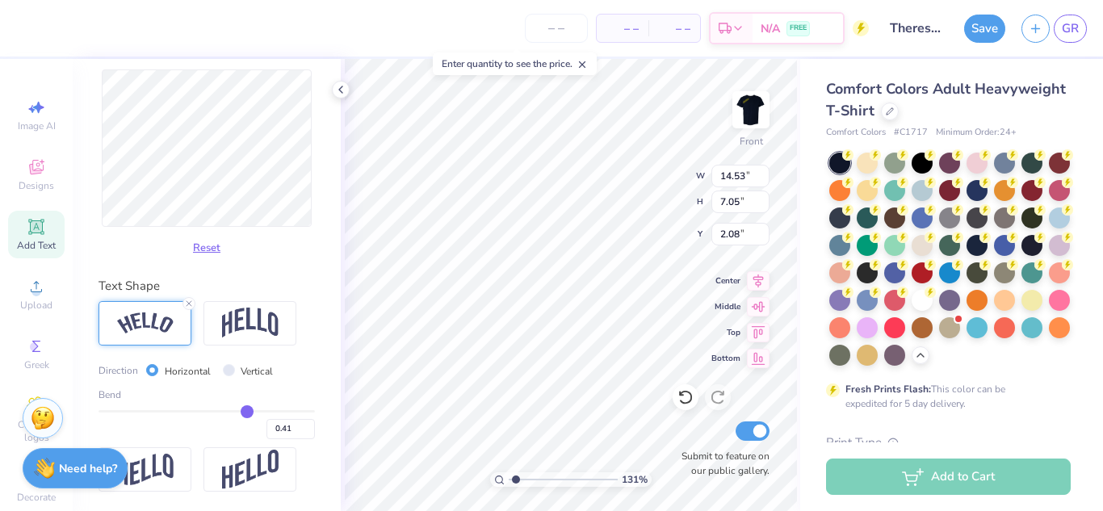
type input "0.40"
type input "0.39"
type input "0.38"
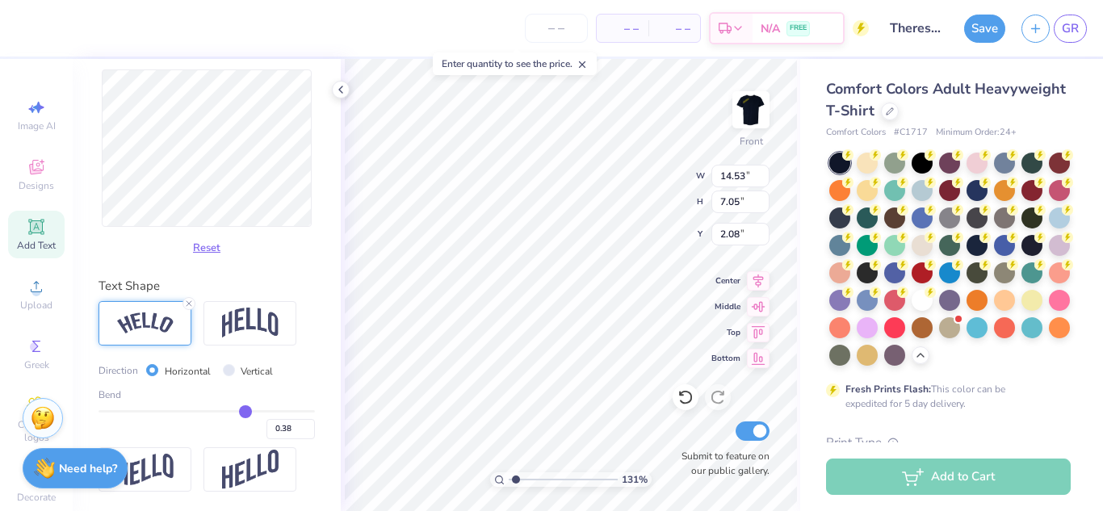
type input "0.37"
type input "0.36"
type input "0.34"
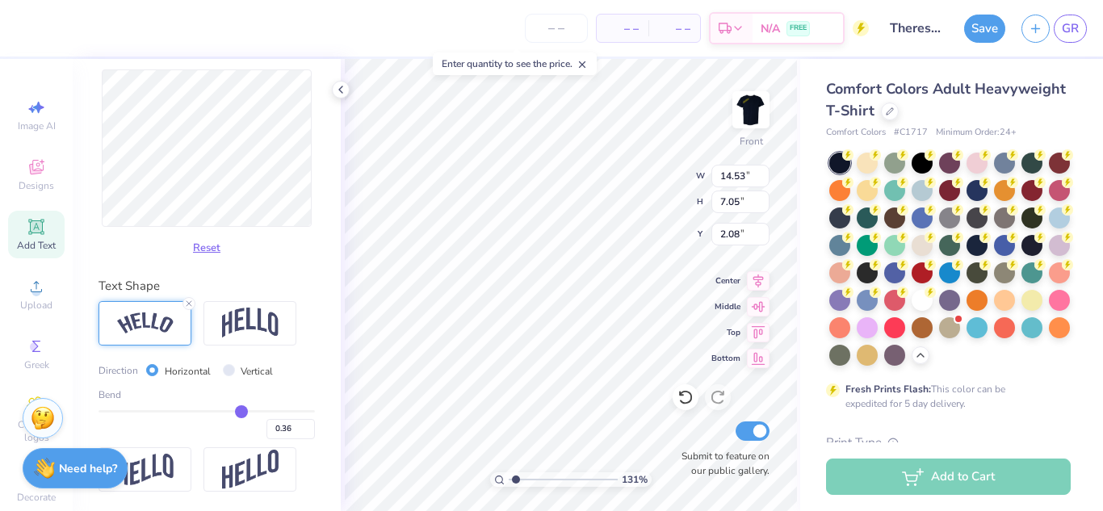
type input "0.34"
type input "0.32"
type input "0.31"
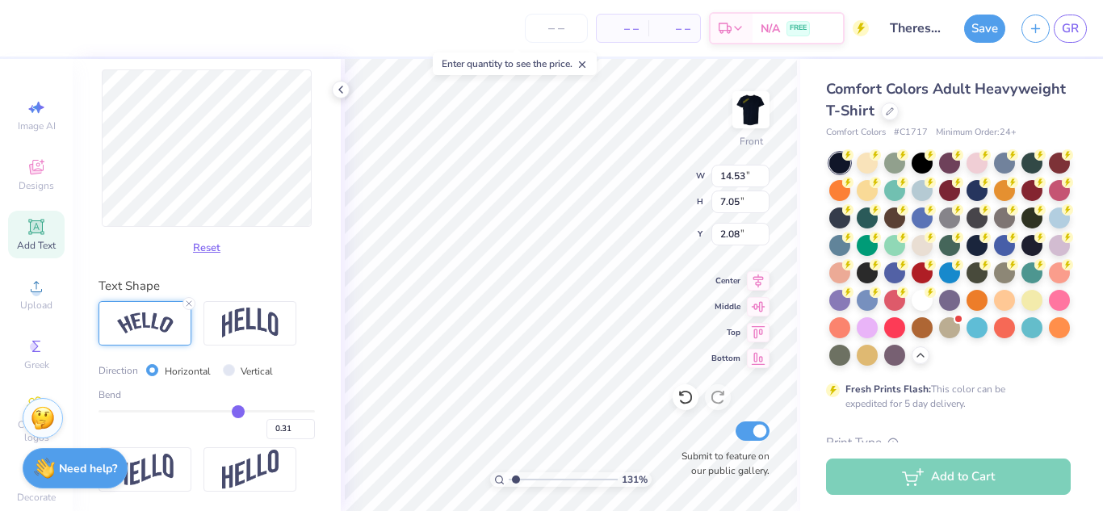
type input "0.28"
type input "0.27"
type input "0.26"
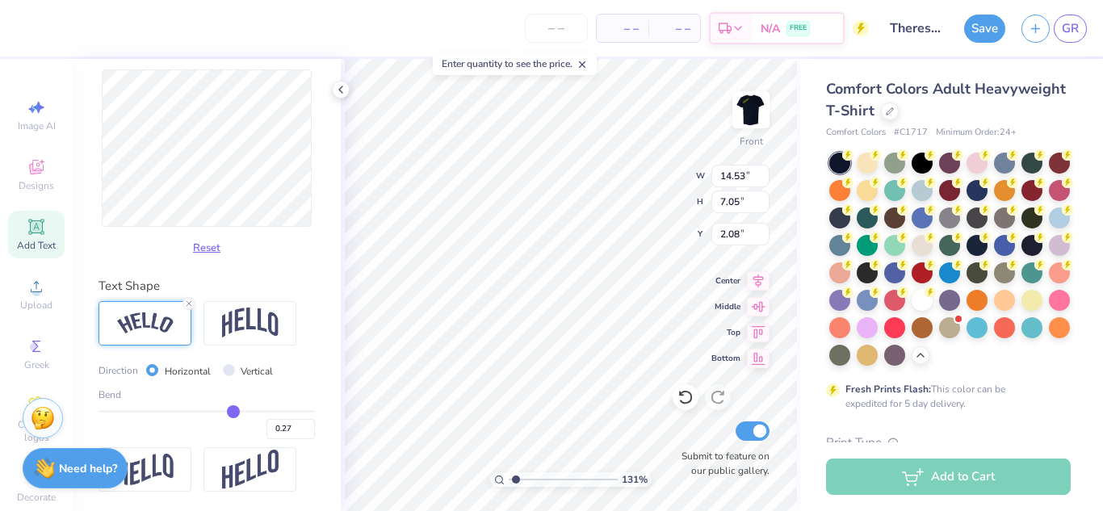
type input "0.26"
type input "0.24"
type input "0.22"
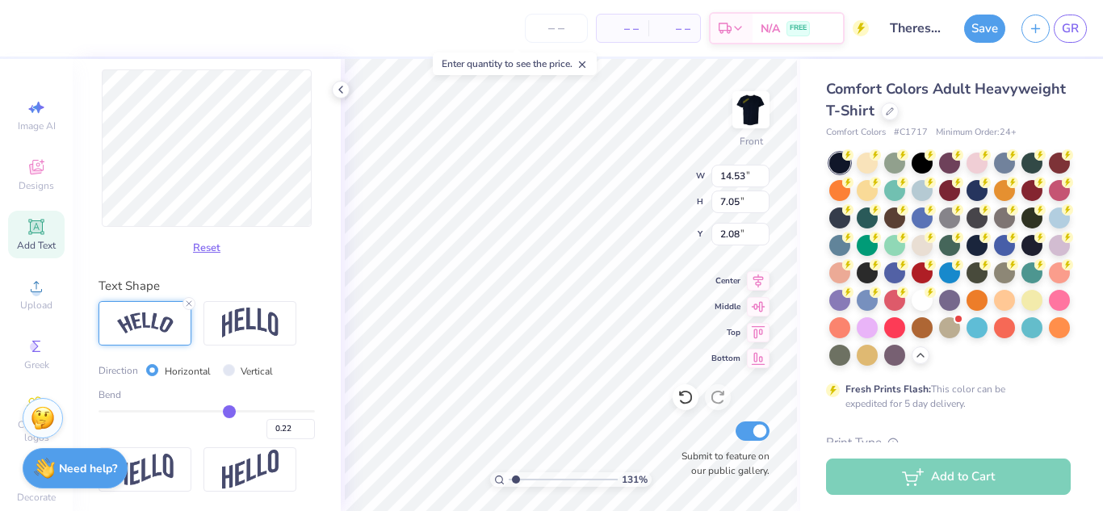
type input "0.2"
type input "0.20"
type input "0.19"
type input "0.18"
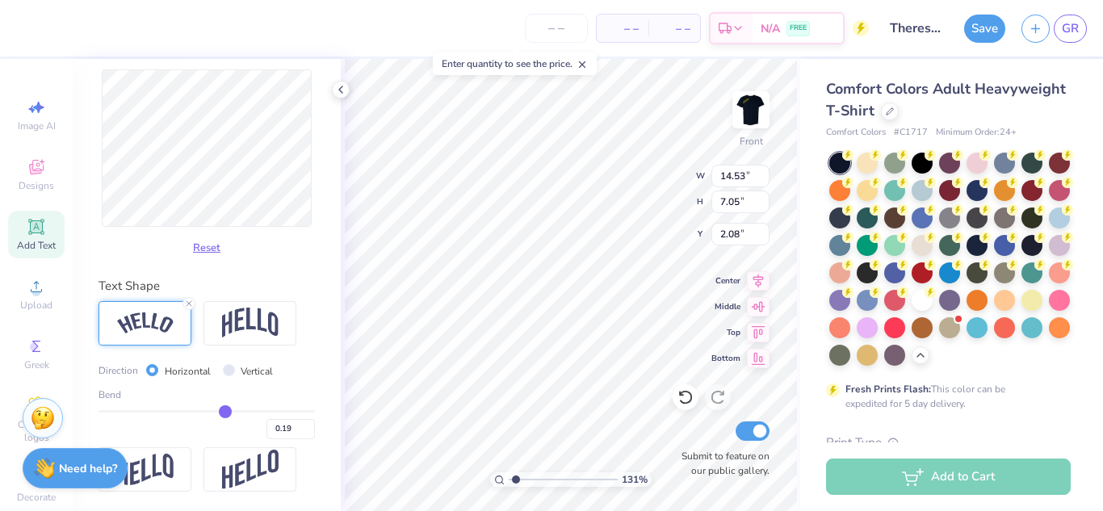
type input "0.18"
type input "0.17"
type input "0.16"
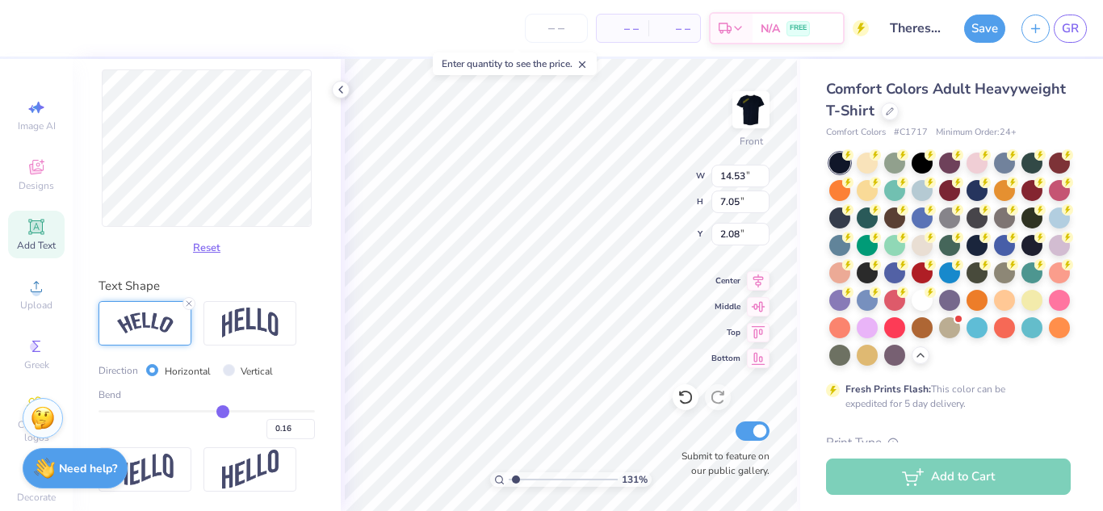
type input "0.12"
type input "0.08"
type input "0.04"
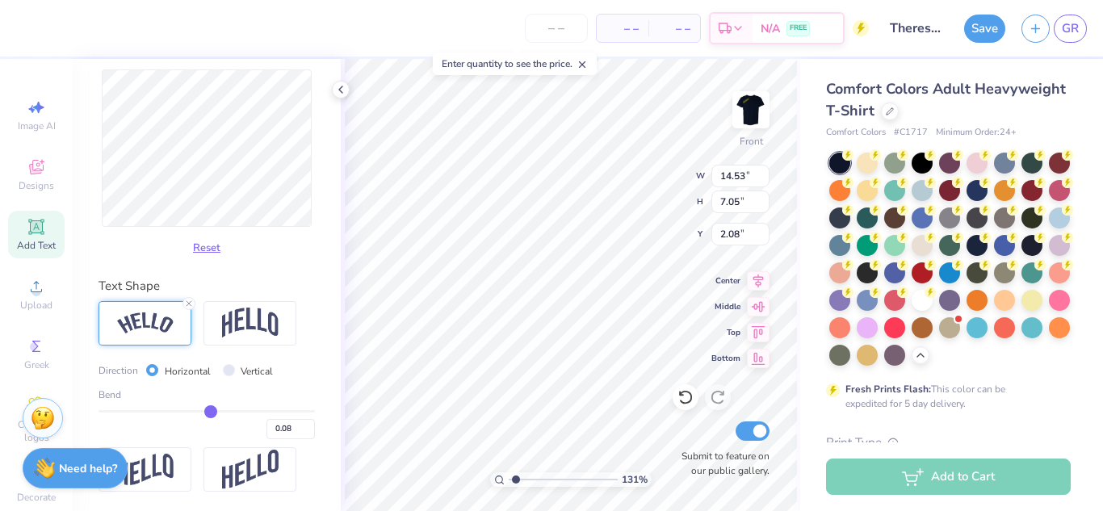
type input "0.04"
type input "-0.01"
type input "-0.04"
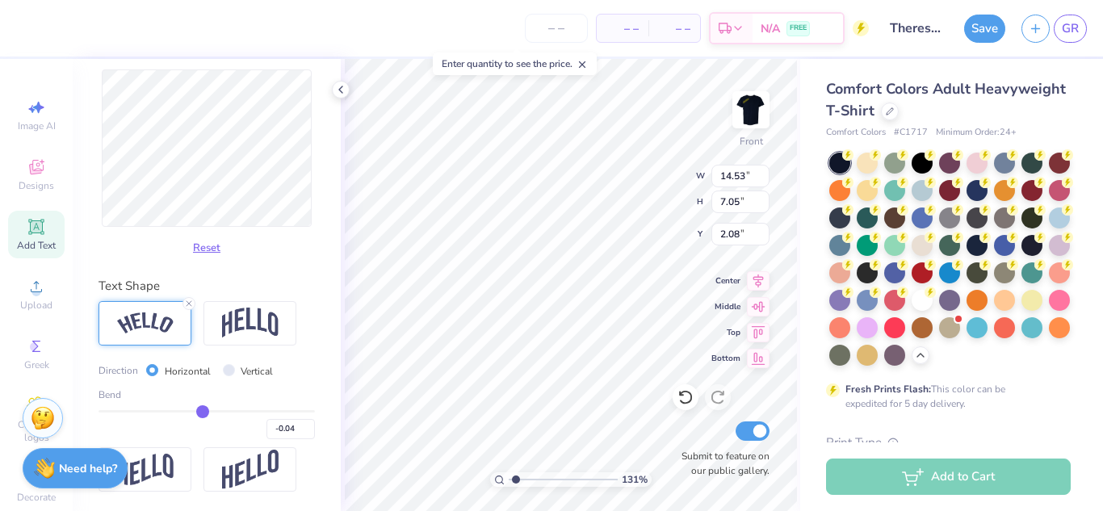
type input "-0.05"
type input "-0.07"
type input "-0.08"
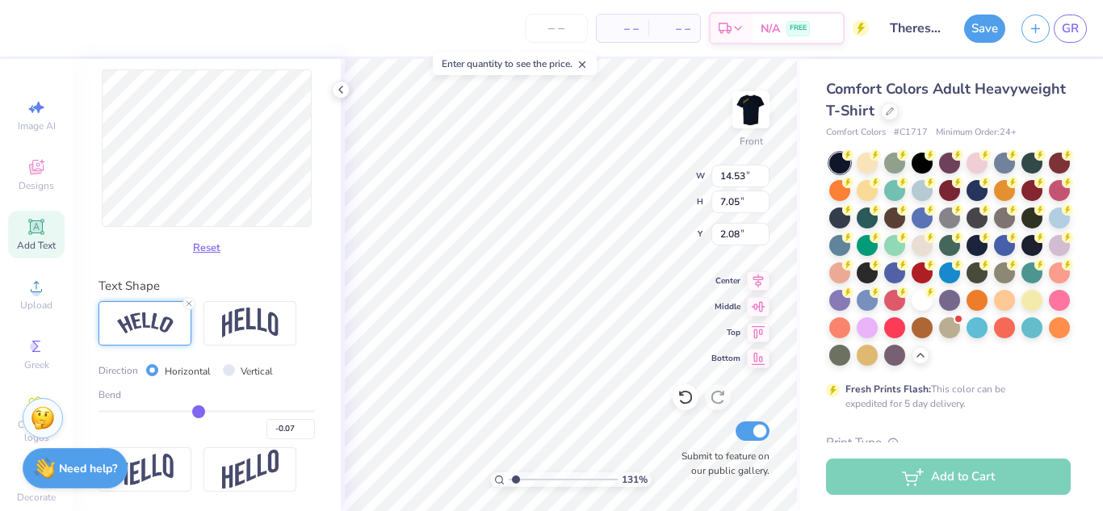
type input "-0.08"
type input "-0.09"
drag, startPoint x: 247, startPoint y: 413, endPoint x: 191, endPoint y: 424, distance: 56.8
type input "-0.1"
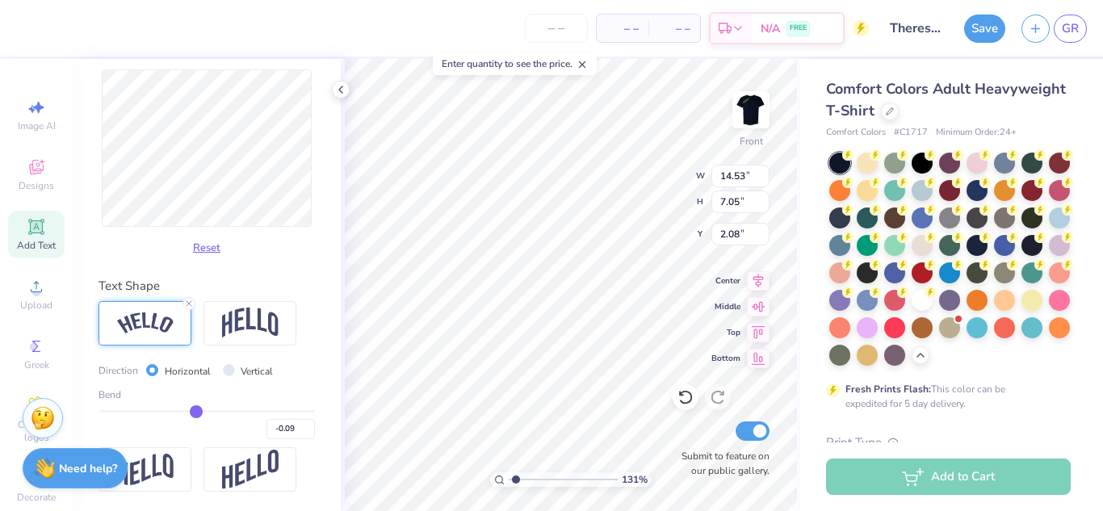
click at [191, 413] on input "range" at bounding box center [206, 411] width 216 height 2
type input "-0.10"
type input "1.31186035149235"
type input "7.19"
type input "2.01"
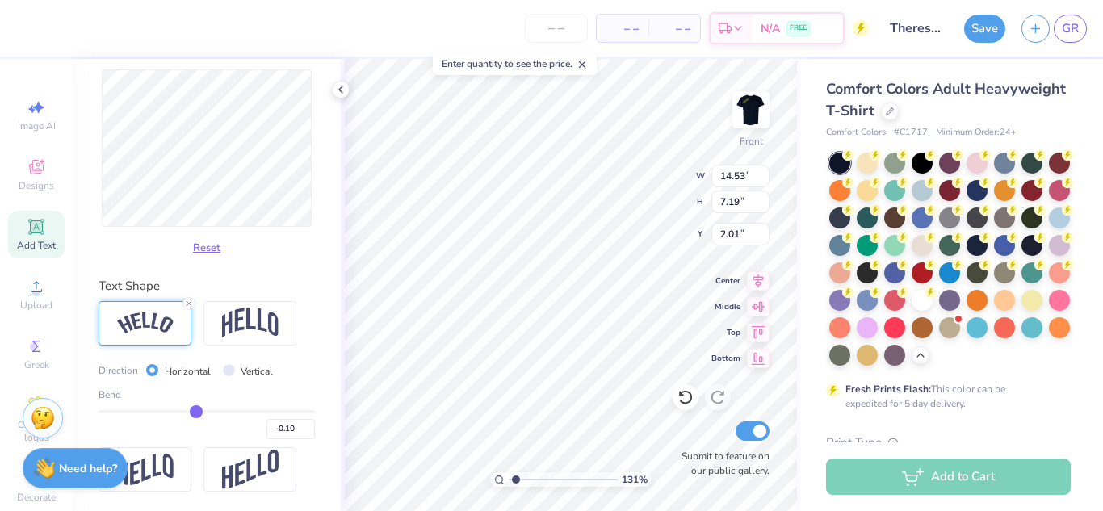
type input "-0.12"
type input "-0.15"
type input "-0.16"
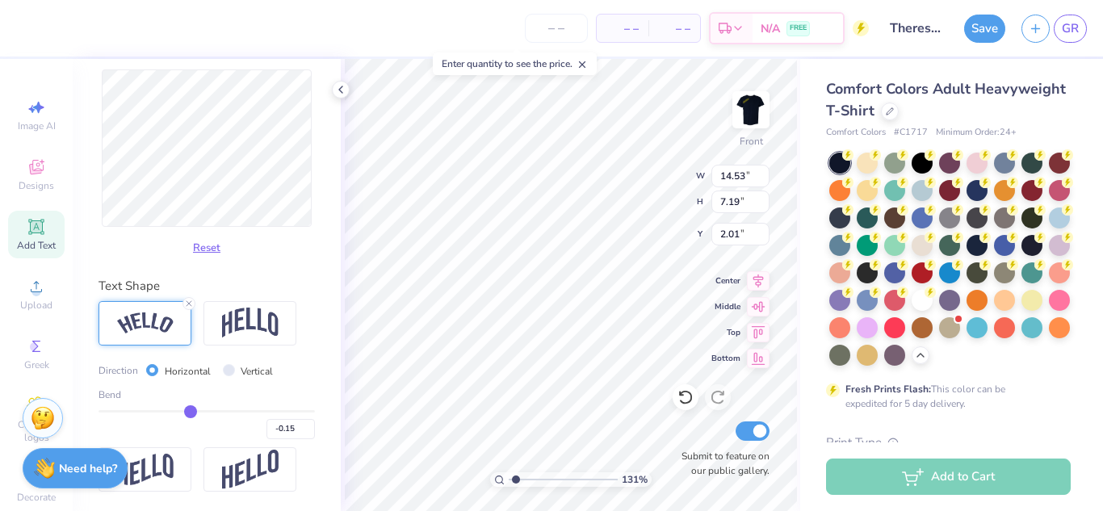
type input "-0.16"
type input "-0.17"
type input "-0.19"
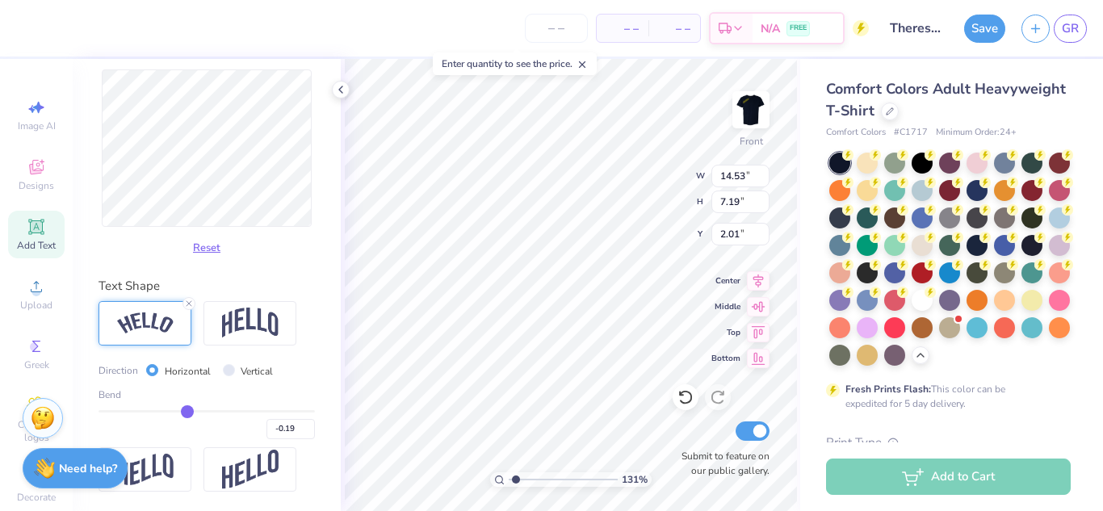
type input "-0.21"
type input "-0.22"
type input "-0.25"
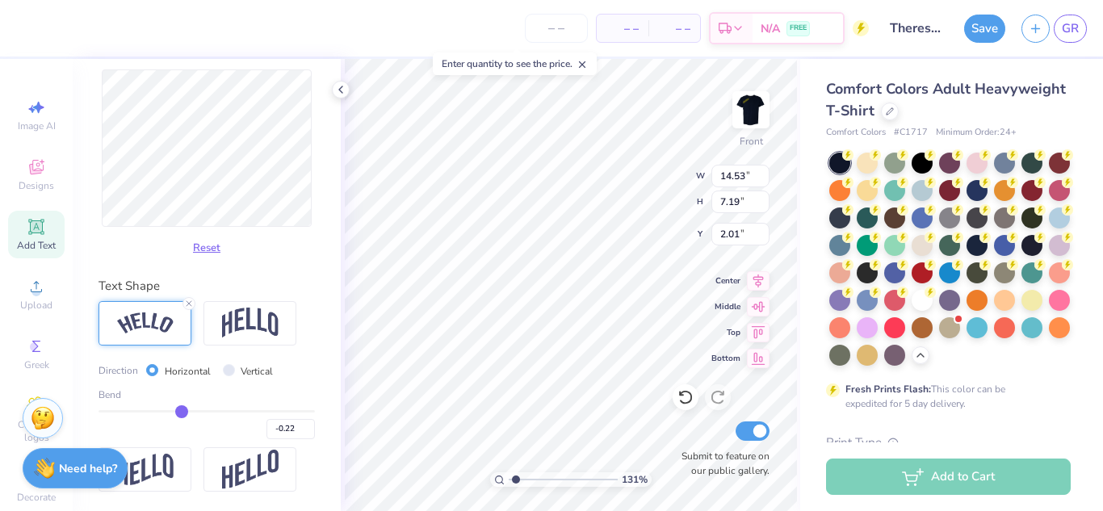
type input "-0.25"
type input "-0.27"
type input "-0.29"
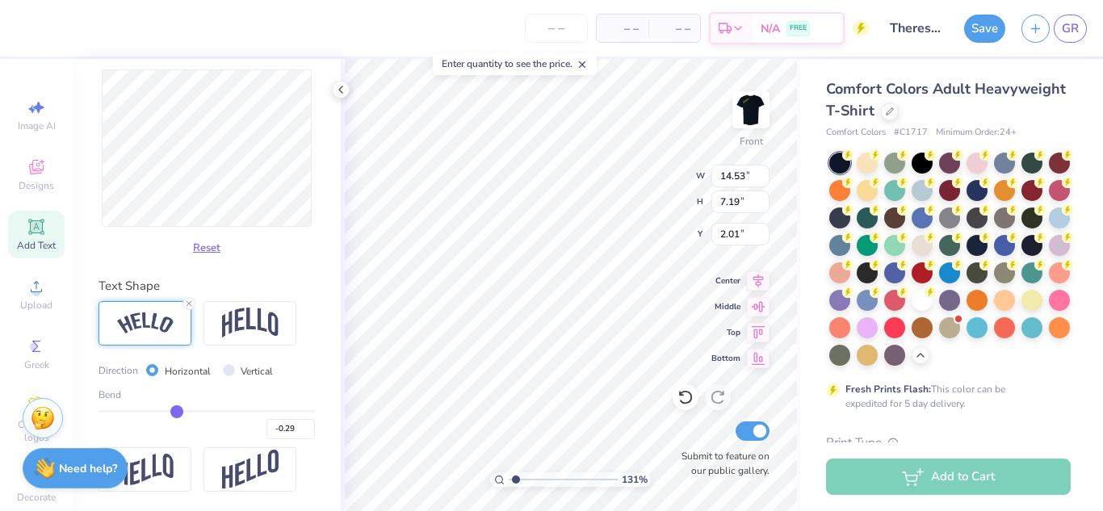
type input "-0.32"
type input "-0.34"
type input "-0.36"
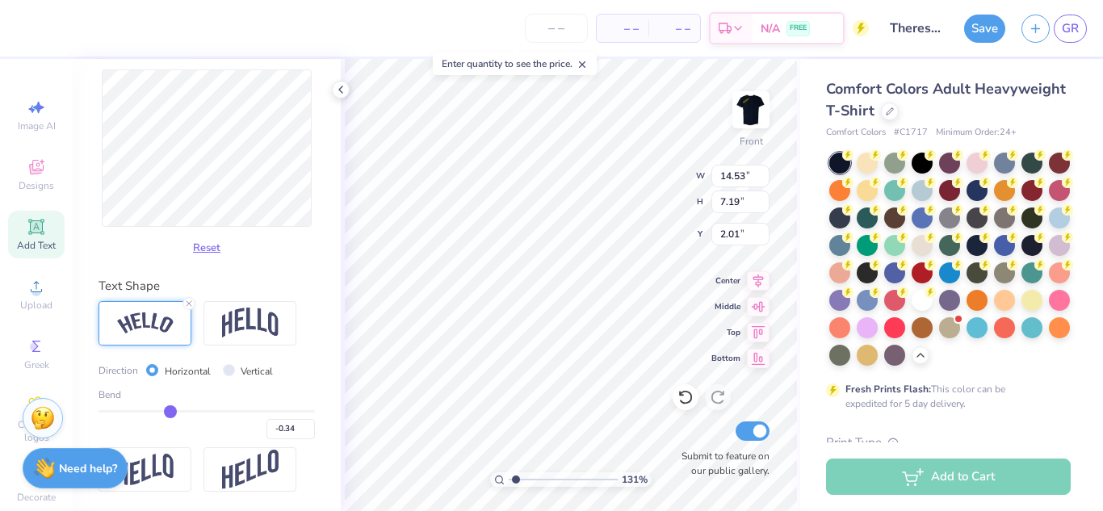
type input "-0.36"
type input "-0.4"
type input "-0.40"
type input "-0.44"
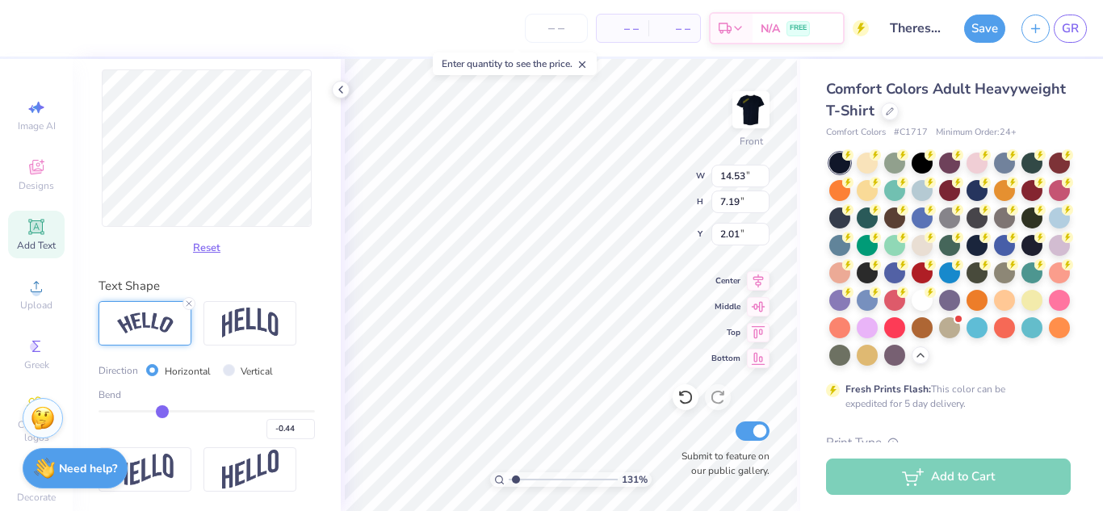
type input "-0.49"
drag, startPoint x: 190, startPoint y: 415, endPoint x: 149, endPoint y: 417, distance: 41.2
type input "-0.54"
click at [149, 413] on input "range" at bounding box center [206, 411] width 216 height 2
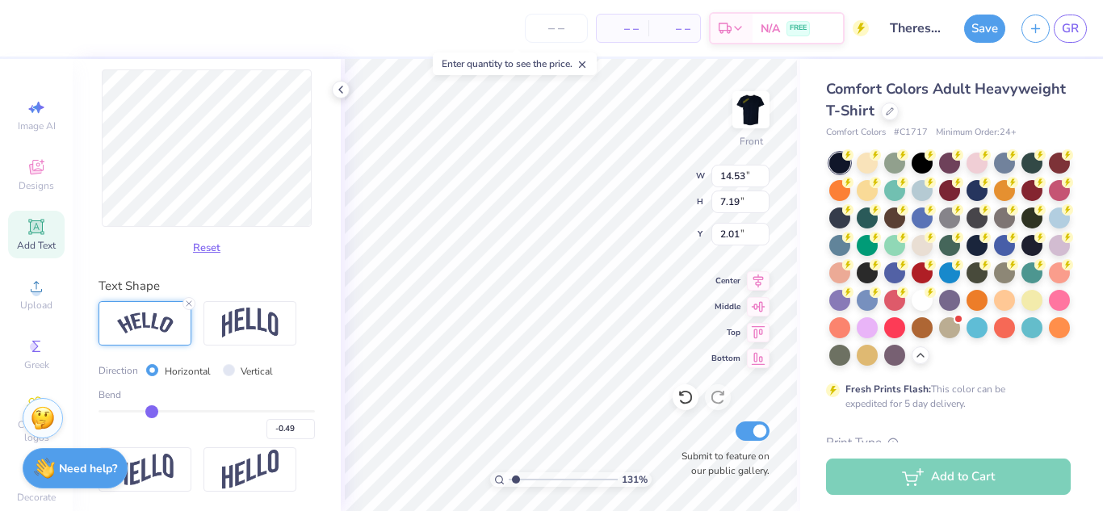
type input "-0.54"
type input "1.31186035149235"
type input "14.52"
type input "7.14"
type input "2.04"
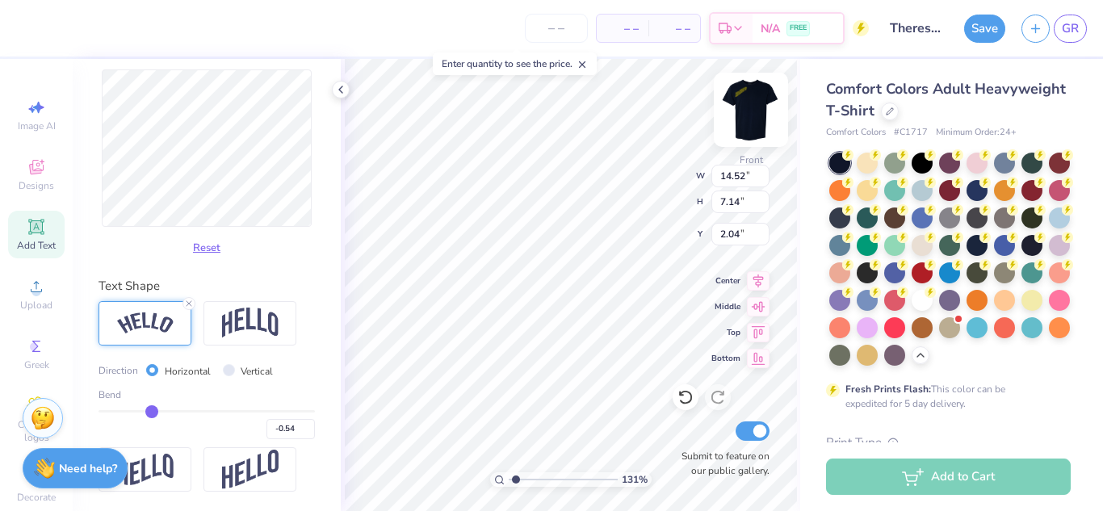
scroll to position [14, 10]
type input "1.31186035149235"
type textarea "T"
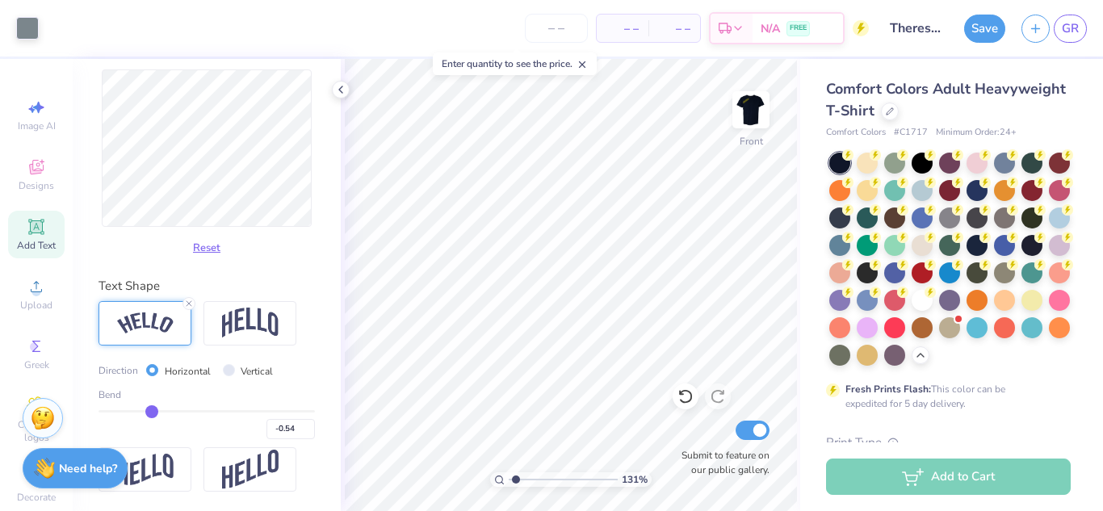
type input "1.31186035149235"
